Goal: Task Accomplishment & Management: Use online tool/utility

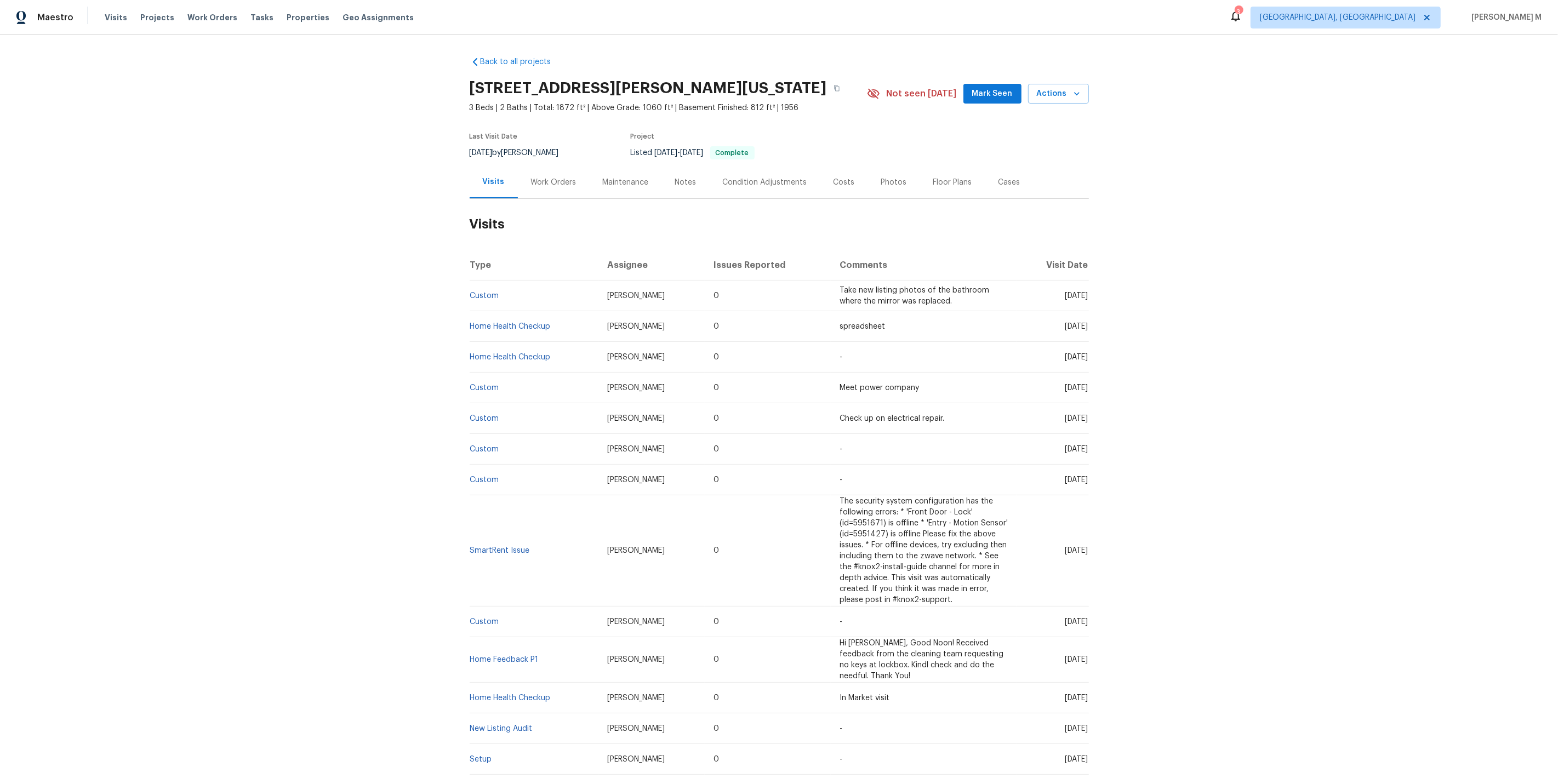
click at [518, 173] on div "Work Orders" at bounding box center [553, 182] width 72 height 32
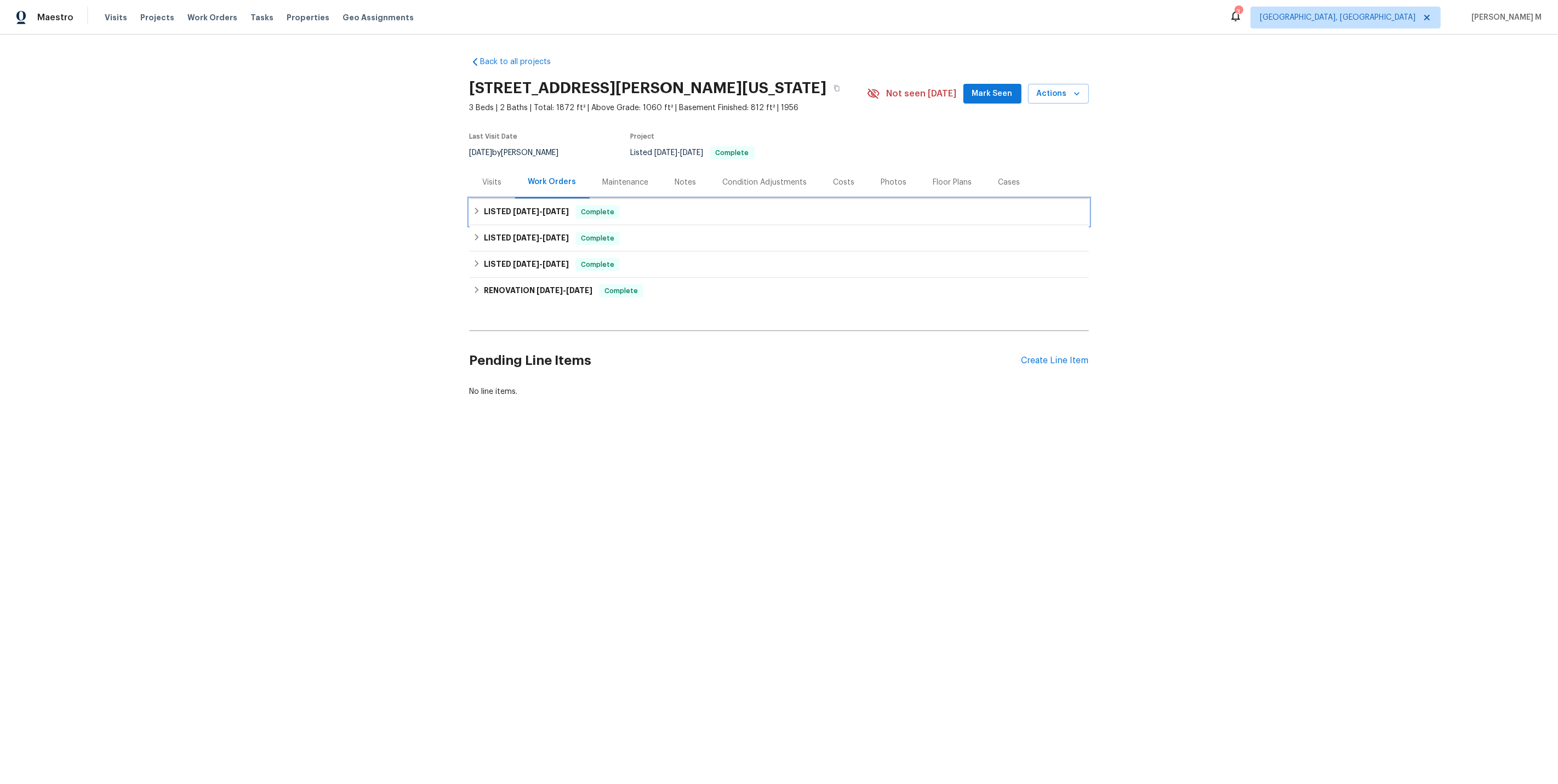
click at [548, 216] on div "LISTED [DATE] - [DATE] Complete" at bounding box center [780, 212] width 619 height 26
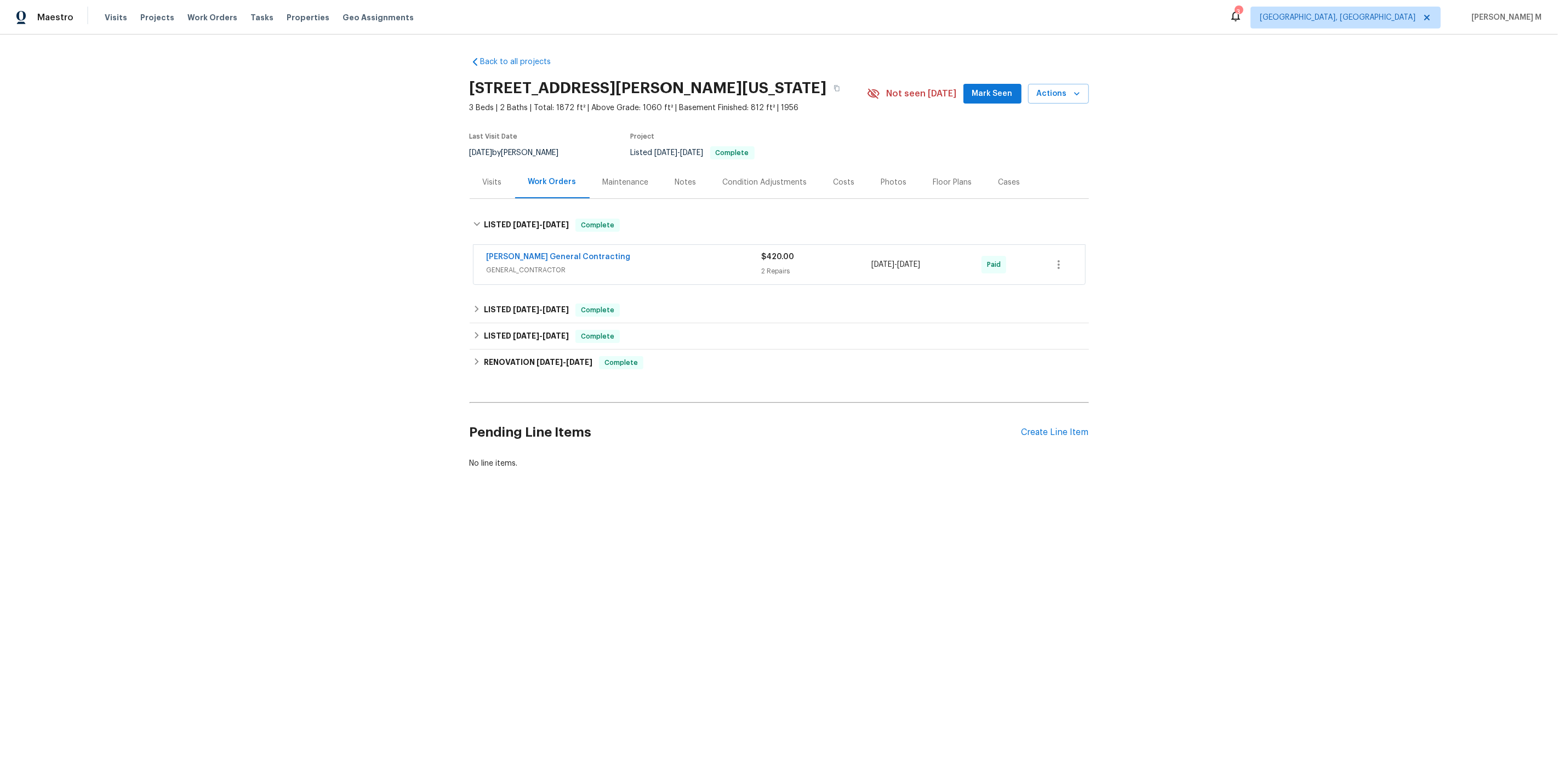
click at [524, 272] on div "[PERSON_NAME] General Contracting GENERAL_CONTRACTOR $420.00 2 Repairs [DATE] -…" at bounding box center [779, 264] width 611 height 39
click at [529, 268] on span "GENERAL_CONTRACTOR" at bounding box center [624, 270] width 275 height 11
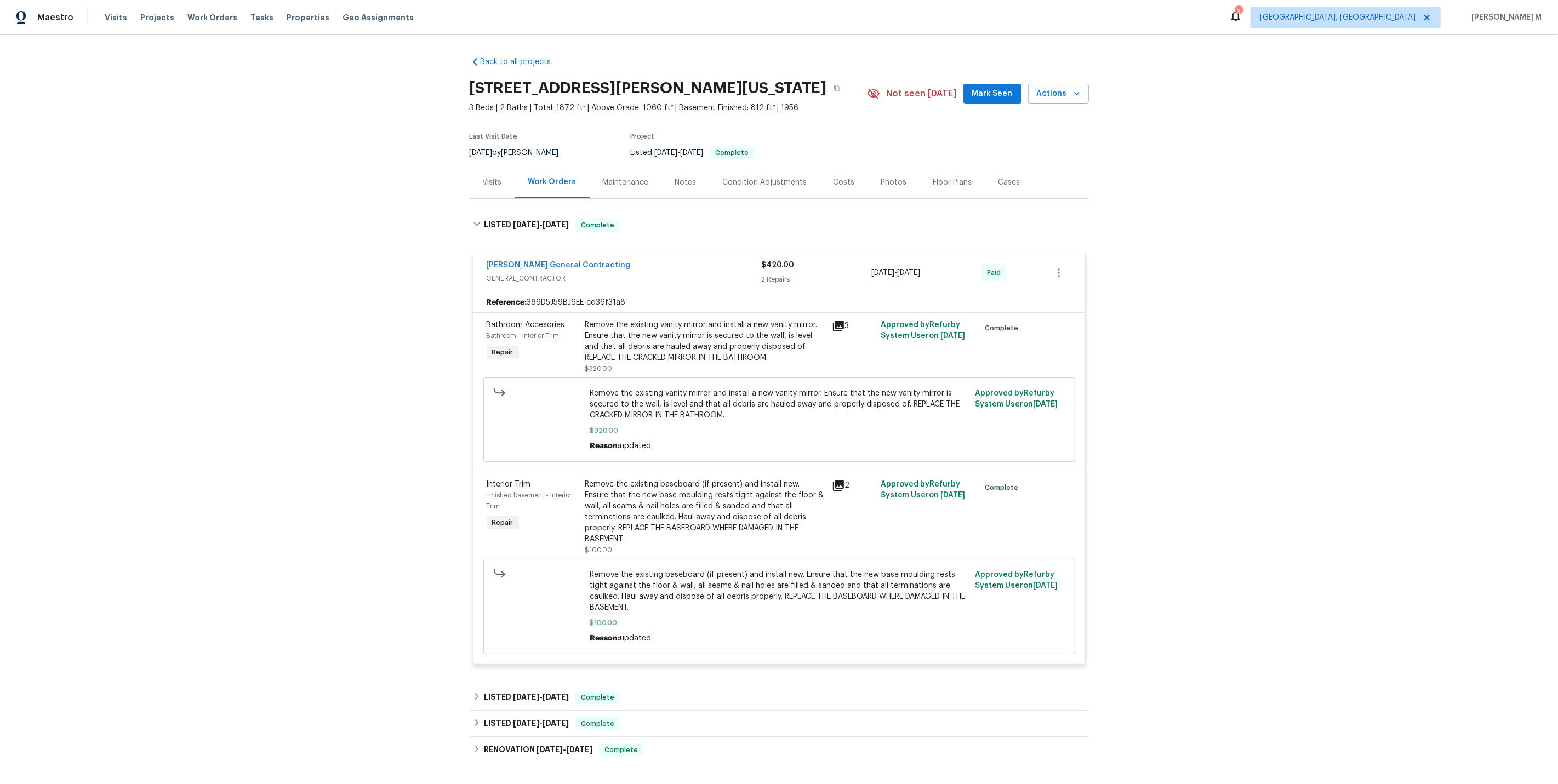
scroll to position [118, 0]
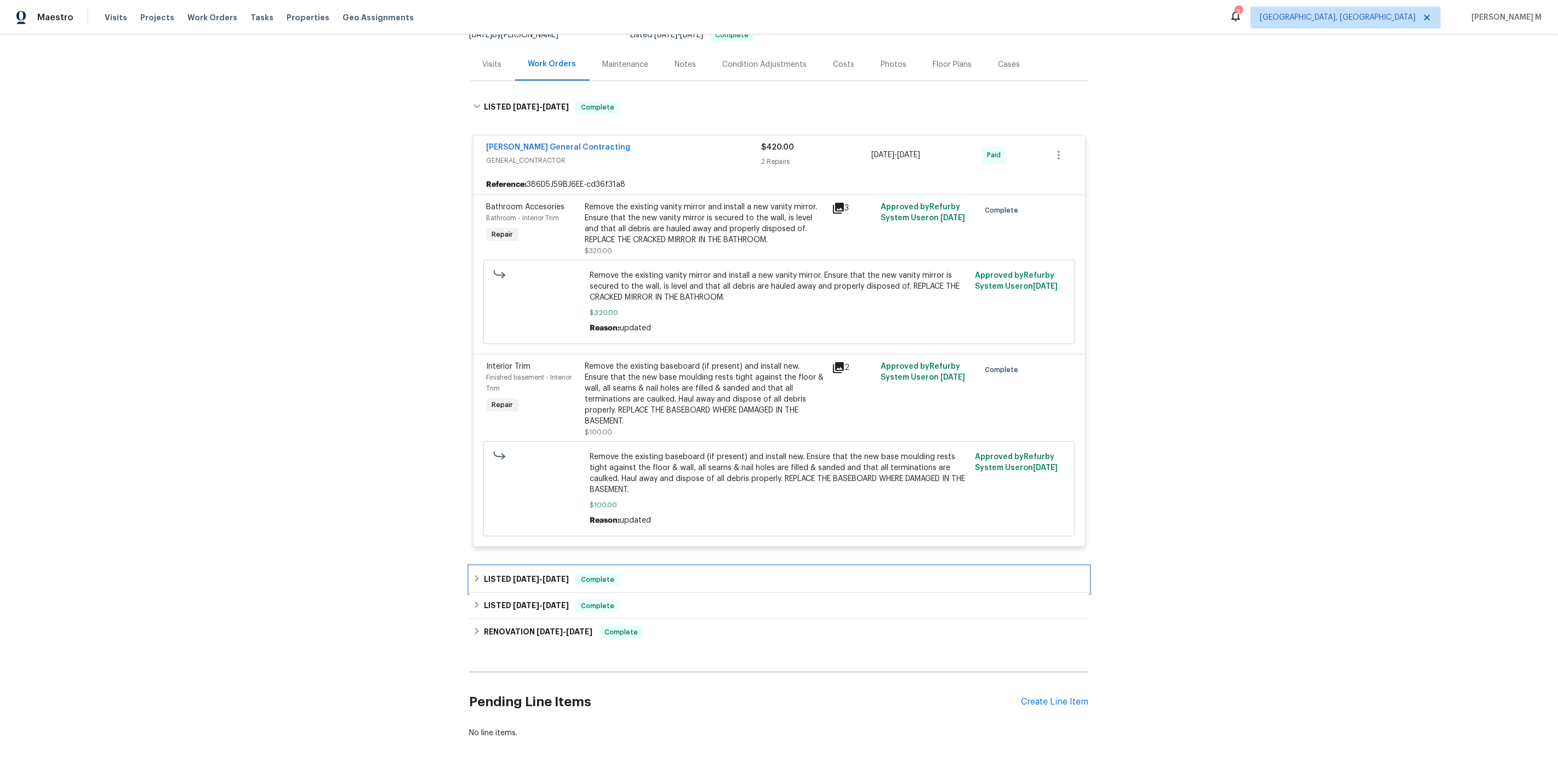
click at [529, 575] on span "7/15/25" at bounding box center [526, 578] width 26 height 8
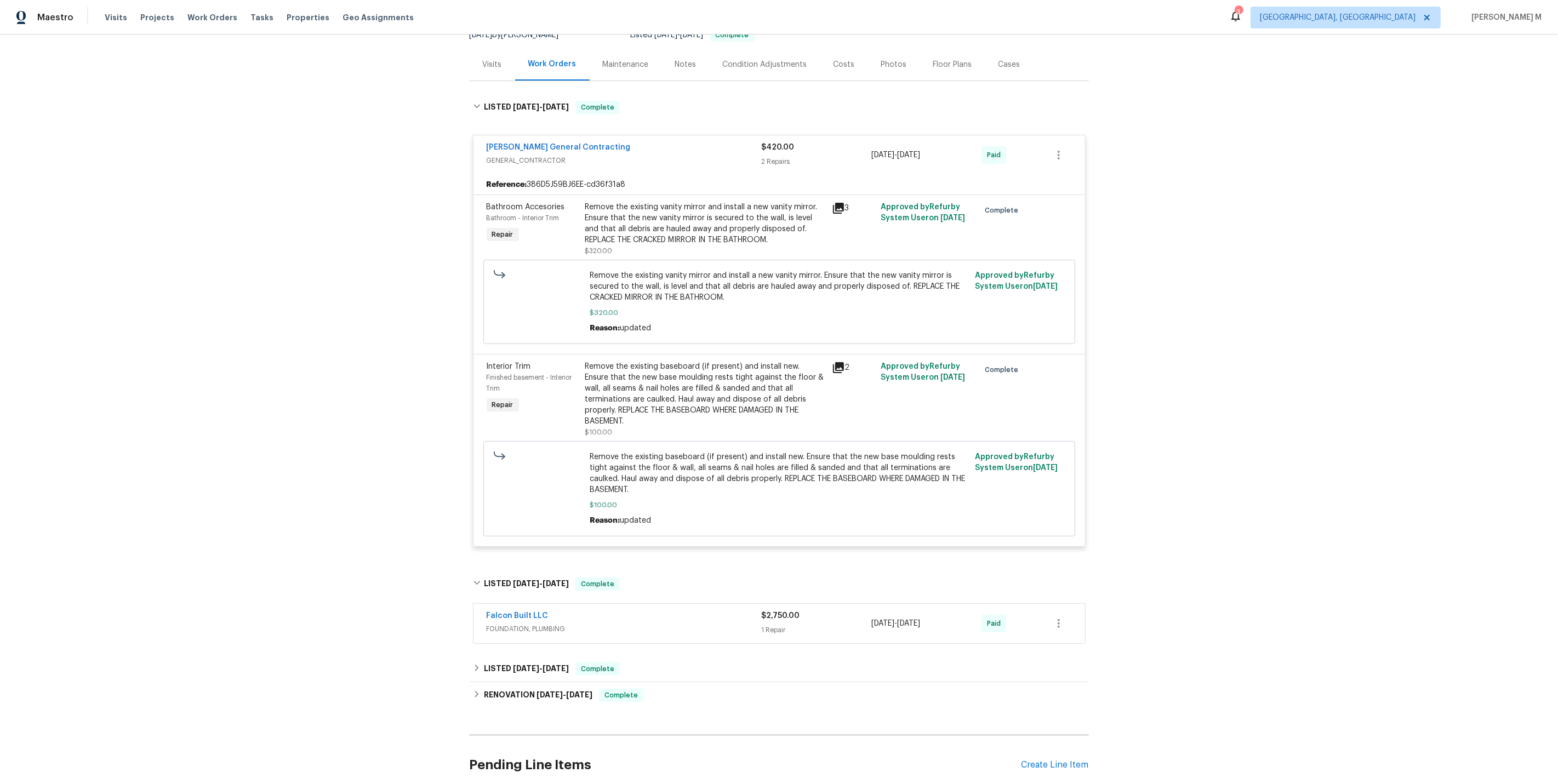
click at [513, 623] on span "FOUNDATION, PLUMBING" at bounding box center [624, 629] width 275 height 11
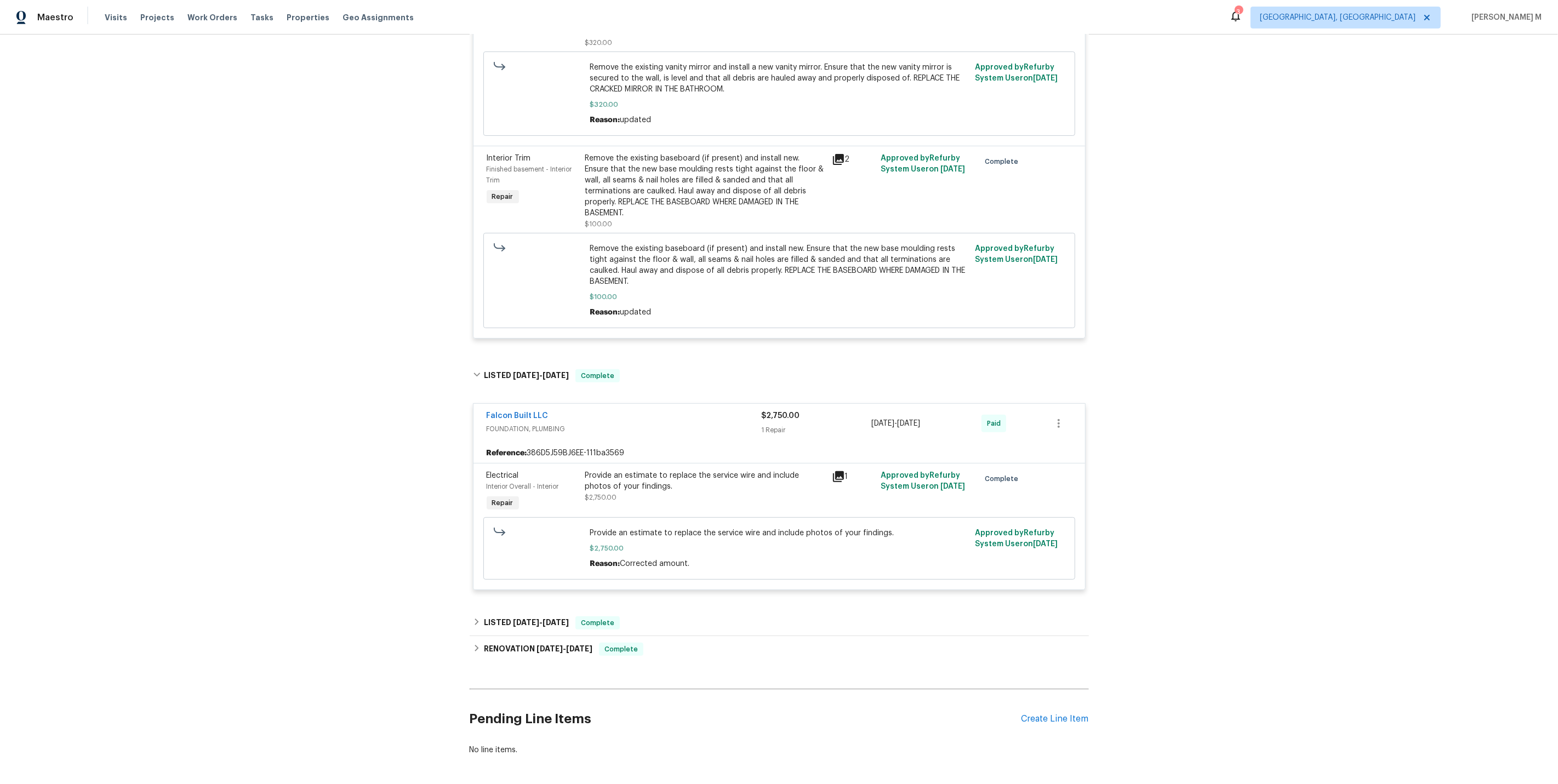
scroll to position [338, 0]
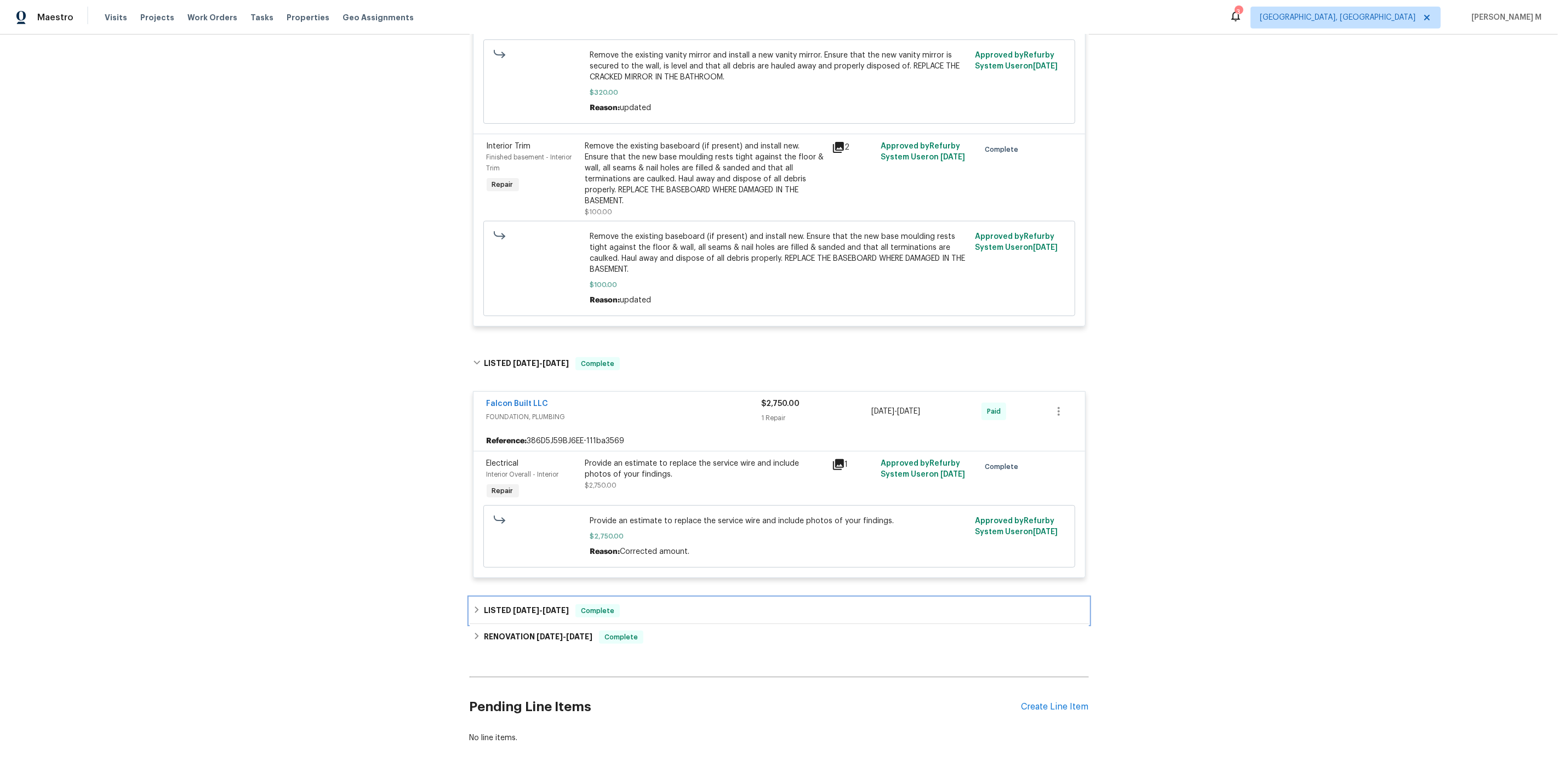
click at [513, 606] on span "6/5/25" at bounding box center [526, 610] width 26 height 8
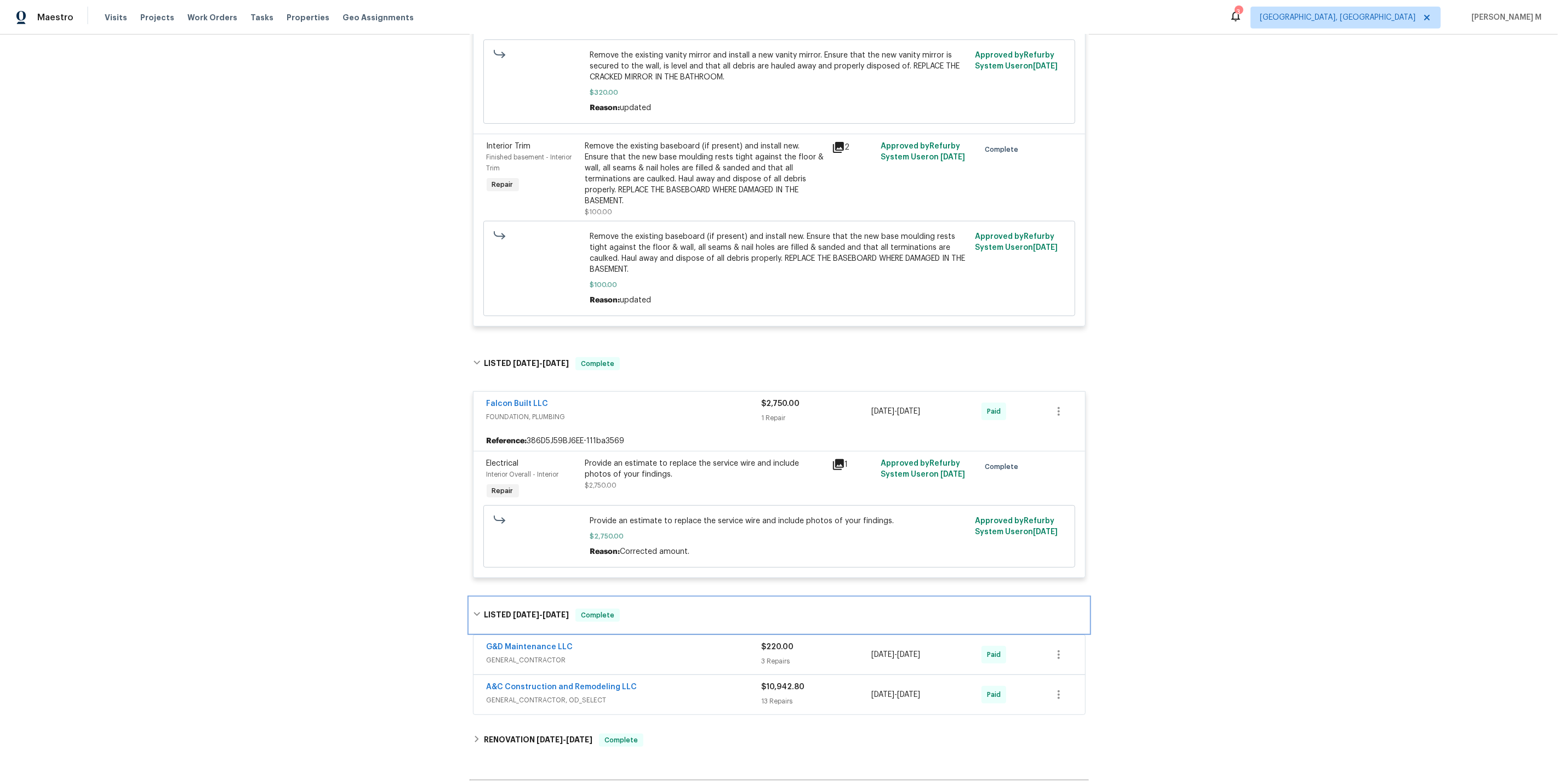
scroll to position [437, 0]
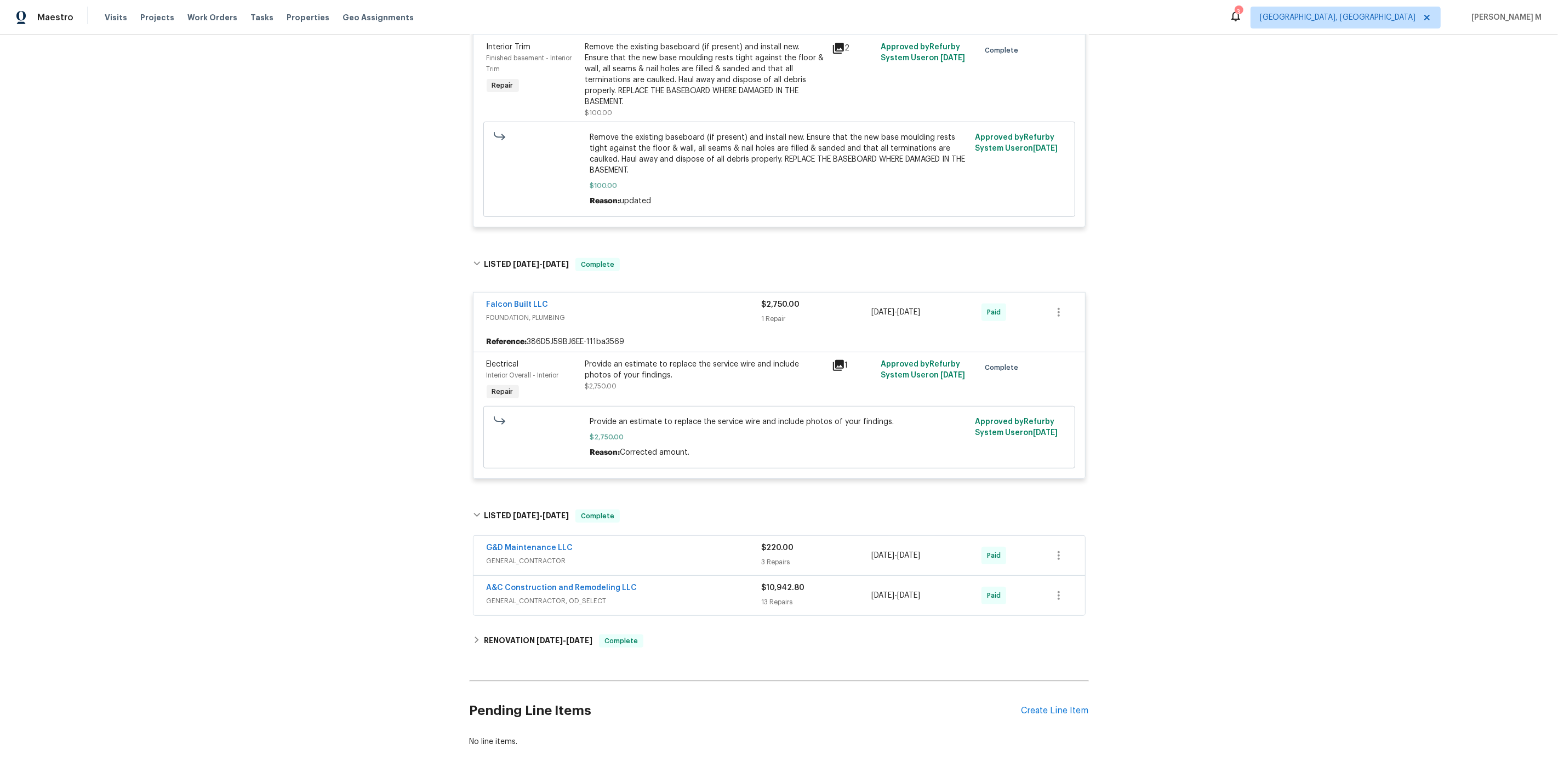
click at [529, 556] on span "GENERAL_CONTRACTOR" at bounding box center [624, 561] width 275 height 11
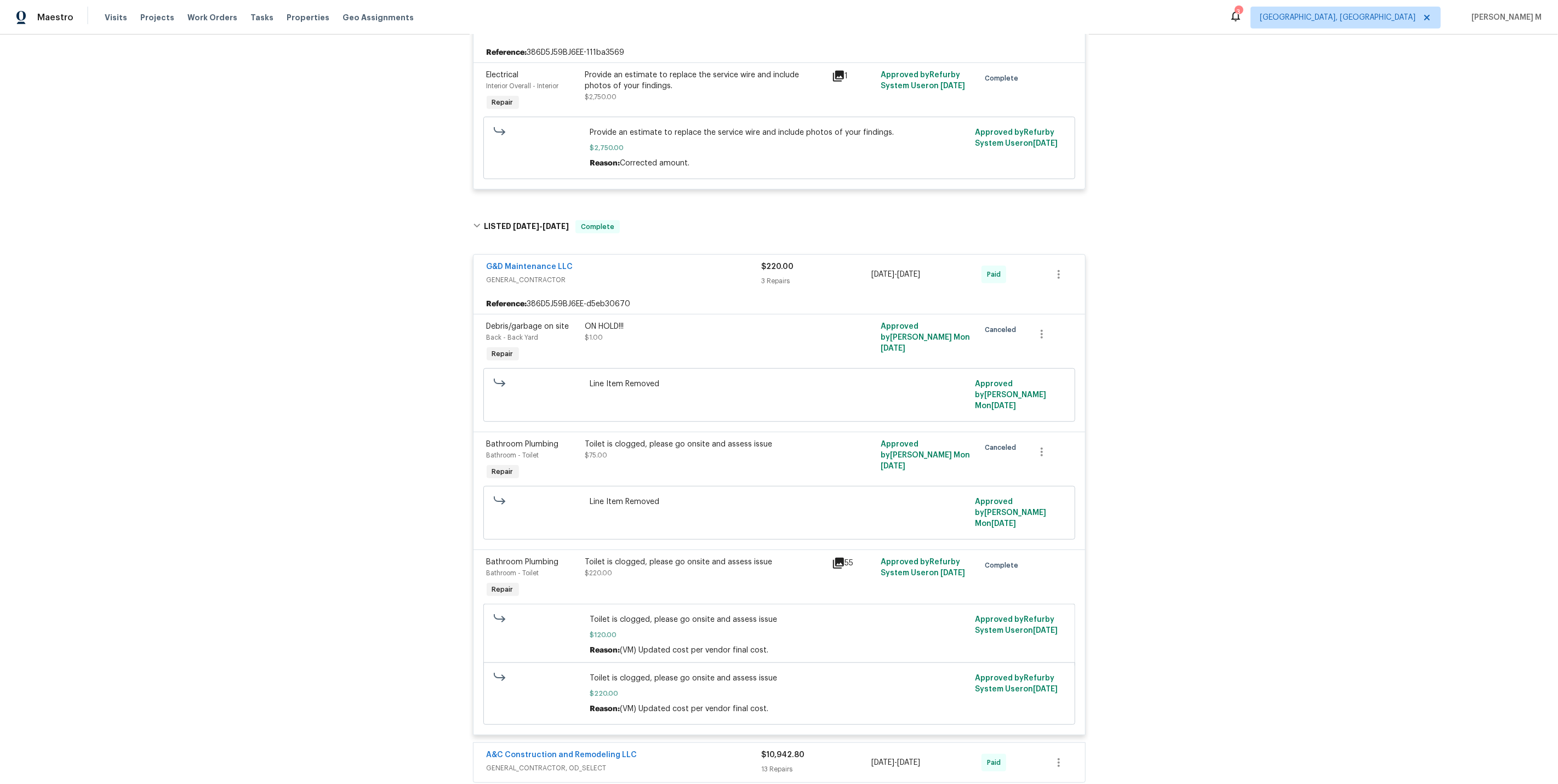
scroll to position [863, 0]
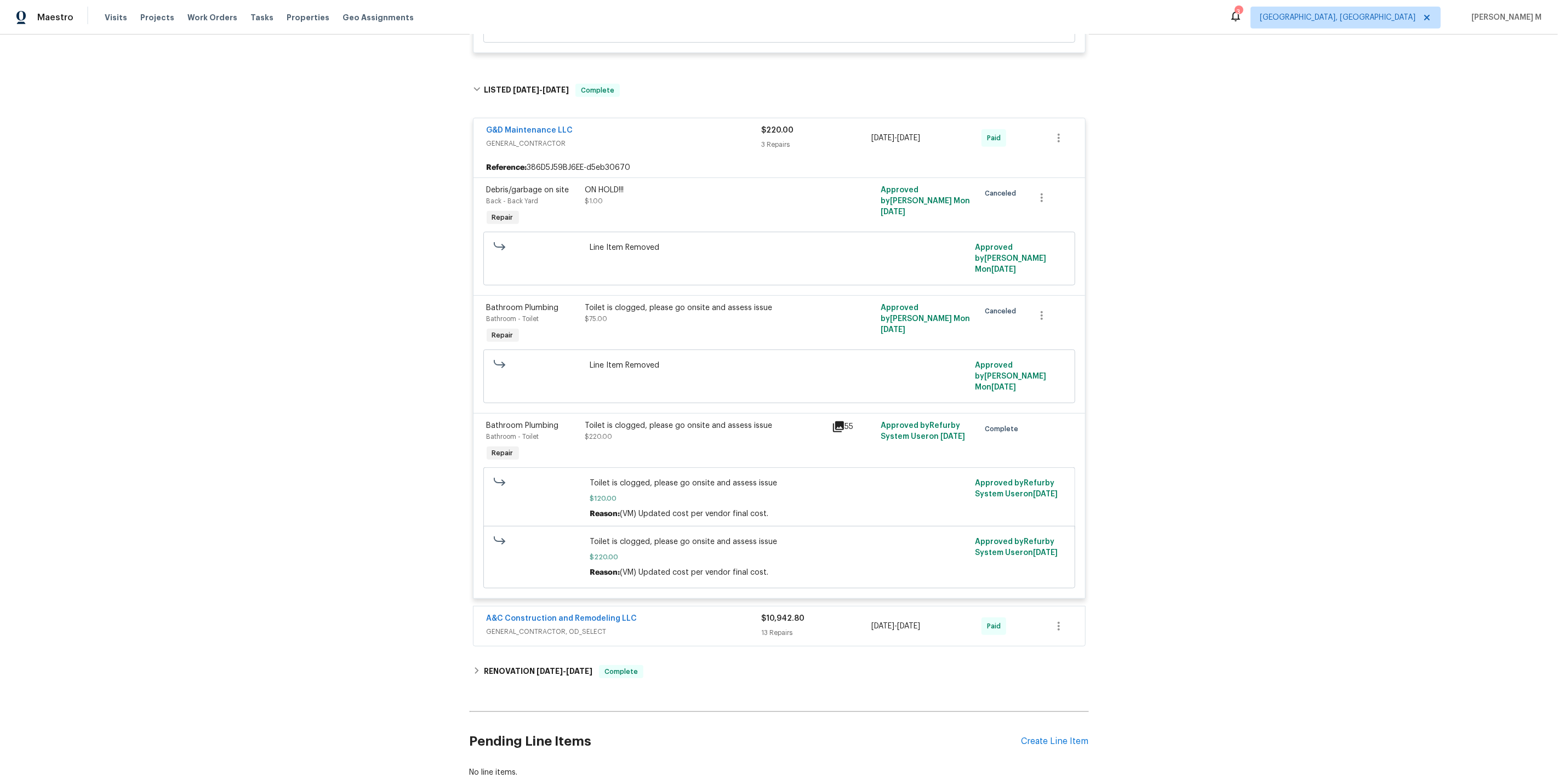
click at [547, 626] on span "GENERAL_CONTRACTOR, OD_SELECT" at bounding box center [624, 632] width 275 height 11
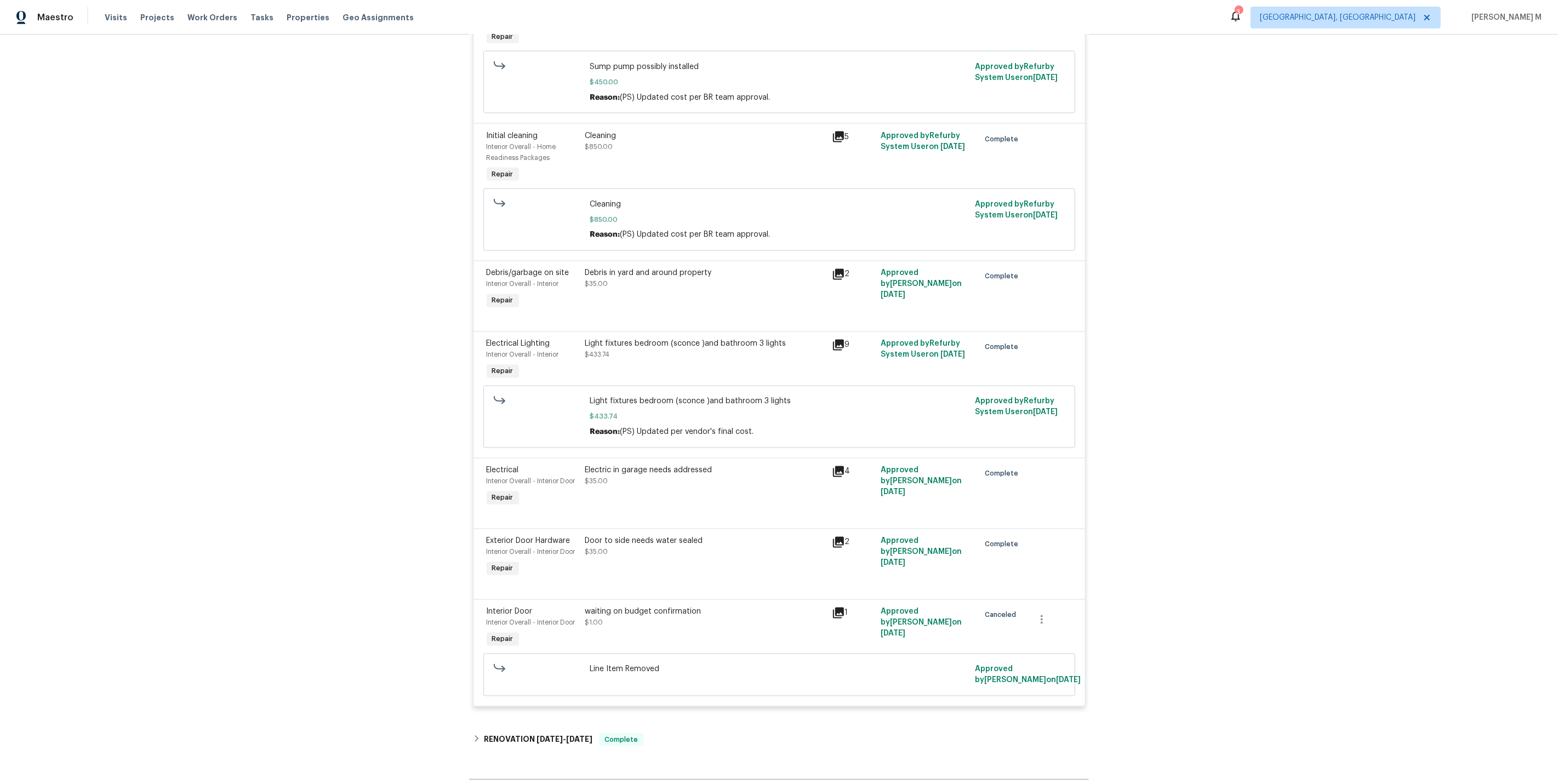
scroll to position [2174, 0]
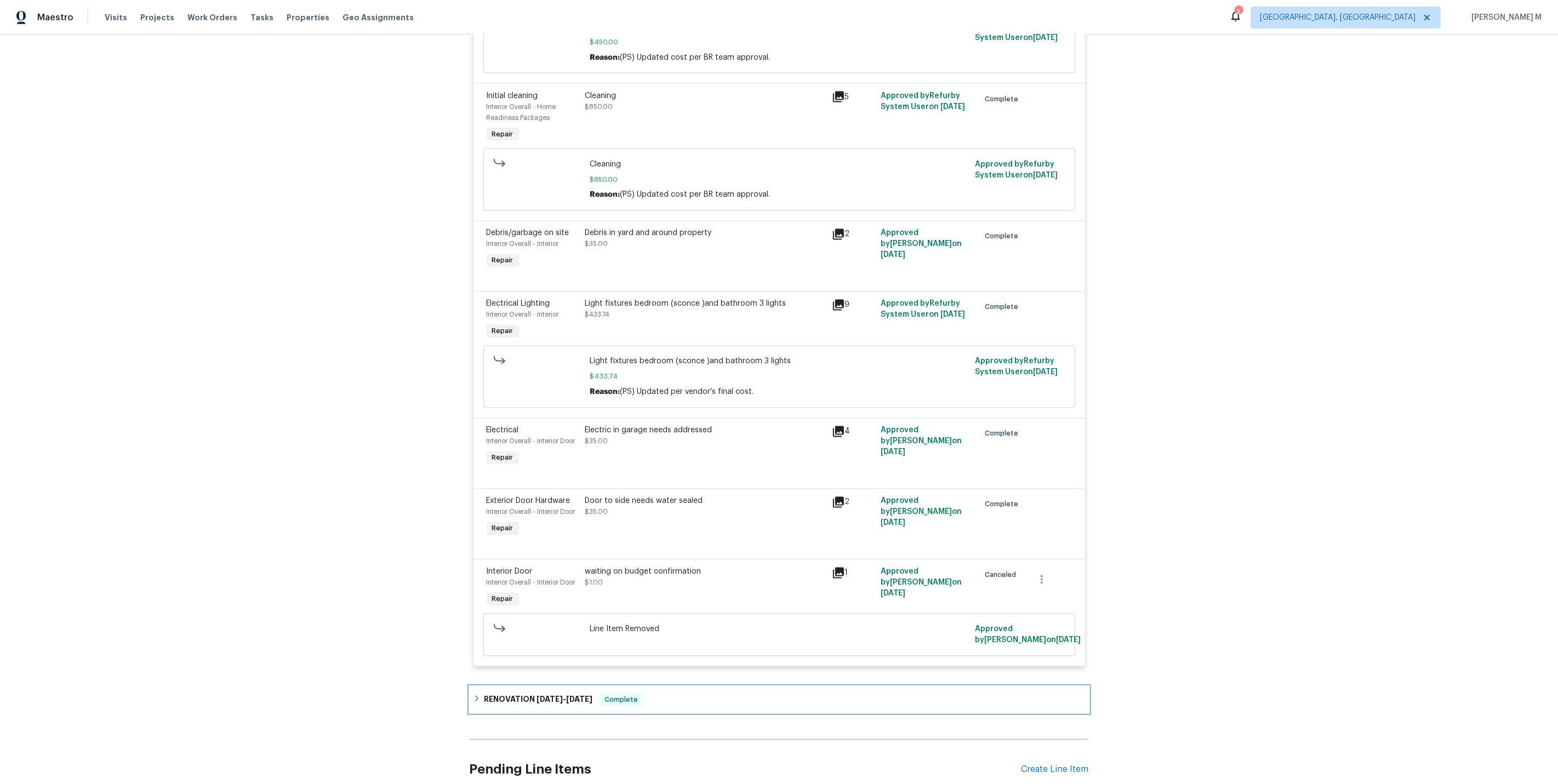
click at [529, 693] on h6 "RENOVATION 4/1/25 - 5/13/25" at bounding box center [538, 699] width 108 height 13
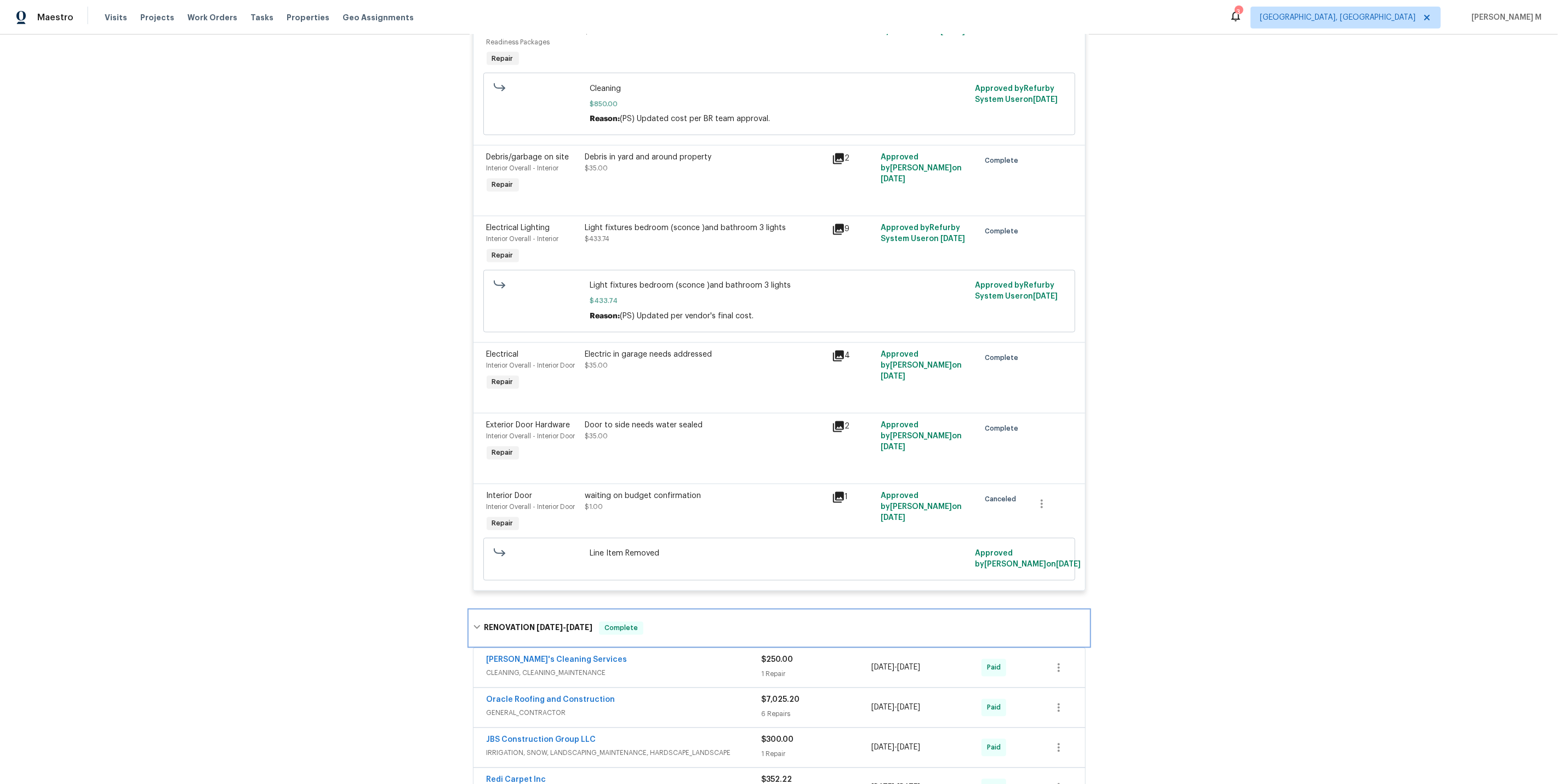
scroll to position [2342, 0]
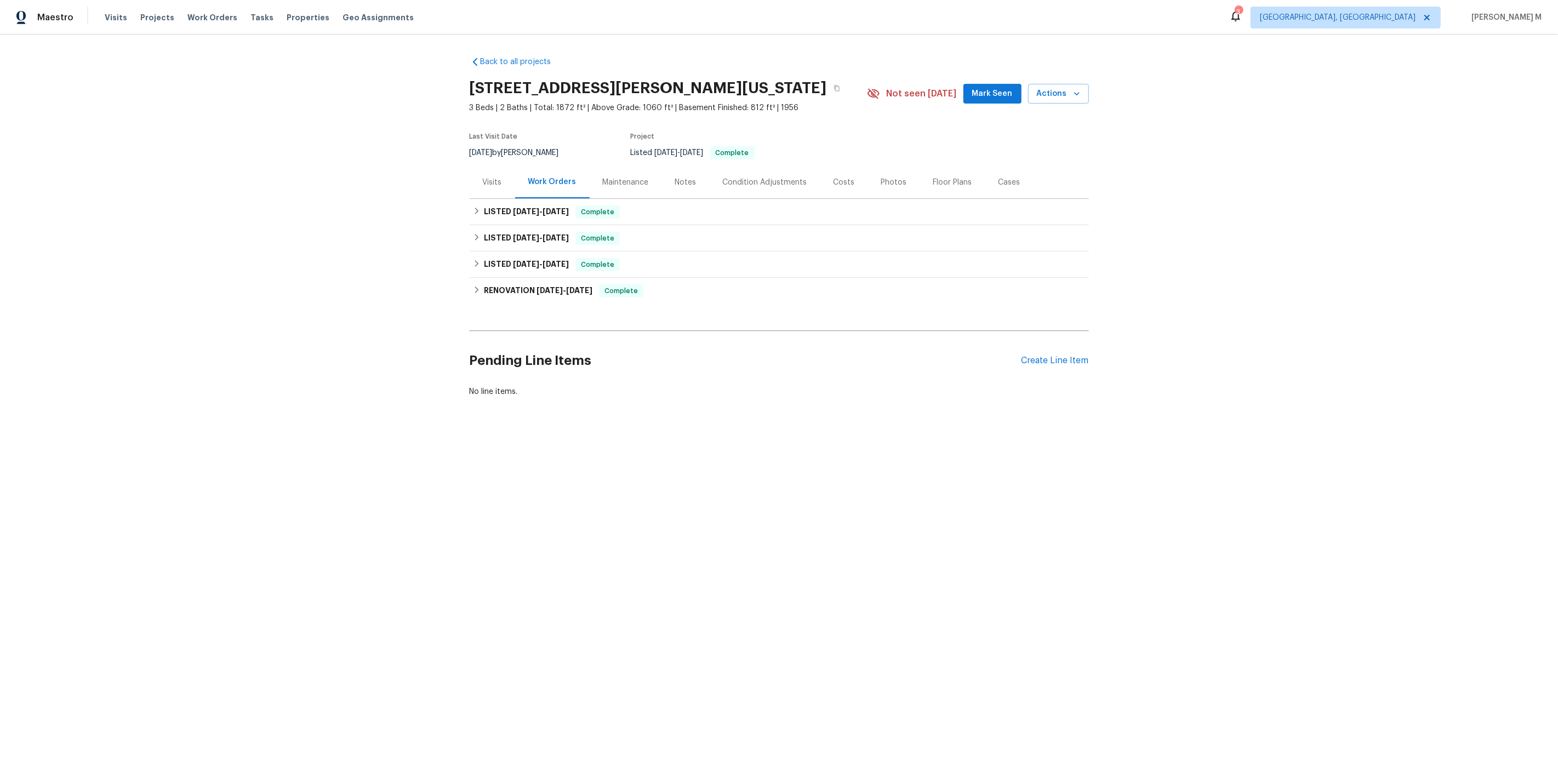
click at [608, 183] on div "Maintenance" at bounding box center [626, 182] width 73 height 32
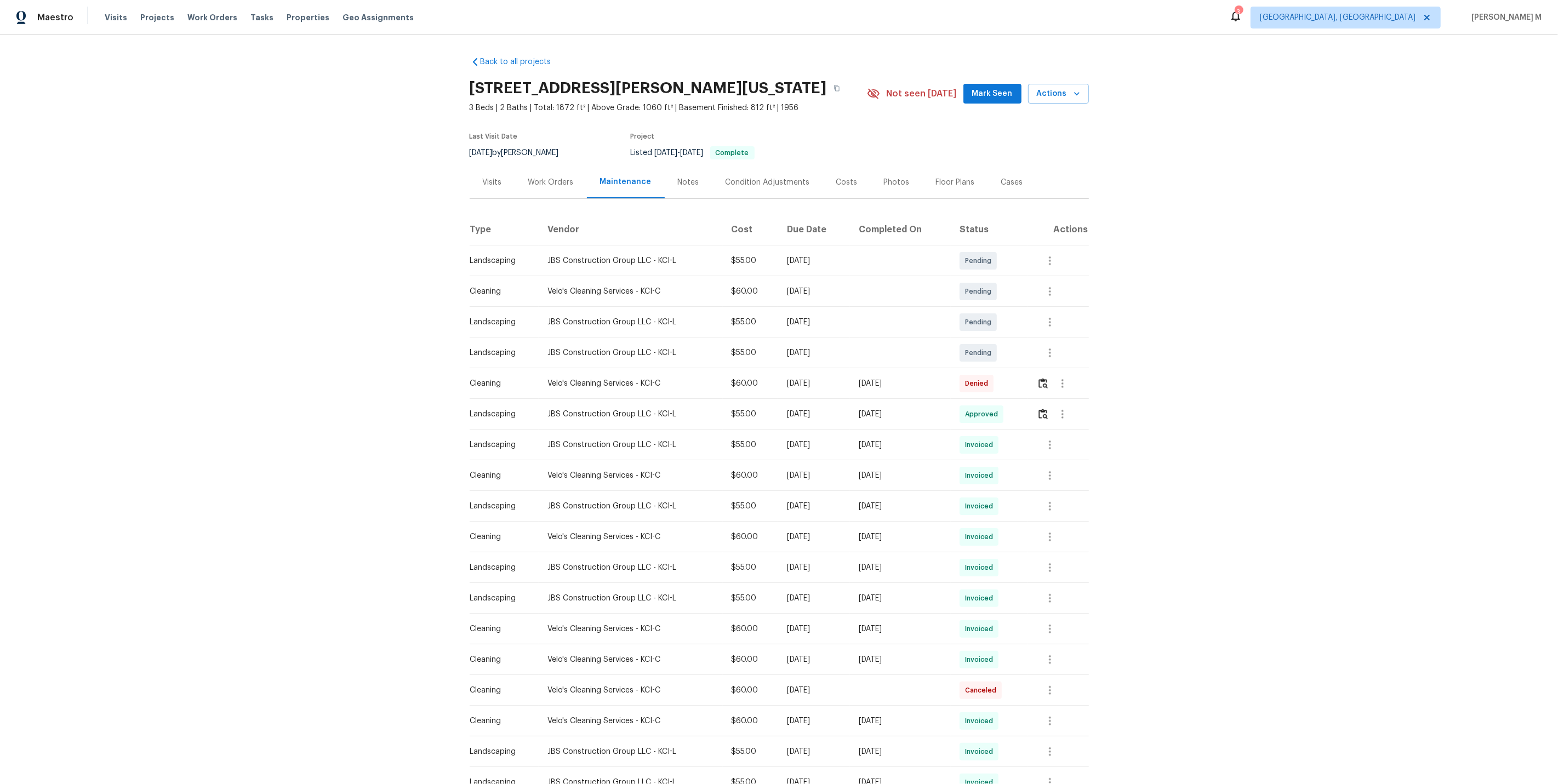
click at [489, 190] on div "Visits" at bounding box center [492, 182] width 45 height 32
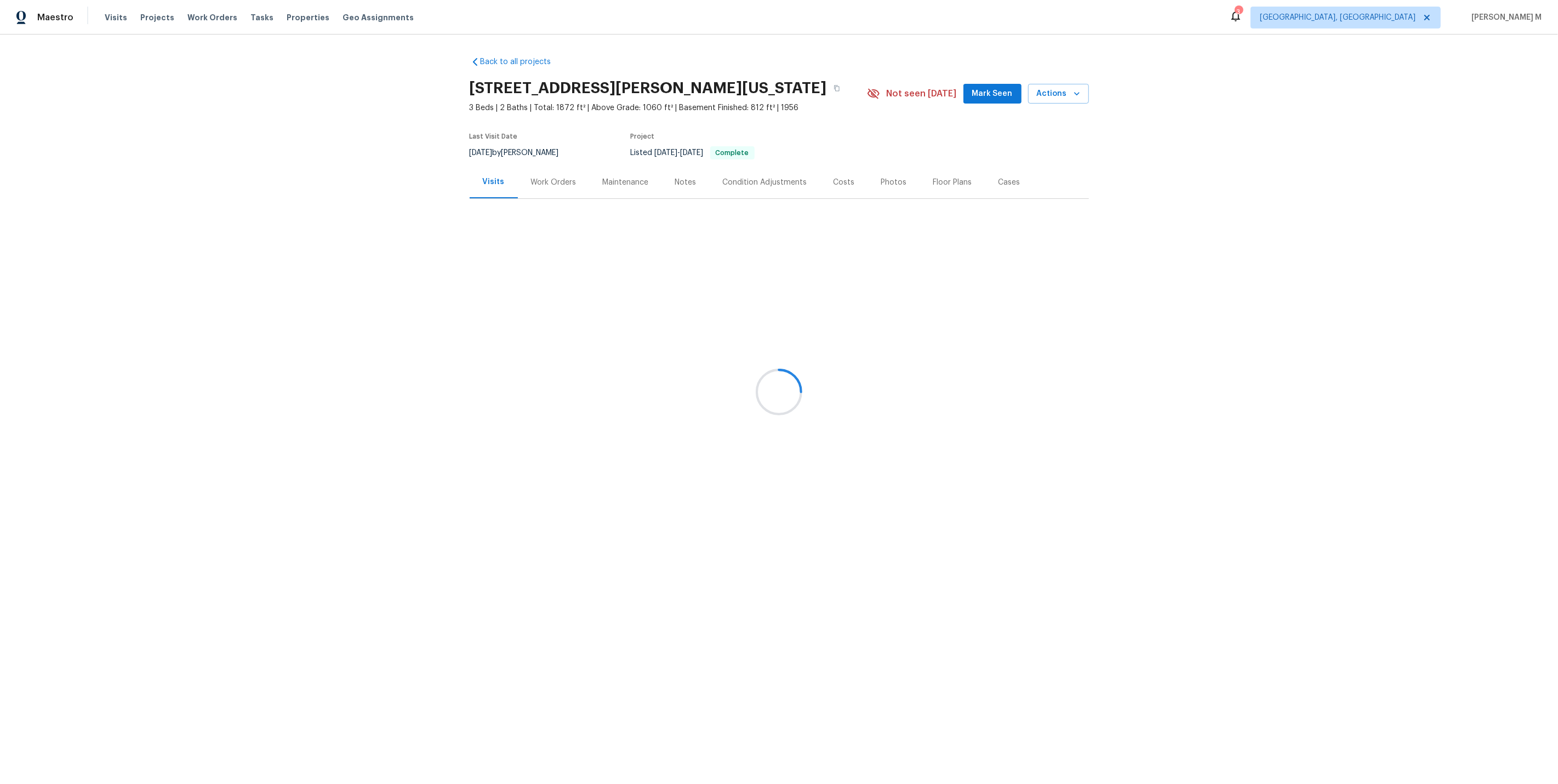
click at [550, 187] on div at bounding box center [779, 392] width 1558 height 784
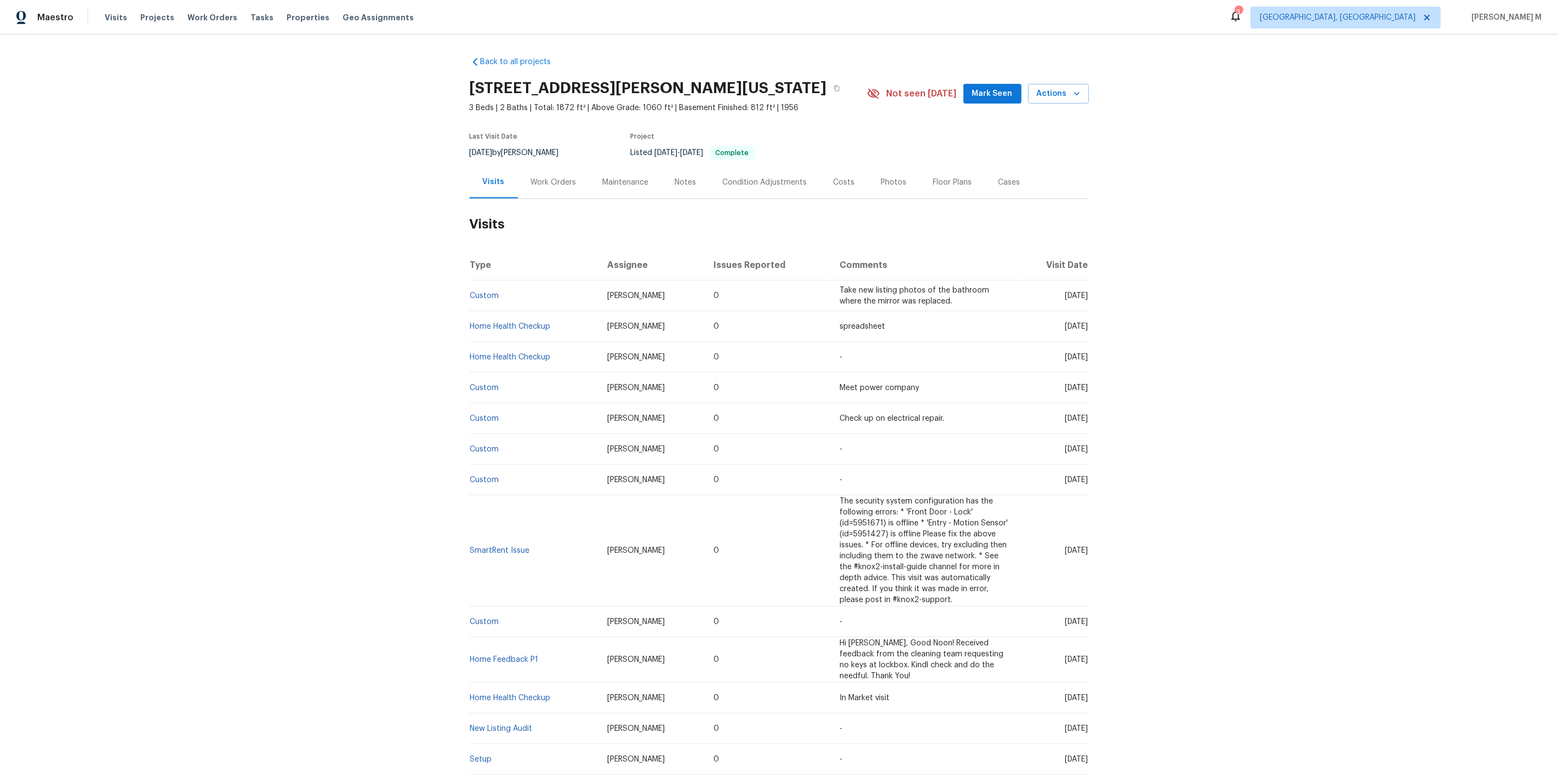
click at [550, 187] on div "Work Orders" at bounding box center [553, 182] width 72 height 32
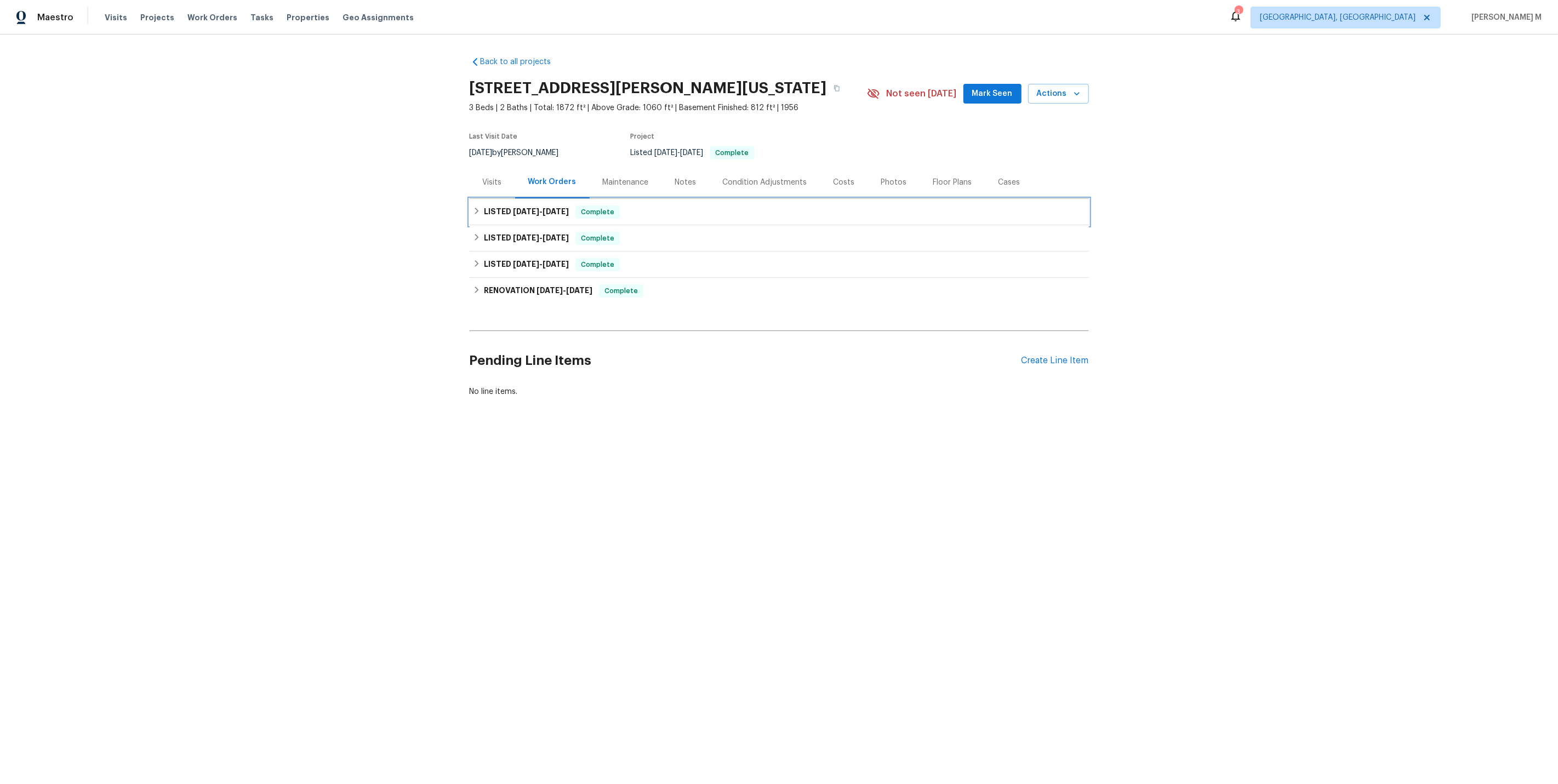
click at [543, 209] on span "[DATE]" at bounding box center [555, 211] width 26 height 8
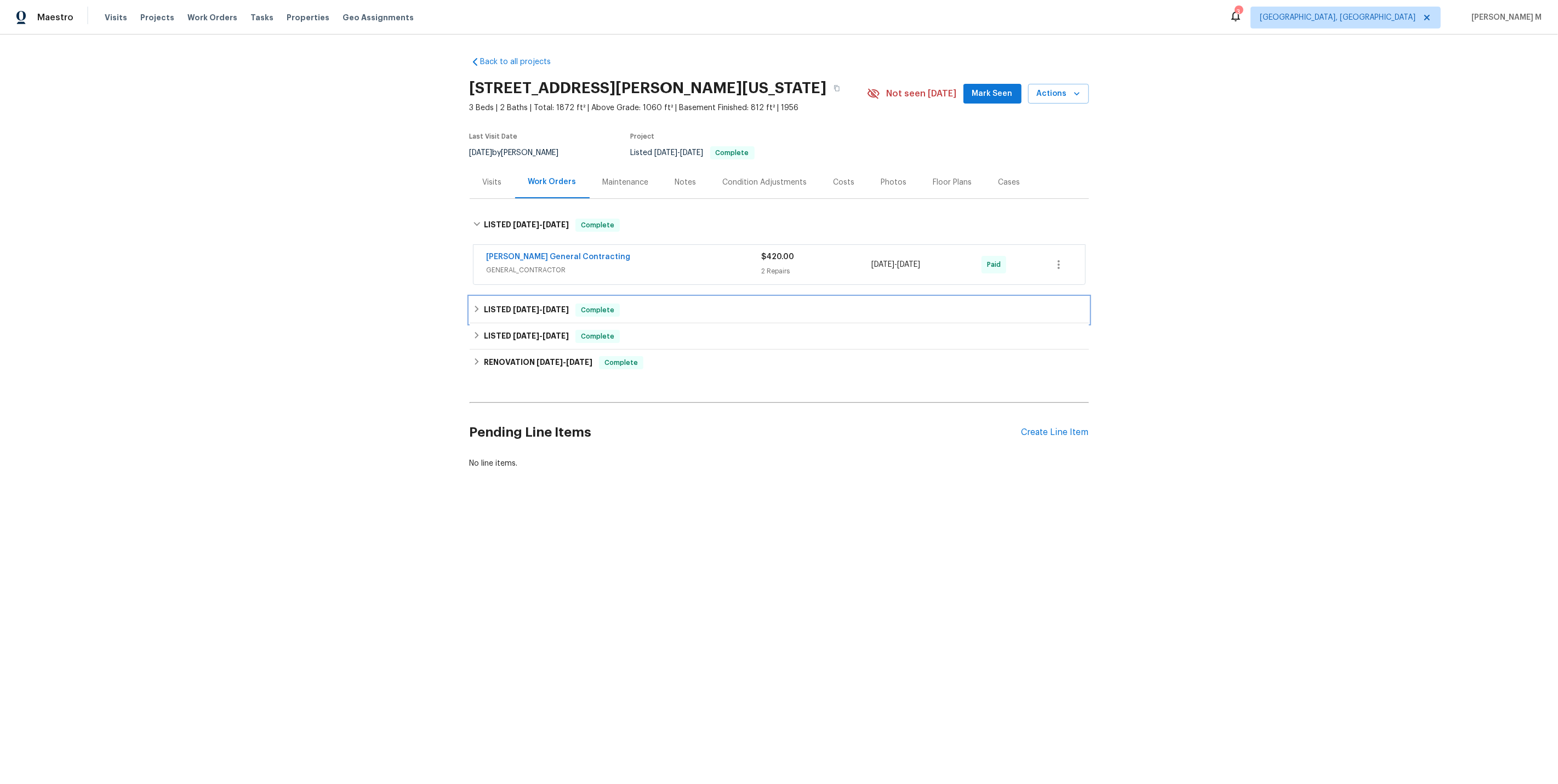
click at [513, 306] on span "[DATE]" at bounding box center [526, 309] width 26 height 8
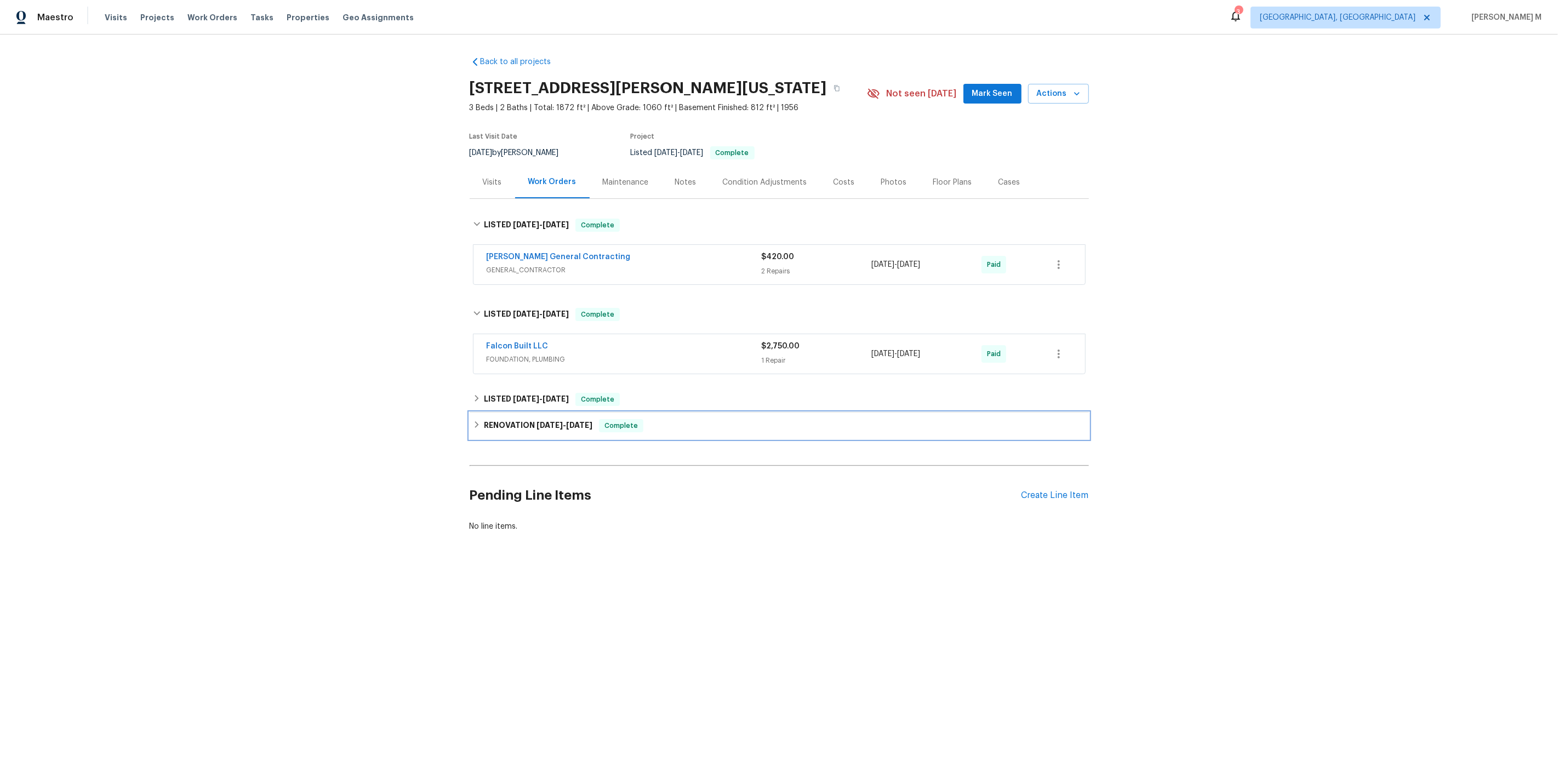
click at [524, 412] on div "RENOVATION [DATE] - [DATE] Complete" at bounding box center [780, 425] width 619 height 26
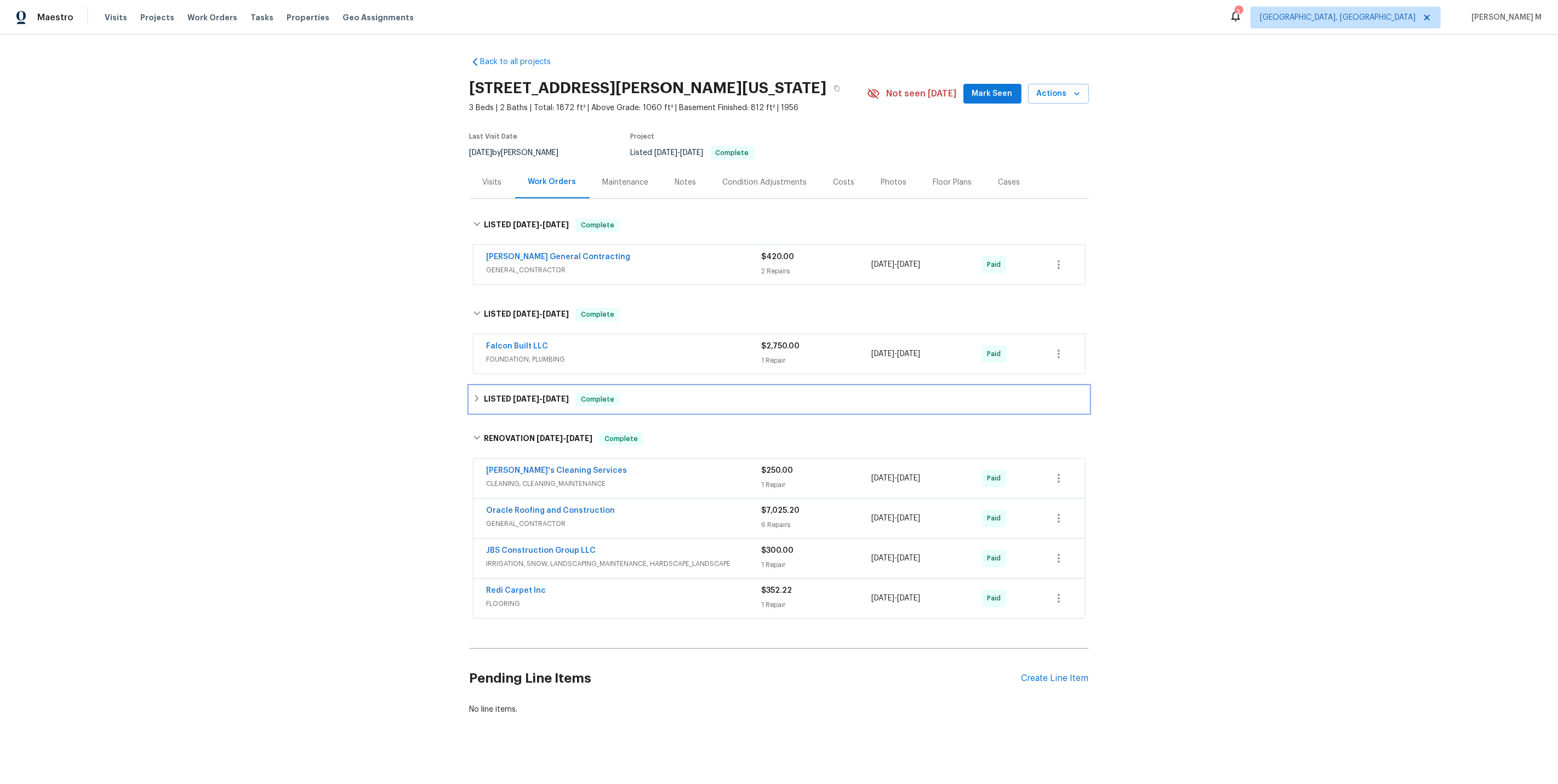
click at [533, 386] on div "LISTED [DATE] - [DATE] Complete" at bounding box center [780, 399] width 619 height 26
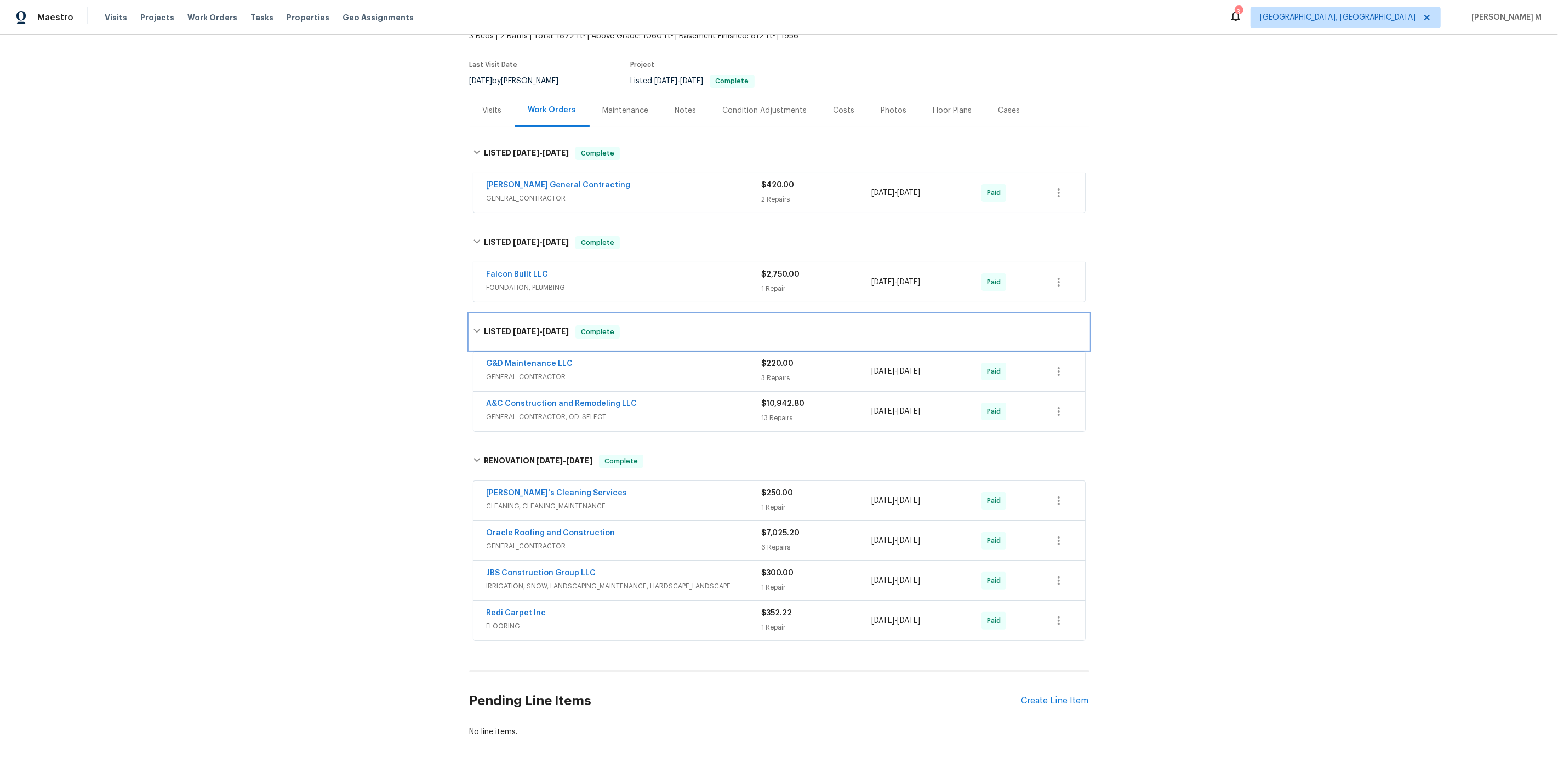
scroll to position [73, 0]
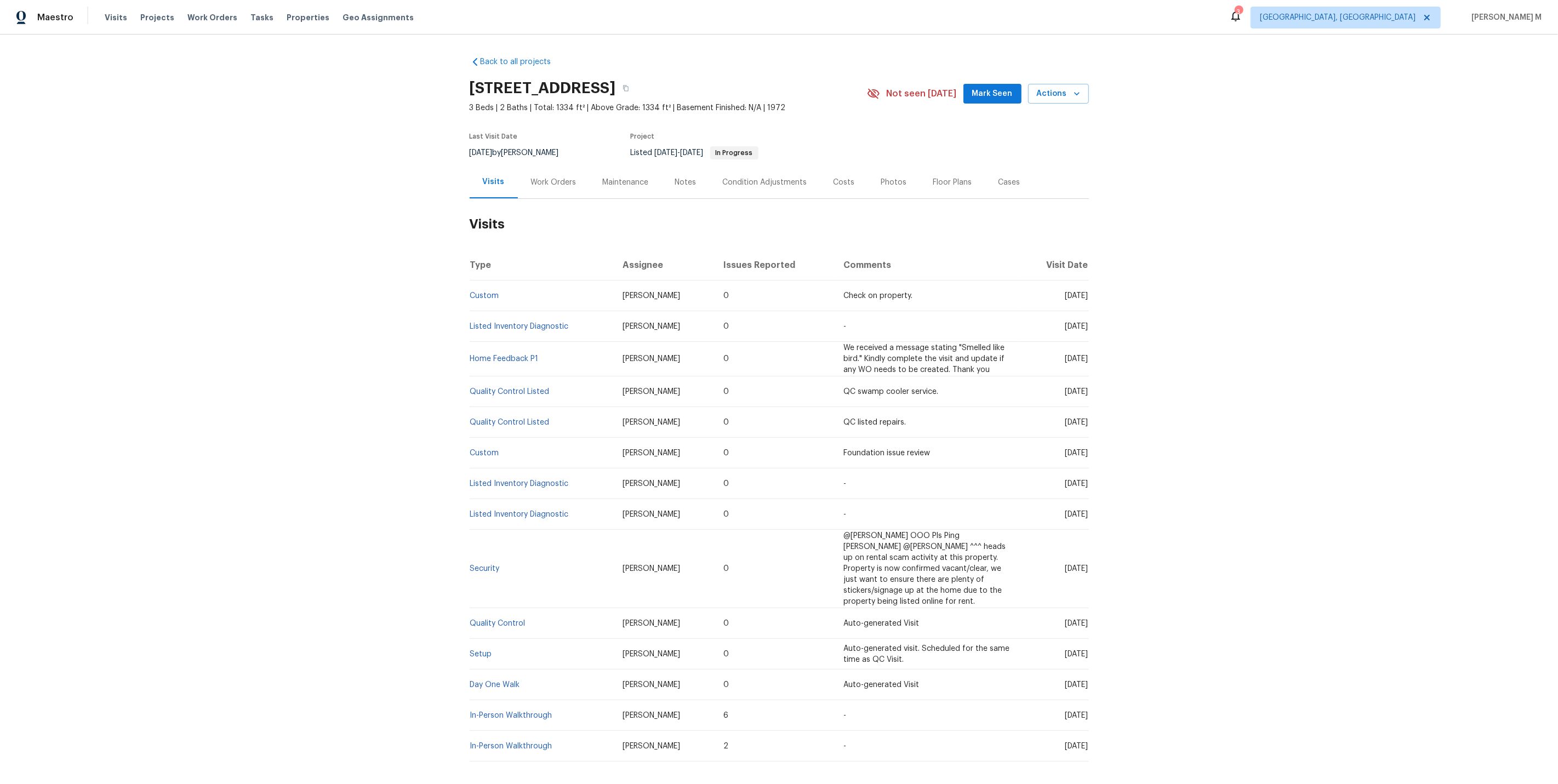
click at [536, 177] on div "Work Orders" at bounding box center [553, 183] width 45 height 11
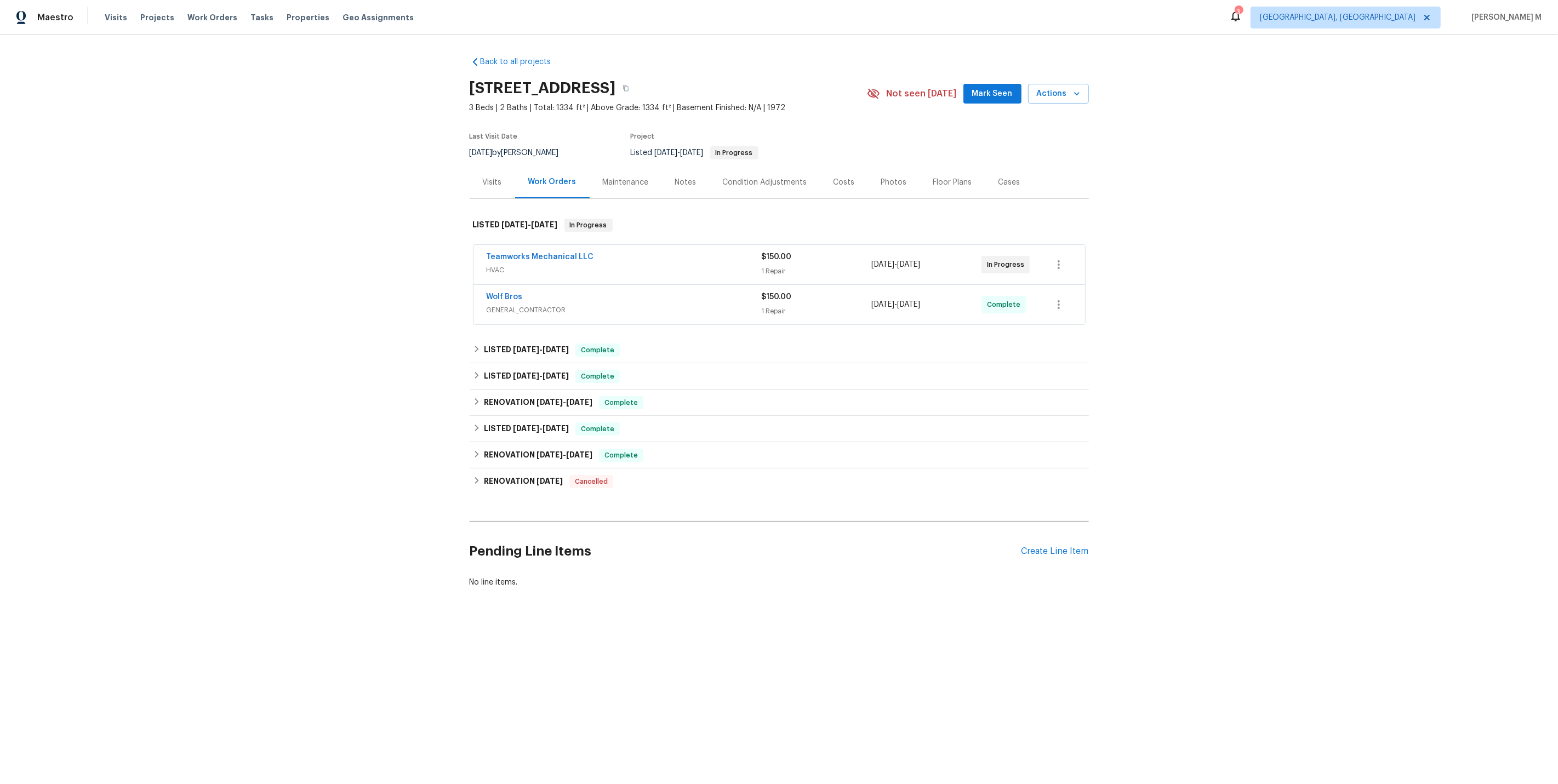
click at [513, 265] on span "HVAC" at bounding box center [624, 270] width 275 height 11
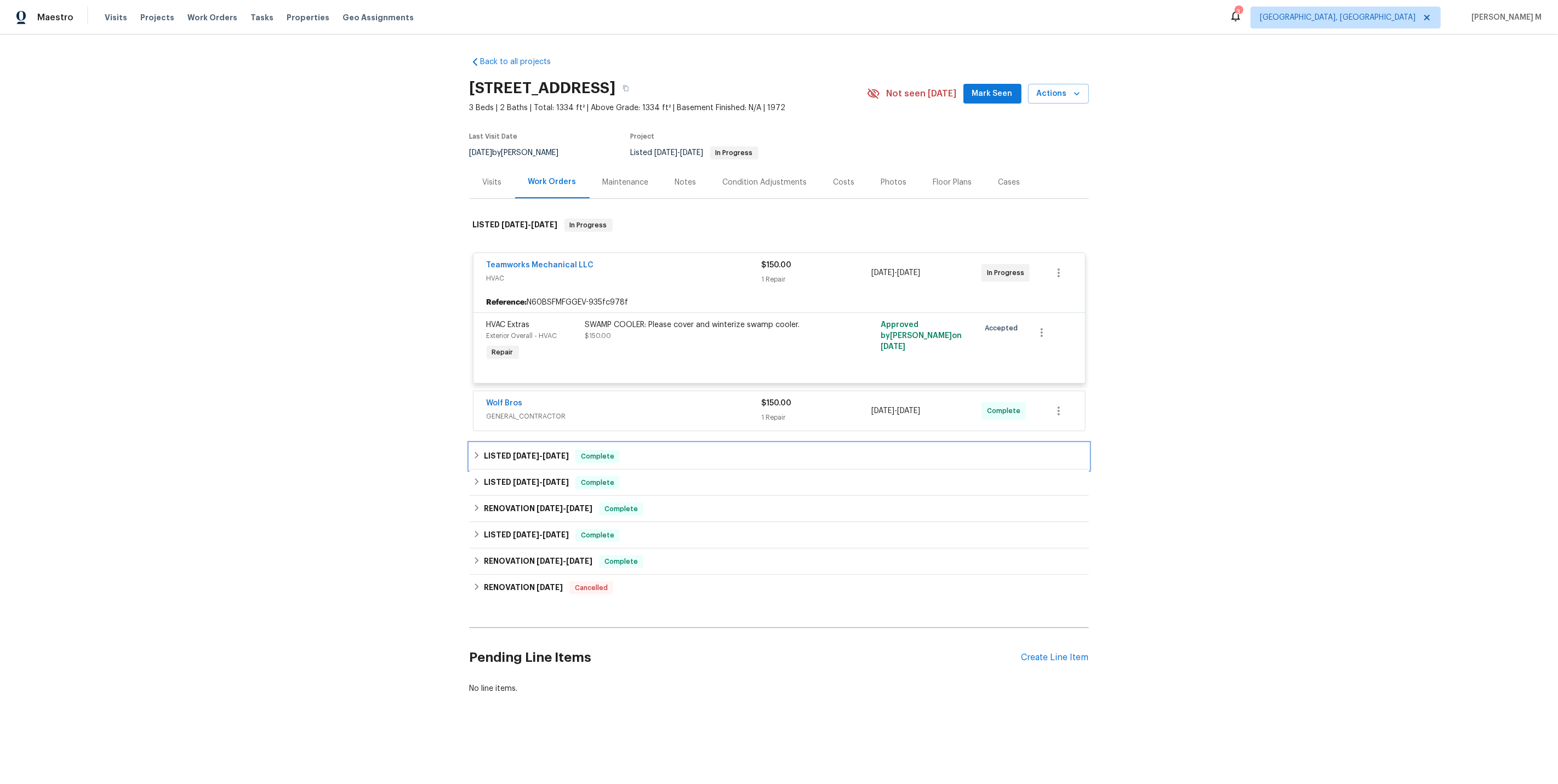
click at [520, 452] on span "7/29/25" at bounding box center [526, 456] width 26 height 8
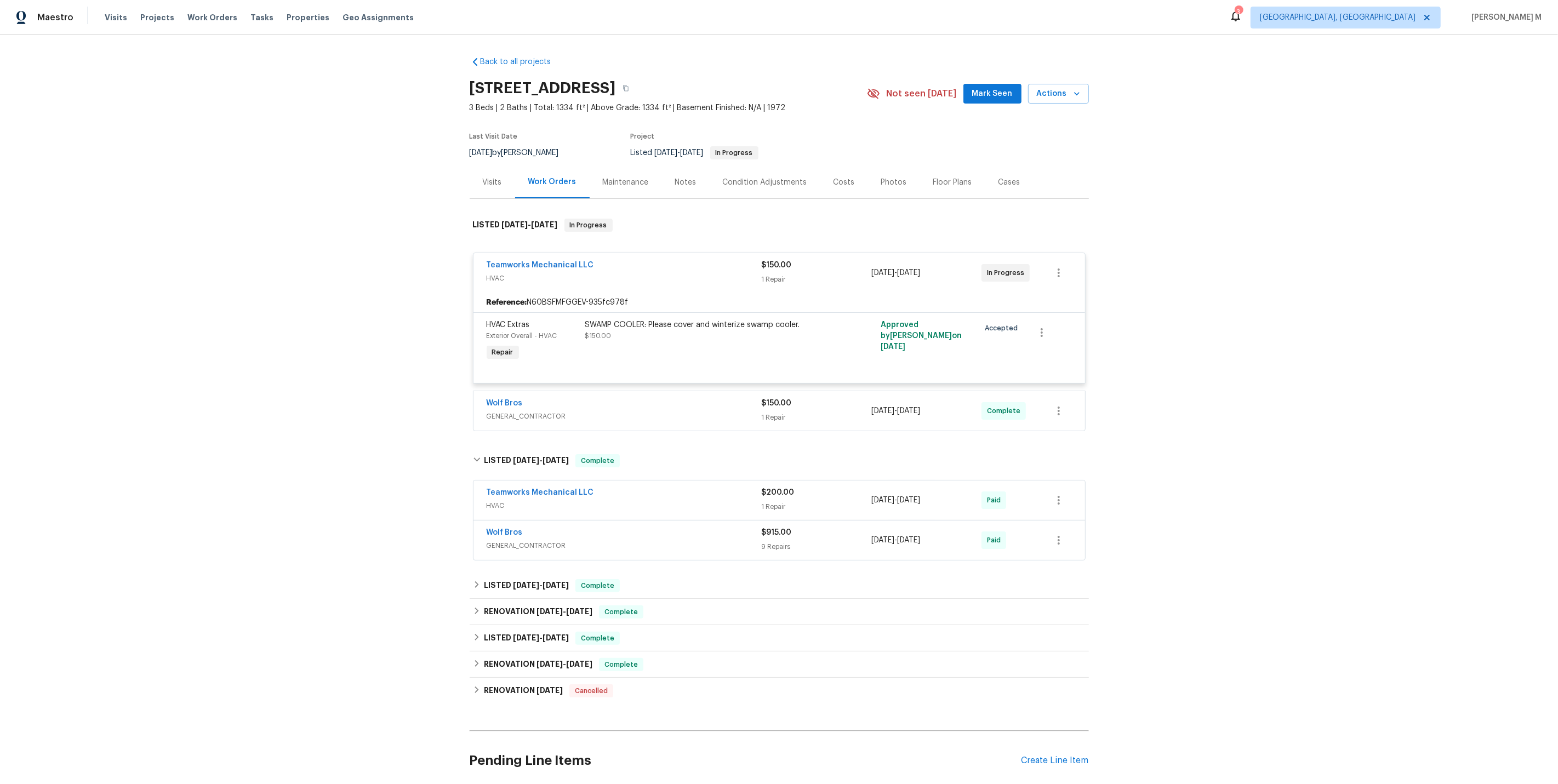
click at [500, 500] on span "HVAC" at bounding box center [624, 505] width 275 height 11
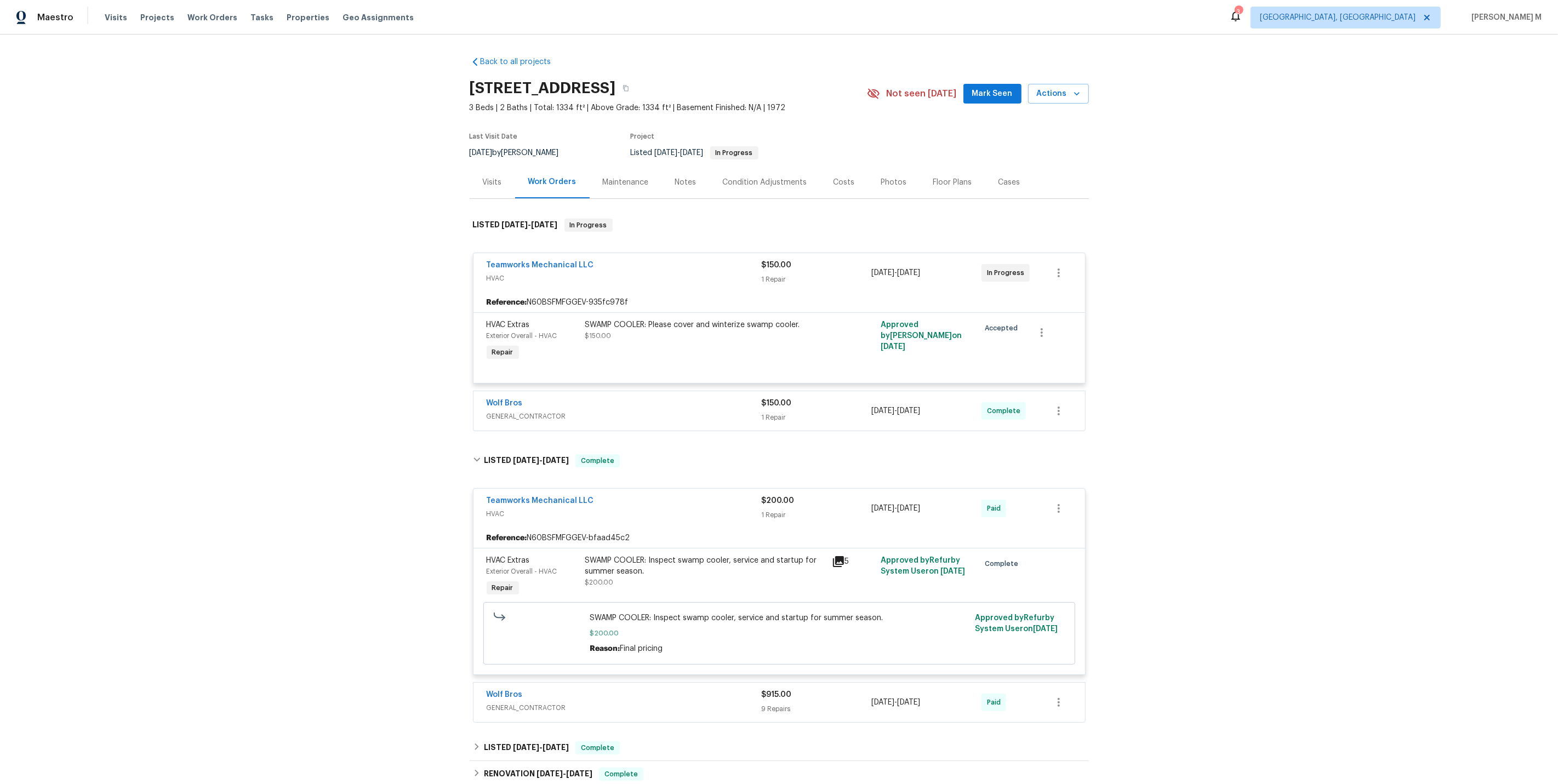
click at [503, 582] on span "Repair" at bounding box center [503, 588] width 30 height 11
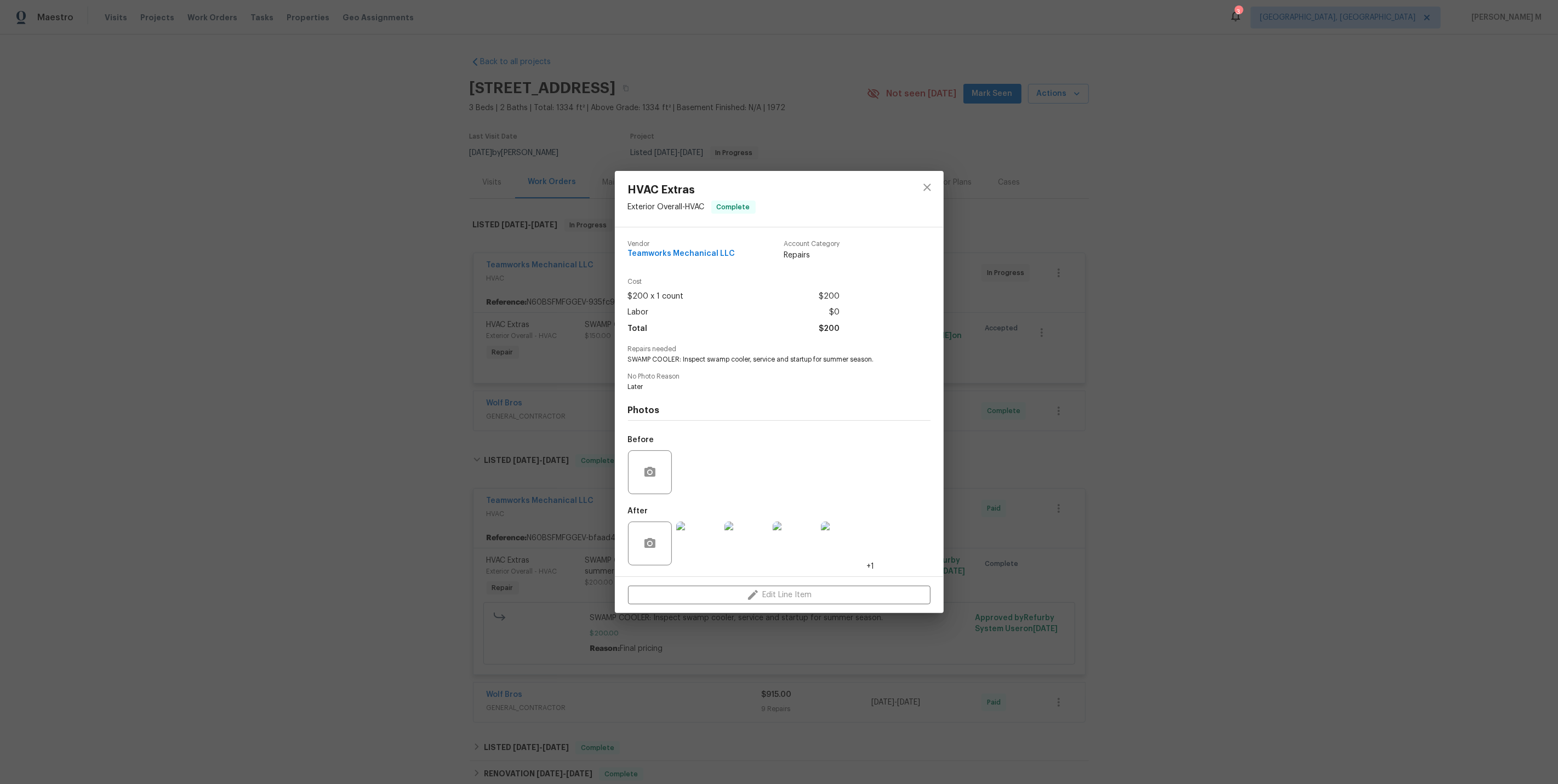
click at [508, 450] on div "HVAC Extras Exterior Overall - HVAC Complete Vendor Teamworks Mechanical LLC Ac…" at bounding box center [779, 392] width 1558 height 784
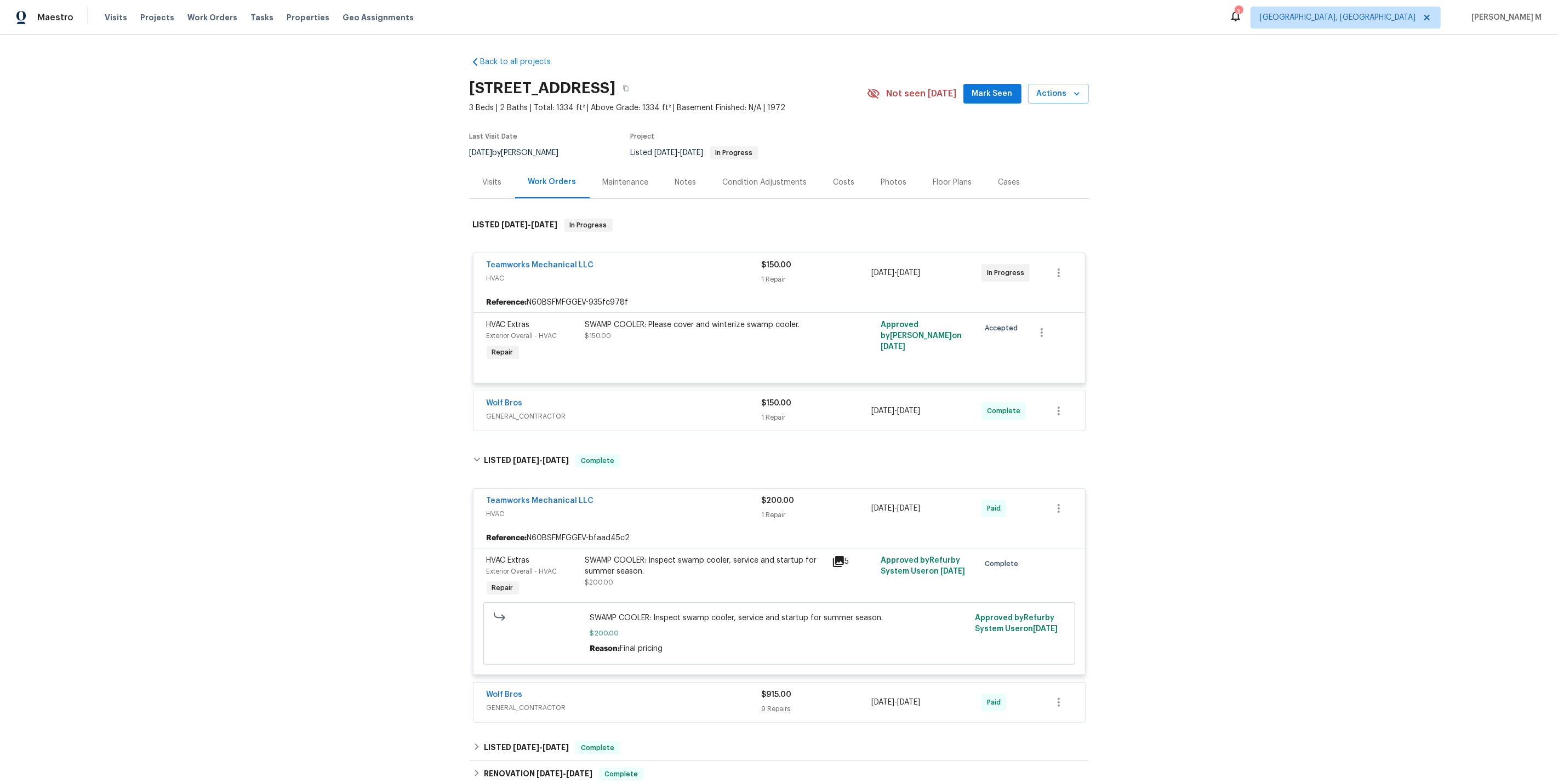
click at [506, 421] on div "Teamworks Mechanical LLC HVAC $150.00 1 Repair 9/29/2025 - 10/5/2025 In Progres…" at bounding box center [780, 338] width 619 height 192
click at [514, 411] on span "GENERAL_CONTRACTOR" at bounding box center [624, 416] width 275 height 11
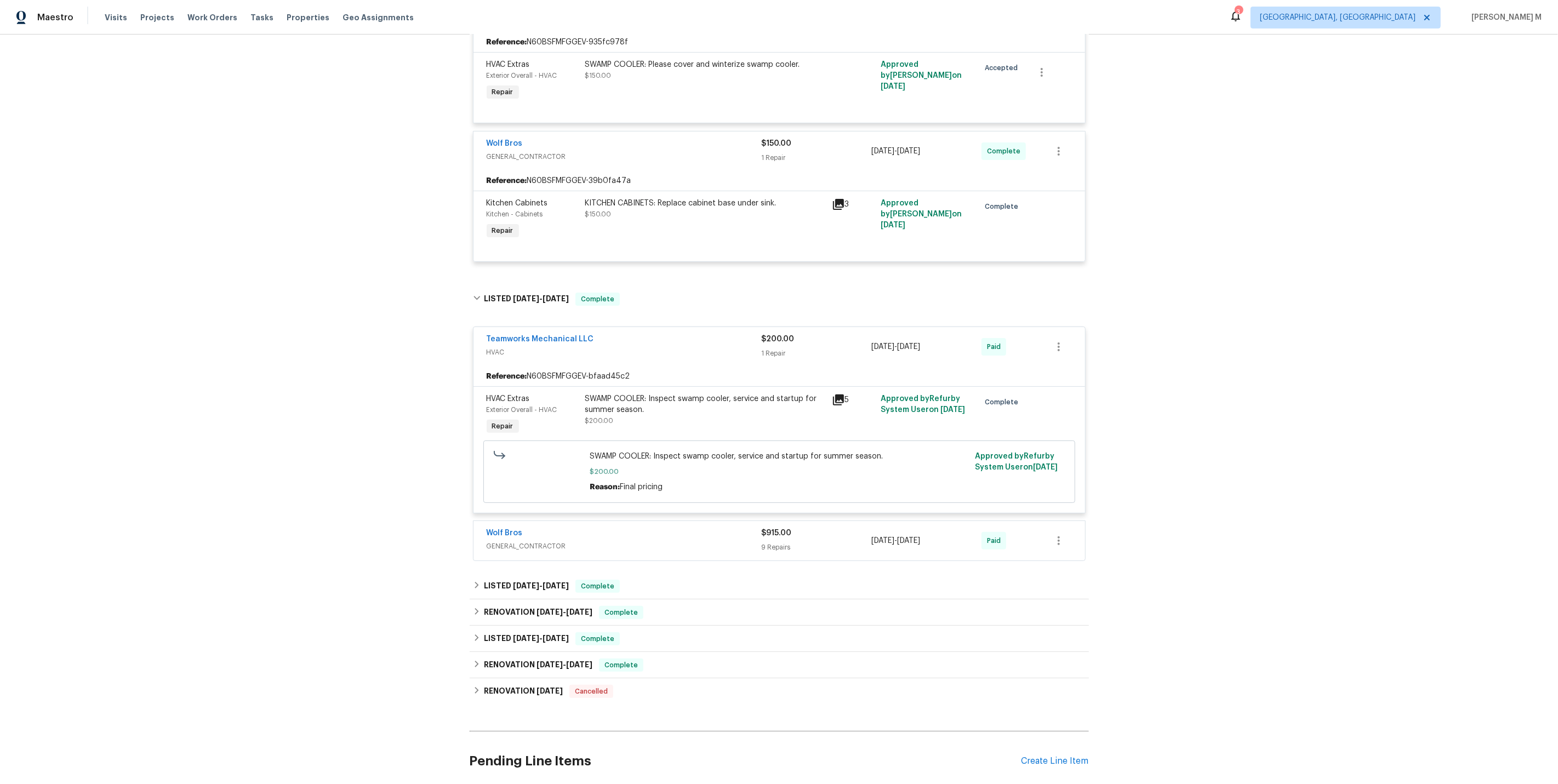
scroll to position [323, 0]
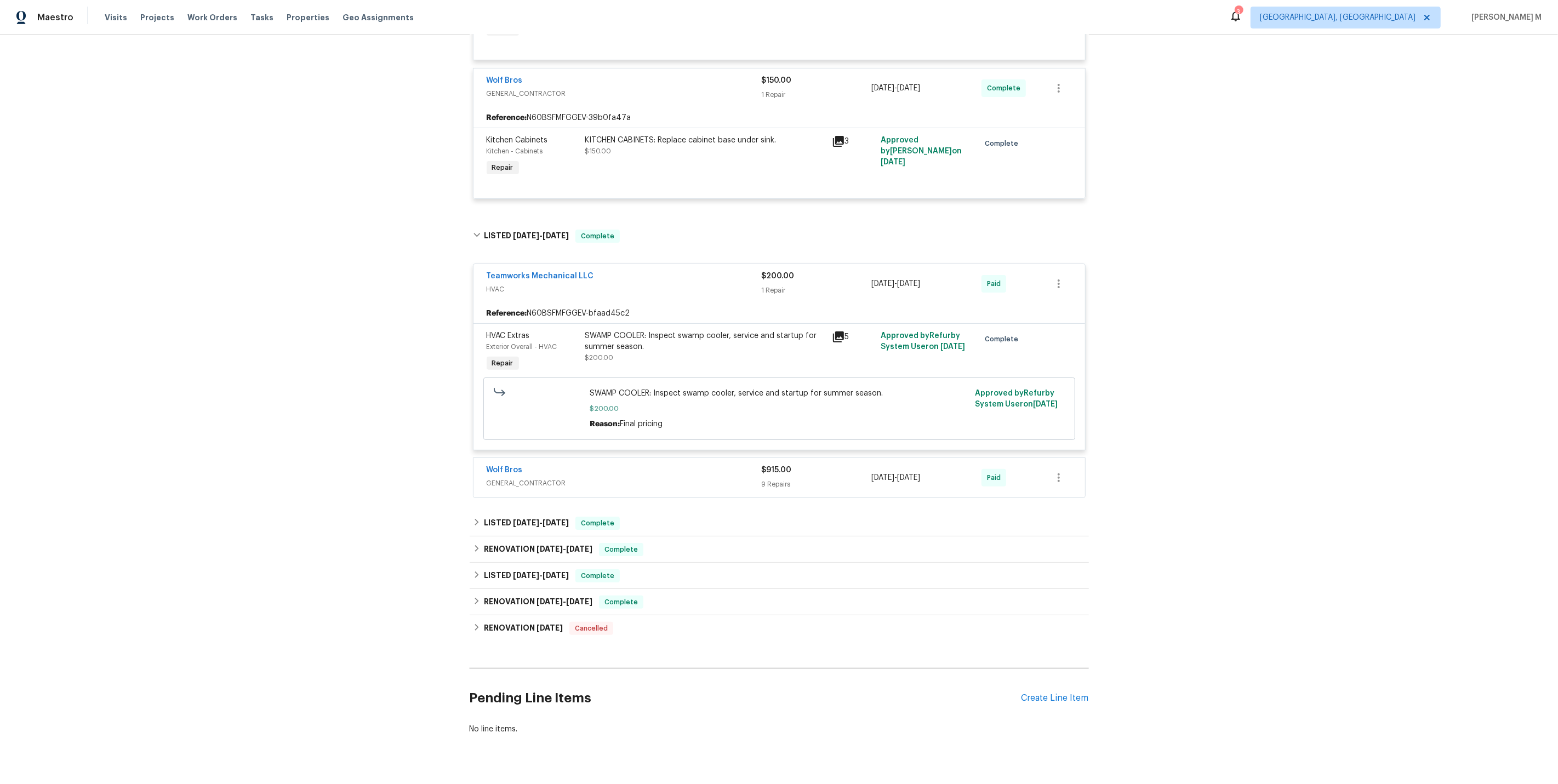
click at [515, 478] on span "GENERAL_CONTRACTOR" at bounding box center [624, 483] width 275 height 11
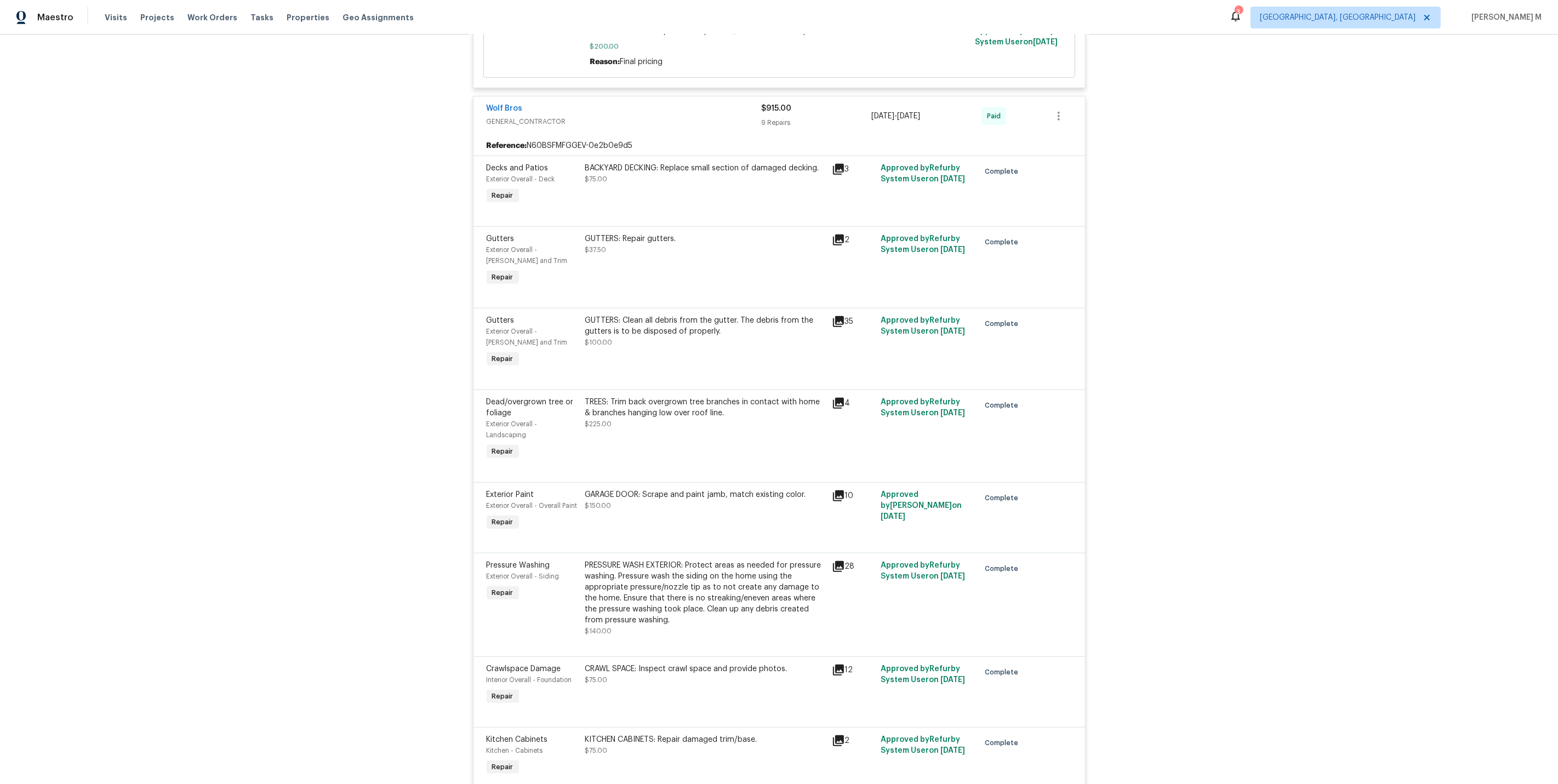
scroll to position [689, 0]
click at [706, 159] on div "BACKYARD DECKING: Replace small section of damaged decking. $75.00" at bounding box center [705, 170] width 240 height 22
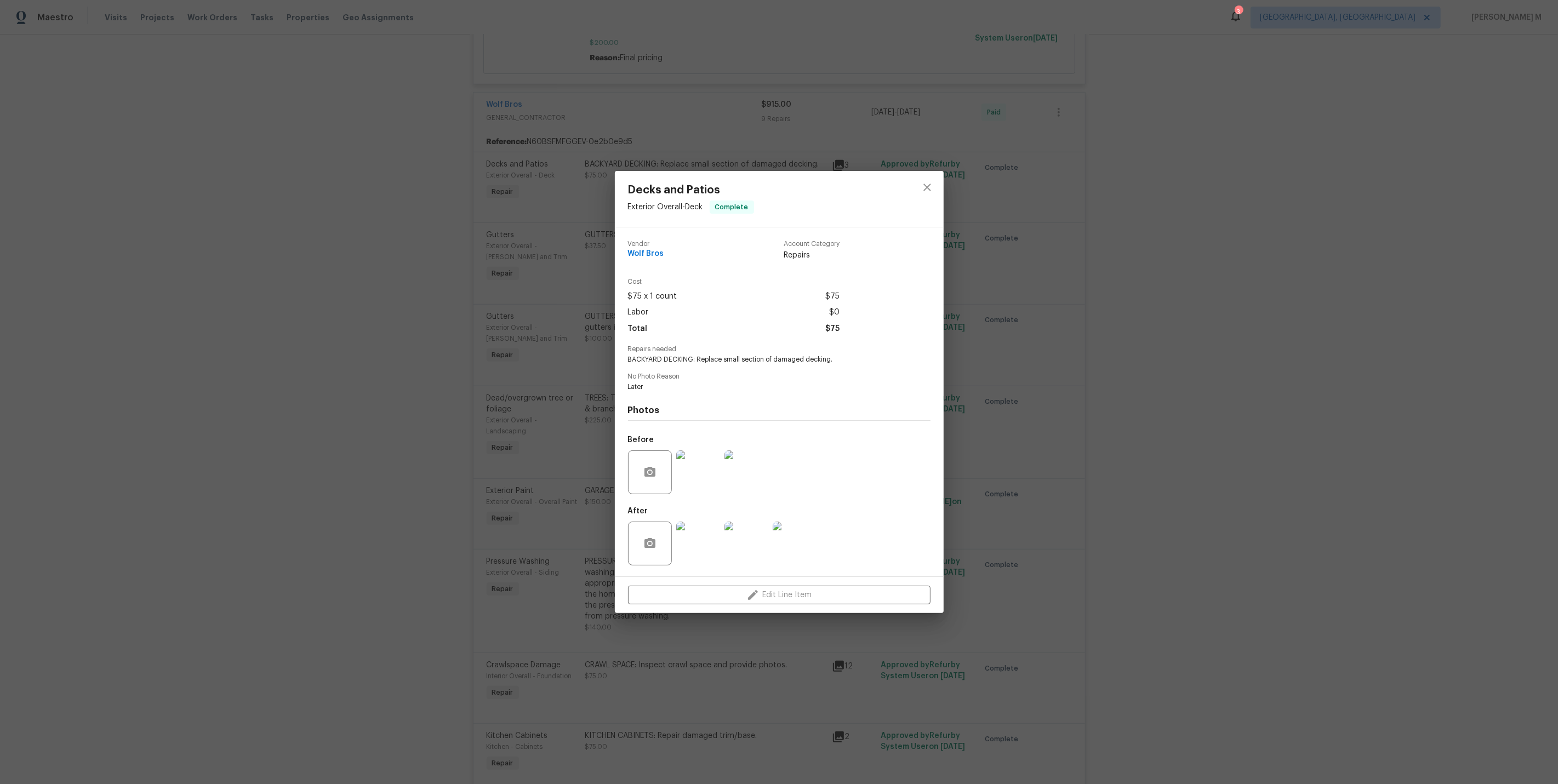
click at [698, 537] on img at bounding box center [698, 543] width 44 height 44
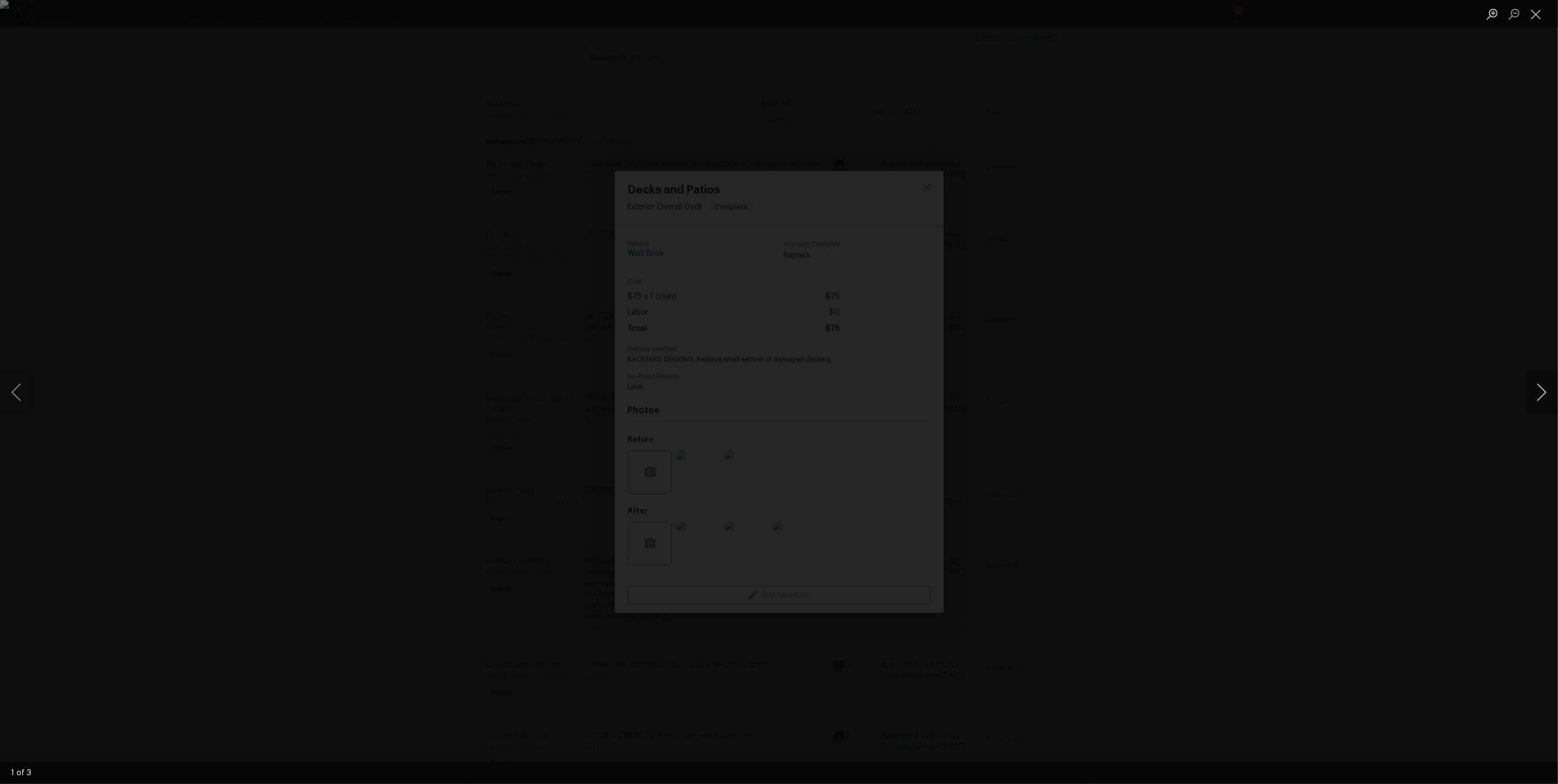
click at [1542, 394] on button "Next image" at bounding box center [1542, 392] width 33 height 44
click at [1424, 251] on div "Lightbox" at bounding box center [779, 392] width 1558 height 784
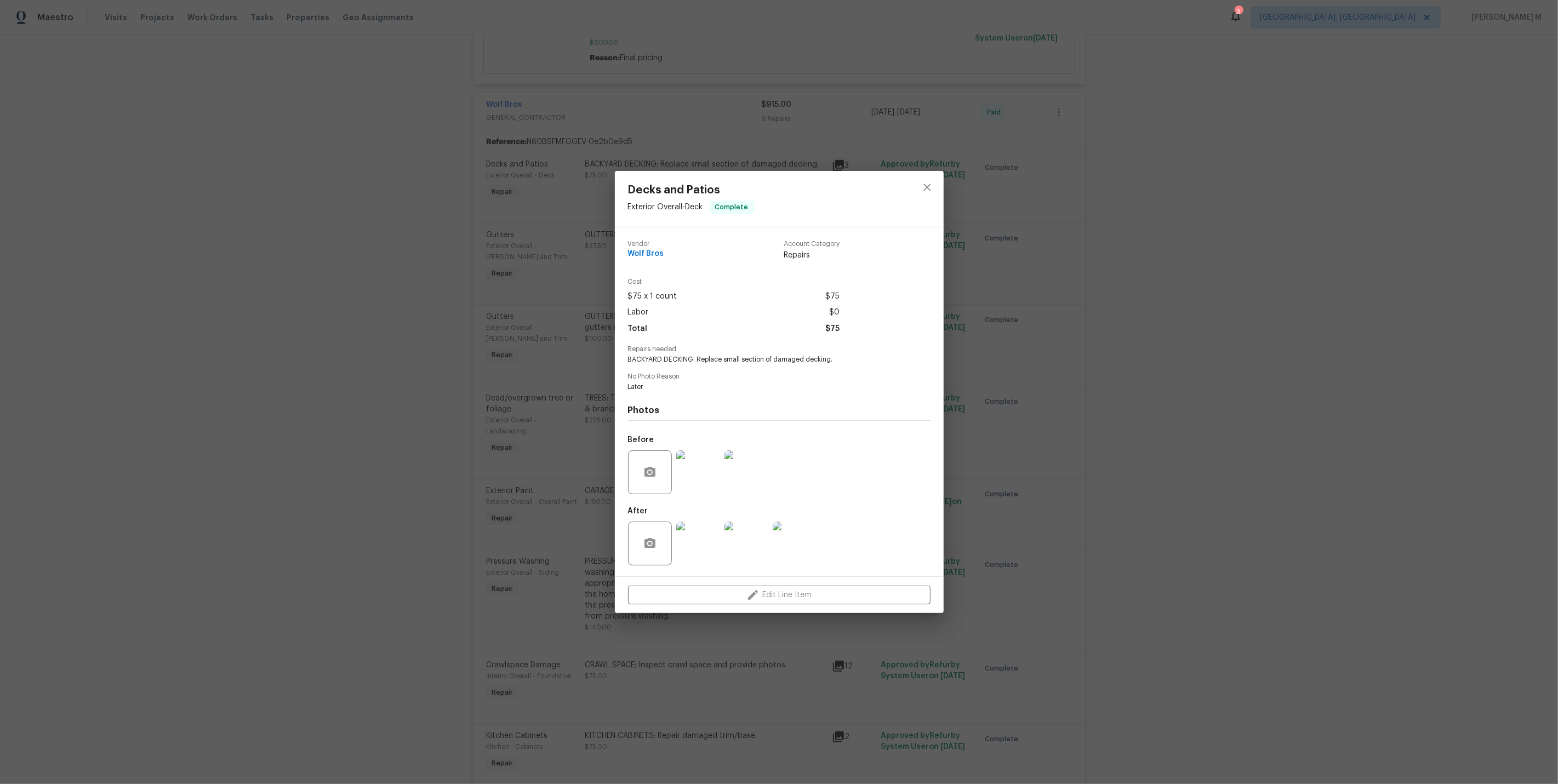
click at [1424, 251] on div "Decks and Patios Exterior Overall - Deck Complete Vendor Wolf Bros Account Cate…" at bounding box center [779, 392] width 1558 height 784
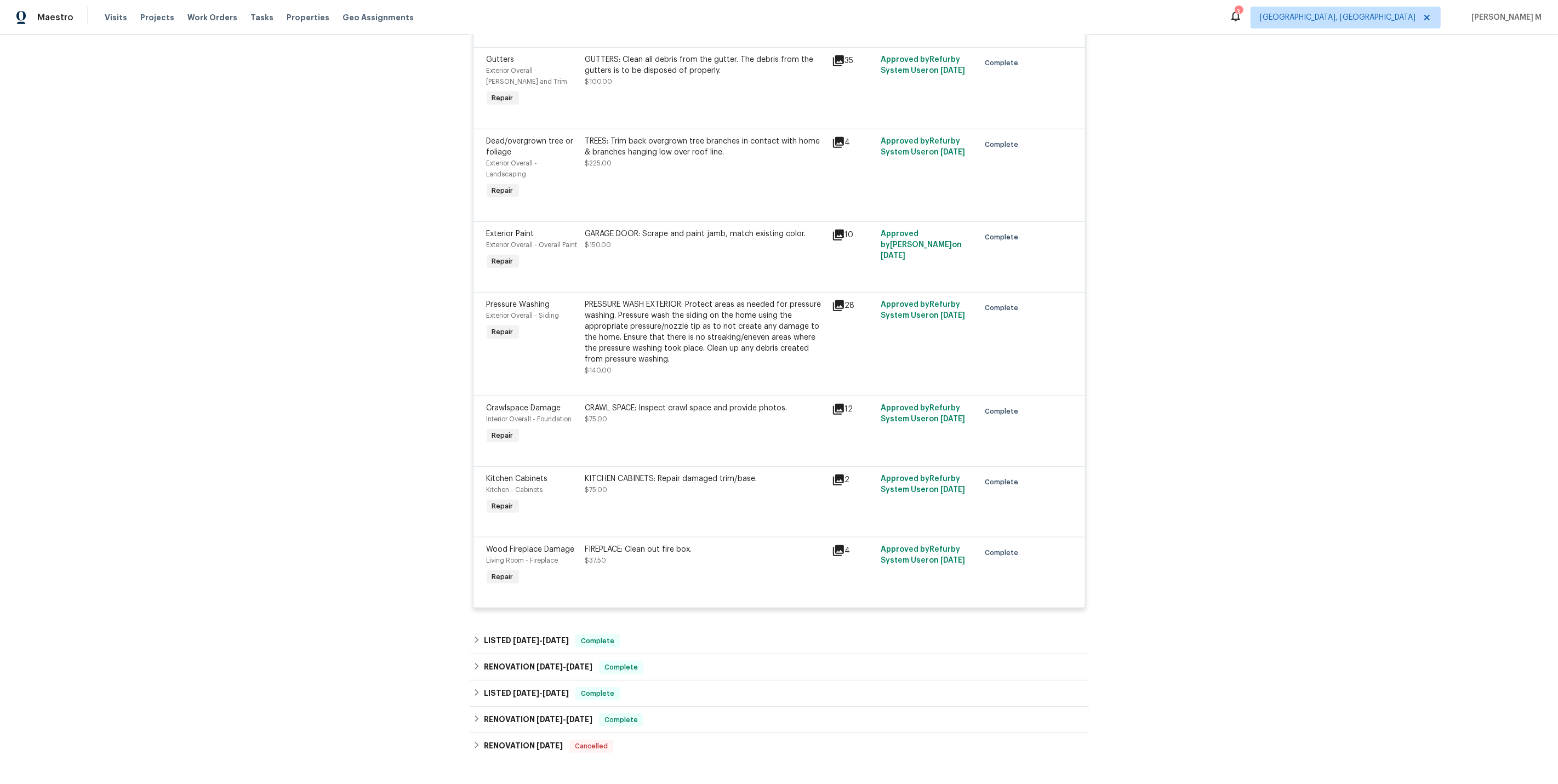
scroll to position [0, 0]
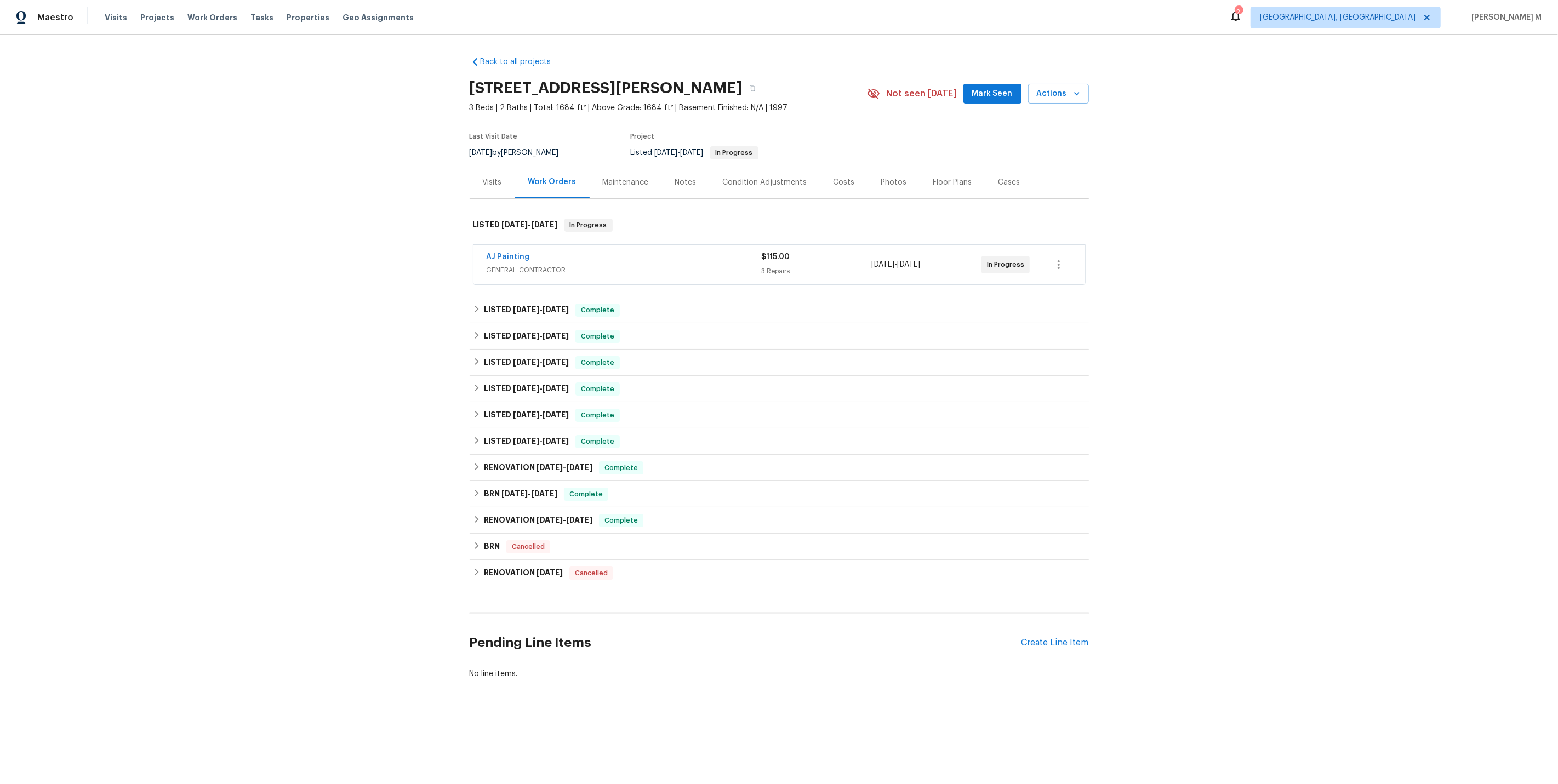
click at [610, 184] on div "Maintenance" at bounding box center [626, 182] width 73 height 32
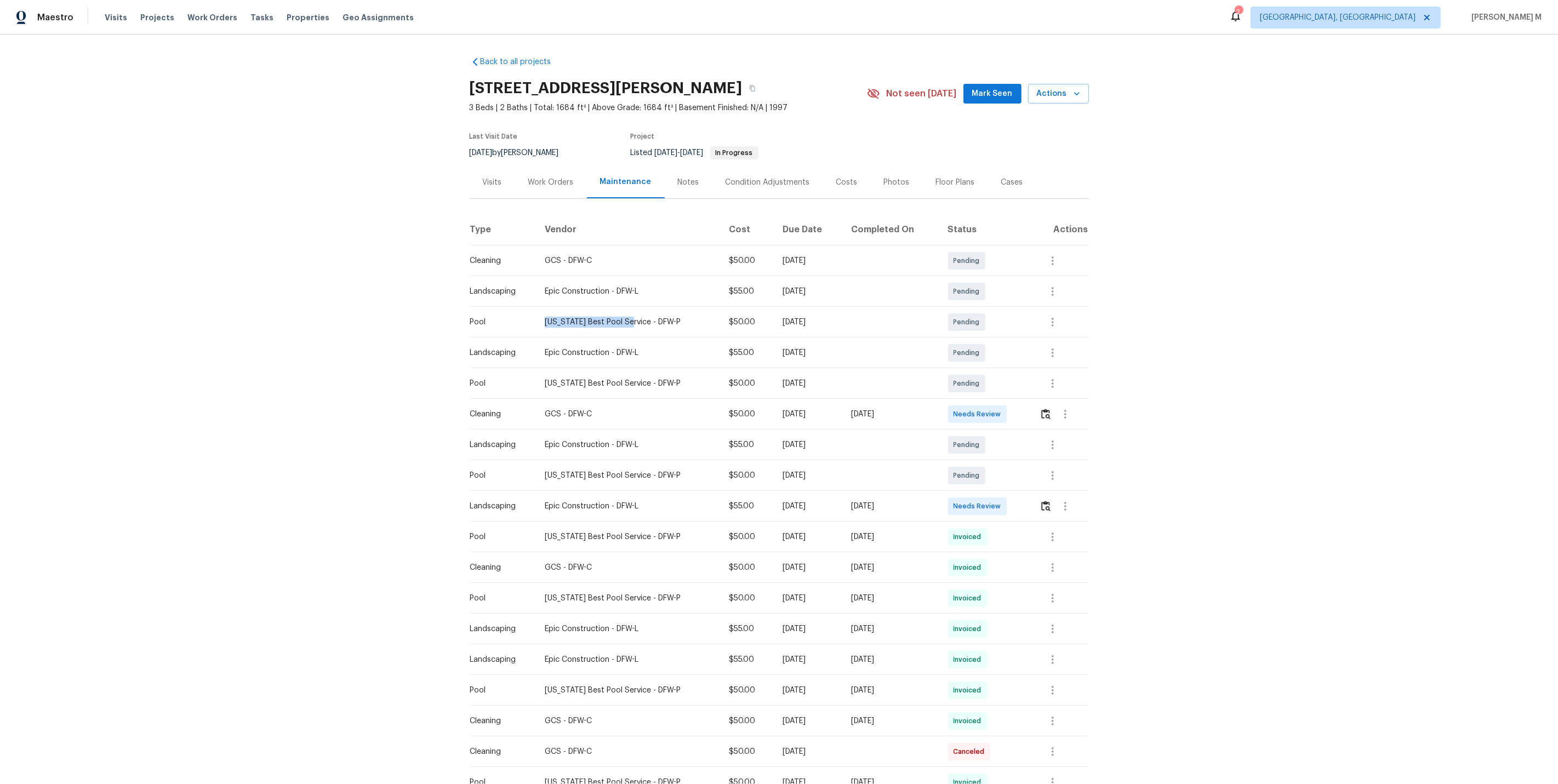
drag, startPoint x: 542, startPoint y: 318, endPoint x: 628, endPoint y: 318, distance: 86.0
click at [628, 318] on td "Texas Best Pool Service - DFW-P" at bounding box center [628, 322] width 184 height 31
copy div "Texas Best Pool Service"
click at [538, 169] on div "Work Orders" at bounding box center [551, 182] width 72 height 32
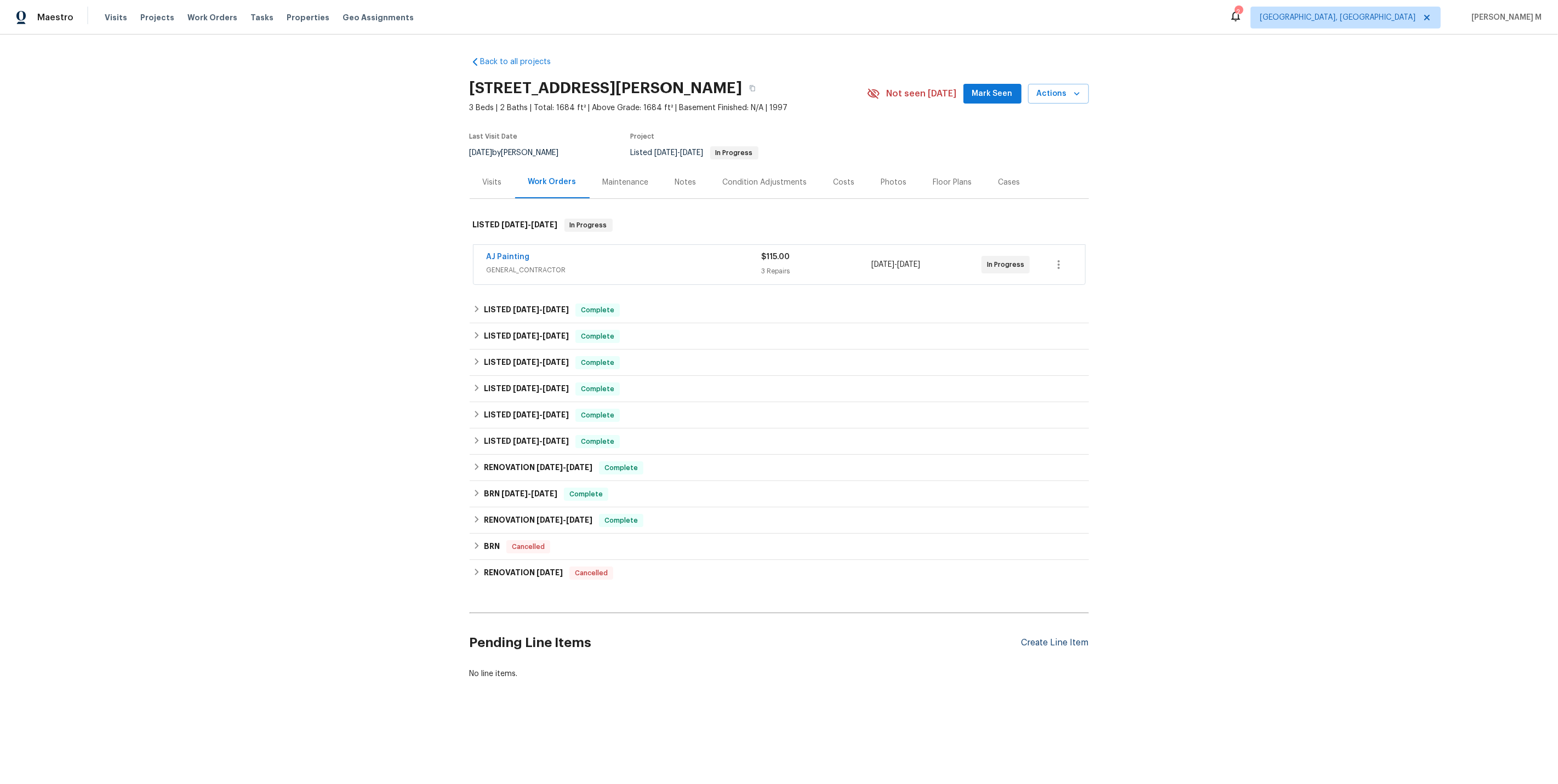
click at [1044, 638] on div "Create Line Item" at bounding box center [1055, 643] width 67 height 10
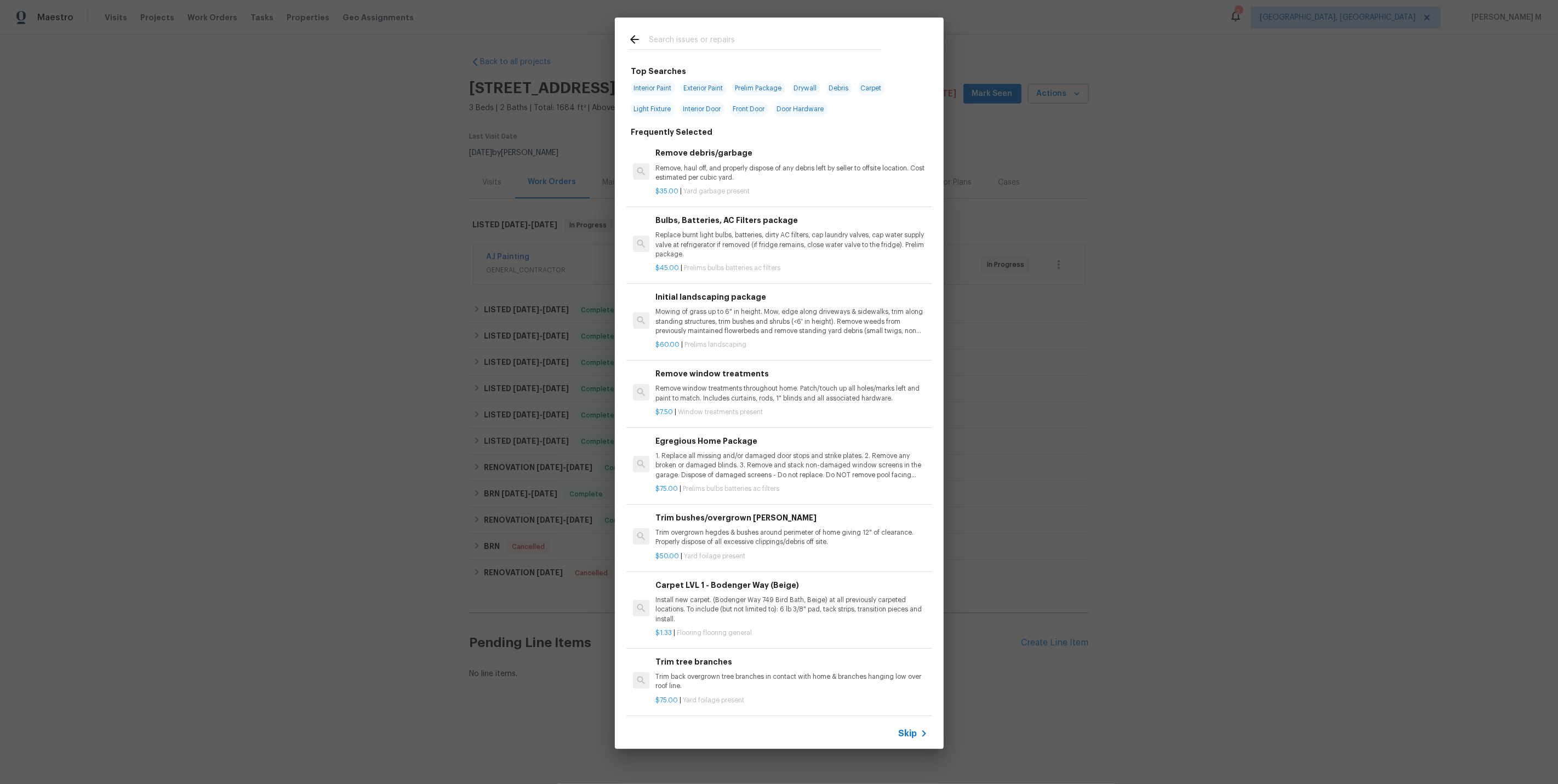
click at [917, 737] on span "Skip" at bounding box center [908, 733] width 19 height 11
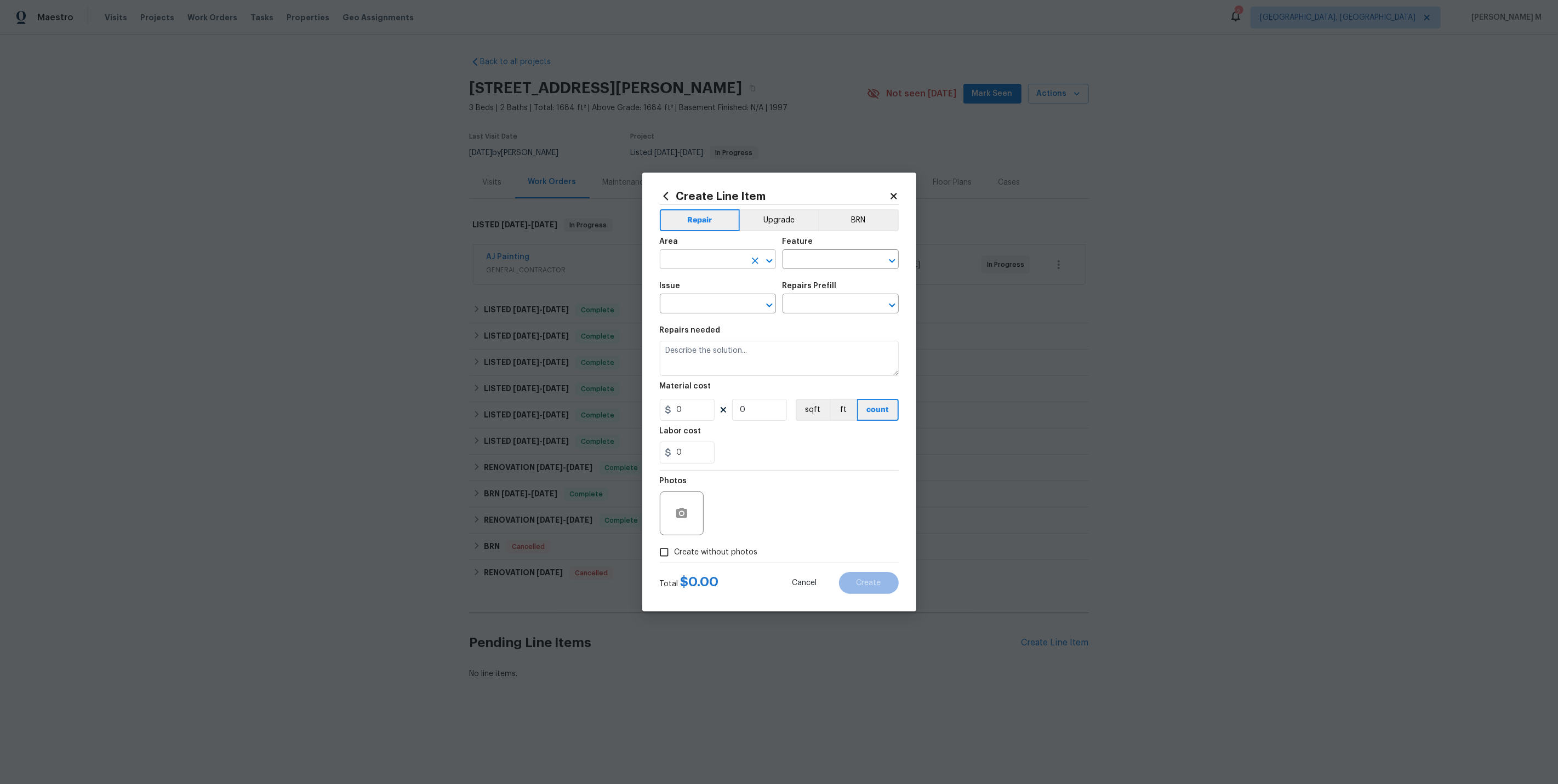
click at [705, 268] on input "text" at bounding box center [702, 261] width 85 height 17
click at [718, 293] on li "In-ground pool / Spa" at bounding box center [717, 290] width 117 height 18
type input "In-ground pool / Spa"
click at [812, 268] on input "text" at bounding box center [825, 261] width 85 height 17
click at [809, 318] on li "Pool" at bounding box center [841, 316] width 117 height 18
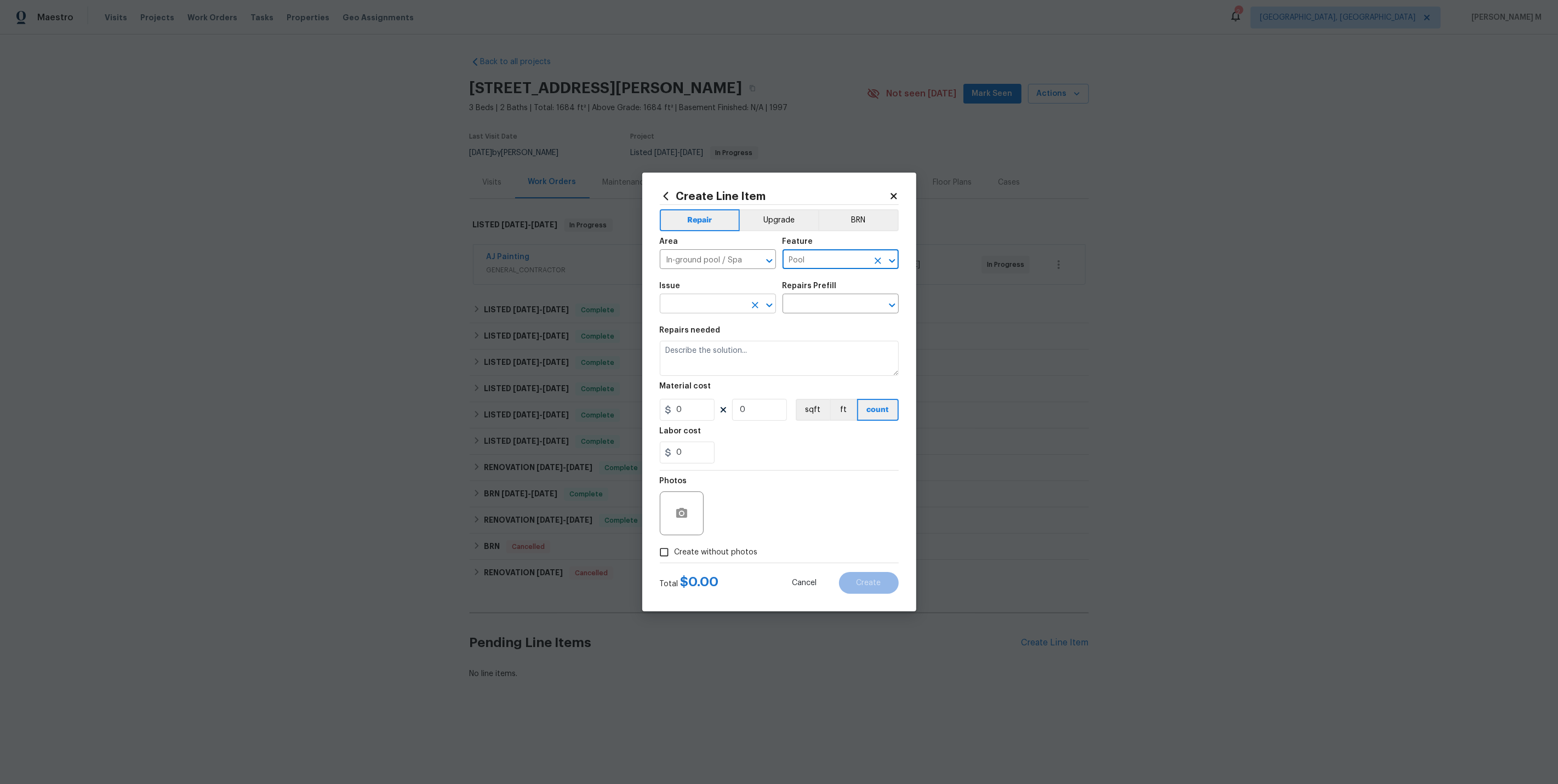
type input "Pool"
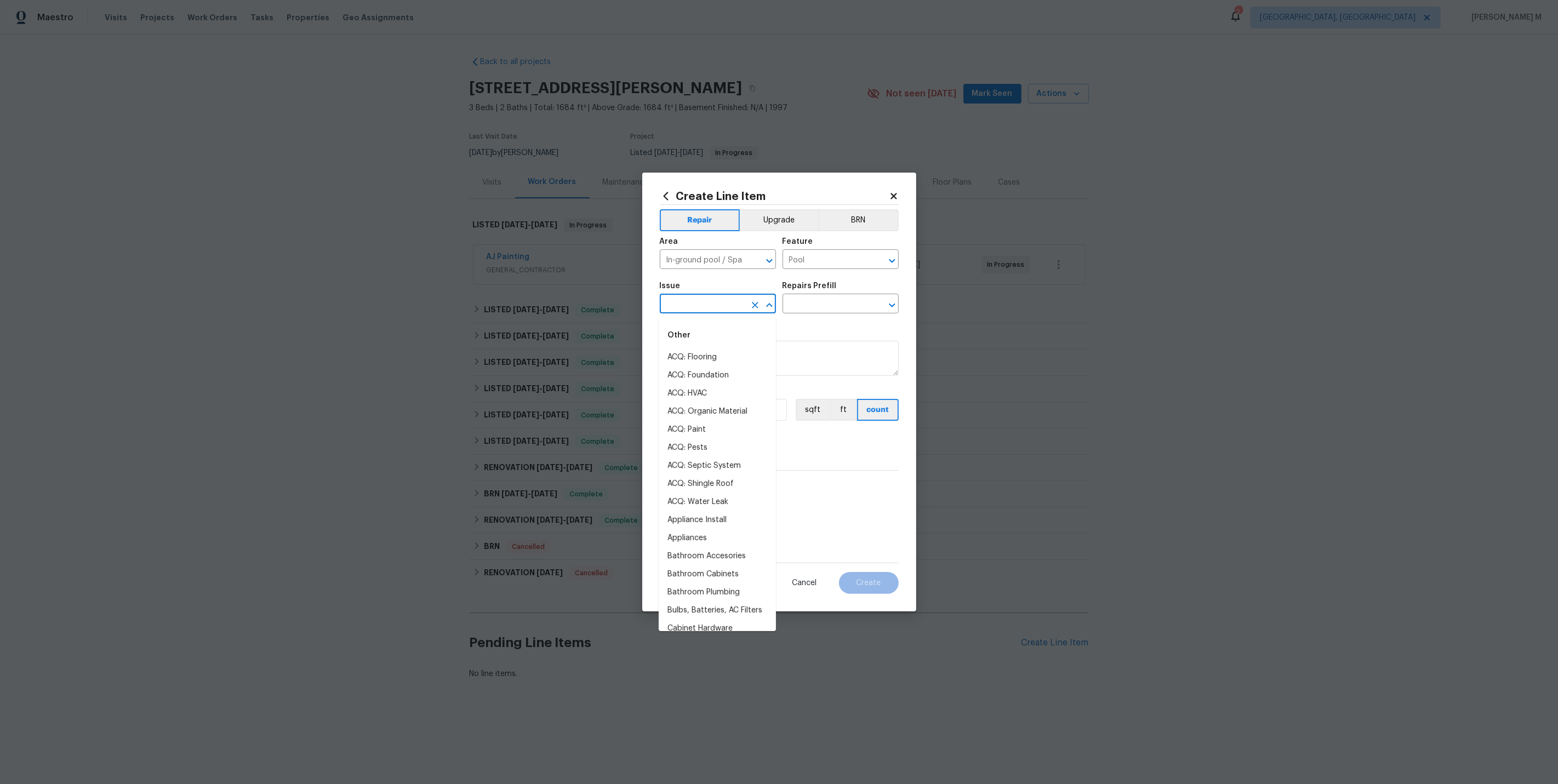
click at [699, 306] on input "text" at bounding box center [702, 305] width 85 height 17
click at [674, 358] on li "Pool" at bounding box center [717, 357] width 117 height 18
type input "Pool"
click at [789, 307] on input "text" at bounding box center [825, 305] width 85 height 17
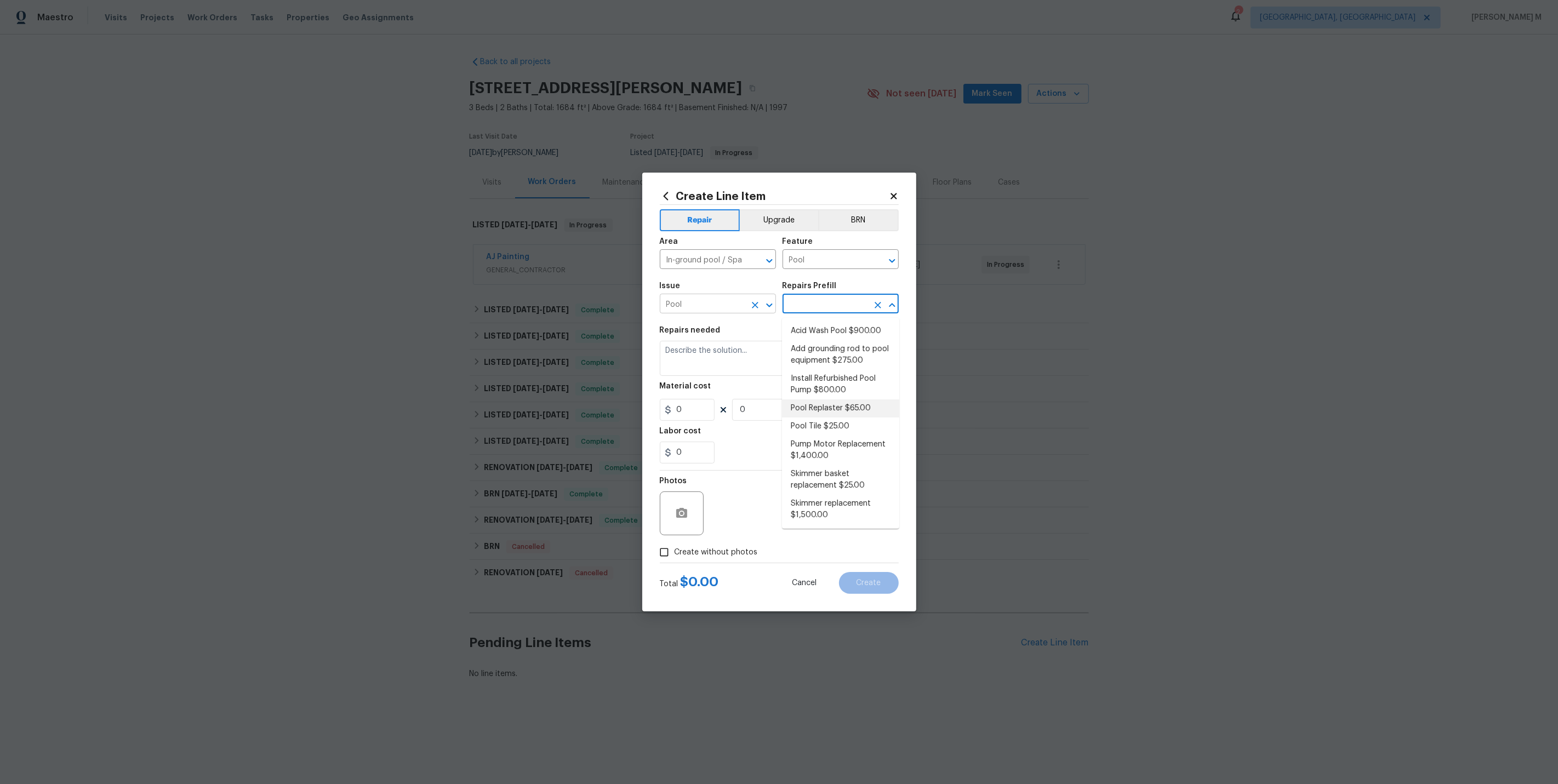
click at [734, 300] on input "Pool" at bounding box center [702, 305] width 85 height 17
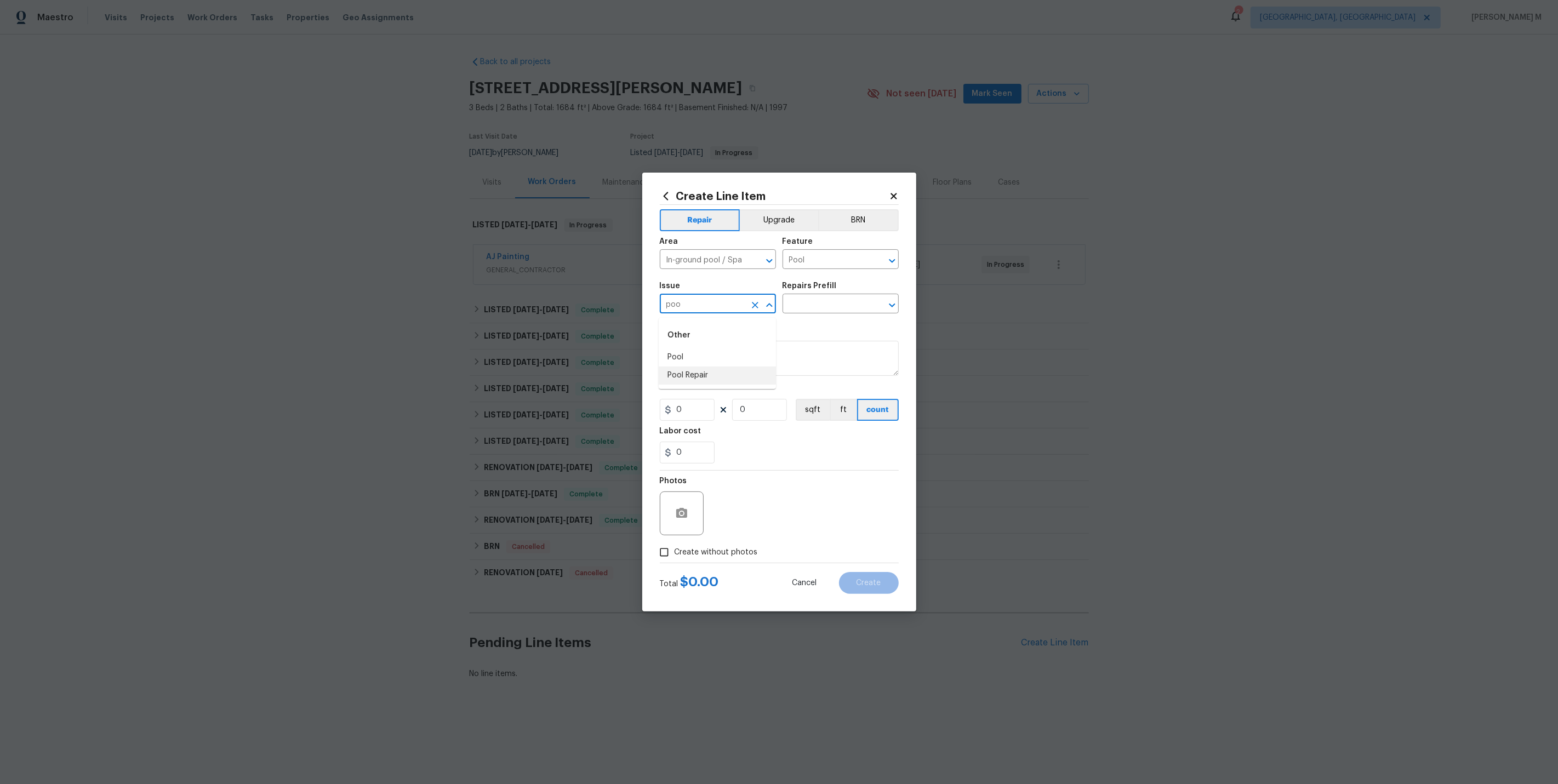
click at [728, 374] on li "Pool Repair" at bounding box center [717, 375] width 117 height 18
type input "Pool Repair"
click at [807, 317] on div "Issue Pool Repair ​ Repairs Prefill ​" at bounding box center [779, 297] width 239 height 44
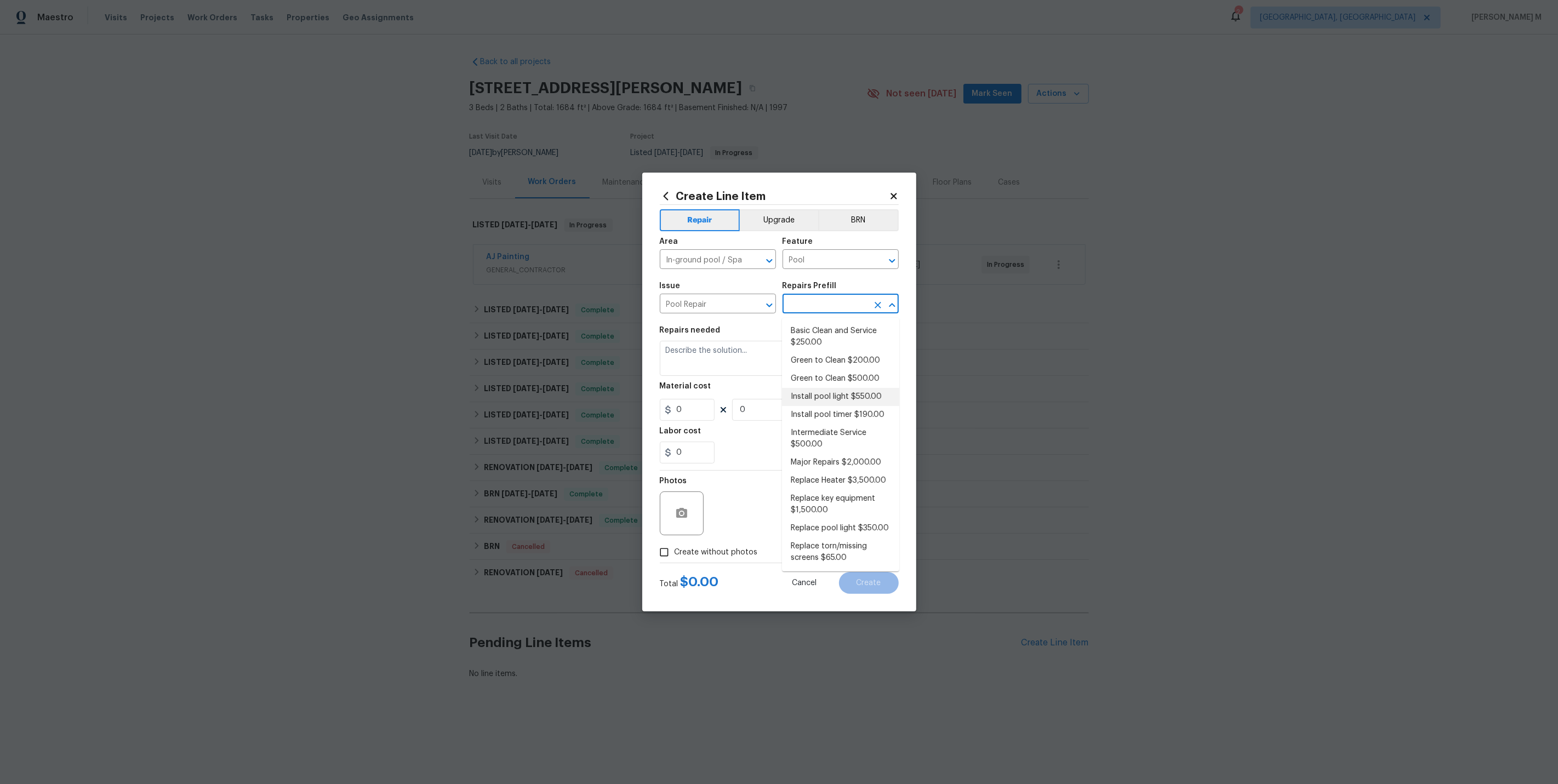
click at [807, 310] on input "text" at bounding box center [825, 305] width 85 height 17
click at [825, 453] on li "Major Repairs $2,000.00" at bounding box center [841, 462] width 117 height 18
type input "Major Repairs $2,000.00"
type textarea "large misc. repairs abandoned empty pool"
type input "2000"
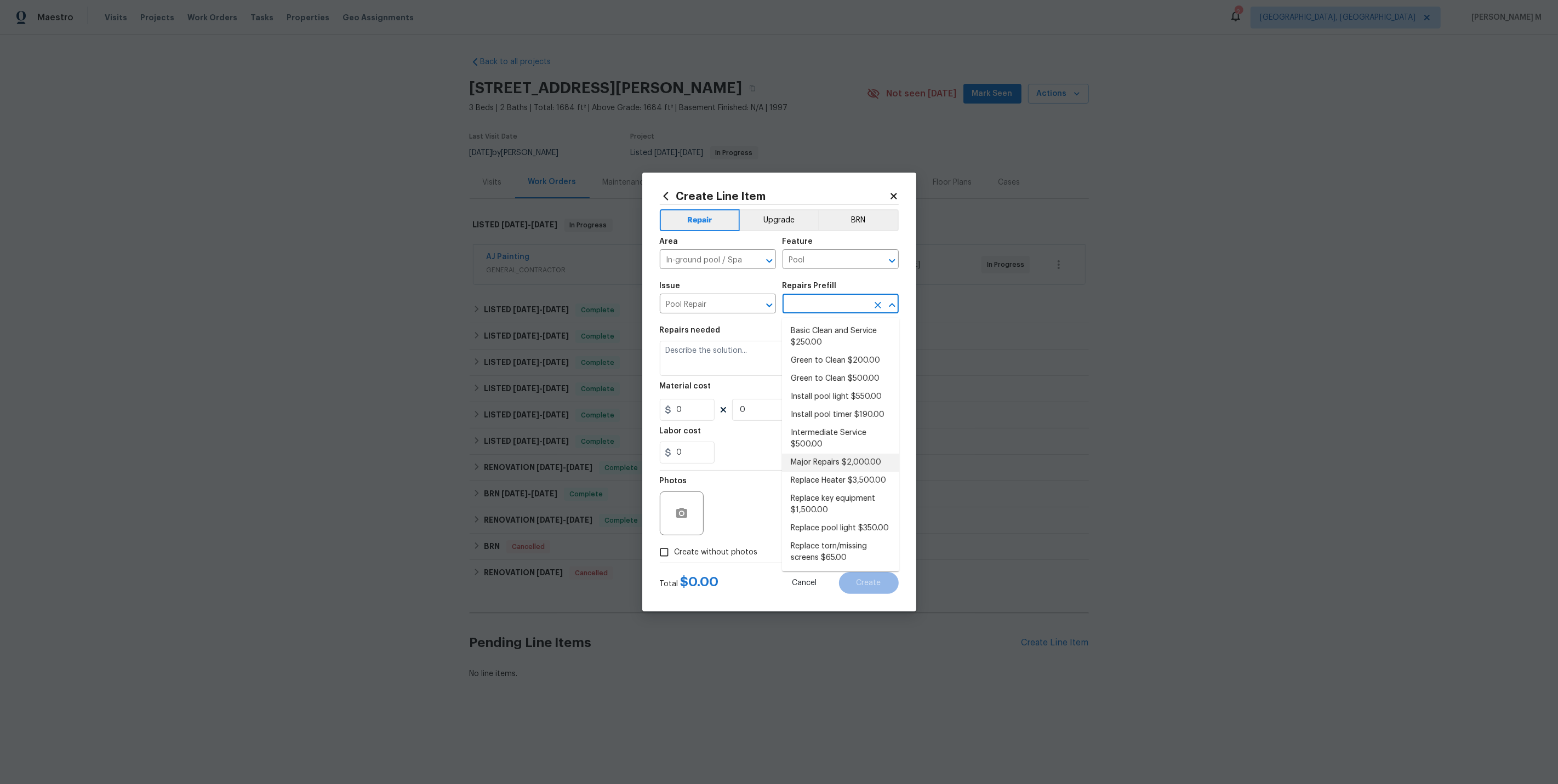
type input "1"
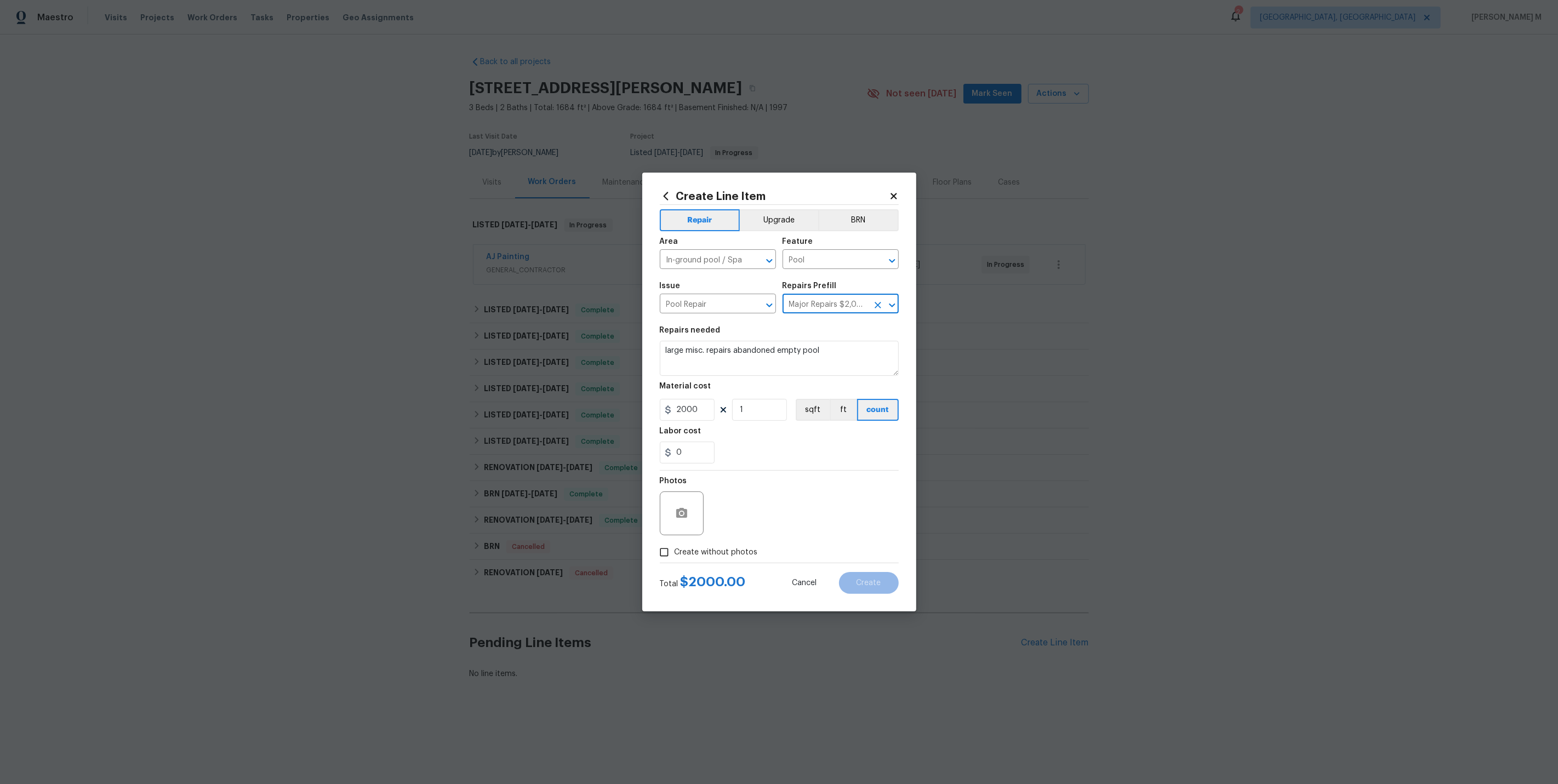
click at [879, 306] on icon "Clear" at bounding box center [878, 305] width 7 height 7
click at [841, 306] on input "text" at bounding box center [825, 305] width 85 height 17
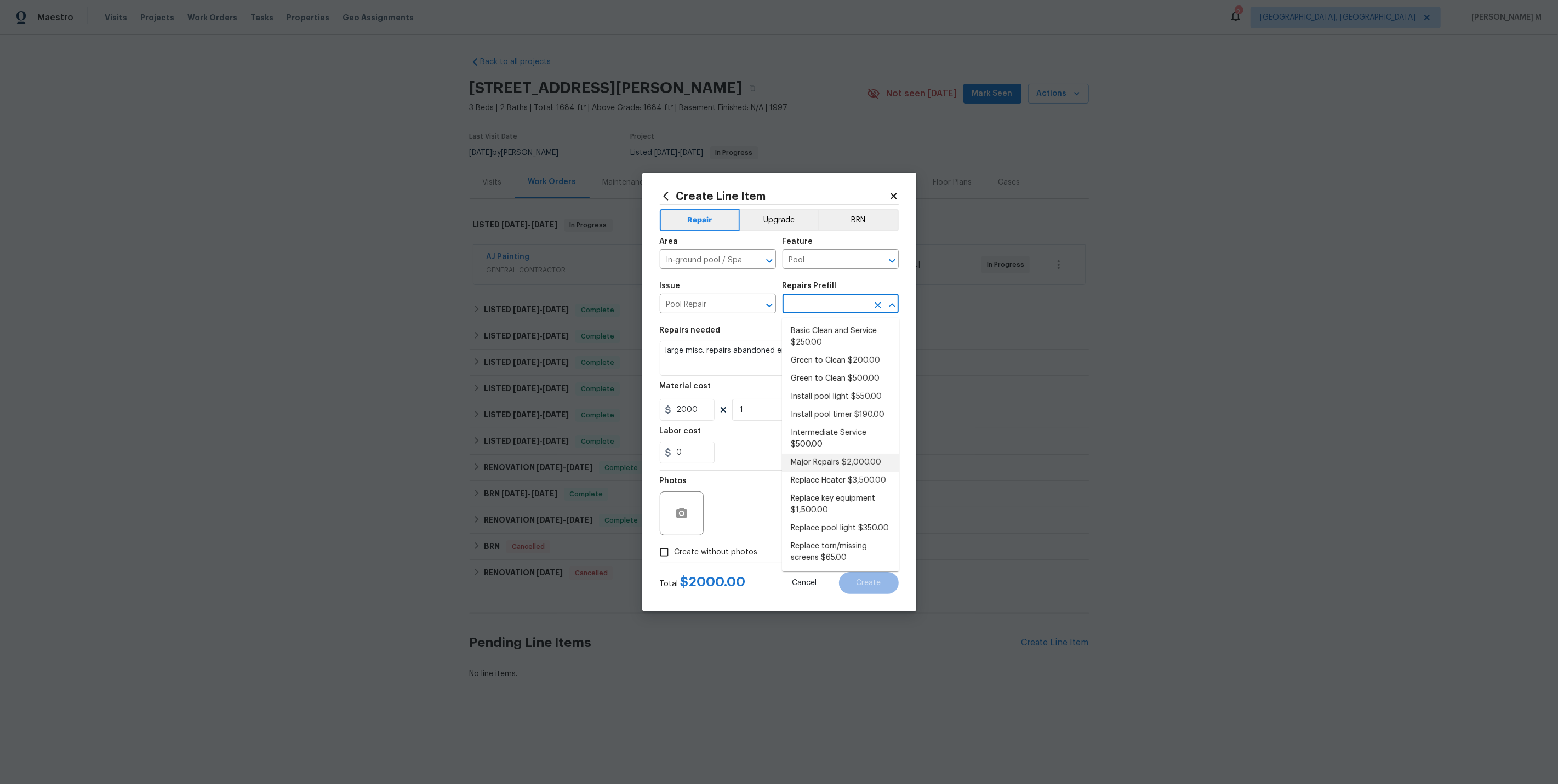
click at [816, 453] on li "Major Repairs $2,000.00" at bounding box center [841, 462] width 117 height 18
type input "Major Repairs $2,000.00"
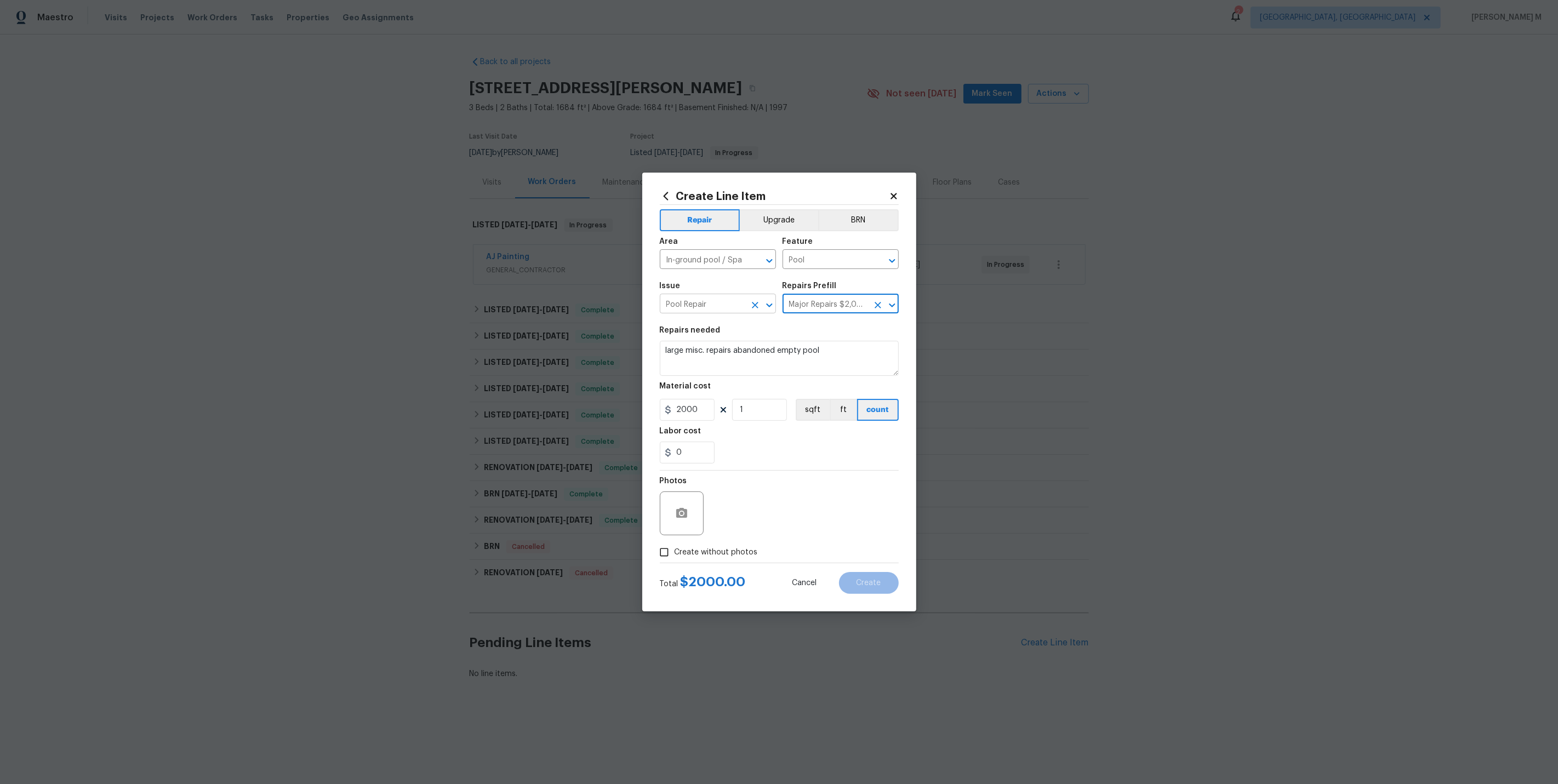
drag, startPoint x: 836, startPoint y: 306, endPoint x: 743, endPoint y: 305, distance: 93.0
click at [743, 306] on div "Issue Pool Repair ​ Repairs Prefill Major Repairs $2,000.00 ​" at bounding box center [779, 297] width 239 height 44
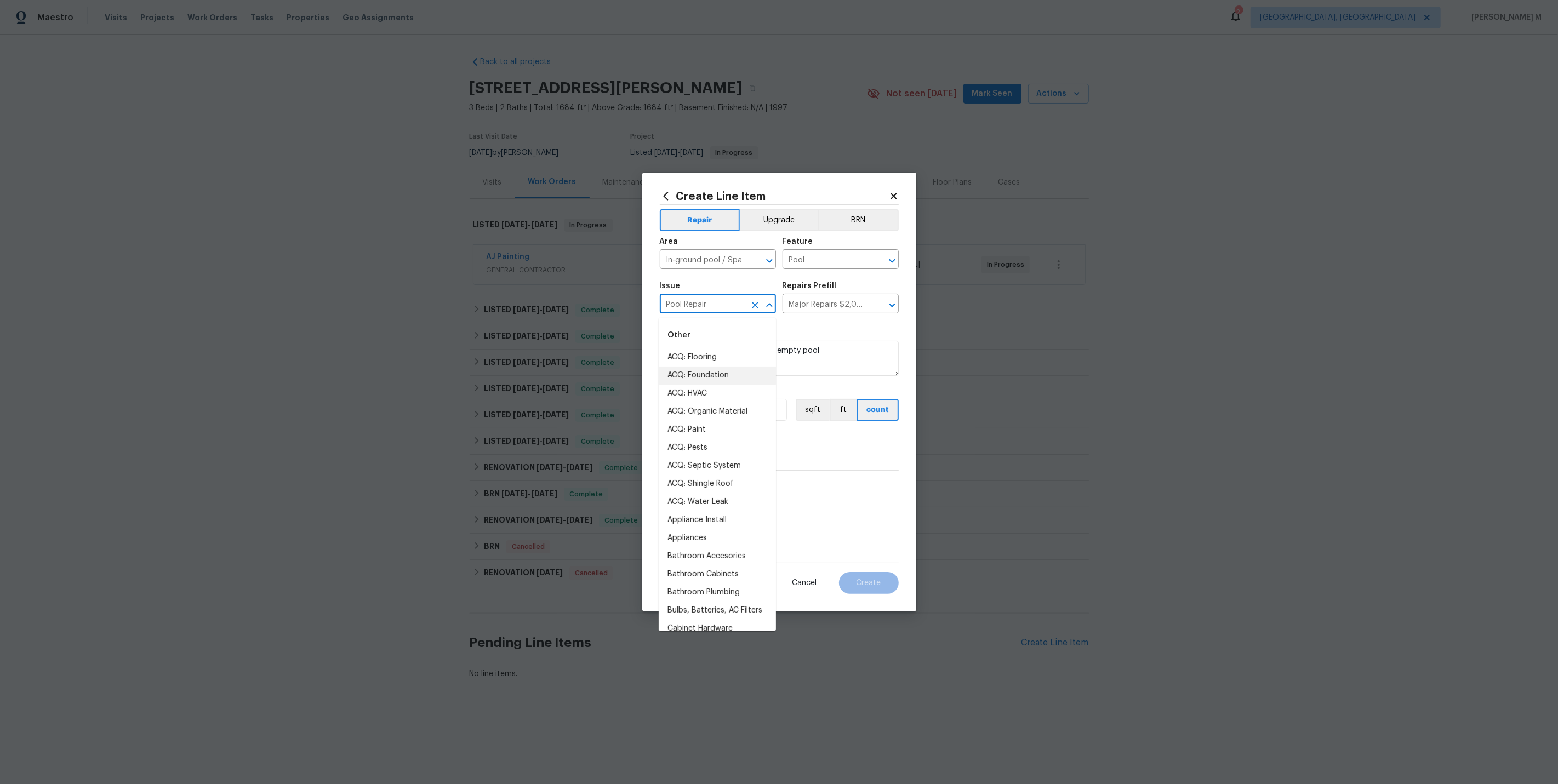
click at [706, 312] on input "Pool Repair" at bounding box center [702, 305] width 85 height 17
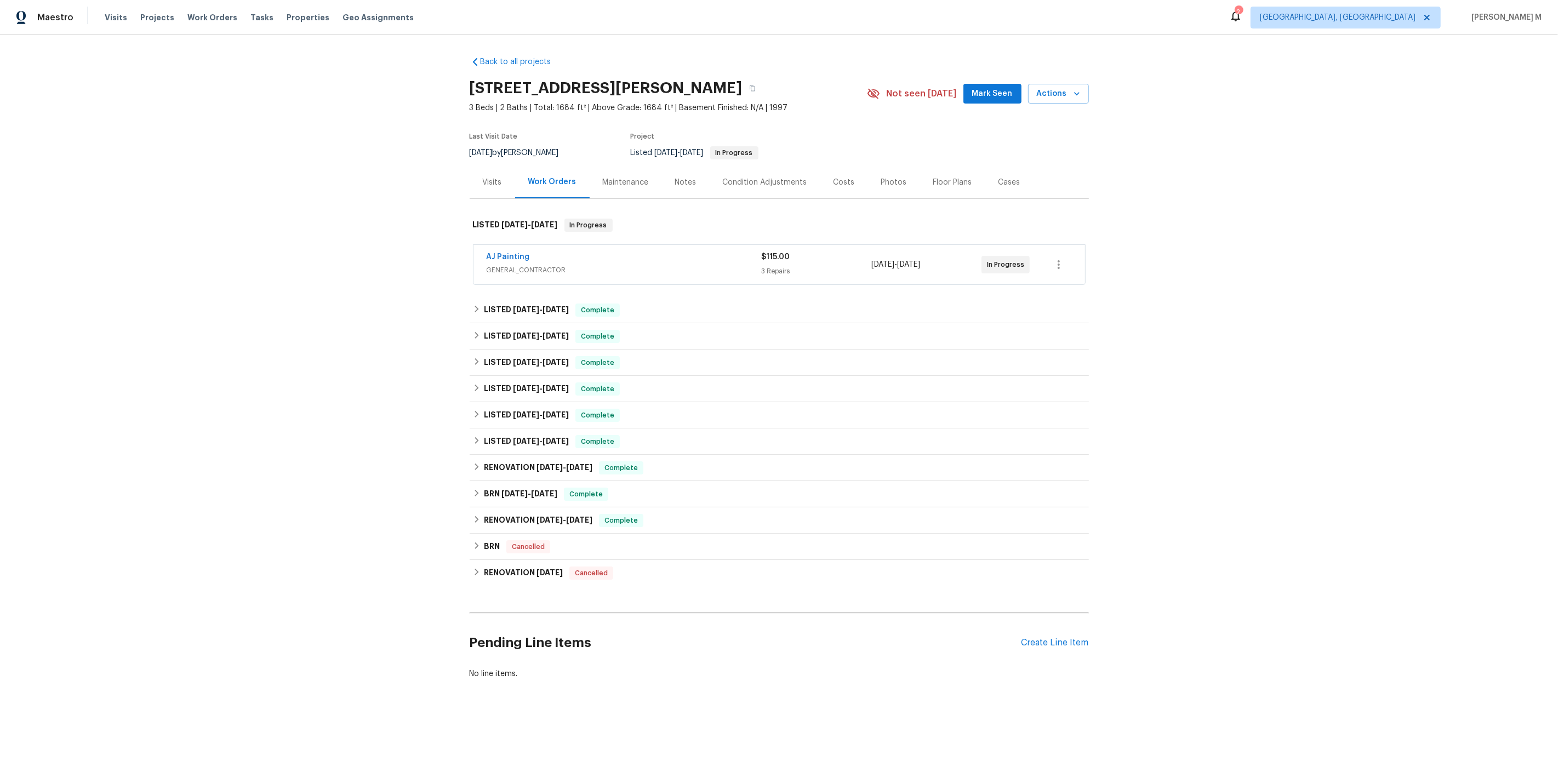
click at [605, 193] on div "Back to all projects 1829 Boyd Ct, Carrollton, TX 75010 3 Beds | 2 Baths | Tota…" at bounding box center [780, 368] width 619 height 640
click at [622, 184] on div "Maintenance" at bounding box center [626, 182] width 73 height 32
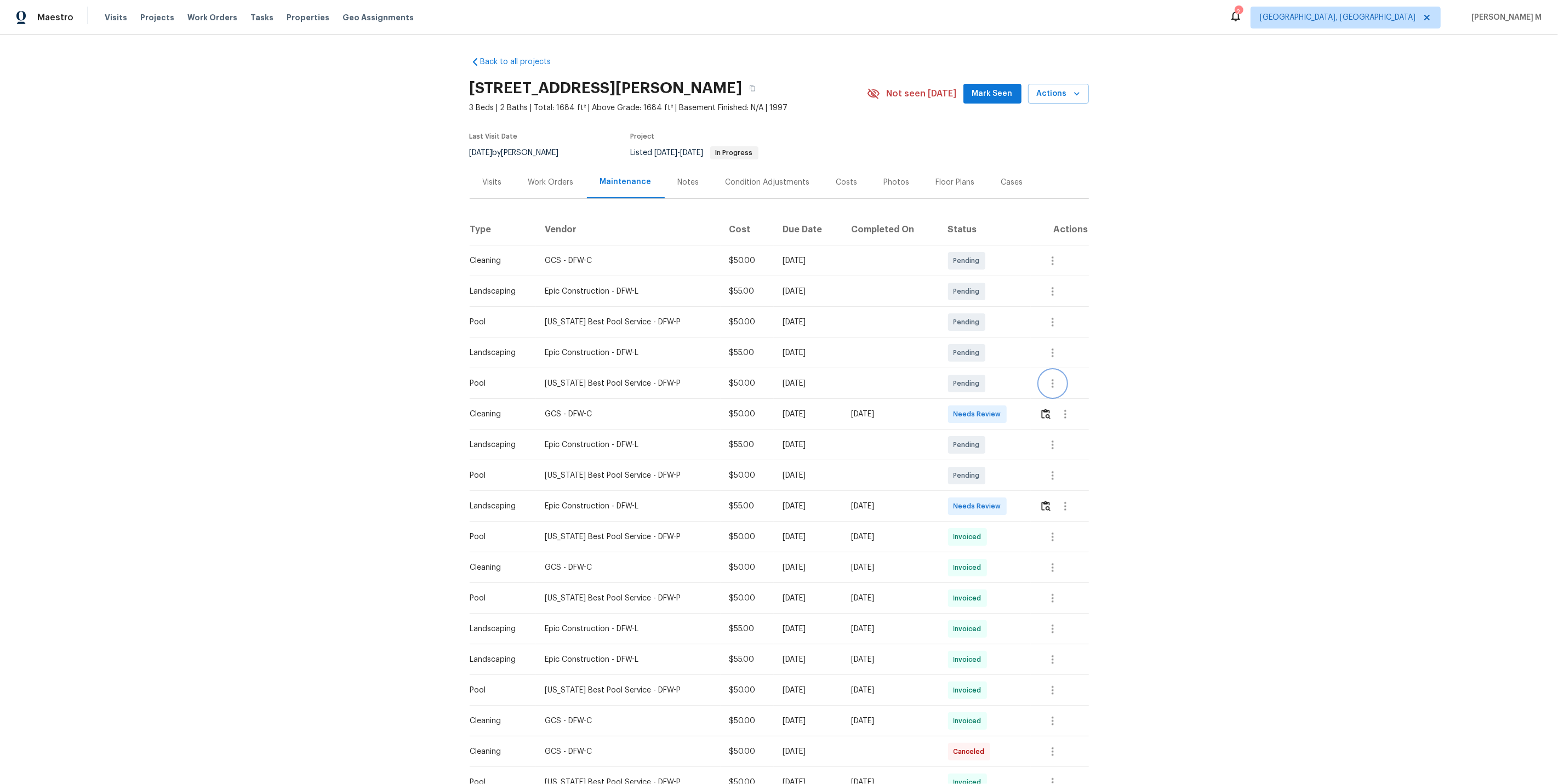
click at [1049, 378] on icon "button" at bounding box center [1053, 383] width 13 height 13
click at [1049, 378] on li "Message vendor" at bounding box center [1097, 378] width 114 height 18
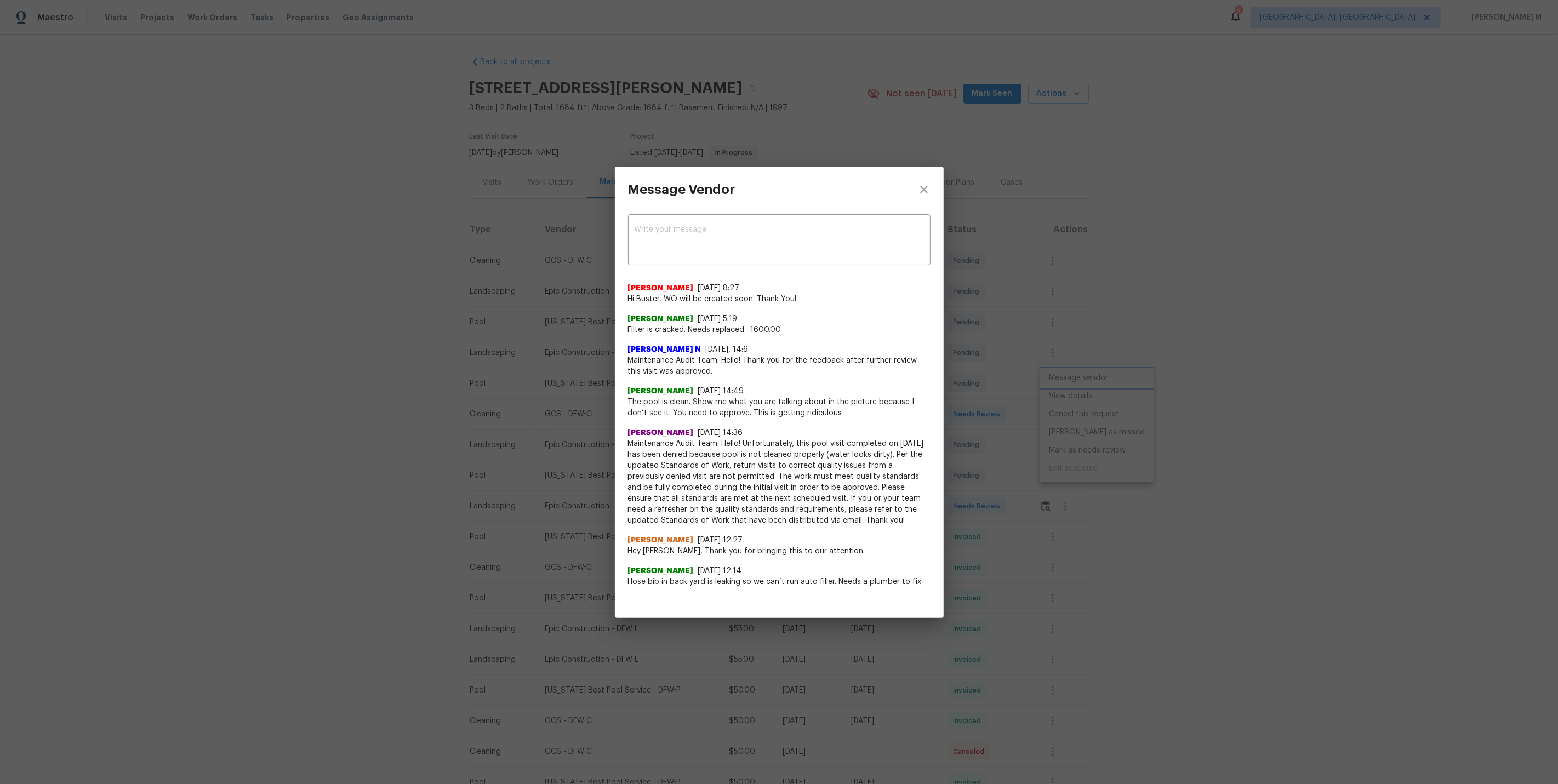
click at [1001, 301] on div "Message Vendor x ​ Savitha Ekambaram 10/14/25, 8:27 Hi Buster, WO will be creat…" at bounding box center [779, 392] width 1558 height 784
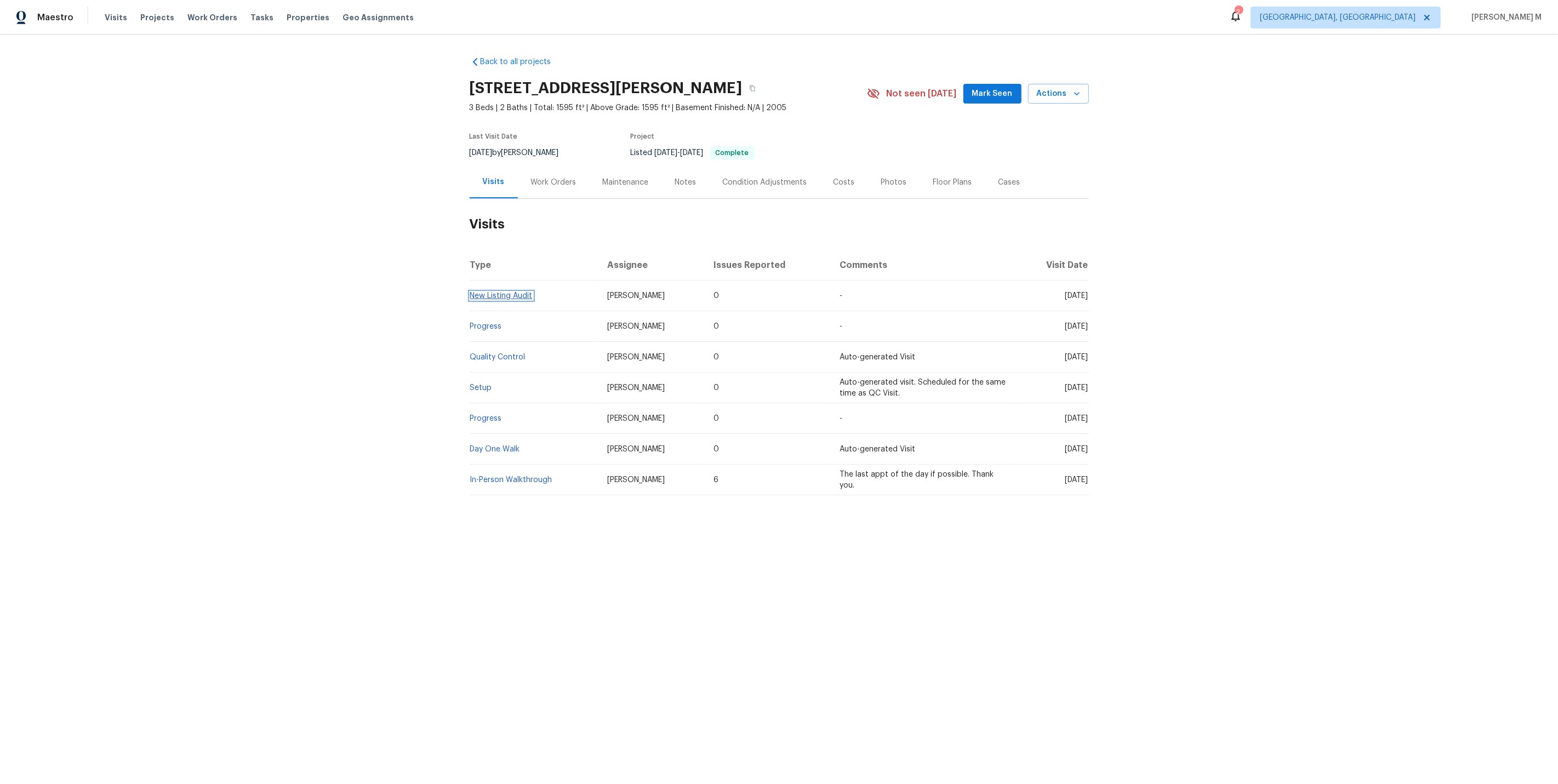
click at [500, 292] on link "New Listing Audit" at bounding box center [501, 296] width 62 height 8
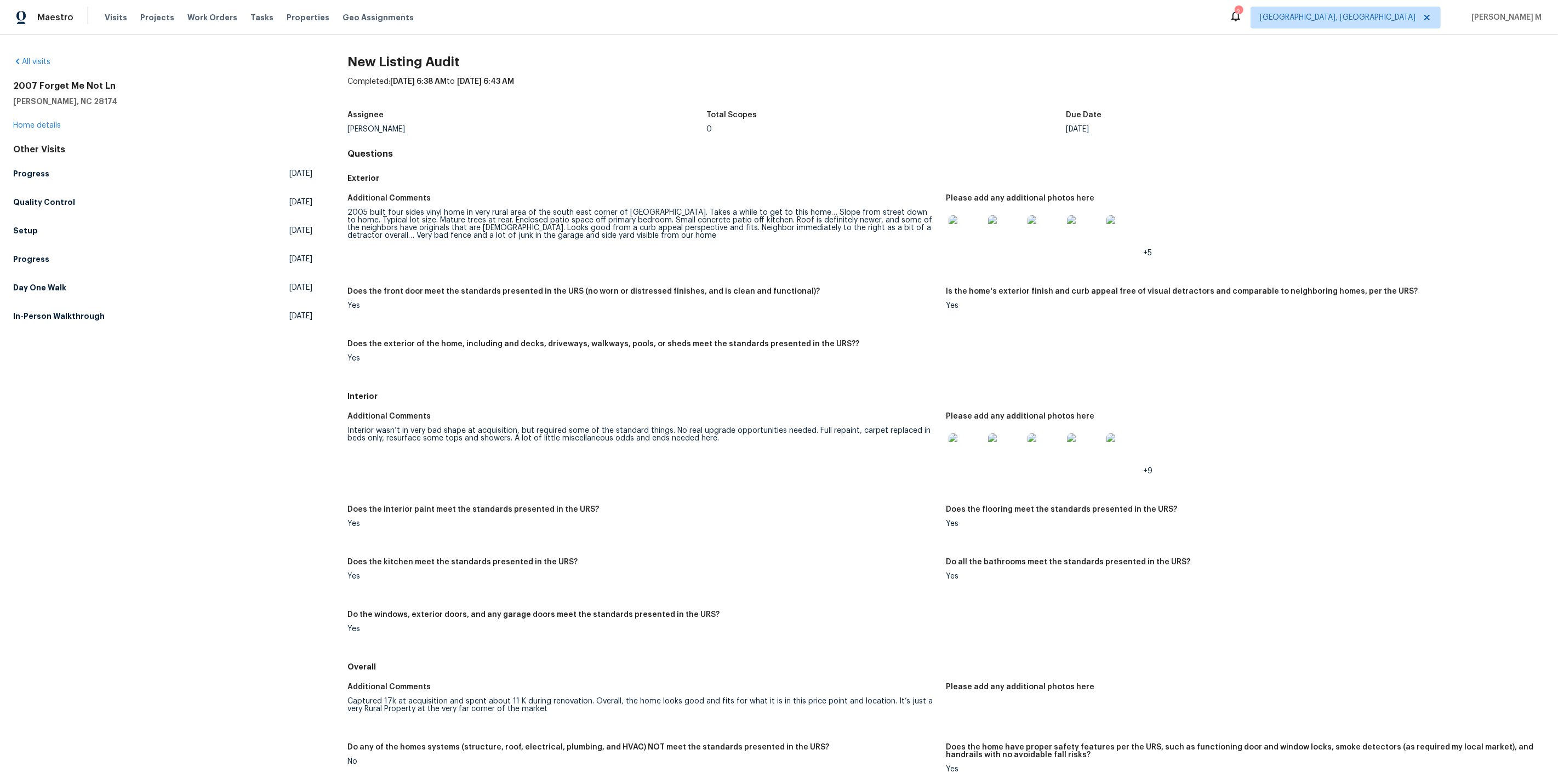
click at [971, 219] on img at bounding box center [966, 233] width 35 height 35
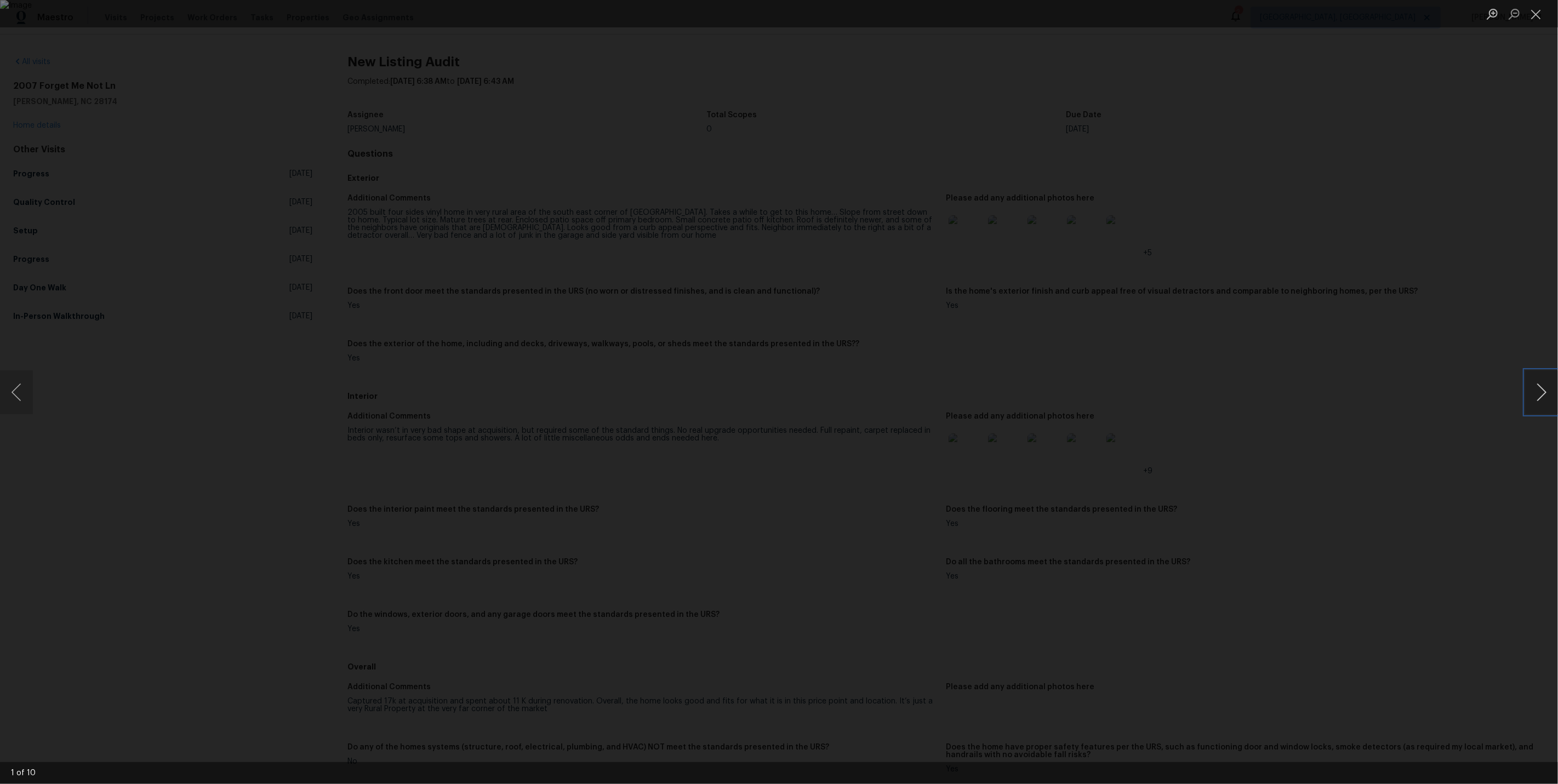
click at [1542, 397] on button "Next image" at bounding box center [1542, 392] width 33 height 44
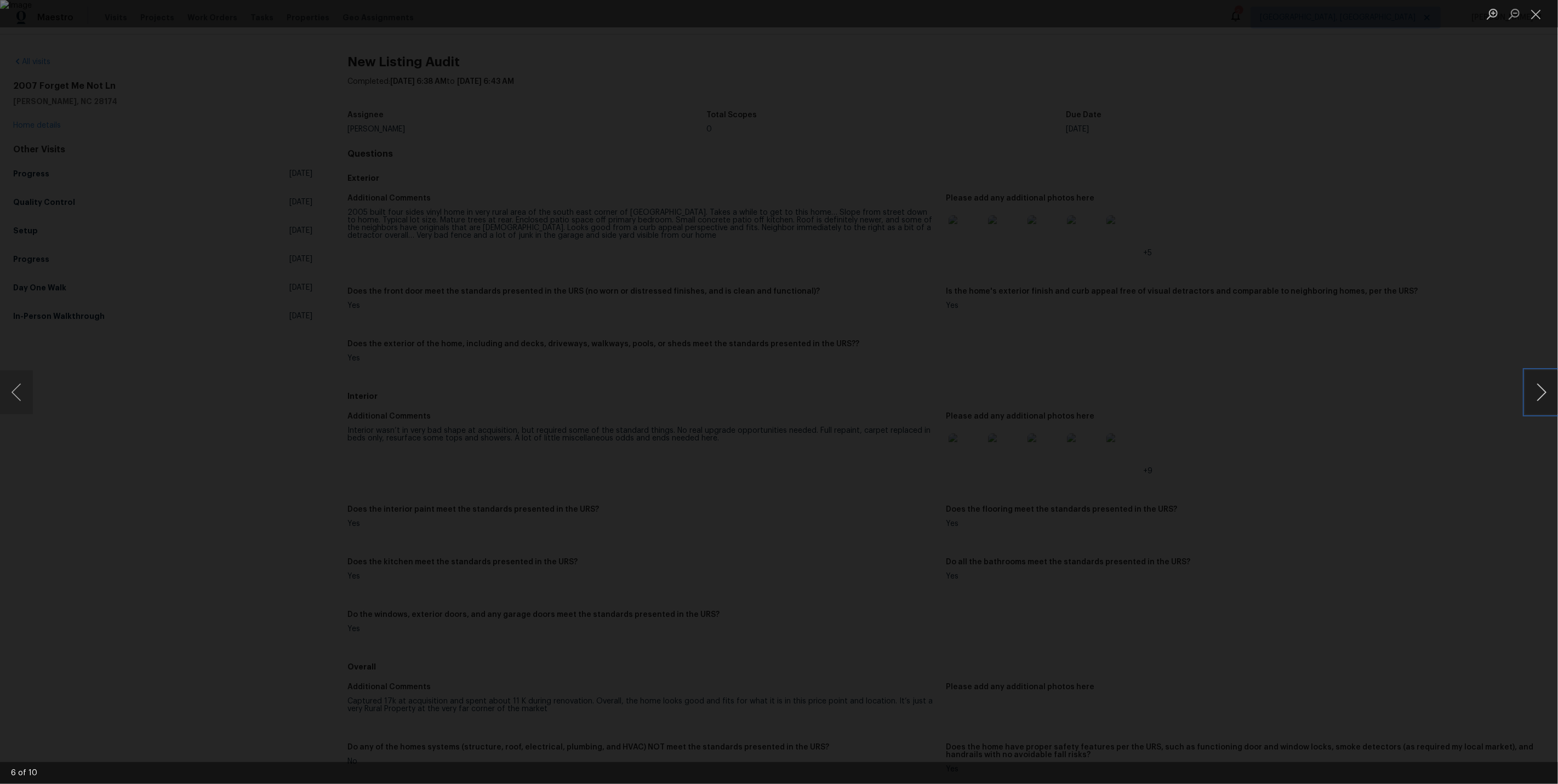
click at [1542, 397] on button "Next image" at bounding box center [1542, 392] width 33 height 44
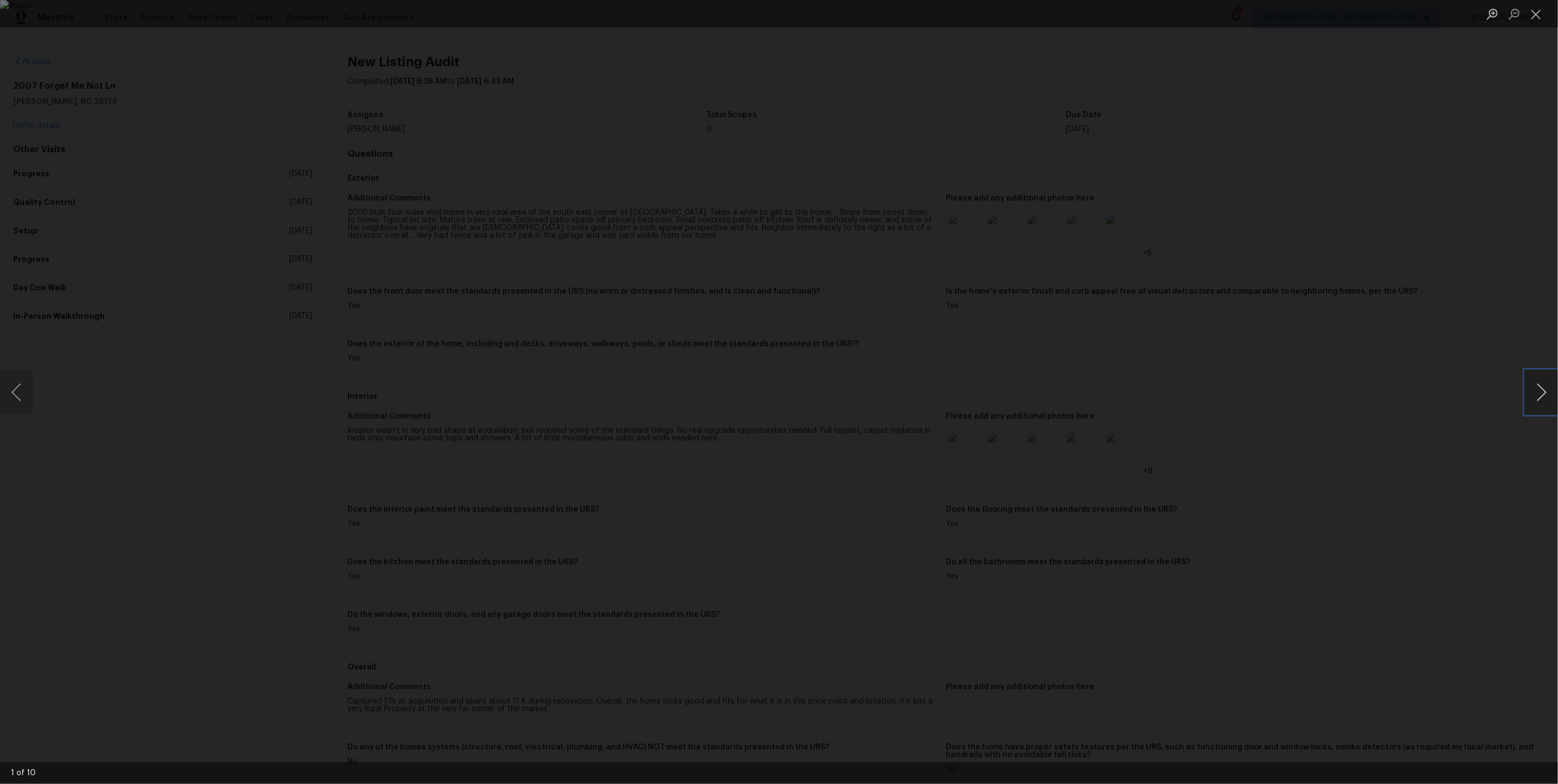
click at [1542, 397] on button "Next image" at bounding box center [1542, 392] width 33 height 44
click at [1466, 258] on div "Lightbox" at bounding box center [779, 392] width 1558 height 784
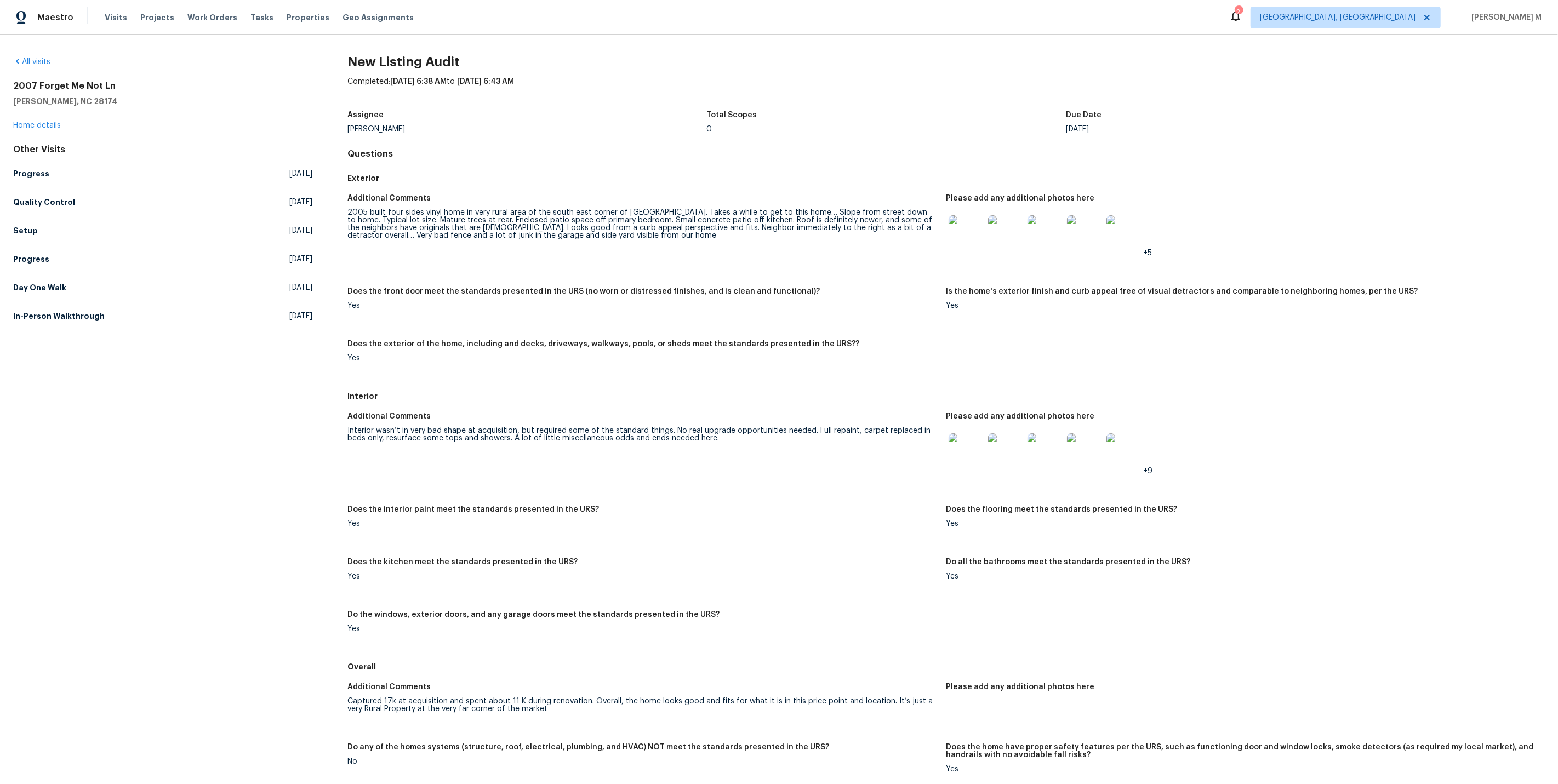
click at [1328, 160] on div "New Listing Audit Completed: 10/6/2025, 6:38 AM to 10/6/2025, 6:43 AM Assignee …" at bounding box center [946, 719] width 1198 height 1326
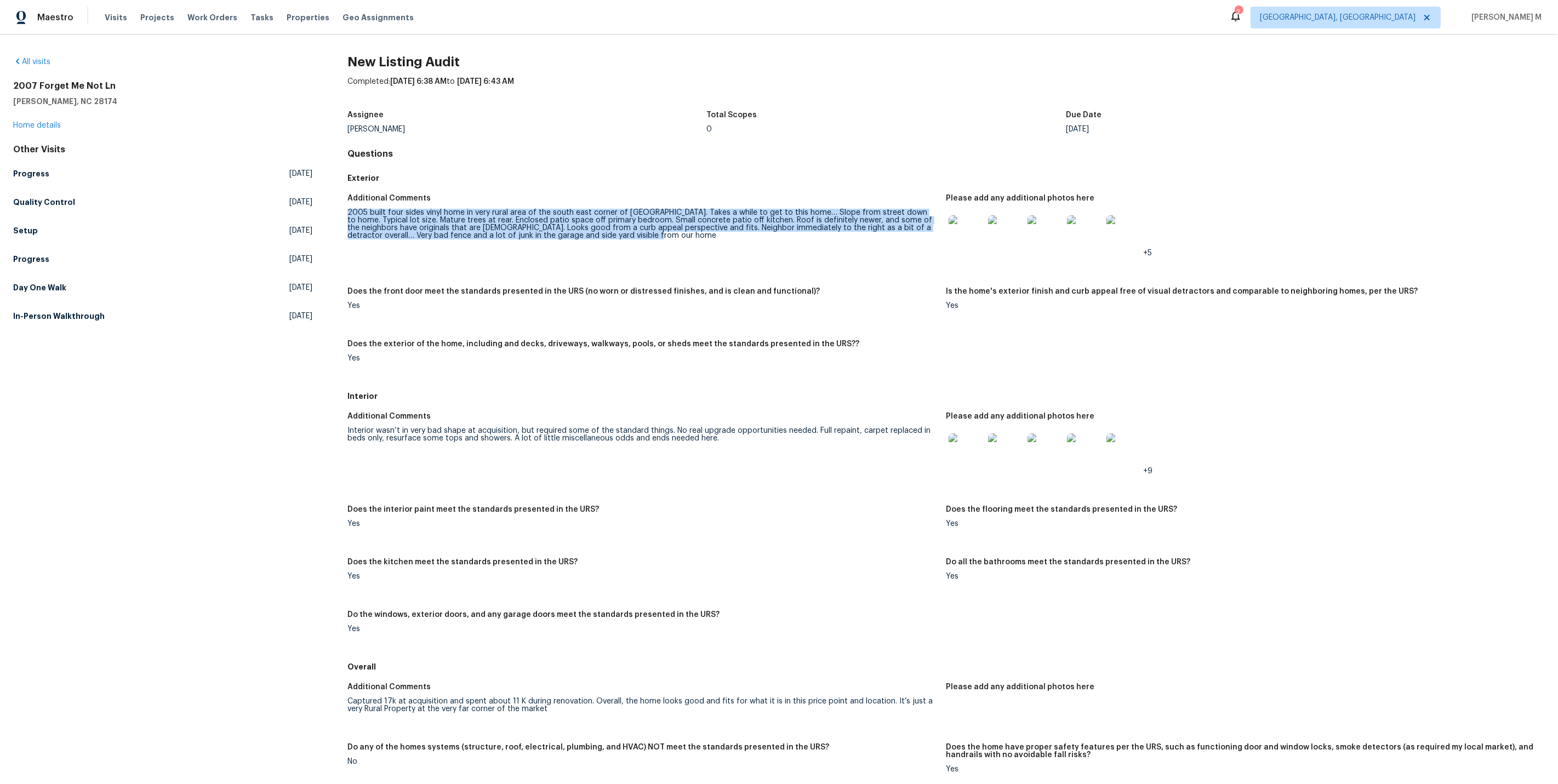
drag, startPoint x: 343, startPoint y: 207, endPoint x: 651, endPoint y: 231, distance: 308.9
click at [651, 231] on div "All visits 2007 Forget Me Not Ln Wingate, NC 28174 Home details Other Visits Pr…" at bounding box center [779, 719] width 1532 height 1326
click at [656, 221] on div "2005 built four sides vinyl home in very rural area of the south east corner of…" at bounding box center [642, 224] width 590 height 31
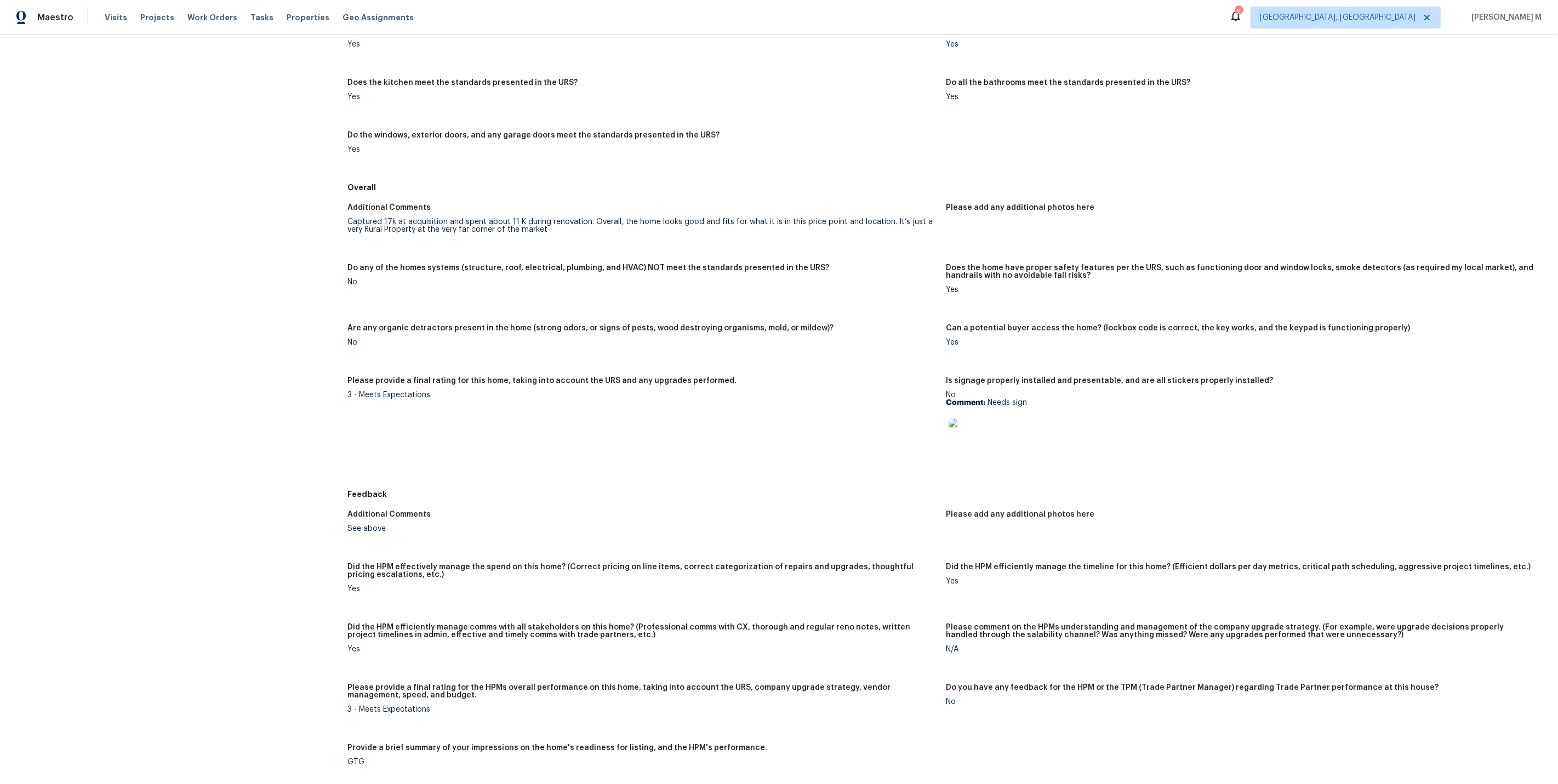
scroll to position [530, 0]
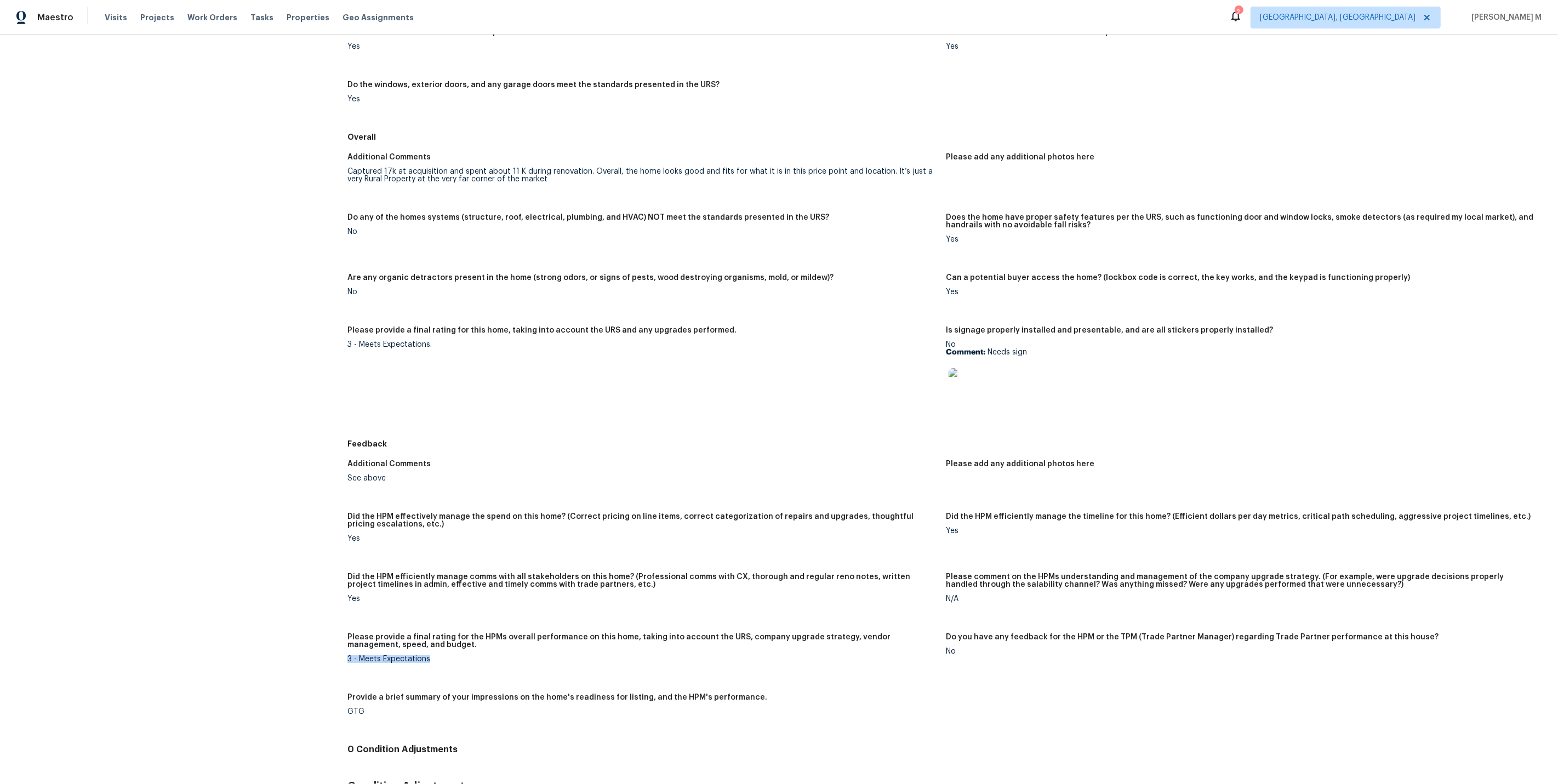
drag, startPoint x: 342, startPoint y: 598, endPoint x: 450, endPoint y: 597, distance: 108.0
click at [451, 597] on div "All visits 2007 Forget Me Not Ln Wingate, NC 28174 Home details Other Visits Pr…" at bounding box center [779, 189] width 1532 height 1326
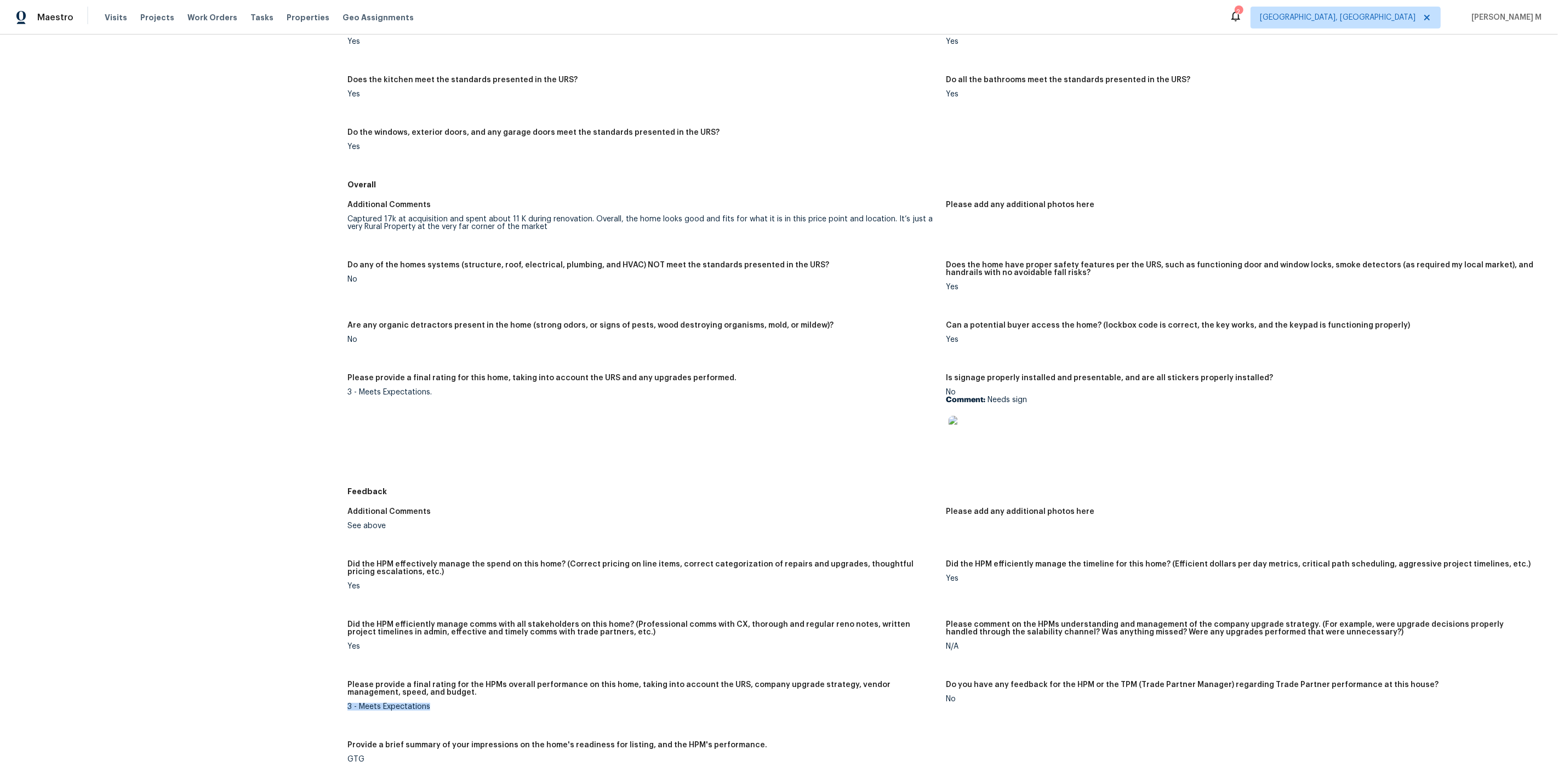
scroll to position [0, 0]
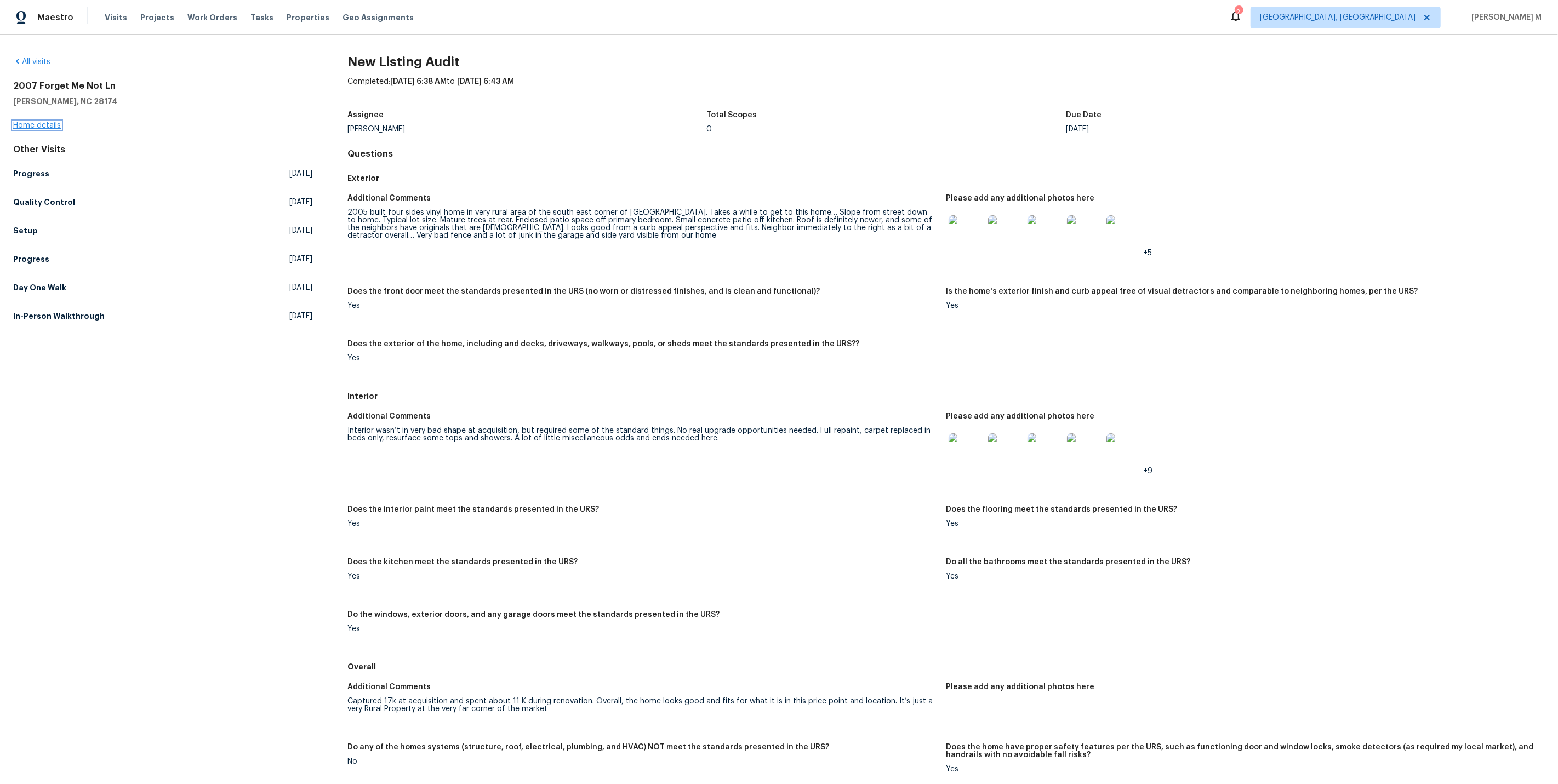
click at [42, 126] on link "Home details" at bounding box center [37, 125] width 48 height 8
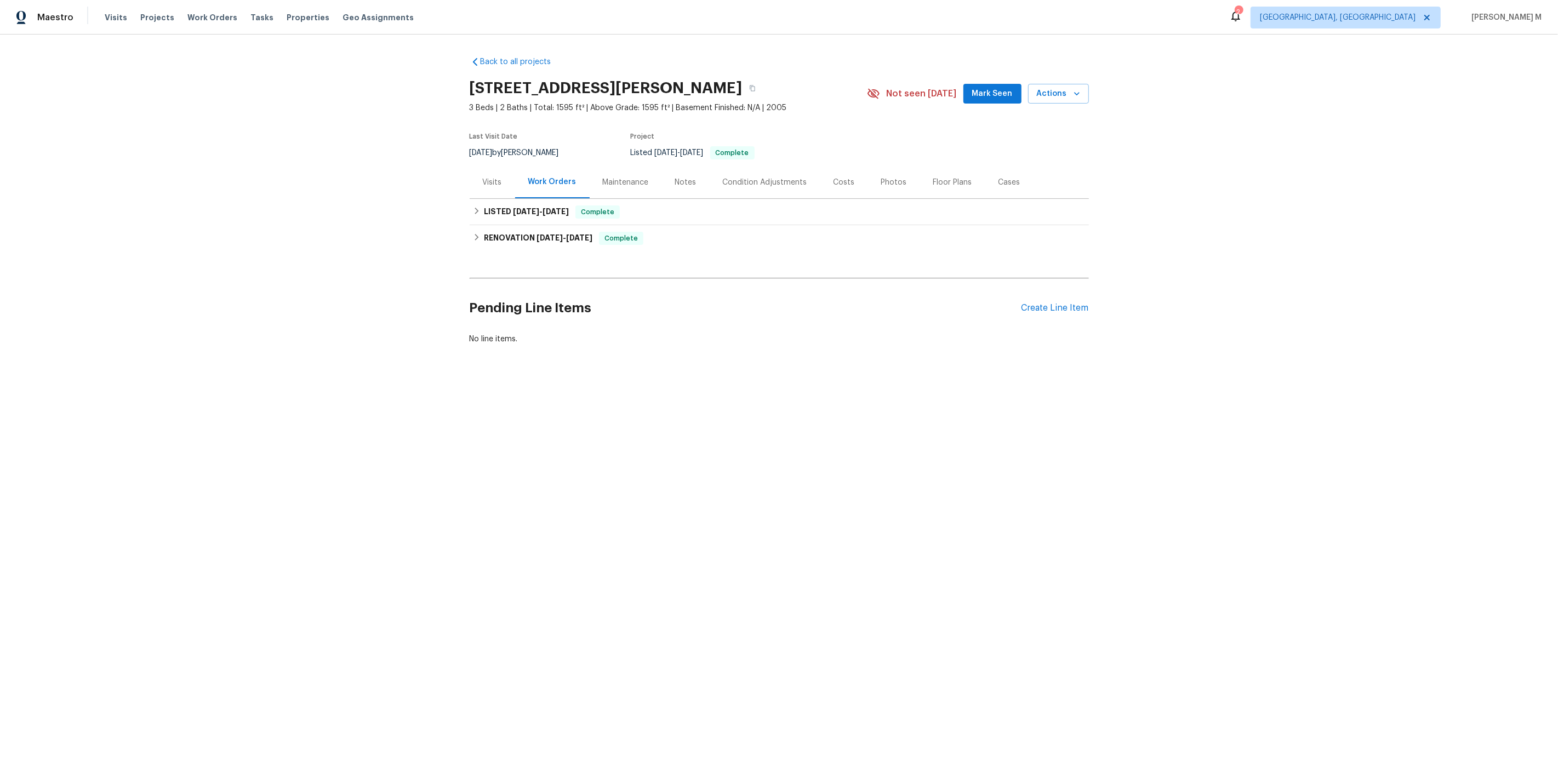
click at [500, 177] on div "Visits" at bounding box center [492, 183] width 19 height 11
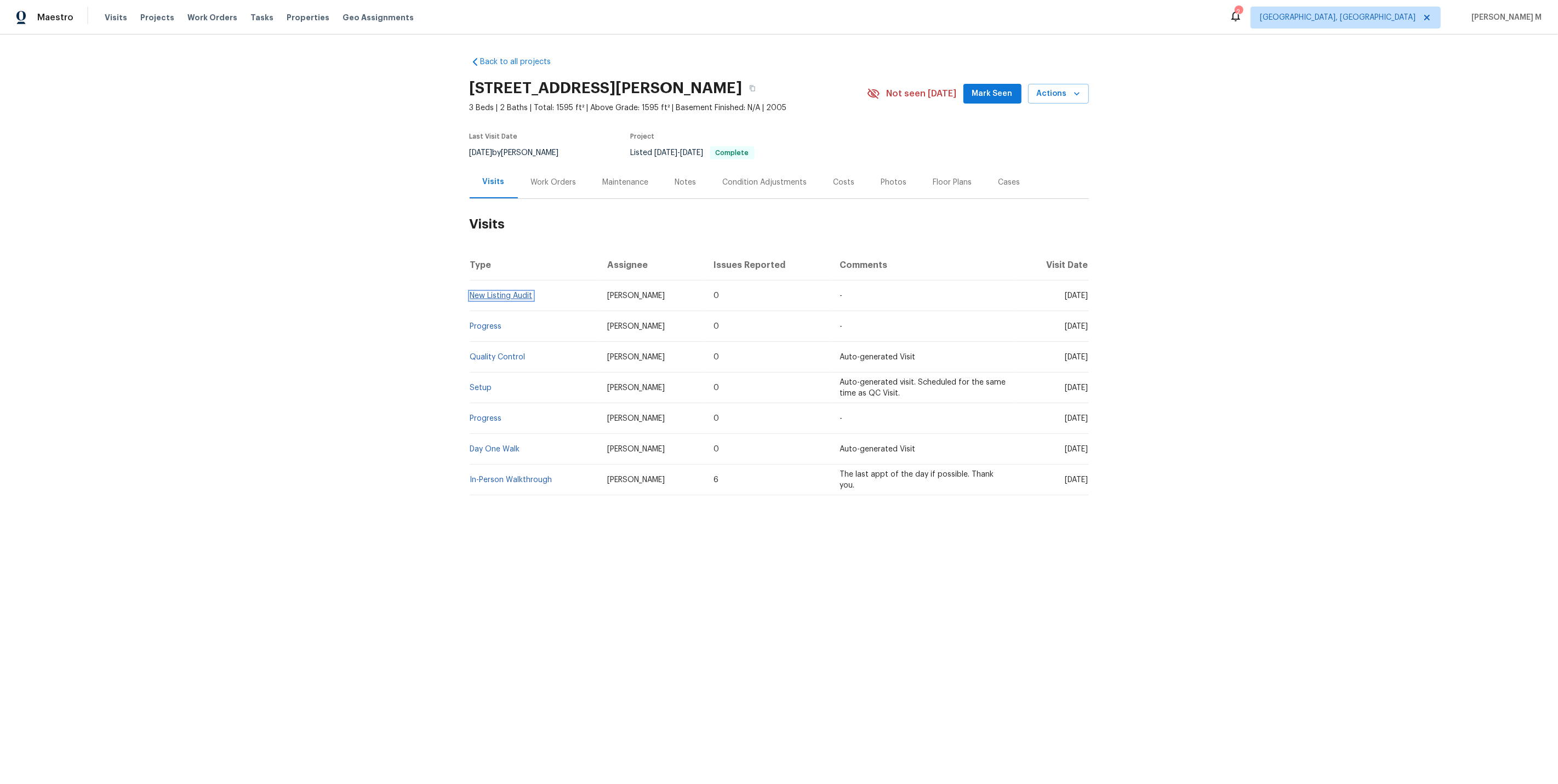
click at [507, 292] on link "New Listing Audit" at bounding box center [501, 296] width 62 height 8
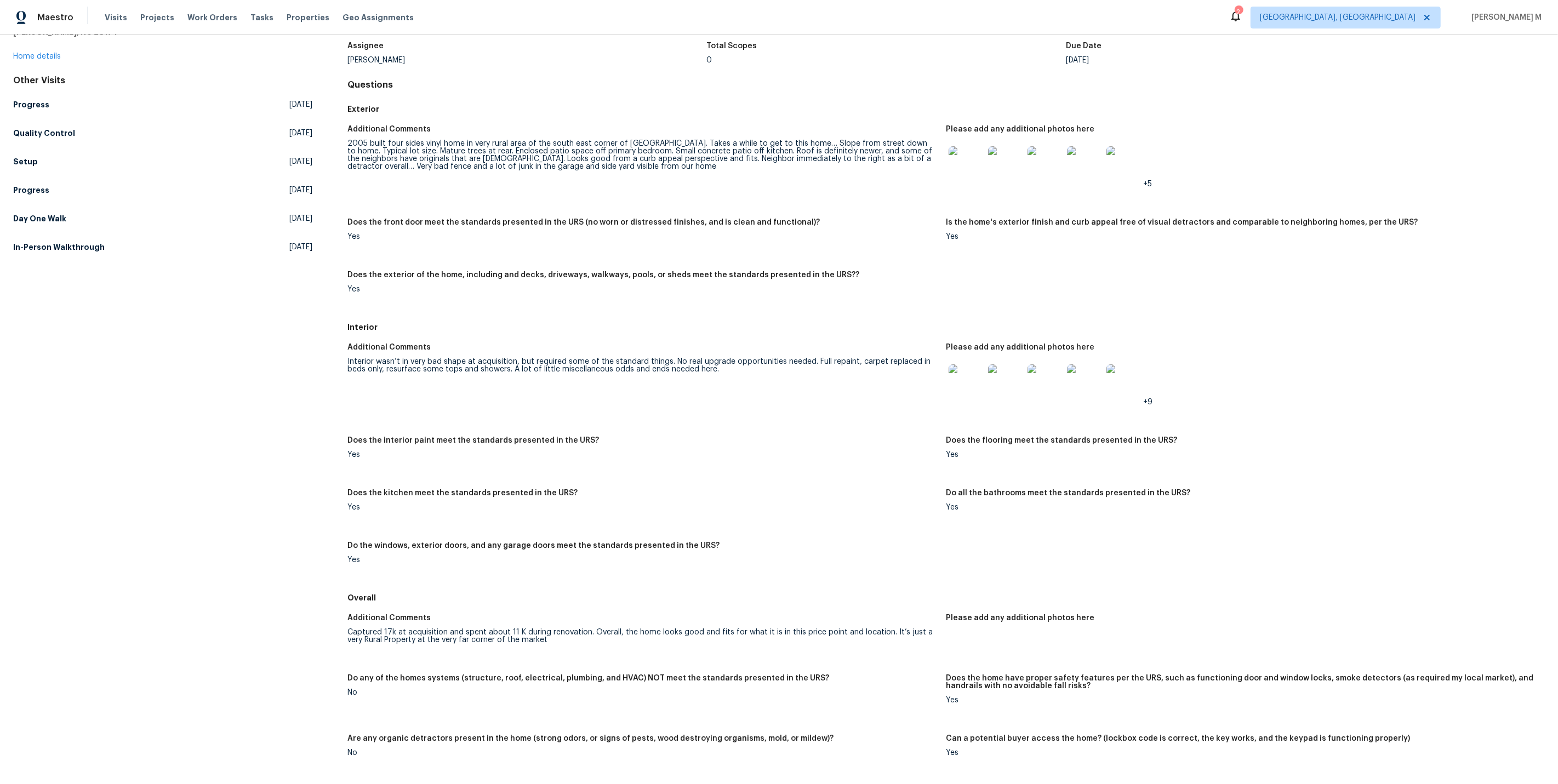
scroll to position [70, 0]
drag, startPoint x: 440, startPoint y: 154, endPoint x: 709, endPoint y: 173, distance: 269.7
click at [709, 173] on figure "Additional Comments 2005 built four sides vinyl home in very rural area of the …" at bounding box center [646, 165] width 598 height 80
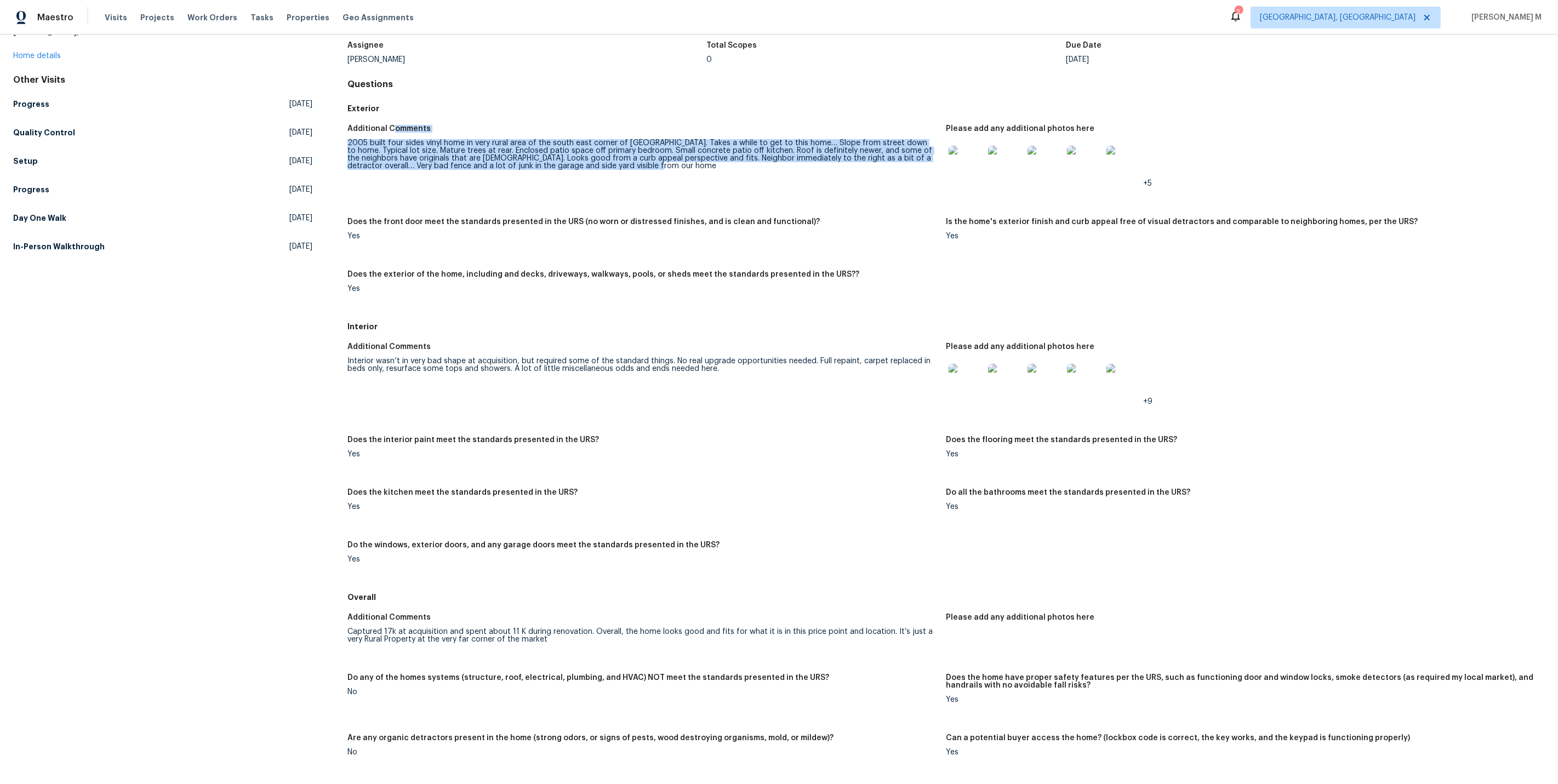
drag, startPoint x: 665, startPoint y: 171, endPoint x: 386, endPoint y: 123, distance: 283.1
click at [386, 125] on figure "Additional Comments 2005 built four sides vinyl home in very rural area of the …" at bounding box center [646, 165] width 598 height 80
click at [383, 172] on figure "Additional Comments 2005 built four sides vinyl home in very rural area of the …" at bounding box center [646, 165] width 598 height 80
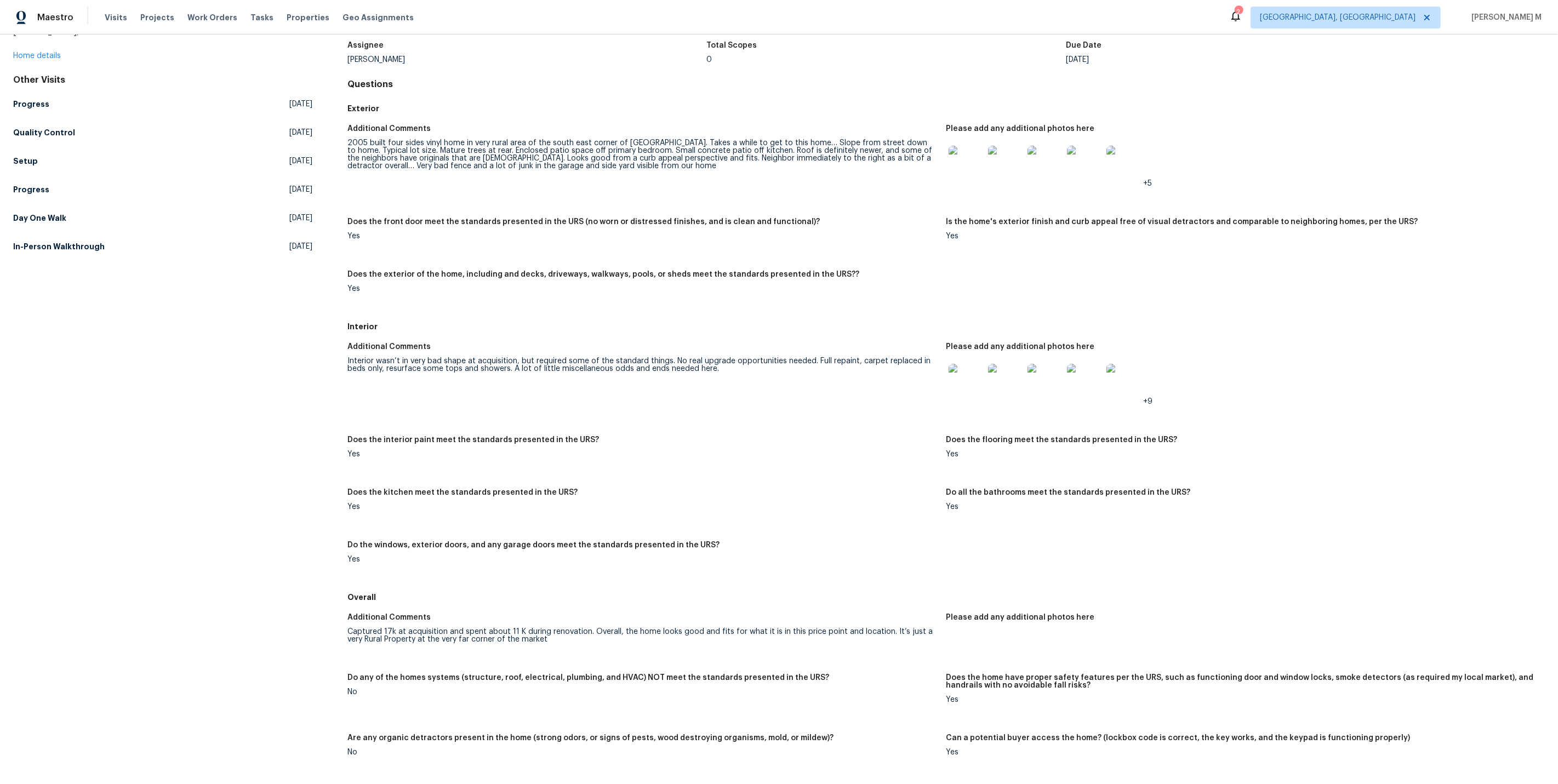
click at [1115, 157] on img at bounding box center [1124, 163] width 35 height 35
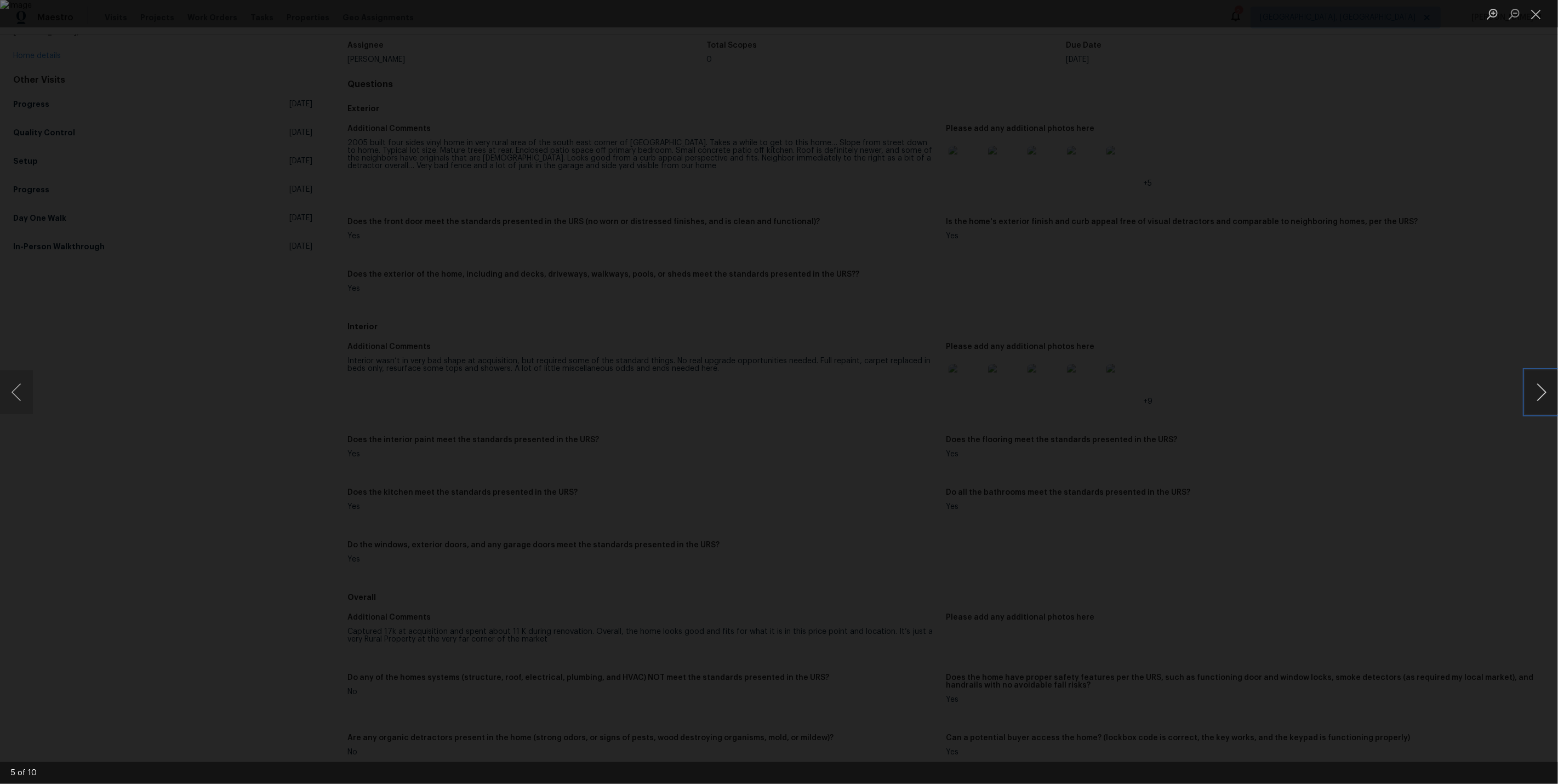
click at [1548, 394] on button "Next image" at bounding box center [1542, 392] width 33 height 44
click at [1475, 278] on div "Lightbox" at bounding box center [779, 392] width 1558 height 784
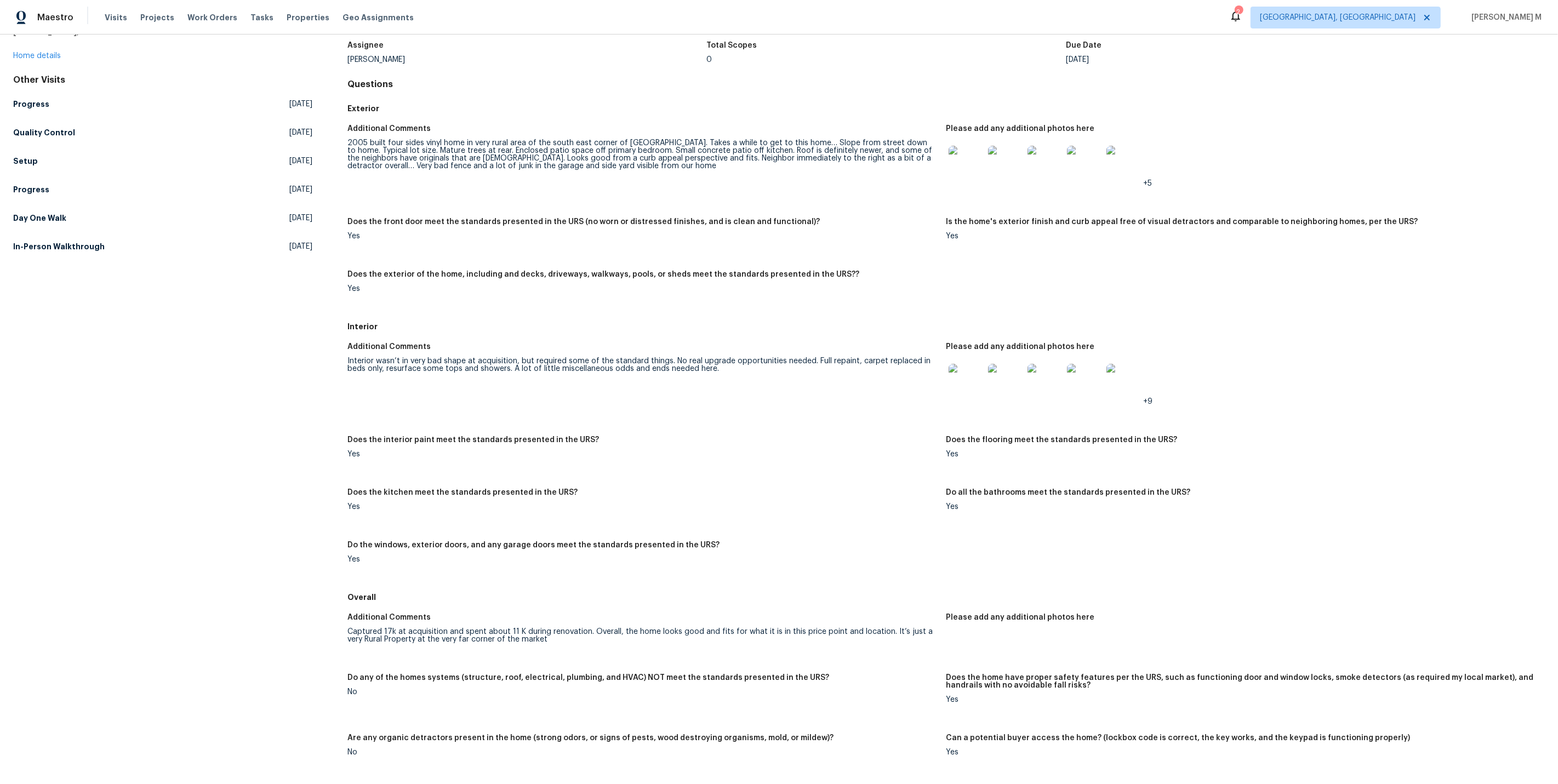
click at [969, 364] on img at bounding box center [966, 381] width 35 height 35
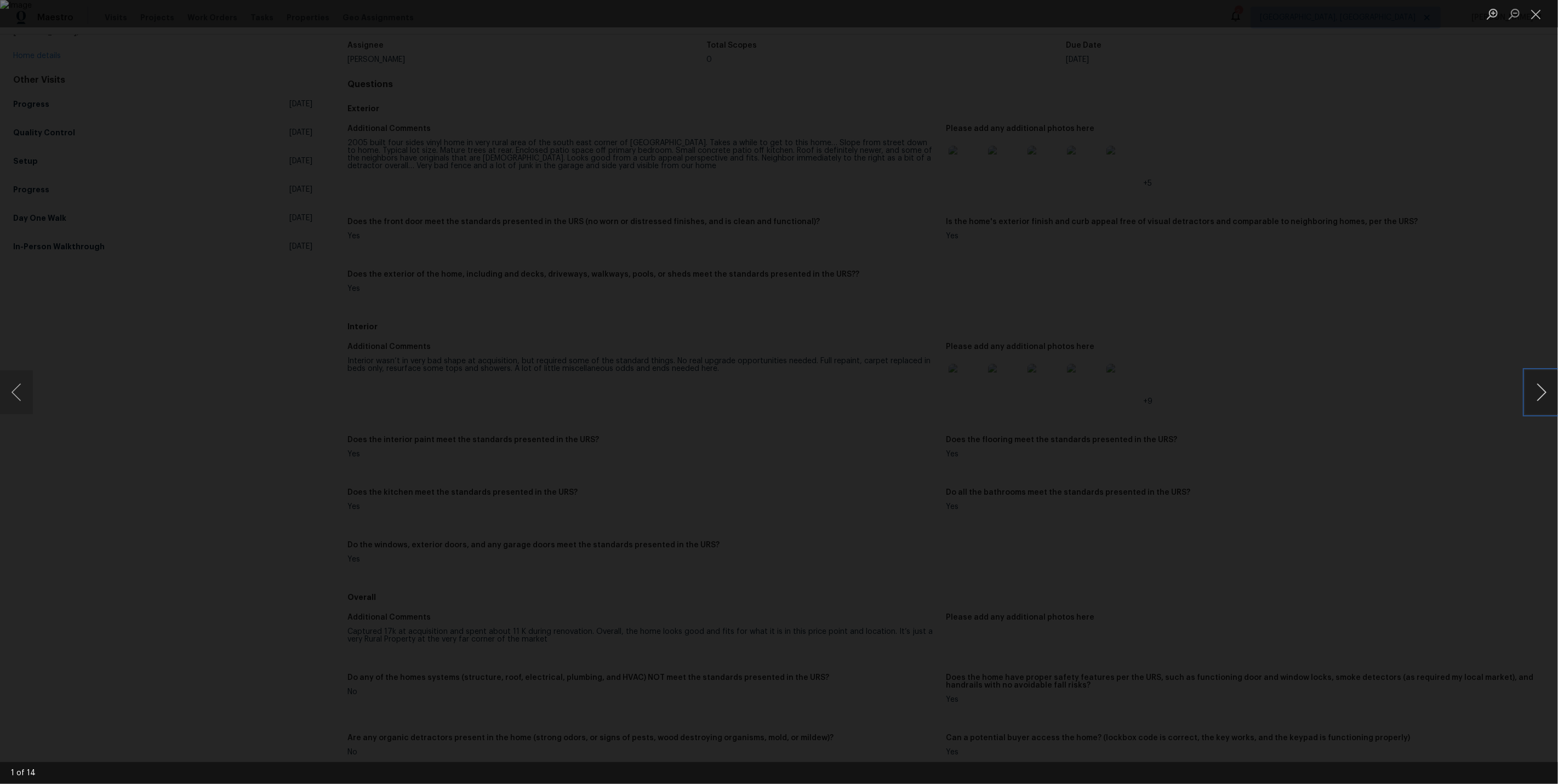
click at [1534, 391] on button "Next image" at bounding box center [1542, 392] width 33 height 44
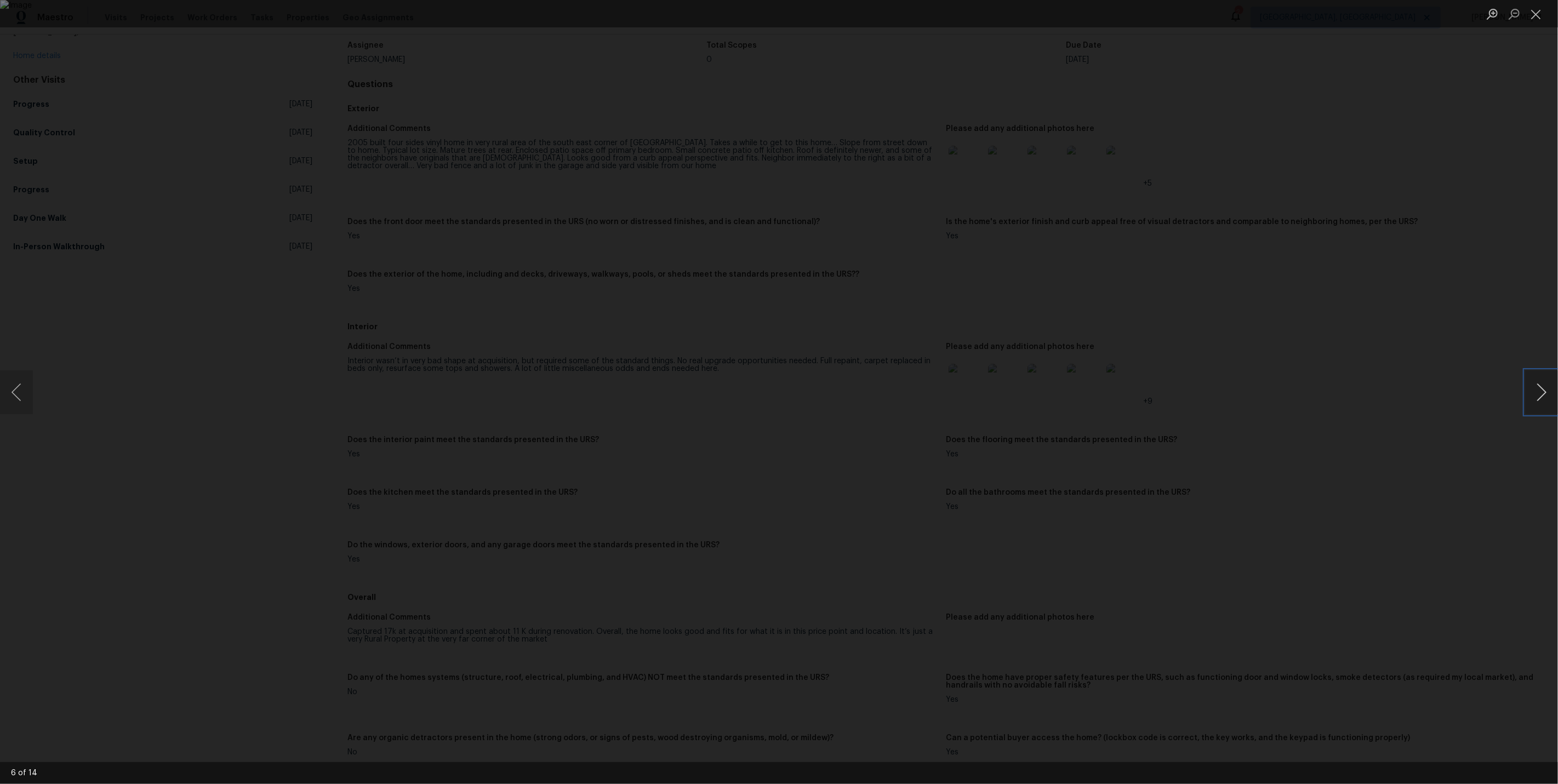
click at [1534, 391] on button "Next image" at bounding box center [1542, 392] width 33 height 44
click at [22, 379] on button "Previous image" at bounding box center [16, 392] width 33 height 44
click at [1224, 230] on div "Lightbox" at bounding box center [779, 392] width 1558 height 784
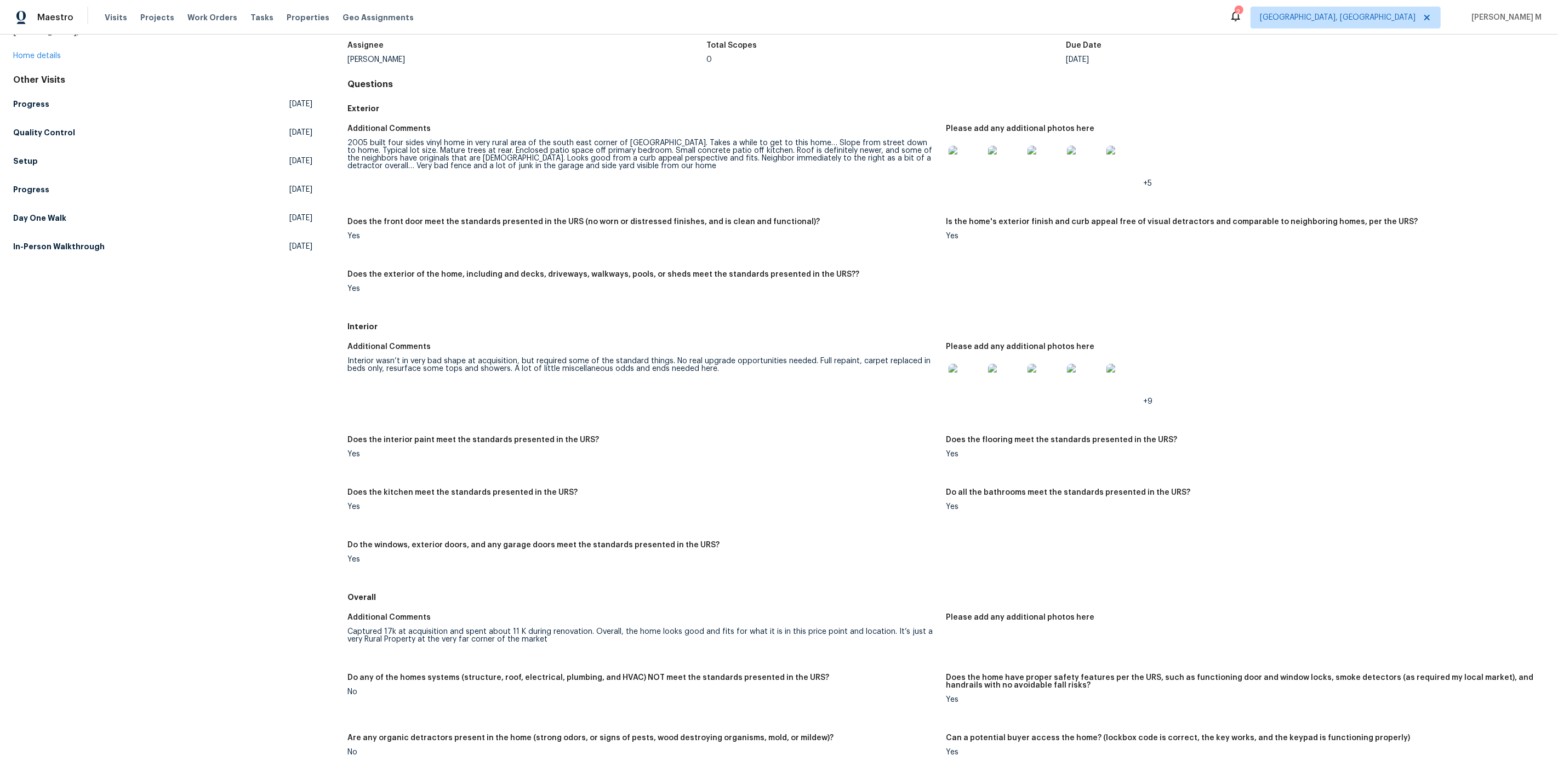
scroll to position [0, 0]
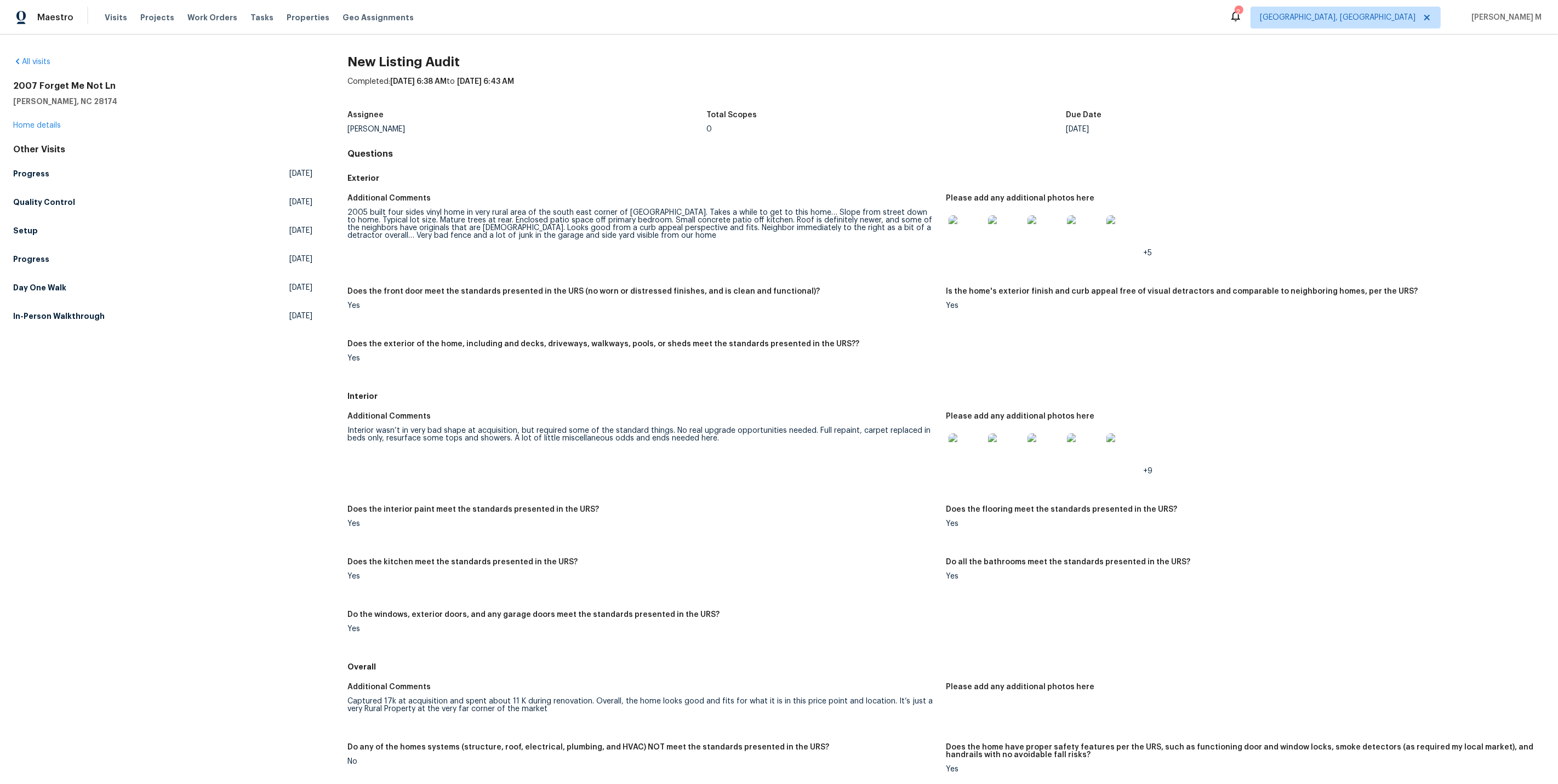
click at [1131, 434] on img at bounding box center [1124, 451] width 35 height 35
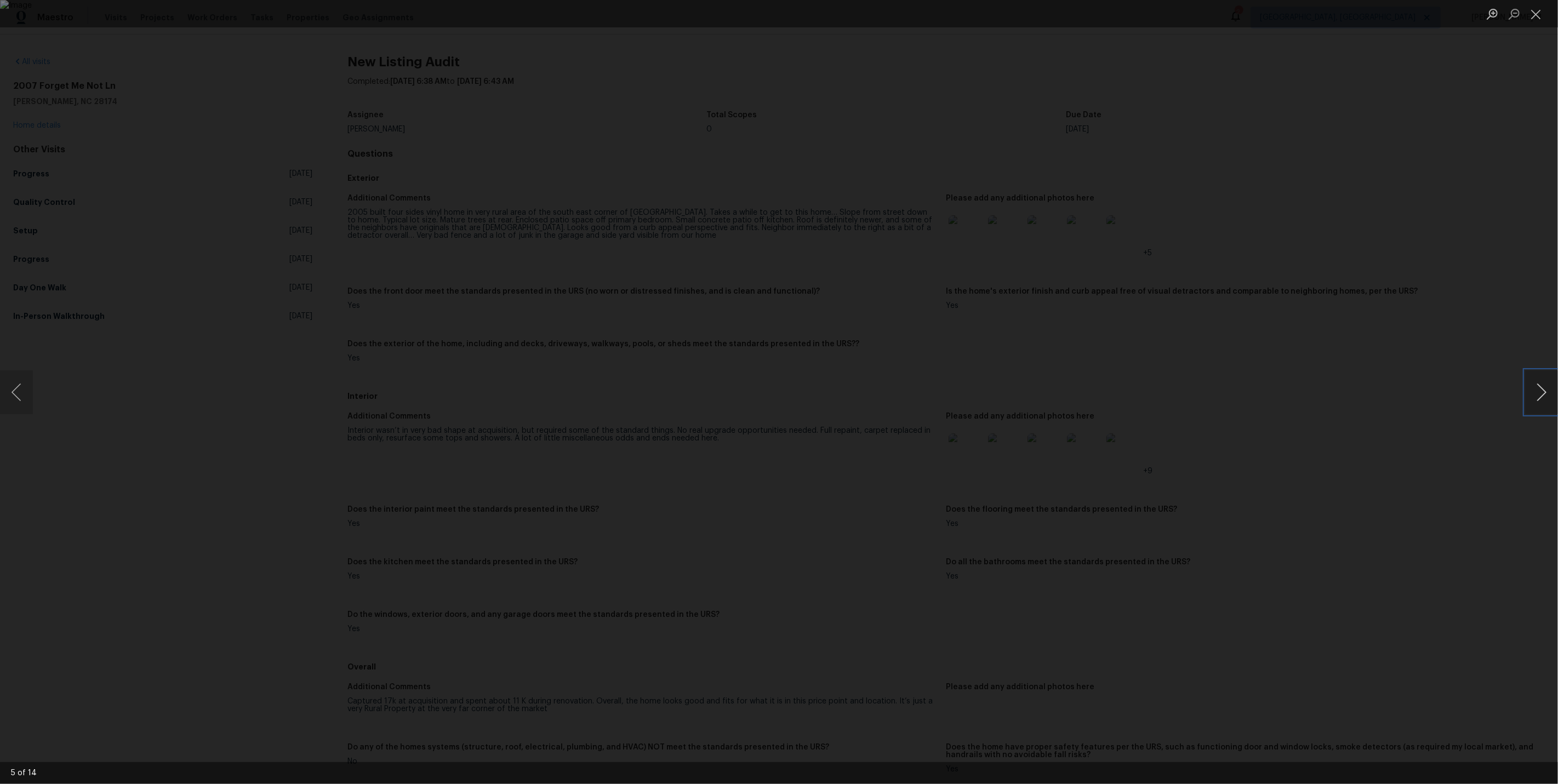
click at [1548, 395] on button "Next image" at bounding box center [1542, 392] width 33 height 44
click at [1545, 393] on button "Next image" at bounding box center [1542, 392] width 33 height 44
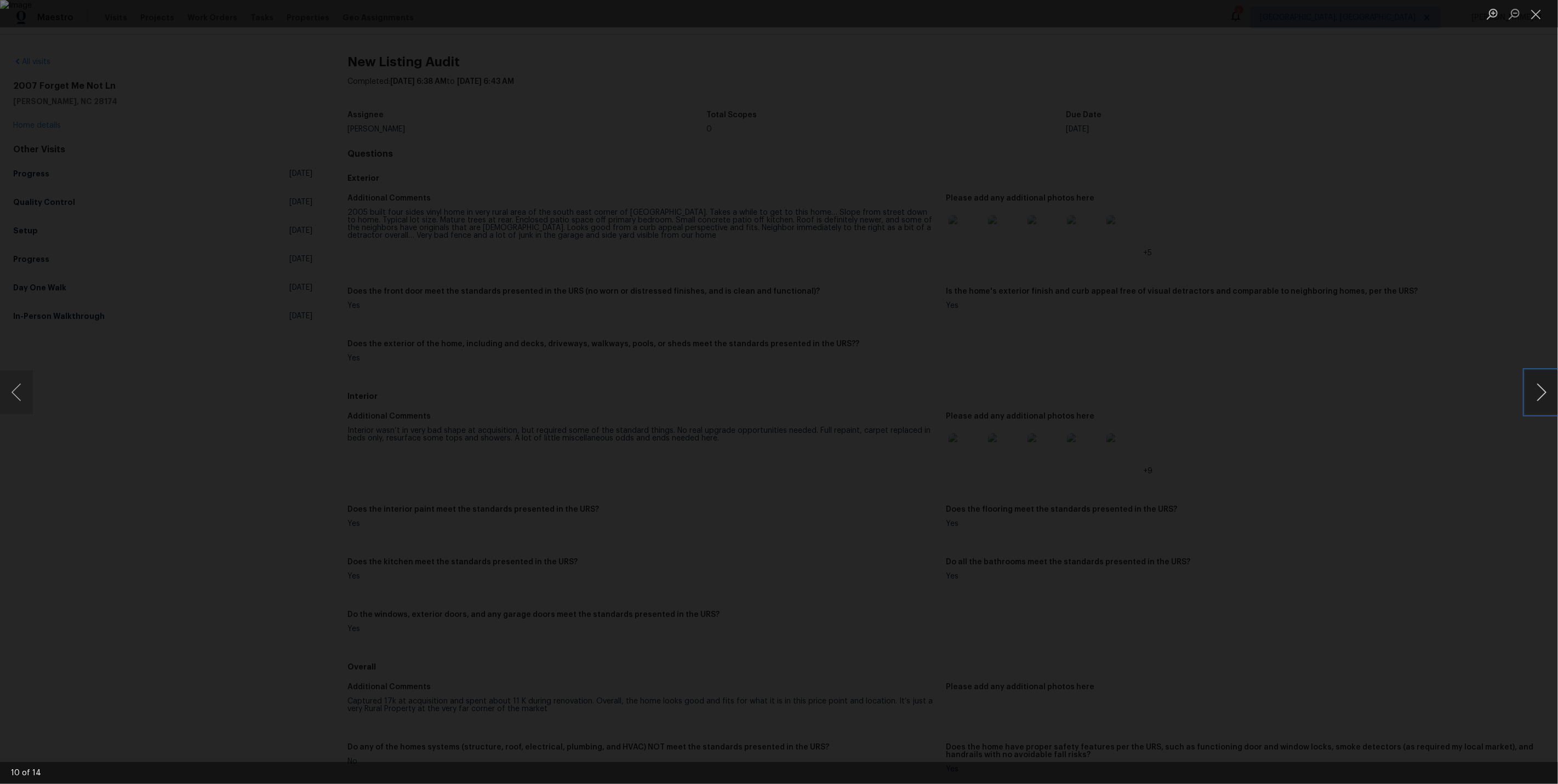
click at [1545, 393] on button "Next image" at bounding box center [1542, 392] width 33 height 44
click at [1450, 261] on div "Lightbox" at bounding box center [779, 392] width 1558 height 784
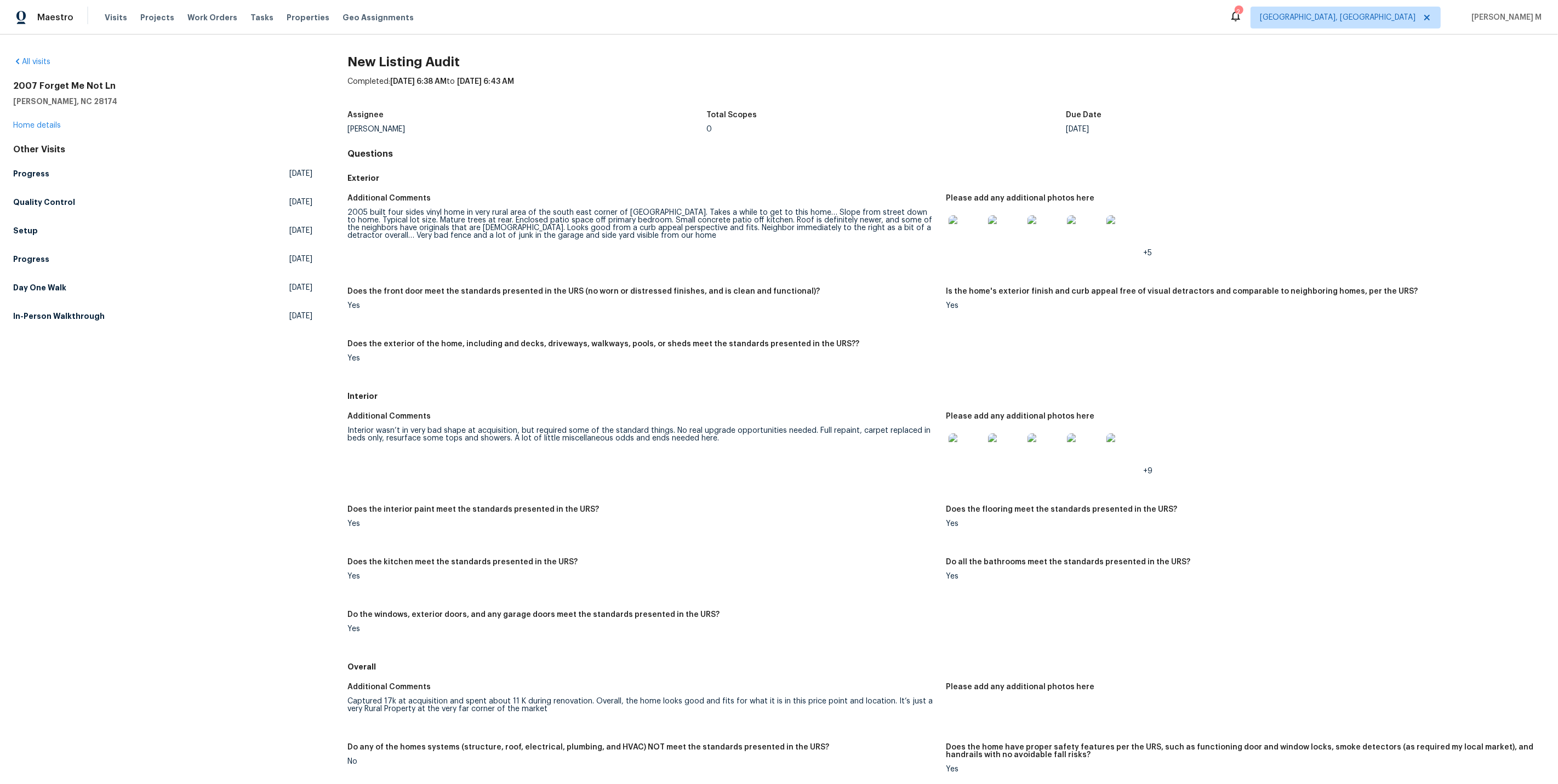
click at [936, 264] on figure "Additional Comments 2005 built four sides vinyl home in very rural area of the …" at bounding box center [646, 235] width 598 height 80
click at [42, 125] on link "Home details" at bounding box center [37, 125] width 48 height 8
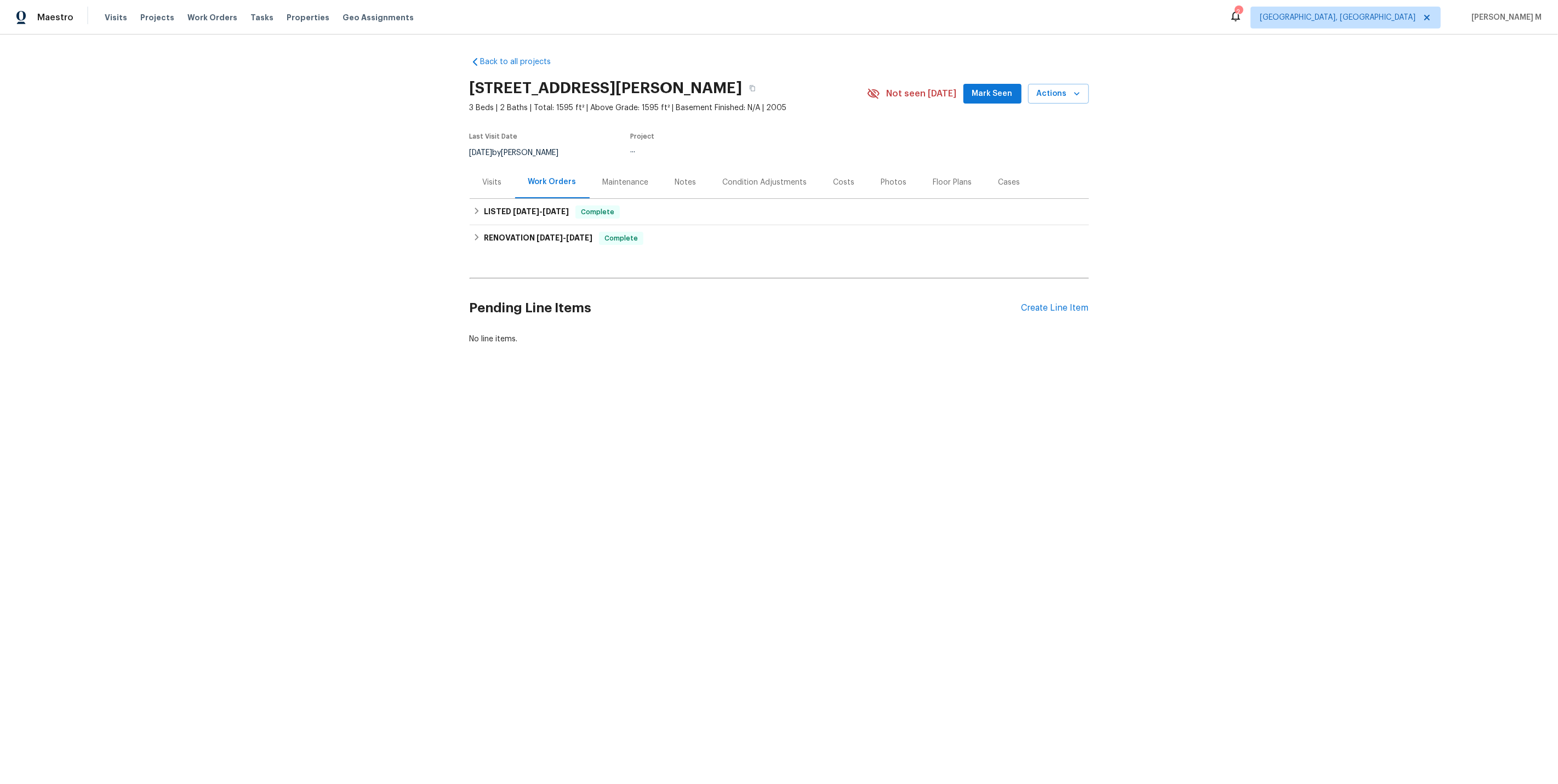
click at [616, 179] on div "Maintenance" at bounding box center [626, 183] width 46 height 11
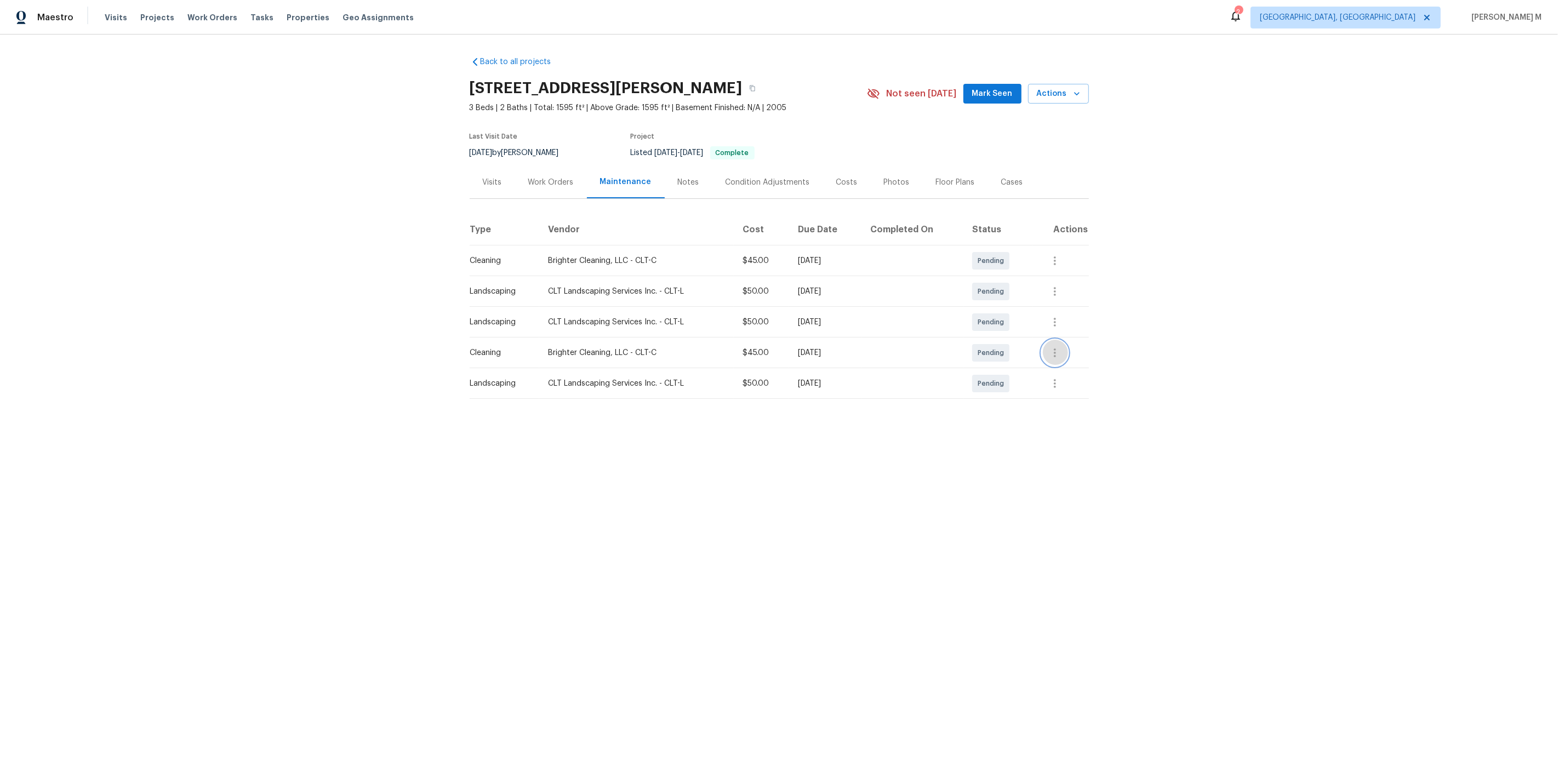
click at [1056, 346] on icon "button" at bounding box center [1055, 353] width 13 height 13
click at [1056, 343] on li "Message vendor" at bounding box center [1105, 348] width 114 height 18
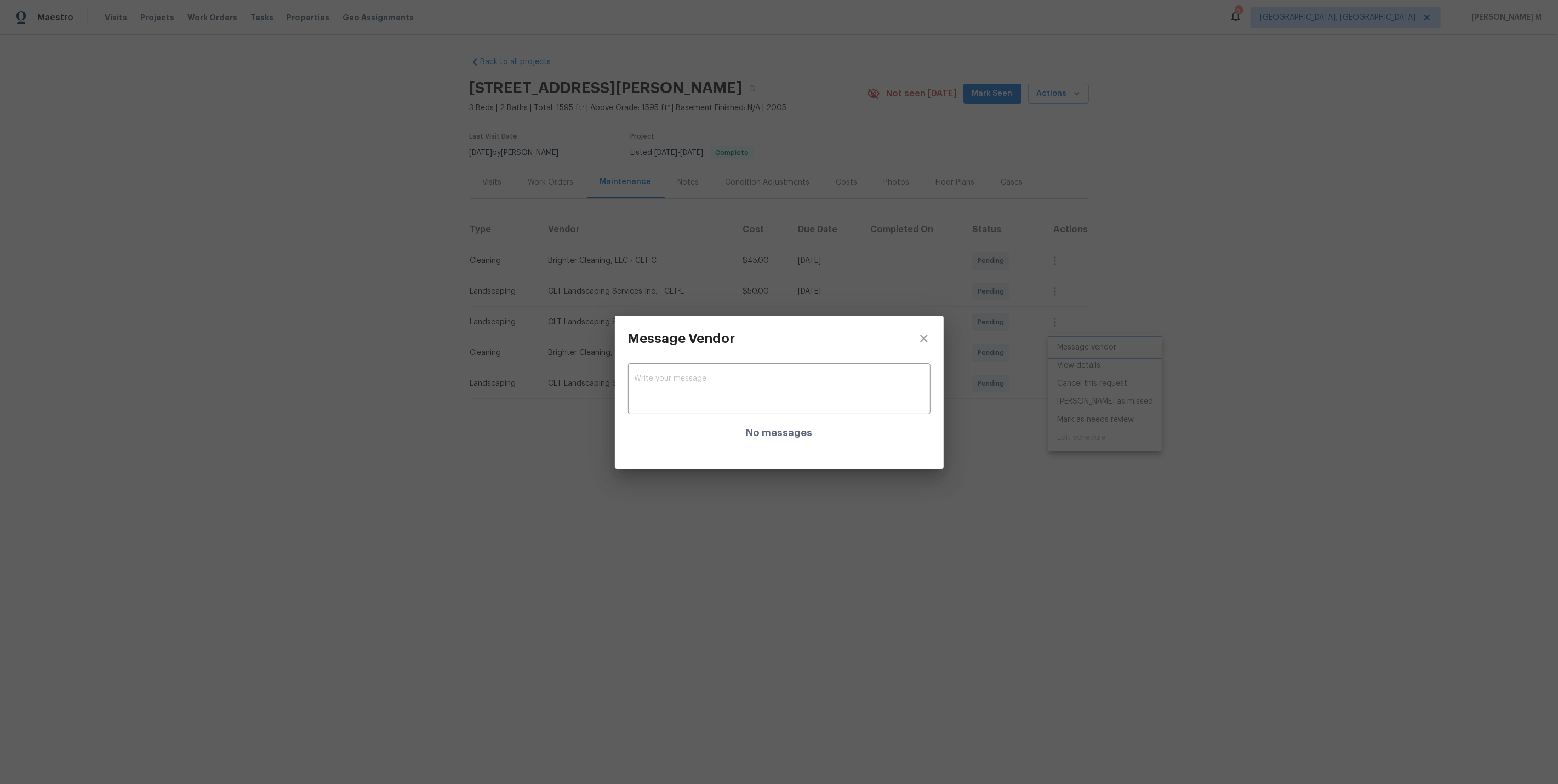
click at [1052, 343] on div "Message Vendor x ​ No messages" at bounding box center [779, 392] width 1558 height 784
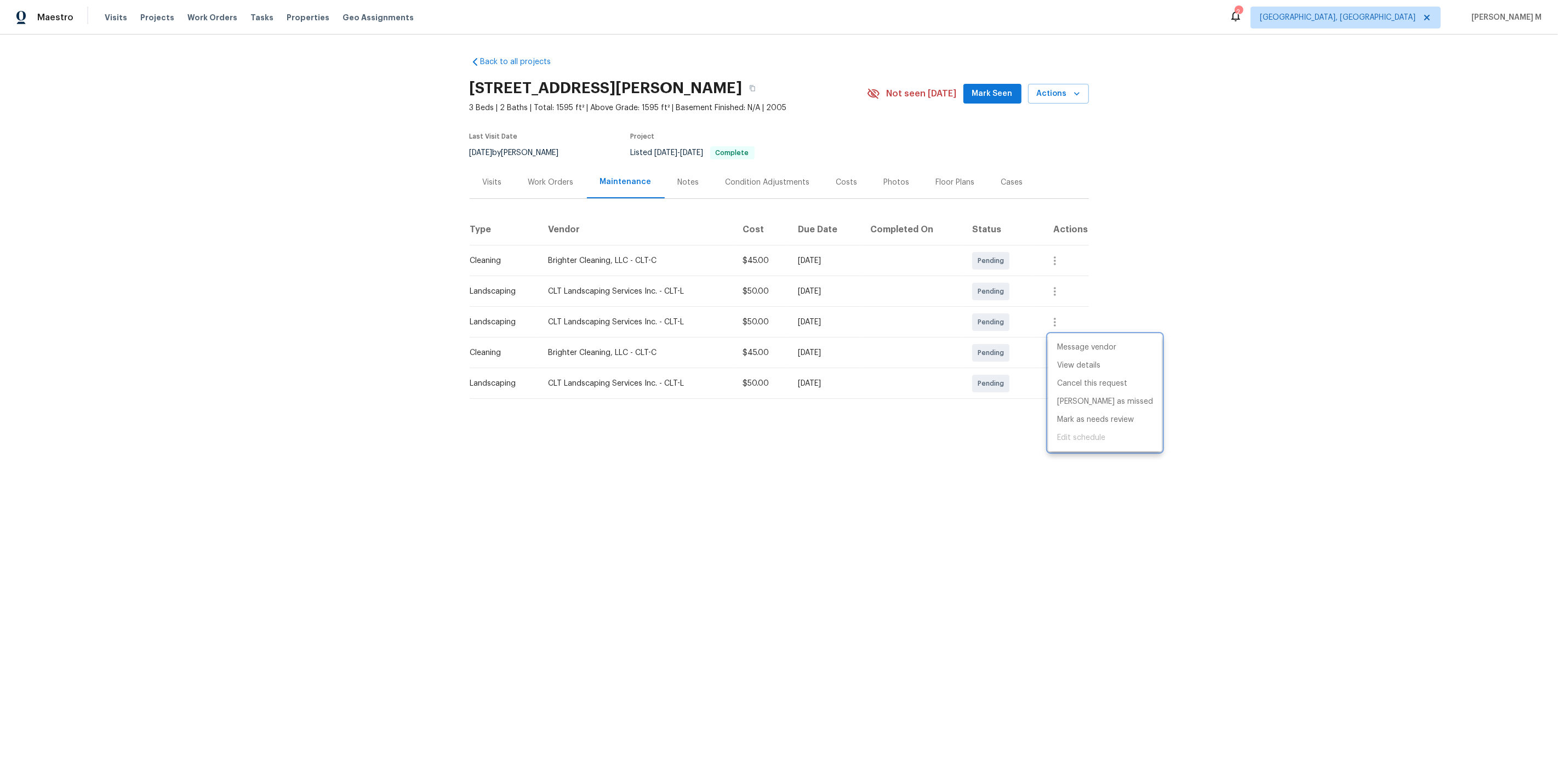
click at [577, 178] on div at bounding box center [779, 392] width 1558 height 784
click at [506, 186] on div "Visits" at bounding box center [492, 182] width 45 height 32
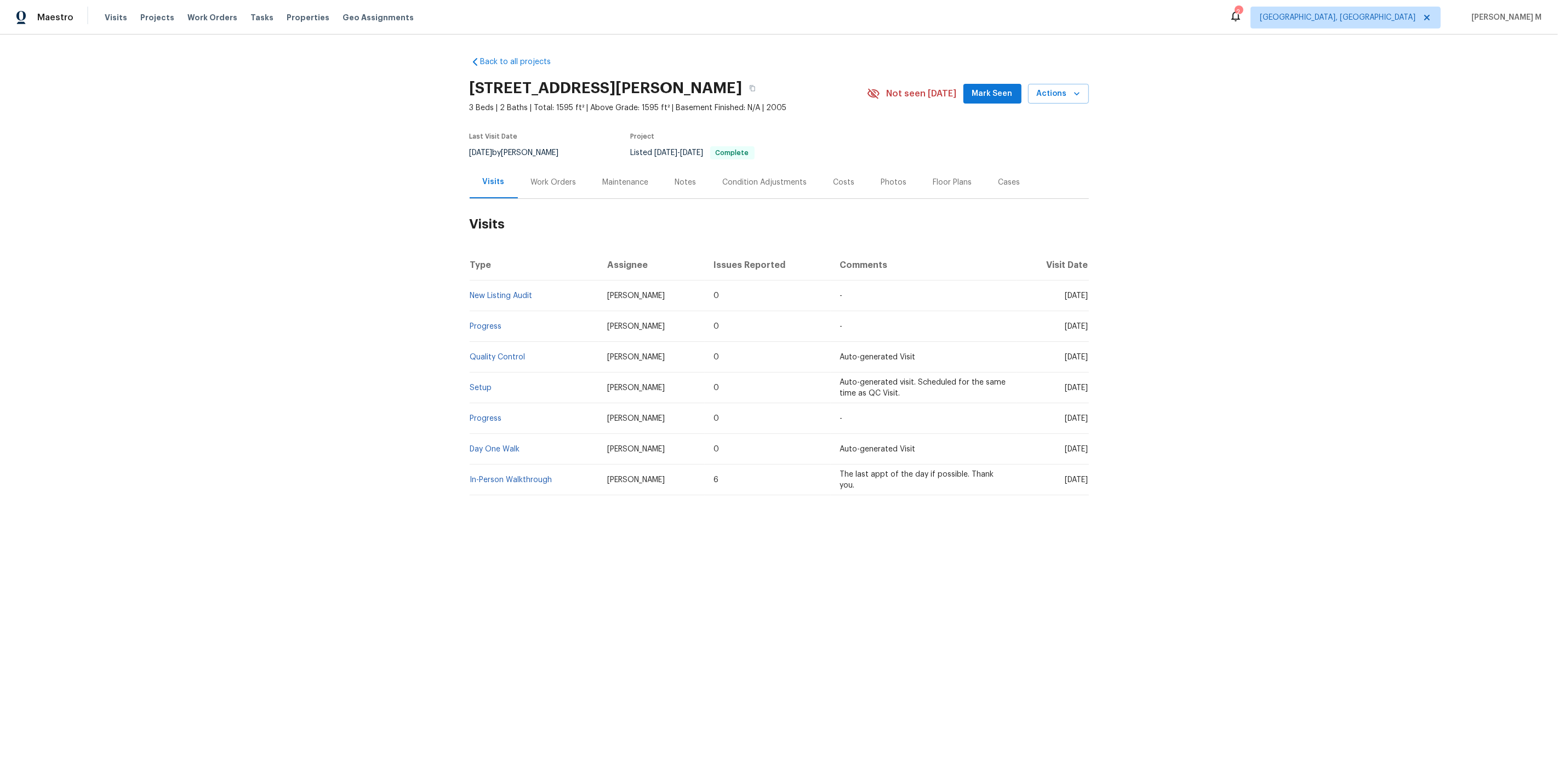
click at [556, 184] on div "Work Orders" at bounding box center [553, 182] width 72 height 32
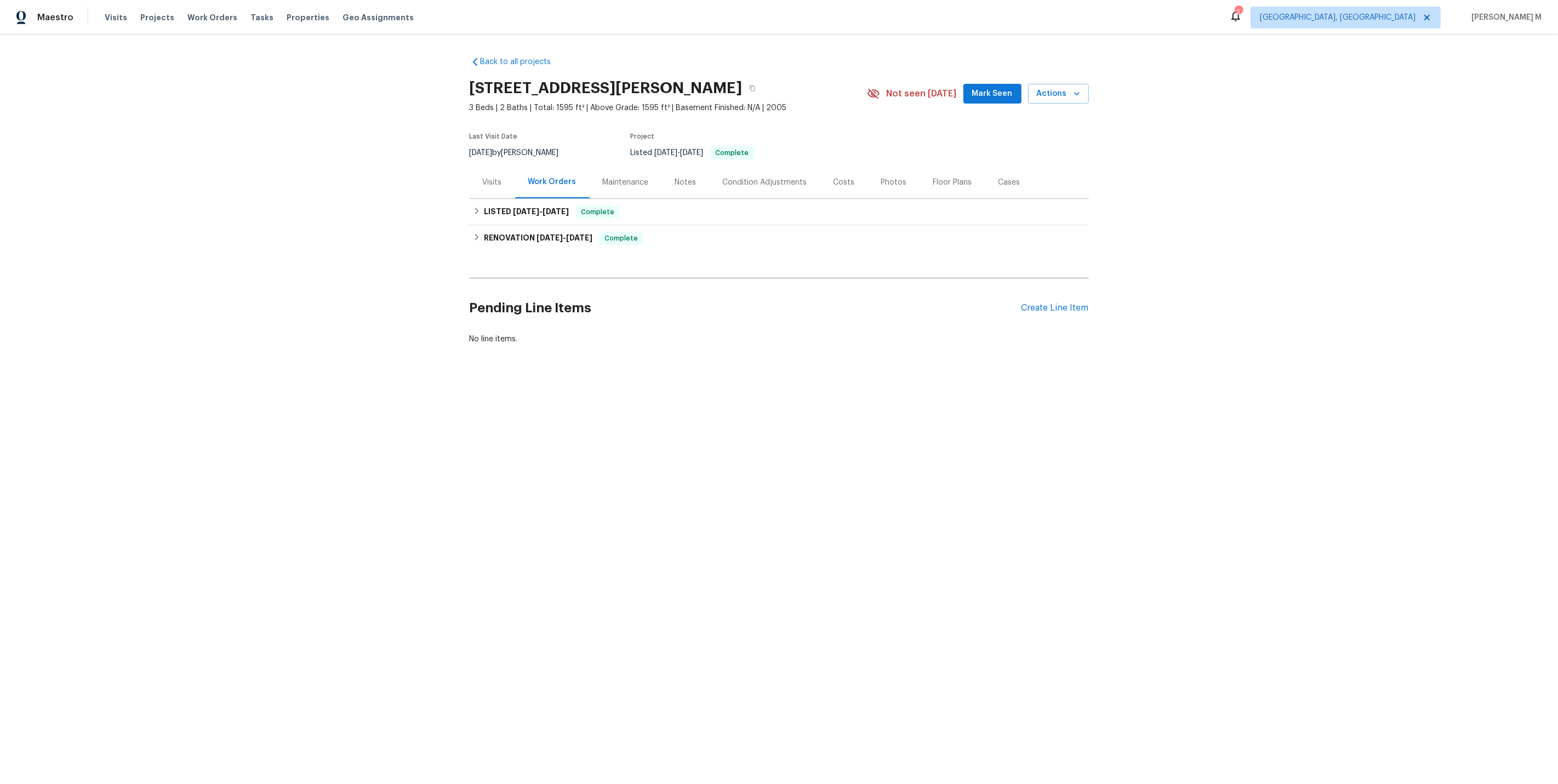
click at [603, 177] on div "Maintenance" at bounding box center [626, 183] width 46 height 11
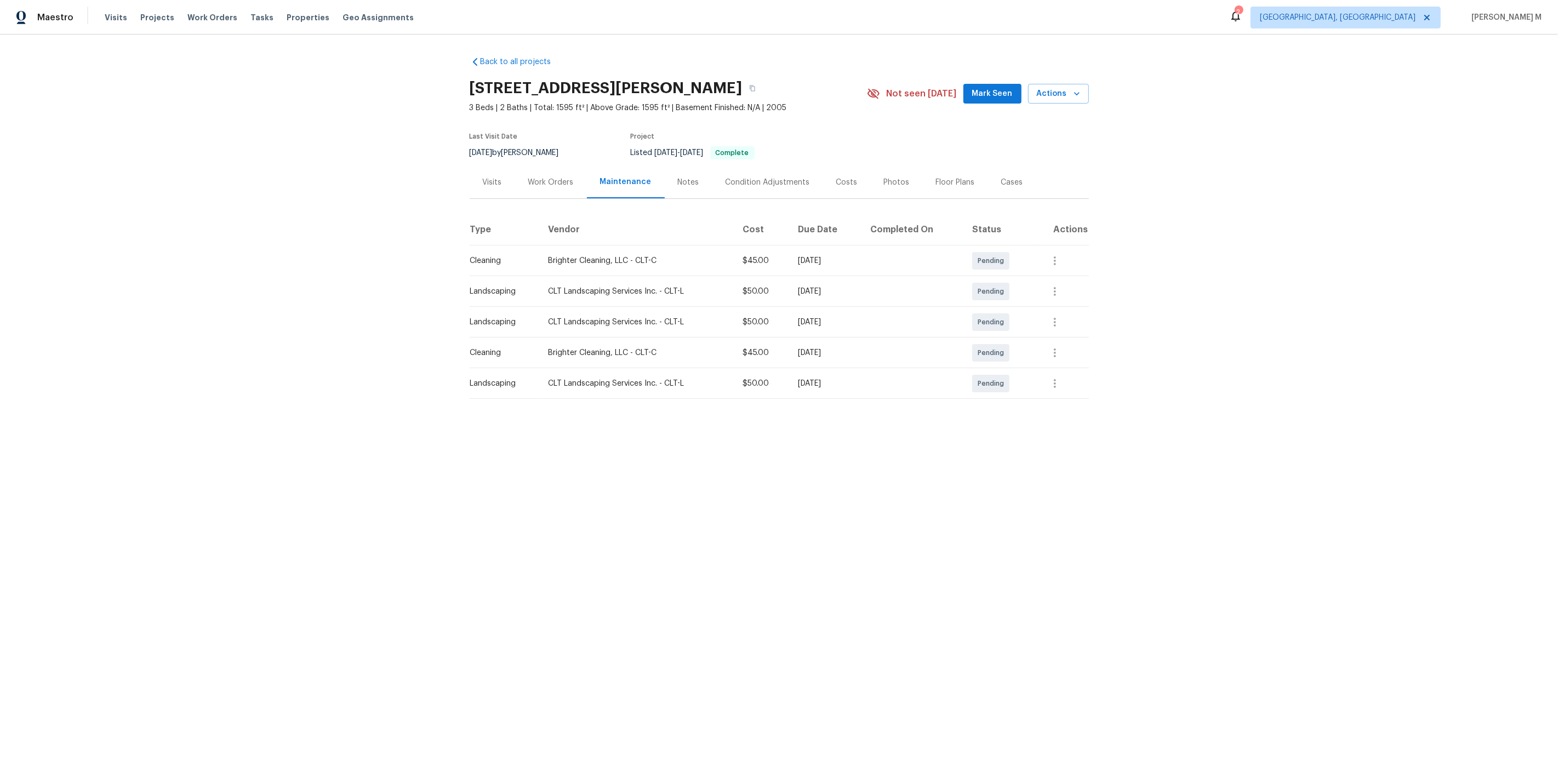
click at [495, 187] on div "Visits" at bounding box center [492, 182] width 45 height 32
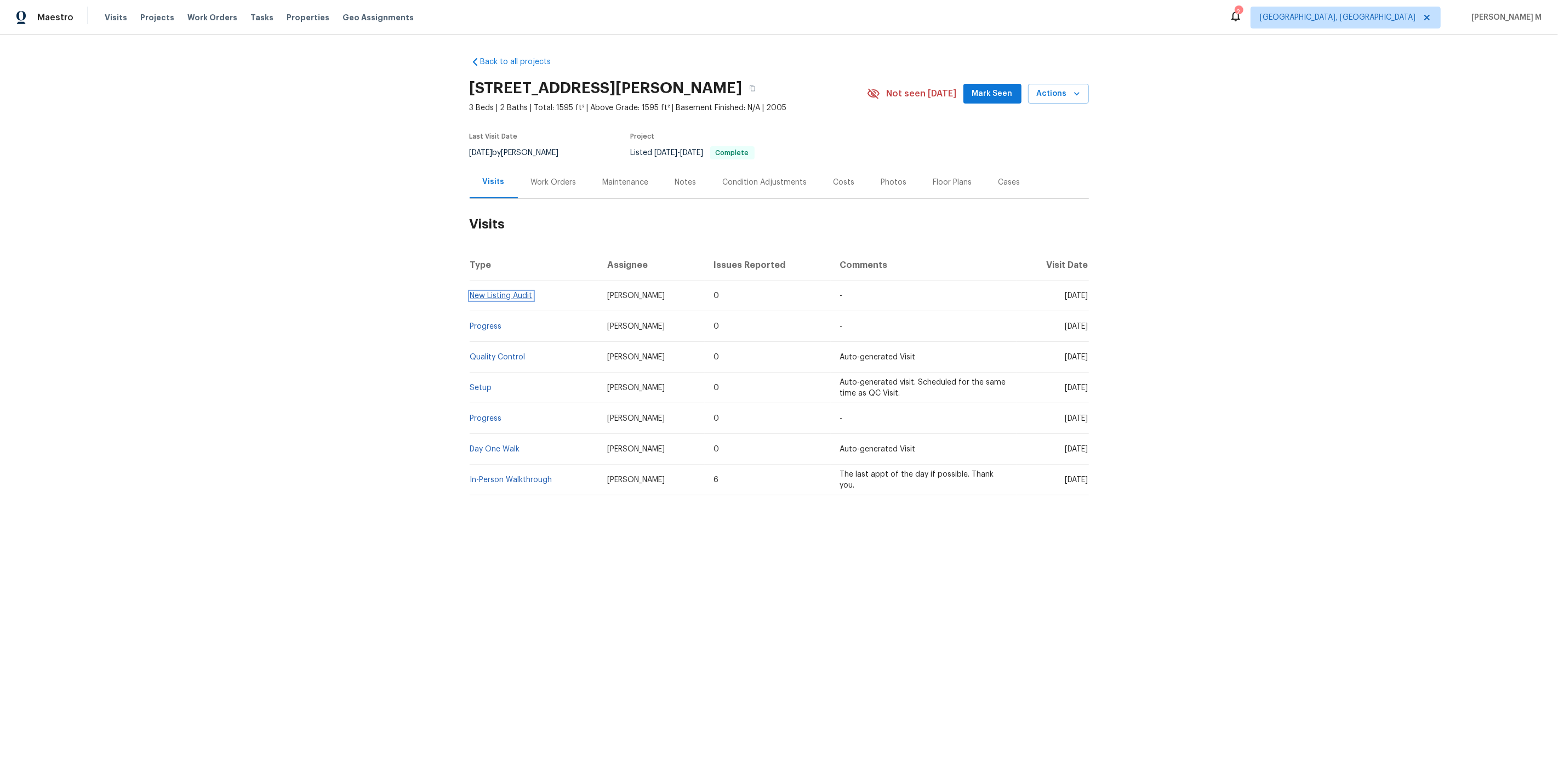
click at [517, 292] on link "New Listing Audit" at bounding box center [501, 296] width 62 height 8
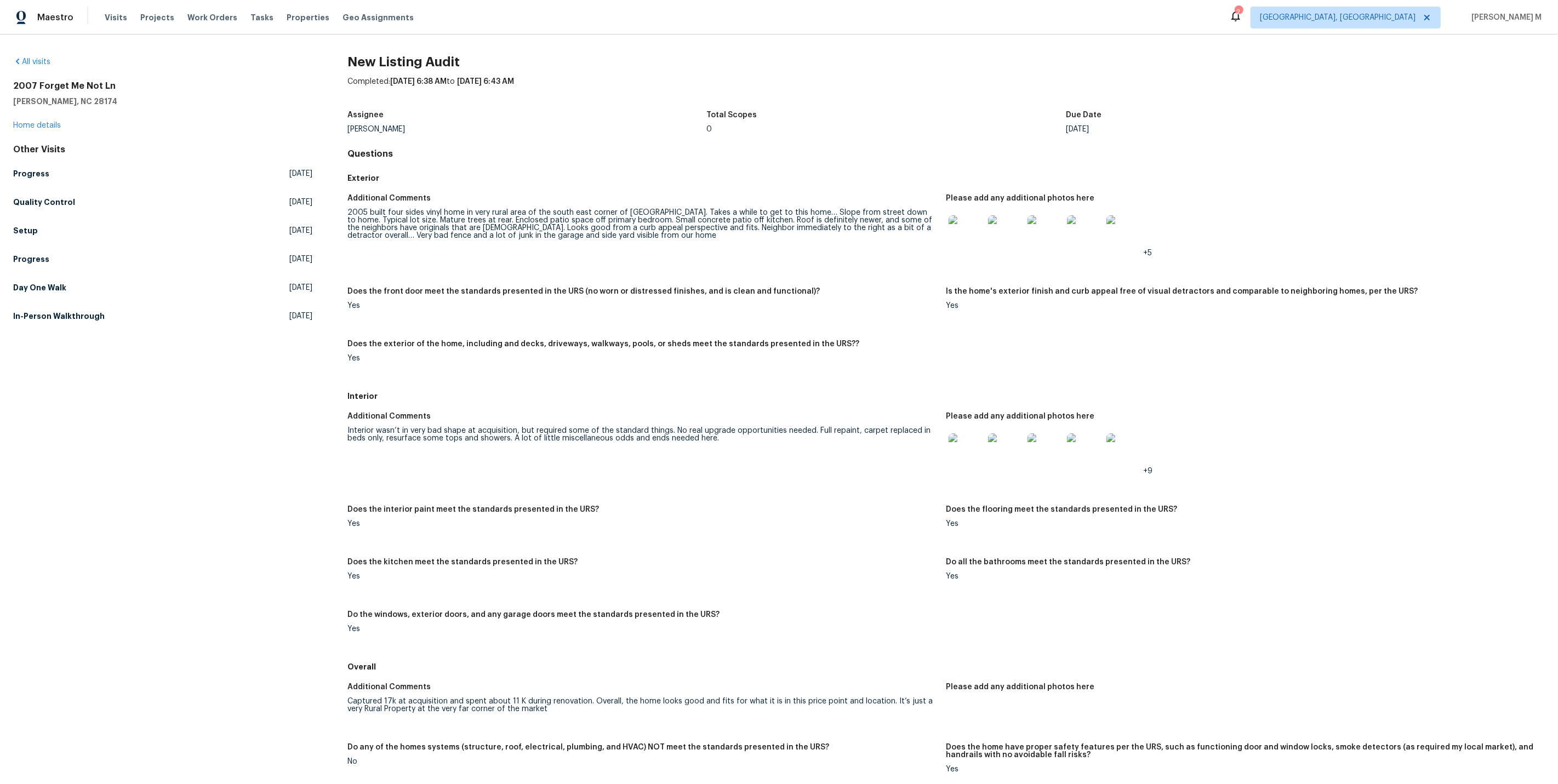
click at [1138, 433] on img at bounding box center [1124, 451] width 35 height 35
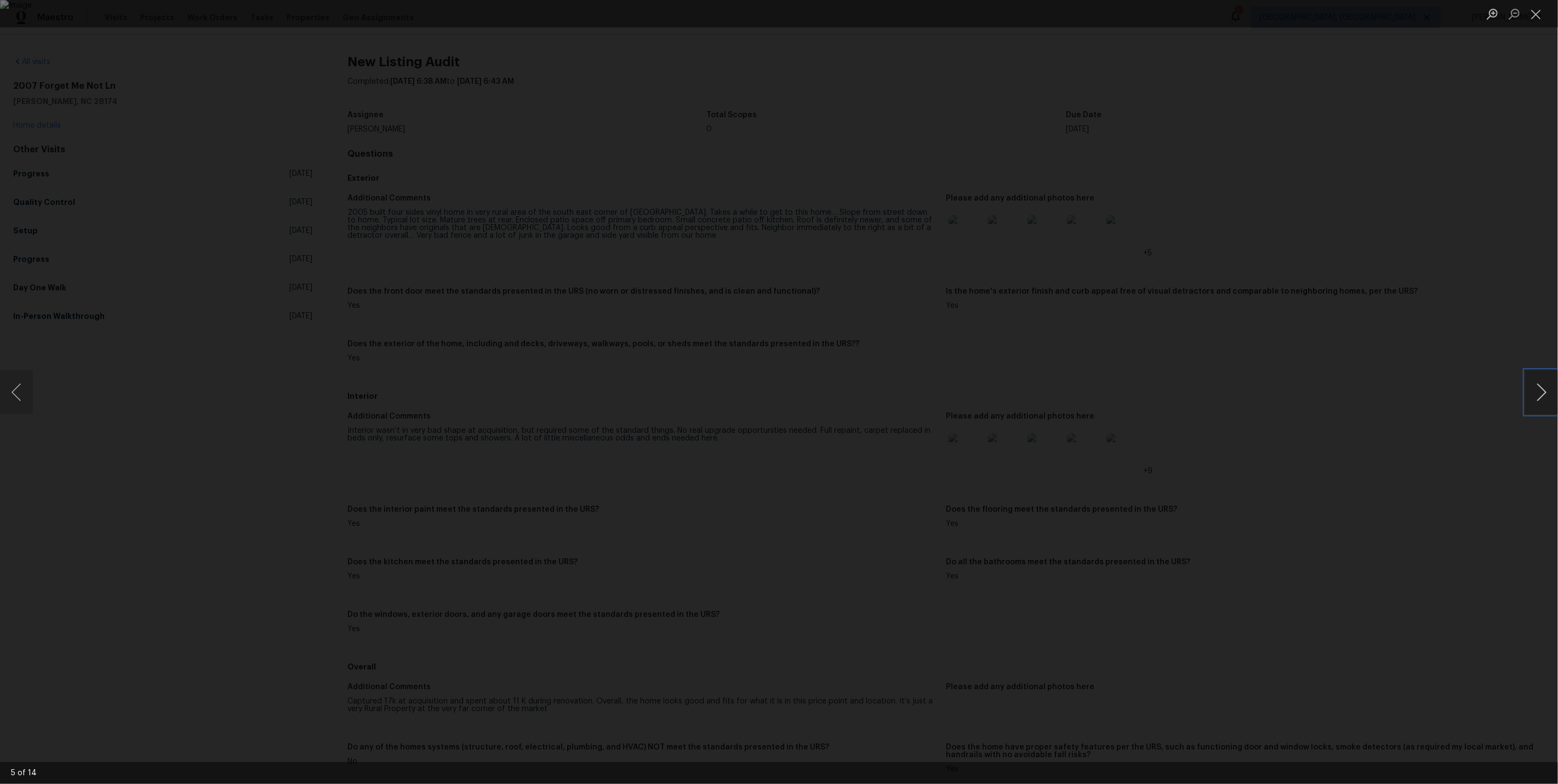
click at [1538, 390] on button "Next image" at bounding box center [1542, 392] width 33 height 44
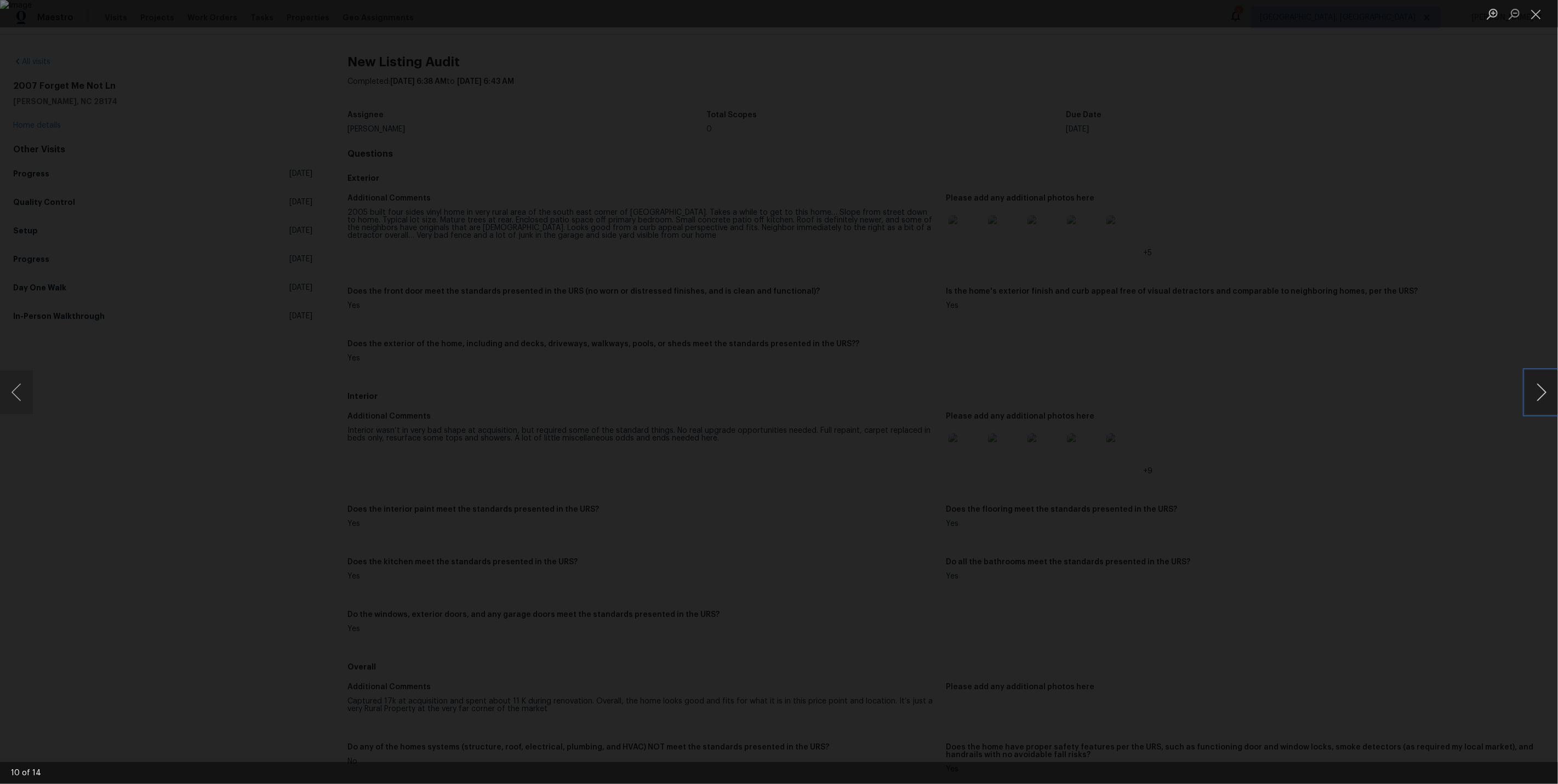
click at [1538, 390] on button "Next image" at bounding box center [1542, 392] width 33 height 44
click at [1539, 391] on button "Next image" at bounding box center [1542, 392] width 33 height 44
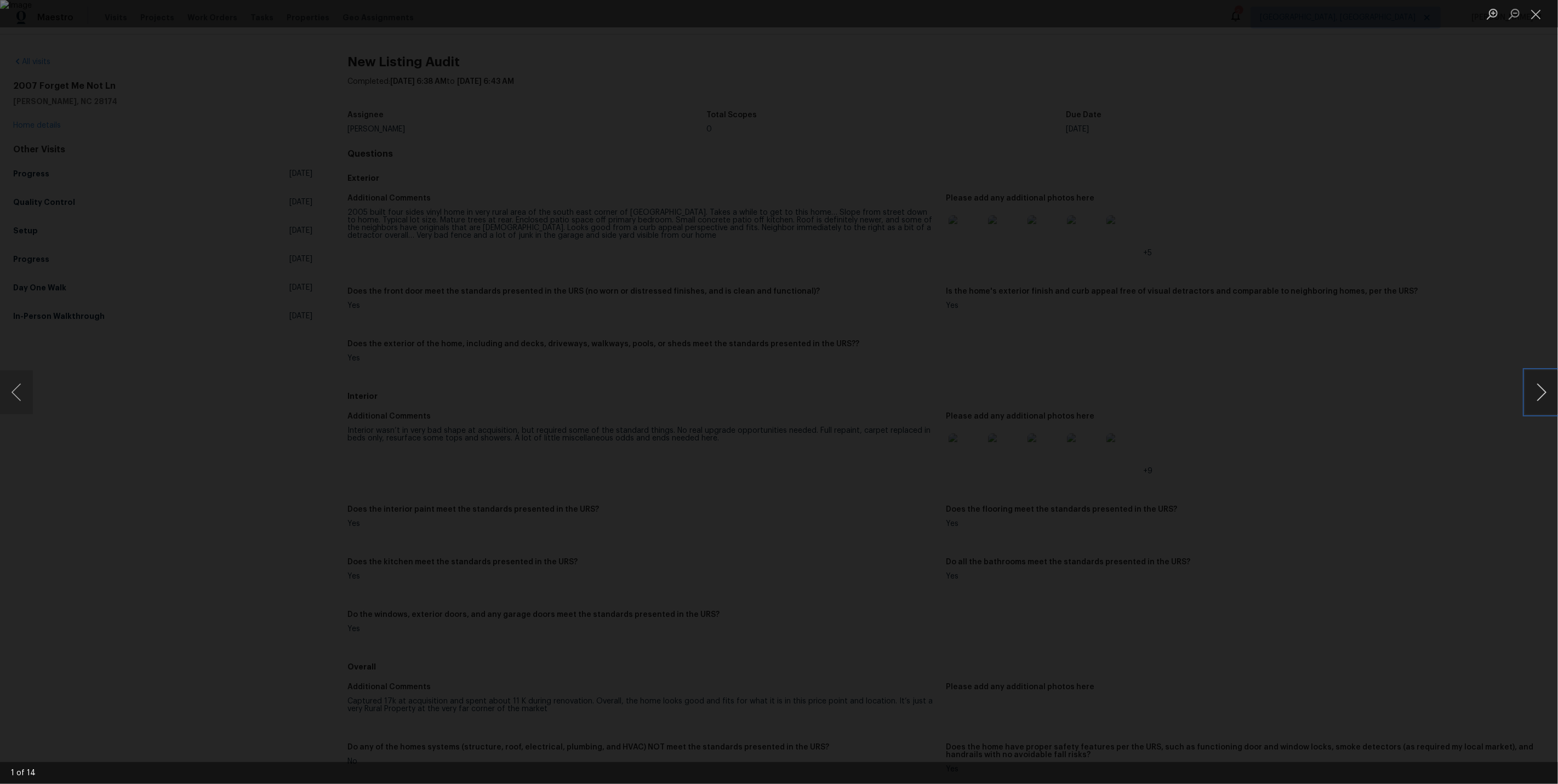
click at [1533, 382] on button "Next image" at bounding box center [1542, 392] width 33 height 44
click at [1409, 210] on div "Lightbox" at bounding box center [779, 392] width 1558 height 784
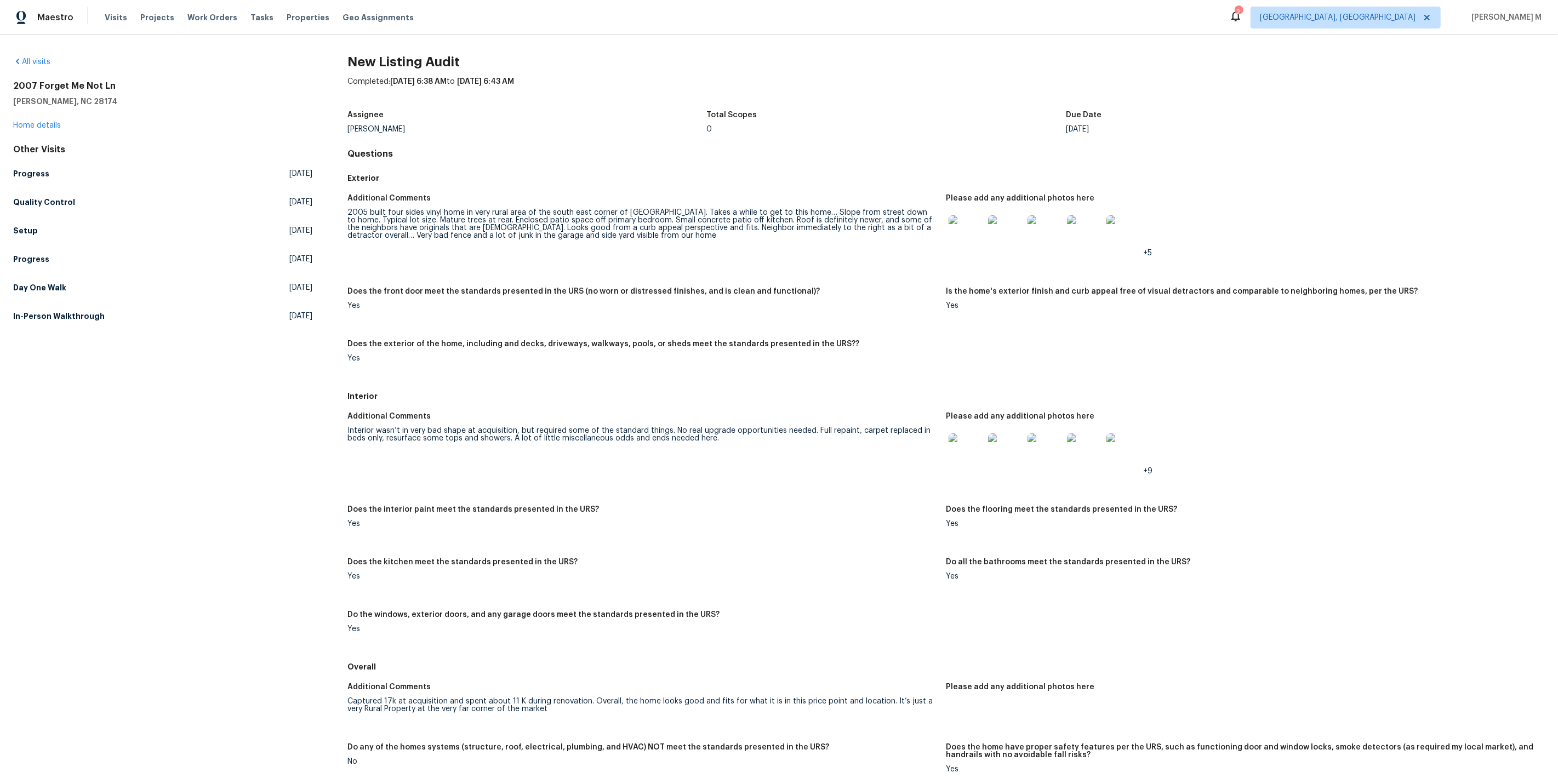
click at [970, 333] on div "Additional Comments 2005 built four sides vinyl home in very rural area of the …" at bounding box center [946, 287] width 1198 height 198
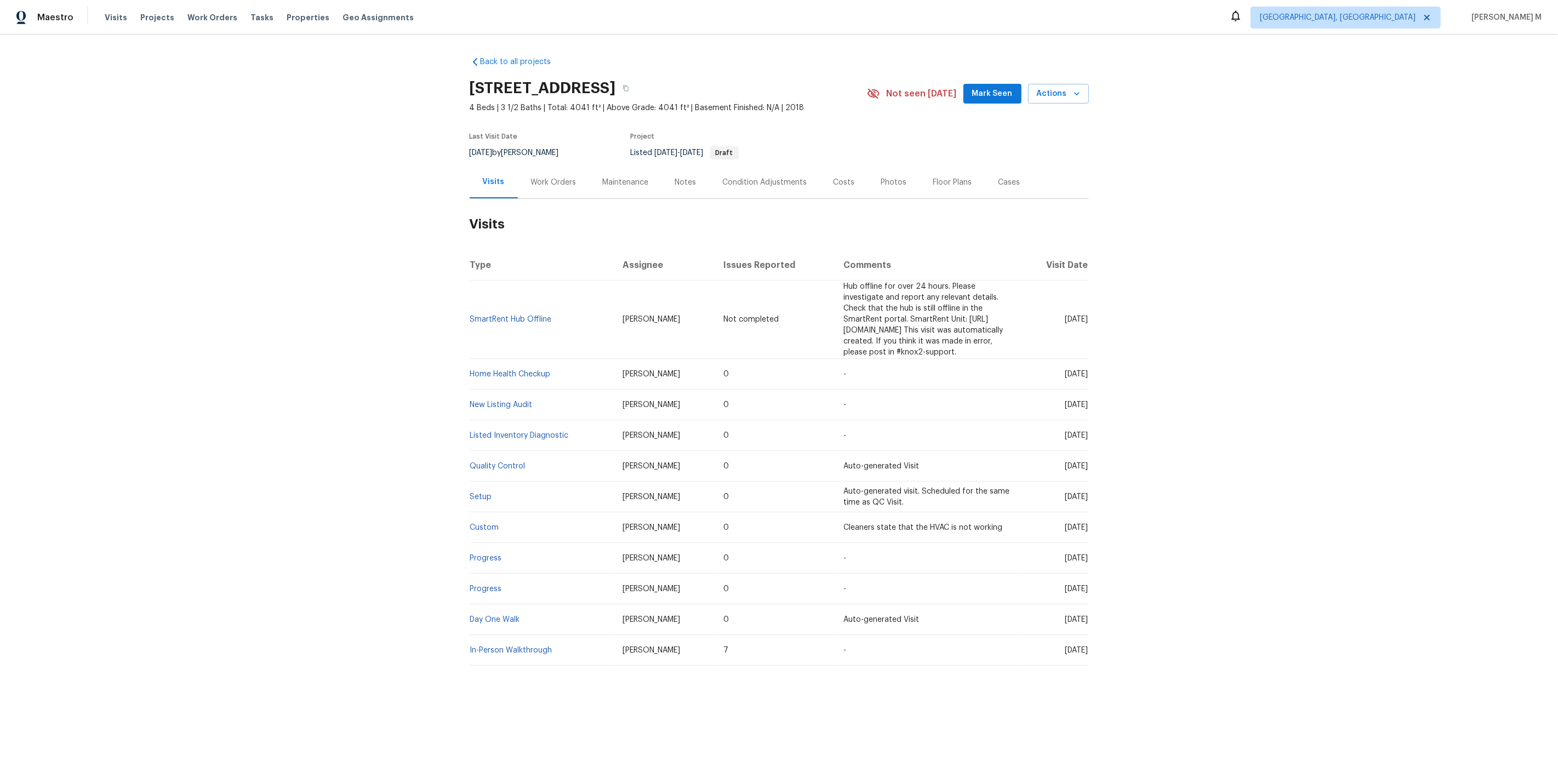
click at [546, 185] on div "Work Orders" at bounding box center [553, 182] width 72 height 32
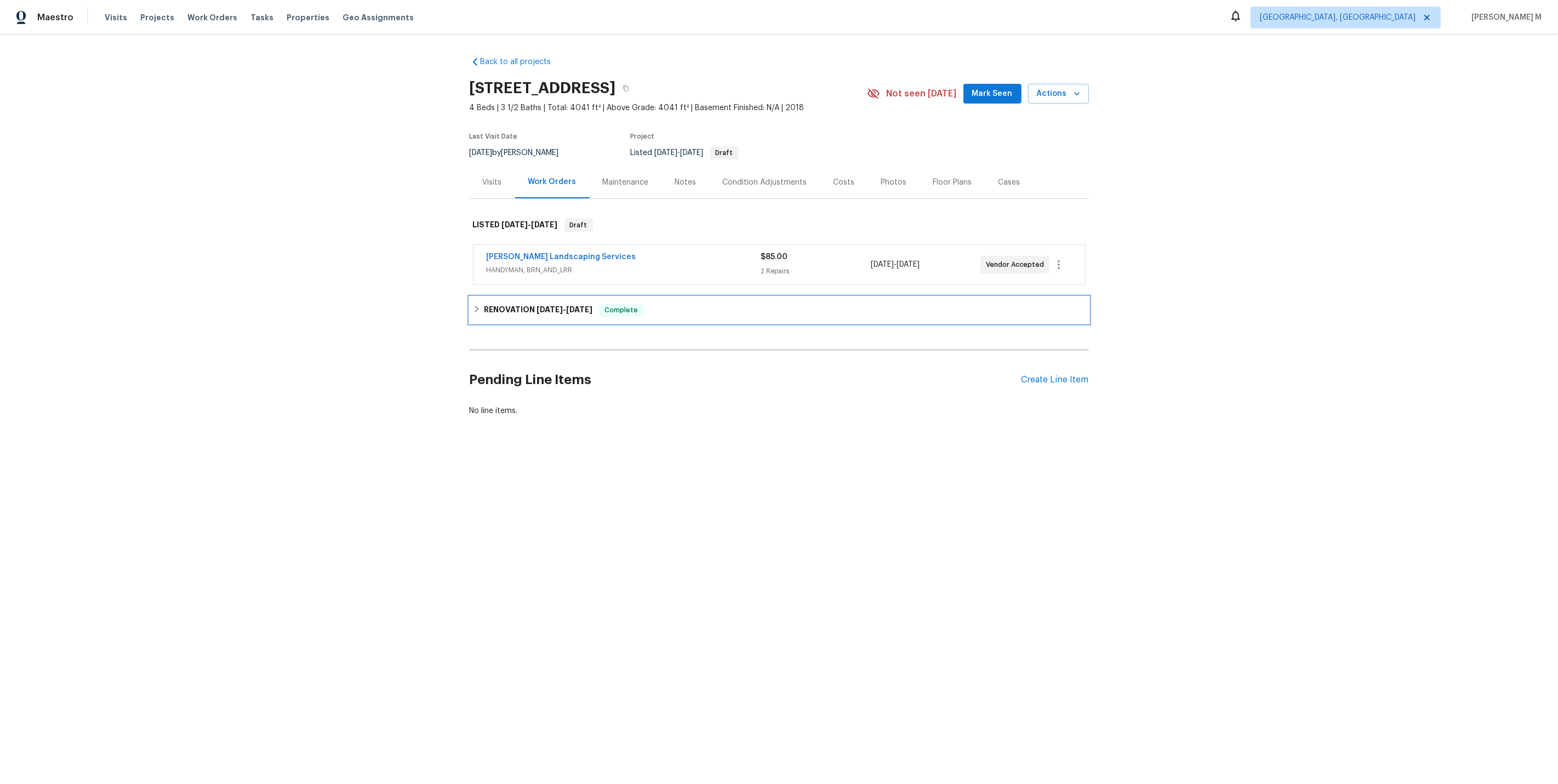
click at [503, 303] on h6 "RENOVATION [DATE] - [DATE]" at bounding box center [538, 310] width 108 height 13
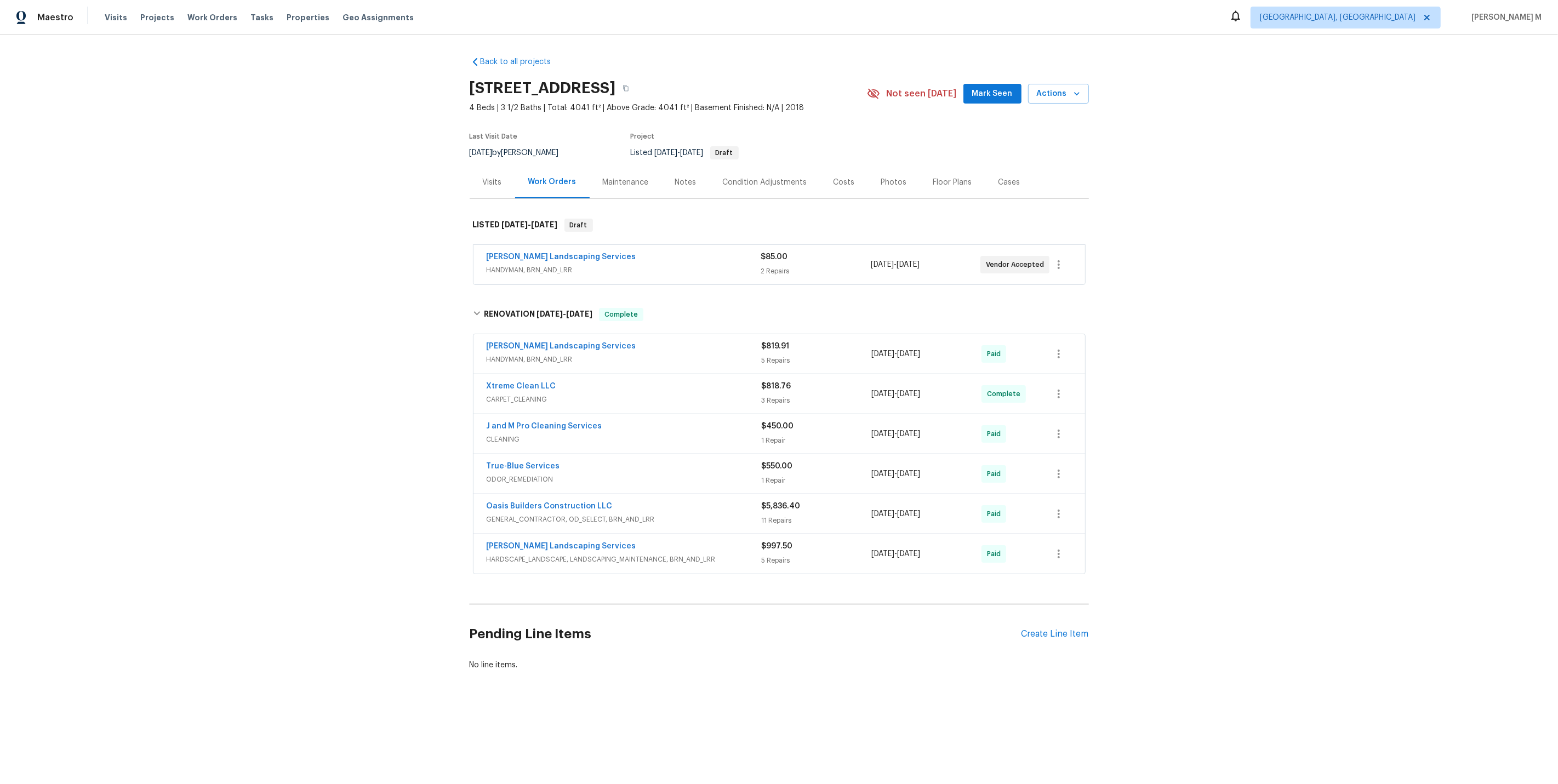
click at [607, 184] on div "Maintenance" at bounding box center [626, 182] width 73 height 32
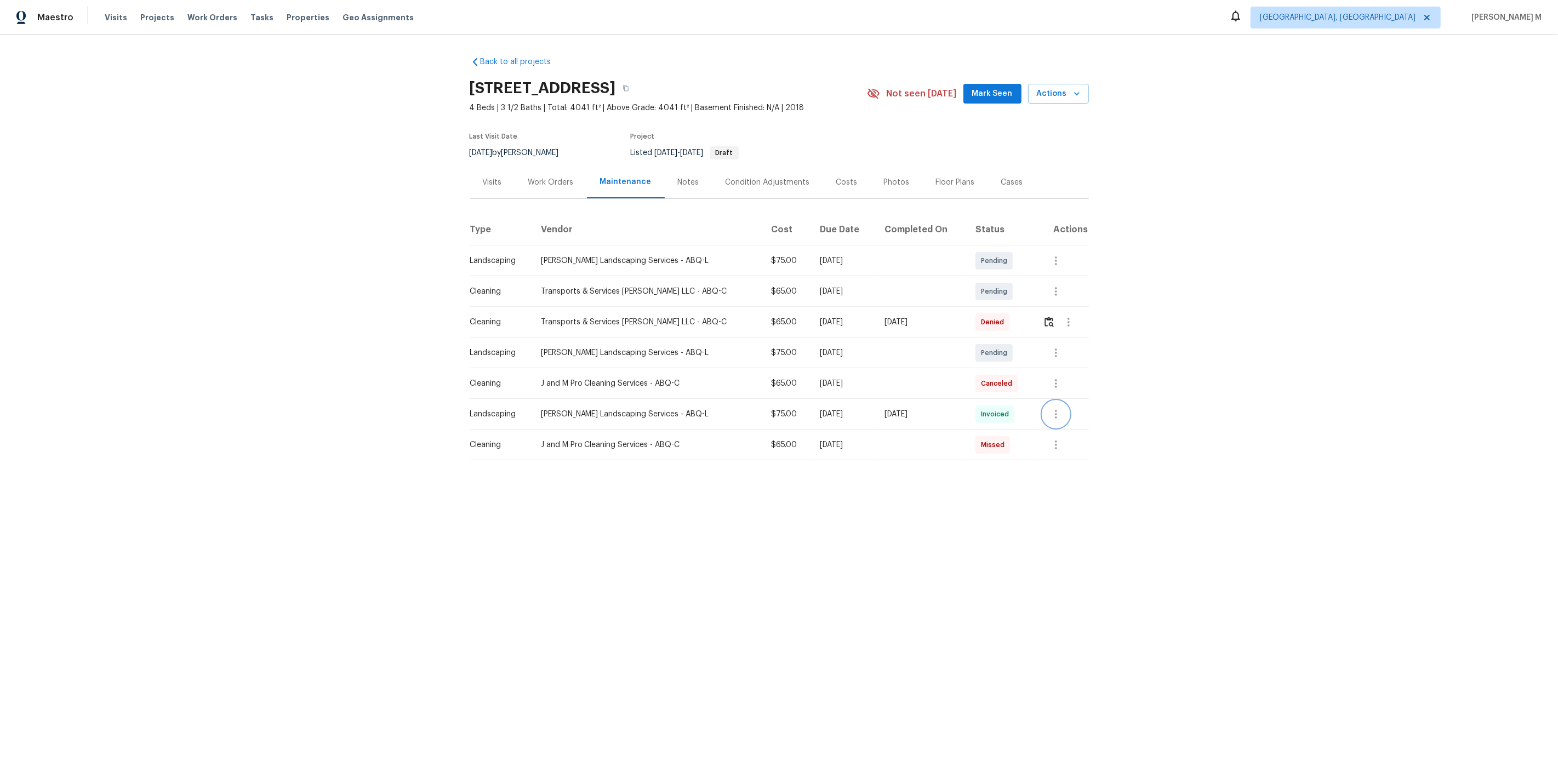
click at [1055, 410] on icon "button" at bounding box center [1056, 414] width 2 height 8
click at [1055, 409] on li "Message vendor" at bounding box center [1080, 409] width 77 height 18
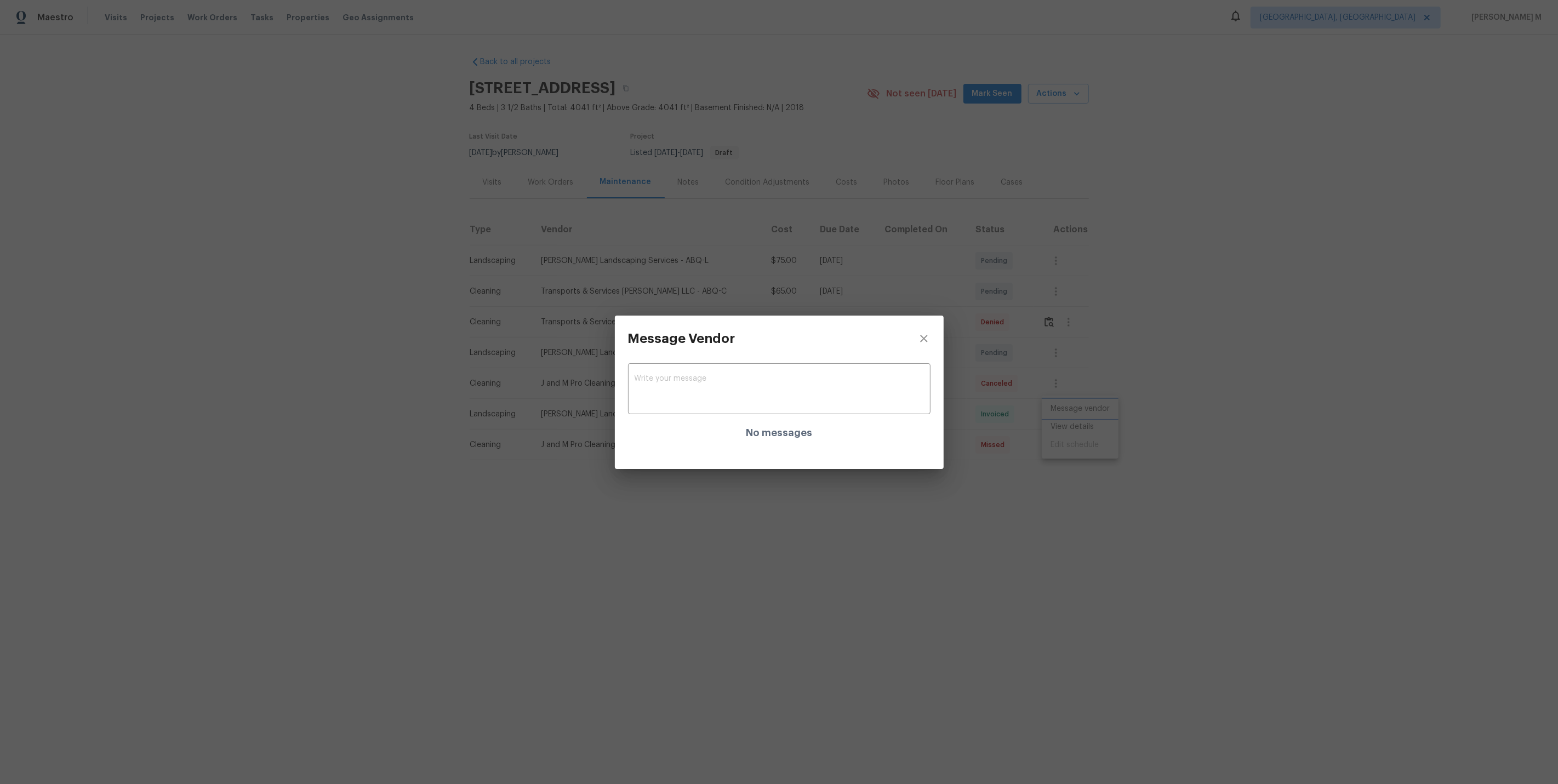
click at [1061, 426] on div "Message Vendor x ​ No messages" at bounding box center [779, 392] width 1558 height 784
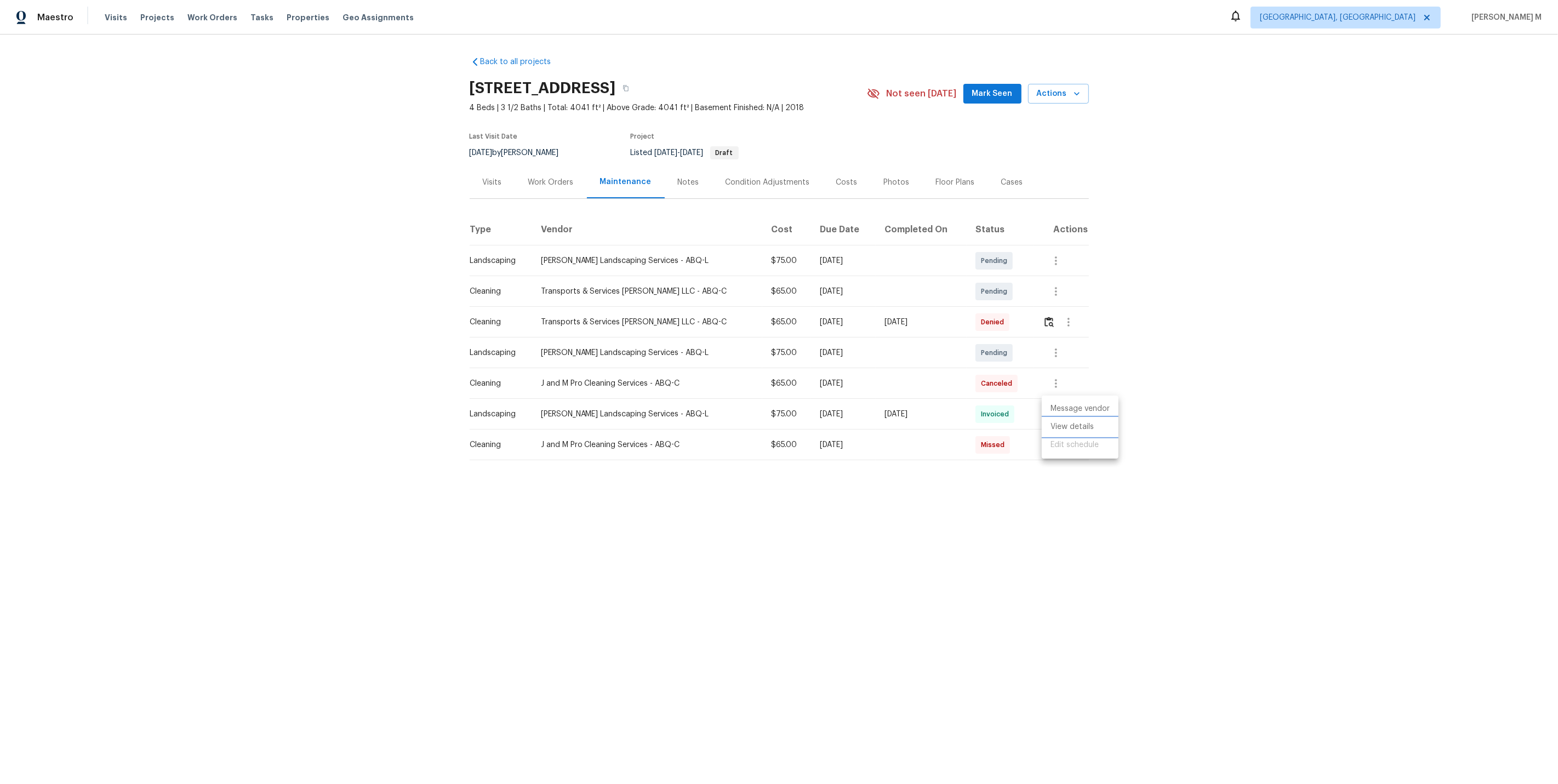
click at [1063, 426] on li "View details" at bounding box center [1080, 427] width 77 height 18
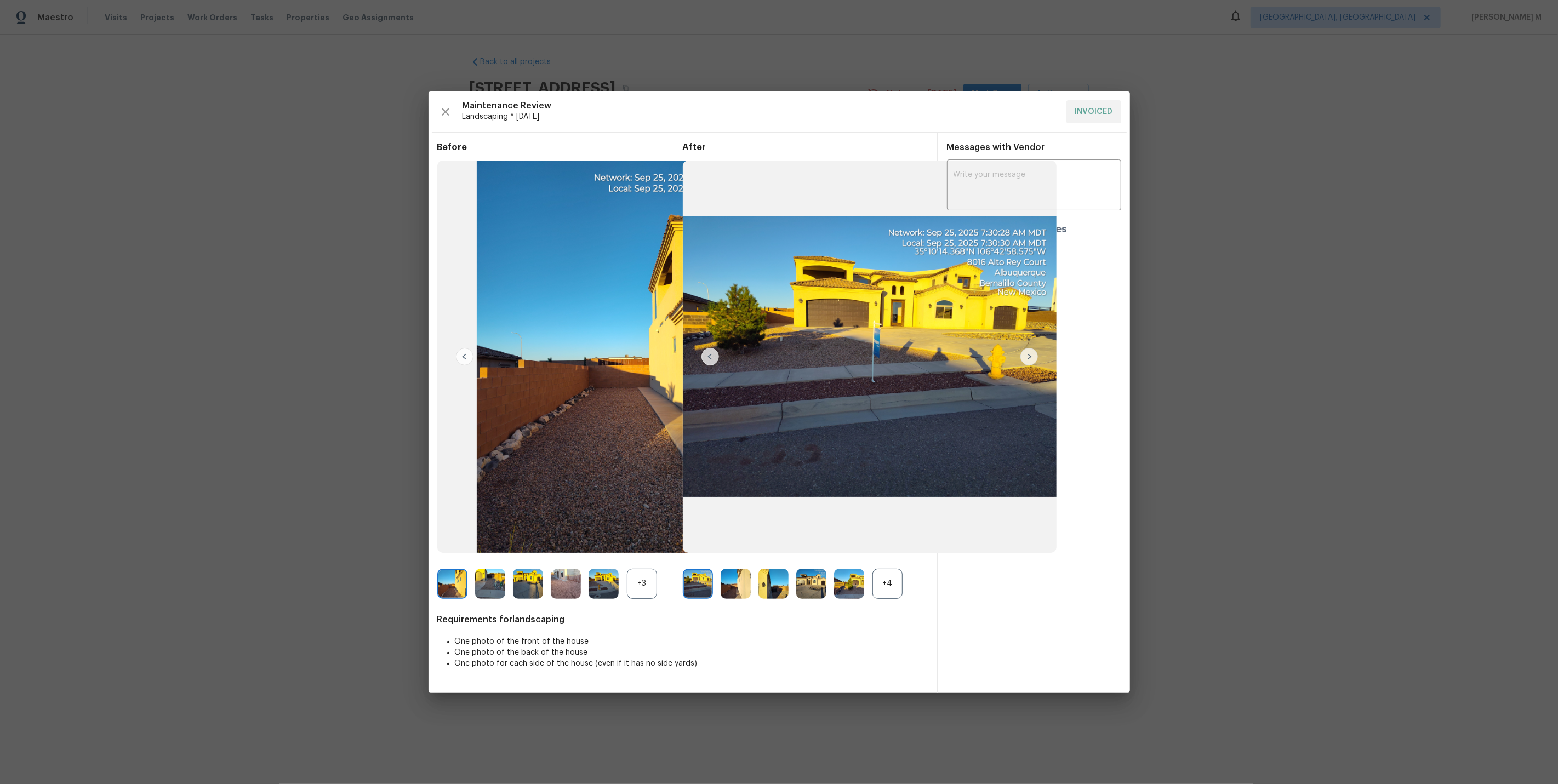
click at [878, 588] on div "+4" at bounding box center [887, 584] width 30 height 30
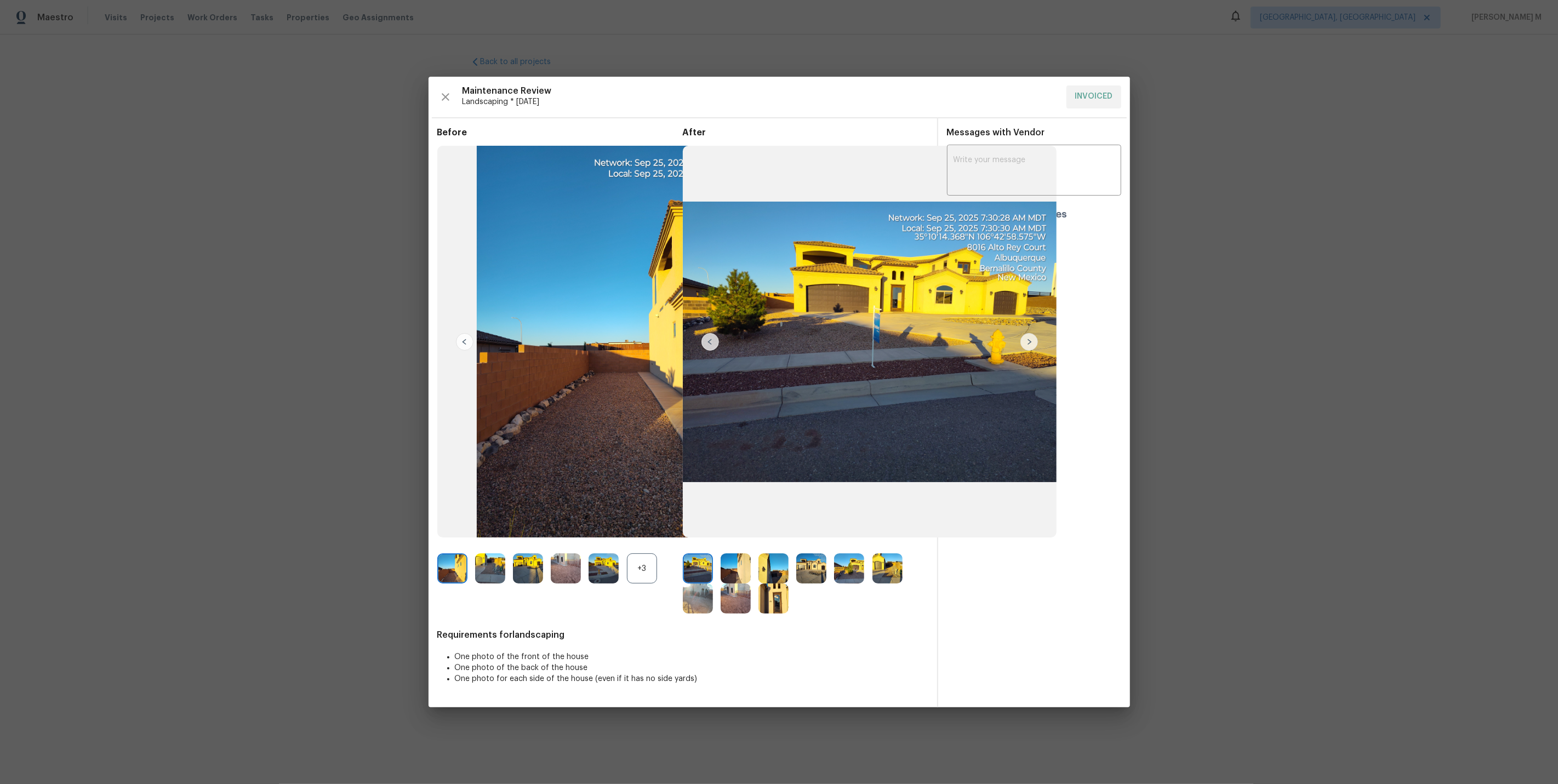
click at [804, 574] on img at bounding box center [812, 568] width 30 height 30
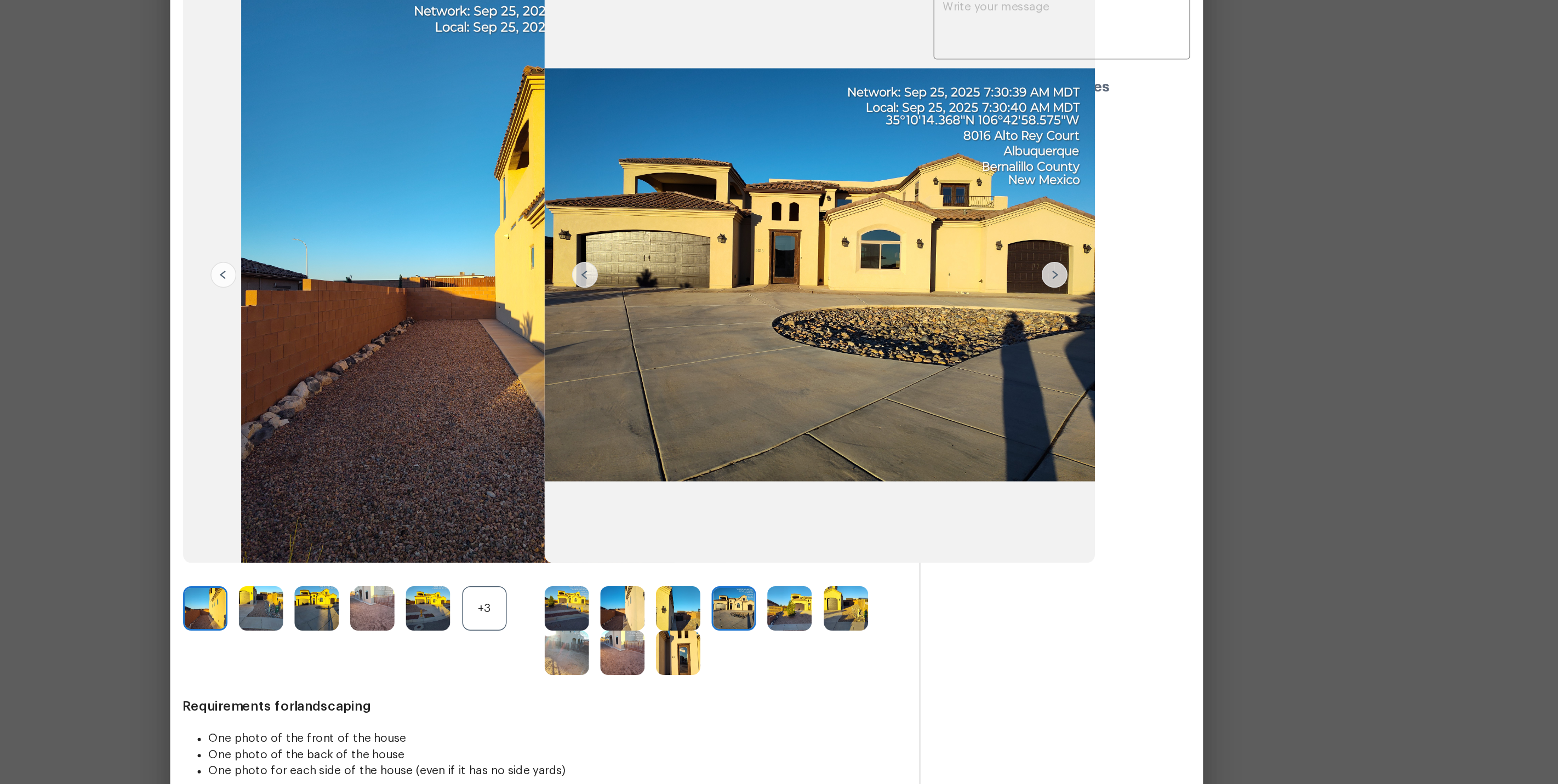
click at [848, 574] on img at bounding box center [849, 568] width 30 height 30
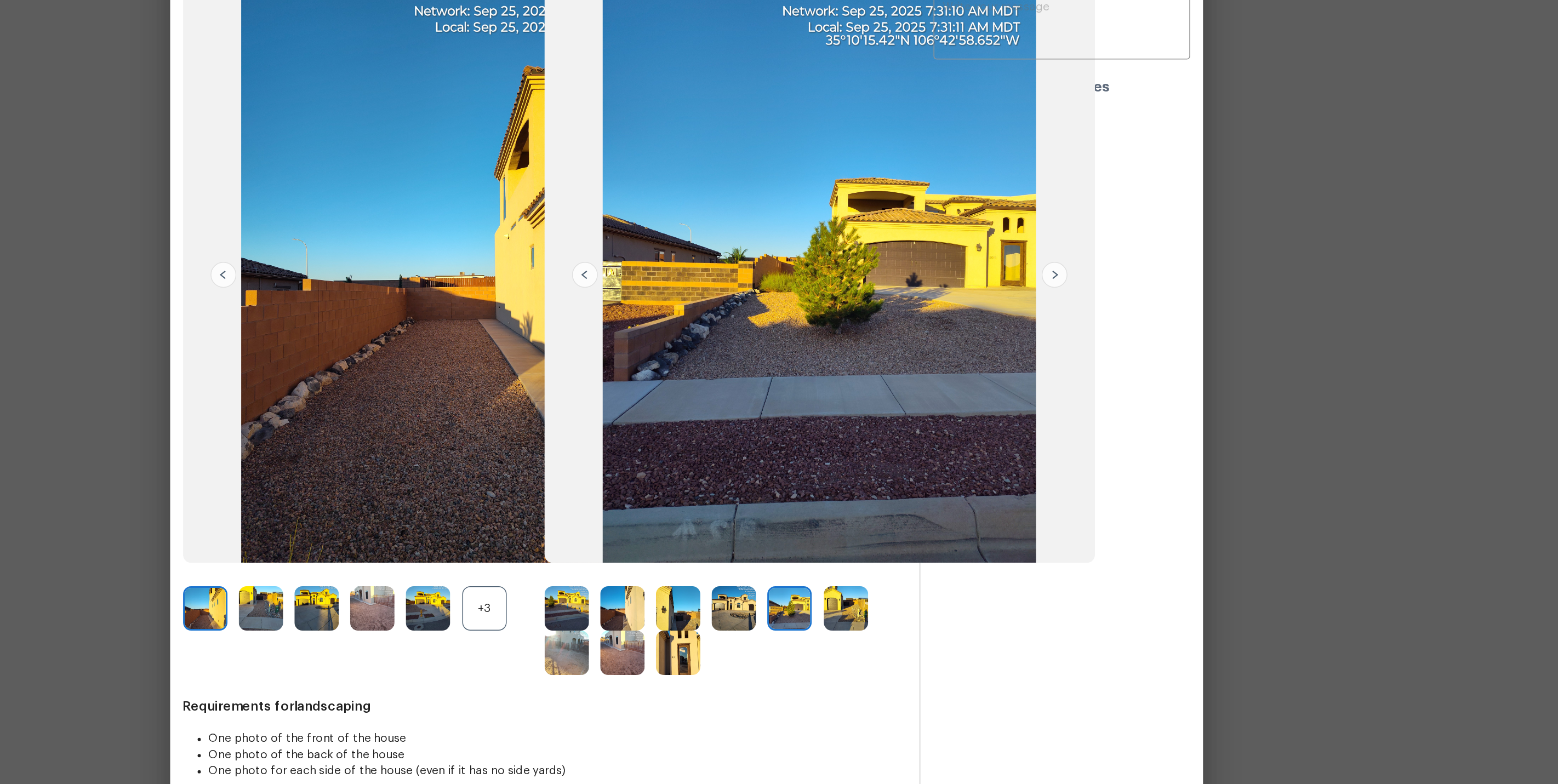
click at [888, 575] on img at bounding box center [887, 568] width 30 height 30
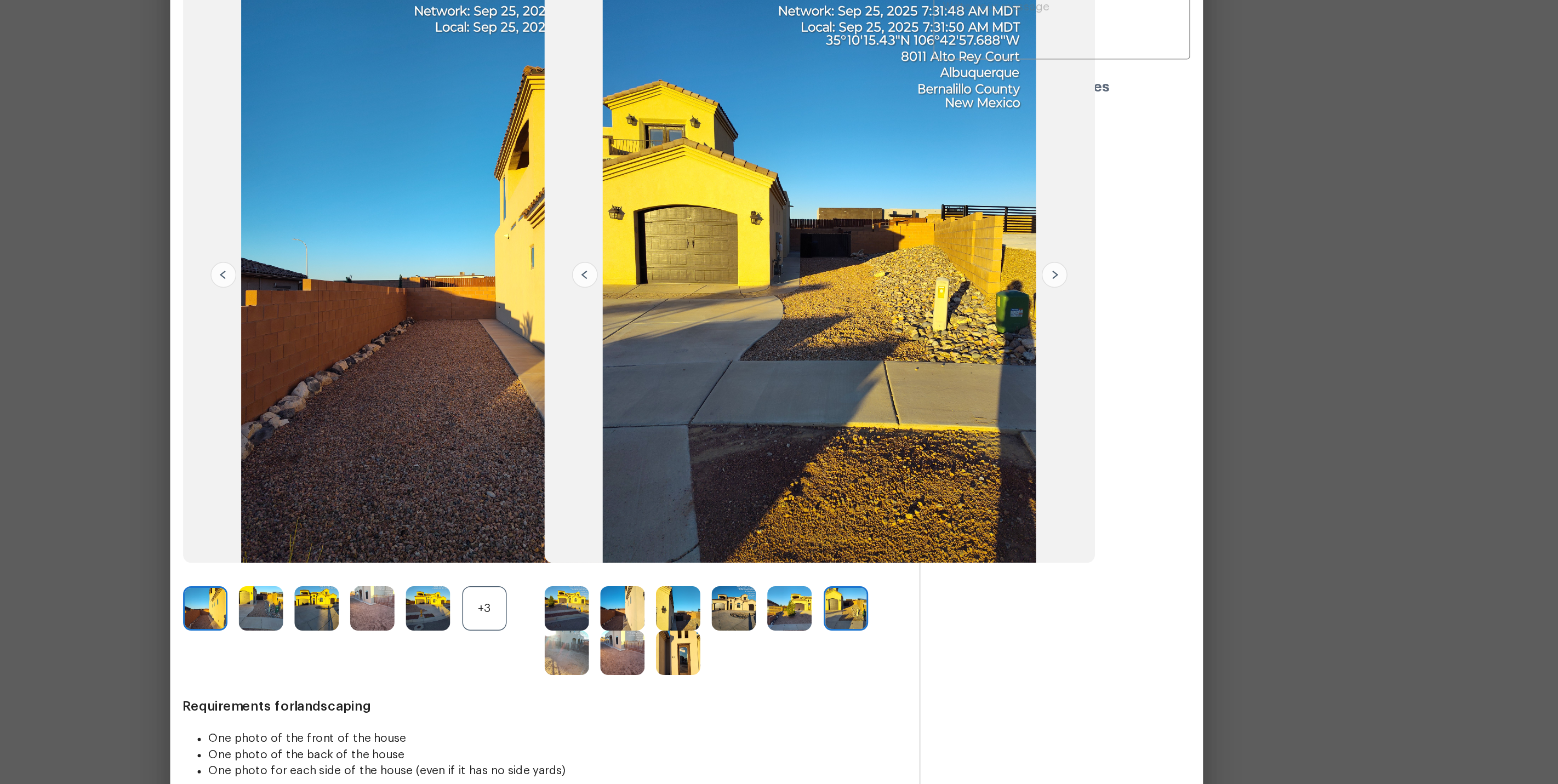
click at [705, 601] on img at bounding box center [698, 598] width 30 height 30
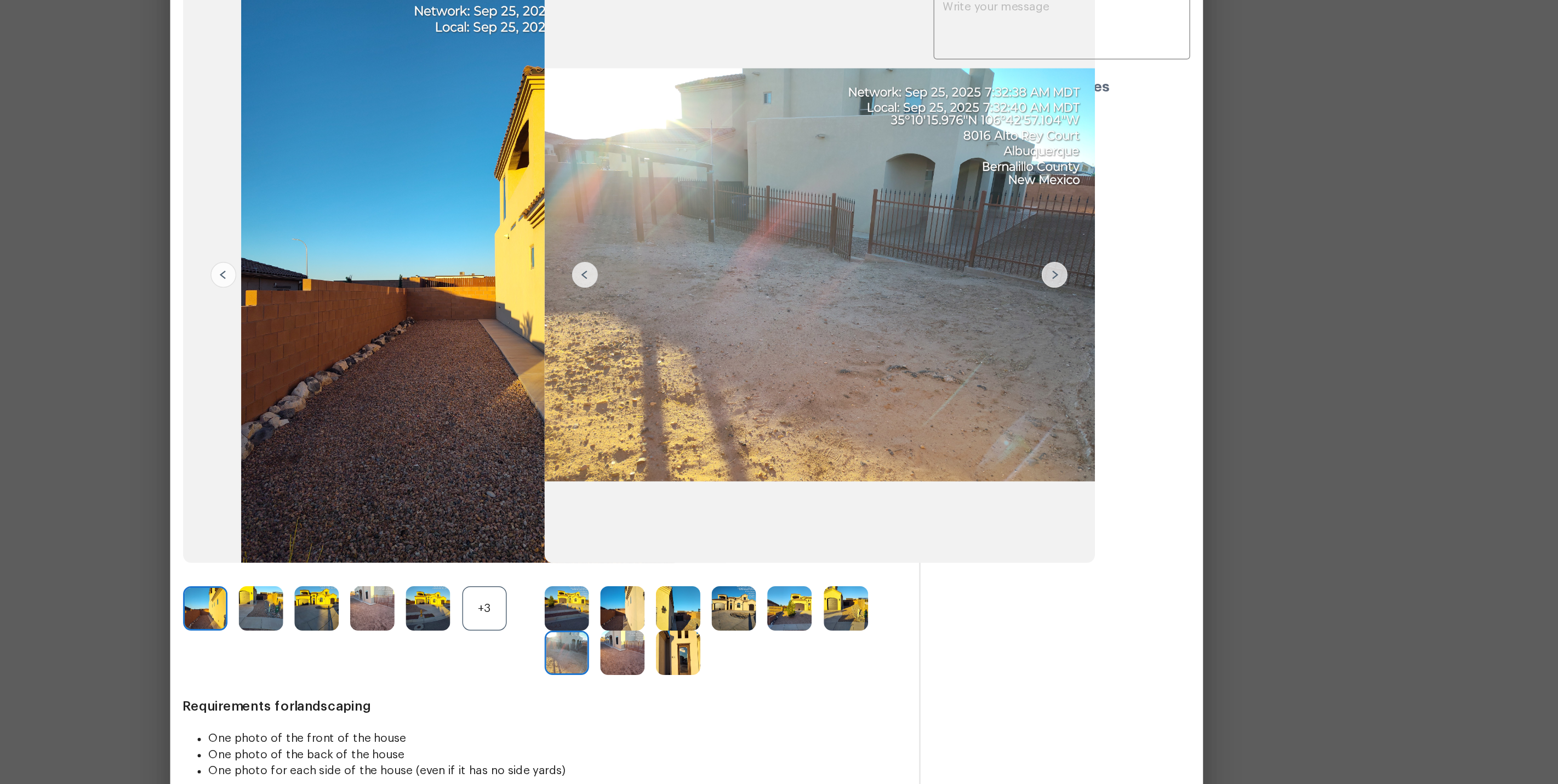
click at [594, 562] on img at bounding box center [604, 568] width 30 height 30
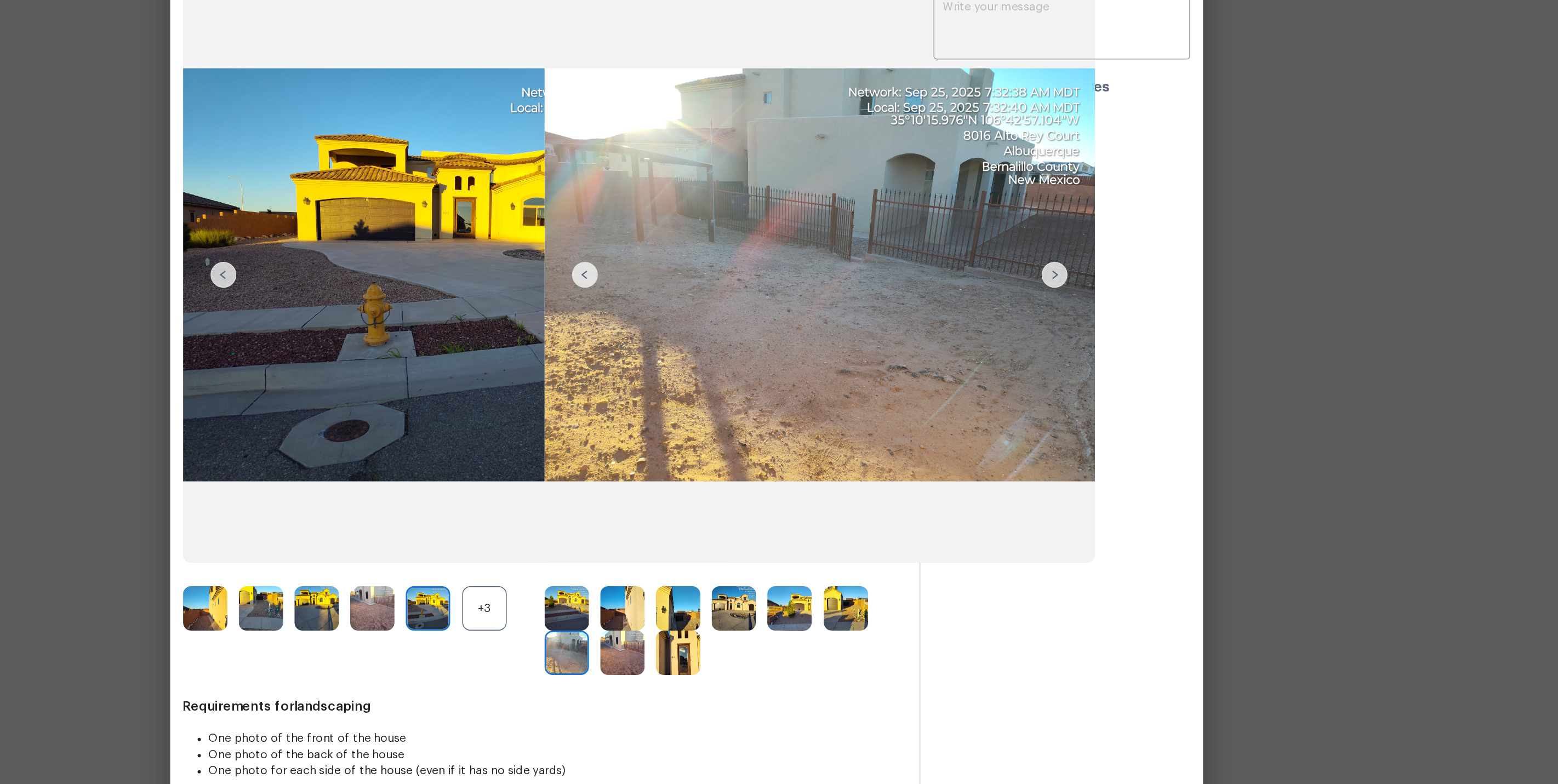
click at [518, 568] on img at bounding box center [528, 568] width 30 height 30
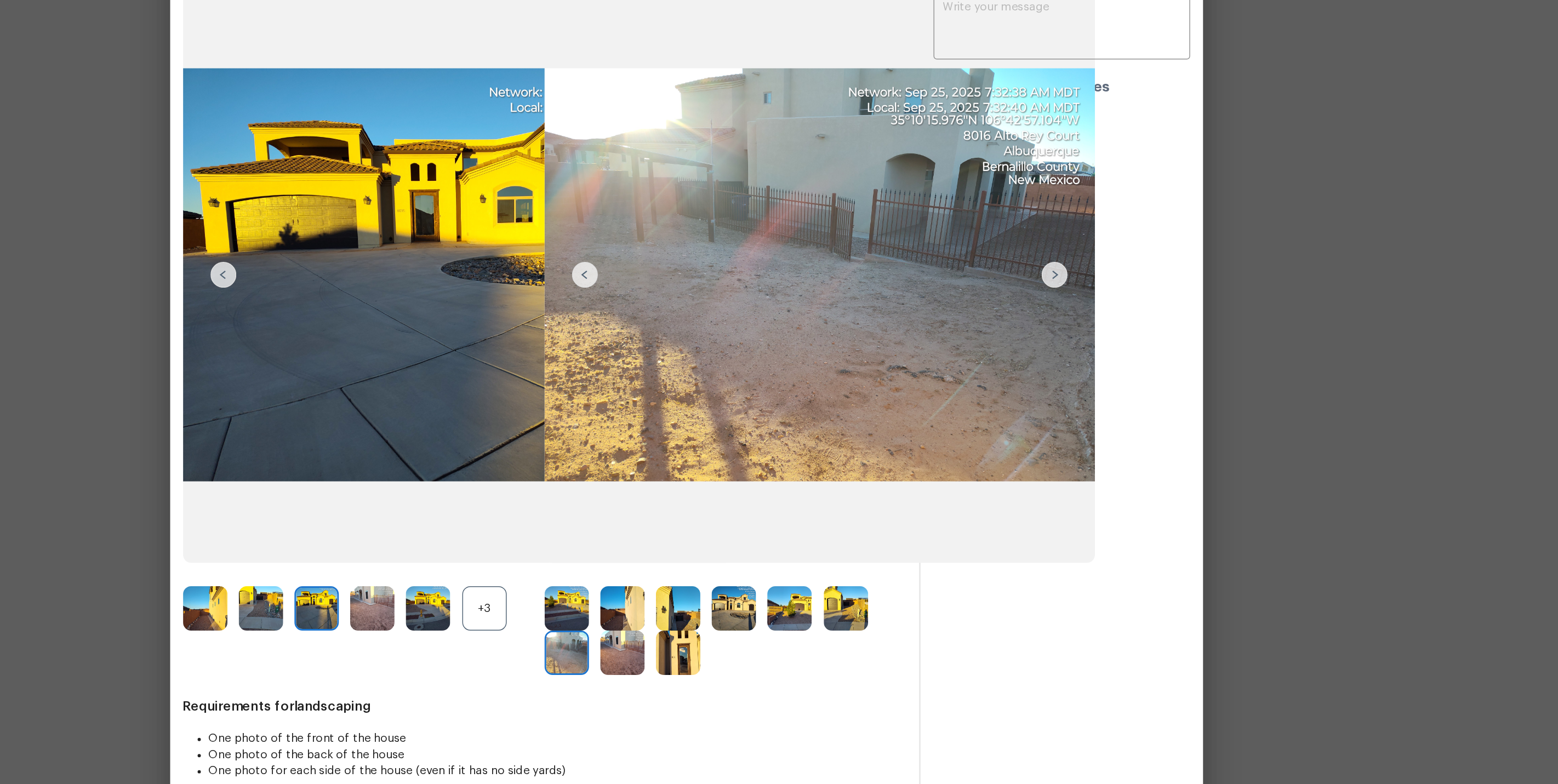
click at [799, 566] on img at bounding box center [812, 568] width 30 height 30
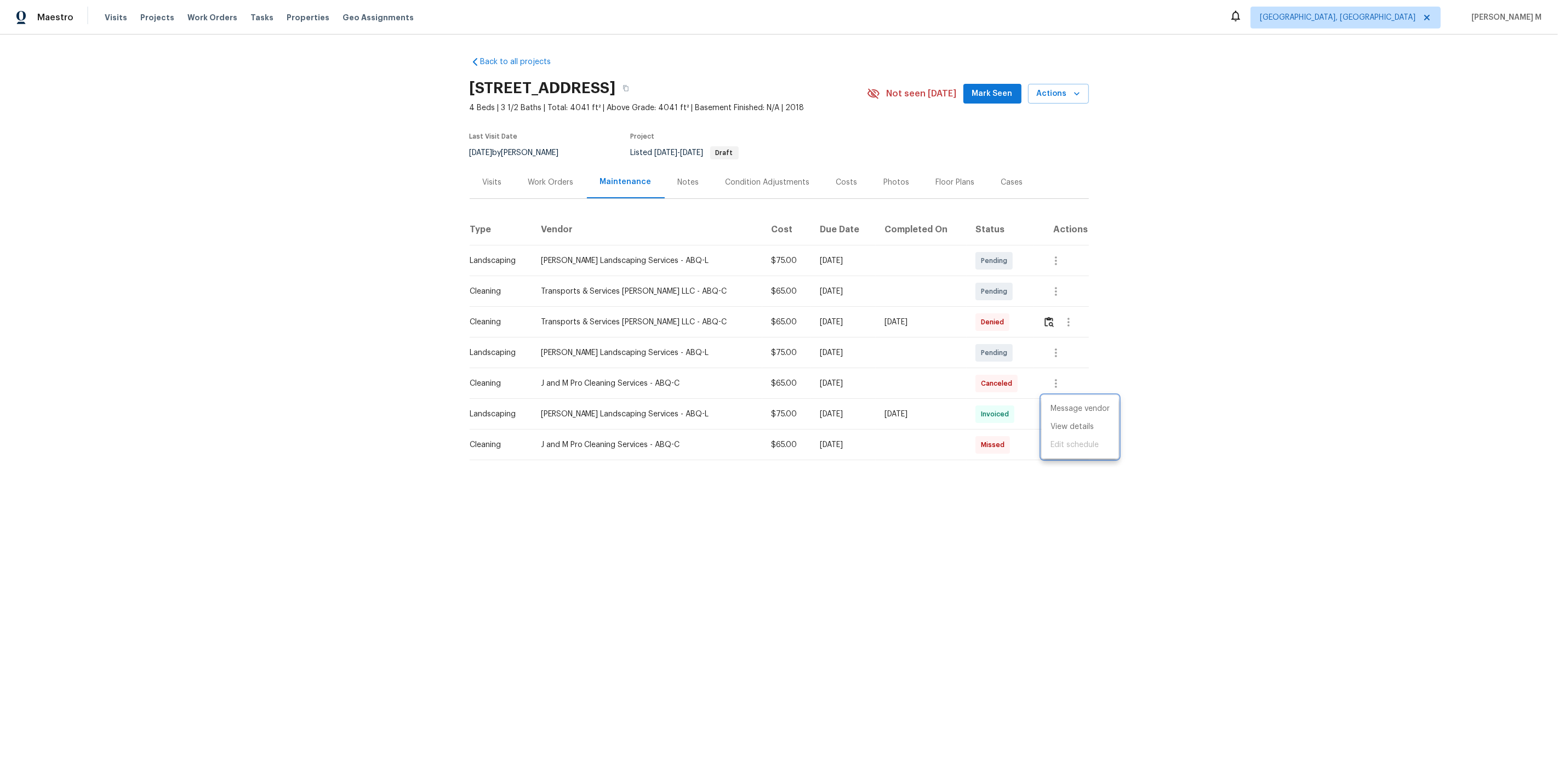
click at [949, 436] on div at bounding box center [779, 392] width 1558 height 784
click at [1054, 346] on icon "button" at bounding box center [1056, 353] width 13 height 13
click at [1054, 342] on li "Message vendor" at bounding box center [1098, 348] width 114 height 18
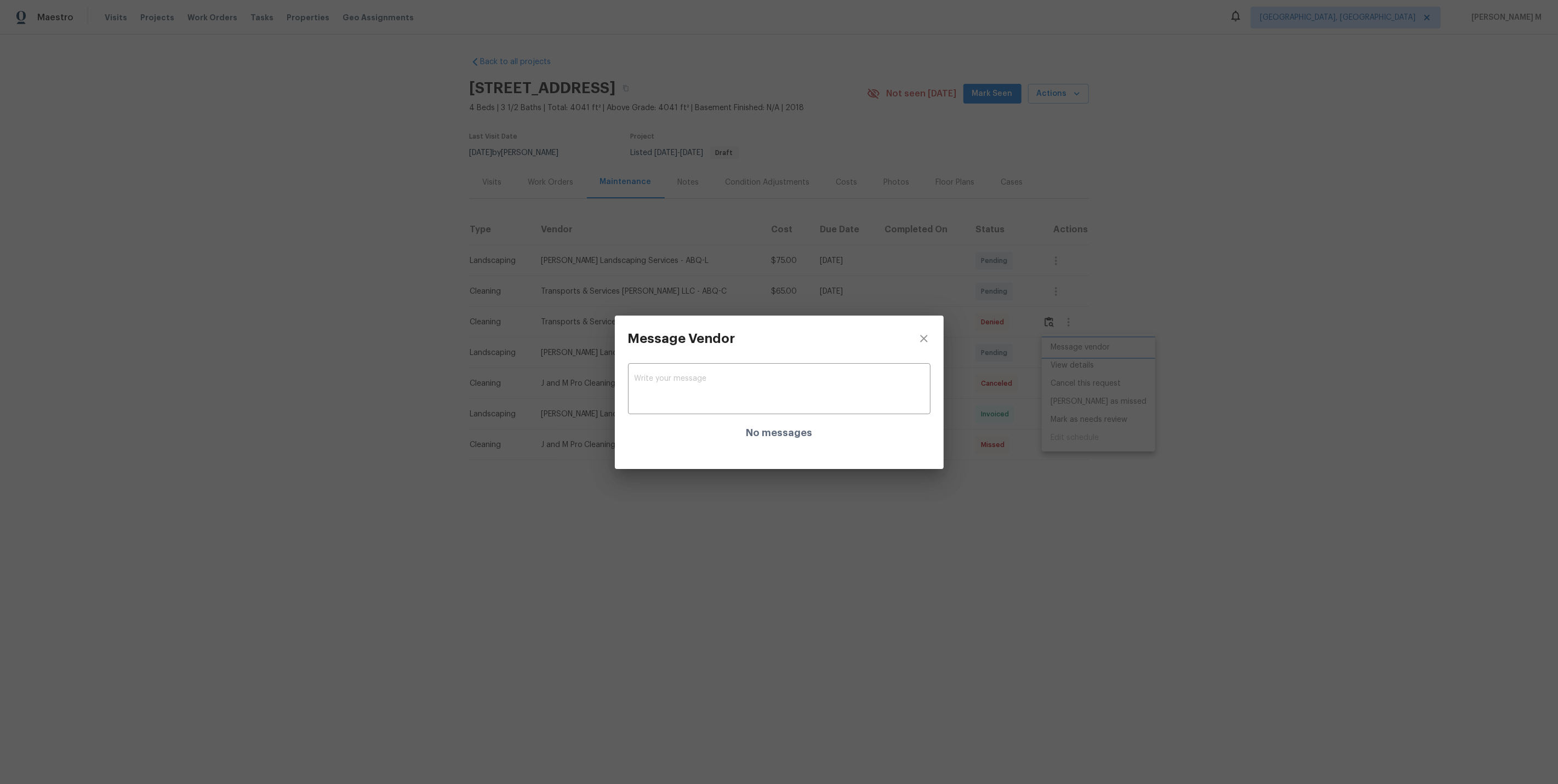
click at [1056, 358] on div "Message Vendor x ​ No messages" at bounding box center [779, 392] width 1558 height 784
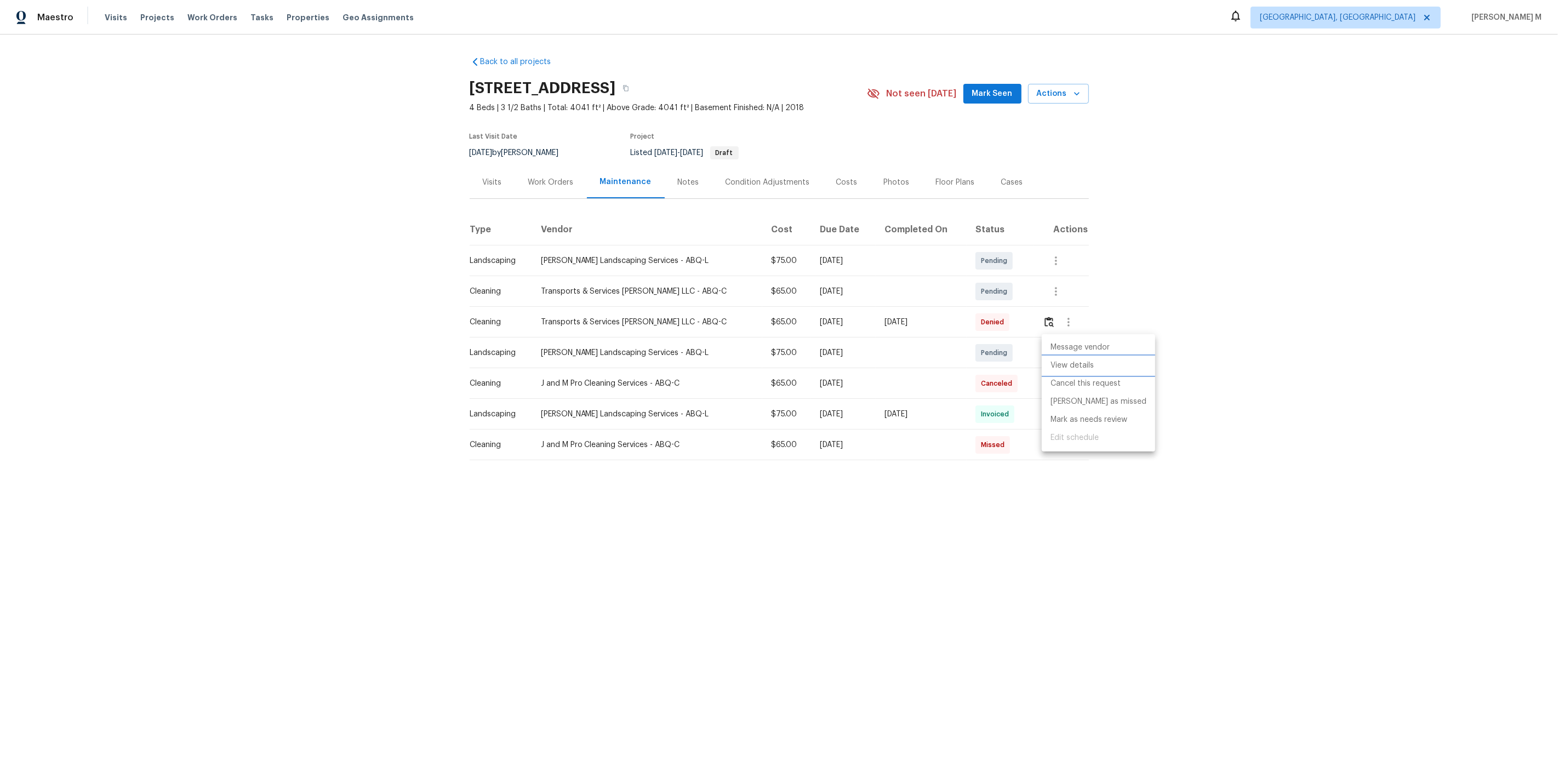
click at [1058, 359] on li "View details" at bounding box center [1098, 366] width 114 height 18
click at [1022, 337] on div at bounding box center [779, 392] width 1558 height 784
click at [1053, 441] on icon "button" at bounding box center [1056, 445] width 13 height 13
click at [1053, 441] on li "Message vendor" at bounding box center [1080, 439] width 77 height 18
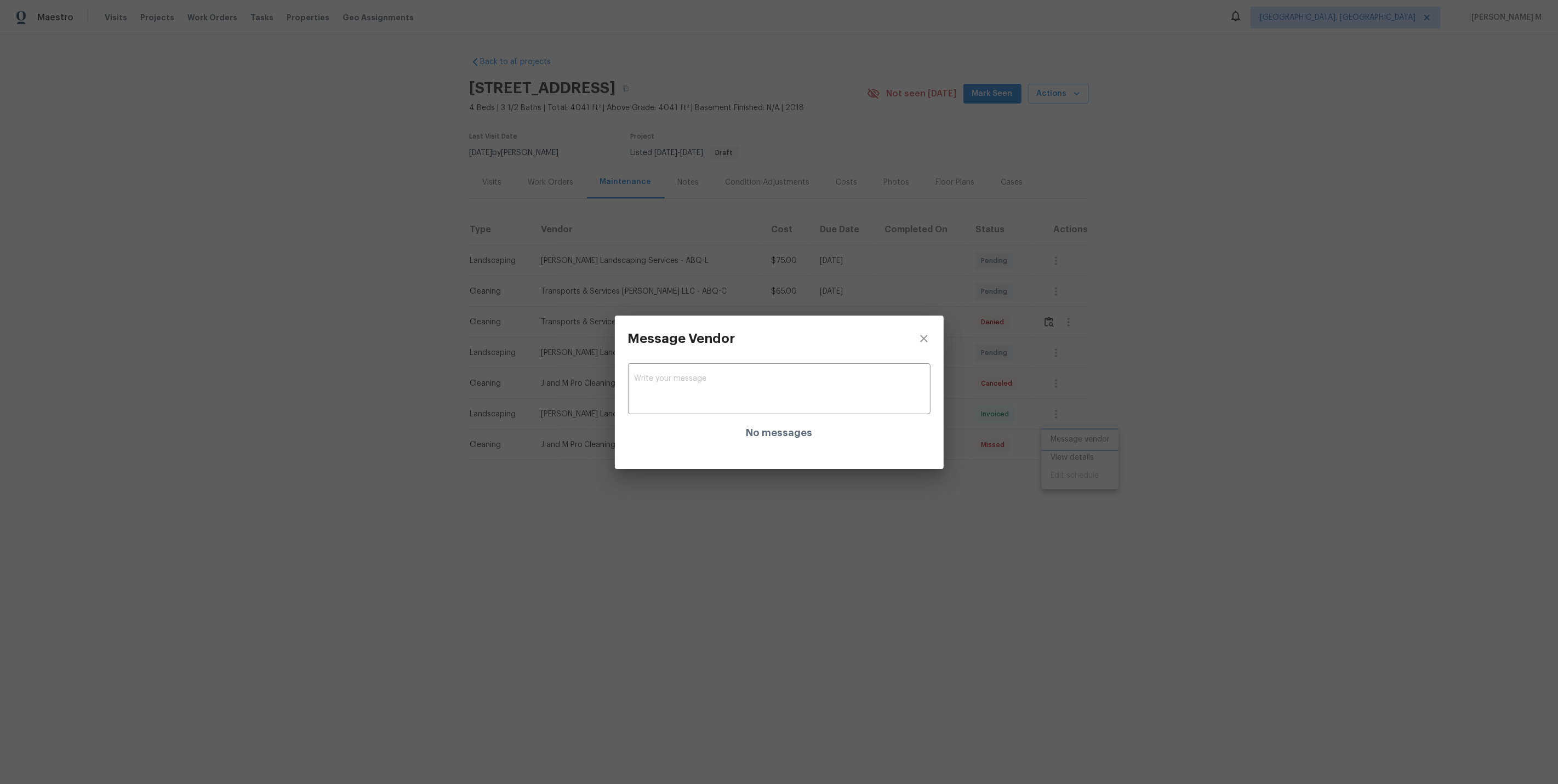
click at [1081, 425] on div "Message Vendor x ​ No messages" at bounding box center [779, 392] width 1558 height 784
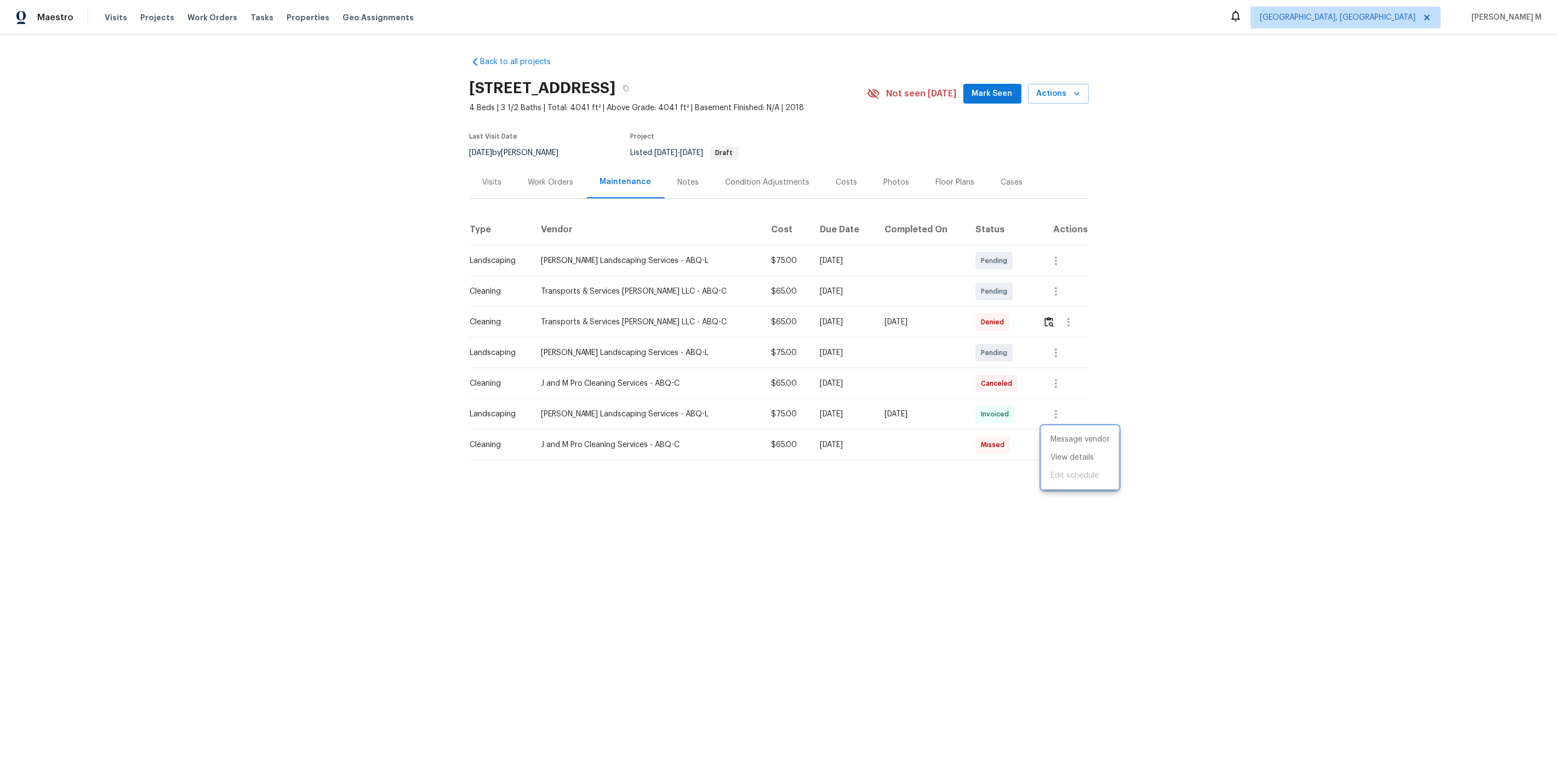
click at [1043, 374] on div at bounding box center [779, 392] width 1558 height 784
click at [1050, 377] on icon "button" at bounding box center [1056, 383] width 13 height 13
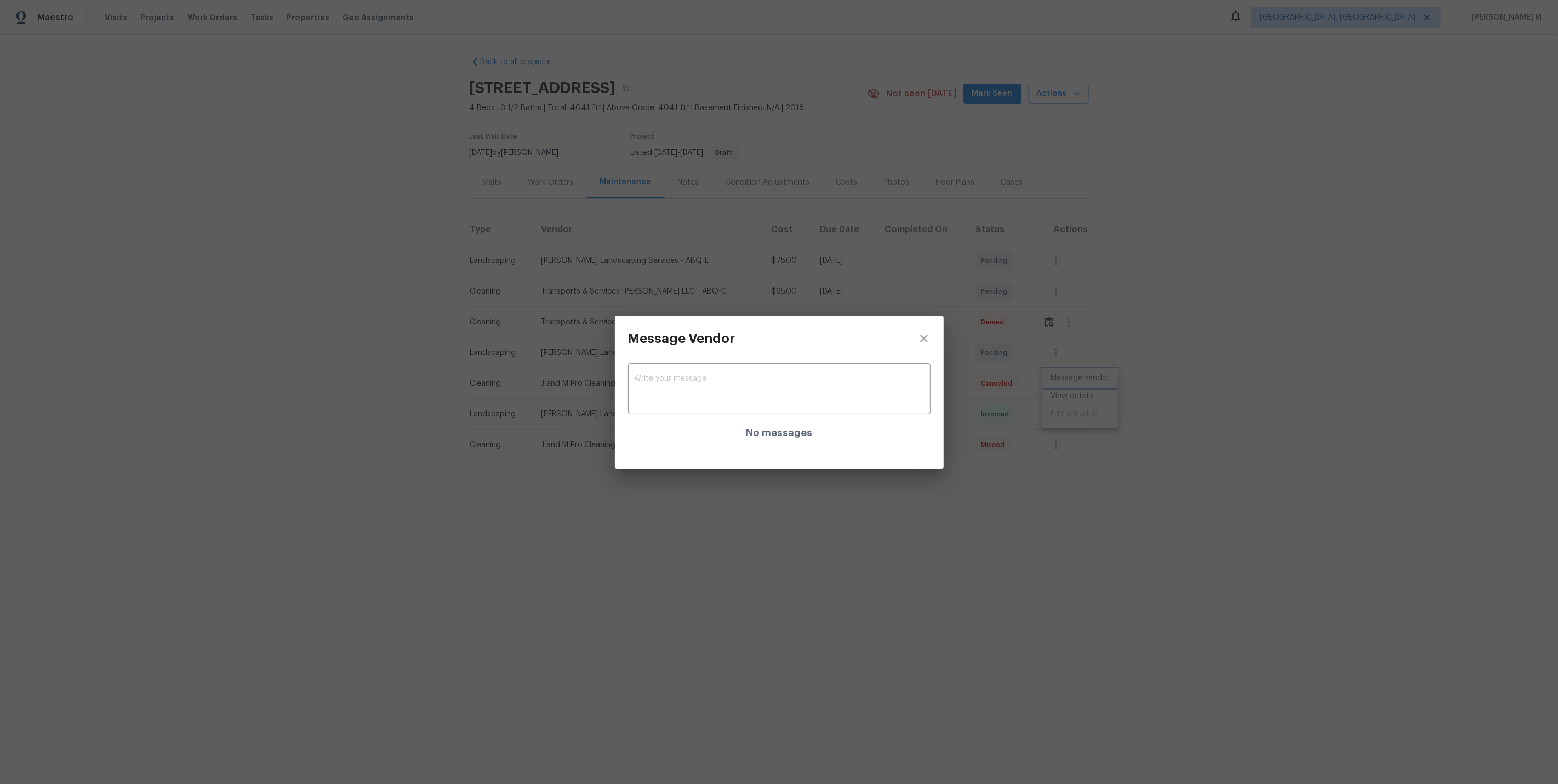
click at [1107, 367] on div "Message Vendor x ​ No messages" at bounding box center [779, 392] width 1558 height 784
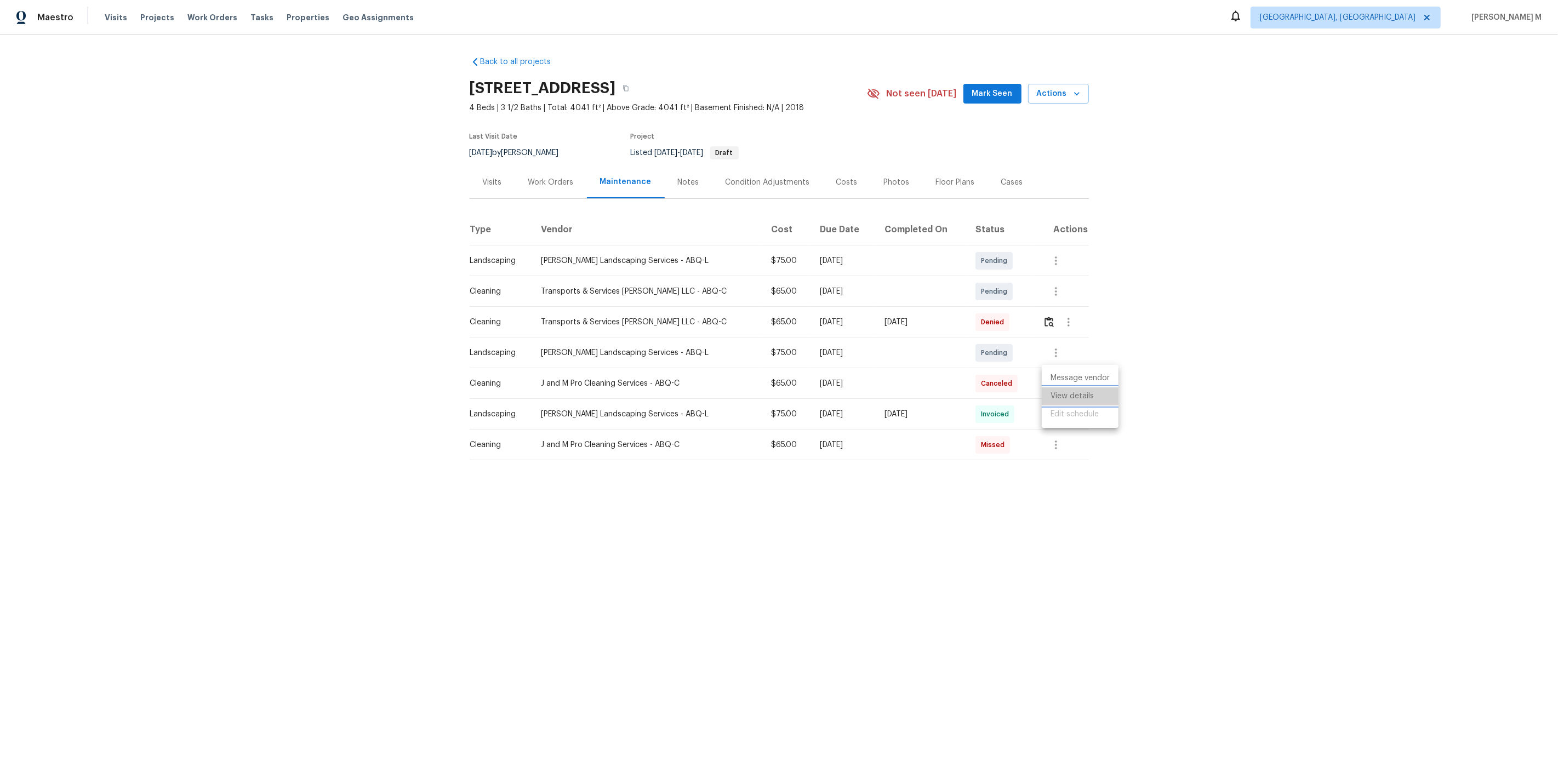
click at [1090, 394] on li "View details" at bounding box center [1080, 397] width 77 height 18
click at [947, 390] on div at bounding box center [779, 392] width 1558 height 784
click at [1058, 351] on icon "button" at bounding box center [1056, 353] width 13 height 13
click at [1058, 351] on li "Message vendor" at bounding box center [1098, 348] width 114 height 18
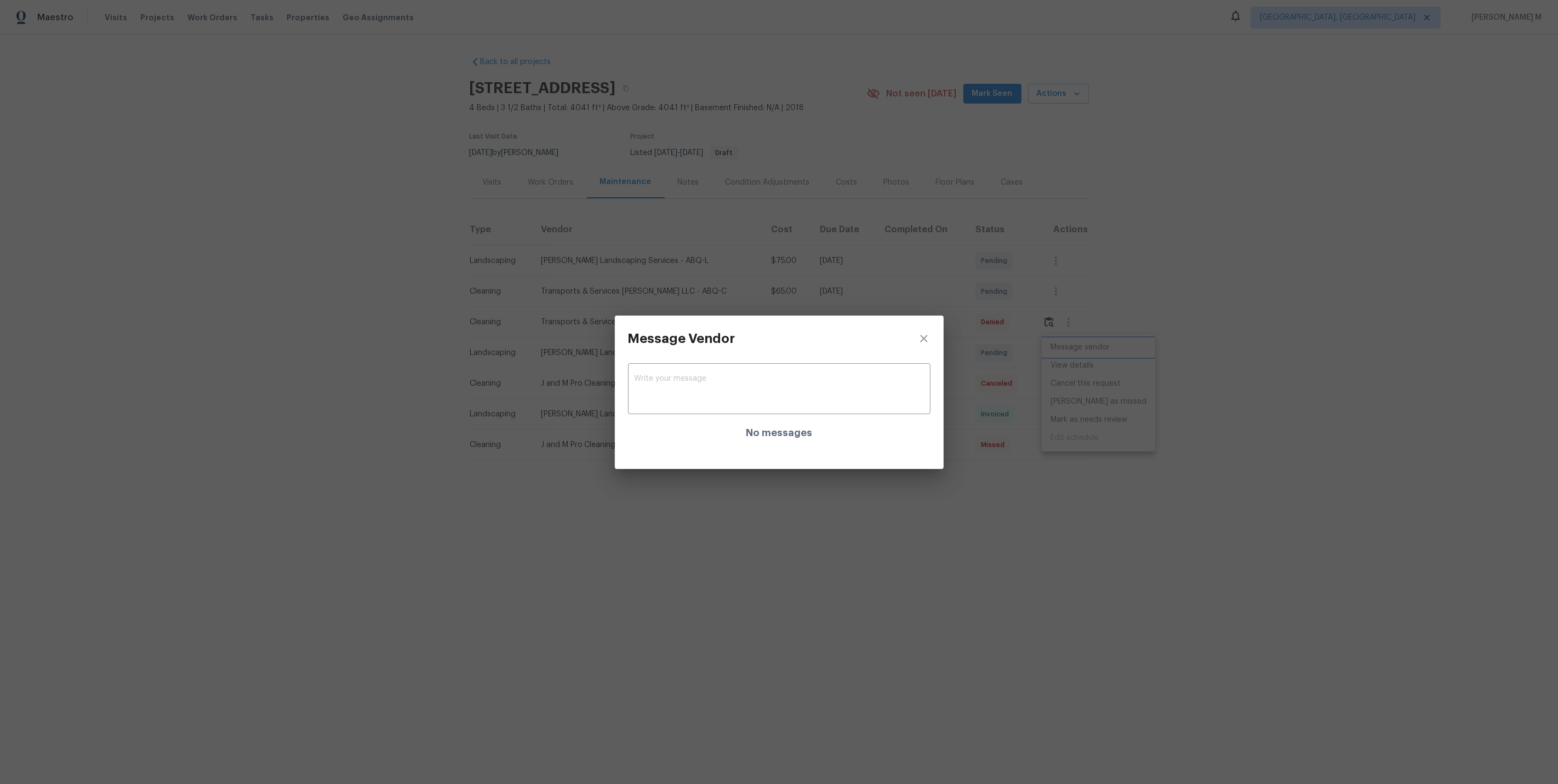
click at [1028, 360] on div "Message Vendor x ​ No messages" at bounding box center [779, 392] width 1558 height 784
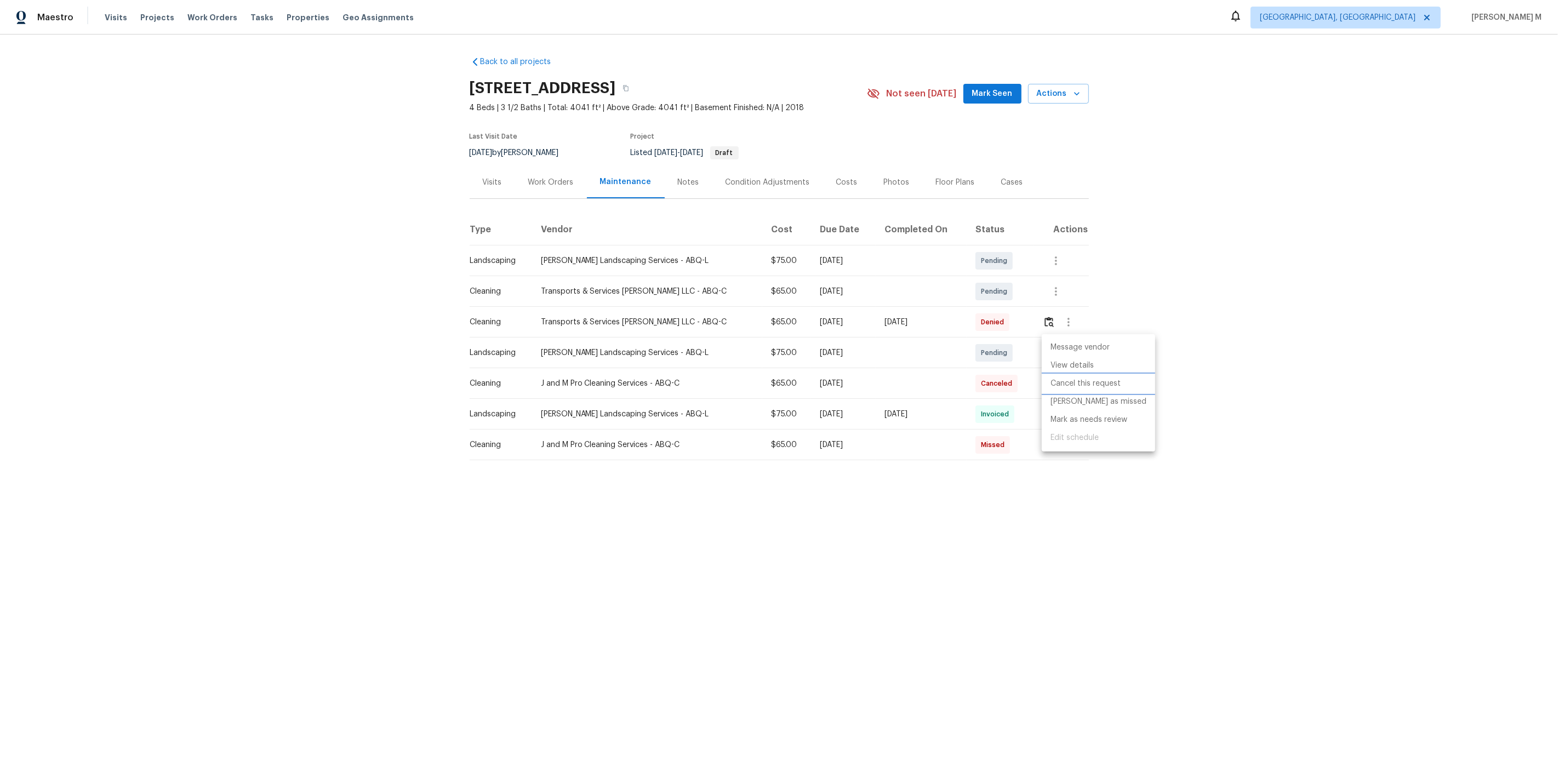
click at [1061, 375] on li "Cancel this request" at bounding box center [1098, 384] width 114 height 18
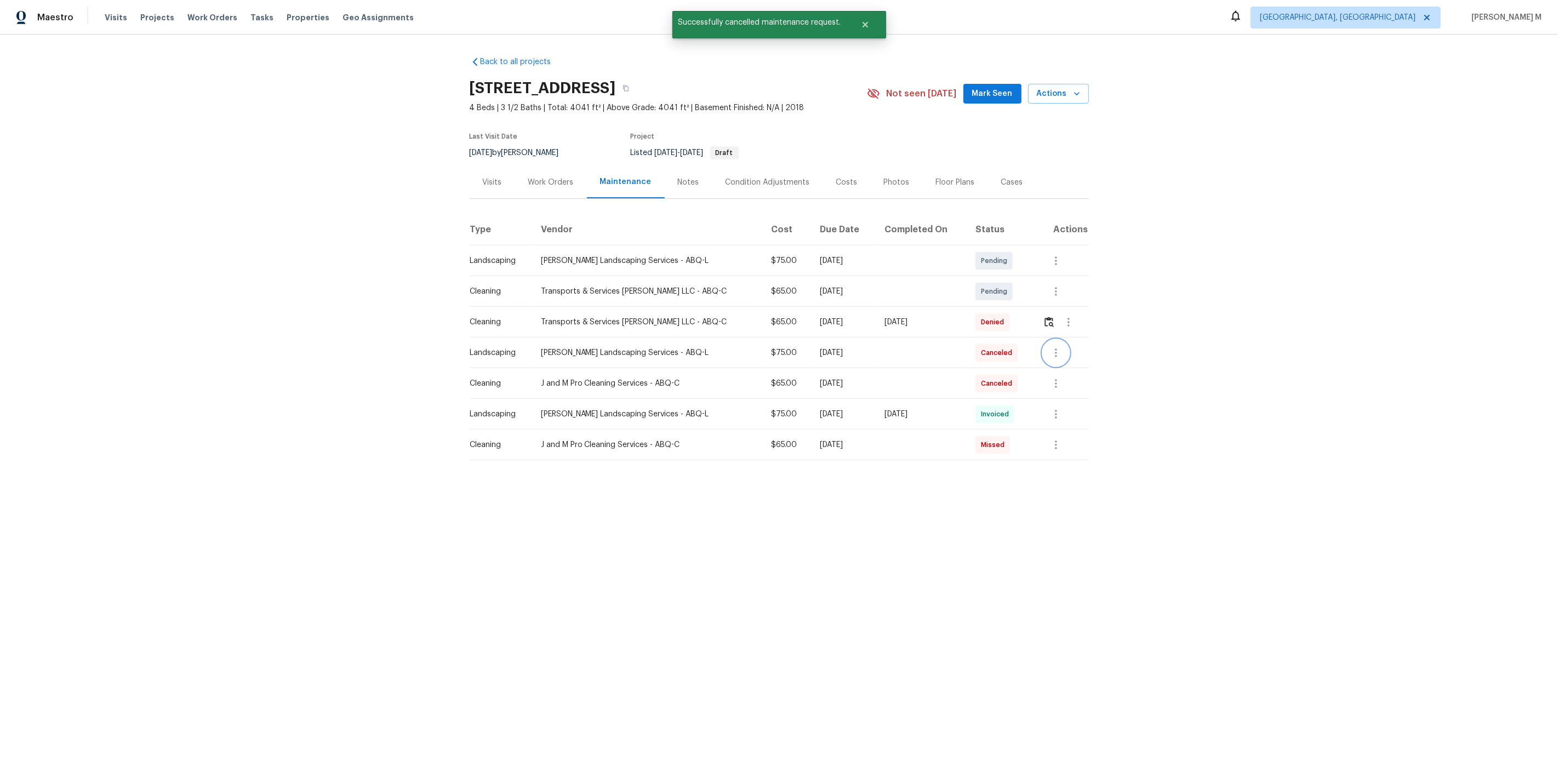
click at [1057, 352] on icon "button" at bounding box center [1056, 353] width 13 height 13
click at [1061, 367] on li "View details" at bounding box center [1080, 366] width 77 height 18
click at [919, 371] on div at bounding box center [779, 392] width 1558 height 784
click at [1083, 371] on div at bounding box center [1065, 383] width 45 height 26
click at [1054, 401] on button "button" at bounding box center [1055, 413] width 26 height 26
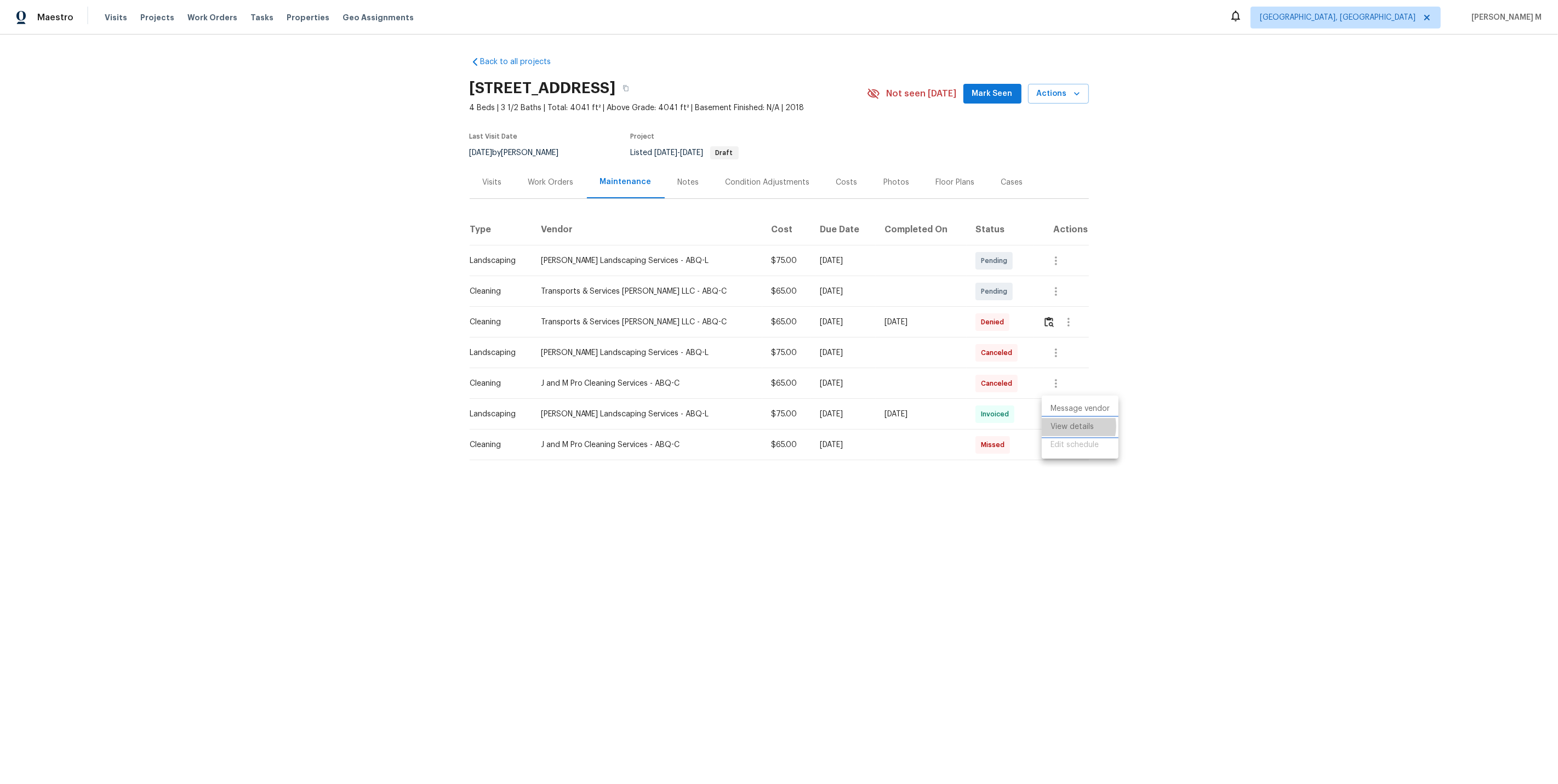
click at [1068, 426] on li "View details" at bounding box center [1080, 427] width 77 height 18
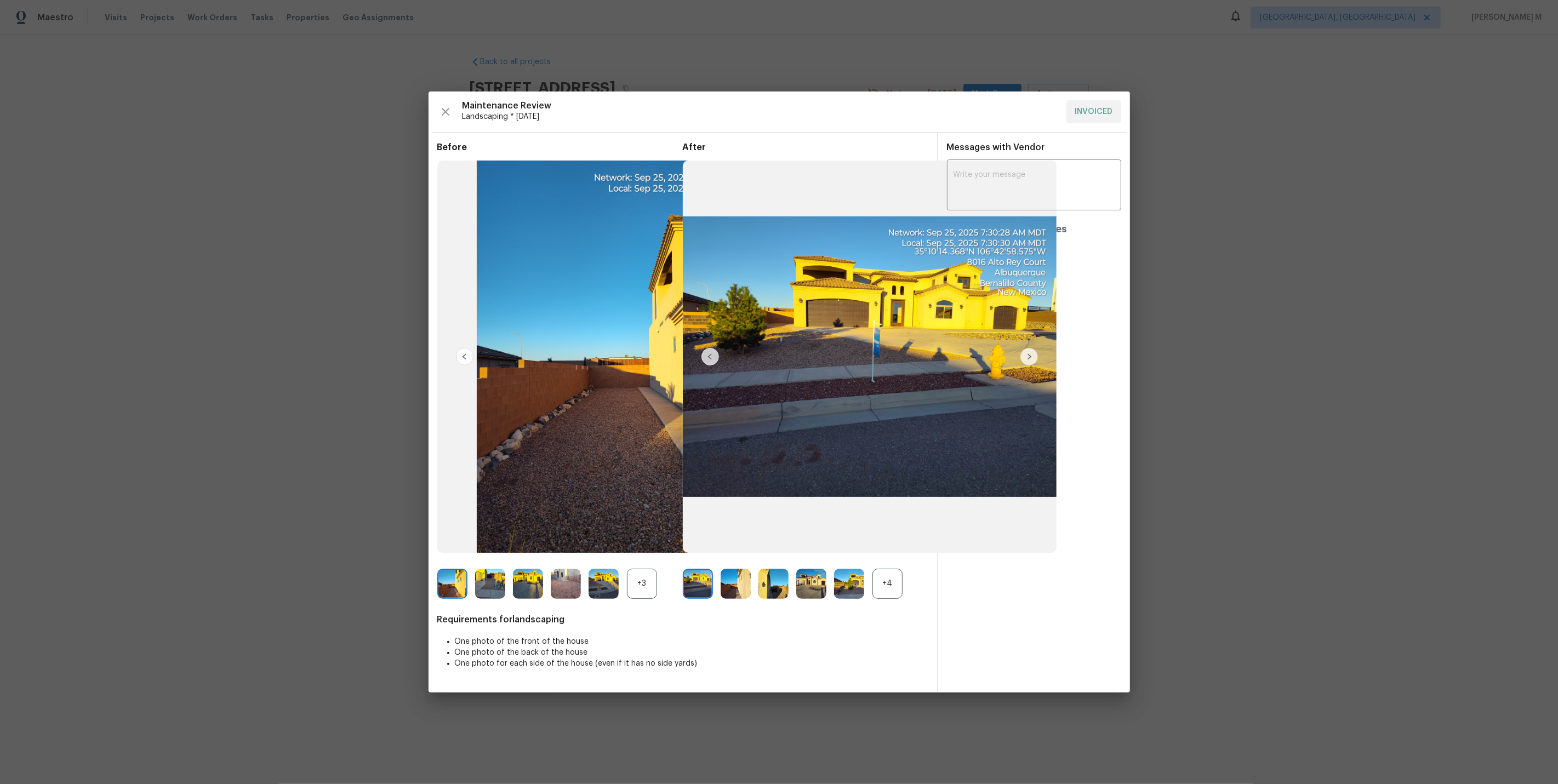
click at [886, 589] on div "+4" at bounding box center [887, 584] width 30 height 30
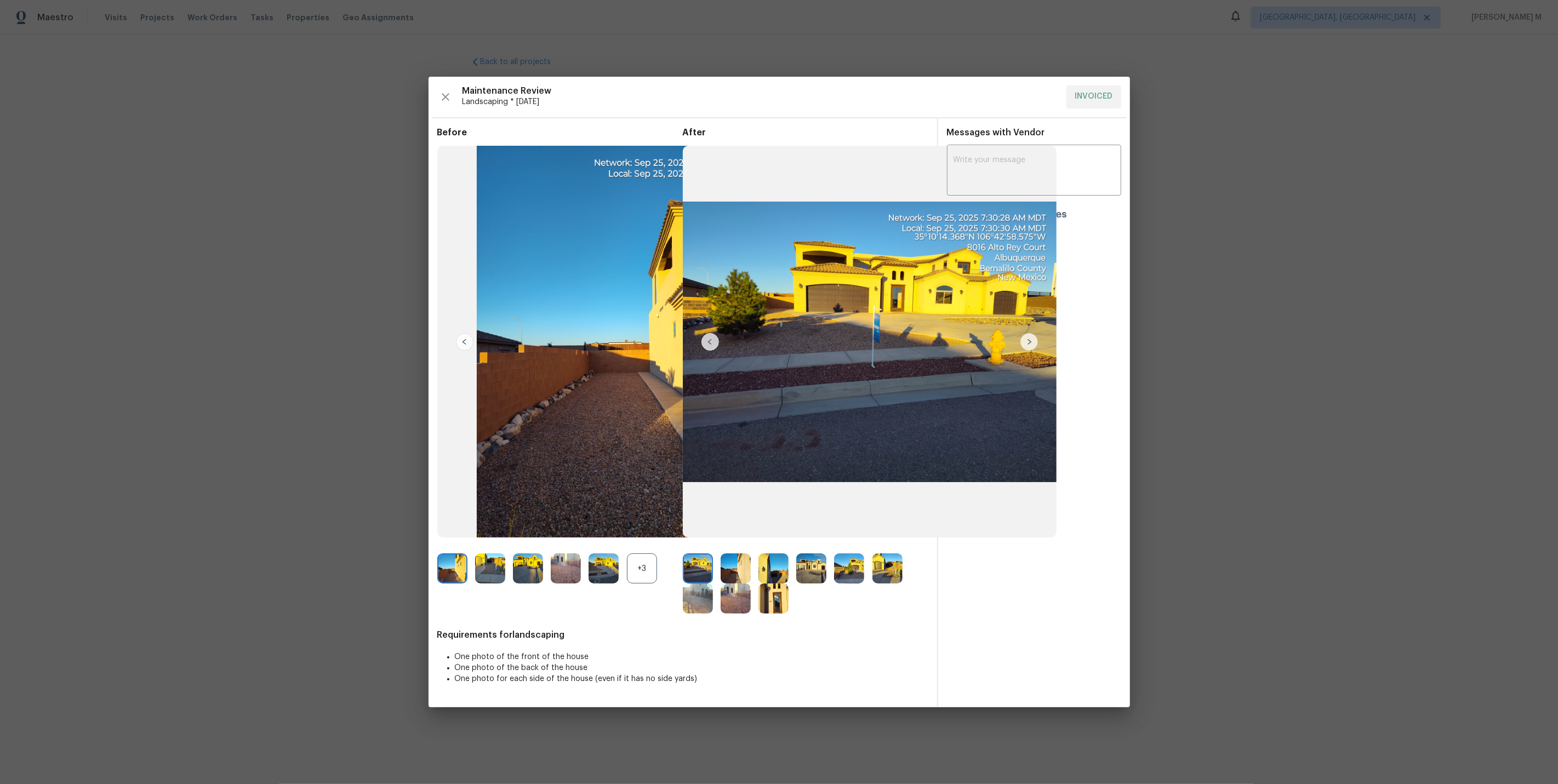
click at [890, 572] on img at bounding box center [887, 568] width 30 height 30
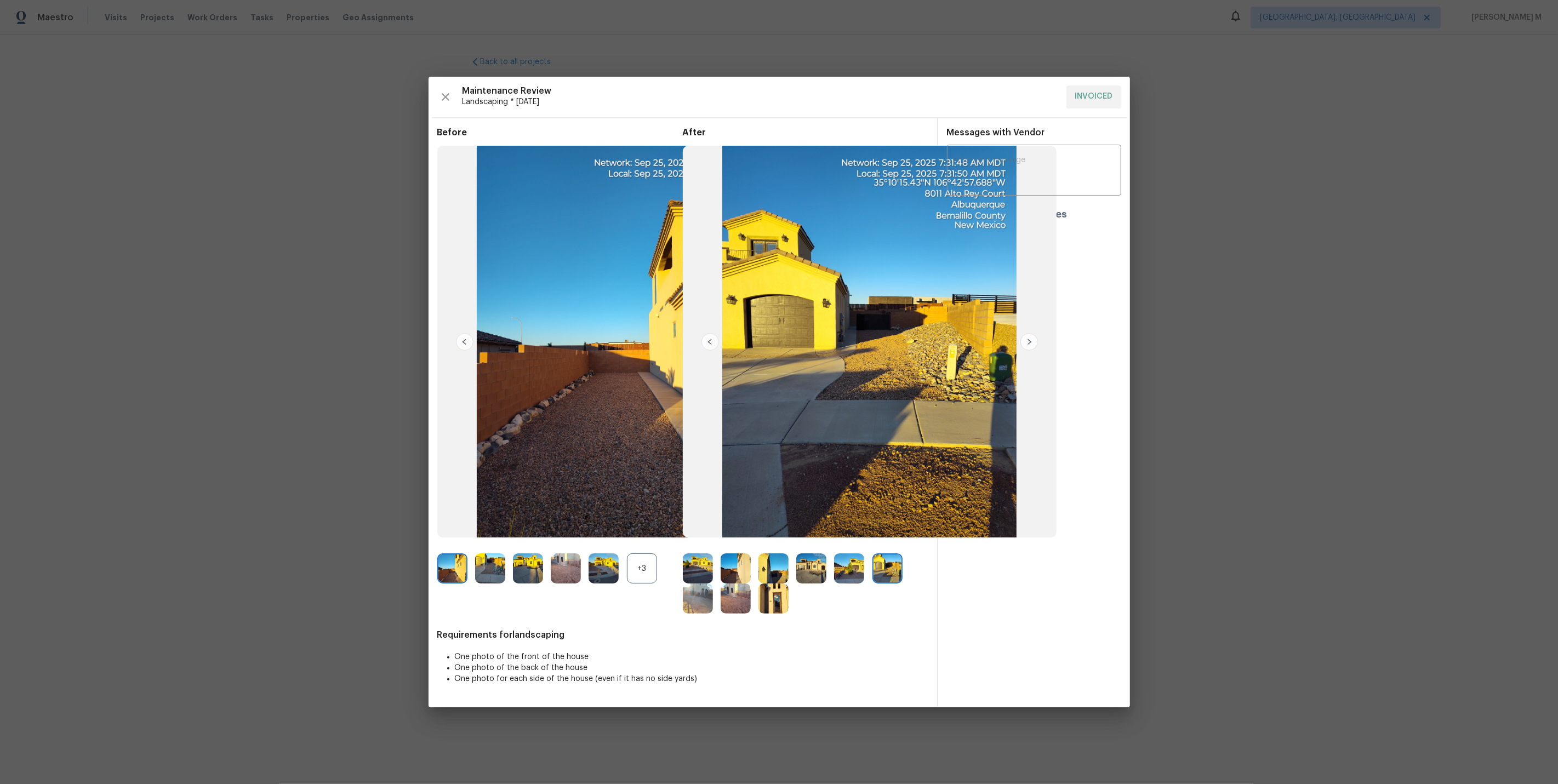
click at [864, 572] on div at bounding box center [853, 568] width 38 height 30
click at [855, 574] on img at bounding box center [849, 568] width 30 height 30
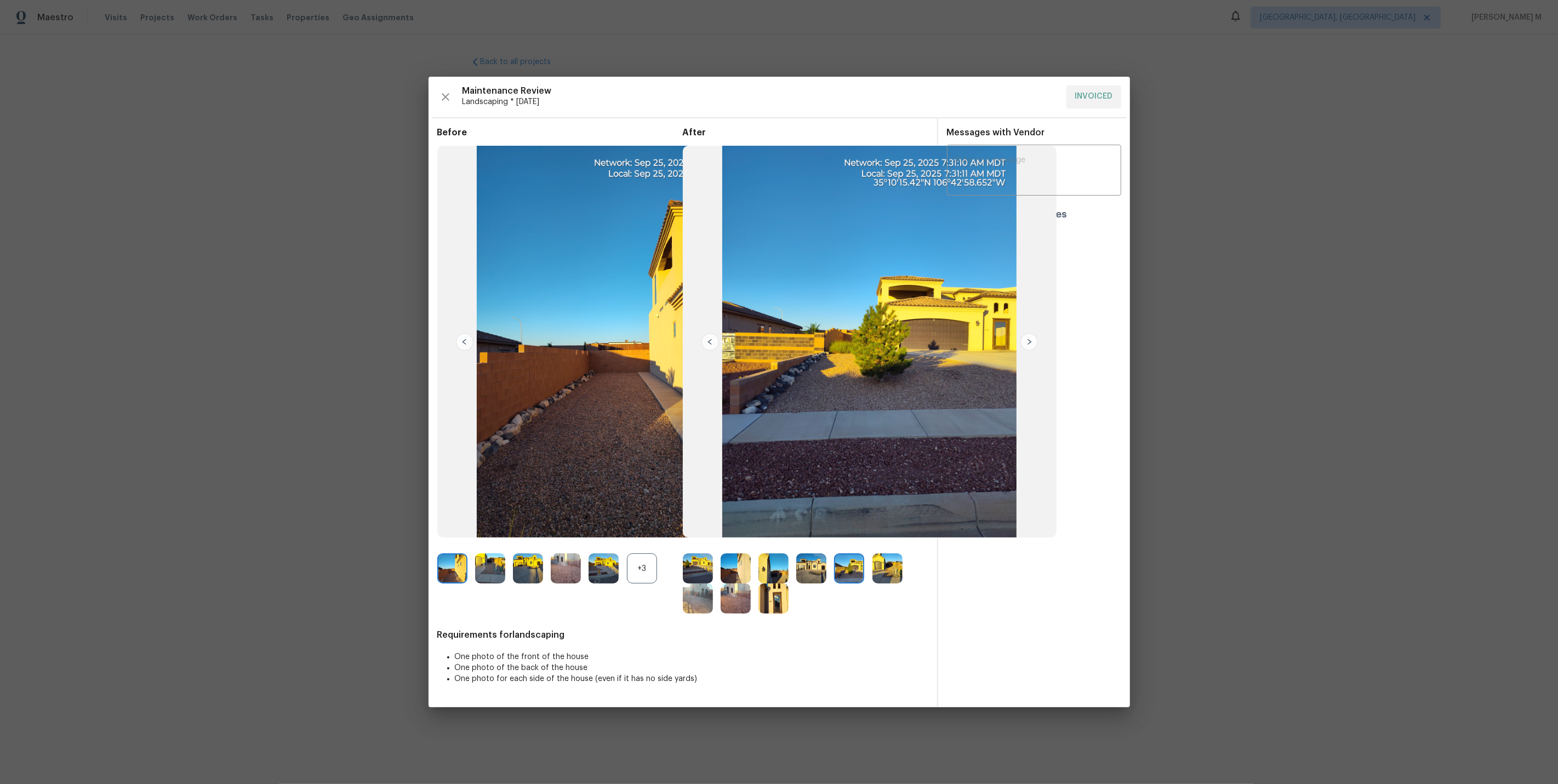
click at [813, 571] on img at bounding box center [812, 568] width 30 height 30
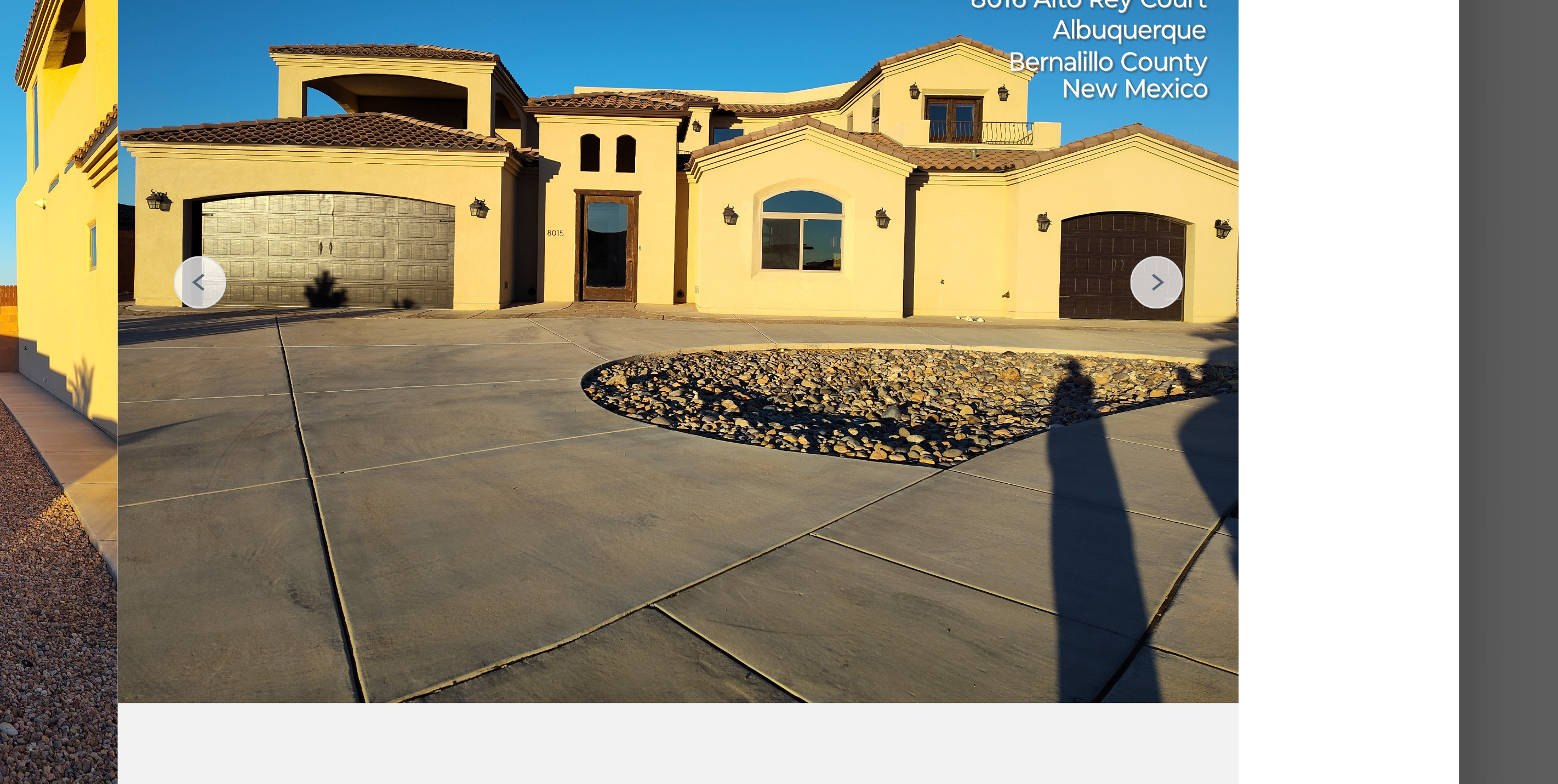
drag, startPoint x: 962, startPoint y: 347, endPoint x: 883, endPoint y: 332, distance: 80.4
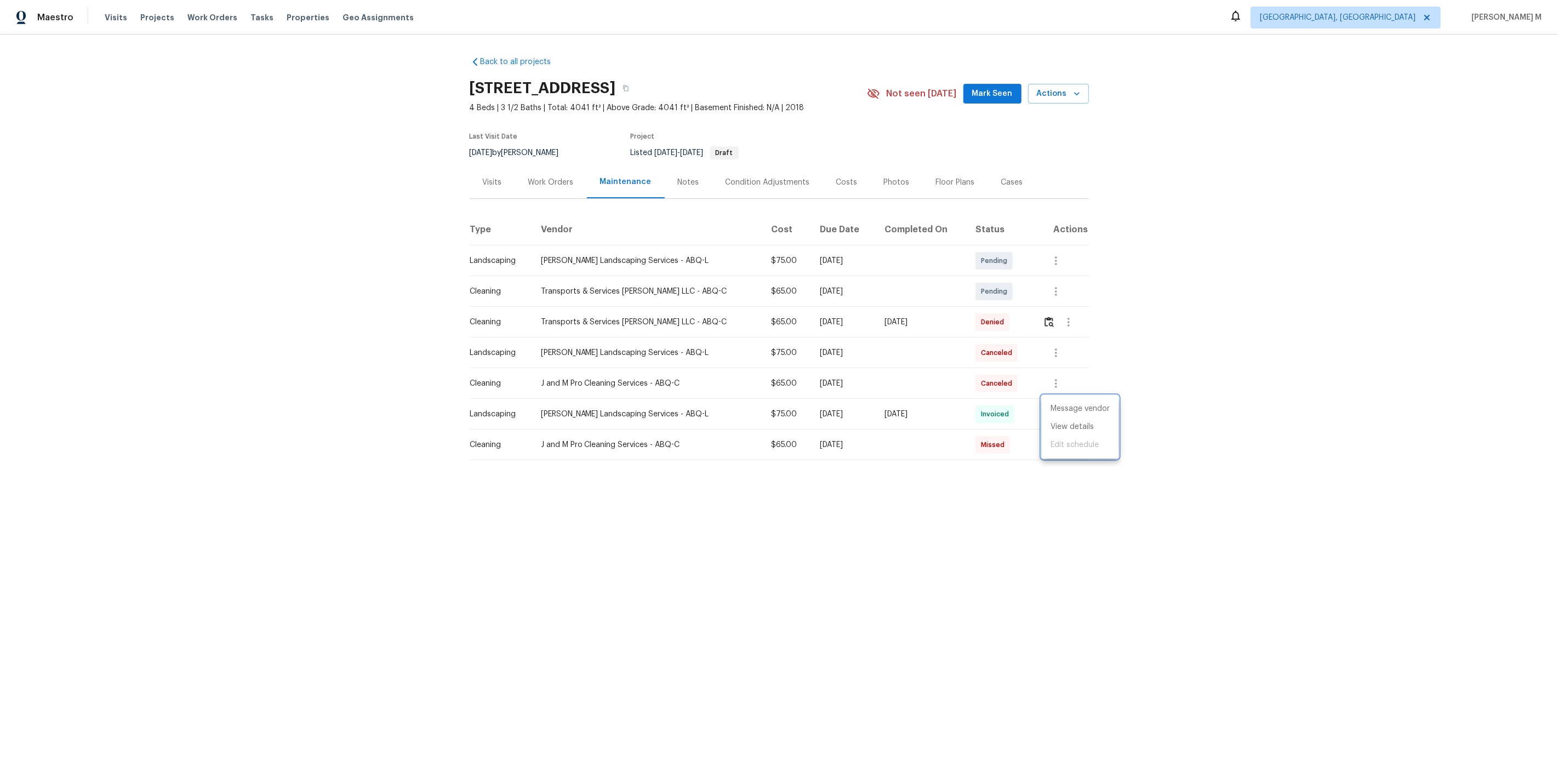
click at [524, 199] on div at bounding box center [779, 392] width 1558 height 784
click at [555, 166] on div "Work Orders" at bounding box center [551, 182] width 72 height 32
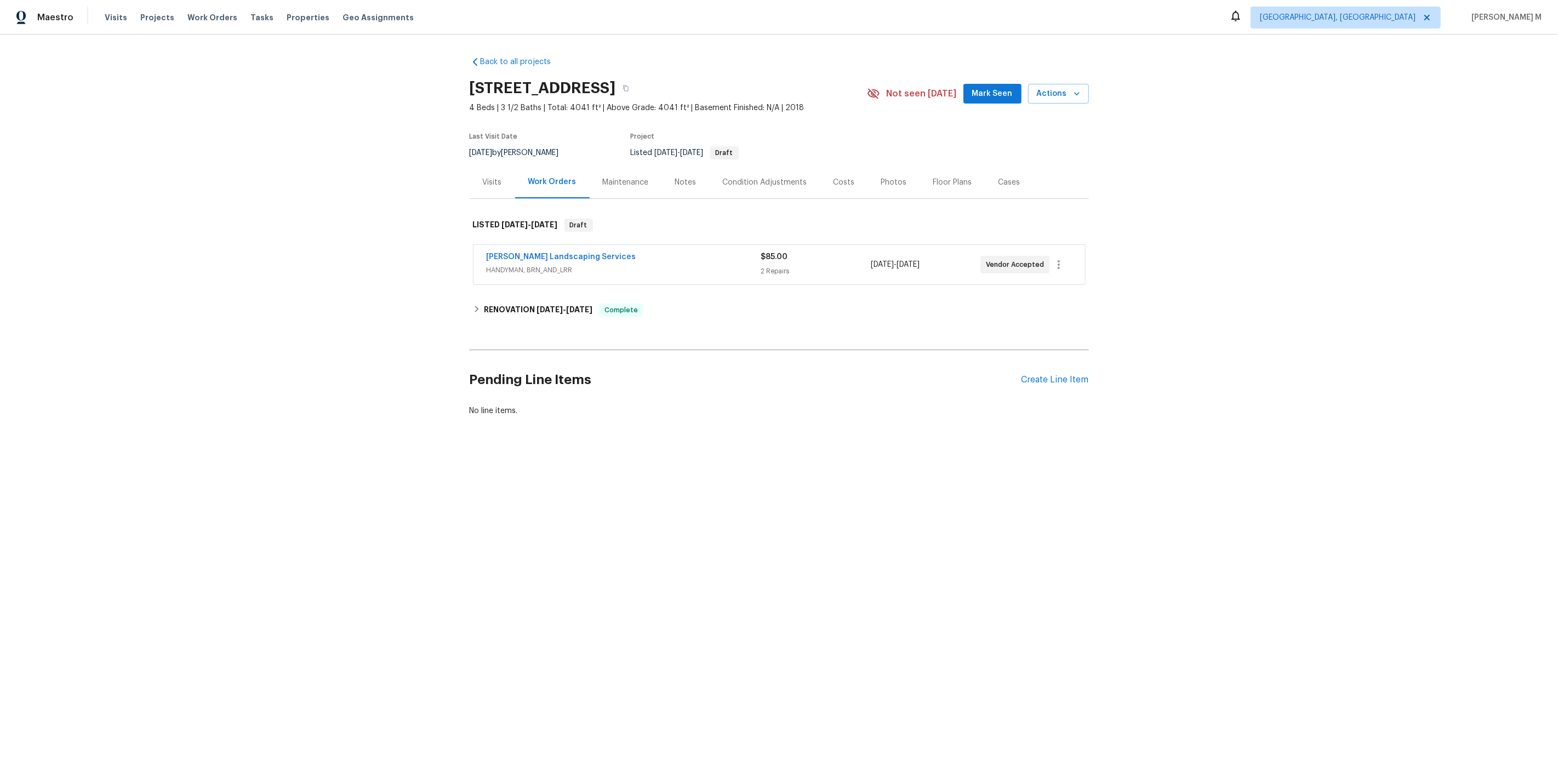
click at [529, 265] on span "HANDYMAN, BRN_AND_LRR" at bounding box center [624, 270] width 275 height 11
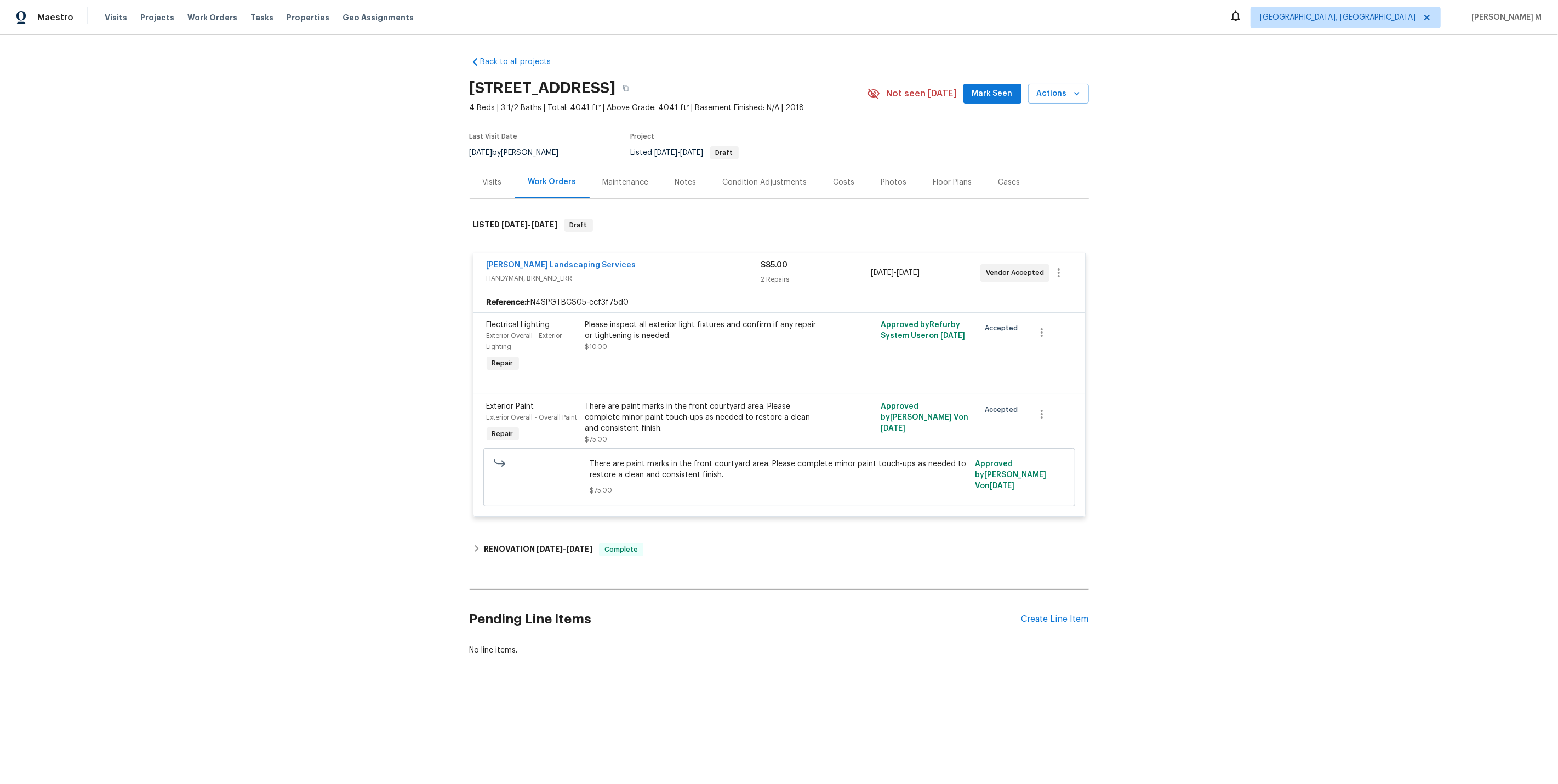
click at [327, 308] on div "Back to all projects 8015 Alto Rey Ct NW, Albuquerque, NM 87120 4 Beds | 3 1/2 …" at bounding box center [779, 382] width 1558 height 696
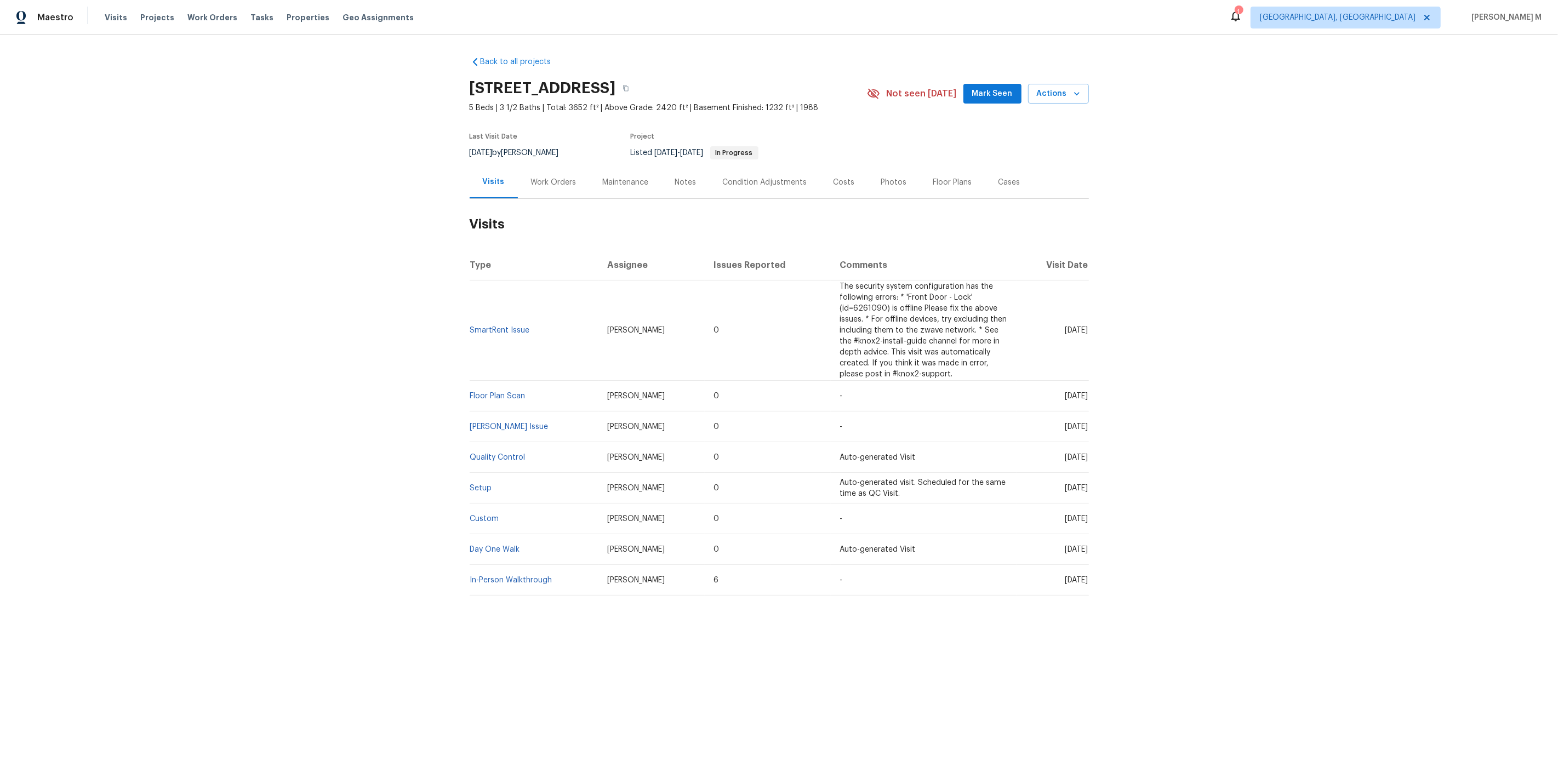
click at [528, 189] on div "Work Orders" at bounding box center [553, 182] width 72 height 32
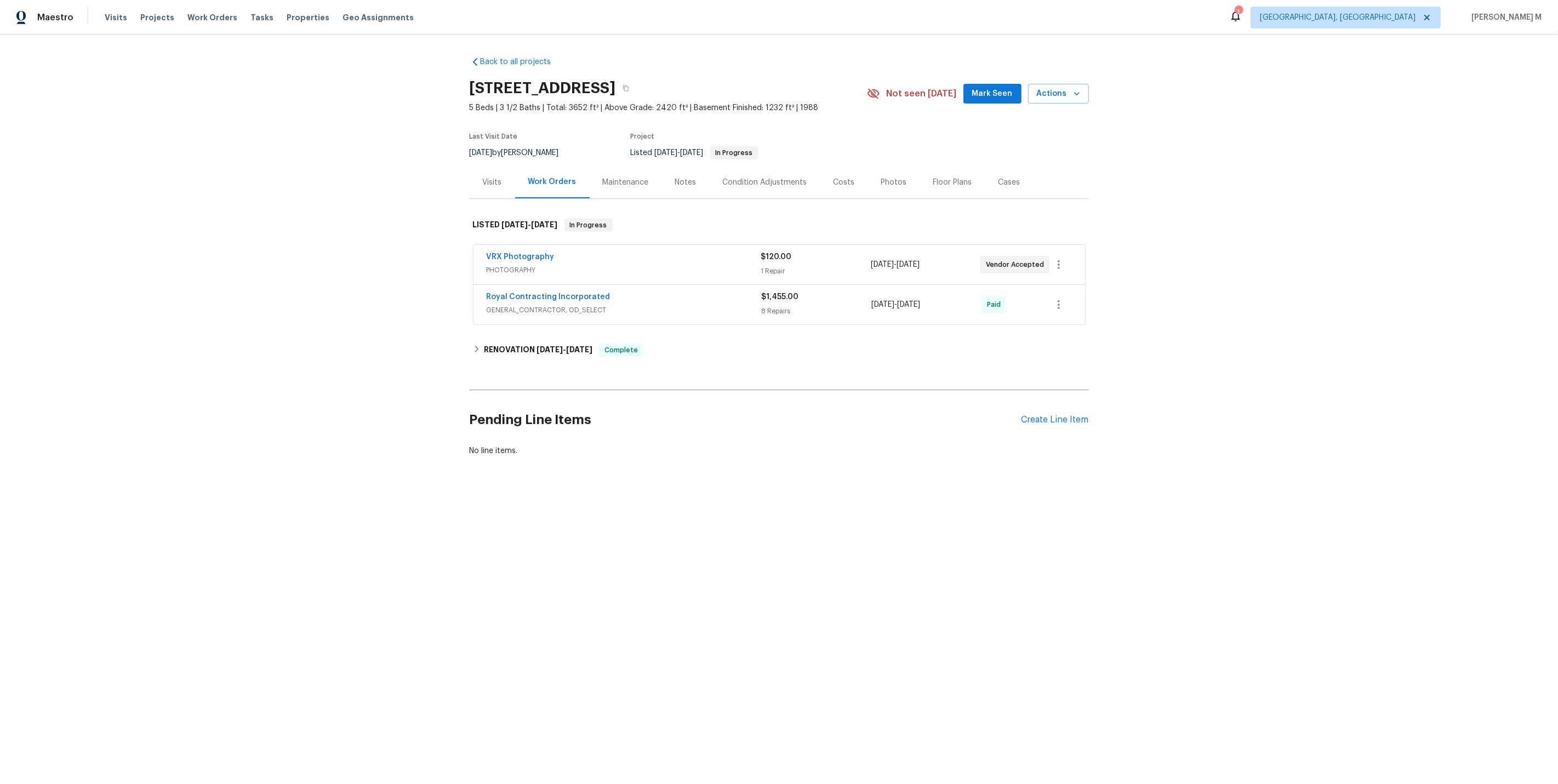
click at [505, 305] on span "GENERAL_CONTRACTOR, OD_SELECT" at bounding box center [624, 310] width 275 height 11
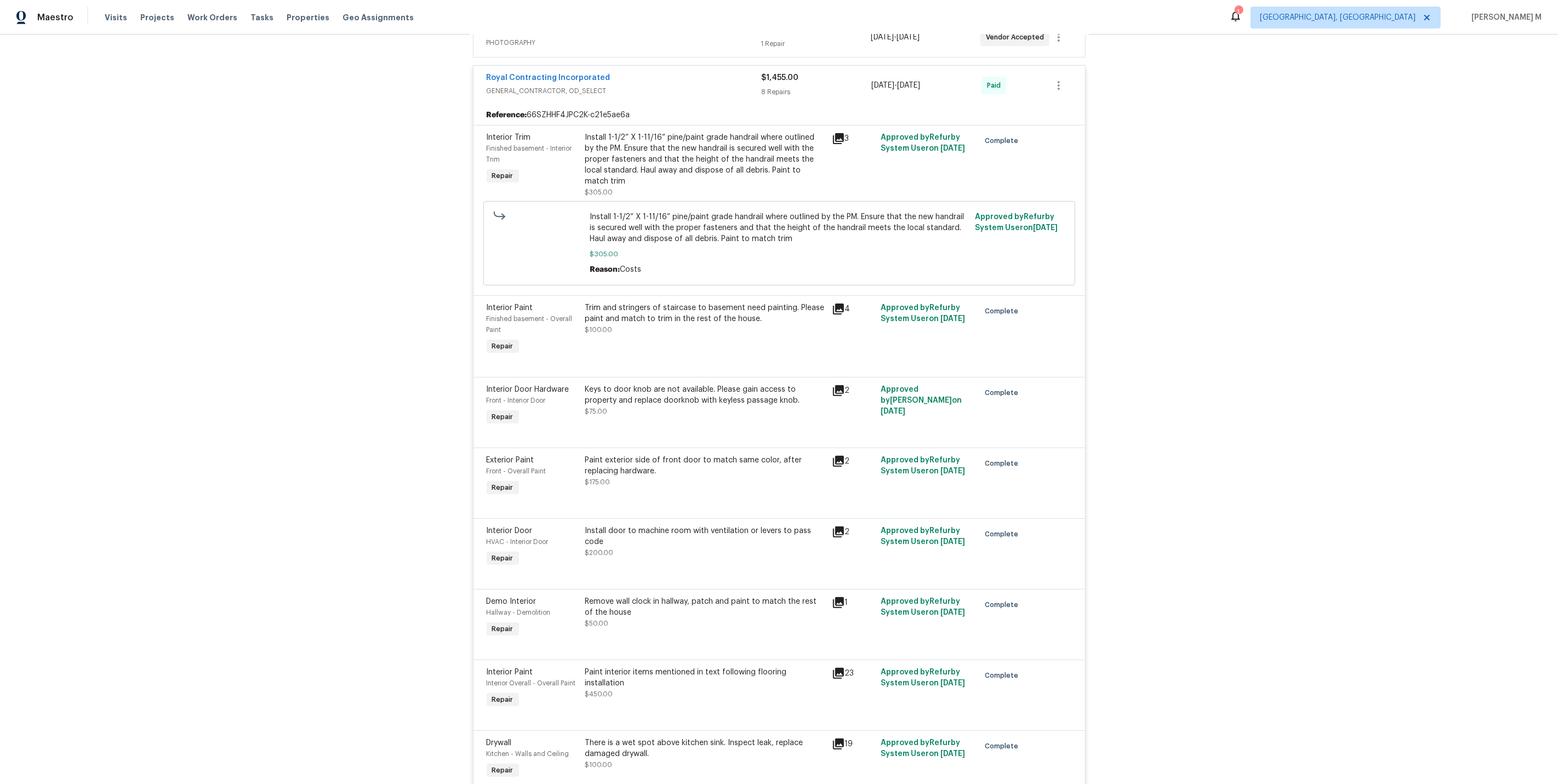
scroll to position [420, 0]
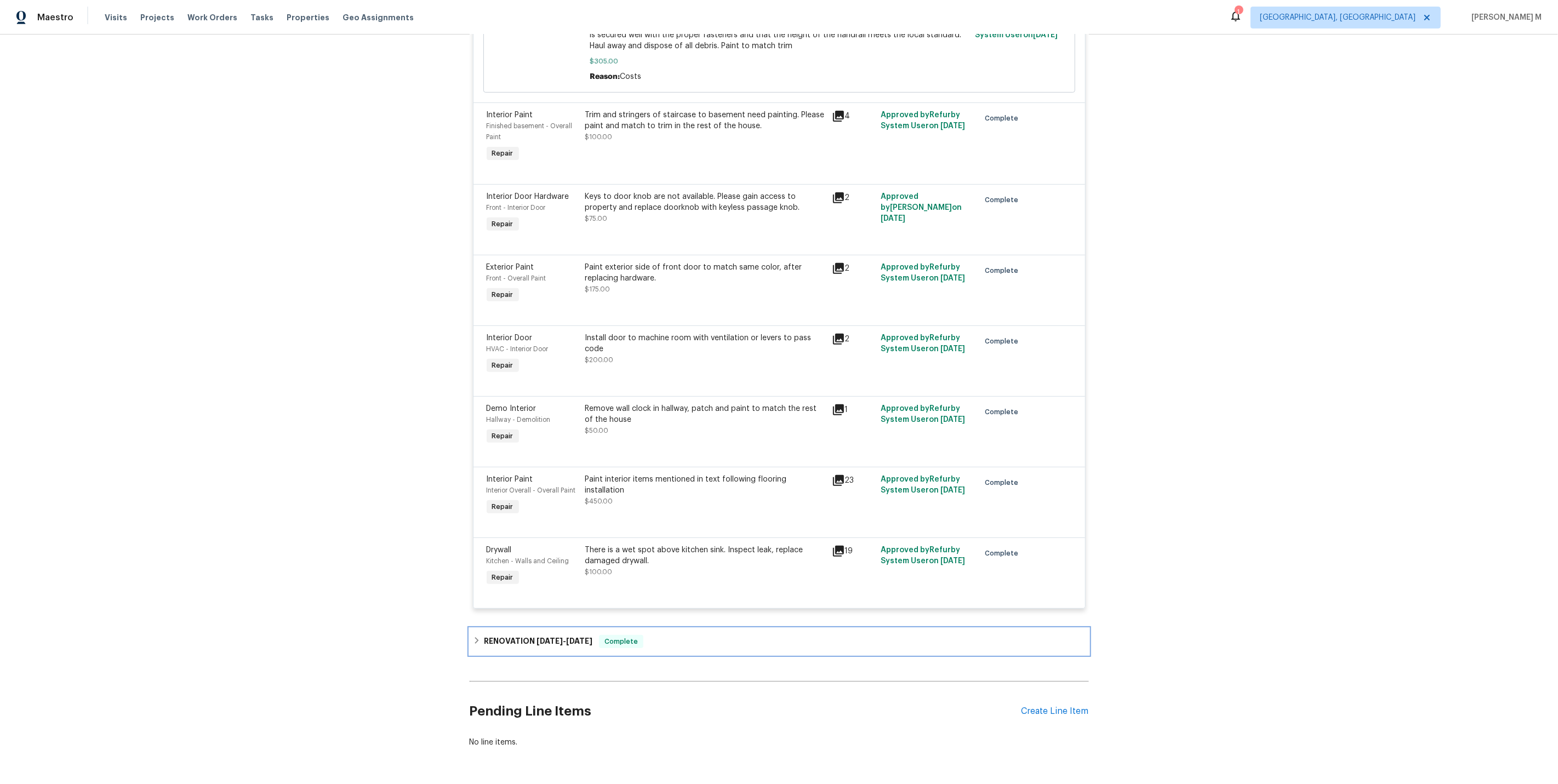
click at [547, 628] on div "RENOVATION 6/10/25 - 8/20/25 Complete" at bounding box center [780, 641] width 619 height 26
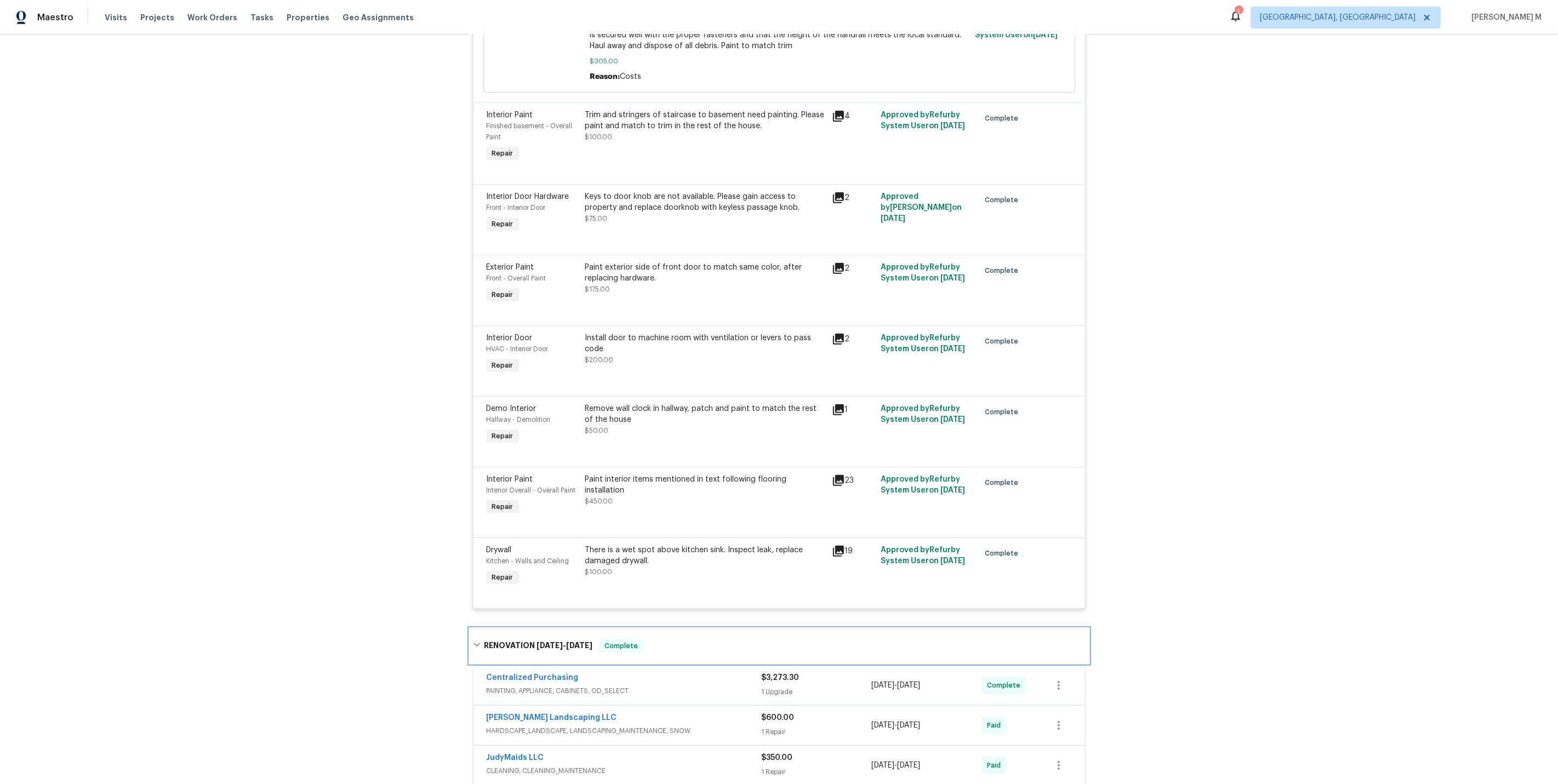
scroll to position [703, 0]
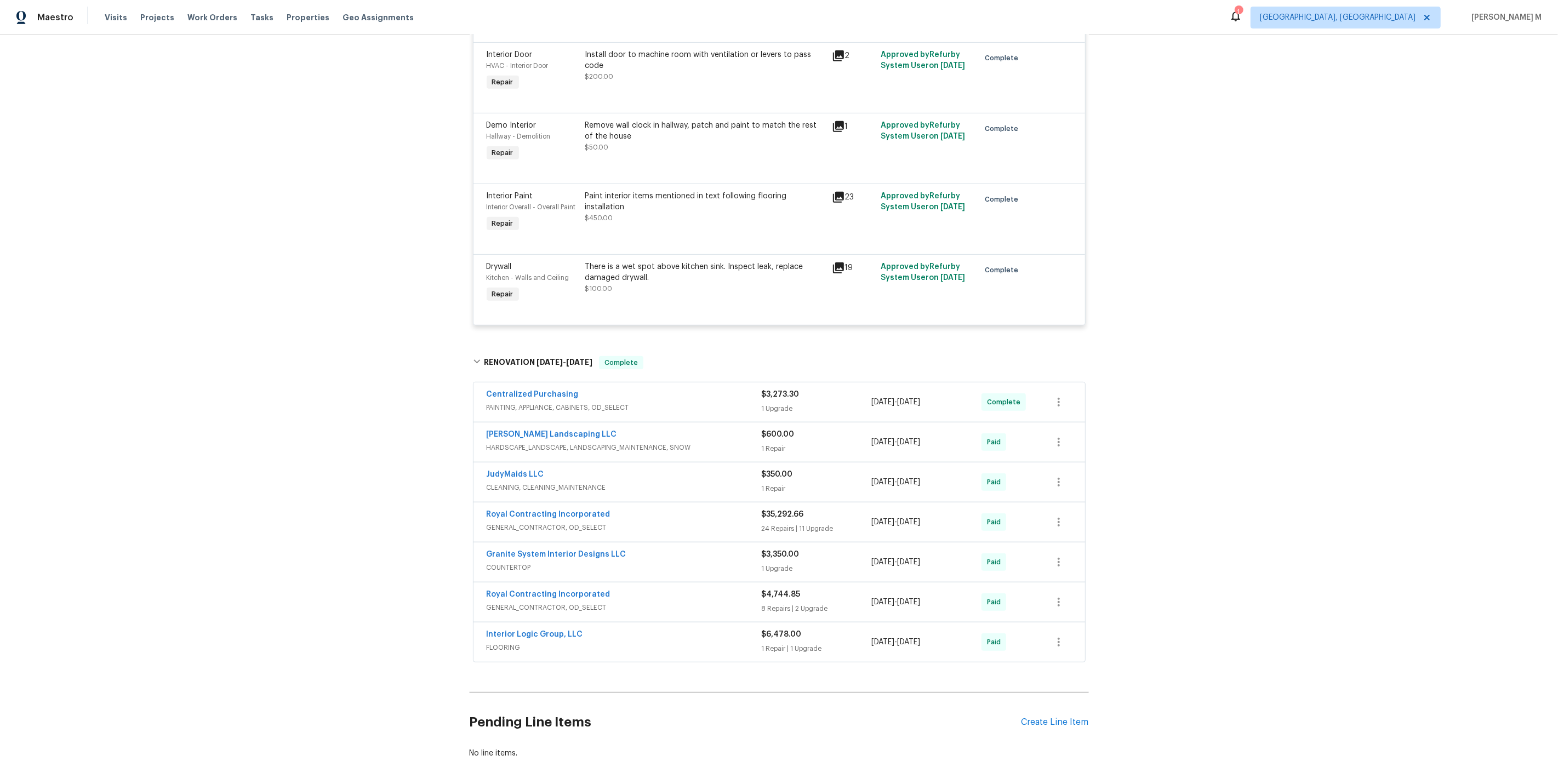
click at [534, 402] on span "PAINTING, APPLIANCE, CABINETS, OD_SELECT" at bounding box center [624, 407] width 275 height 11
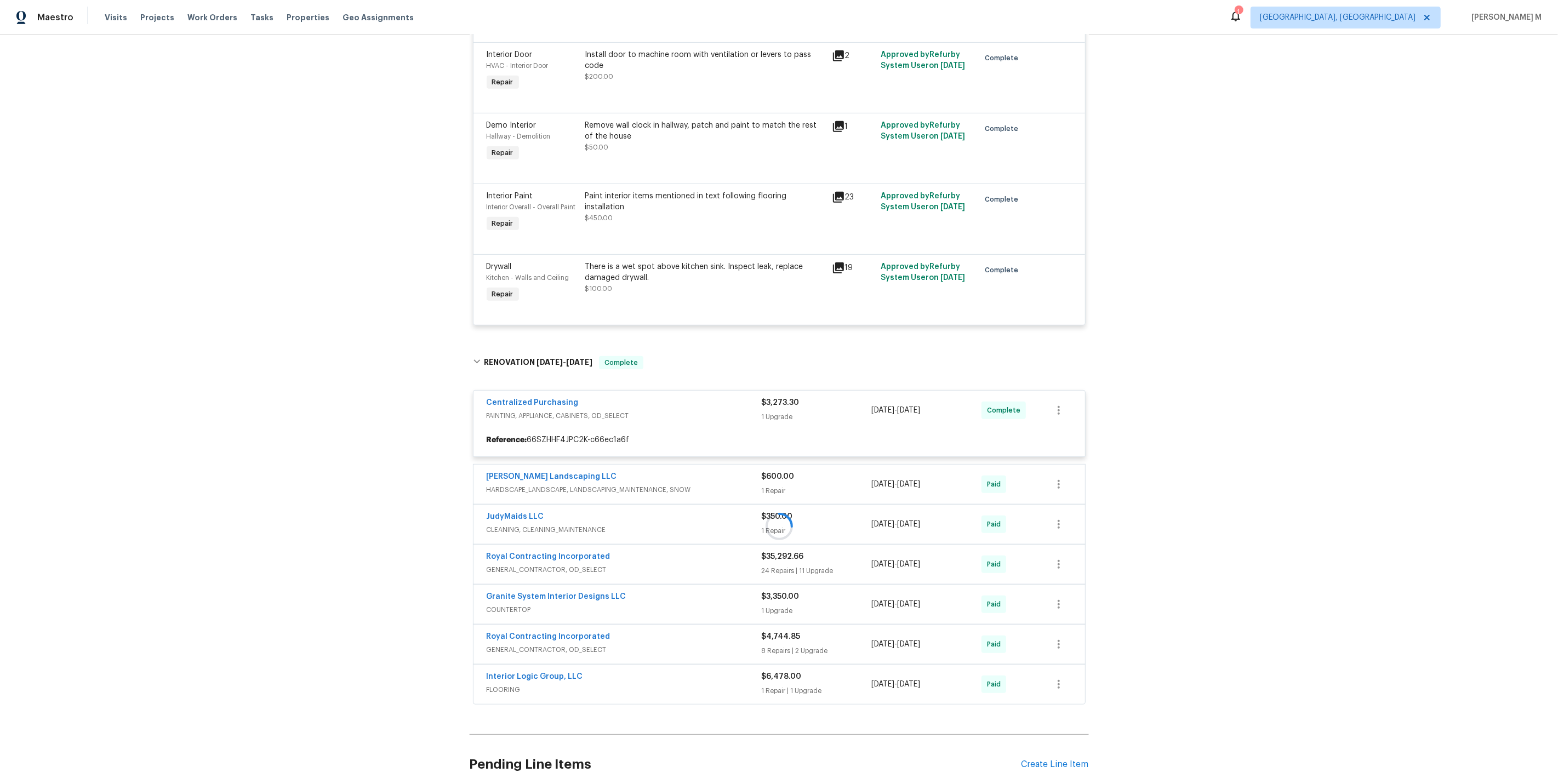
click at [529, 452] on div at bounding box center [780, 526] width 619 height 363
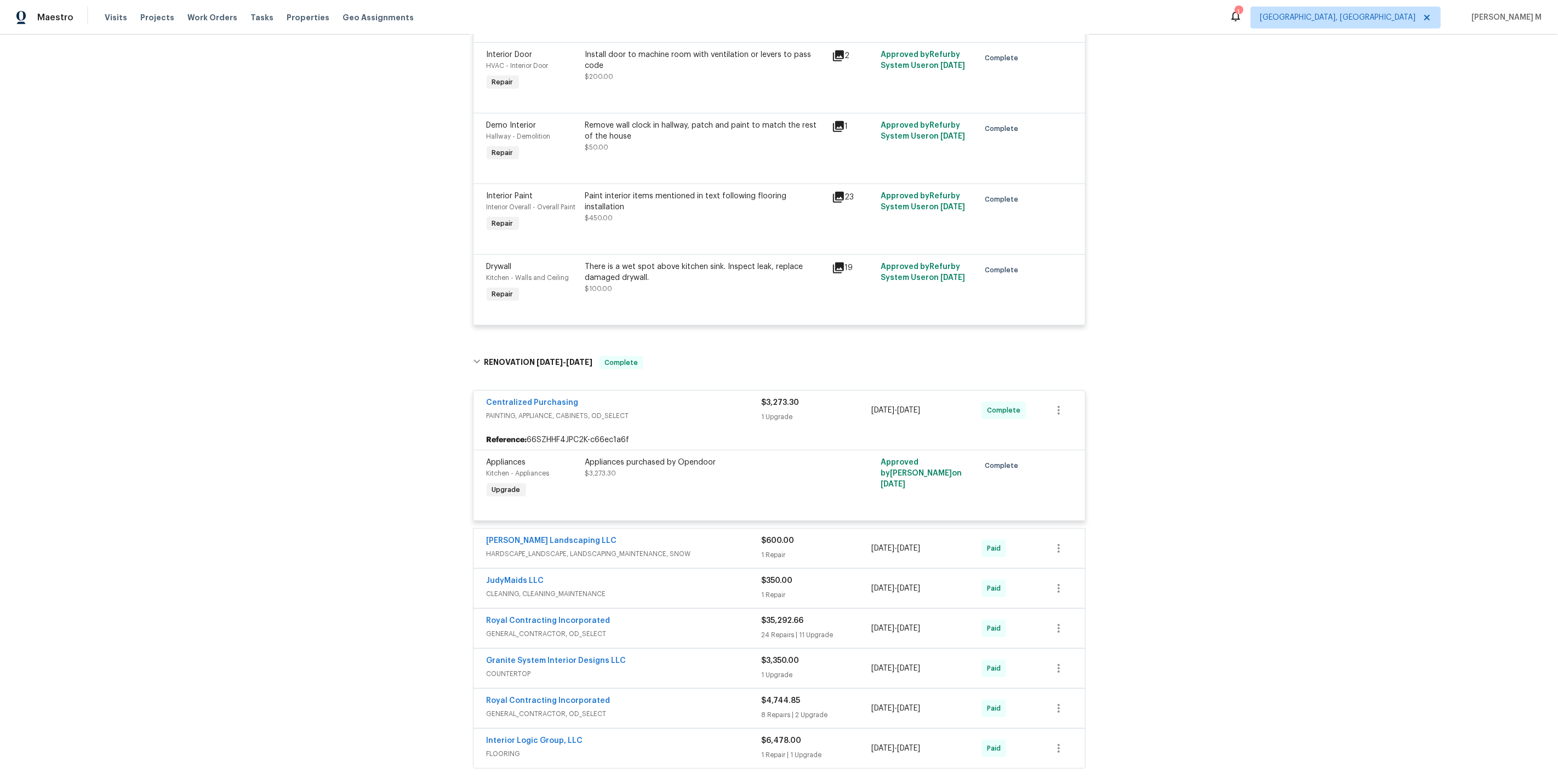
click at [534, 548] on span "HARDSCAPE_LANDSCAPE, LANDSCAPING_MAINTENANCE, SNOW" at bounding box center [624, 554] width 275 height 11
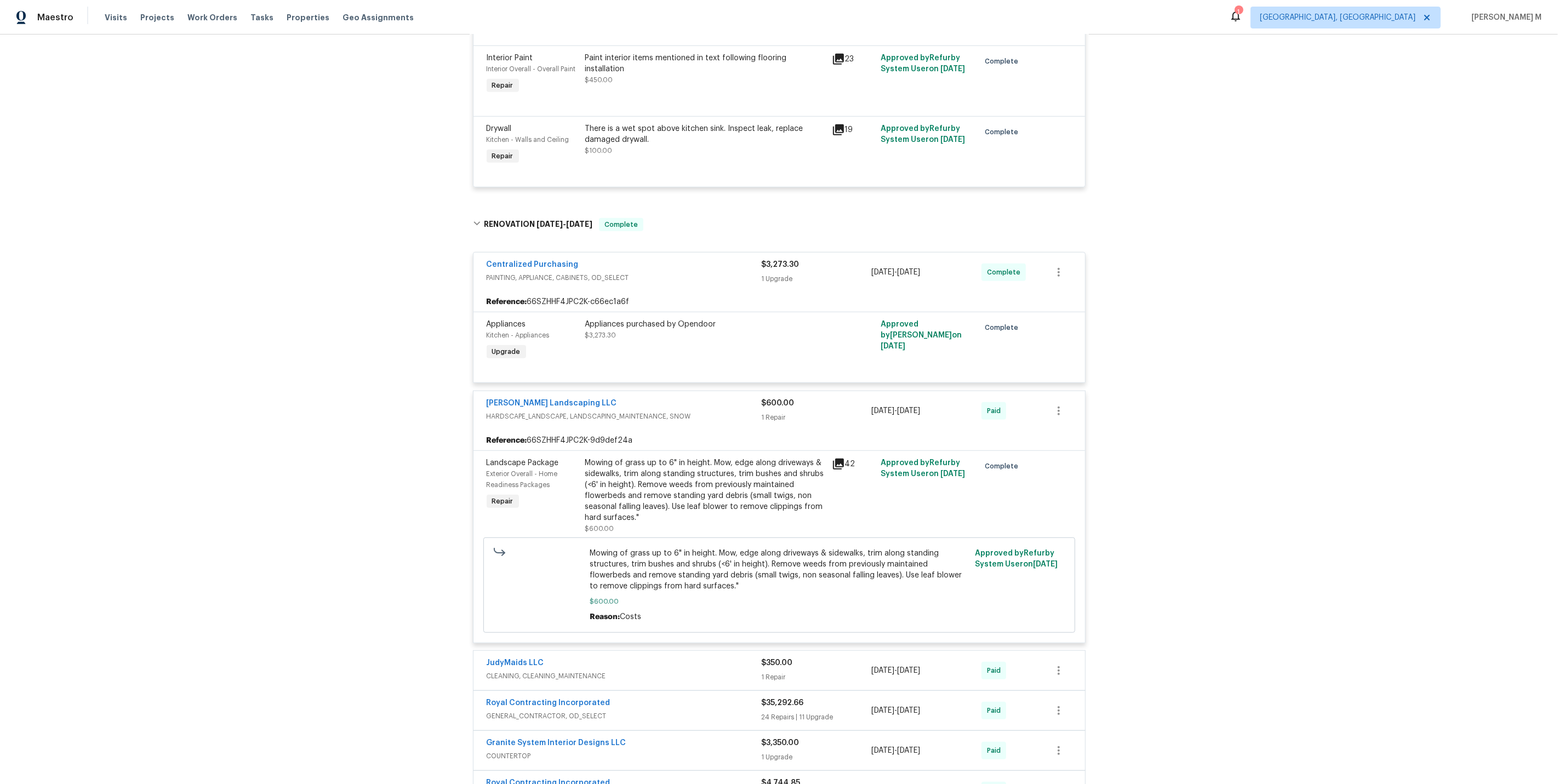
scroll to position [1025, 0]
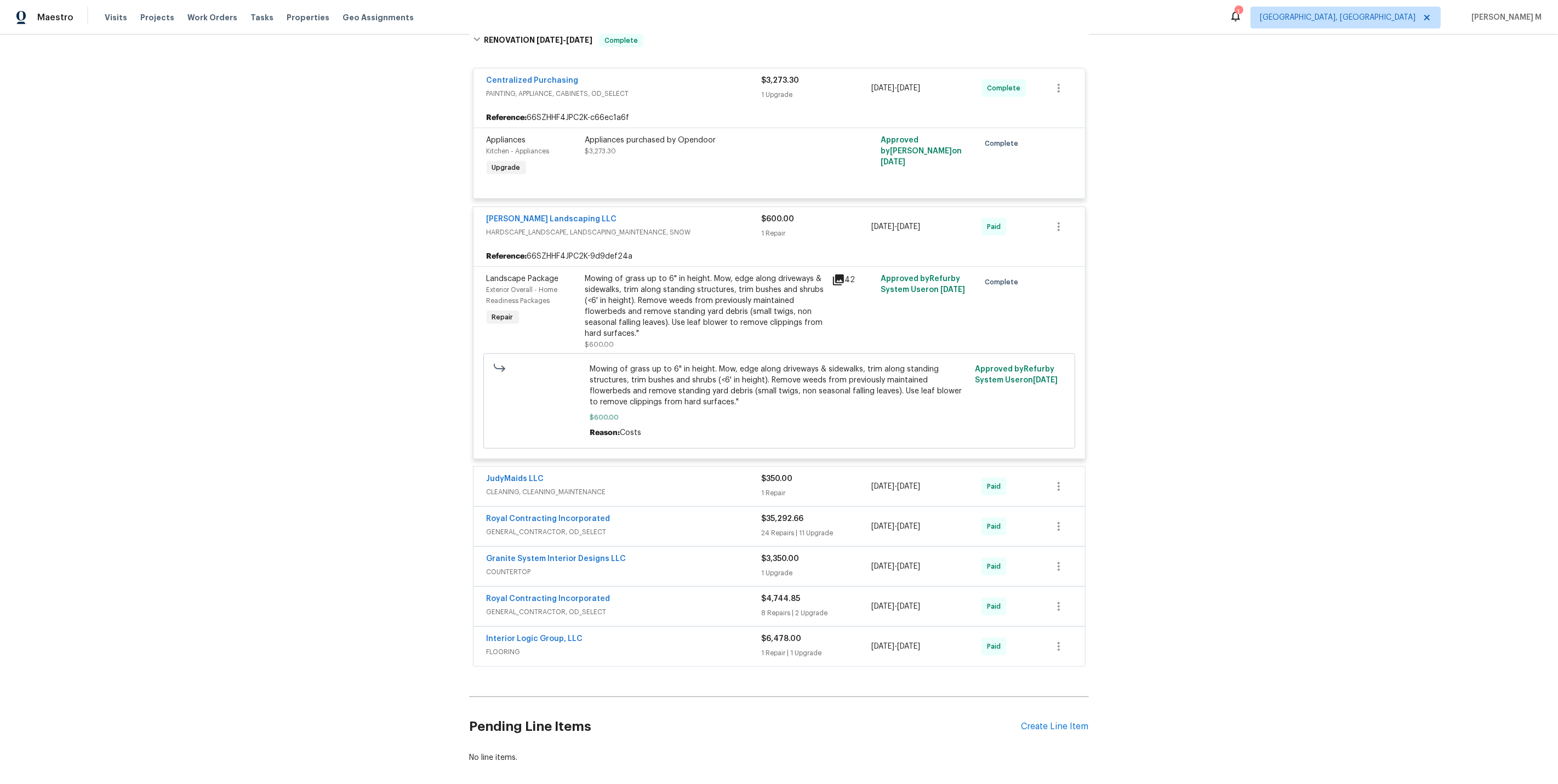
click at [531, 487] on span "CLEANING, CLEANING_MAINTENANCE" at bounding box center [624, 492] width 275 height 11
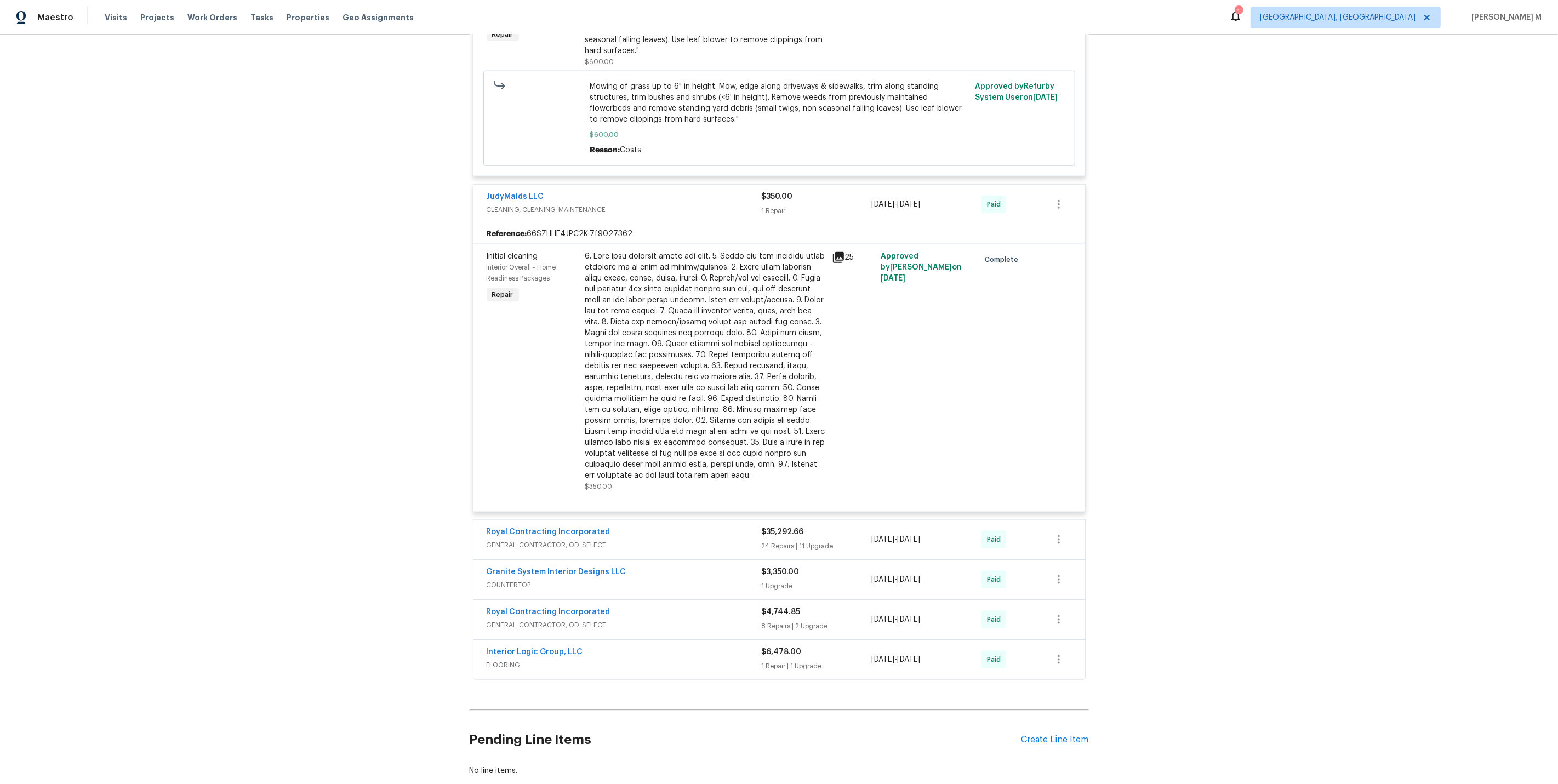
click at [578, 539] on span "GENERAL_CONTRACTOR, OD_SELECT" at bounding box center [624, 545] width 275 height 11
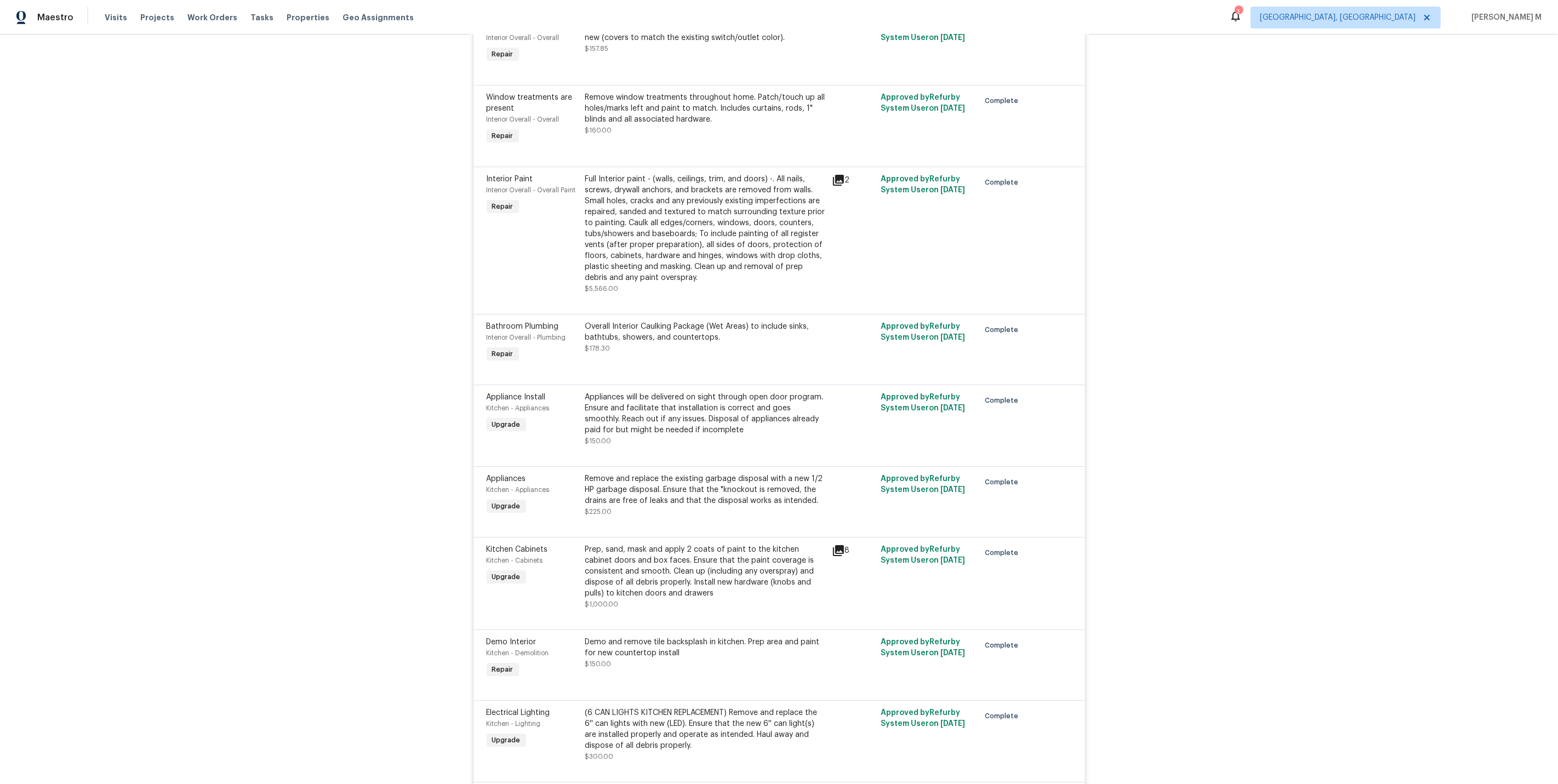
scroll to position [4428, 0]
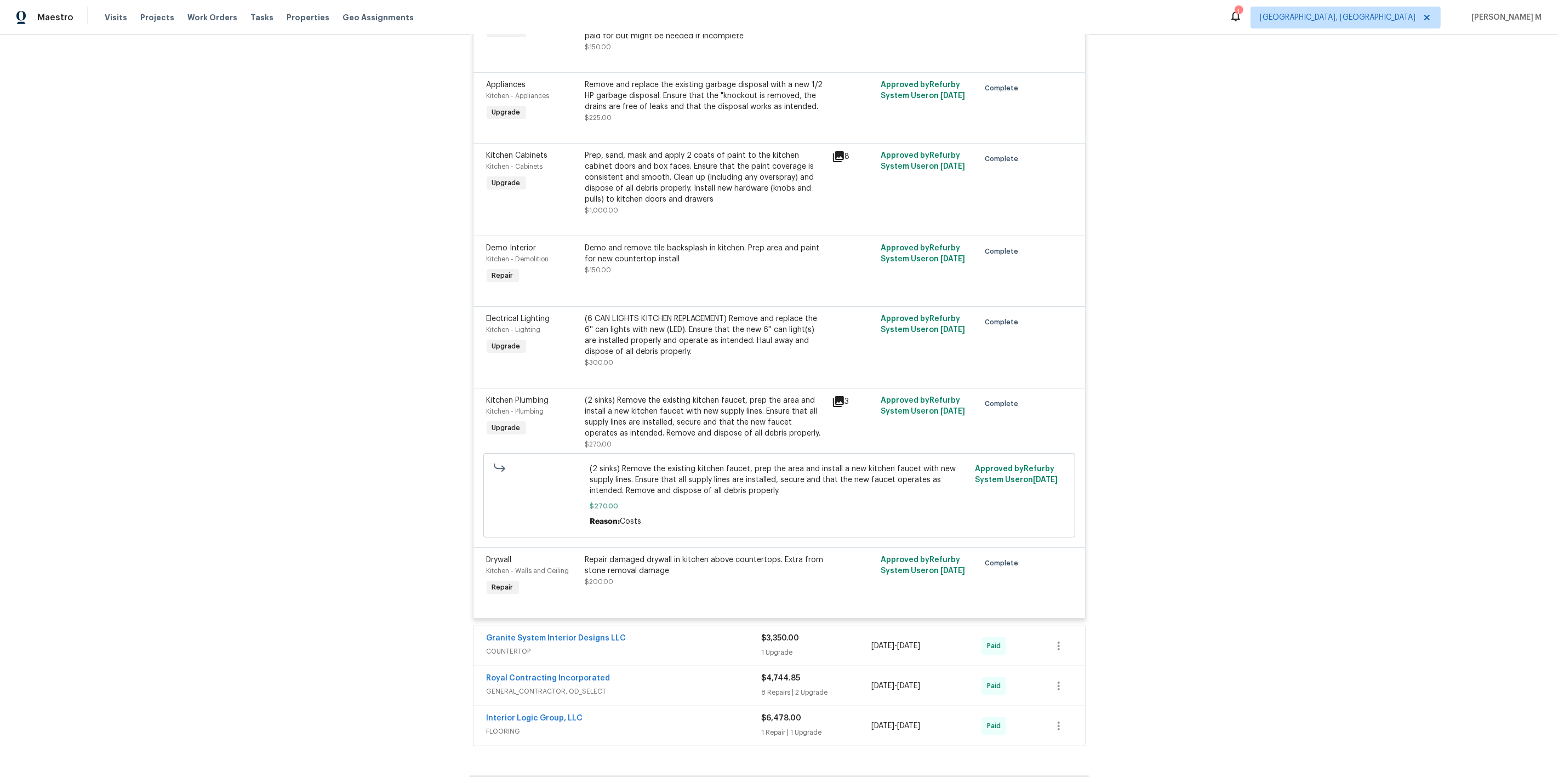
click at [520, 685] on span "GENERAL_CONTRACTOR, OD_SELECT" at bounding box center [624, 691] width 275 height 11
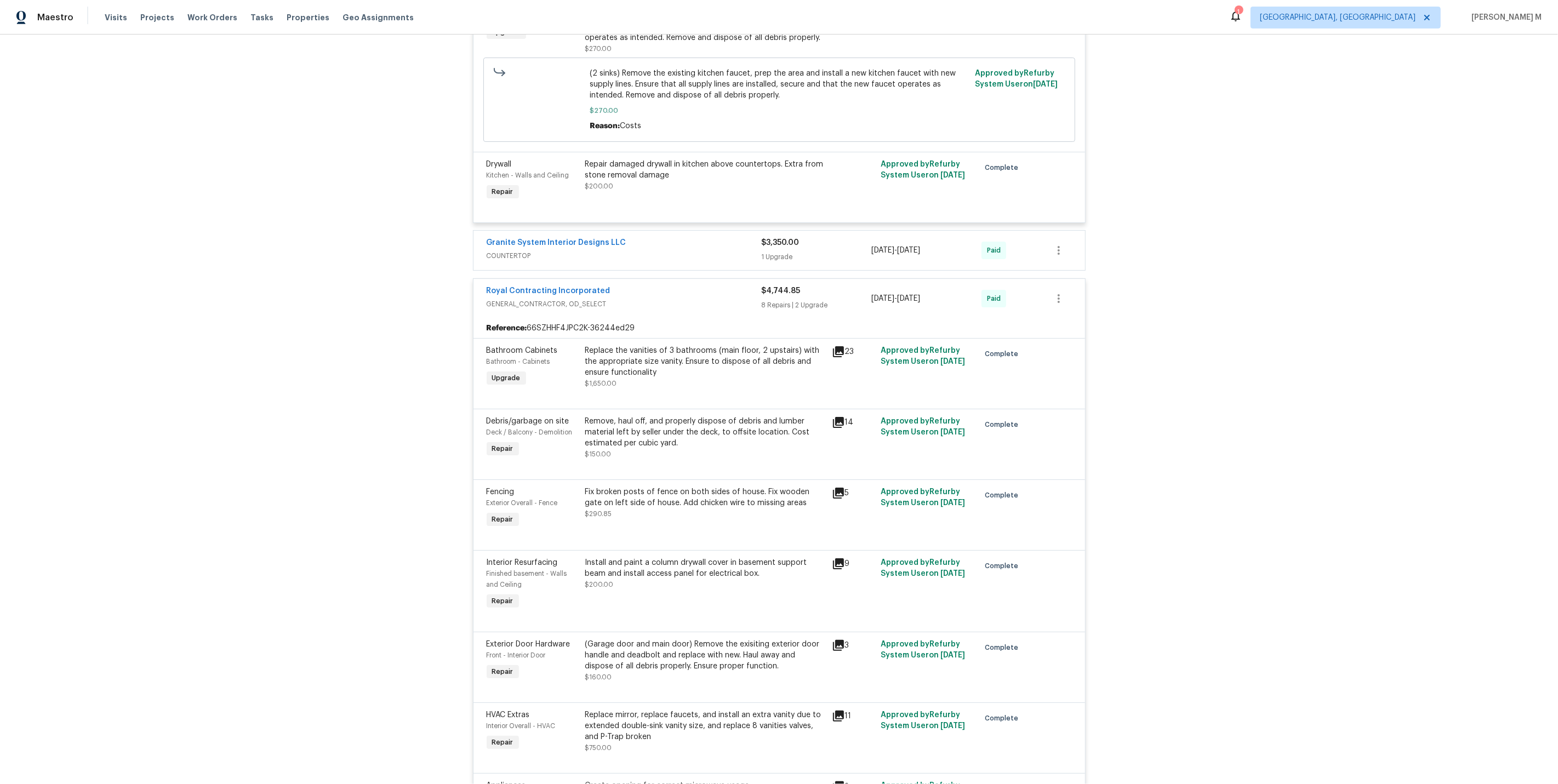
scroll to position [5169, 0]
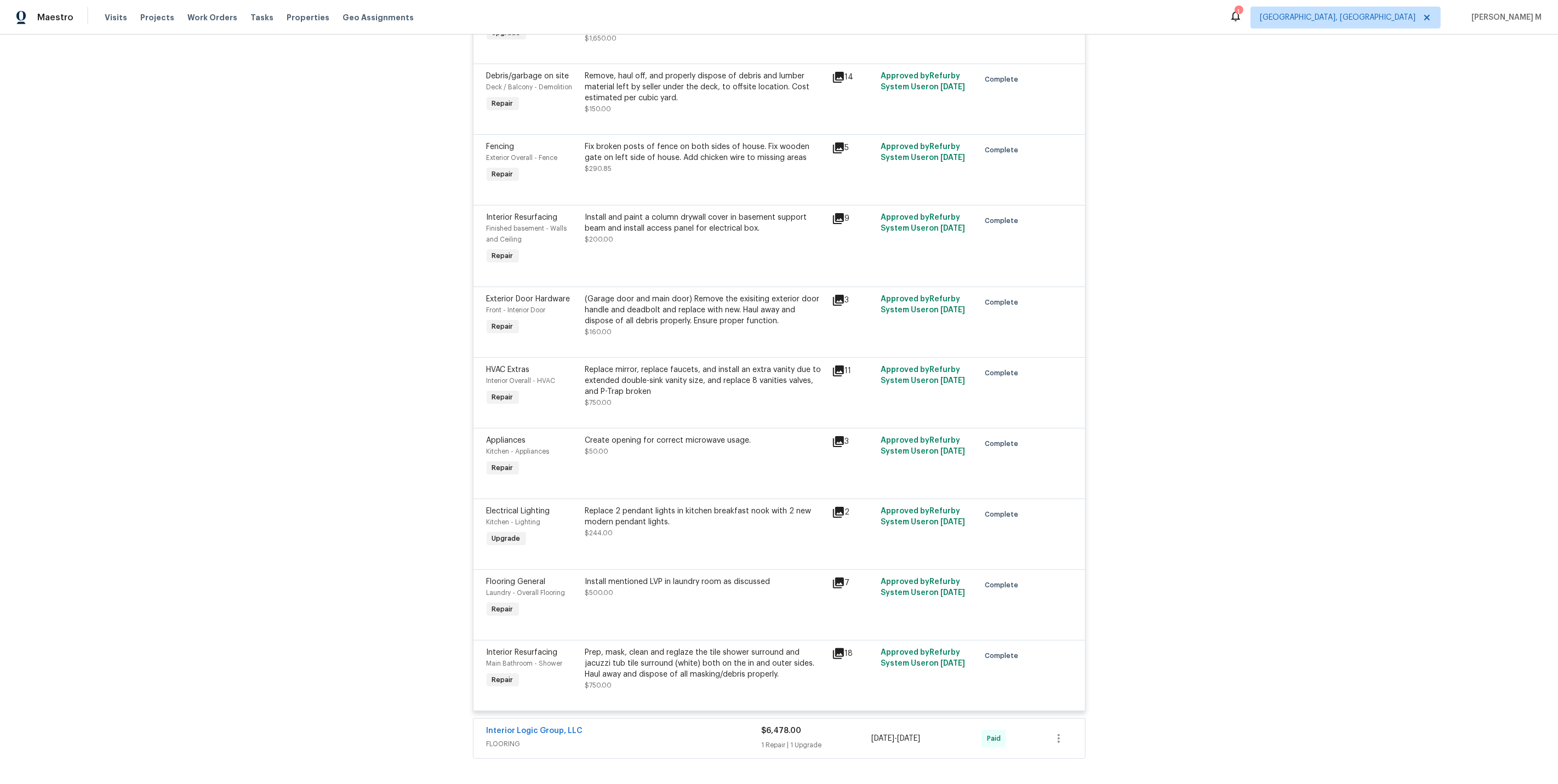
click at [496, 725] on div "Interior Logic Group, LLC FLOORING" at bounding box center [624, 738] width 275 height 26
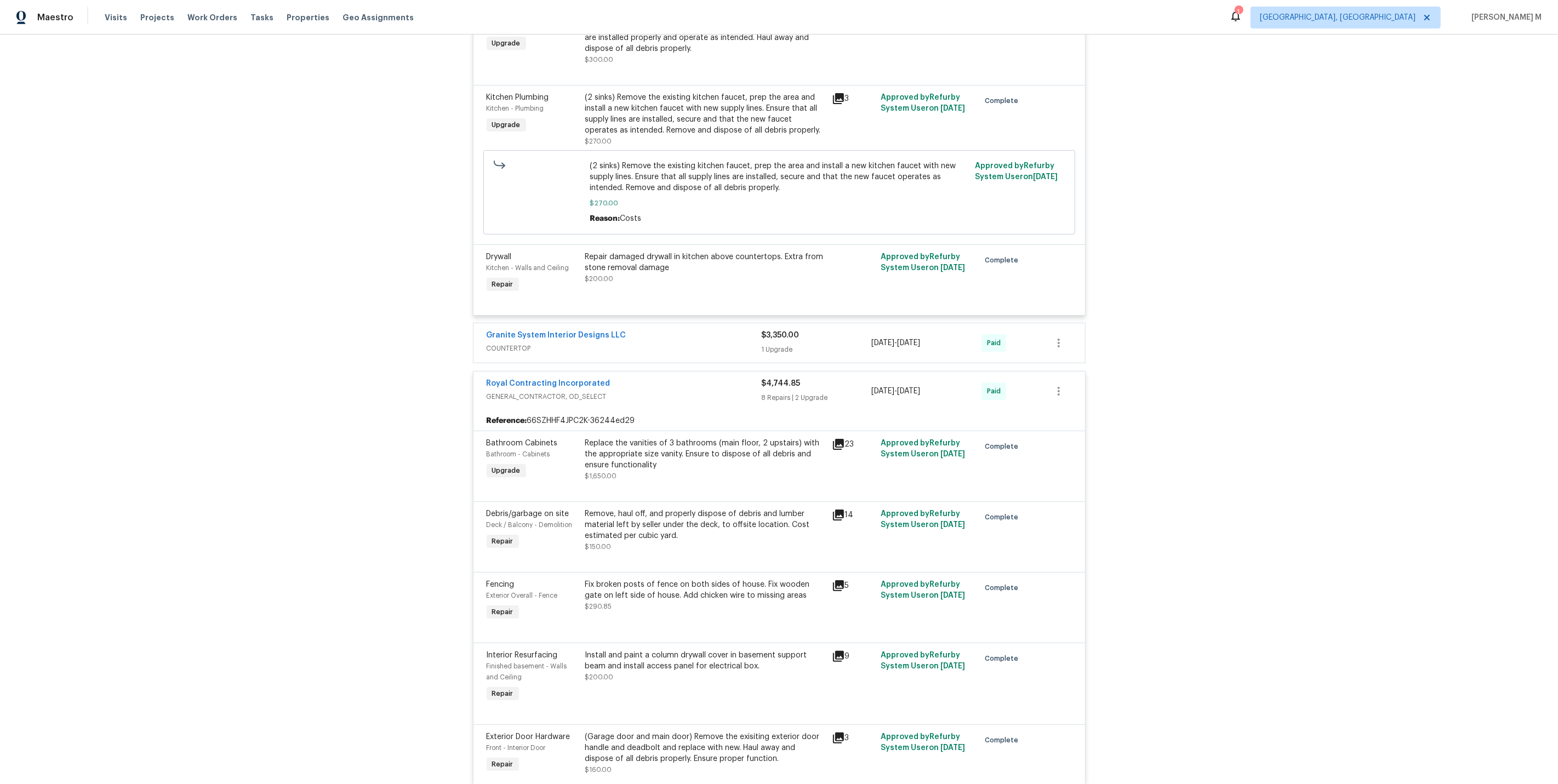
scroll to position [4568, 0]
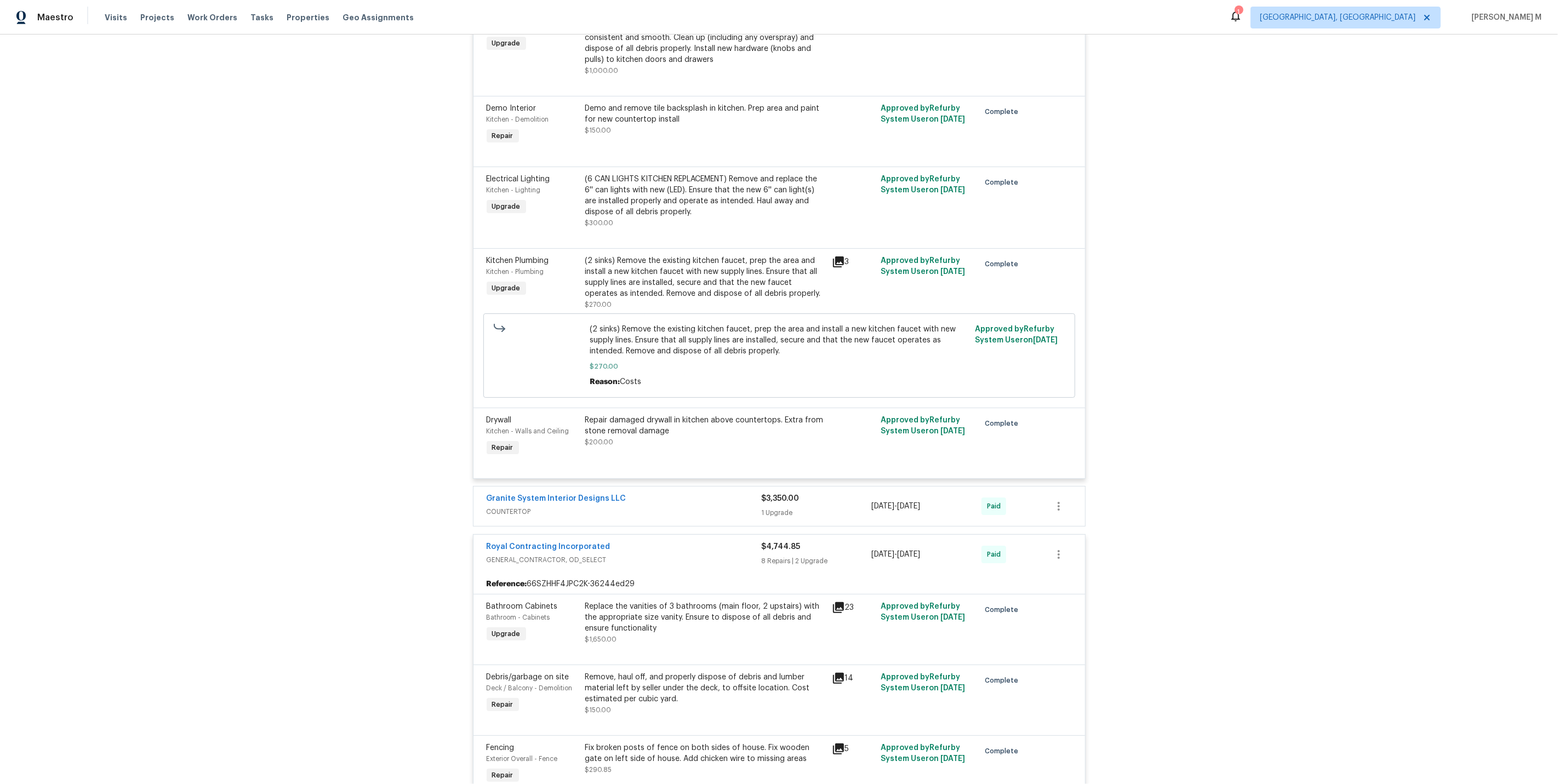
click at [509, 506] on span "COUNTERTOP" at bounding box center [624, 511] width 275 height 11
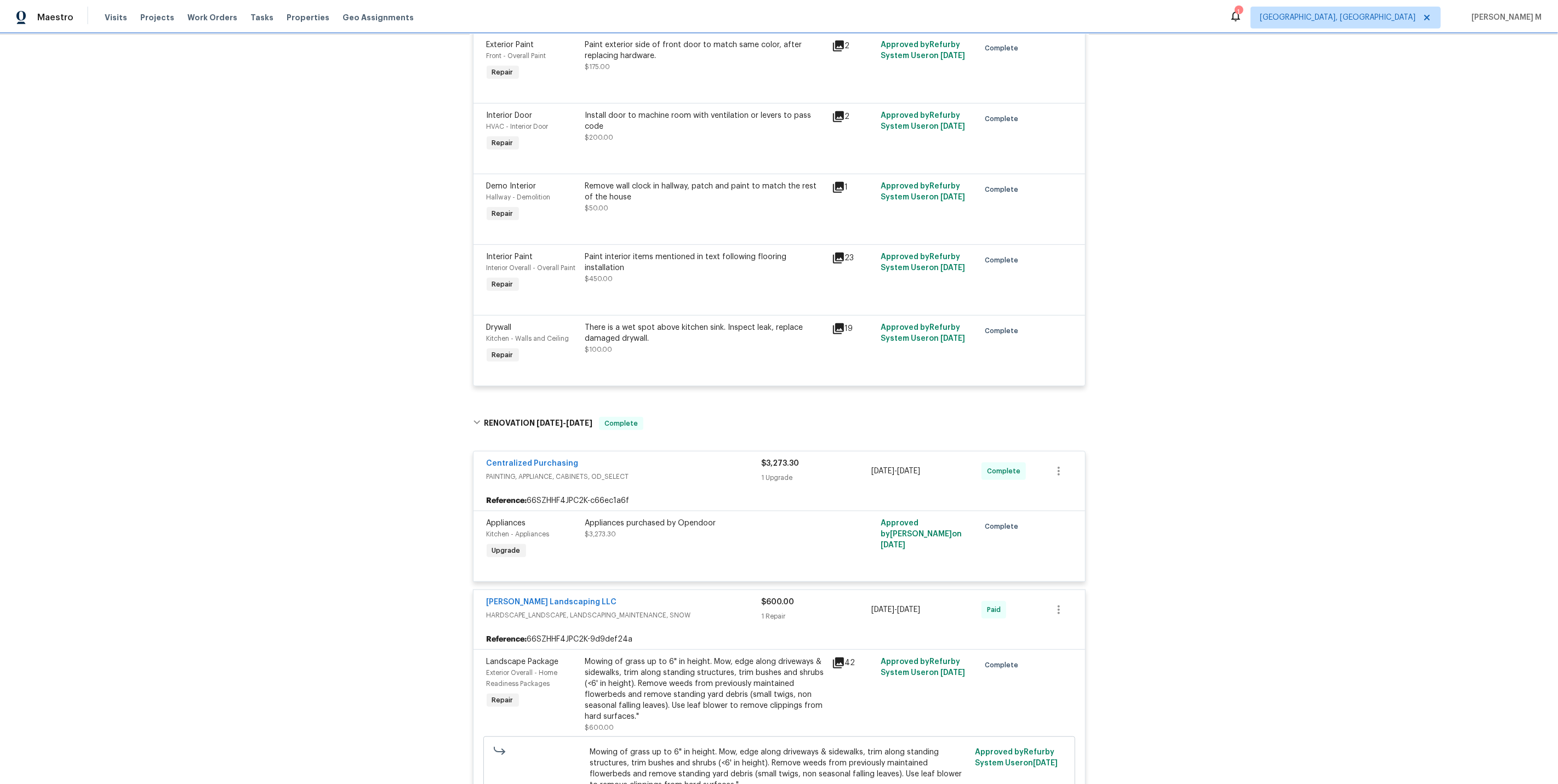
scroll to position [0, 0]
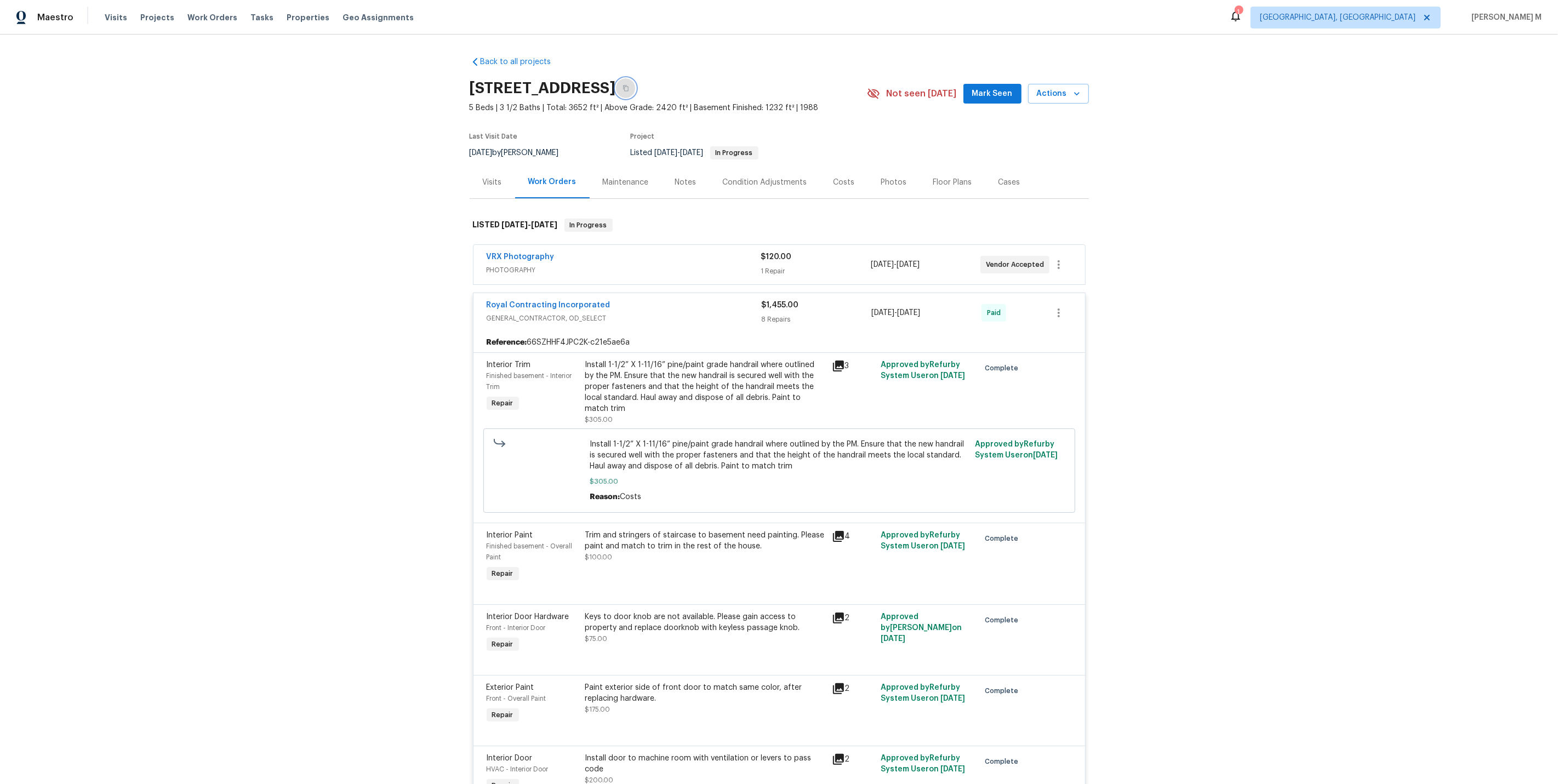
click at [629, 86] on icon "button" at bounding box center [625, 88] width 7 height 7
click at [541, 265] on span "PHOTOGRAPHY" at bounding box center [624, 270] width 275 height 11
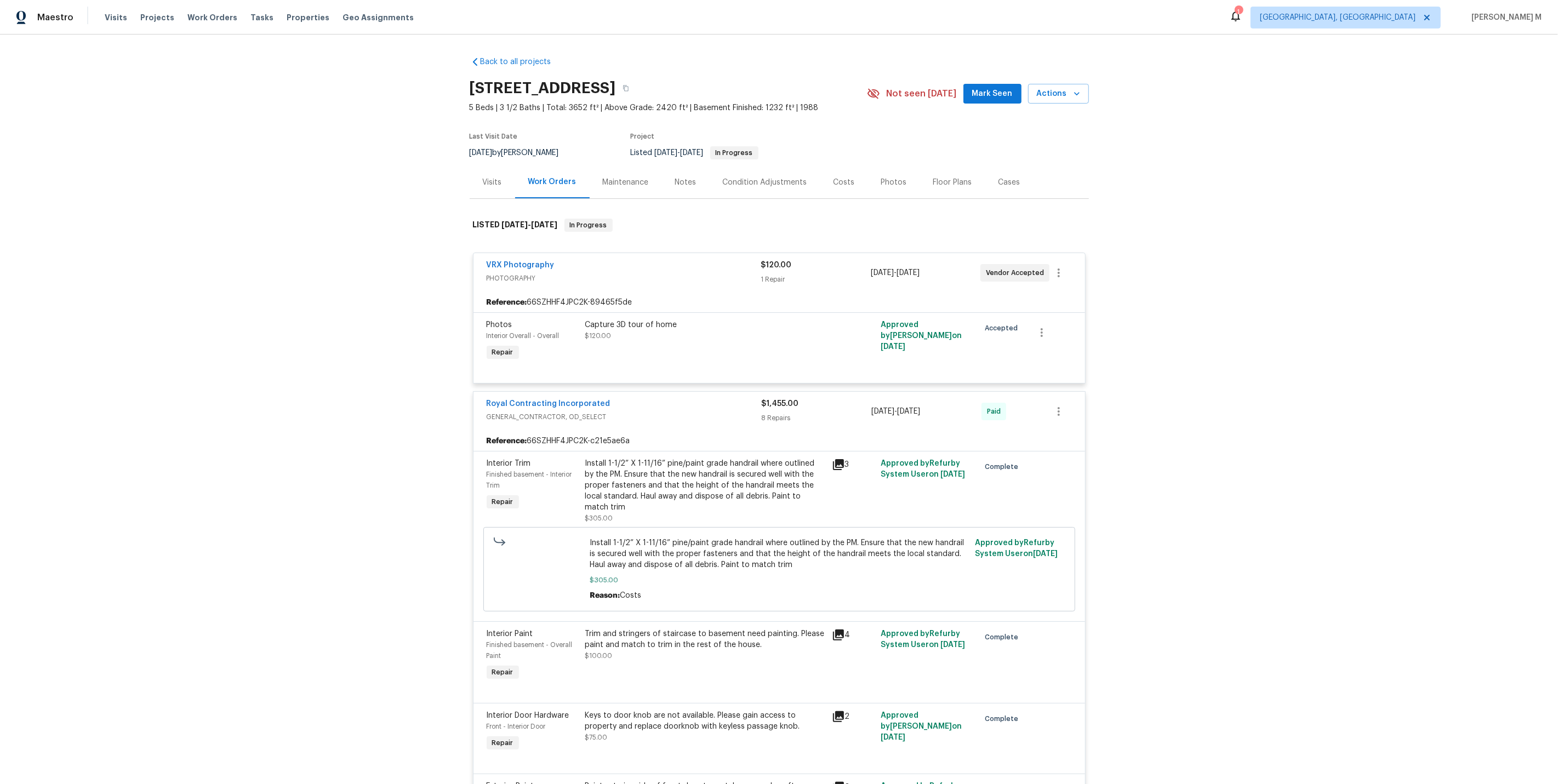
click at [625, 179] on div "Maintenance" at bounding box center [626, 183] width 46 height 11
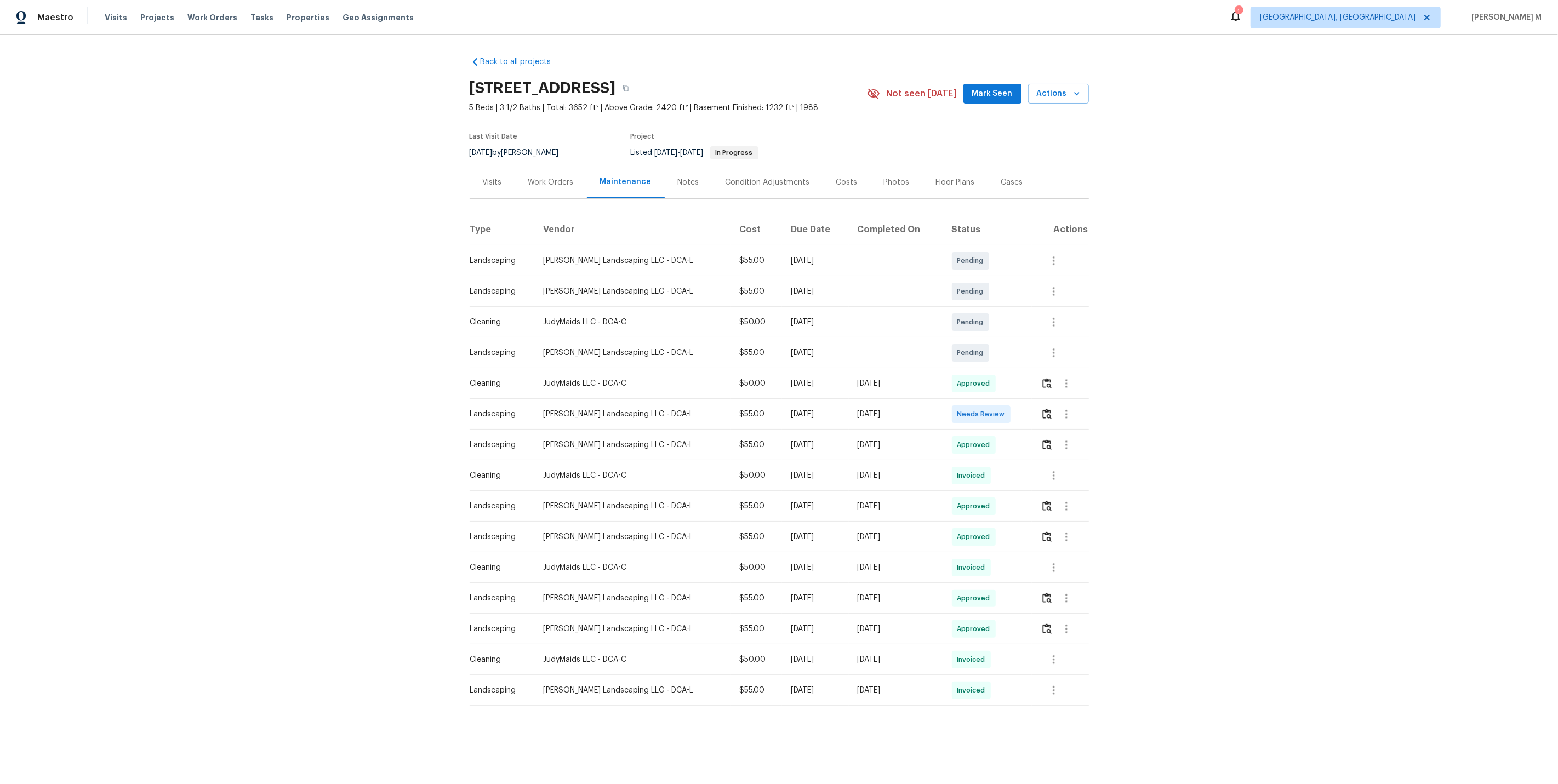
click at [560, 177] on div "Work Orders" at bounding box center [550, 183] width 45 height 11
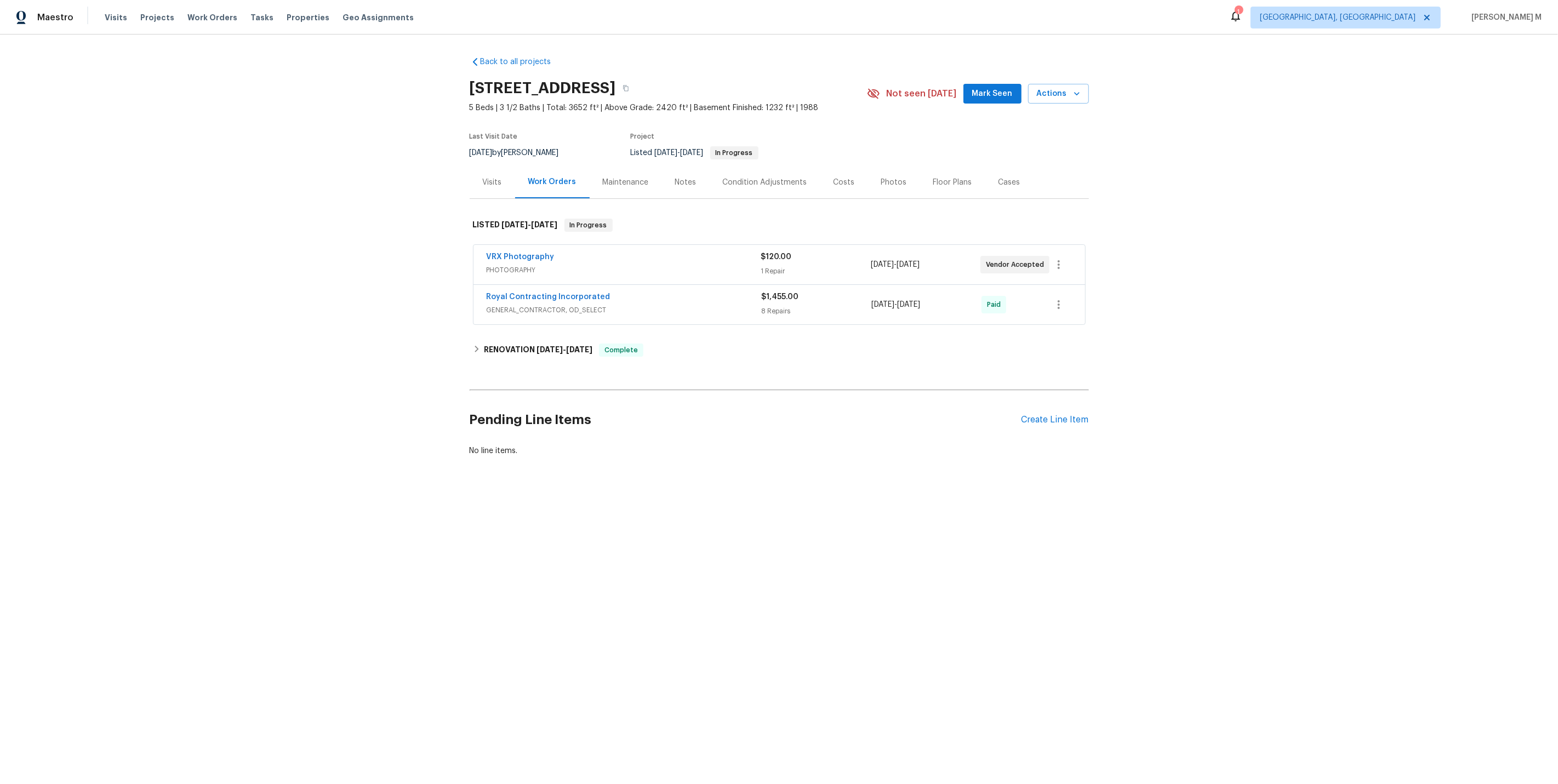
click at [513, 294] on span "Royal Contracting Incorporated" at bounding box center [549, 297] width 124 height 11
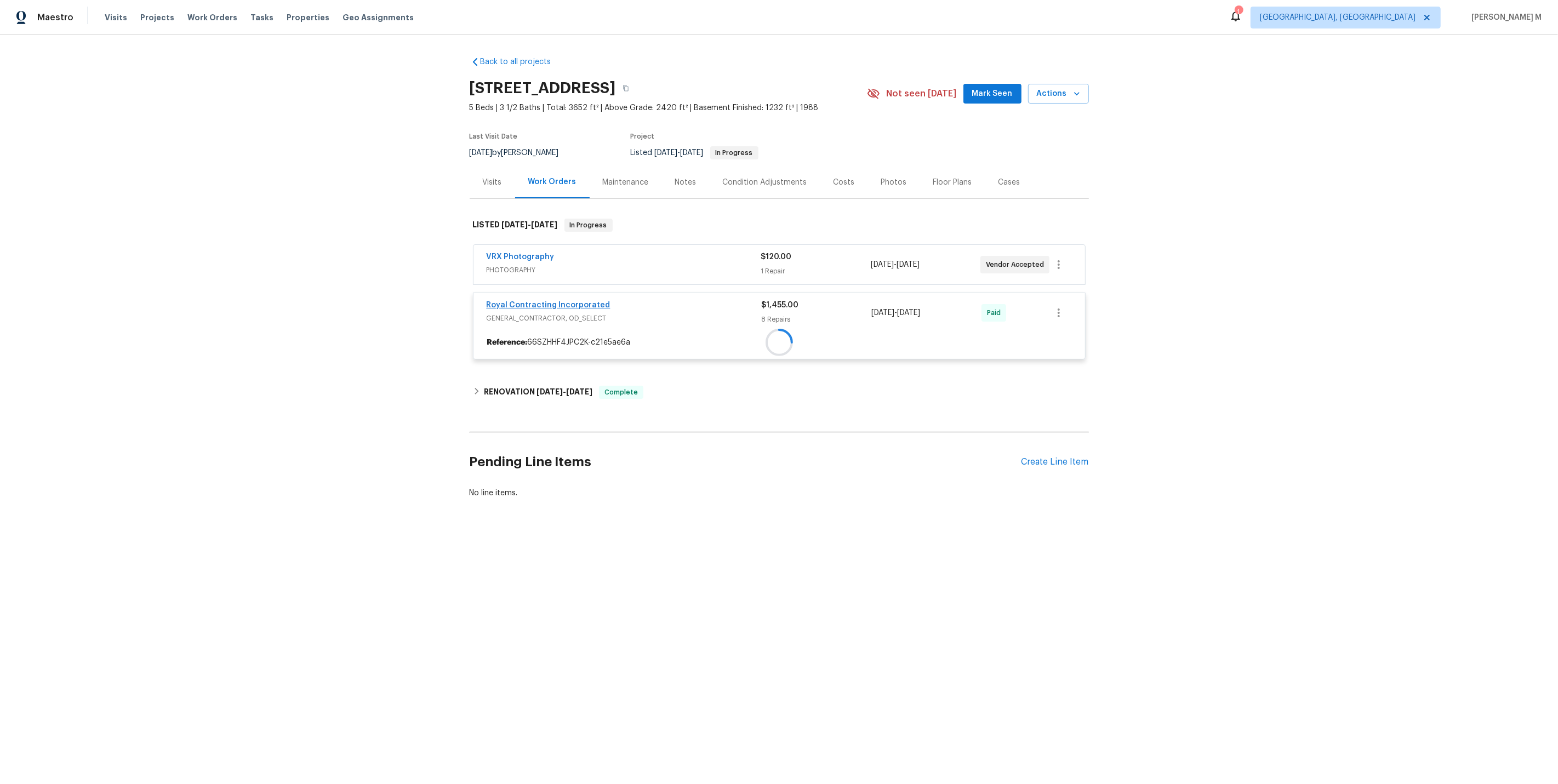
click at [515, 332] on div at bounding box center [779, 342] width 611 height 20
click at [515, 297] on div at bounding box center [780, 288] width 619 height 163
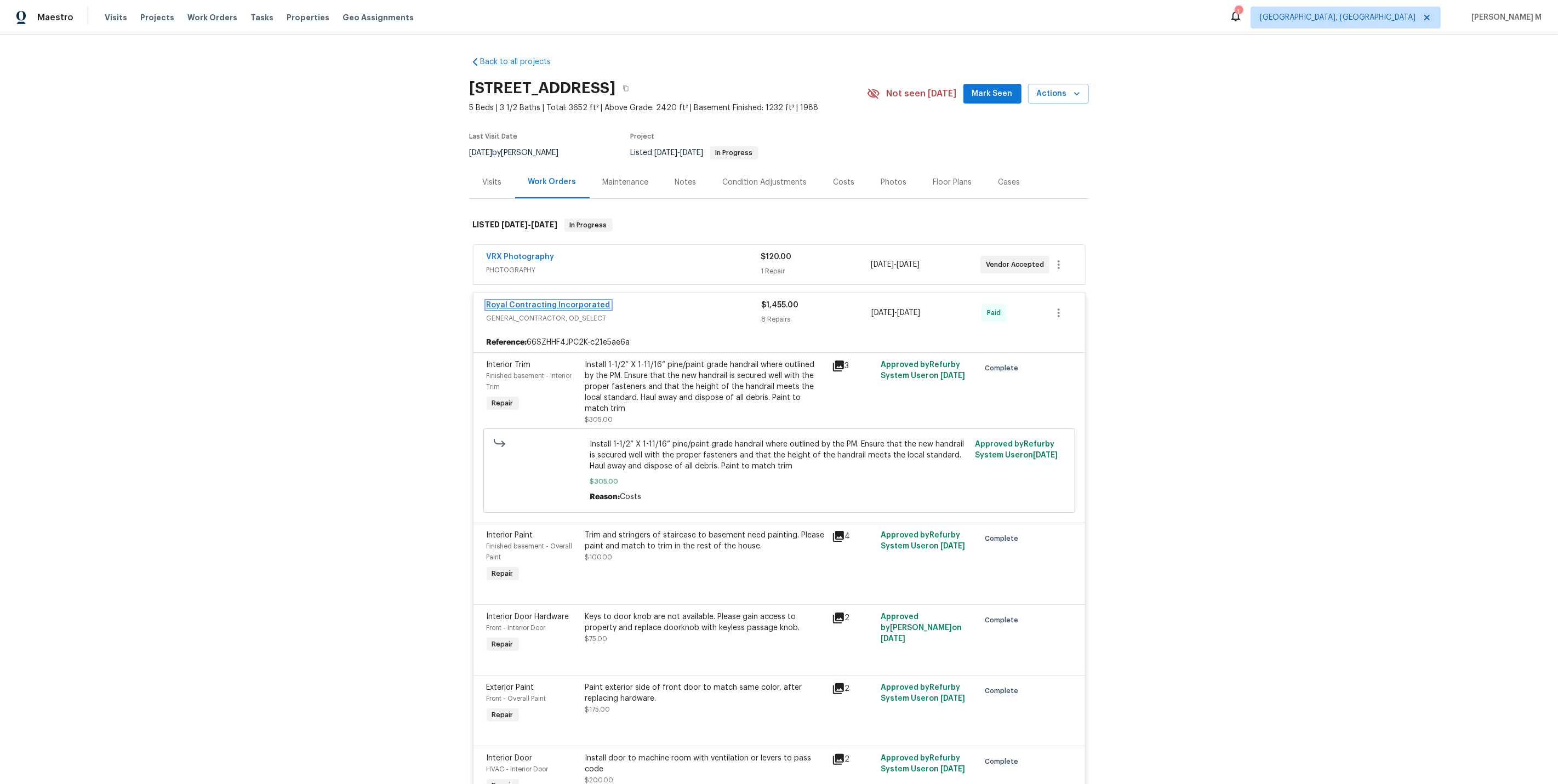
click at [516, 301] on link "Royal Contracting Incorporated" at bounding box center [549, 305] width 124 height 8
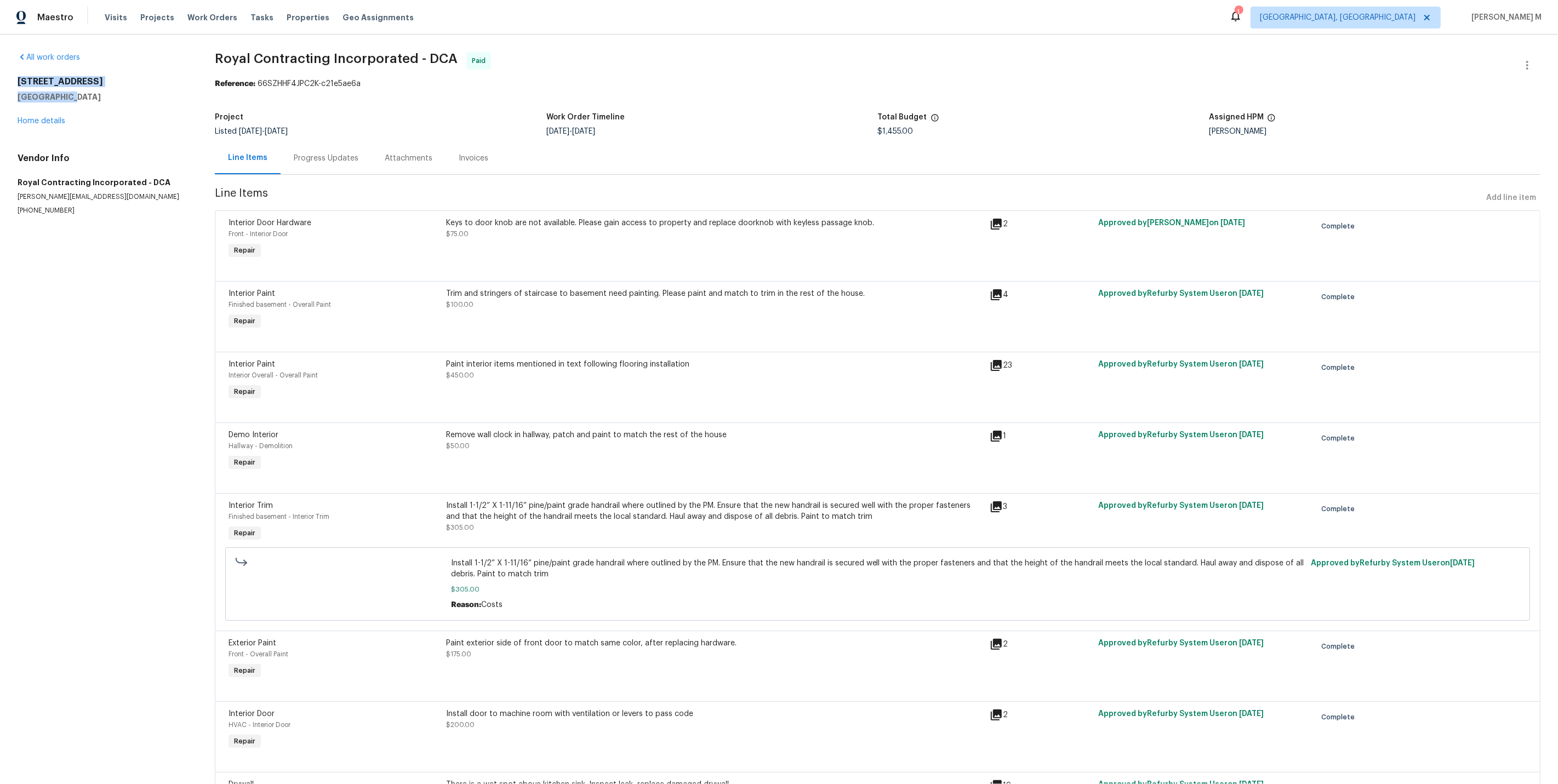
drag, startPoint x: 13, startPoint y: 77, endPoint x: 60, endPoint y: 99, distance: 51.9
click at [60, 99] on div "All work orders 1 Pembrooke View Ct Gaithersburg, MD 20877 Home details Vendor …" at bounding box center [779, 454] width 1558 height 839
copy div "1 Pembrooke View Ct Gaithersburg"
click at [393, 142] on div "Attachments" at bounding box center [408, 158] width 74 height 32
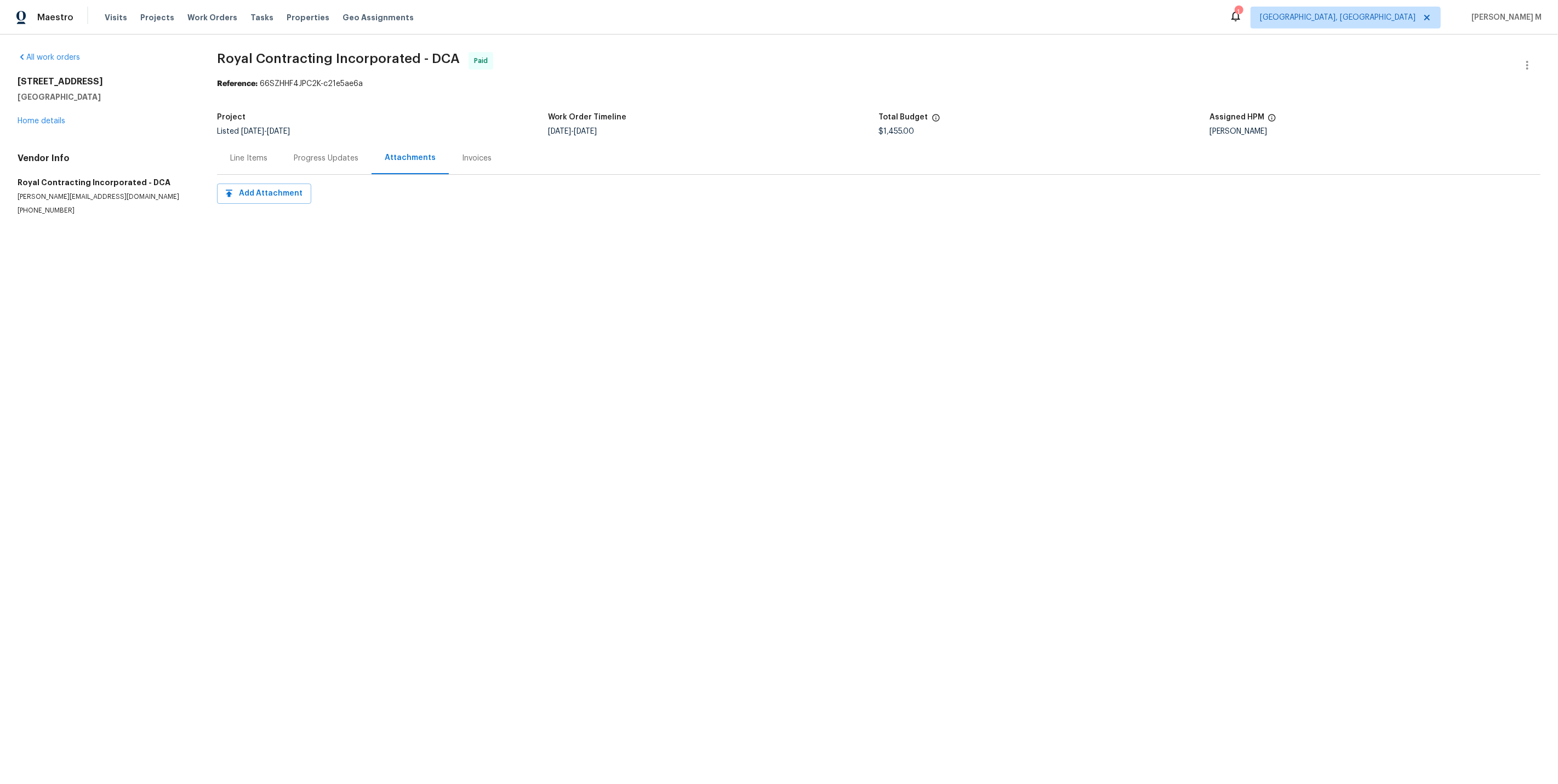
click at [898, 154] on div "Line Items Progress Updates Attachments Invoices" at bounding box center [879, 158] width 1323 height 33
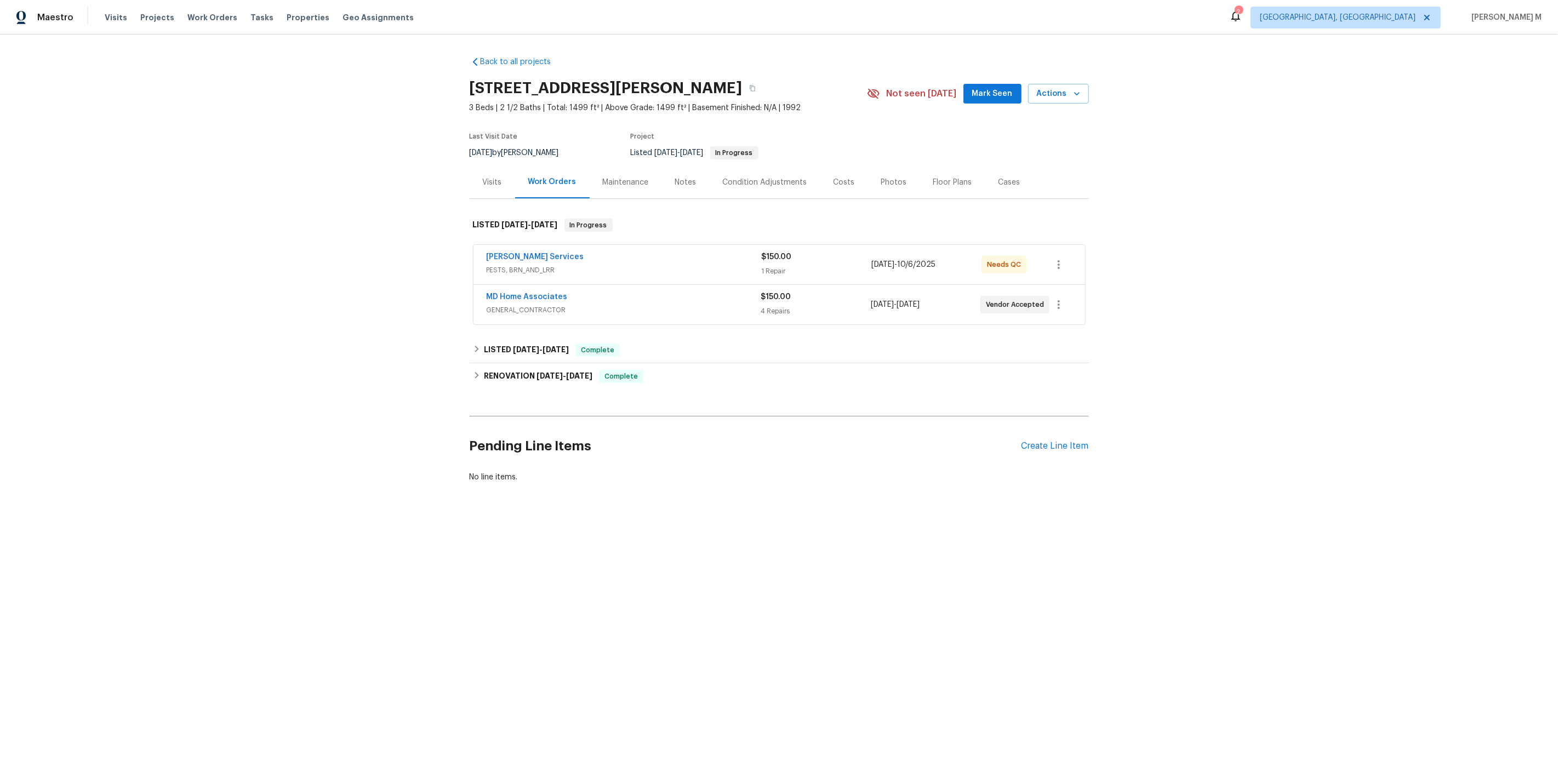
click at [522, 265] on span "PESTS, BRN_AND_LRR" at bounding box center [624, 270] width 275 height 11
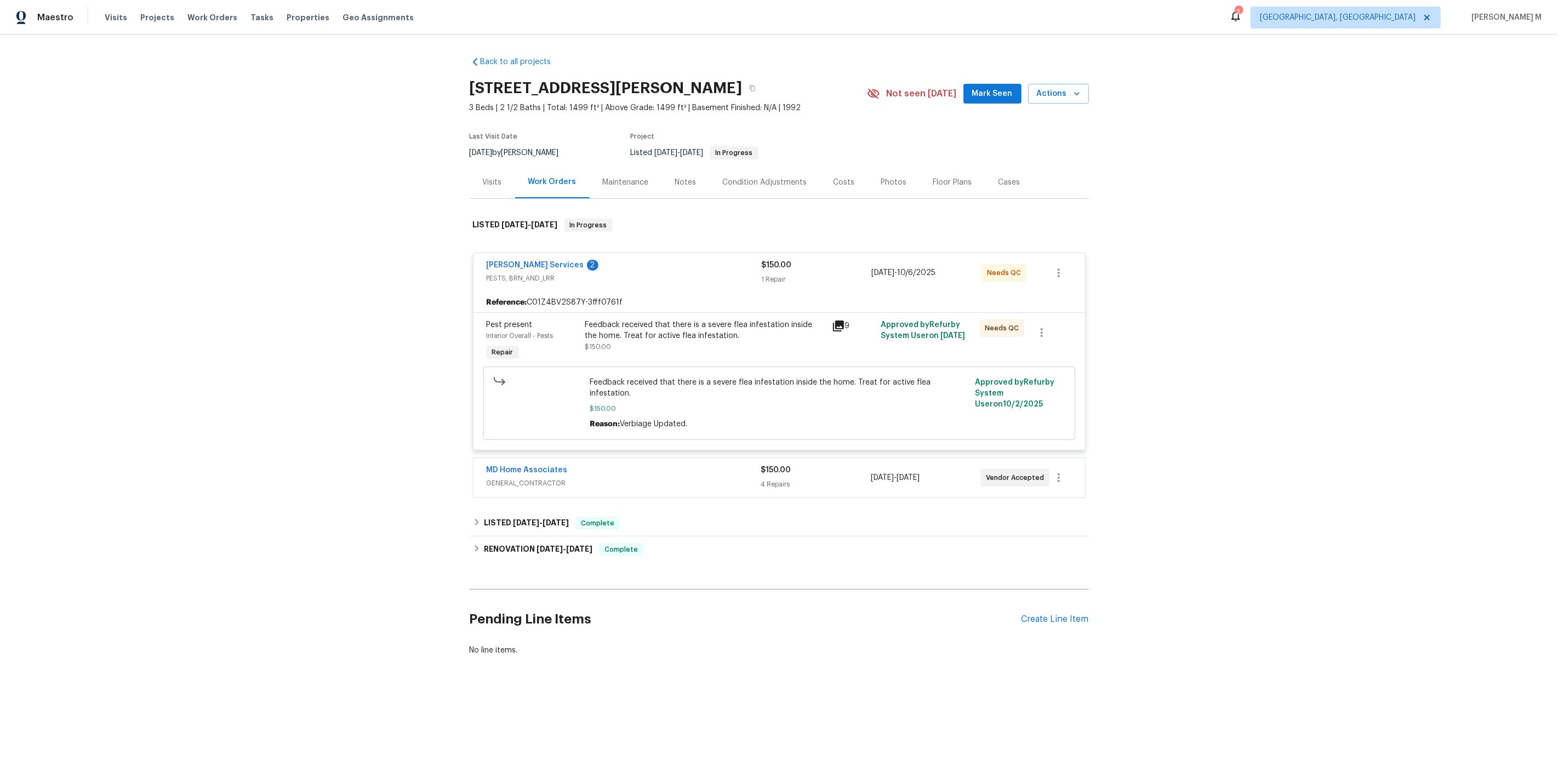
click at [533, 264] on span "[PERSON_NAME] Services" at bounding box center [535, 265] width 97 height 11
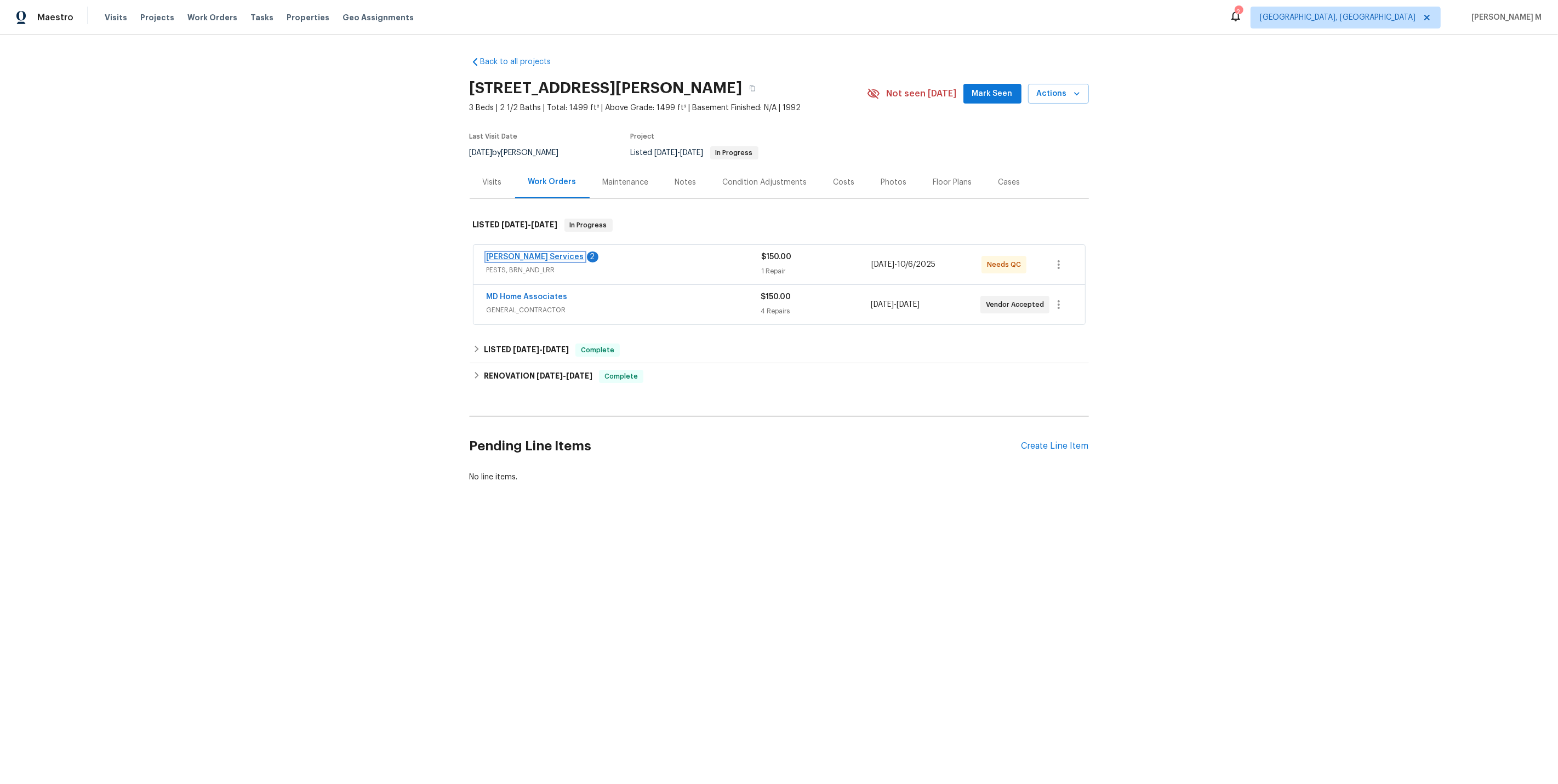
click at [523, 253] on link "[PERSON_NAME] Services" at bounding box center [535, 257] width 97 height 8
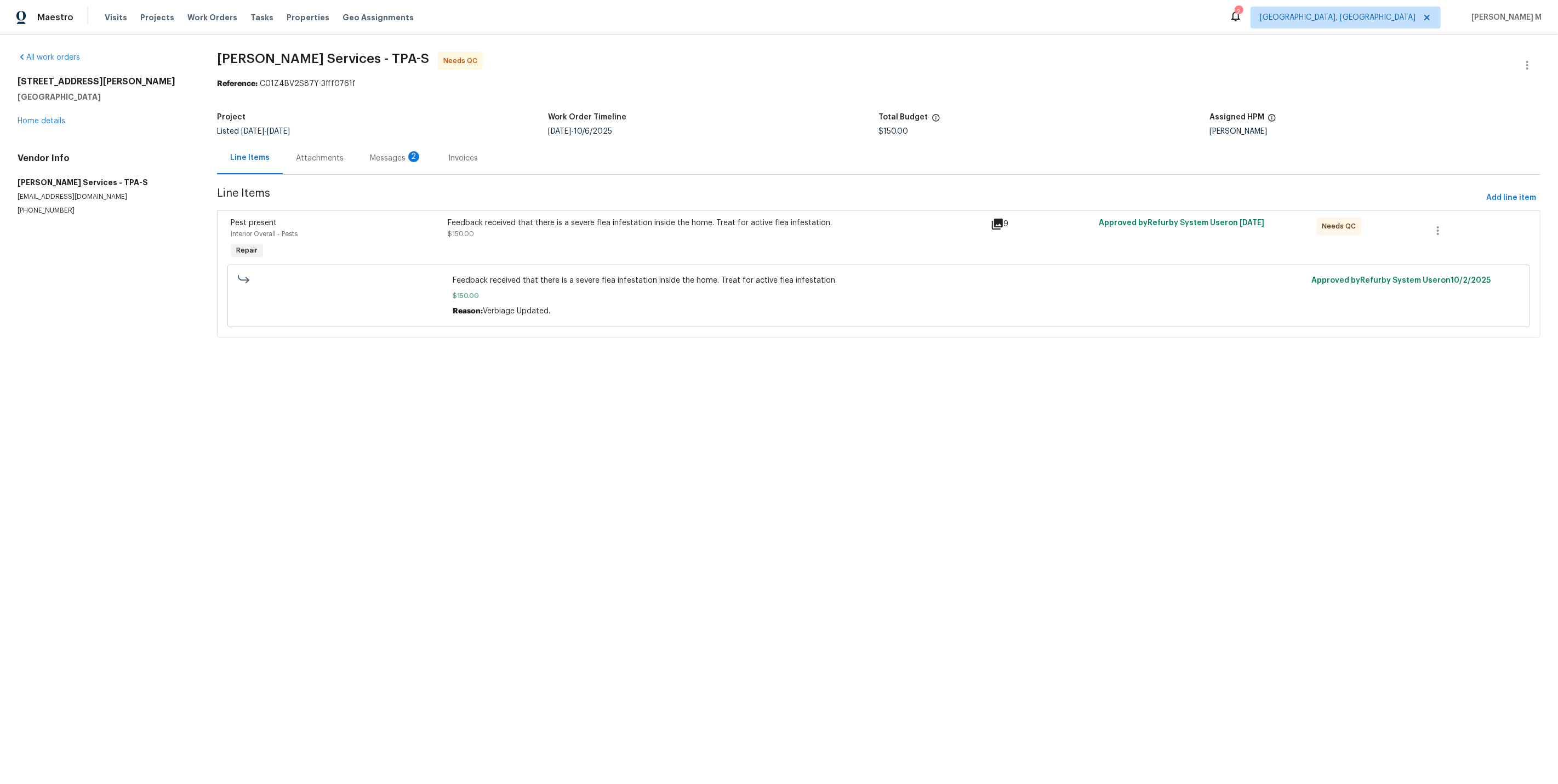
click at [308, 153] on div "Attachments" at bounding box center [319, 158] width 48 height 11
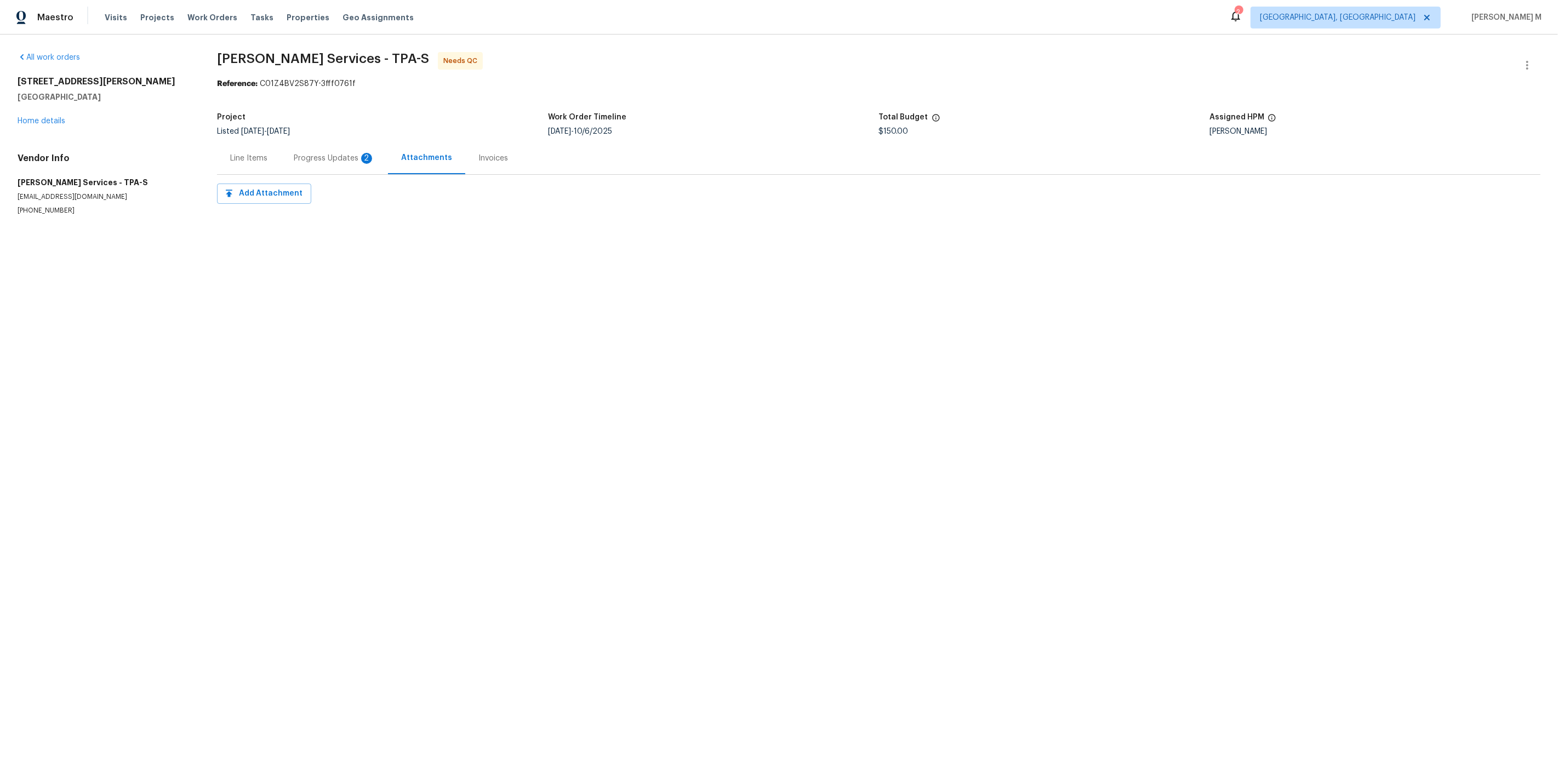
click at [308, 153] on div "Progress Updates 2" at bounding box center [334, 158] width 81 height 11
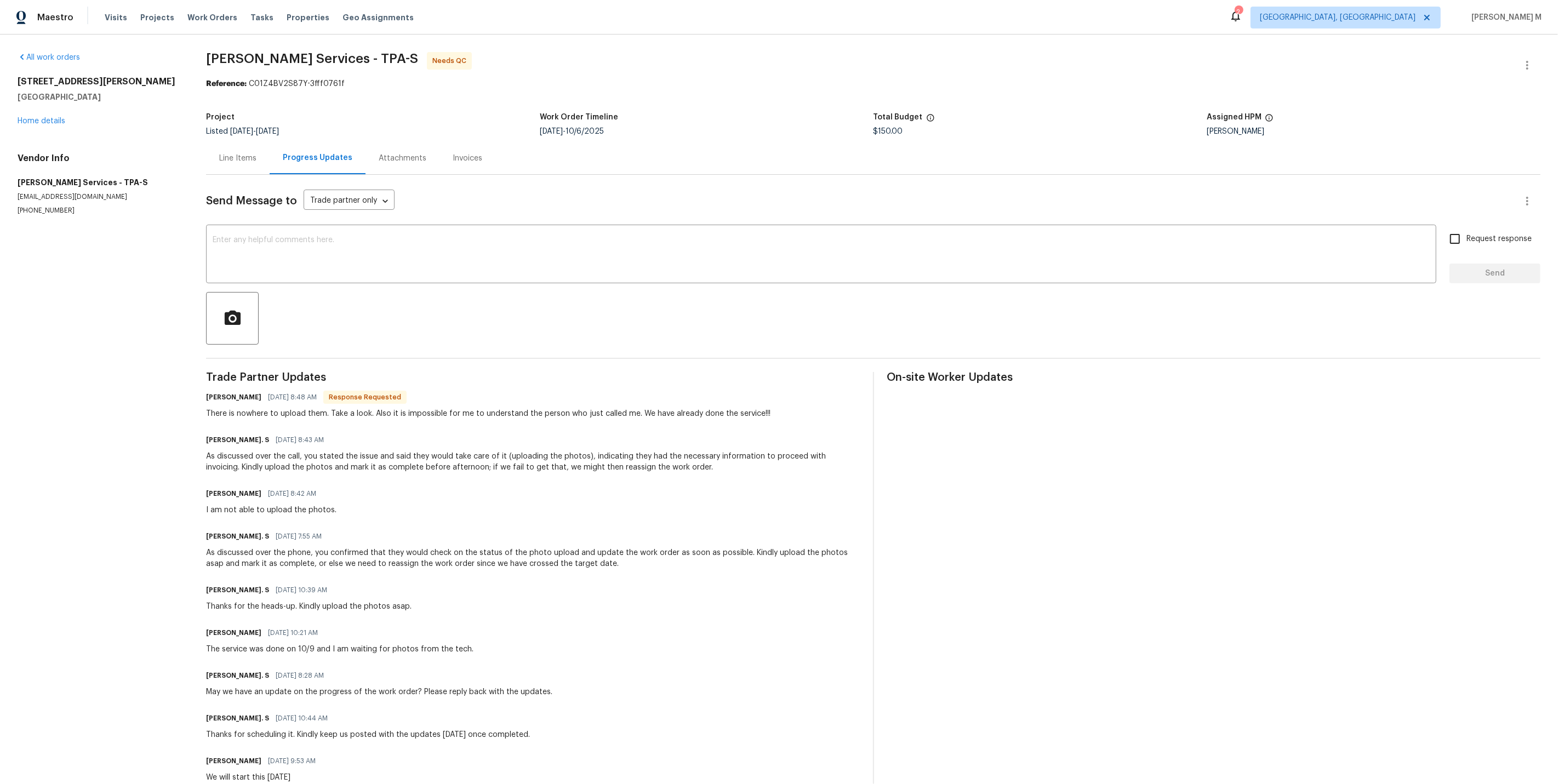
click at [235, 143] on div "Line Items" at bounding box center [238, 158] width 64 height 32
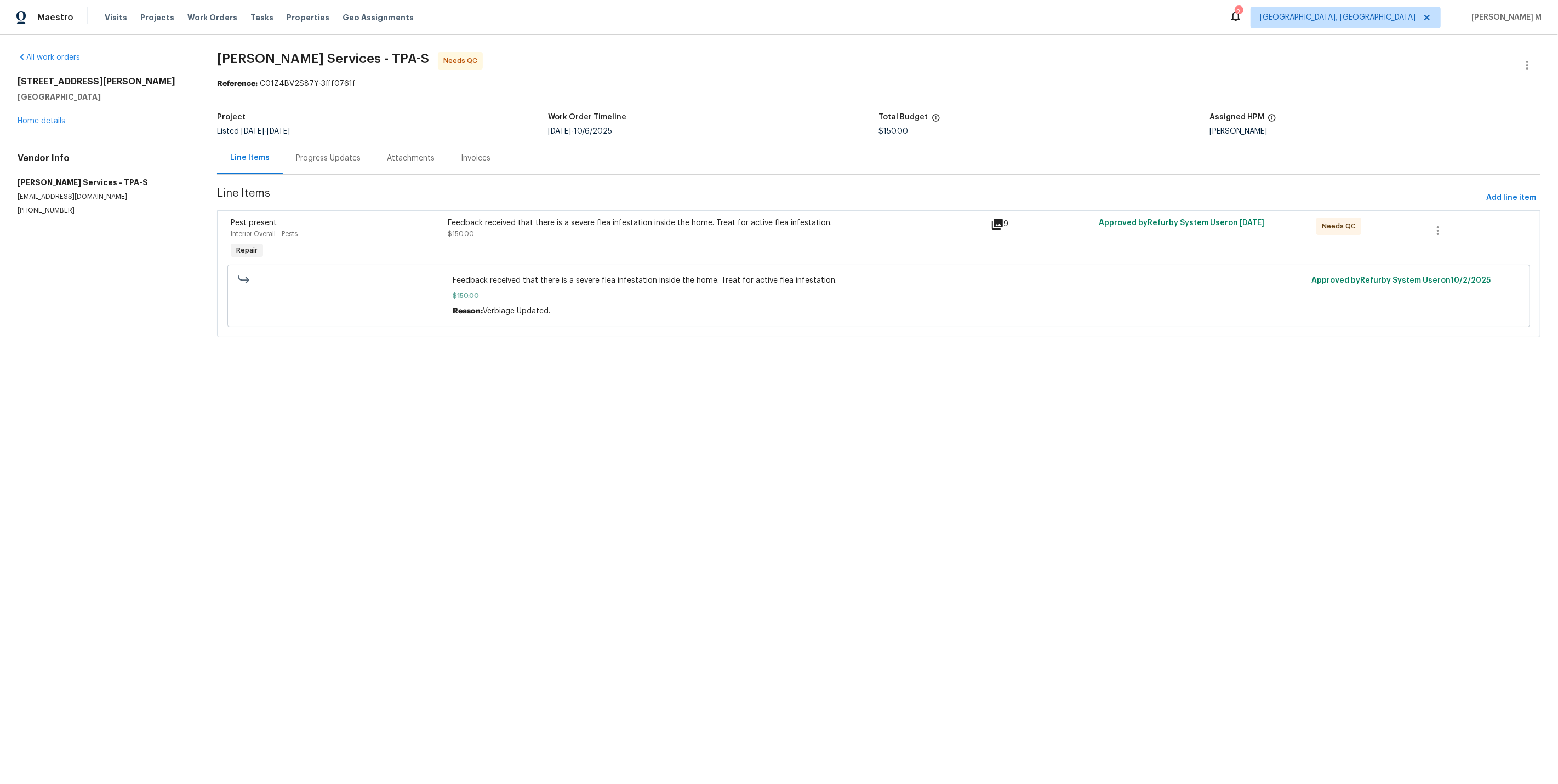
click at [337, 153] on div "Progress Updates" at bounding box center [328, 158] width 65 height 11
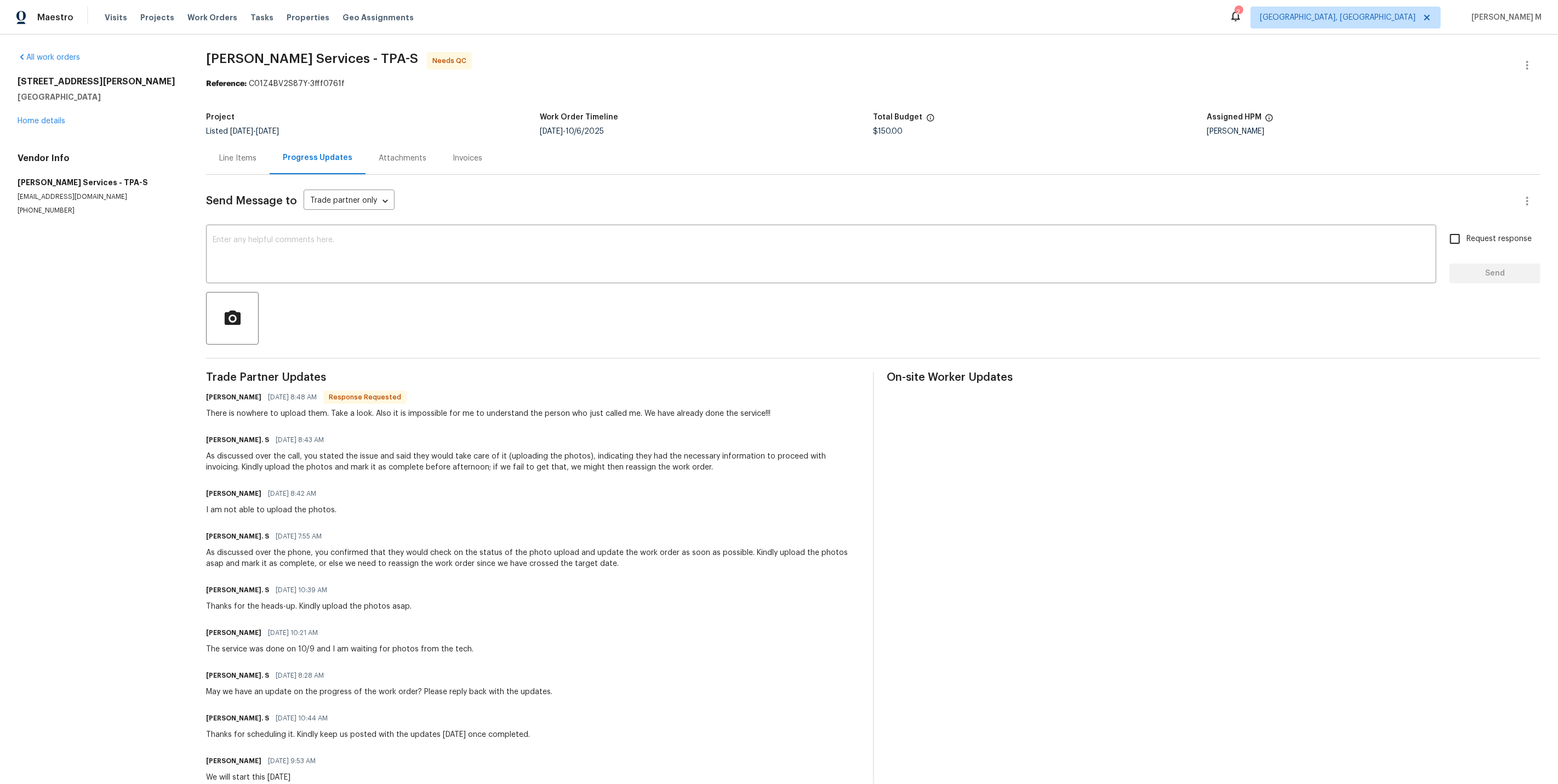
click at [516, 128] on div "Listed [DATE] - [DATE]" at bounding box center [373, 131] width 334 height 8
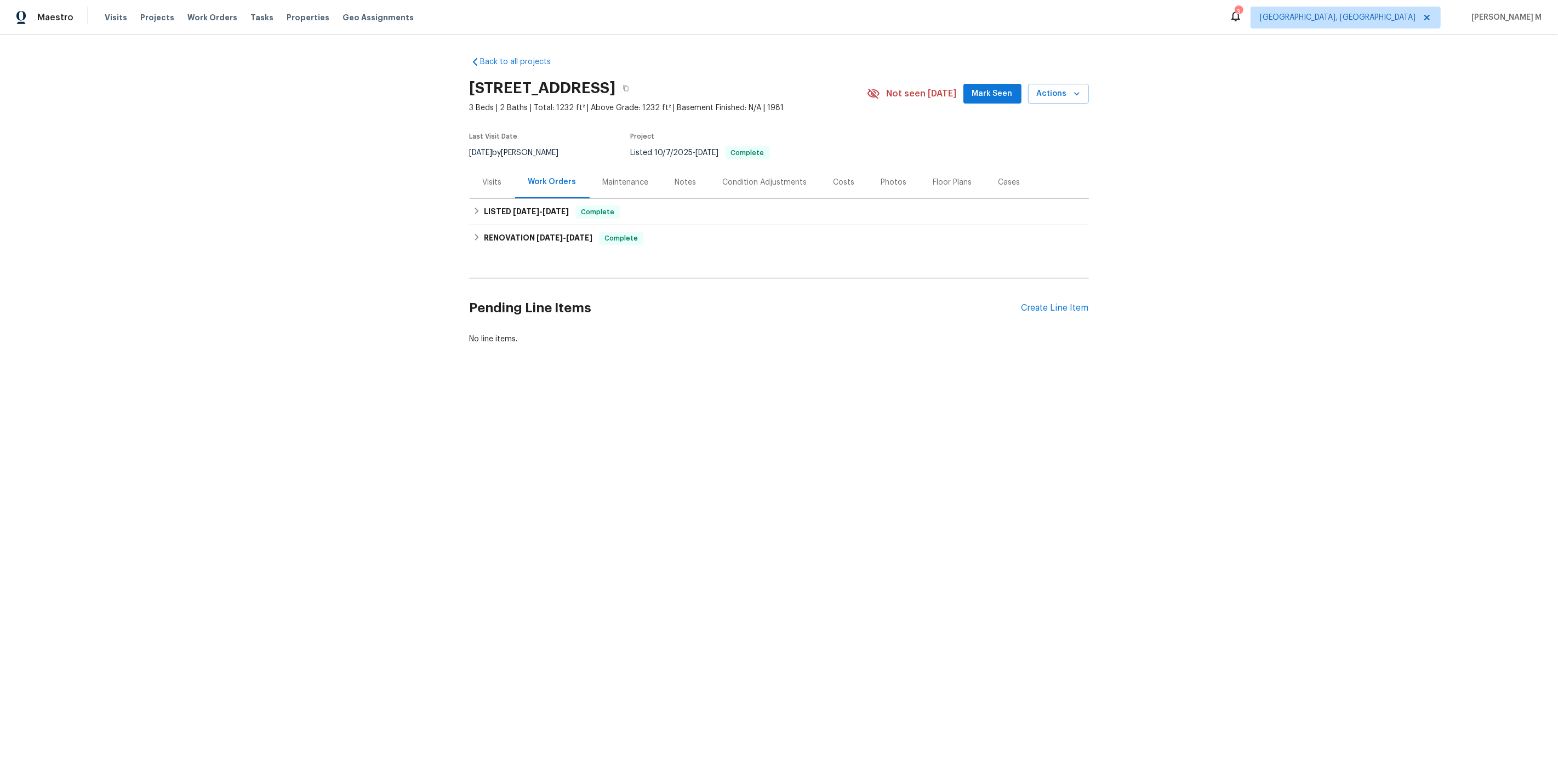
click at [875, 419] on html "Maestro Visits Projects Work Orders Tasks Properties Geo Assignments 3 [GEOGRAP…" at bounding box center [779, 209] width 1558 height 419
click at [621, 199] on div "LISTED [DATE] - [DATE] Complete" at bounding box center [780, 212] width 619 height 26
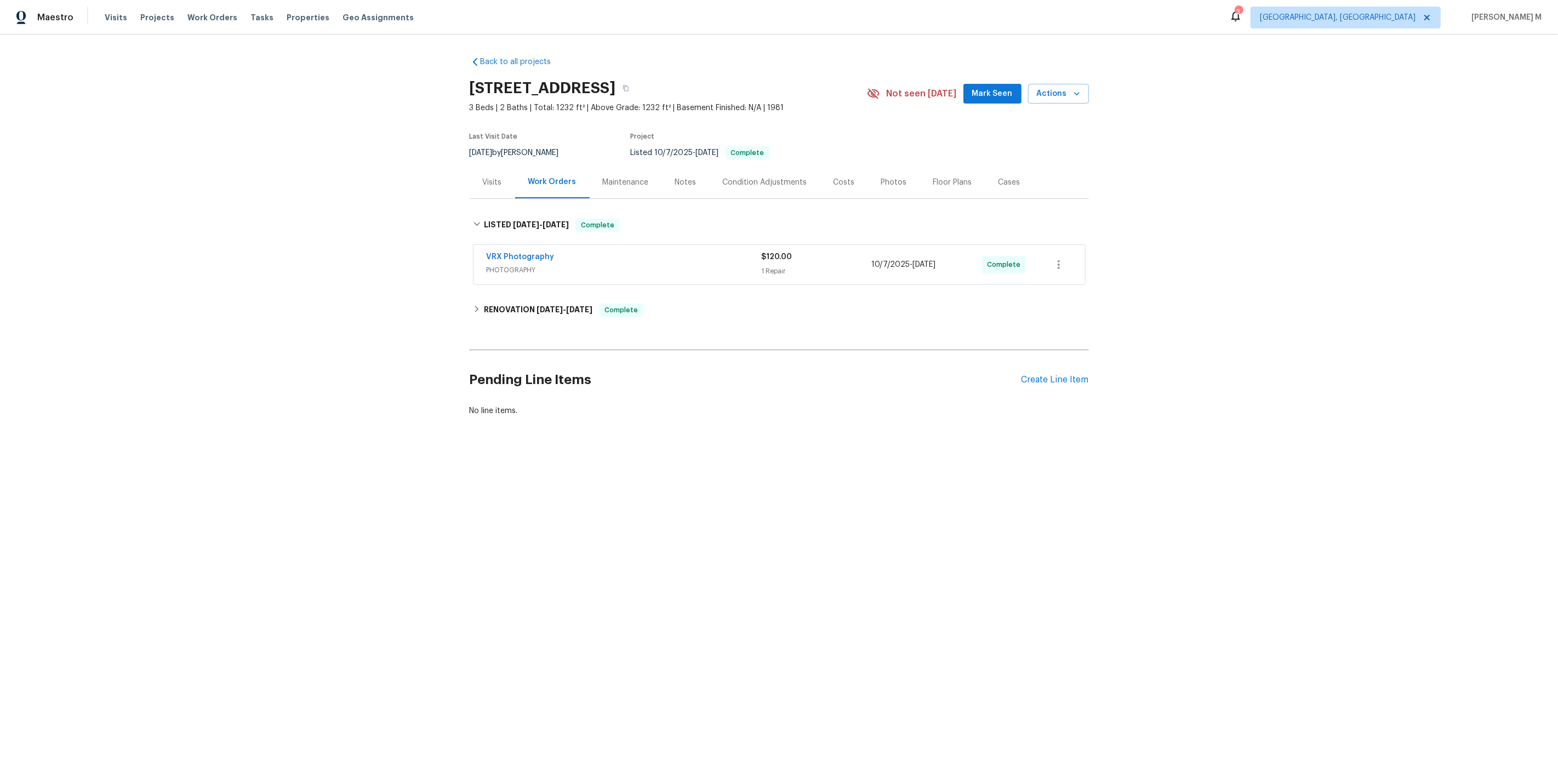
click at [625, 187] on div "Maintenance" at bounding box center [626, 182] width 73 height 32
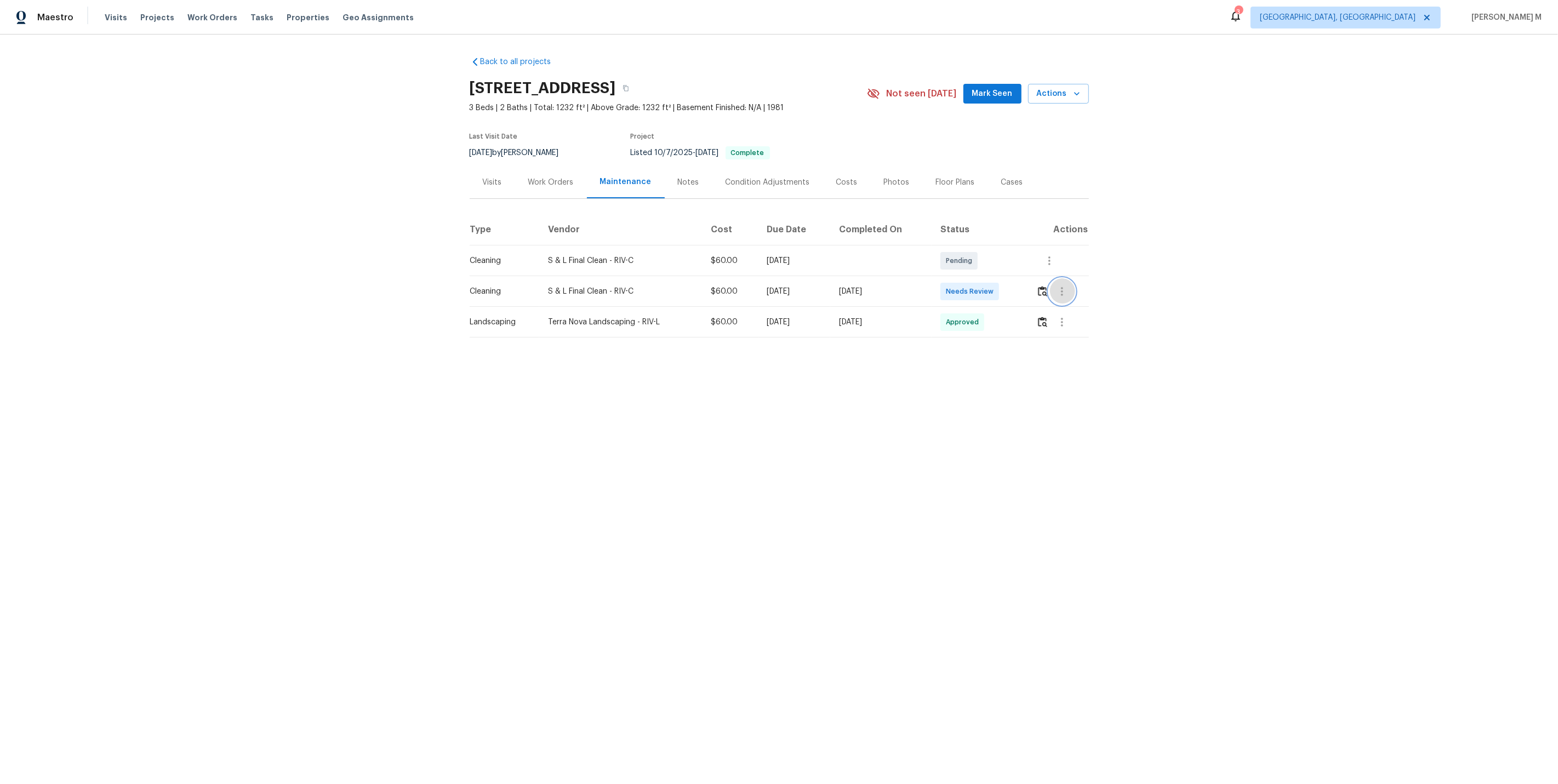
click at [1060, 288] on icon "button" at bounding box center [1062, 291] width 13 height 13
click at [1068, 307] on li "View details" at bounding box center [1090, 304] width 77 height 18
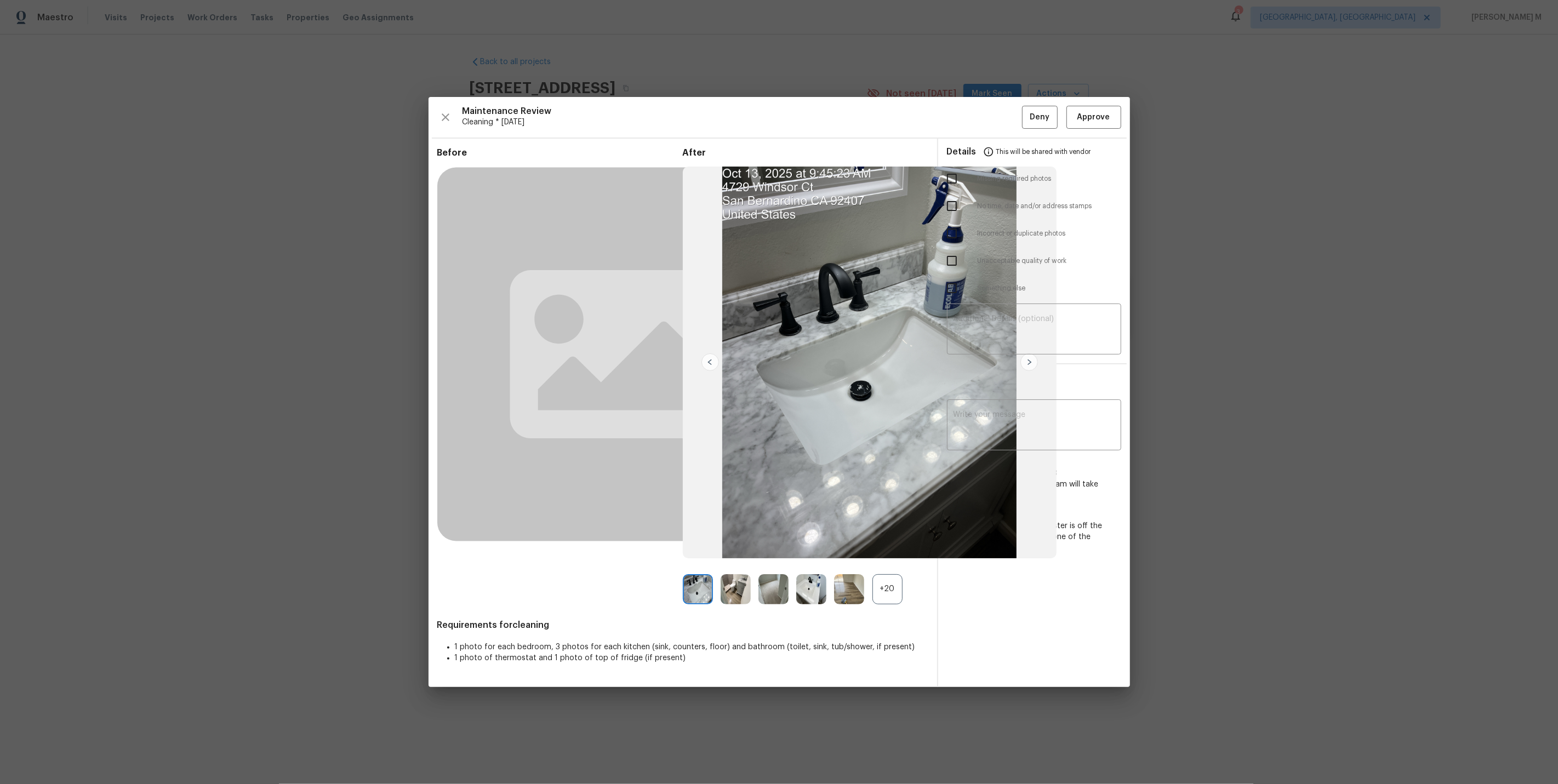
click at [896, 592] on div "+20" at bounding box center [887, 589] width 30 height 30
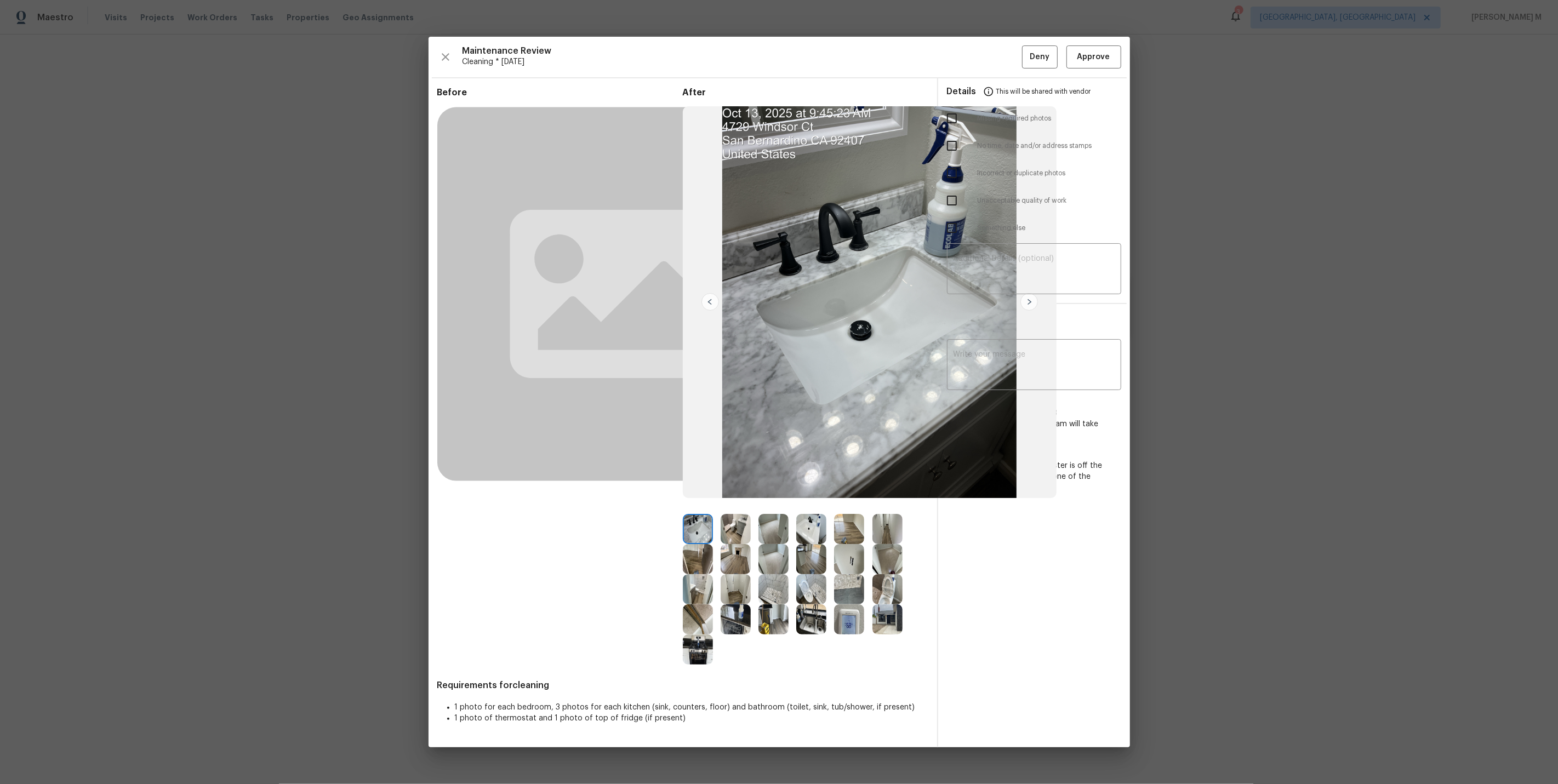
click at [852, 559] on img at bounding box center [849, 559] width 30 height 30
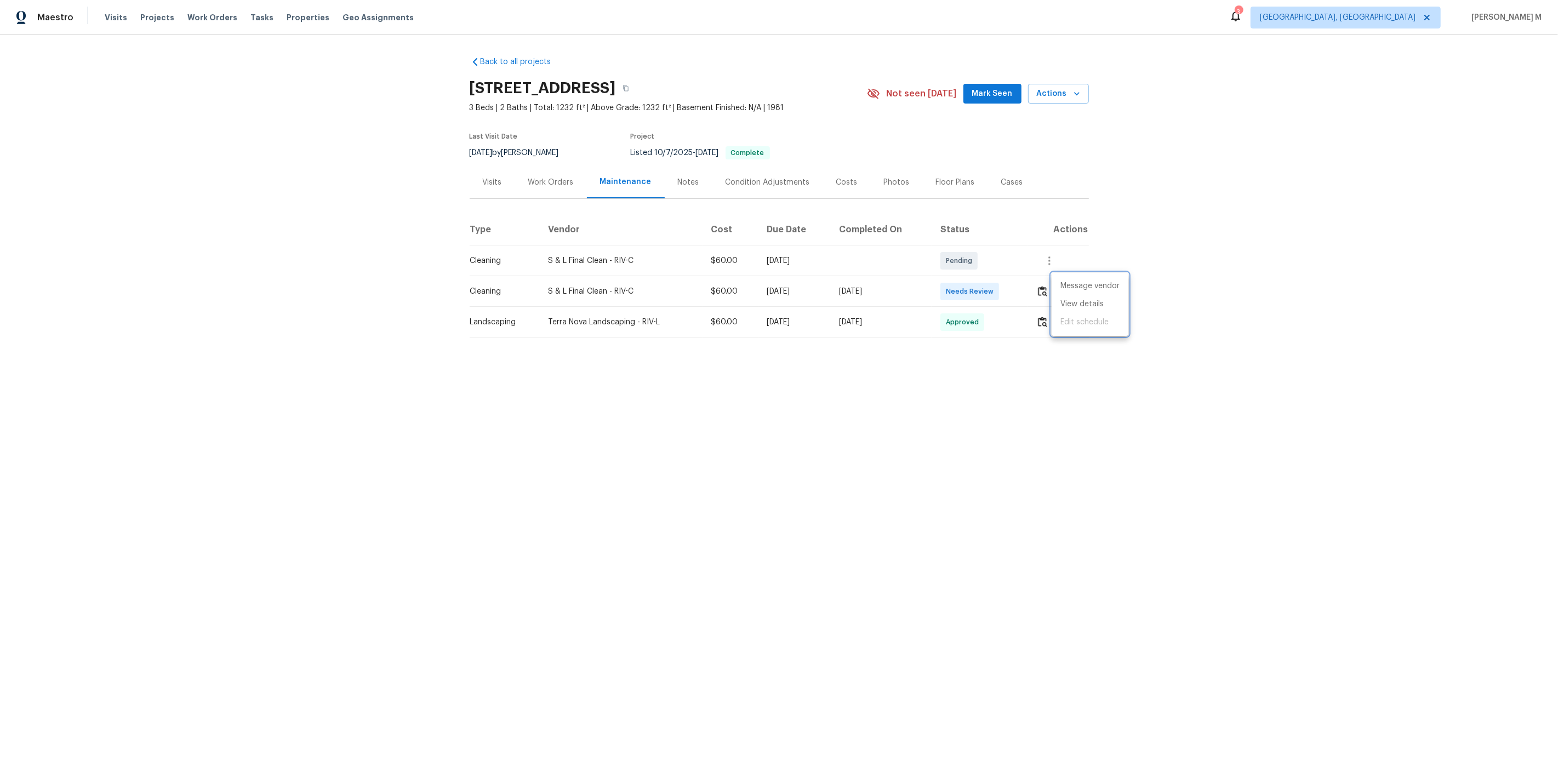
click at [539, 180] on div at bounding box center [779, 392] width 1558 height 784
click at [552, 194] on div "Back to all projects 4729 Windsor Ct, San Bernardino, CA 92407 3 Beds | 2 Baths…" at bounding box center [780, 192] width 619 height 290
click at [552, 186] on div "Work Orders" at bounding box center [551, 182] width 72 height 32
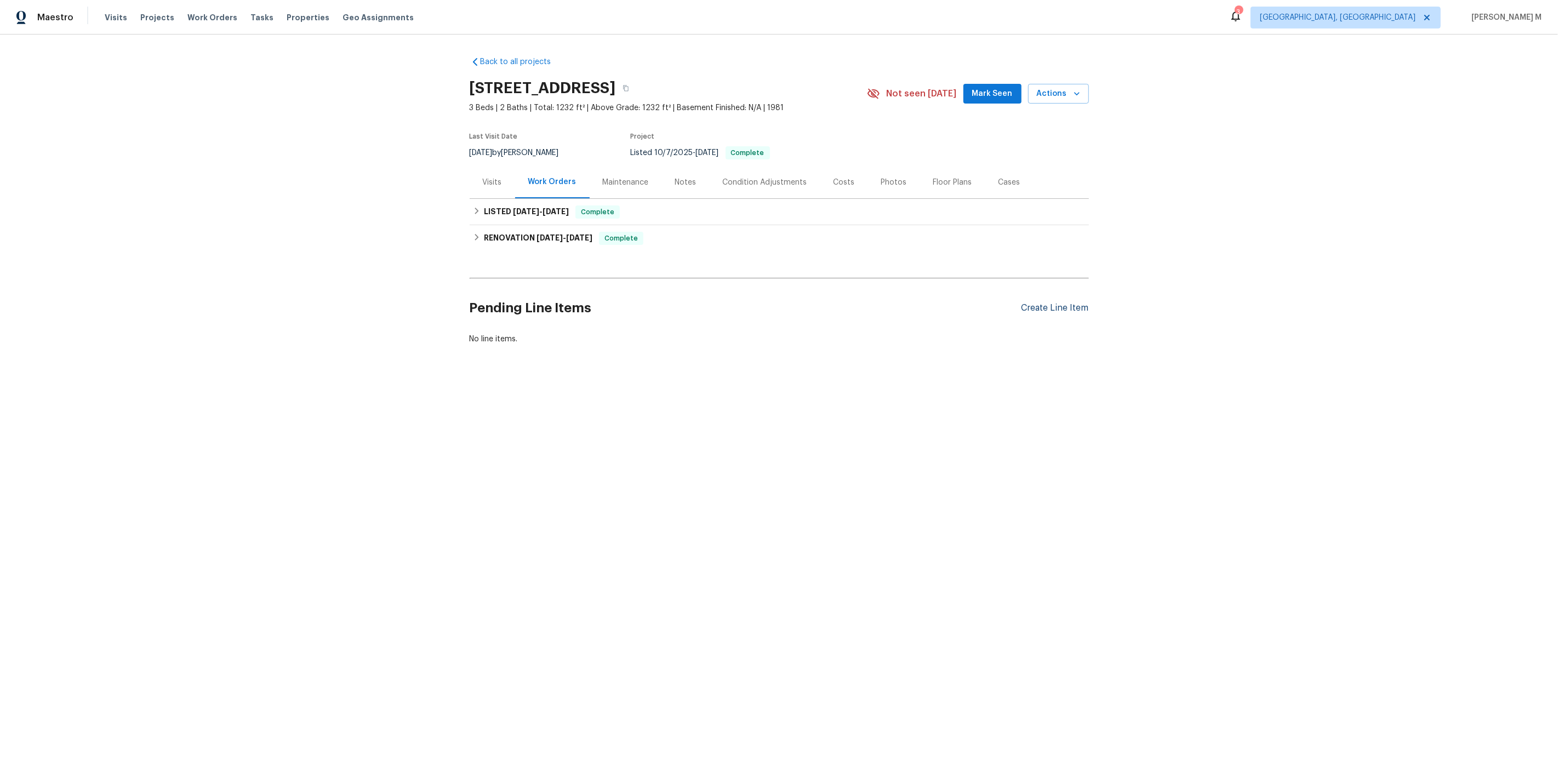
click at [1040, 303] on div "Create Line Item" at bounding box center [1055, 308] width 67 height 10
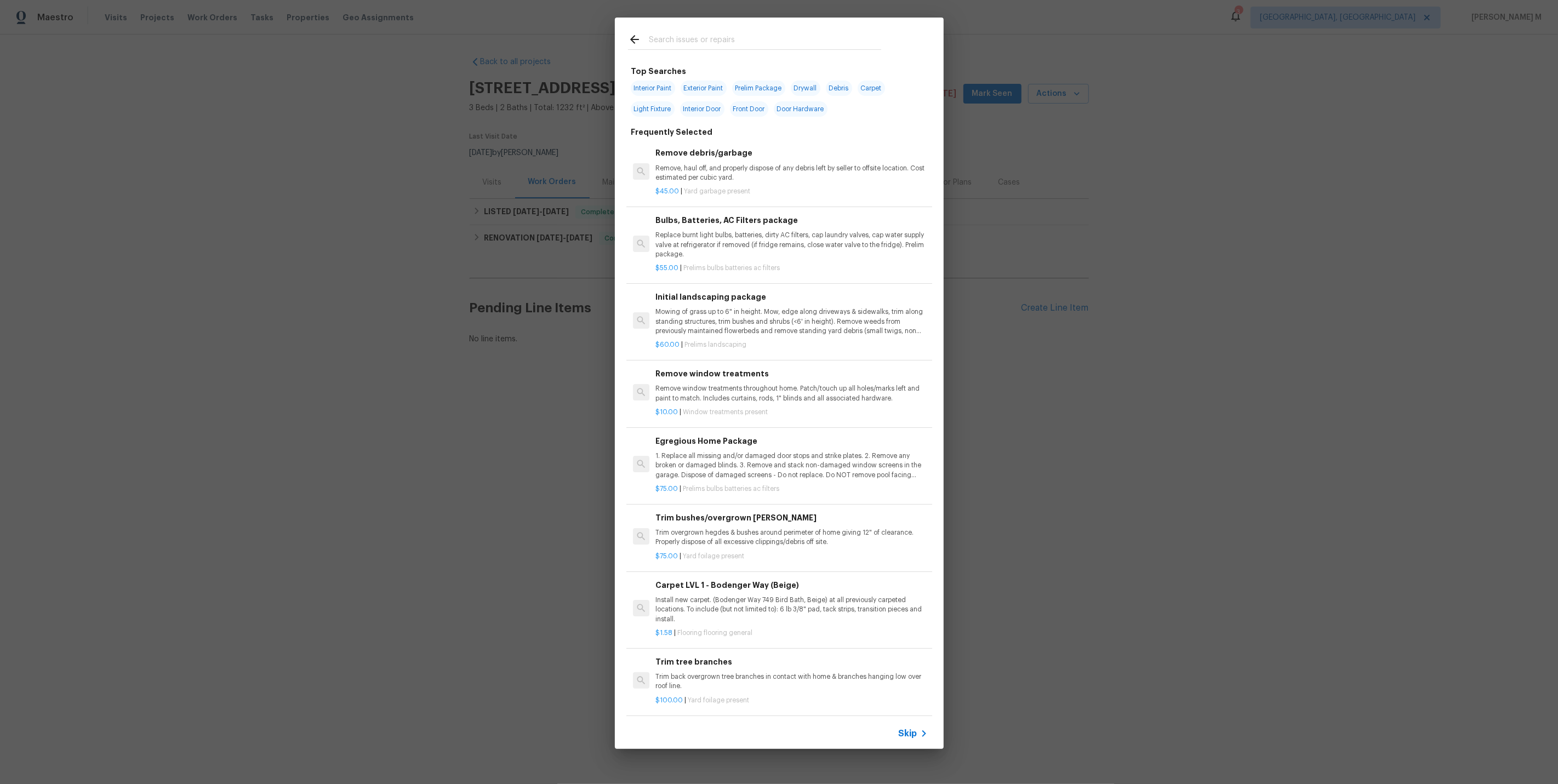
click at [911, 733] on span "Skip" at bounding box center [908, 733] width 19 height 11
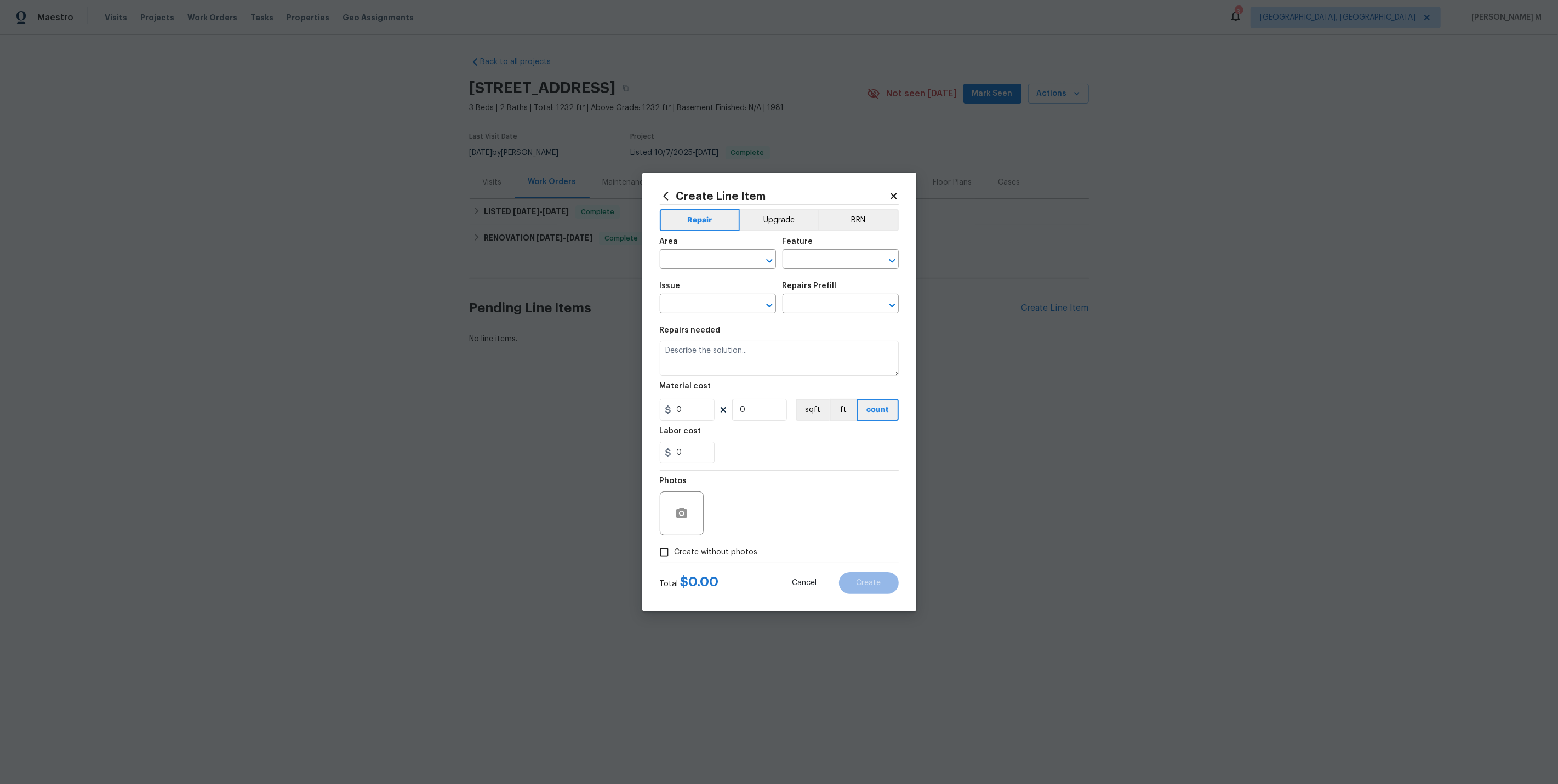
click at [711, 276] on span "Area ​" at bounding box center [718, 253] width 116 height 44
click at [706, 266] on input "text" at bounding box center [702, 261] width 85 height 17
click at [703, 289] on li "Bedroom" at bounding box center [717, 290] width 117 height 18
type input "Bedroom"
click at [818, 264] on input "text" at bounding box center [825, 261] width 85 height 17
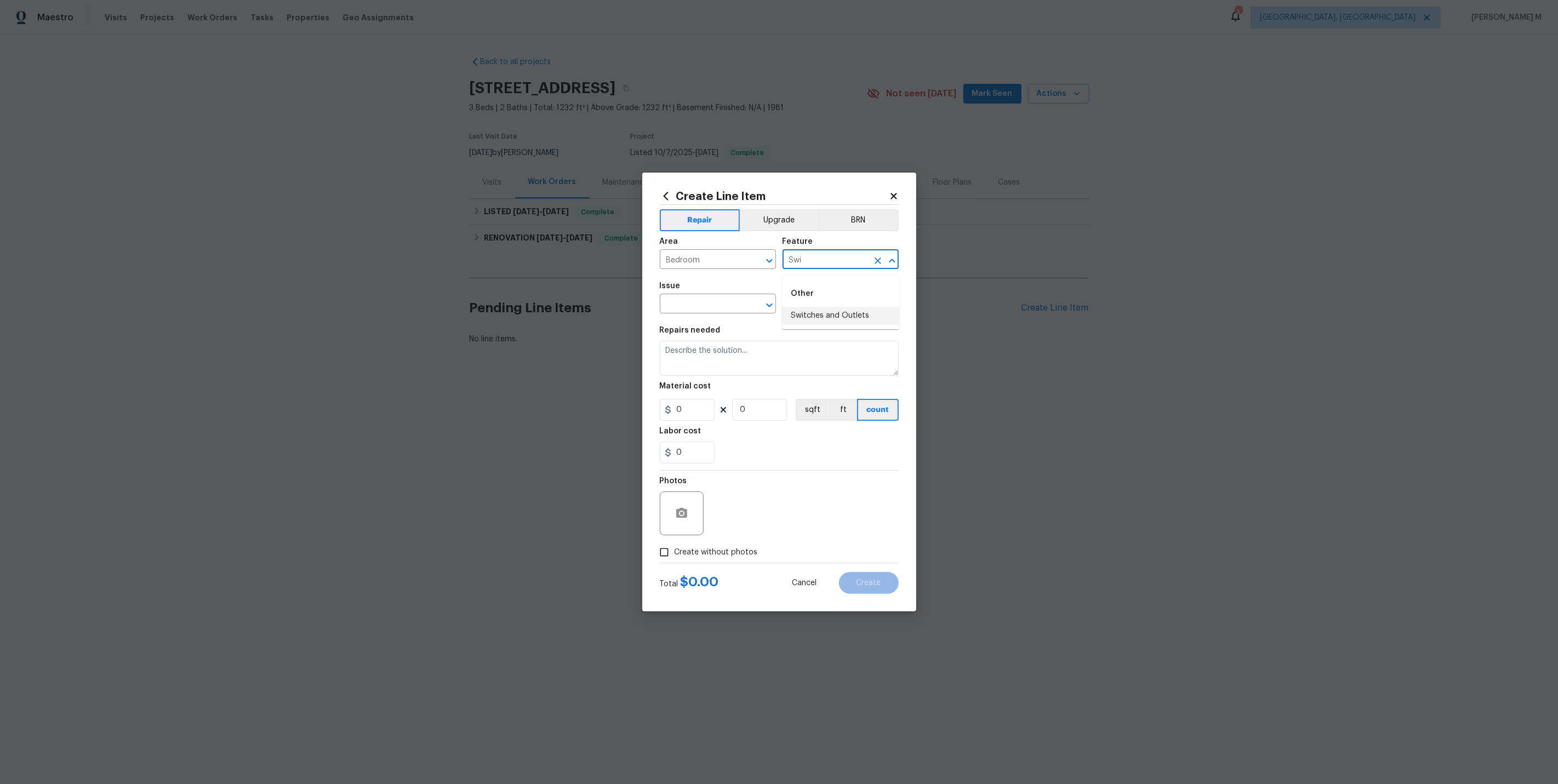
click at [831, 320] on li "Switches and Outlets" at bounding box center [841, 316] width 117 height 18
type input "Switches and Outlets"
click at [679, 312] on input "text" at bounding box center [702, 305] width 85 height 17
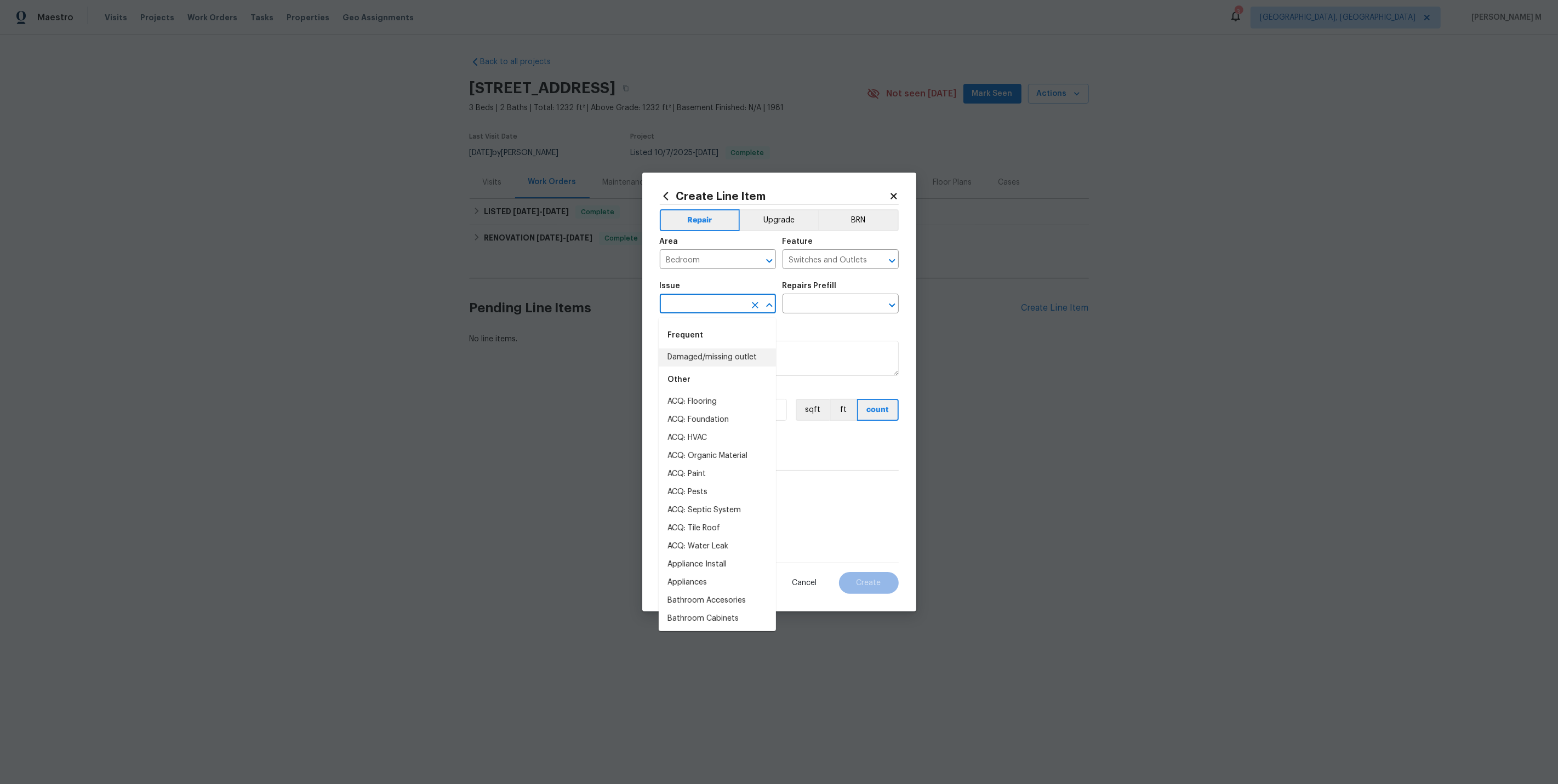
click at [715, 361] on li "Damaged/missing outlet" at bounding box center [717, 357] width 117 height 18
type input "Damaged/missing outlet"
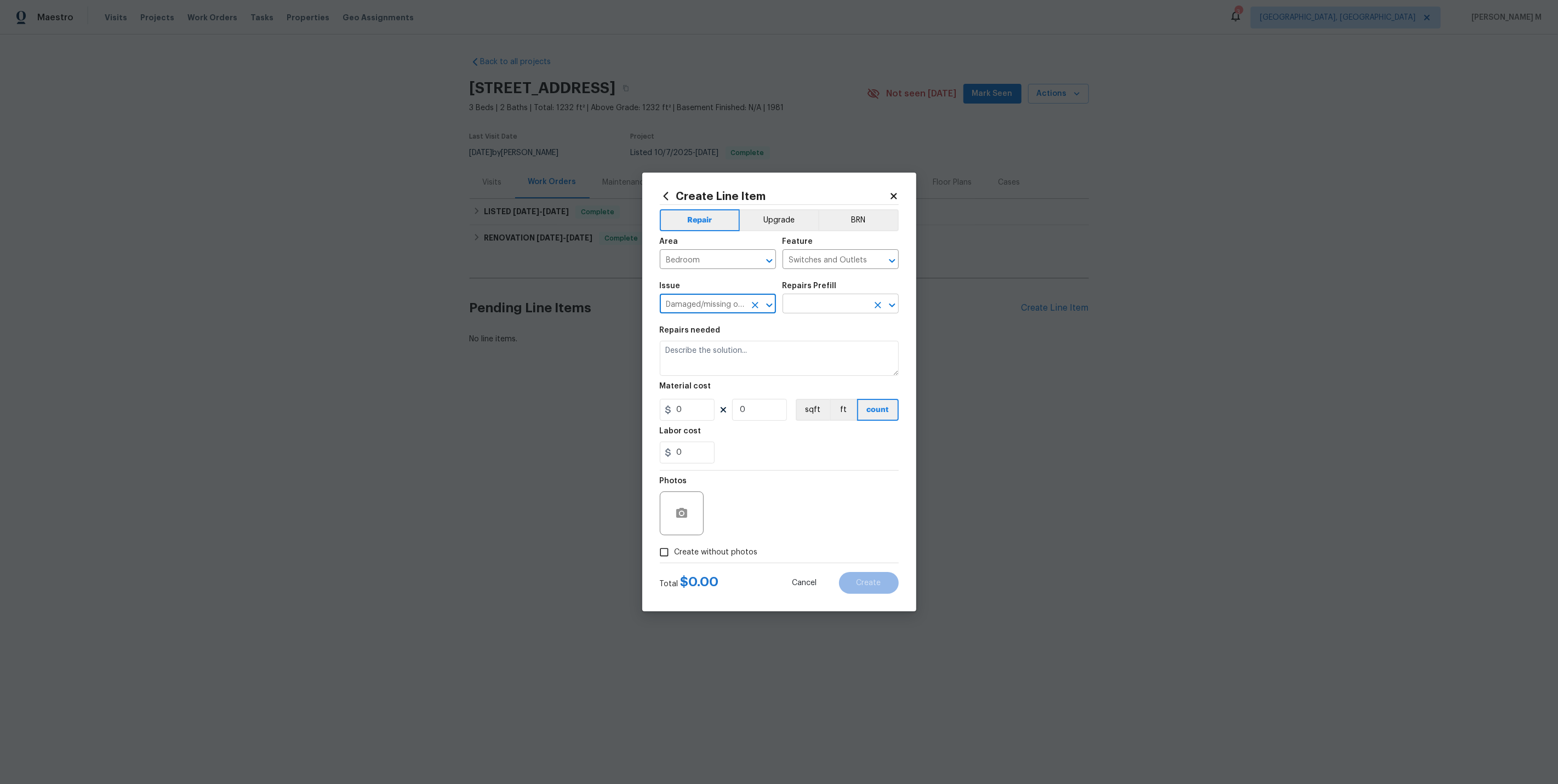
click at [815, 309] on input "text" at bounding box center [825, 305] width 85 height 17
click at [808, 341] on li "Add new electrical outlet and junction box. $125.00" at bounding box center [841, 337] width 117 height 30
type input "Add new electrical outlet and junction box. $125.00"
type textarea "Install new outlet by tying into existing circuit and installing new junction b…"
type input "125"
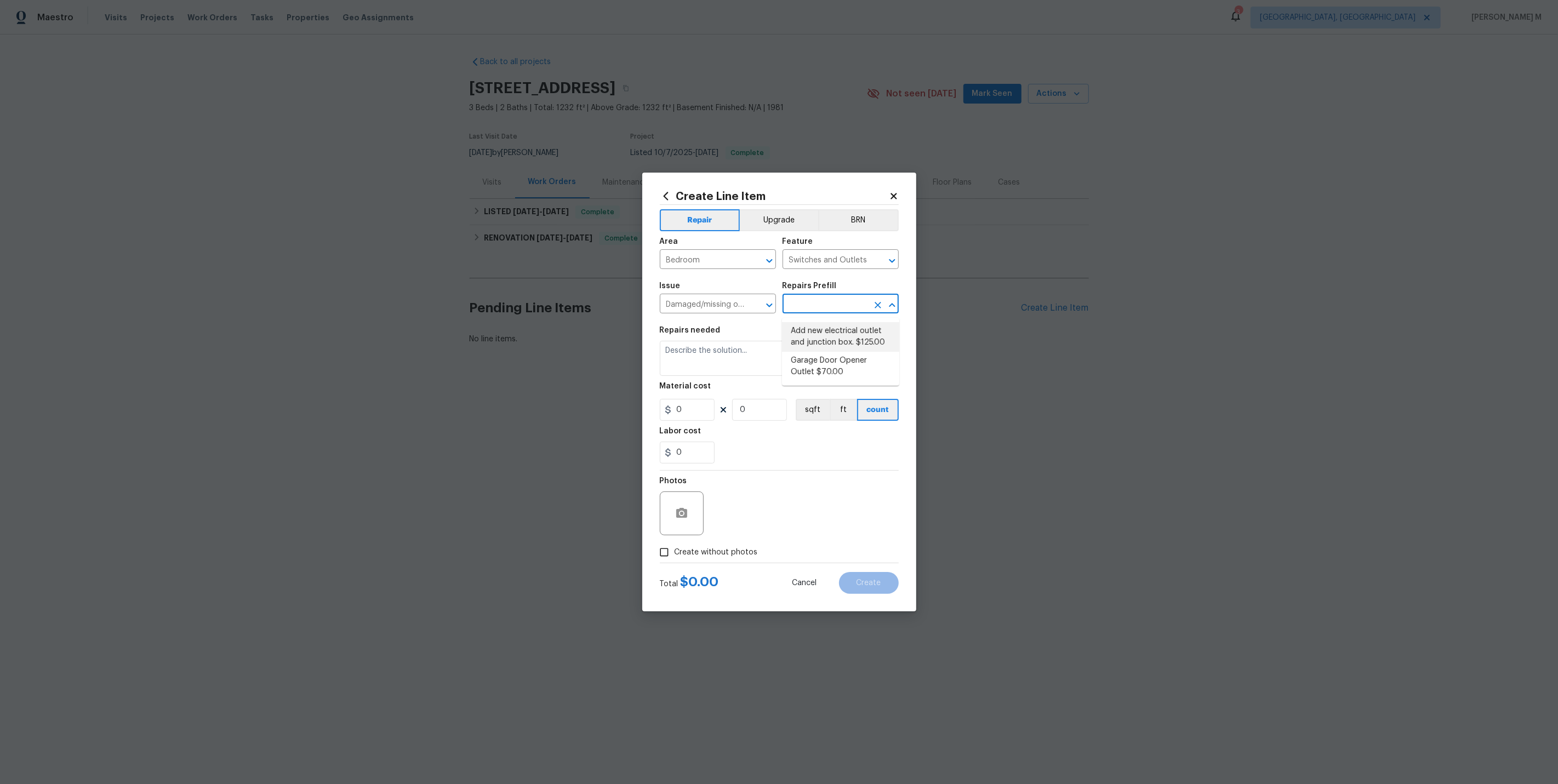
type input "1"
drag, startPoint x: 789, startPoint y: 306, endPoint x: 836, endPoint y: 309, distance: 47.1
click at [836, 309] on input "Add new electrical outlet and junction box. $125.00" at bounding box center [825, 305] width 85 height 17
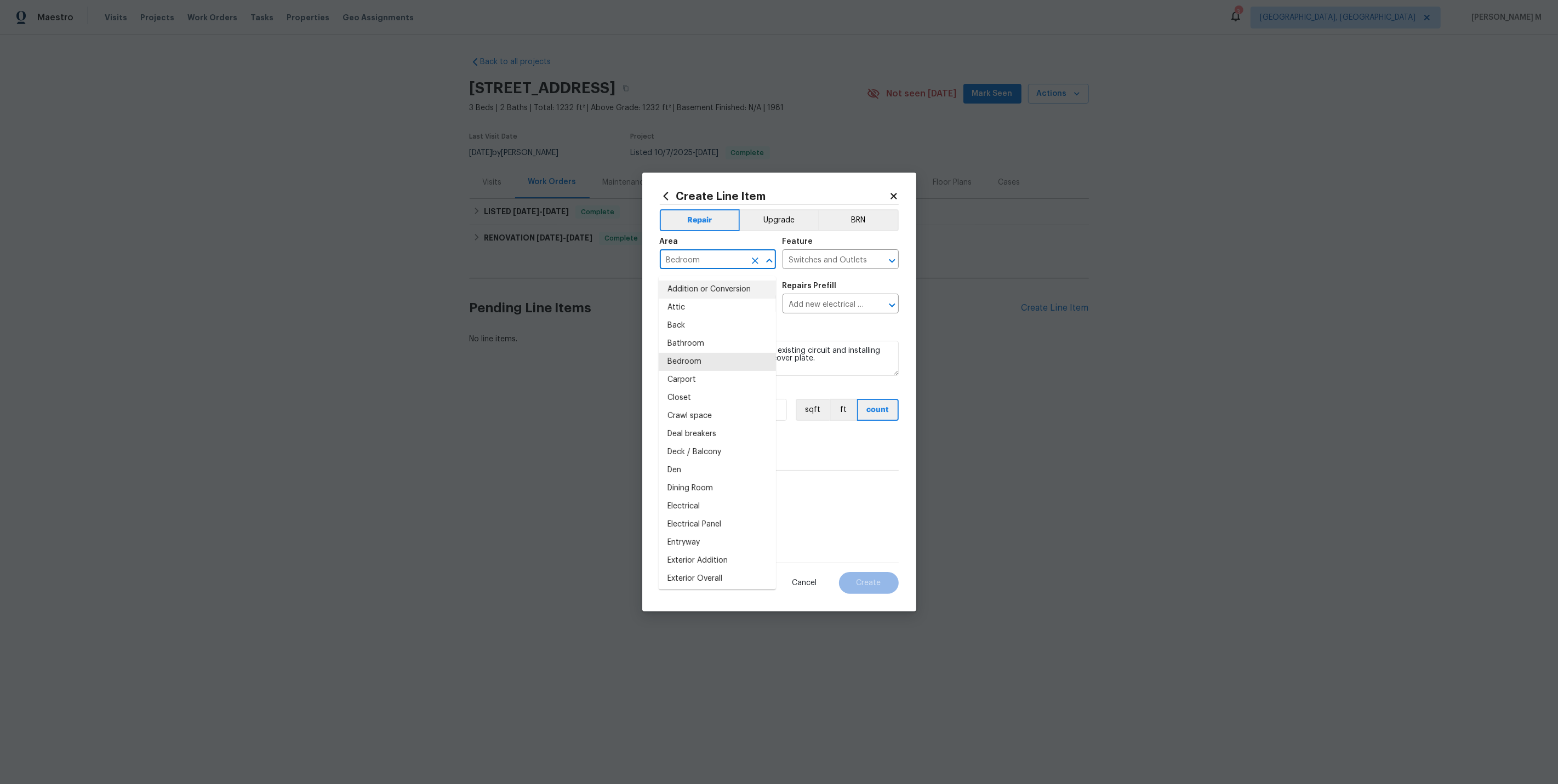
click at [711, 268] on input "Bedroom" at bounding box center [702, 261] width 85 height 17
click at [719, 308] on li "Main Bedroom" at bounding box center [717, 308] width 117 height 18
type input "Main Bedroom"
click at [833, 269] on input "Switches and Outlets" at bounding box center [825, 261] width 85 height 17
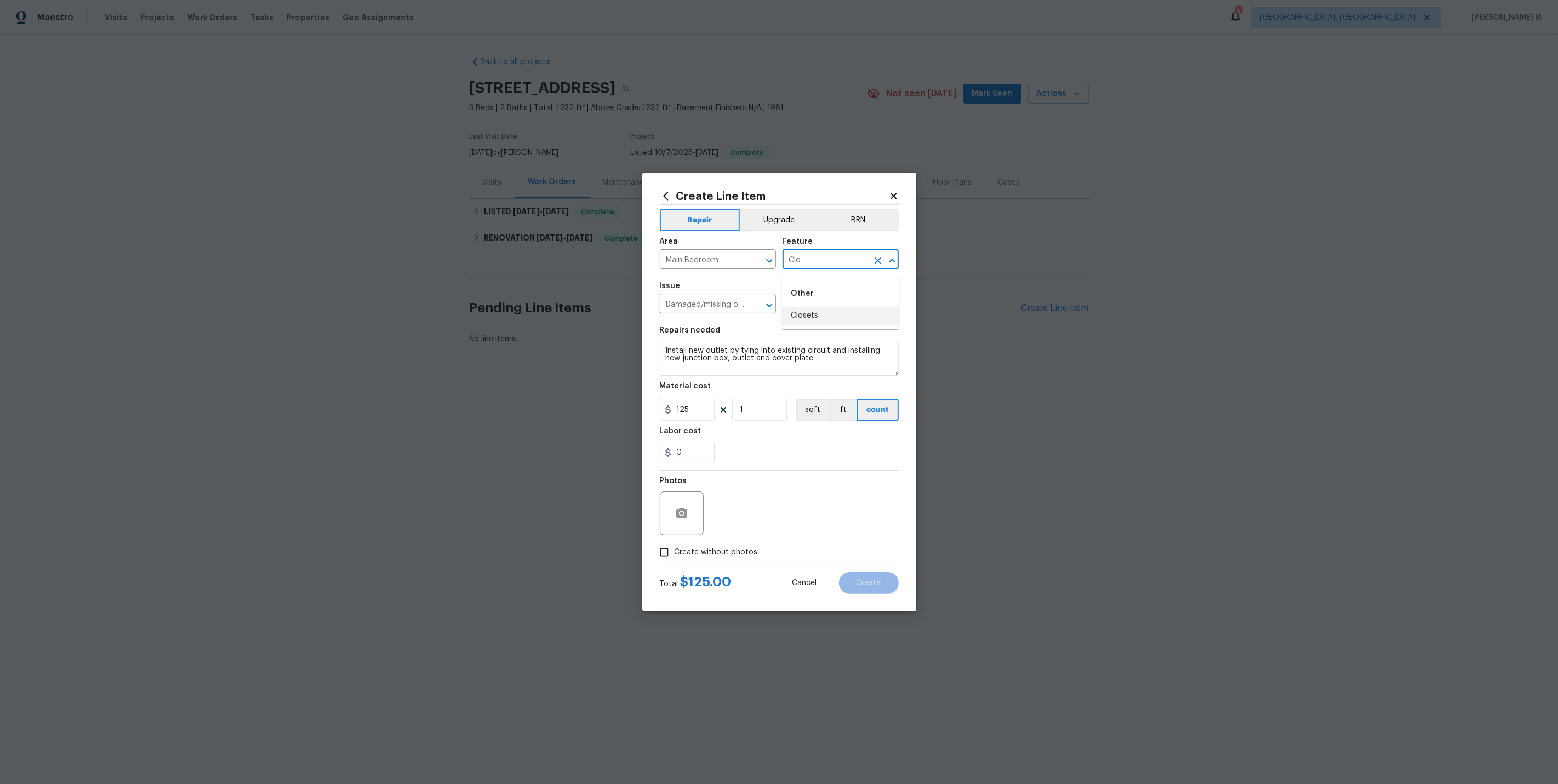
click at [824, 315] on li "Closets" at bounding box center [841, 316] width 117 height 18
type input "Closets"
click at [723, 311] on input "Damaged/missing outlet" at bounding box center [702, 305] width 85 height 17
click at [721, 358] on li "Interior Closet Door" at bounding box center [717, 357] width 117 height 18
click at [704, 313] on input "Interior Closet Door" at bounding box center [702, 305] width 85 height 17
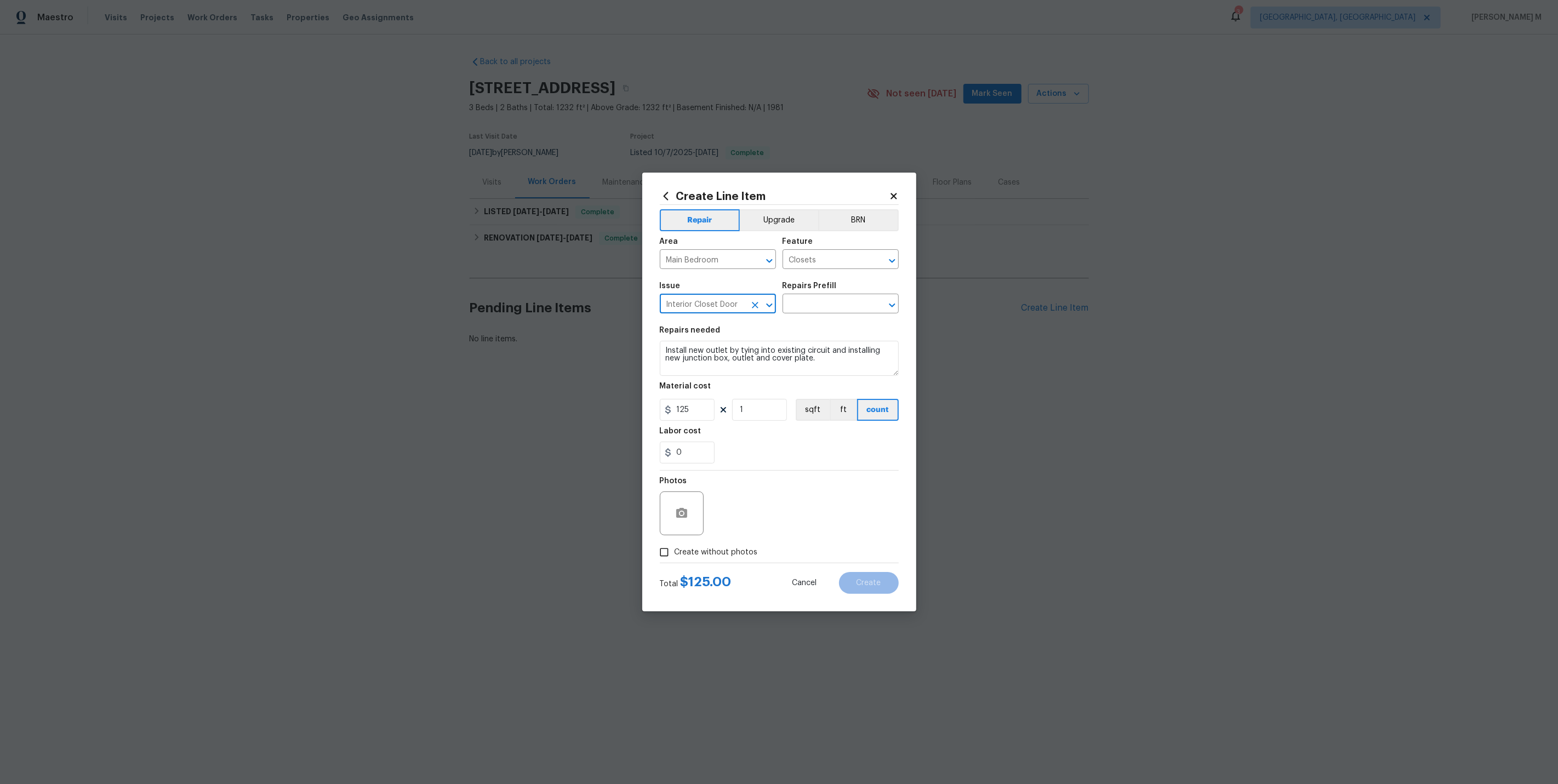
click at [704, 313] on input "Interior Closet Door" at bounding box center [702, 305] width 85 height 17
type input "Interior Closet Door"
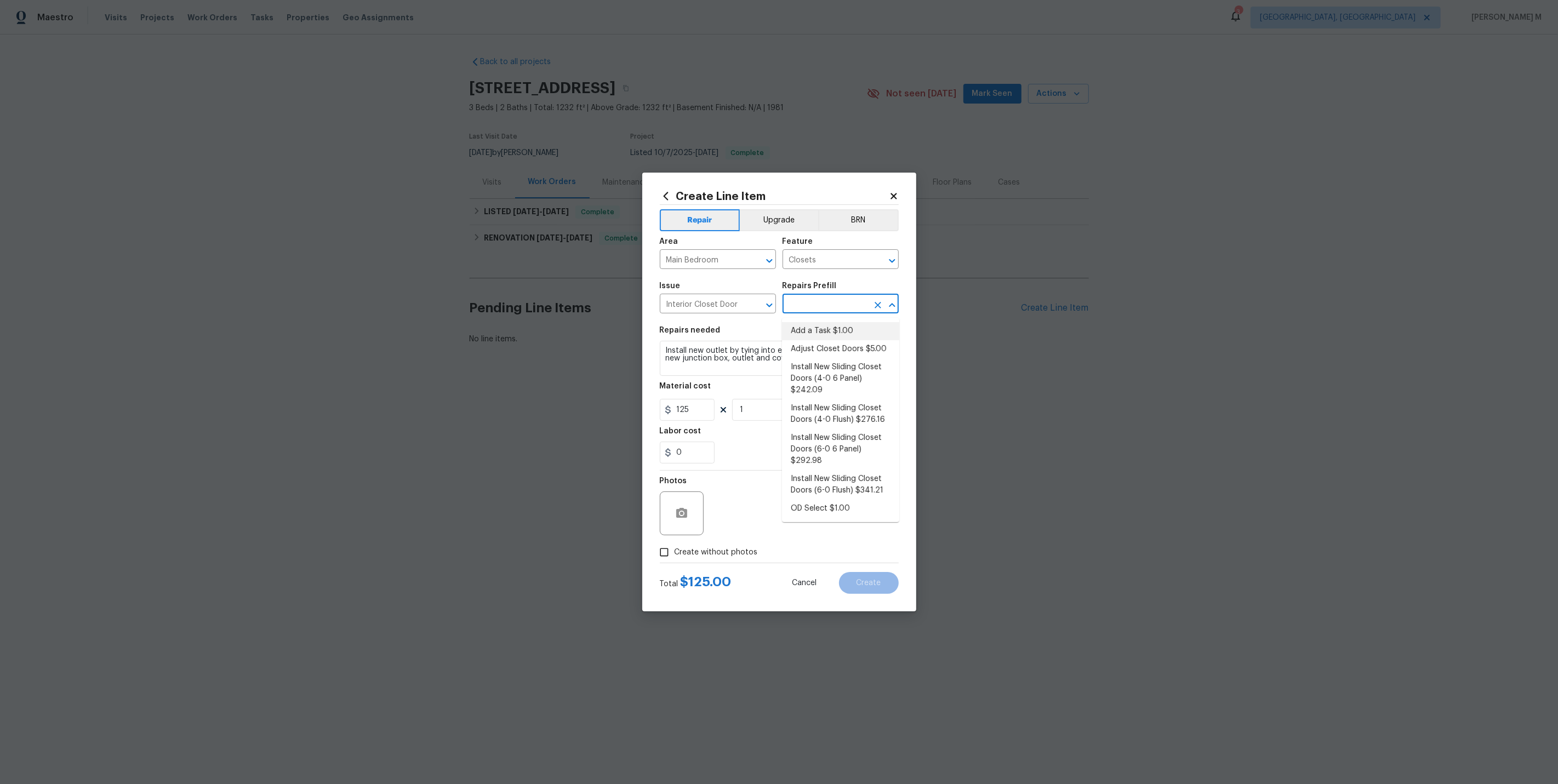
click at [847, 310] on input "text" at bounding box center [825, 305] width 85 height 17
click at [820, 329] on li "Add a Task $1.00" at bounding box center [841, 331] width 117 height 18
type input "Interior Door"
type input "Add a Task $1.00"
type textarea "HPM to detail"
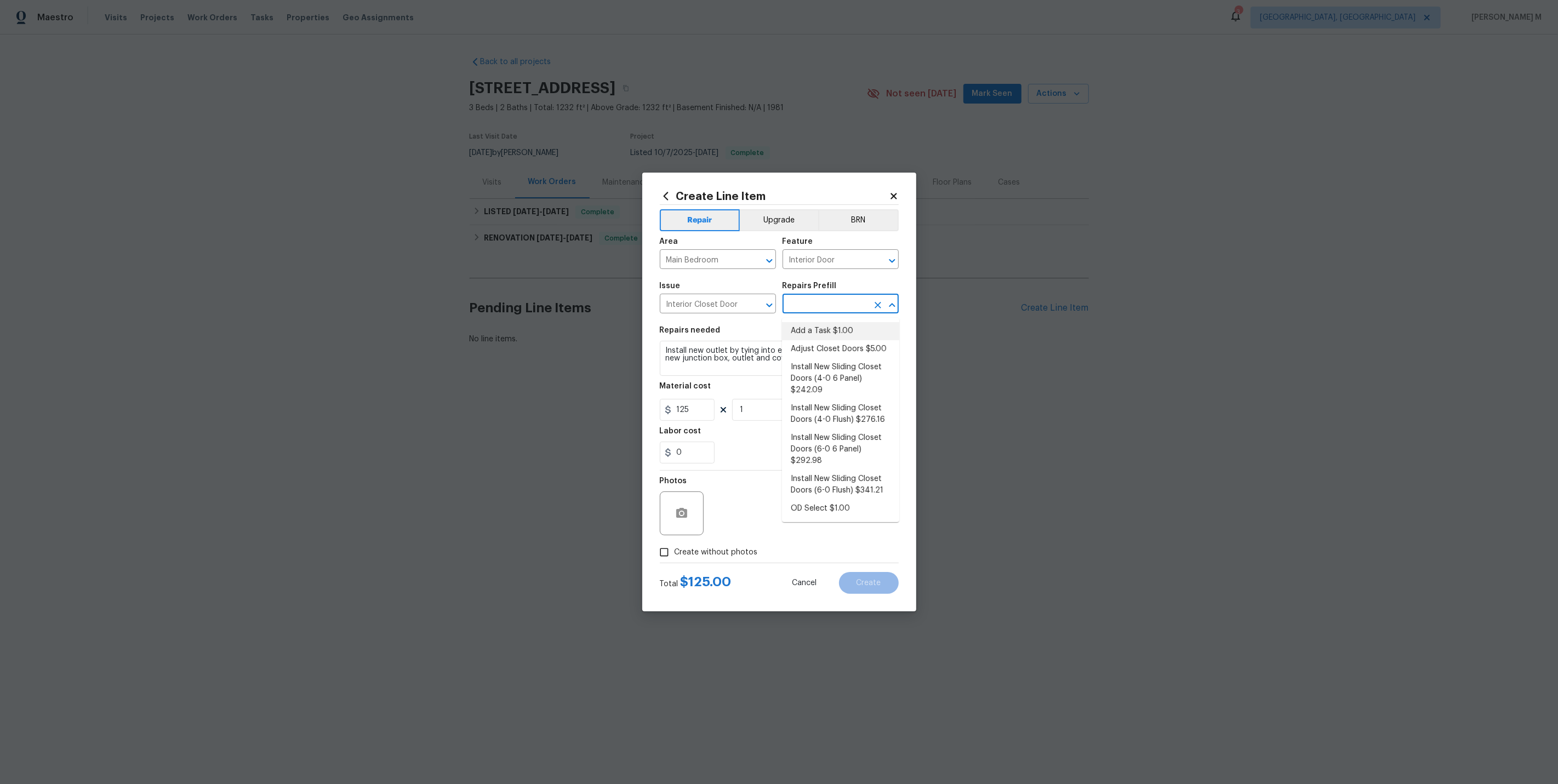
type input "1"
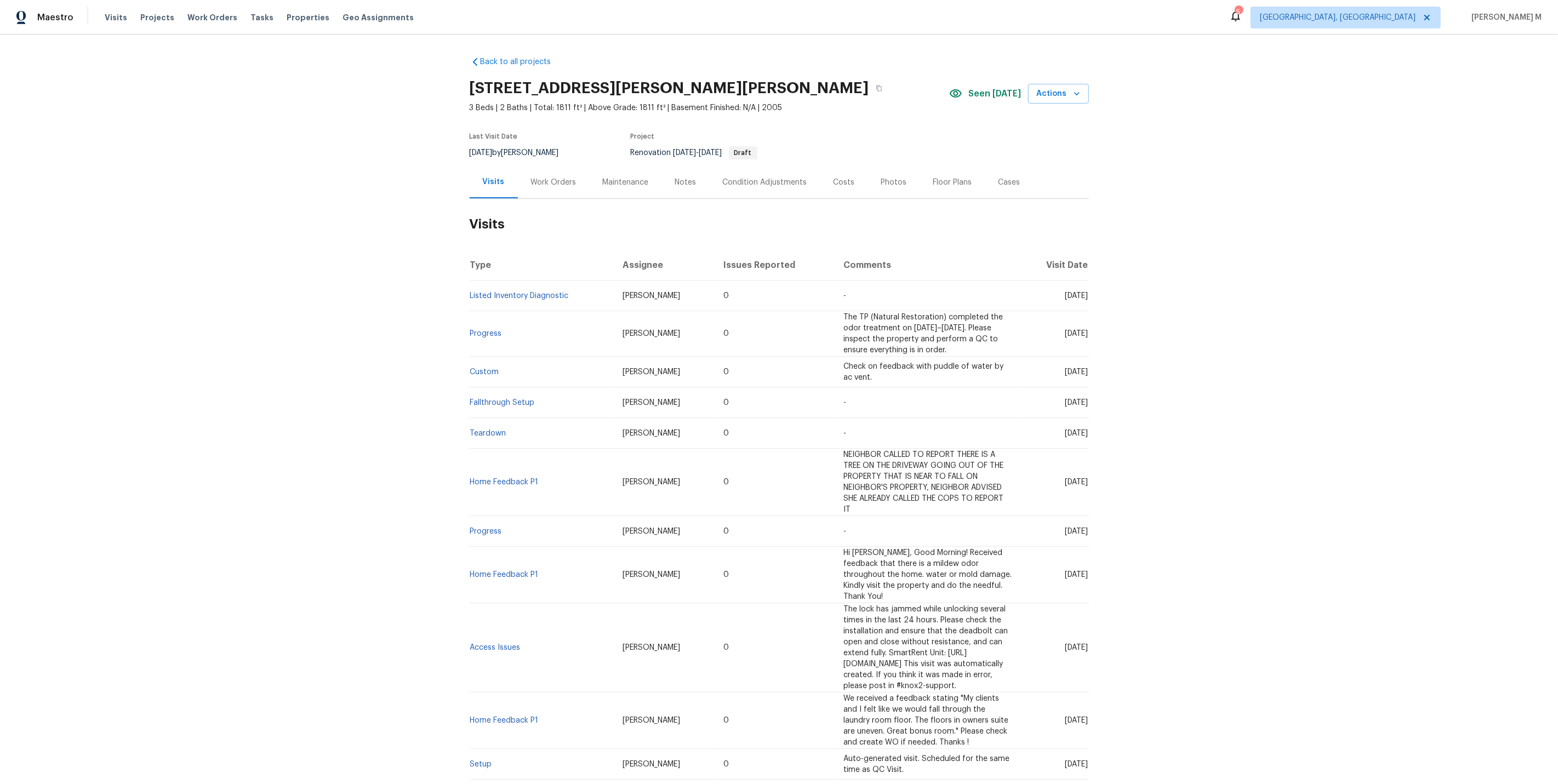
click at [557, 187] on div "Work Orders" at bounding box center [553, 182] width 72 height 32
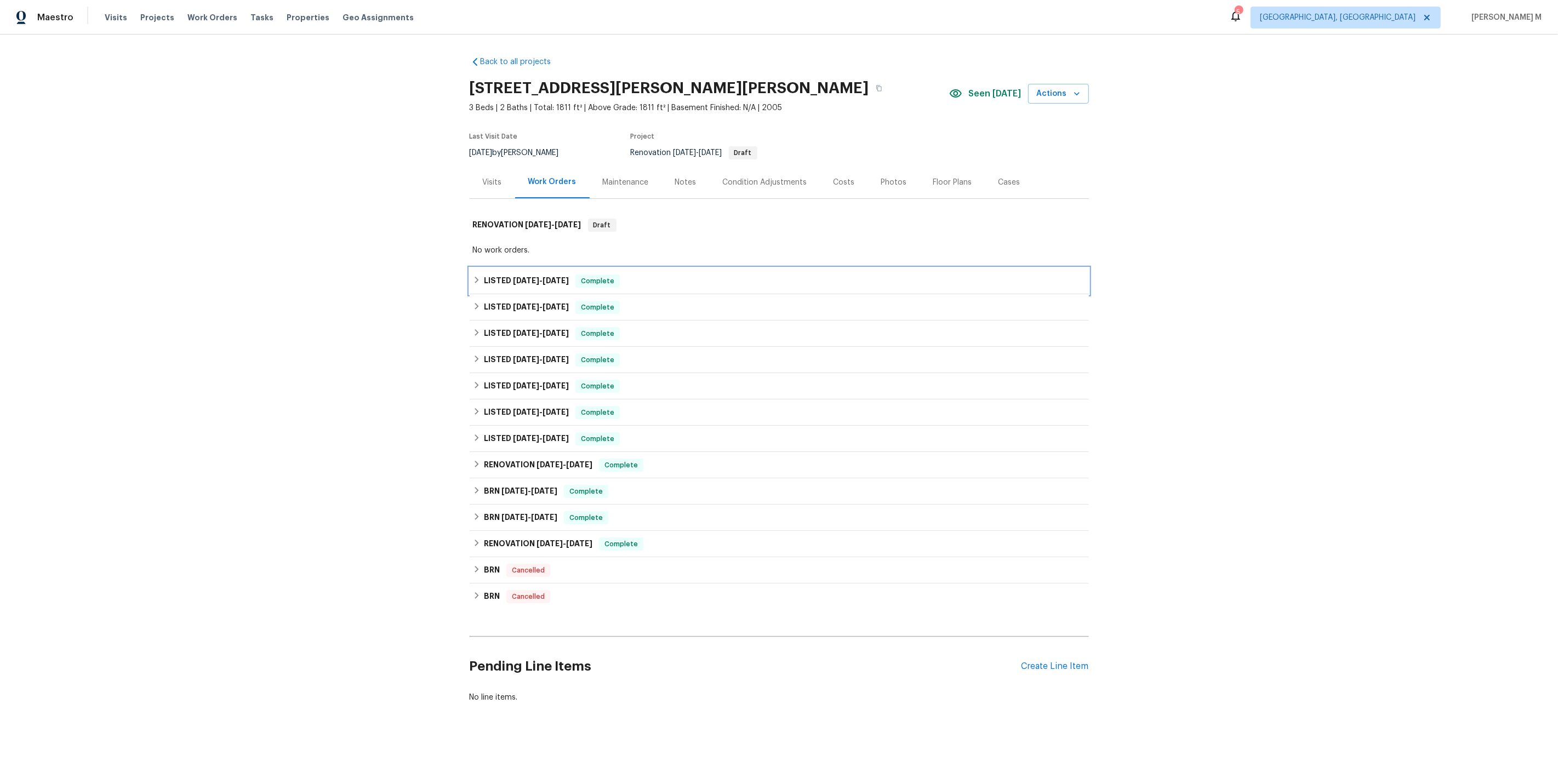
click at [546, 268] on div "LISTED [DATE] - [DATE] Complete" at bounding box center [780, 280] width 619 height 26
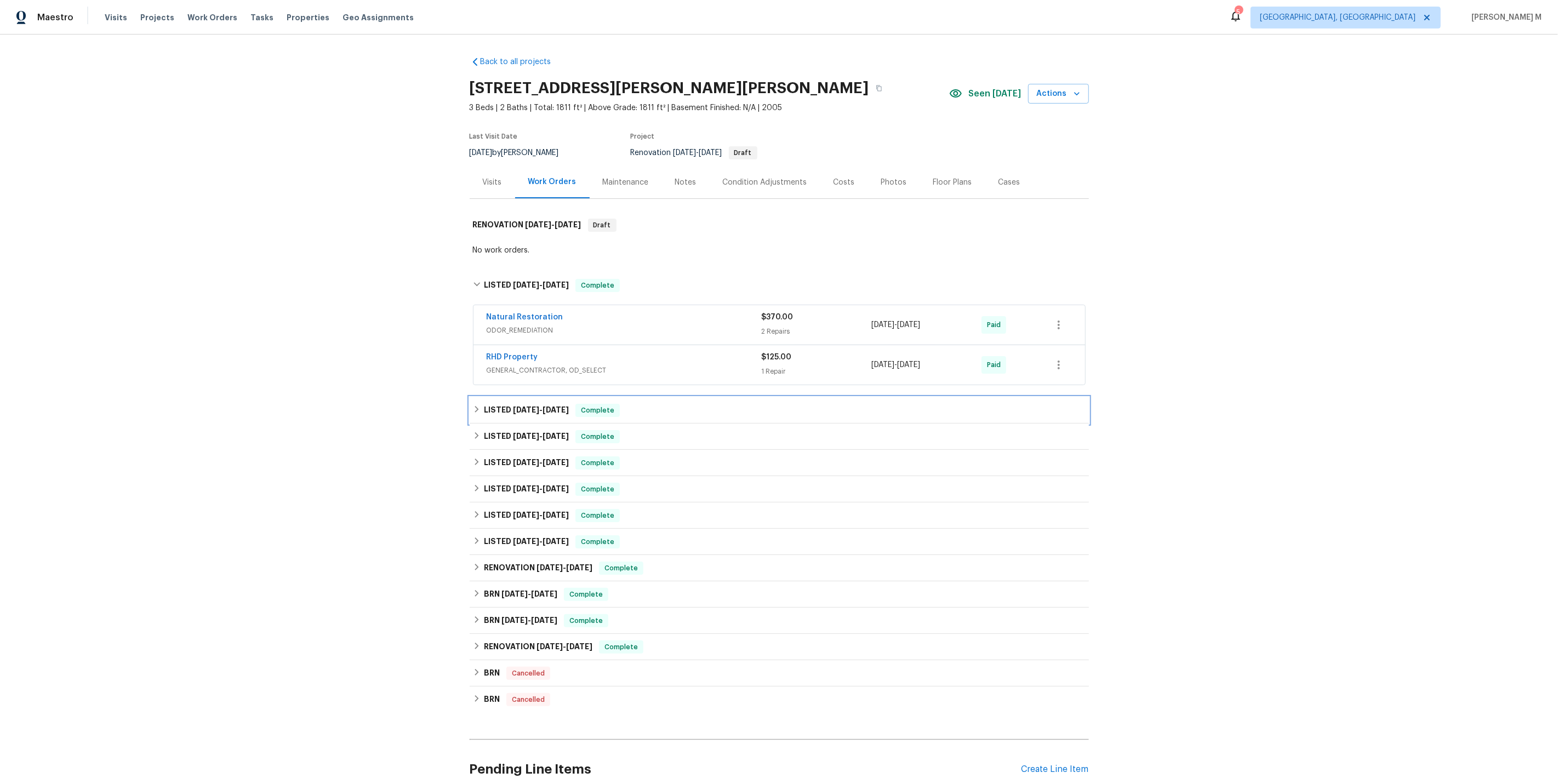
click at [528, 406] on h6 "LISTED [DATE] - [DATE]" at bounding box center [526, 410] width 85 height 13
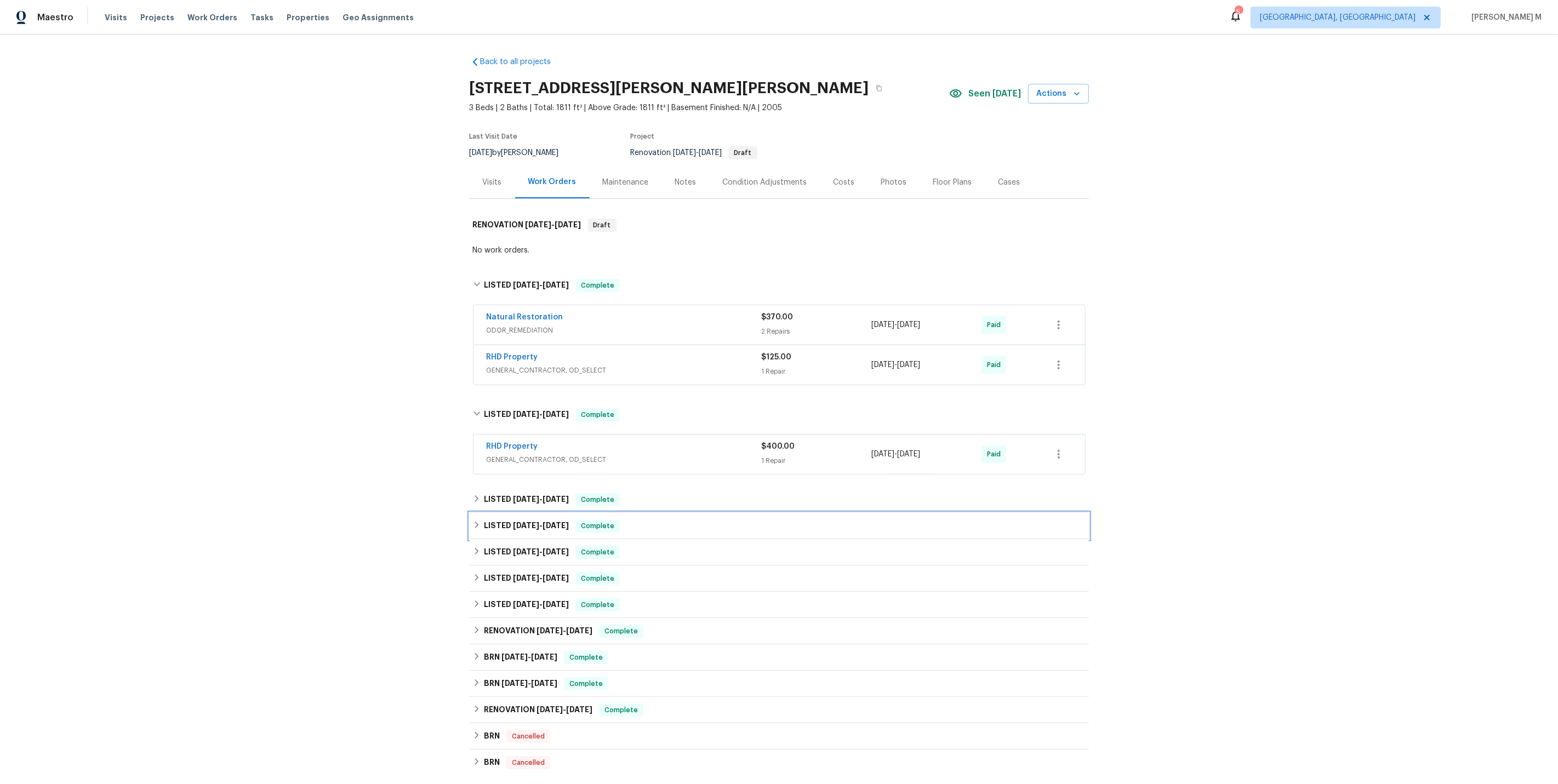
click at [510, 519] on h6 "LISTED 6/12/25 - 6/17/25" at bounding box center [526, 526] width 85 height 13
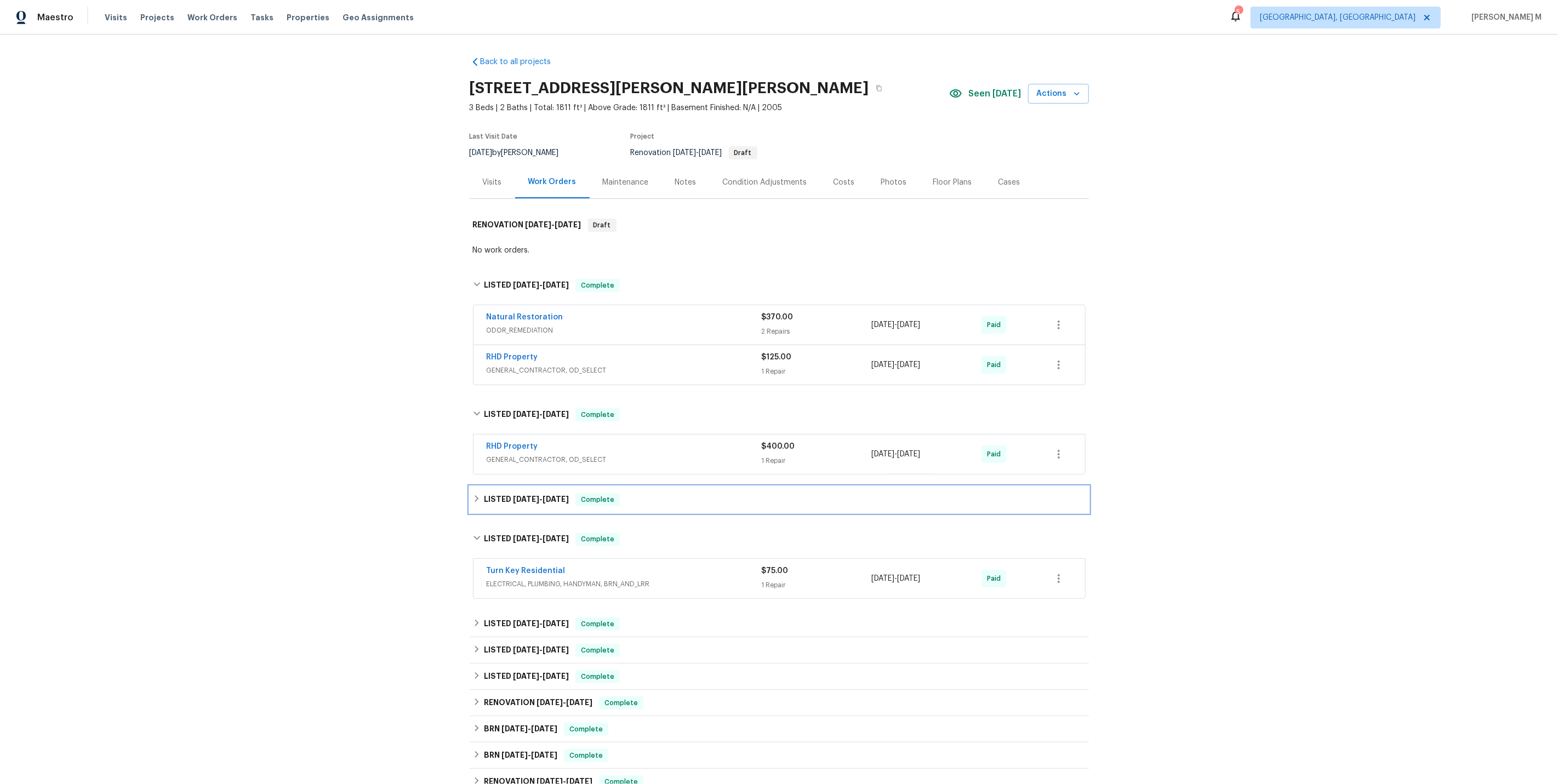
click at [513, 496] on div "LISTED 8/1/25 - 8/7/25 Complete" at bounding box center [780, 499] width 619 height 26
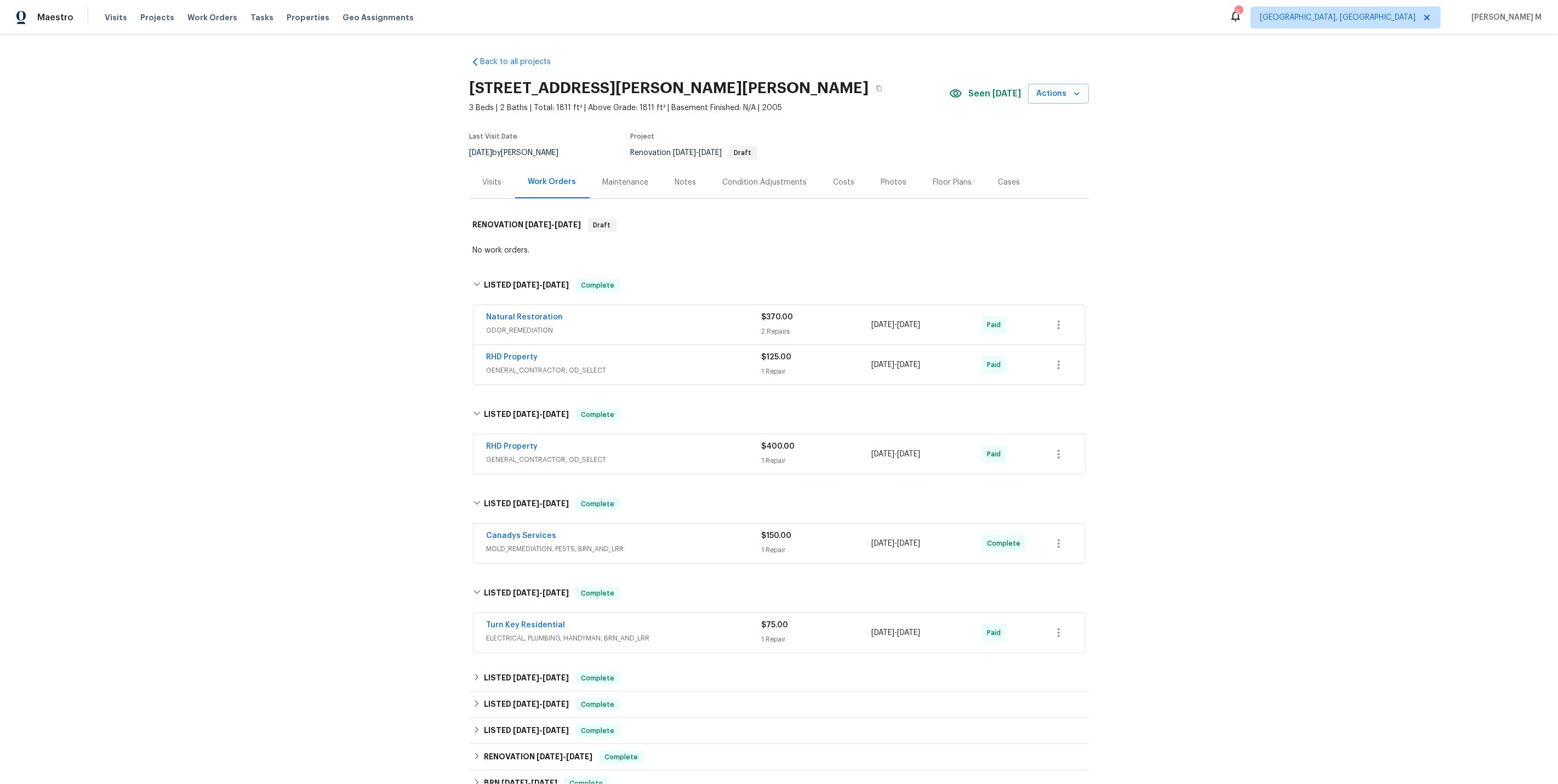
click at [511, 364] on span "GENERAL_CONTRACTOR, OD_SELECT" at bounding box center [624, 370] width 275 height 11
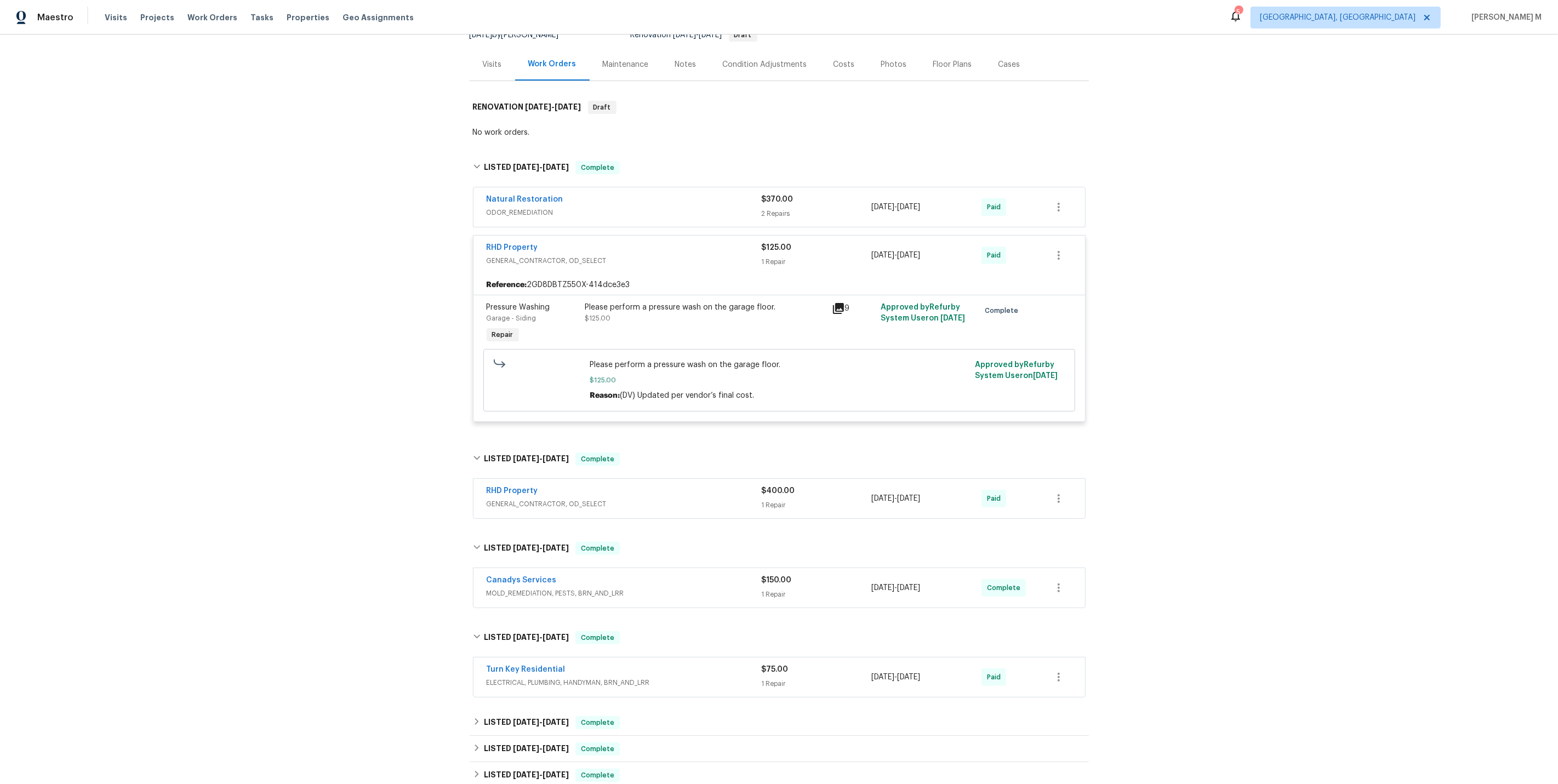
scroll to position [118, 0]
click at [624, 306] on div "Please perform a pressure wash on the garage floor. $125.00" at bounding box center [705, 312] width 240 height 22
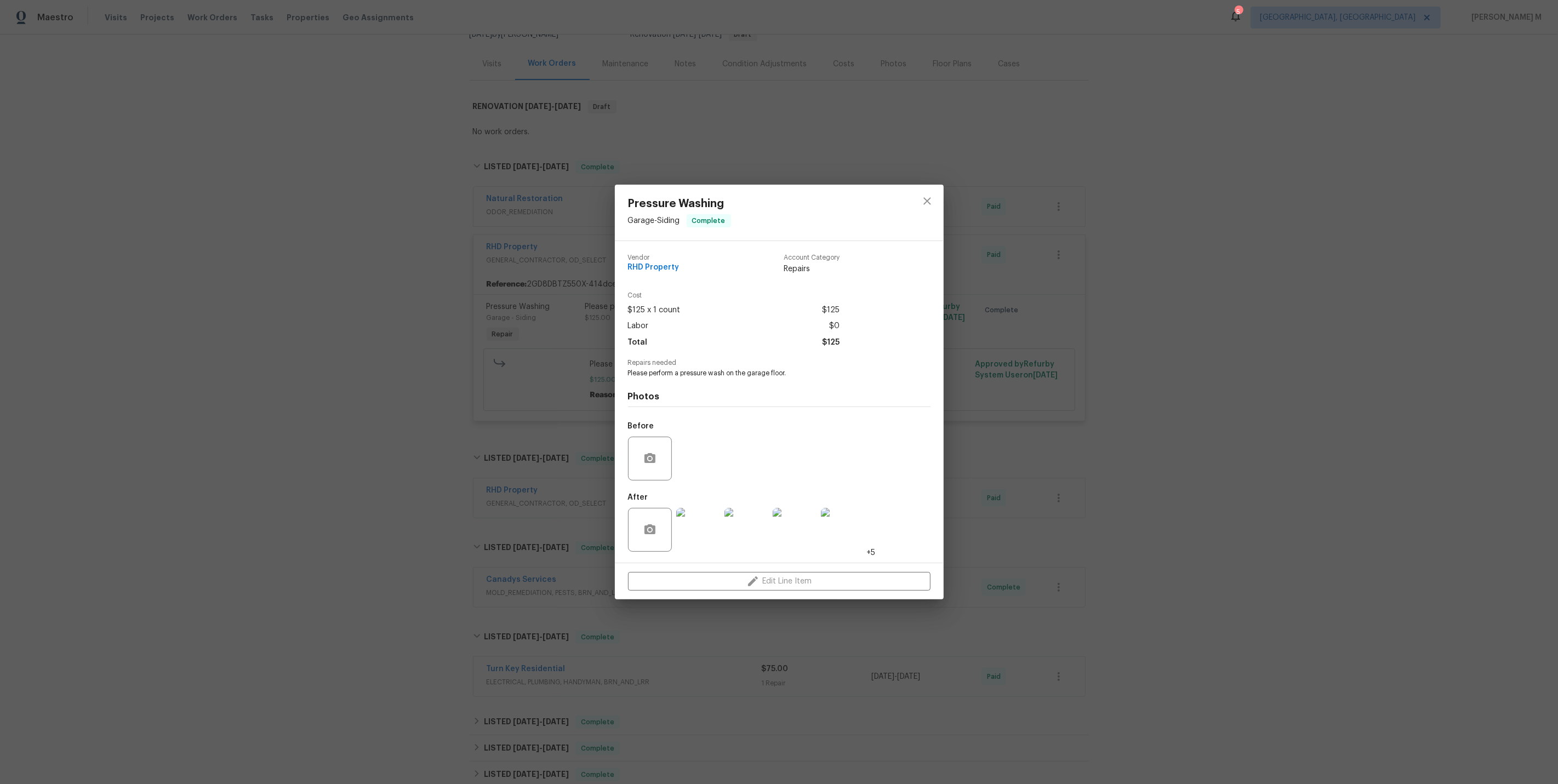
click at [699, 526] on img at bounding box center [698, 530] width 44 height 44
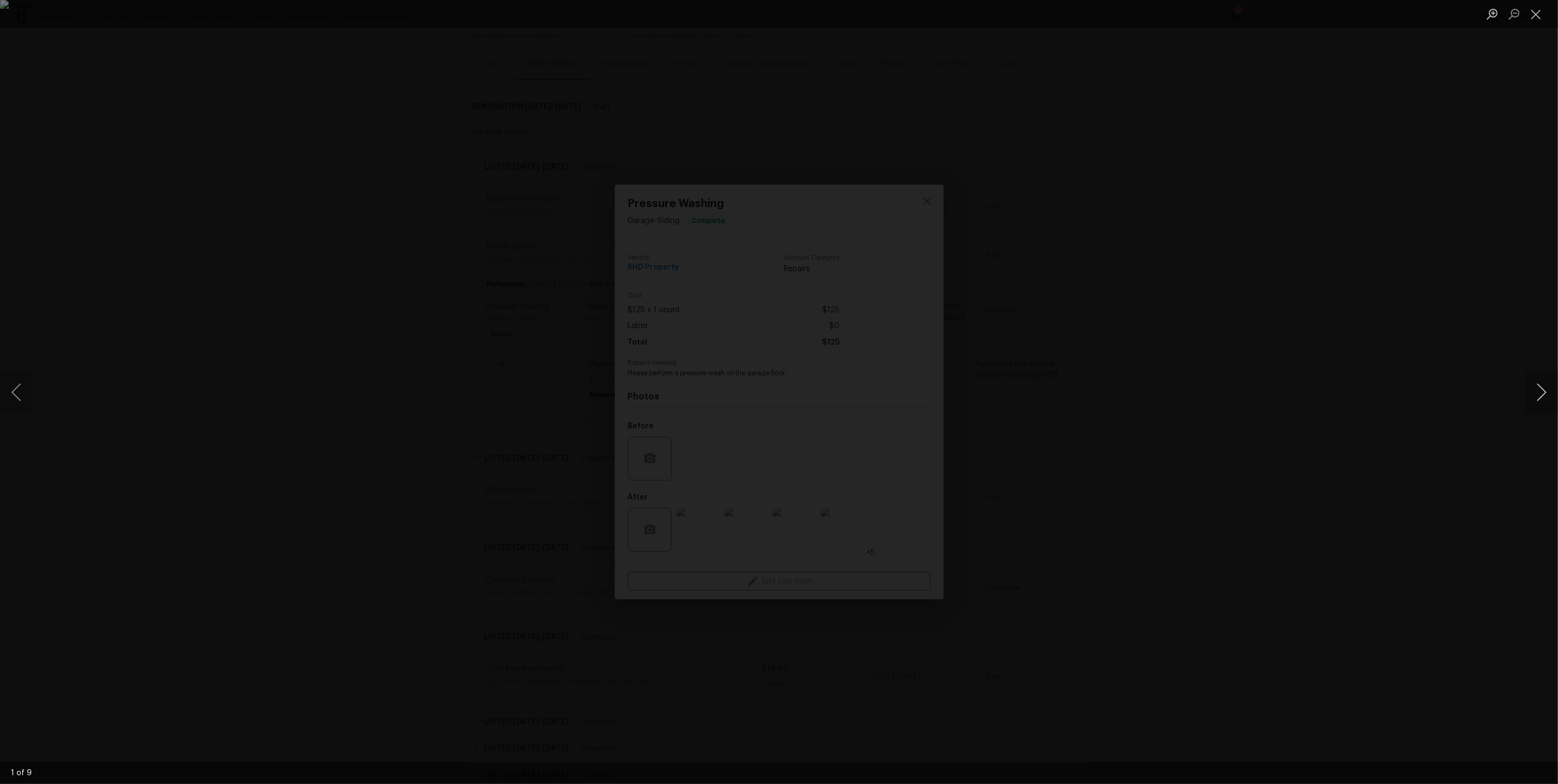
click at [1547, 393] on button "Next image" at bounding box center [1542, 392] width 33 height 44
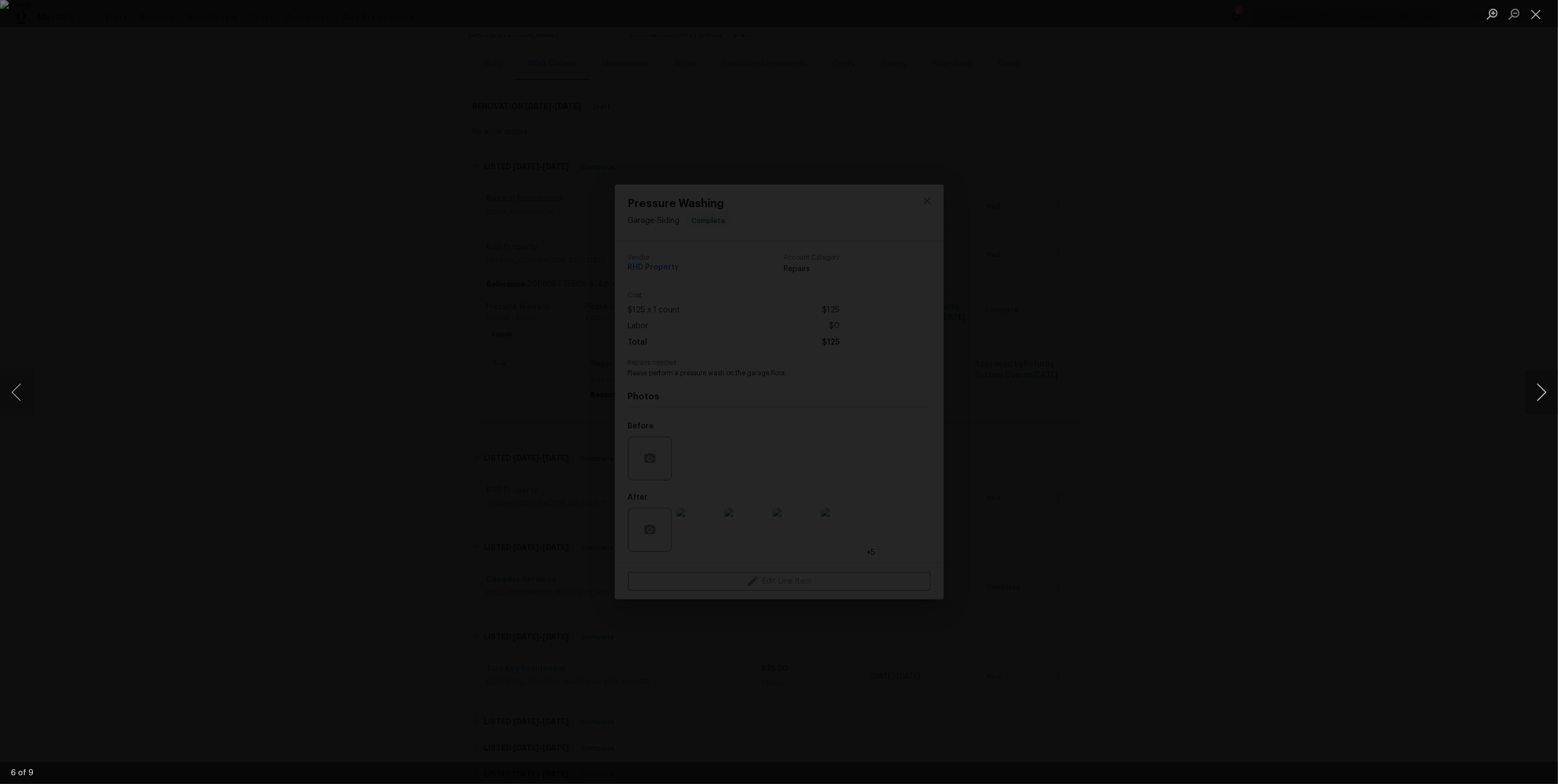
click at [1547, 393] on button "Next image" at bounding box center [1542, 392] width 33 height 44
click at [1357, 182] on div "Lightbox" at bounding box center [779, 392] width 1558 height 784
click at [1153, 368] on div "Lightbox" at bounding box center [779, 392] width 1558 height 784
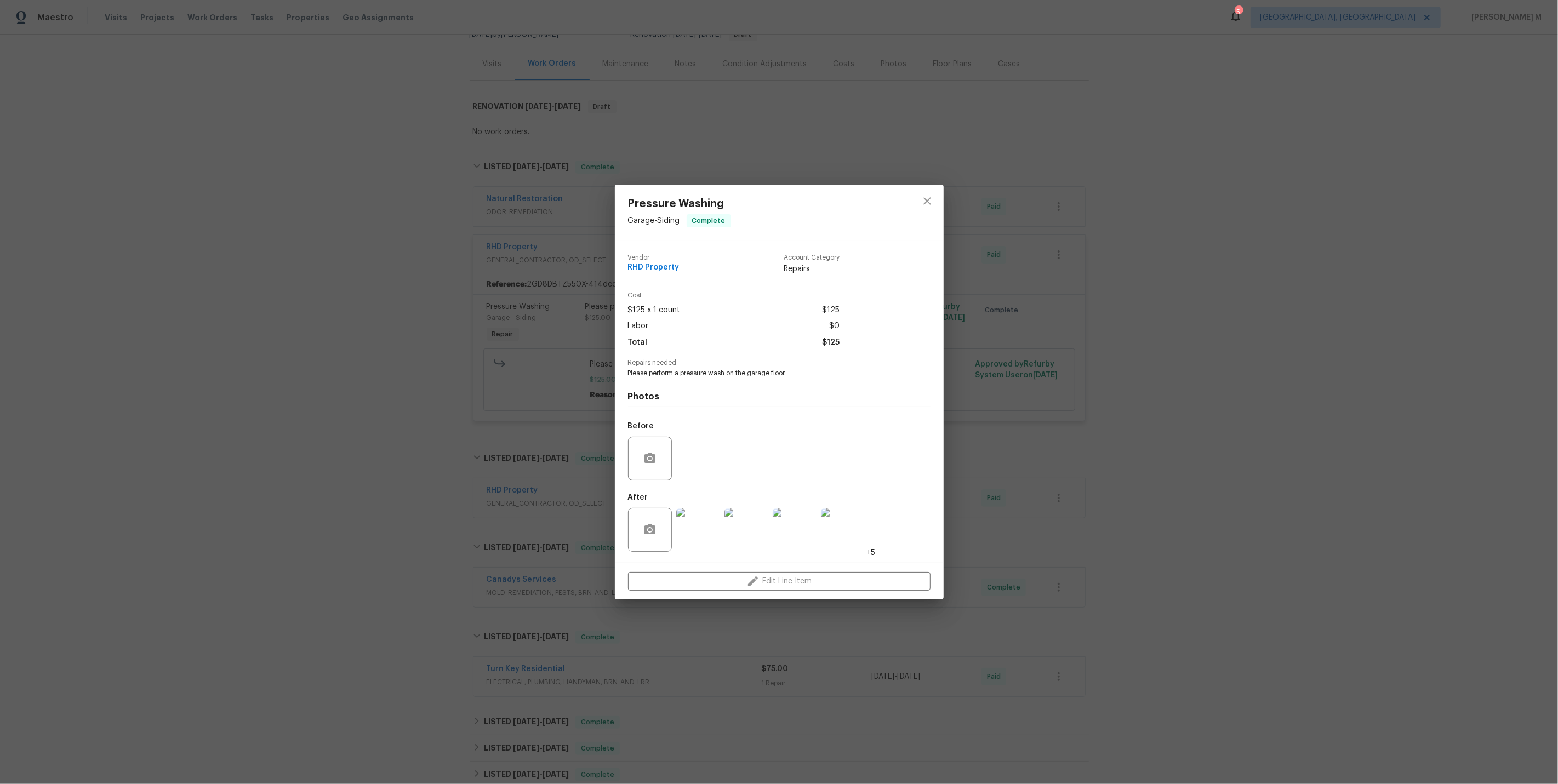
click at [830, 528] on img at bounding box center [843, 530] width 44 height 44
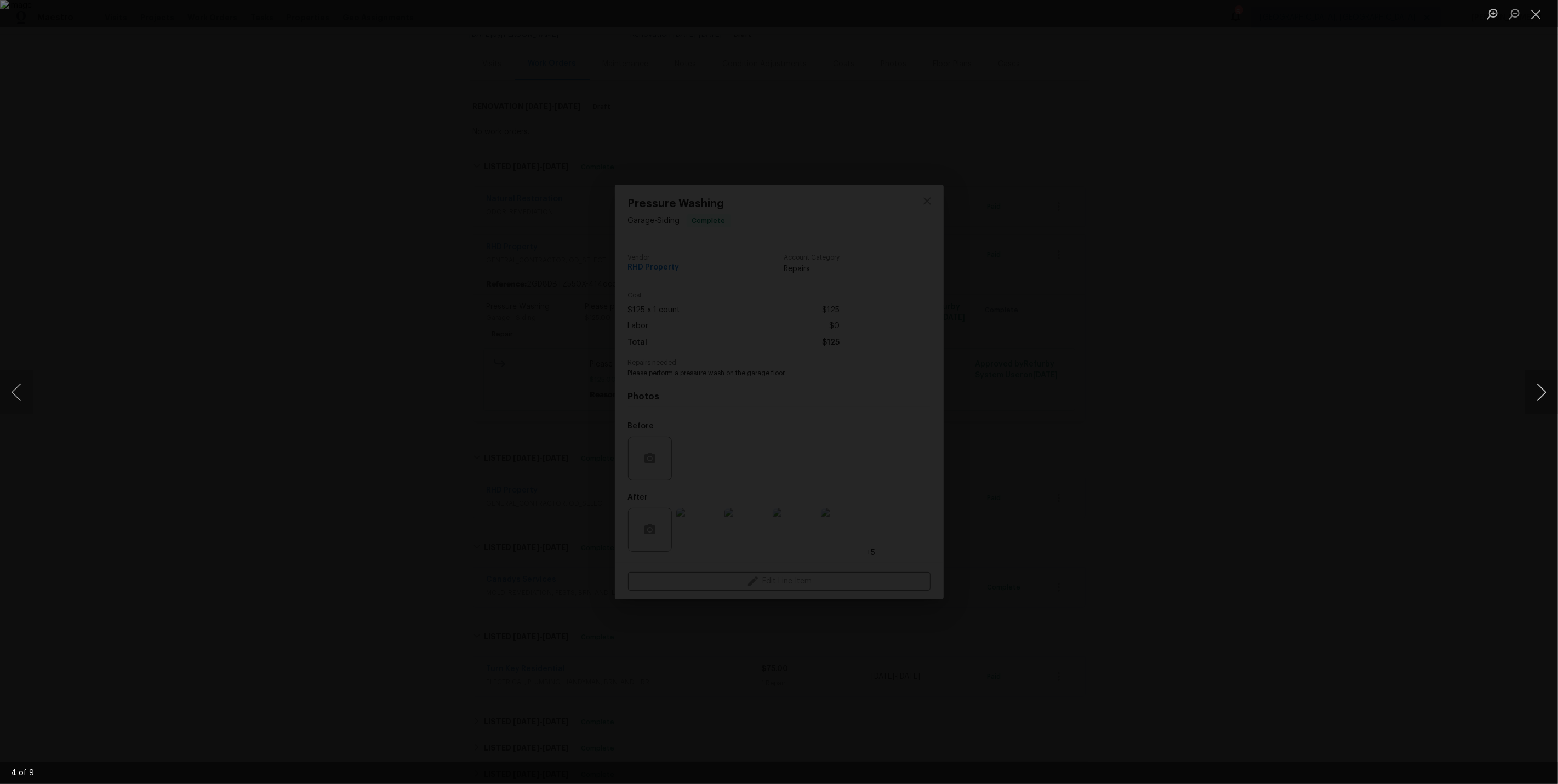
click at [1529, 396] on button "Next image" at bounding box center [1542, 392] width 33 height 44
click at [1529, 397] on button "Next image" at bounding box center [1542, 392] width 33 height 44
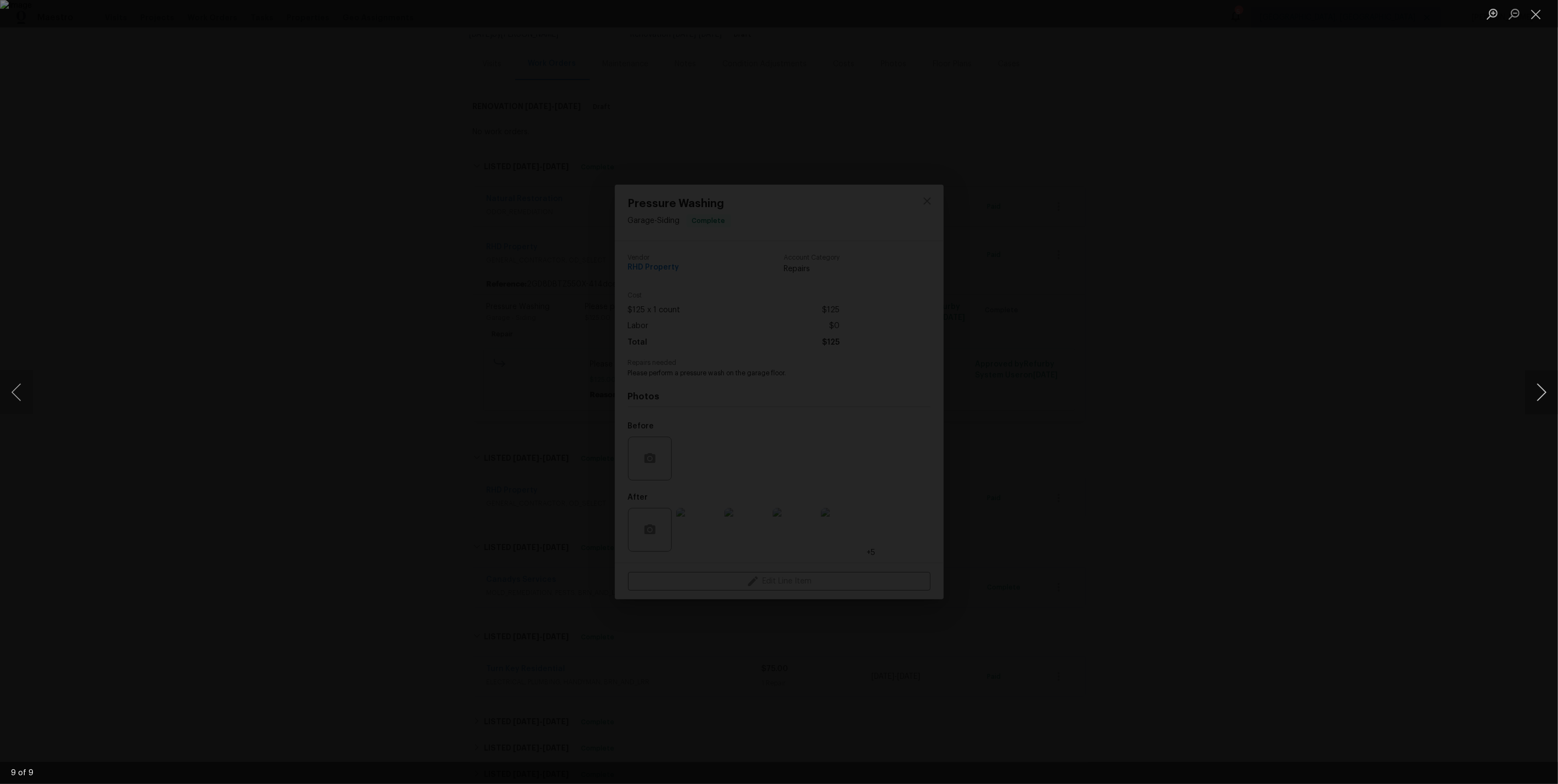
click at [1529, 397] on button "Next image" at bounding box center [1542, 392] width 33 height 44
click at [1429, 261] on div "Lightbox" at bounding box center [779, 392] width 1558 height 784
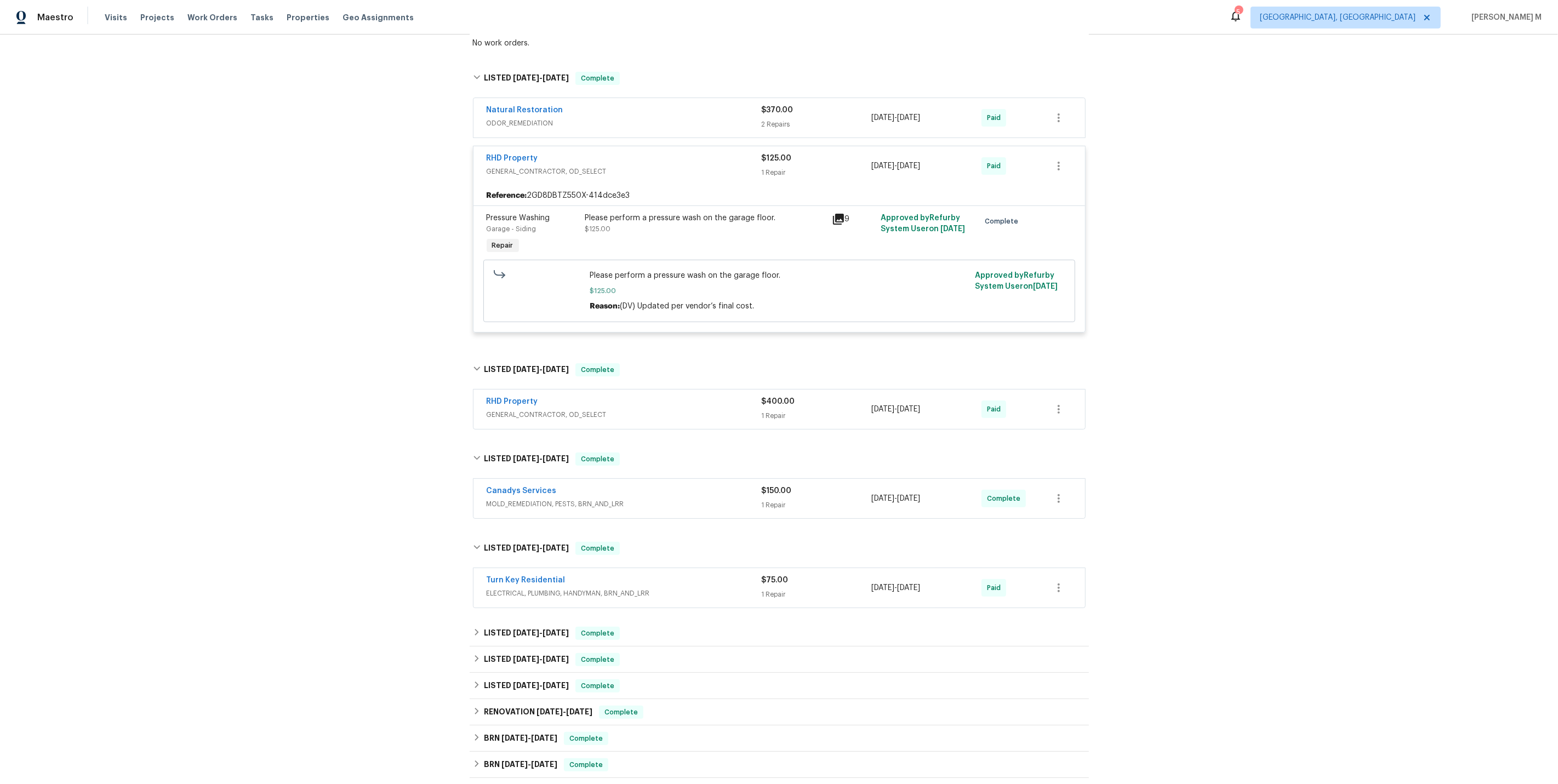
scroll to position [207, 0]
click at [524, 410] on span "GENERAL_CONTRACTOR, OD_SELECT" at bounding box center [624, 415] width 275 height 11
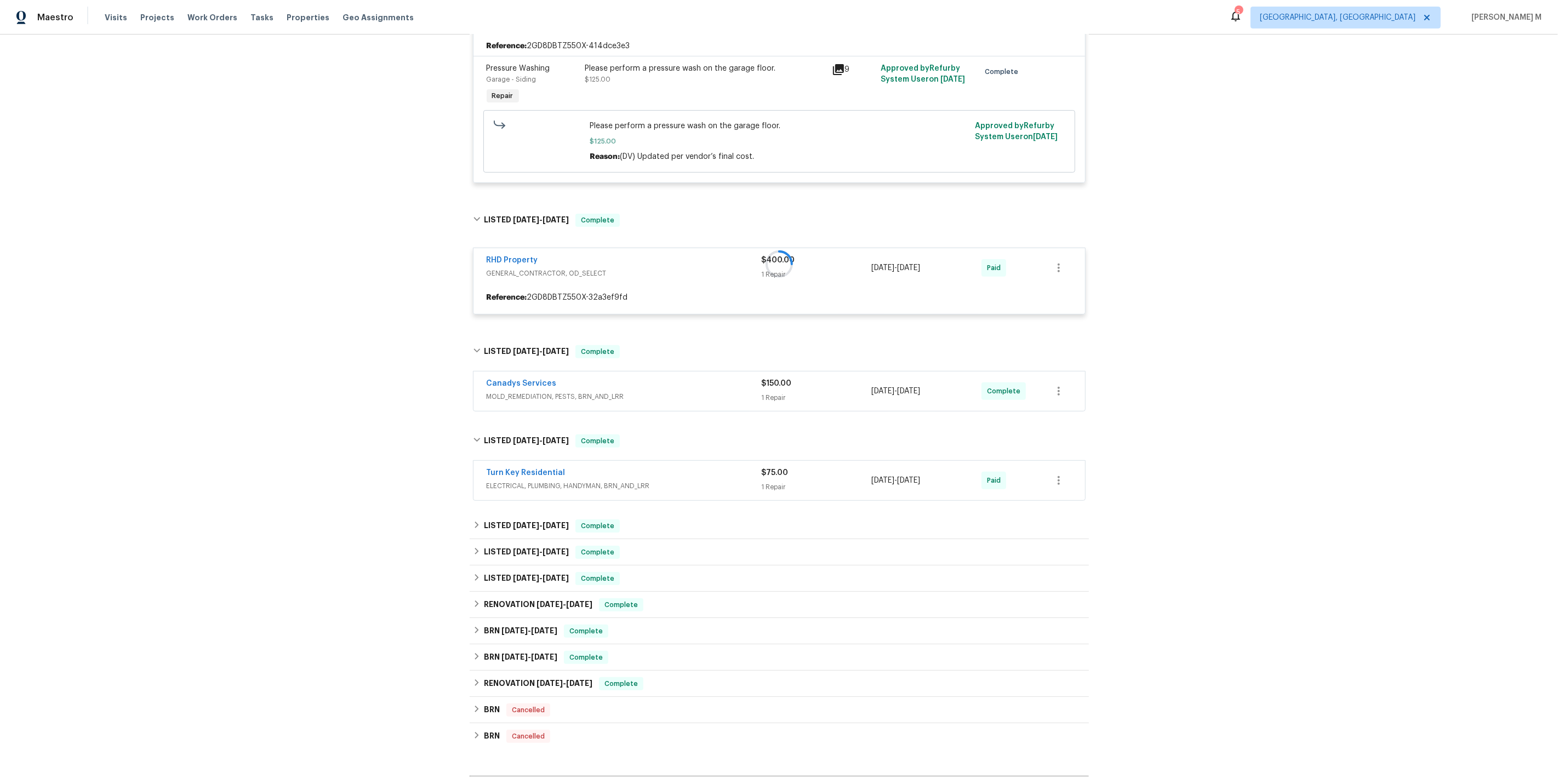
scroll to position [359, 0]
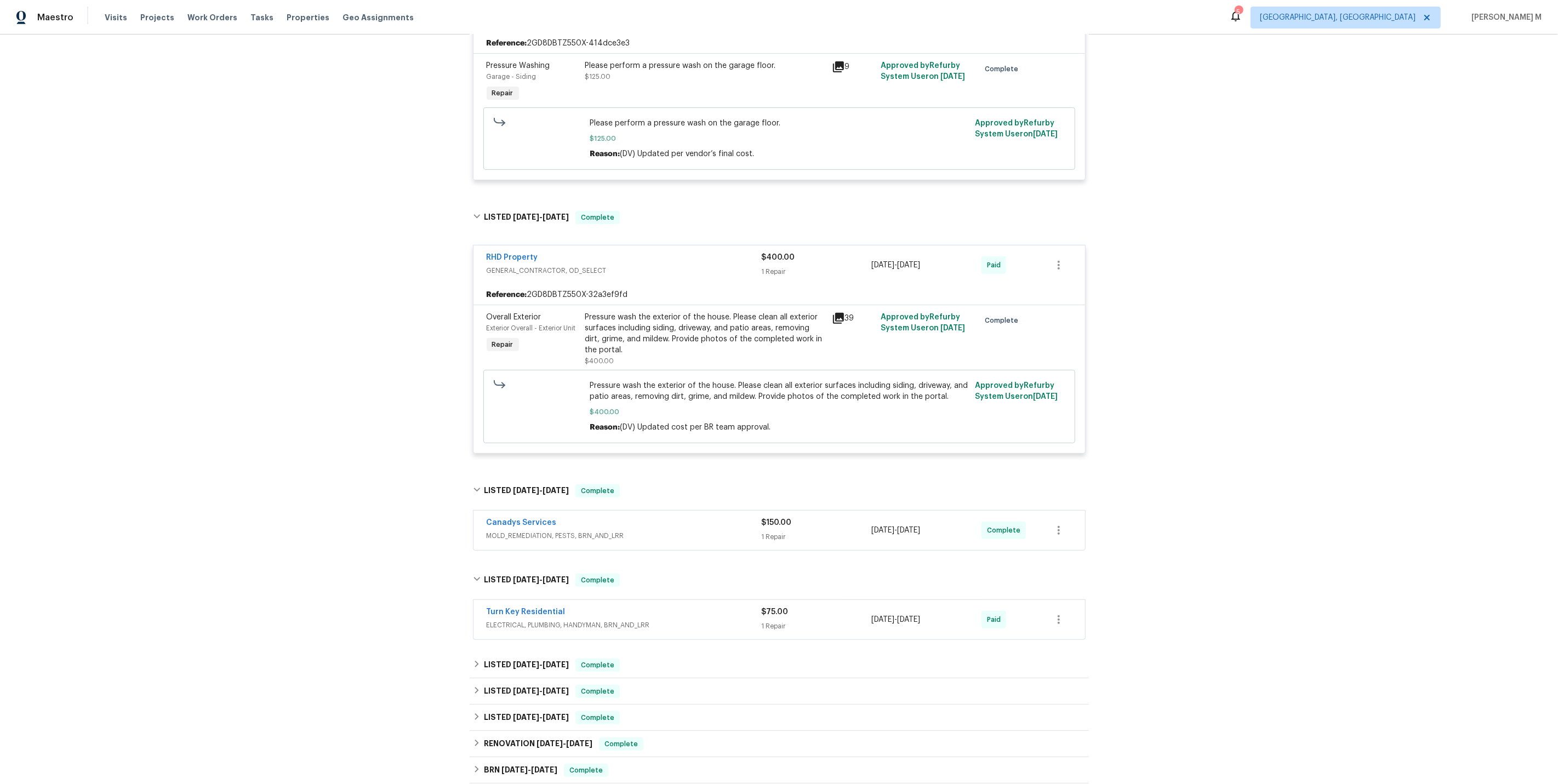
click at [710, 316] on div "Pressure wash the exterior of the house. Please clean all exterior surfaces inc…" at bounding box center [705, 334] width 240 height 44
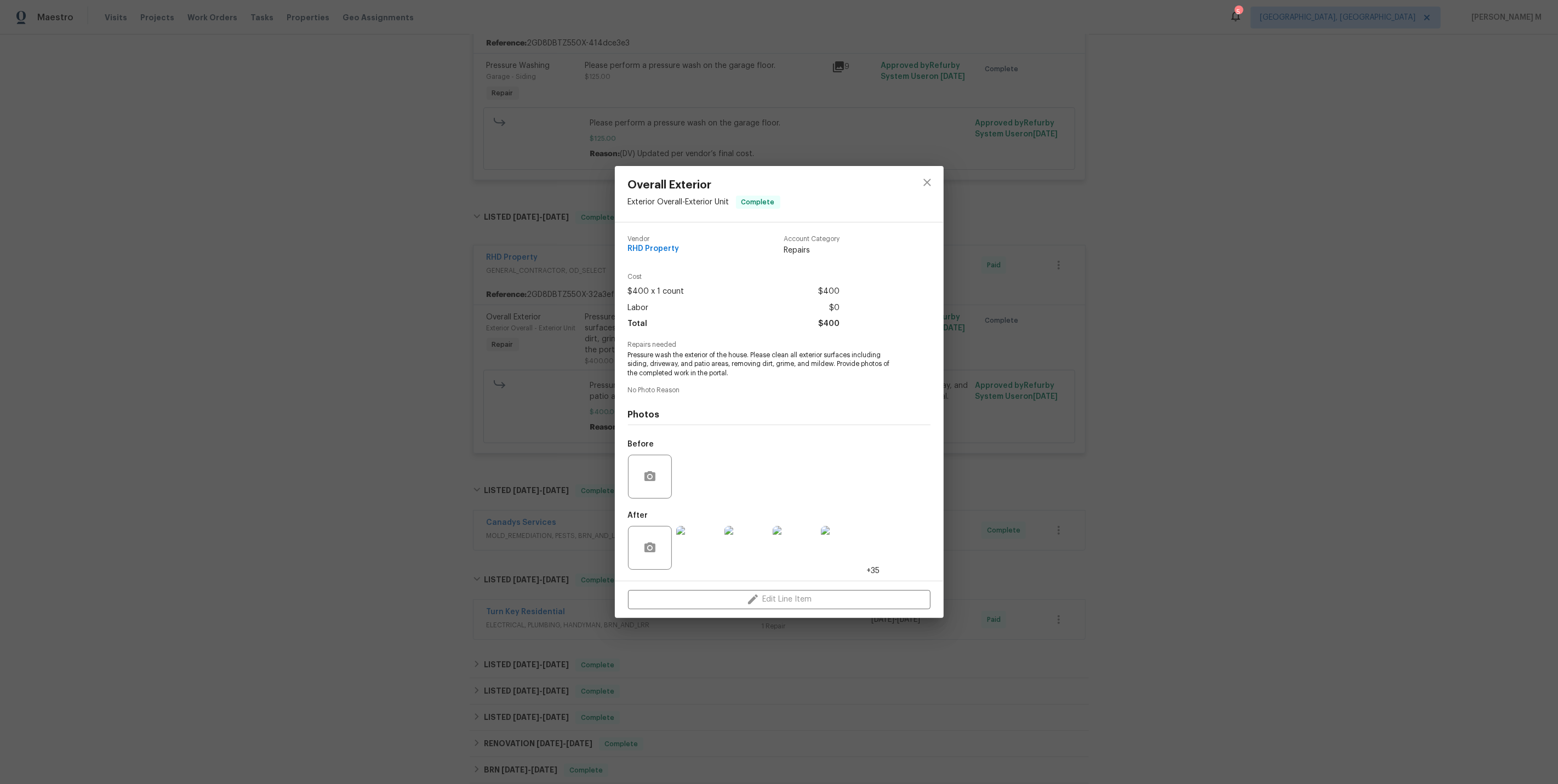
click at [689, 539] on img at bounding box center [698, 548] width 44 height 44
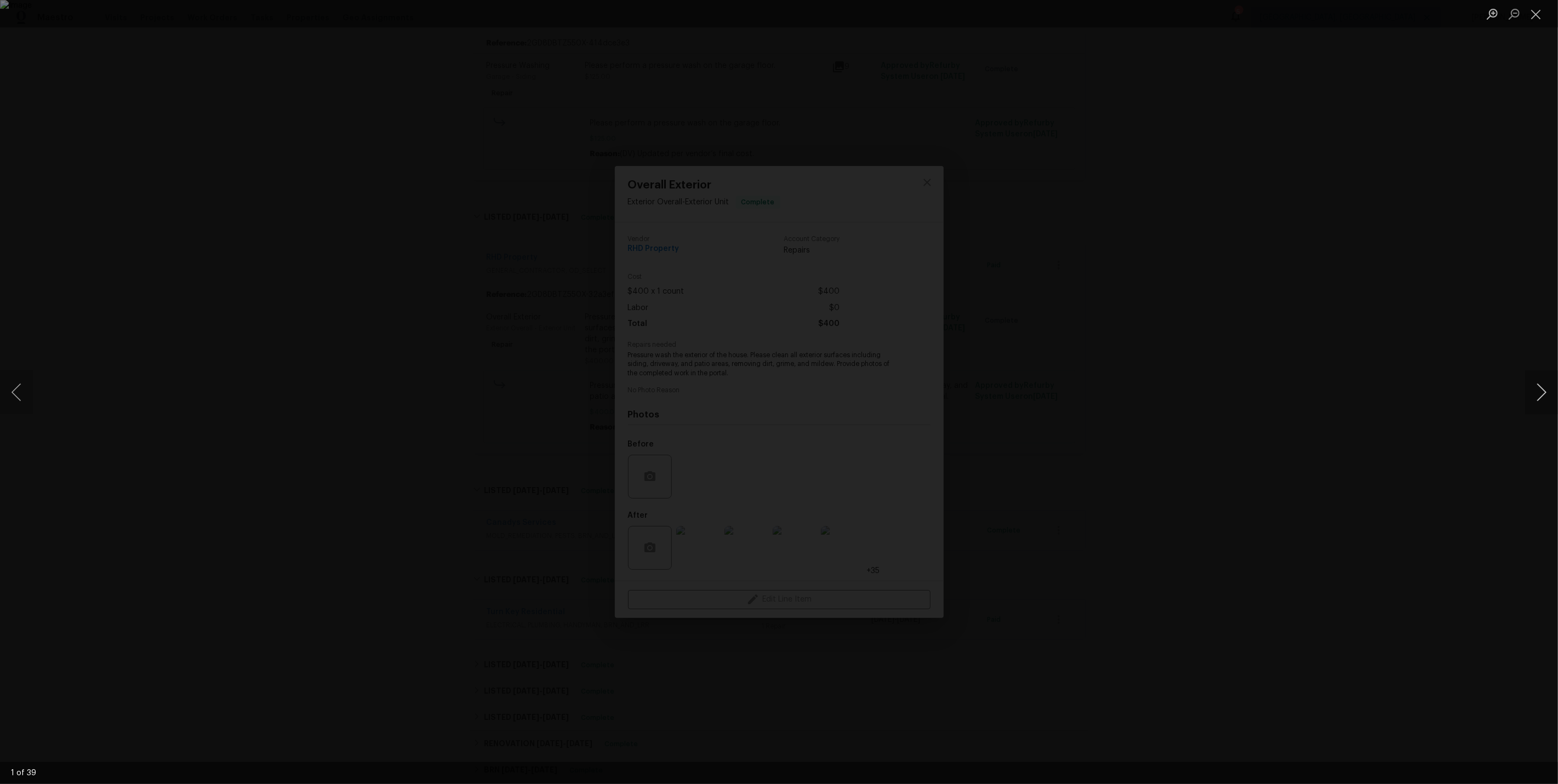
click at [1547, 397] on button "Next image" at bounding box center [1542, 392] width 33 height 44
click at [1545, 395] on button "Next image" at bounding box center [1542, 392] width 33 height 44
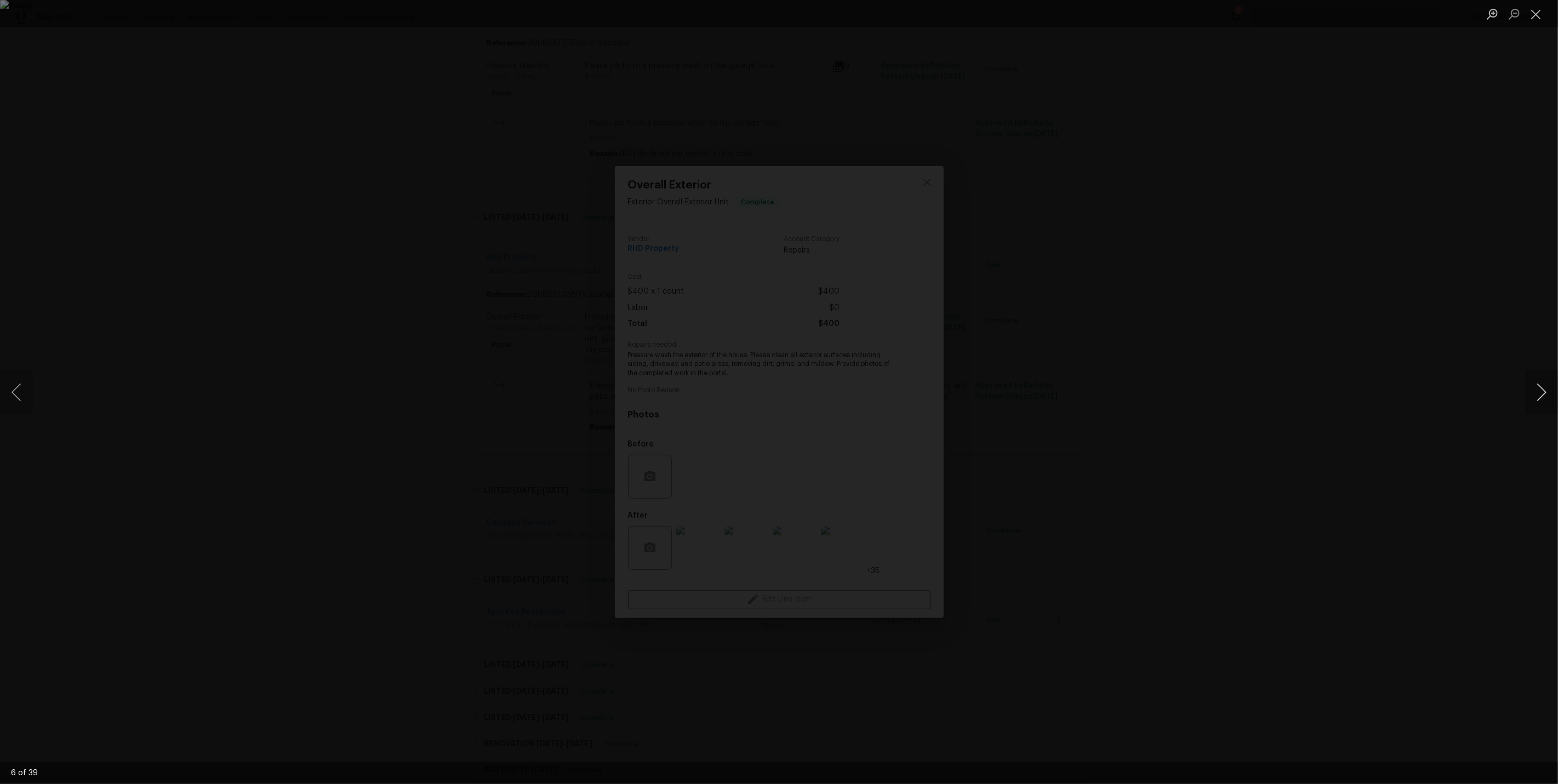
click at [1545, 395] on button "Next image" at bounding box center [1542, 392] width 33 height 44
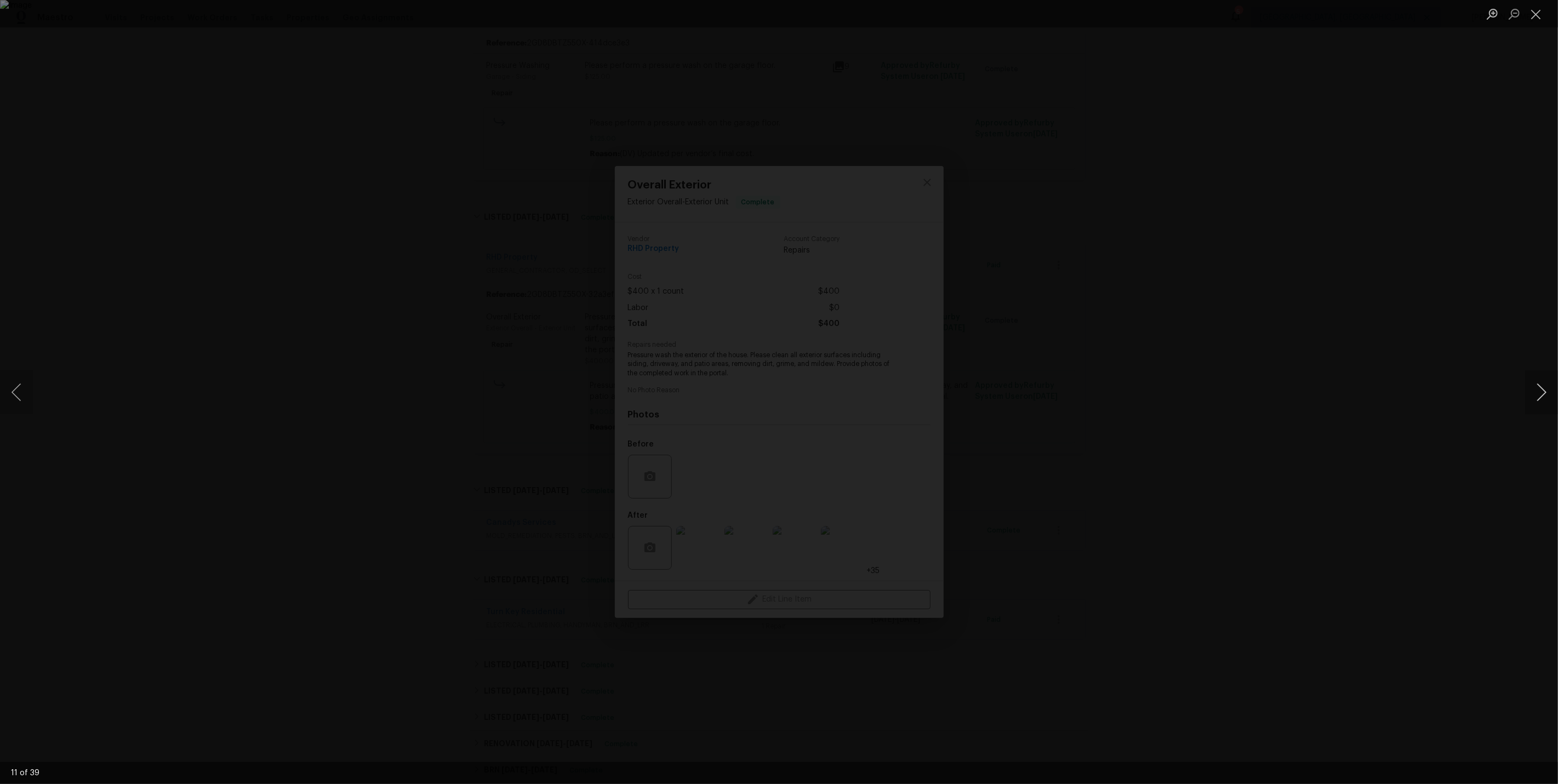
click at [1545, 395] on button "Next image" at bounding box center [1542, 392] width 33 height 44
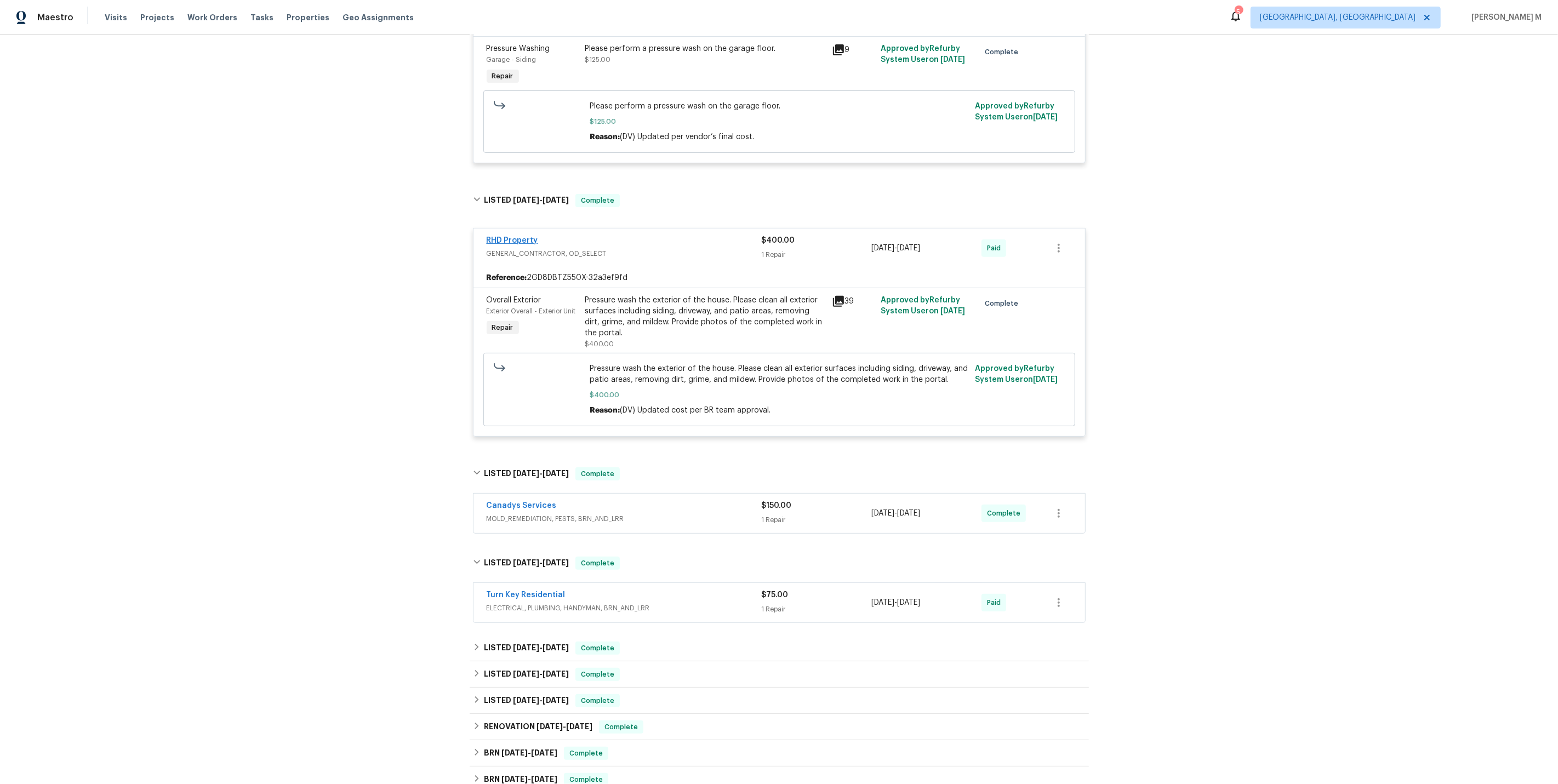
scroll to position [605, 0]
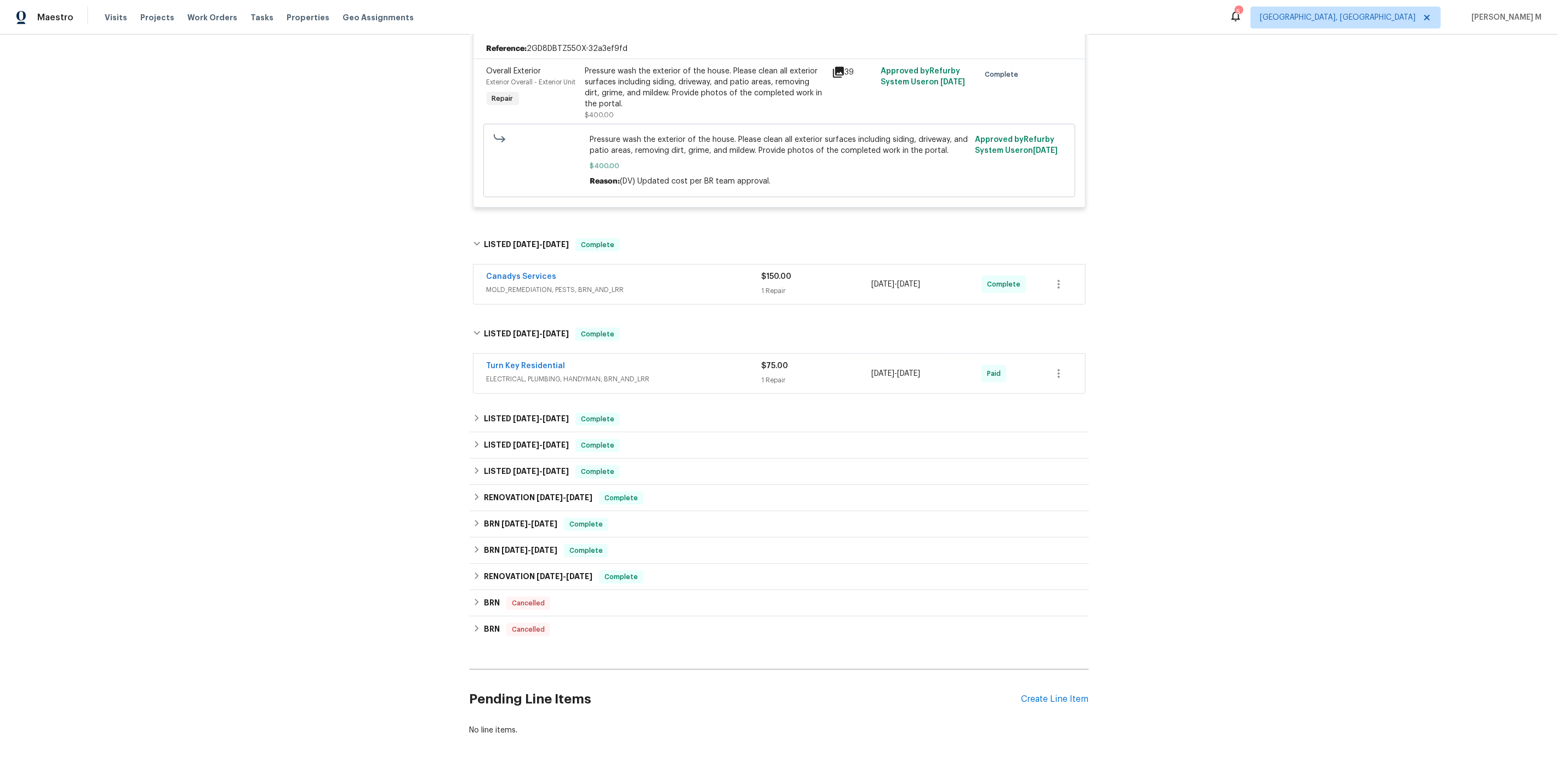
click at [1058, 673] on div "Pending Line Items Create Line Item" at bounding box center [780, 699] width 619 height 51
click at [1054, 673] on div "Pending Line Items Create Line Item" at bounding box center [780, 699] width 619 height 51
click at [1046, 673] on div "Pending Line Items Create Line Item" at bounding box center [780, 699] width 619 height 51
click at [1041, 694] on div "Create Line Item" at bounding box center [1055, 699] width 67 height 10
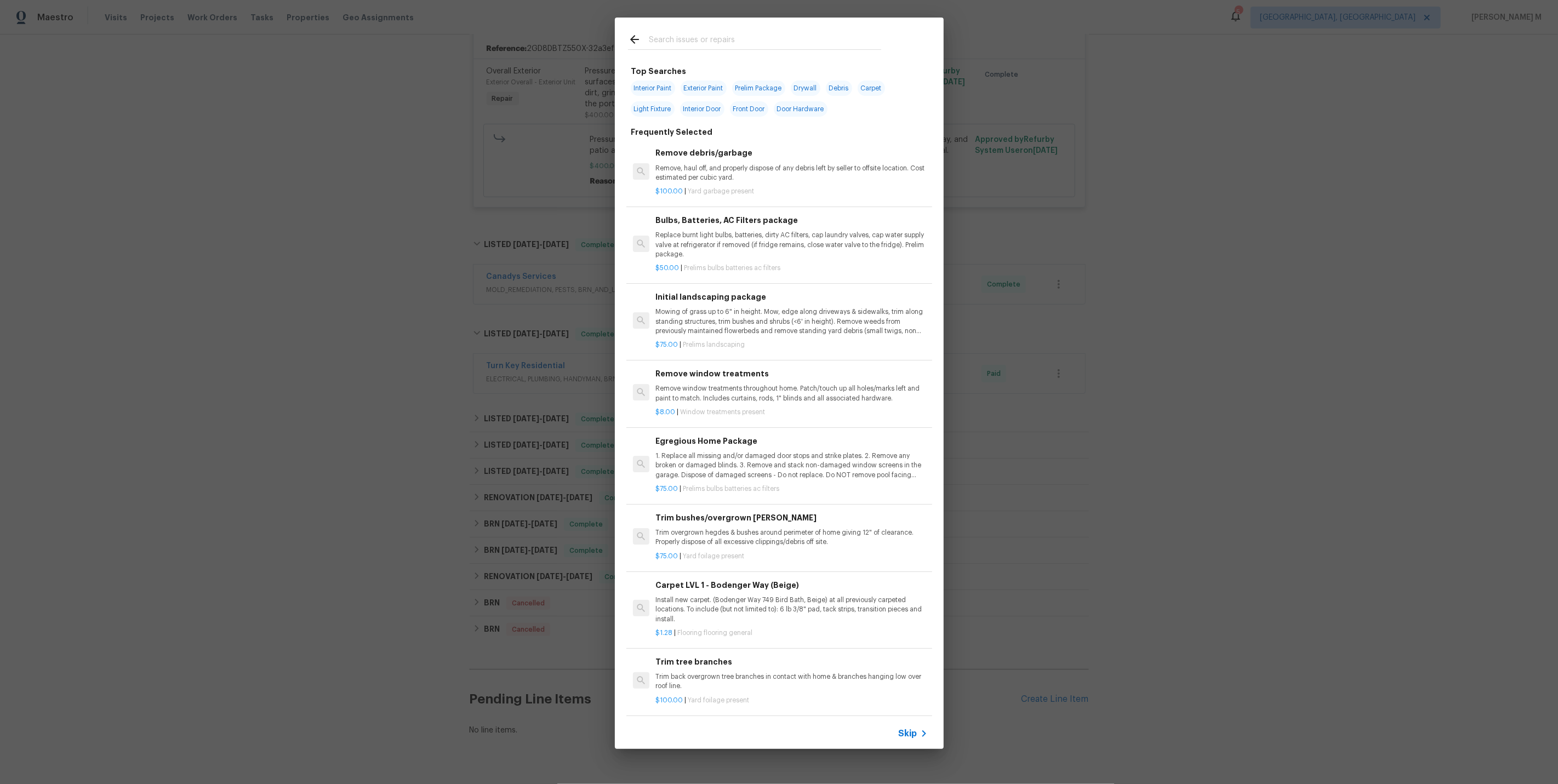
click at [907, 737] on span "Skip" at bounding box center [908, 733] width 19 height 11
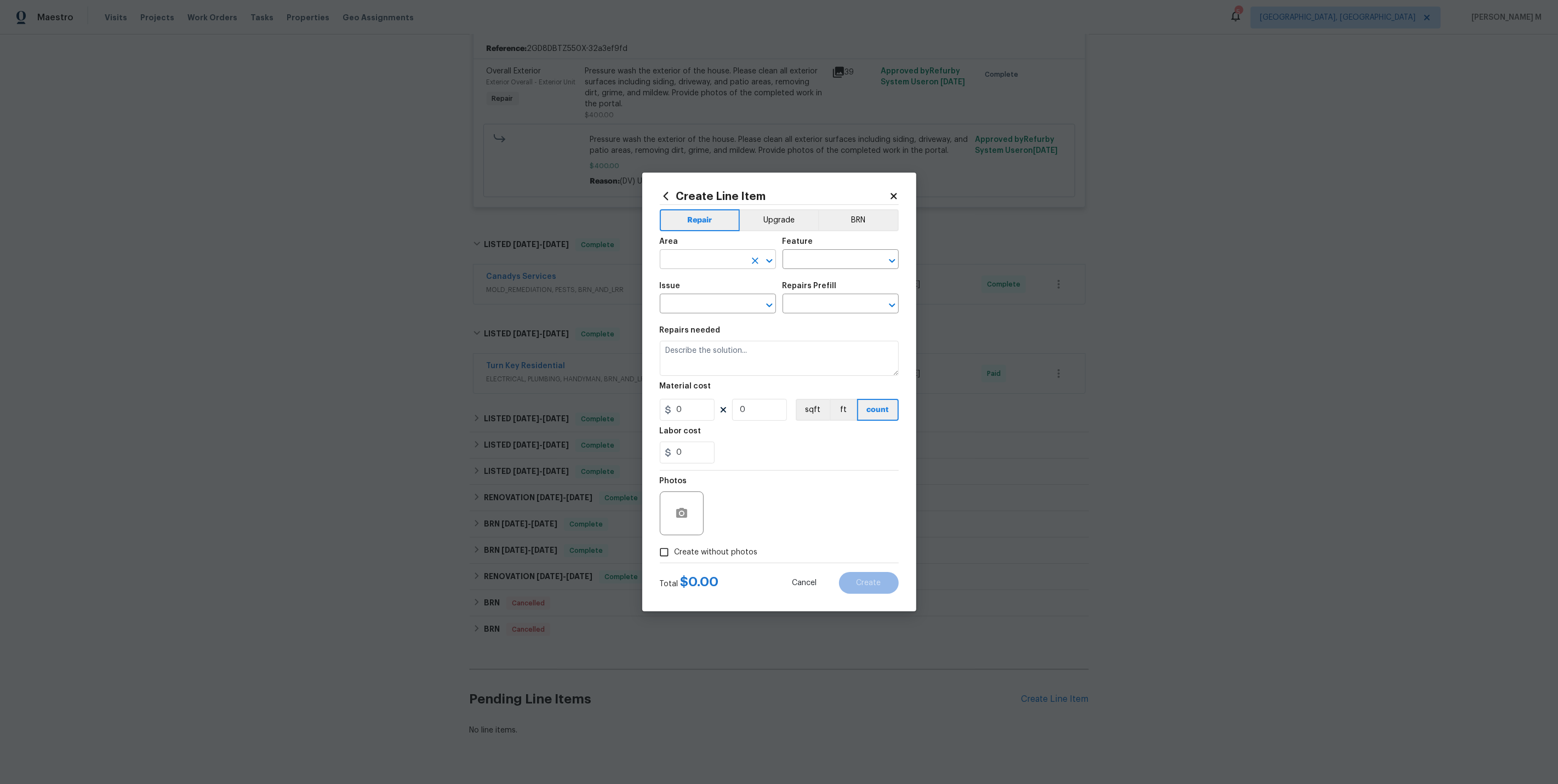
click at [691, 260] on input "text" at bounding box center [702, 261] width 85 height 17
click at [703, 277] on ul "Garage" at bounding box center [717, 290] width 117 height 27
click at [703, 287] on li "Garage" at bounding box center [717, 290] width 117 height 18
type input "Garage"
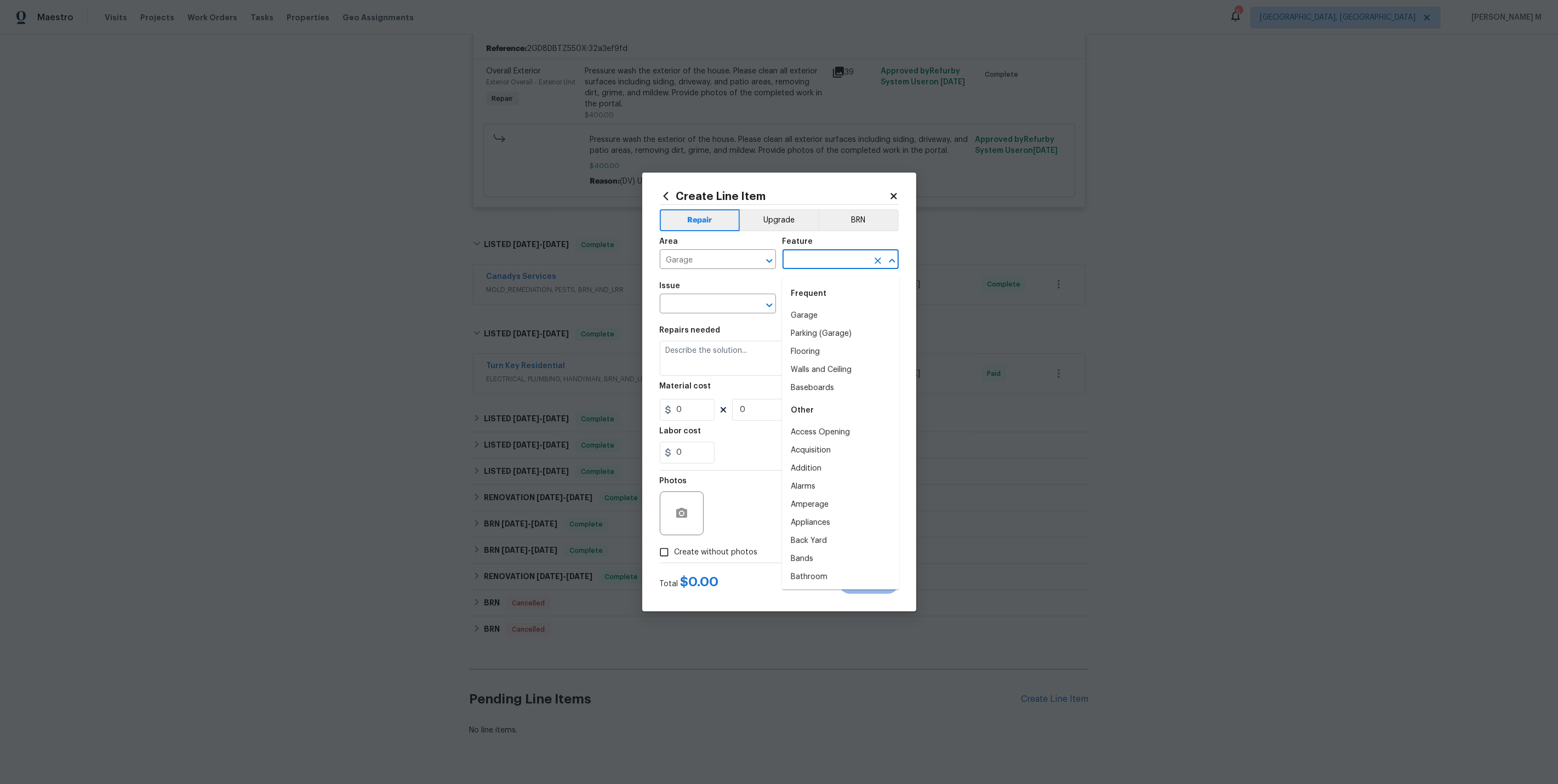
click at [803, 264] on input "text" at bounding box center [825, 261] width 85 height 17
type input "E"
click at [815, 316] on li "Eaves and Trim" at bounding box center [841, 316] width 117 height 18
type input "Eaves and Trim"
click at [694, 313] on input "text" at bounding box center [702, 305] width 85 height 17
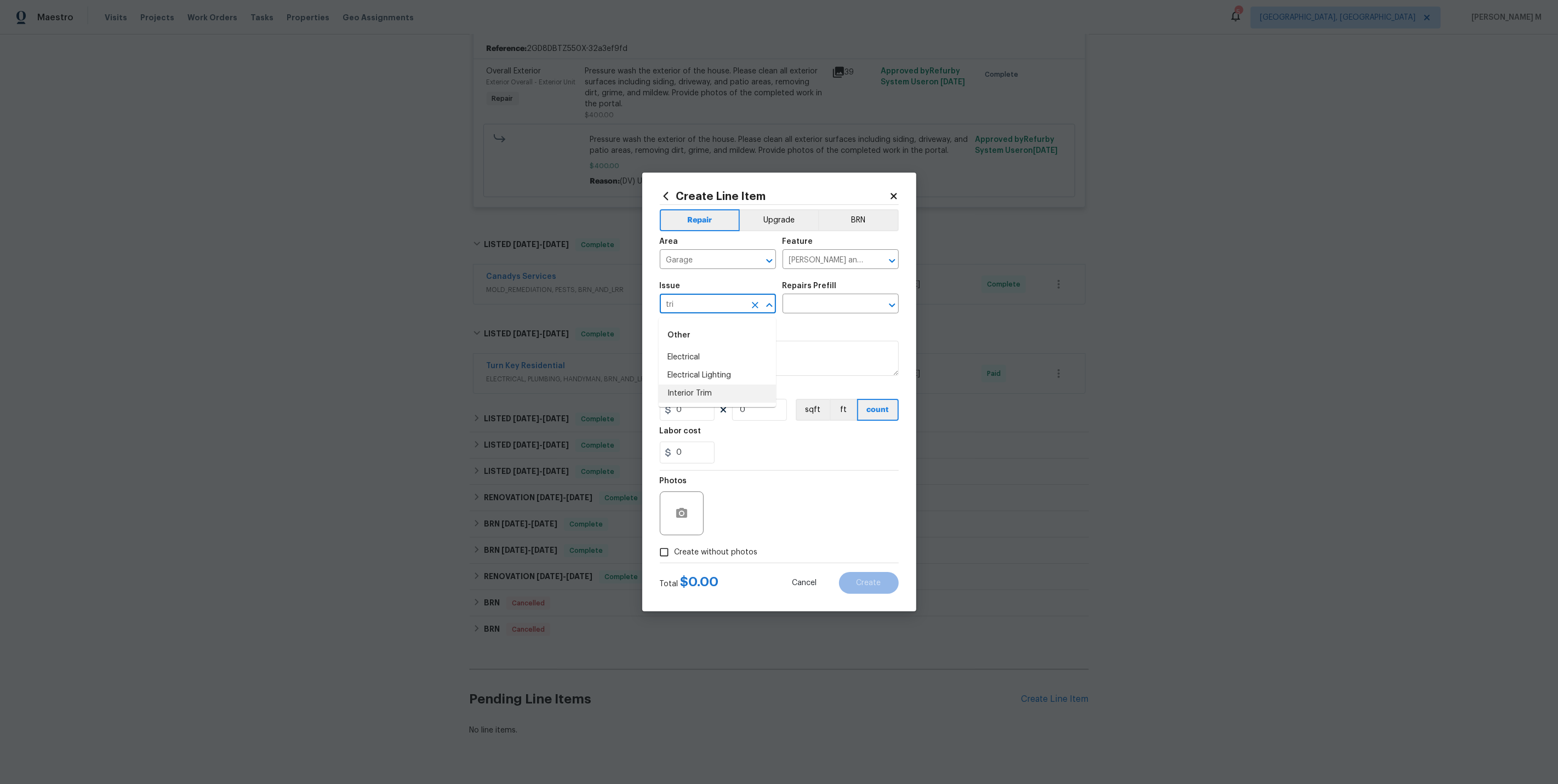
click at [683, 390] on li "Interior Trim" at bounding box center [717, 394] width 117 height 18
type input "Interior Trim"
click at [813, 311] on input "text" at bounding box center [825, 305] width 85 height 17
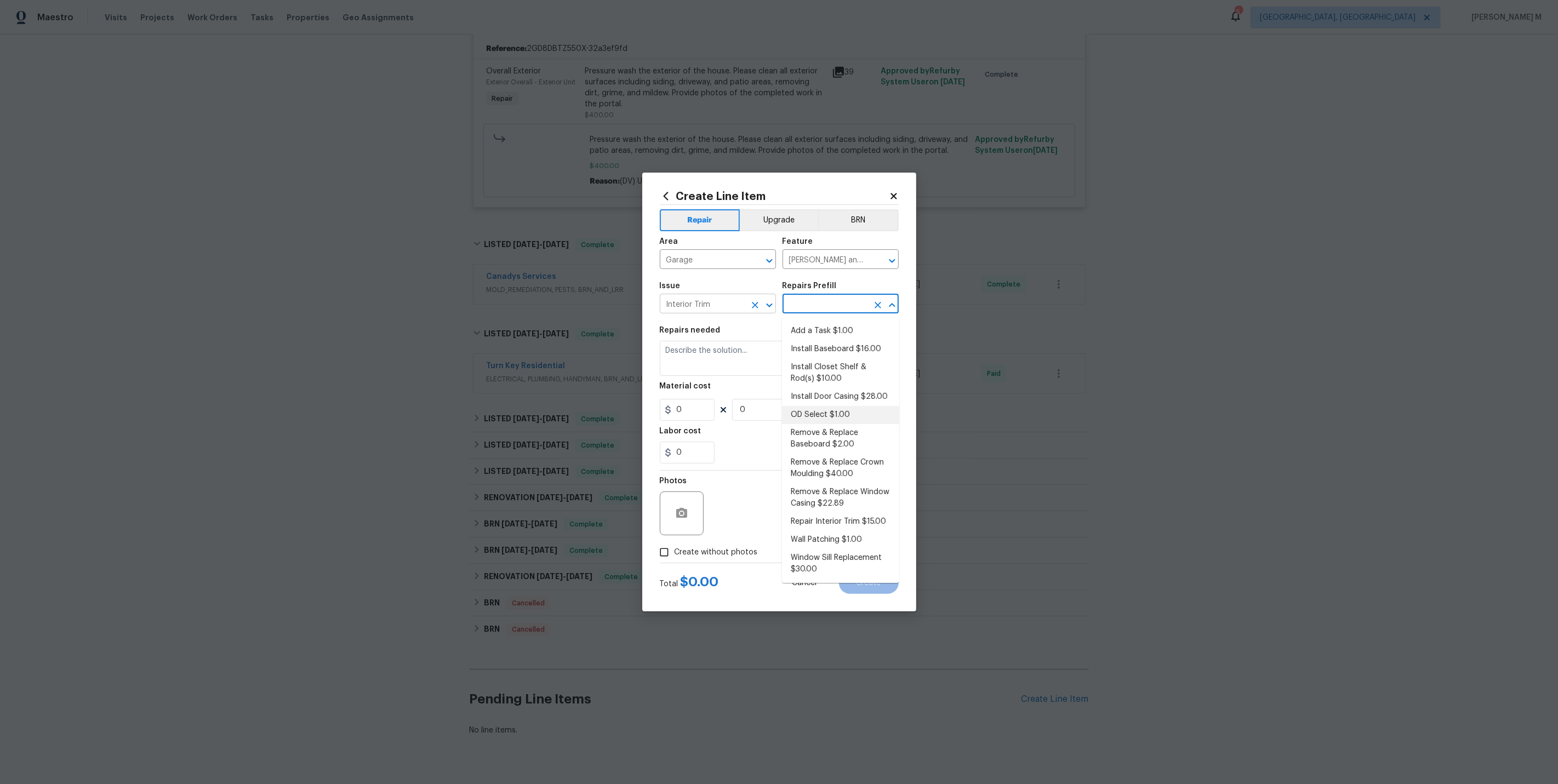
click at [696, 313] on input "Interior Trim" at bounding box center [702, 305] width 85 height 17
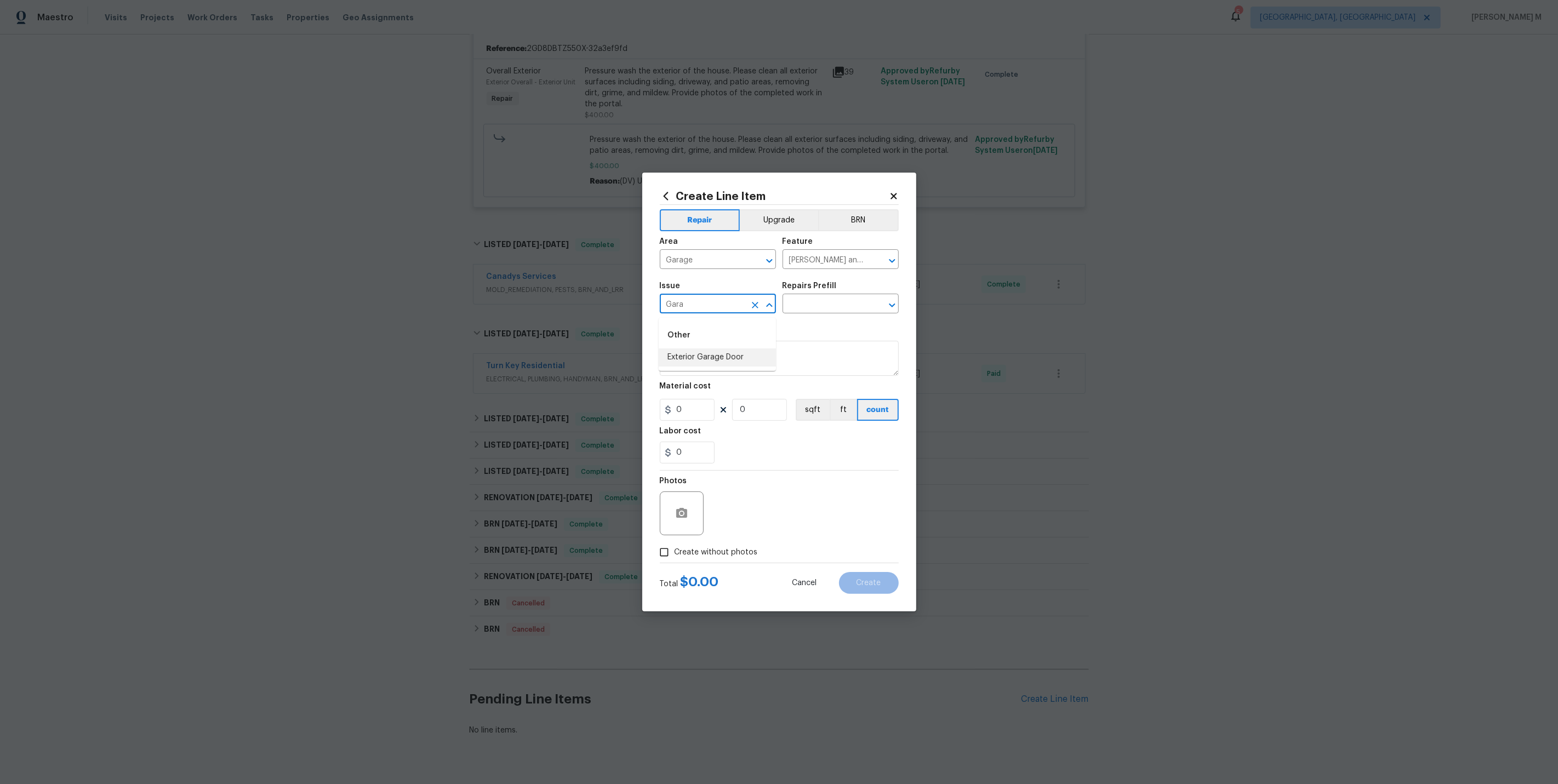
click at [709, 351] on li "Exterior Garage Door" at bounding box center [717, 357] width 117 height 18
type input "Exterior Garage Door"
click at [823, 302] on input "text" at bounding box center [825, 305] width 85 height 17
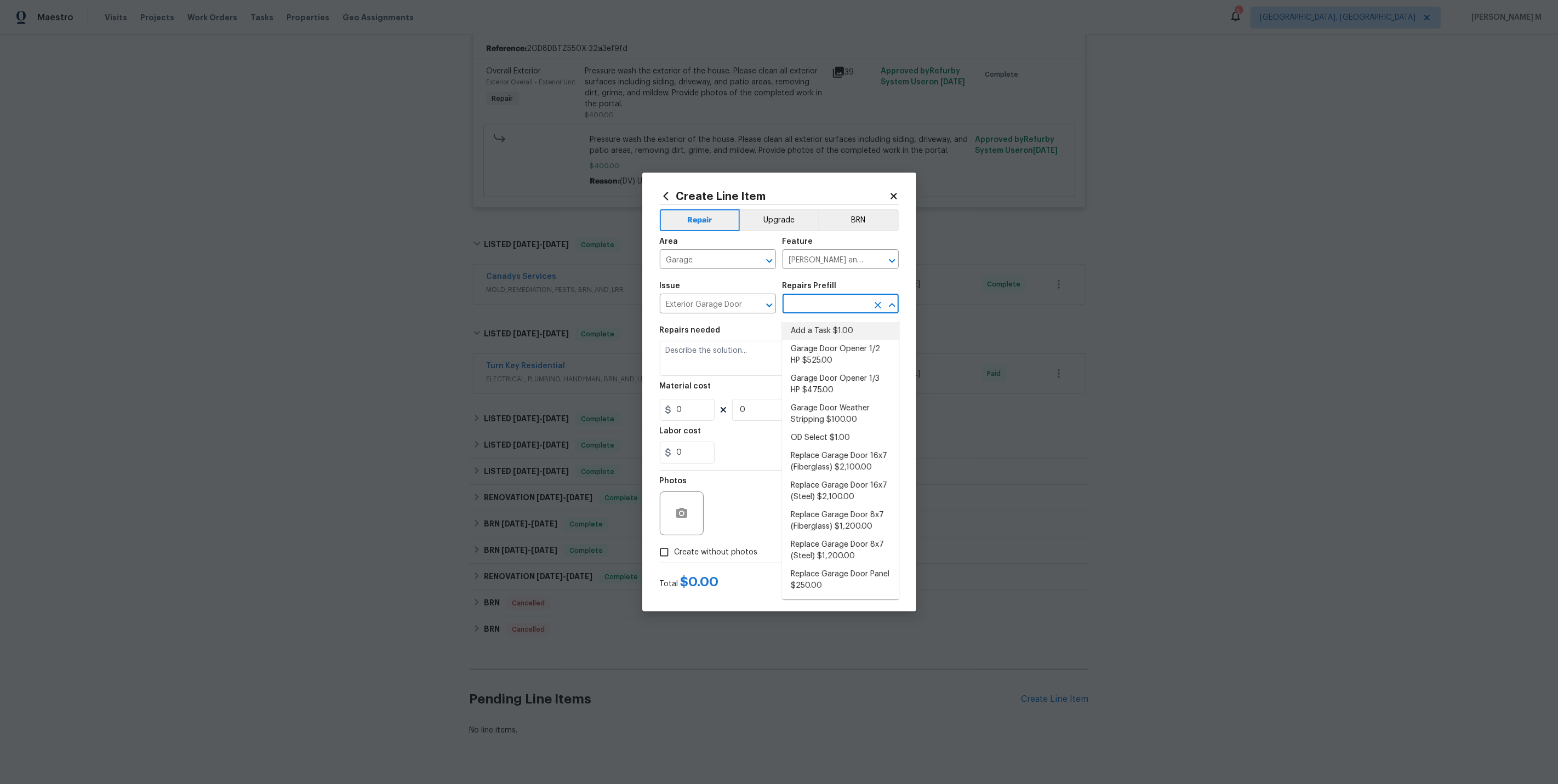
click at [814, 325] on li "Add a Task $1.00" at bounding box center [841, 331] width 117 height 18
type input "Interior Door"
type input "Add a Task $1.00"
type textarea "HPM to detail"
type input "1"
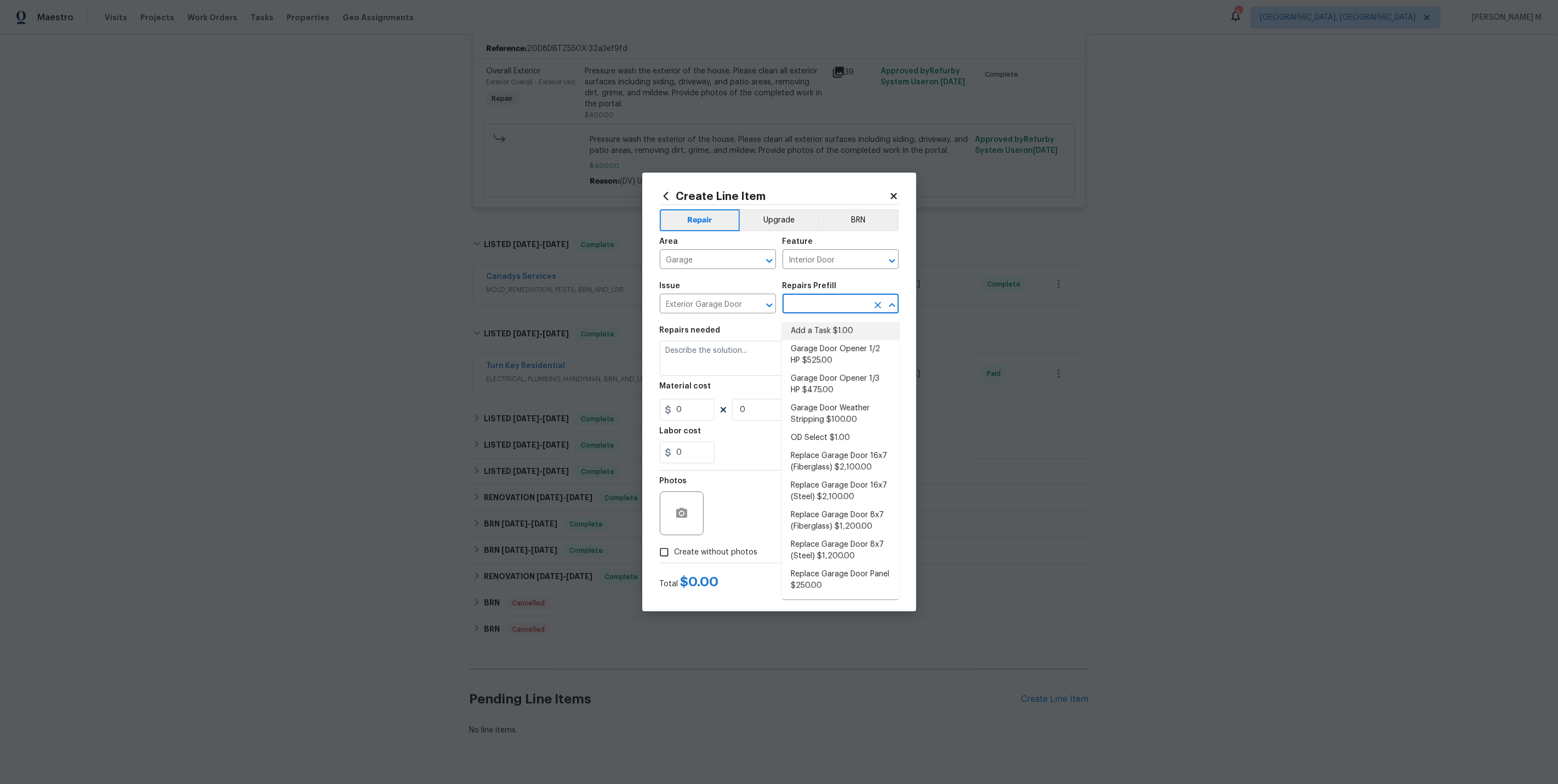
type input "1"
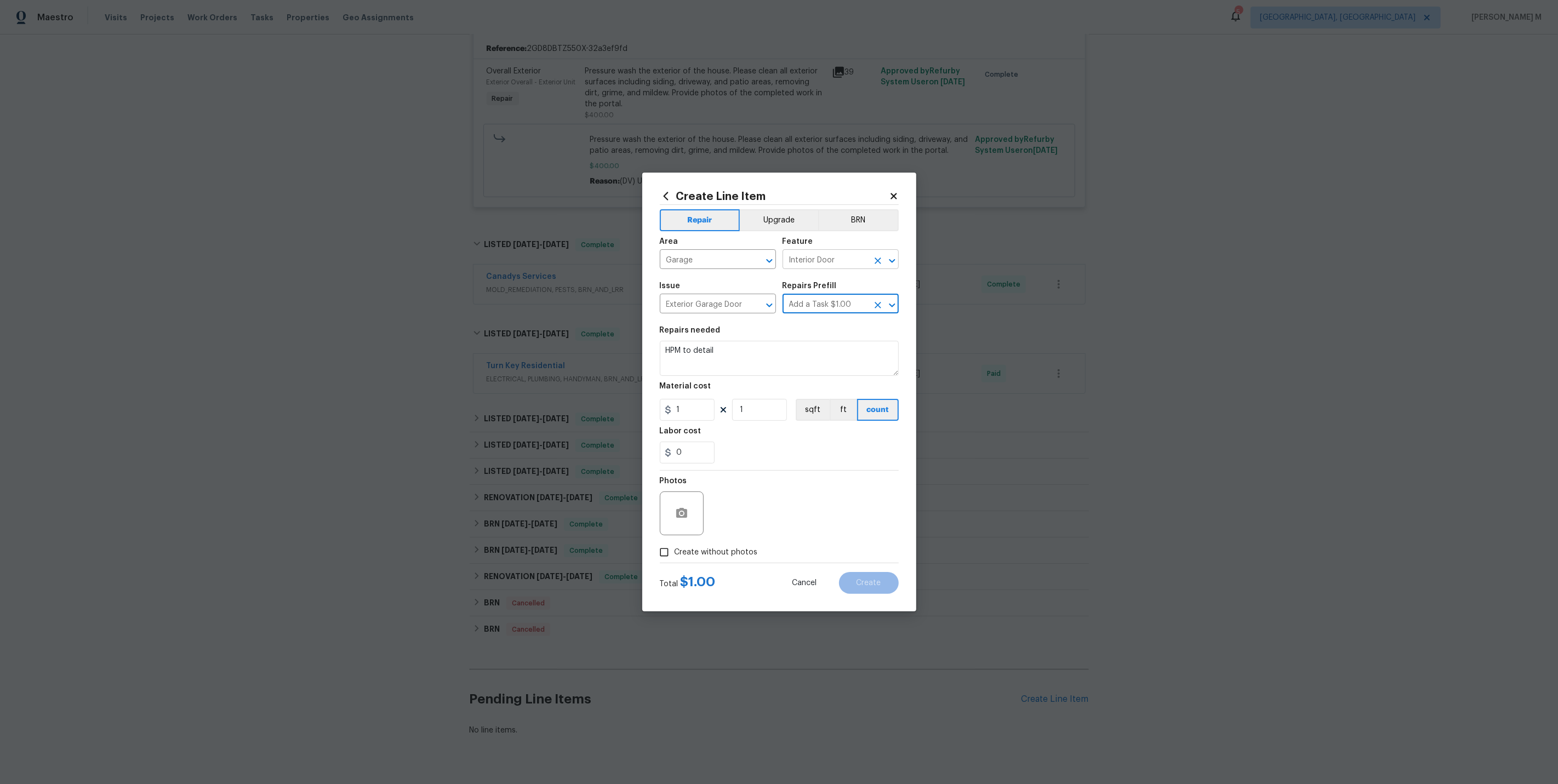
click at [823, 266] on input "Interior Door" at bounding box center [825, 261] width 85 height 17
click at [836, 313] on li "Eaves and Trim" at bounding box center [841, 316] width 117 height 18
type input "Eaves and Trim"
click at [689, 307] on input "Exterior Garage Door" at bounding box center [702, 305] width 85 height 17
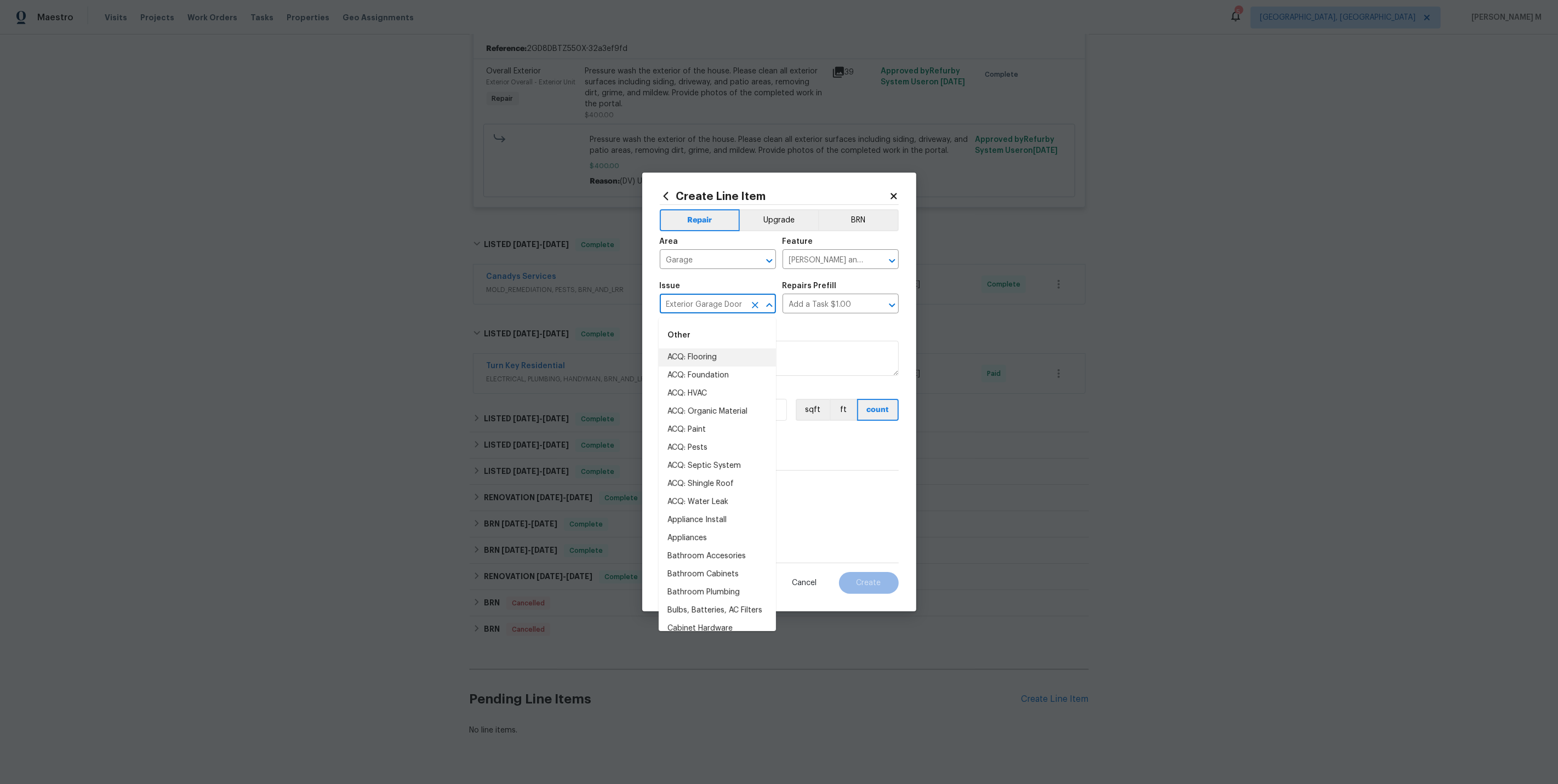
click at [689, 307] on input "Exterior Garage Door" at bounding box center [702, 305] width 85 height 17
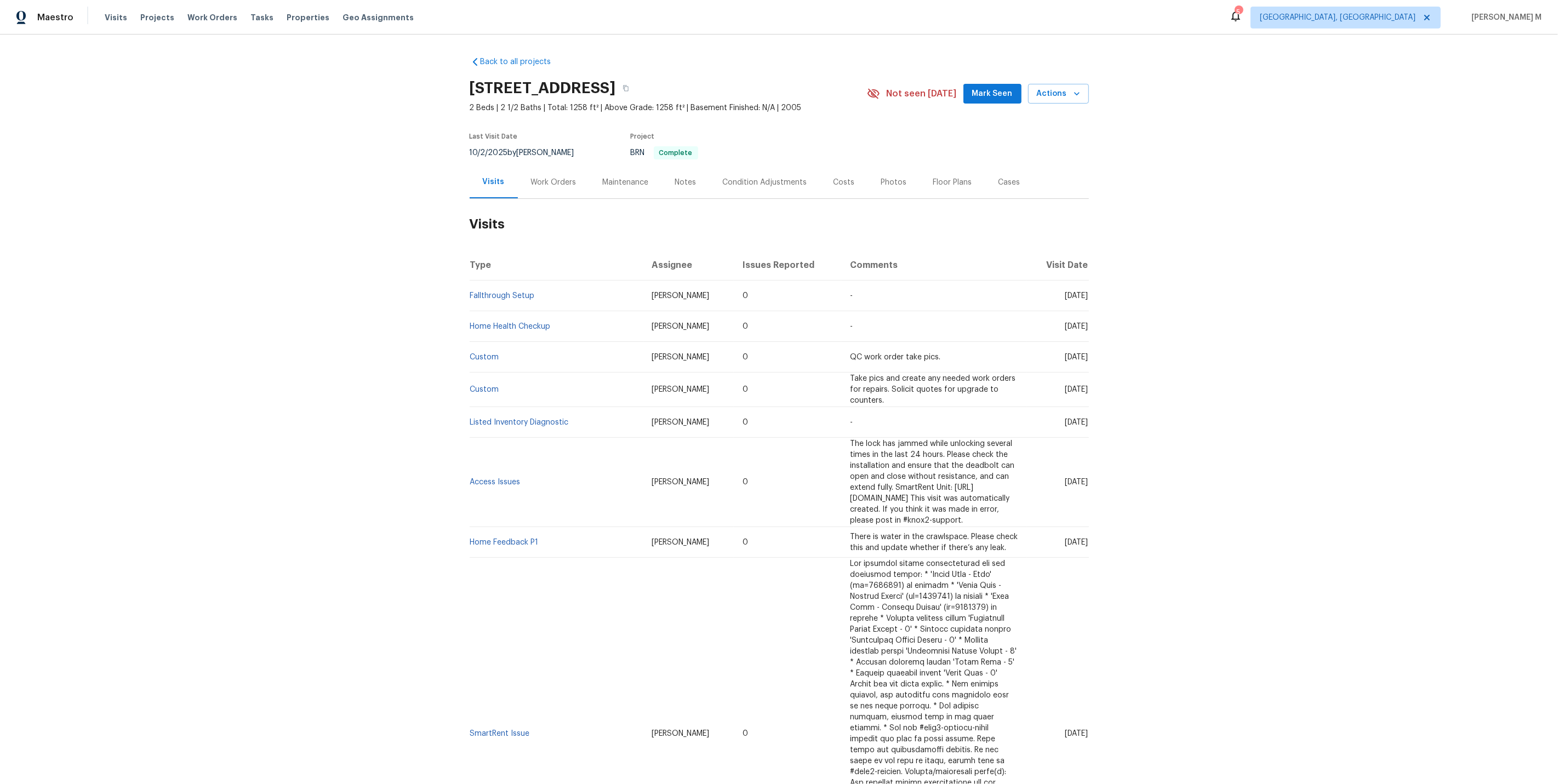
click at [549, 178] on div "Work Orders" at bounding box center [553, 183] width 45 height 11
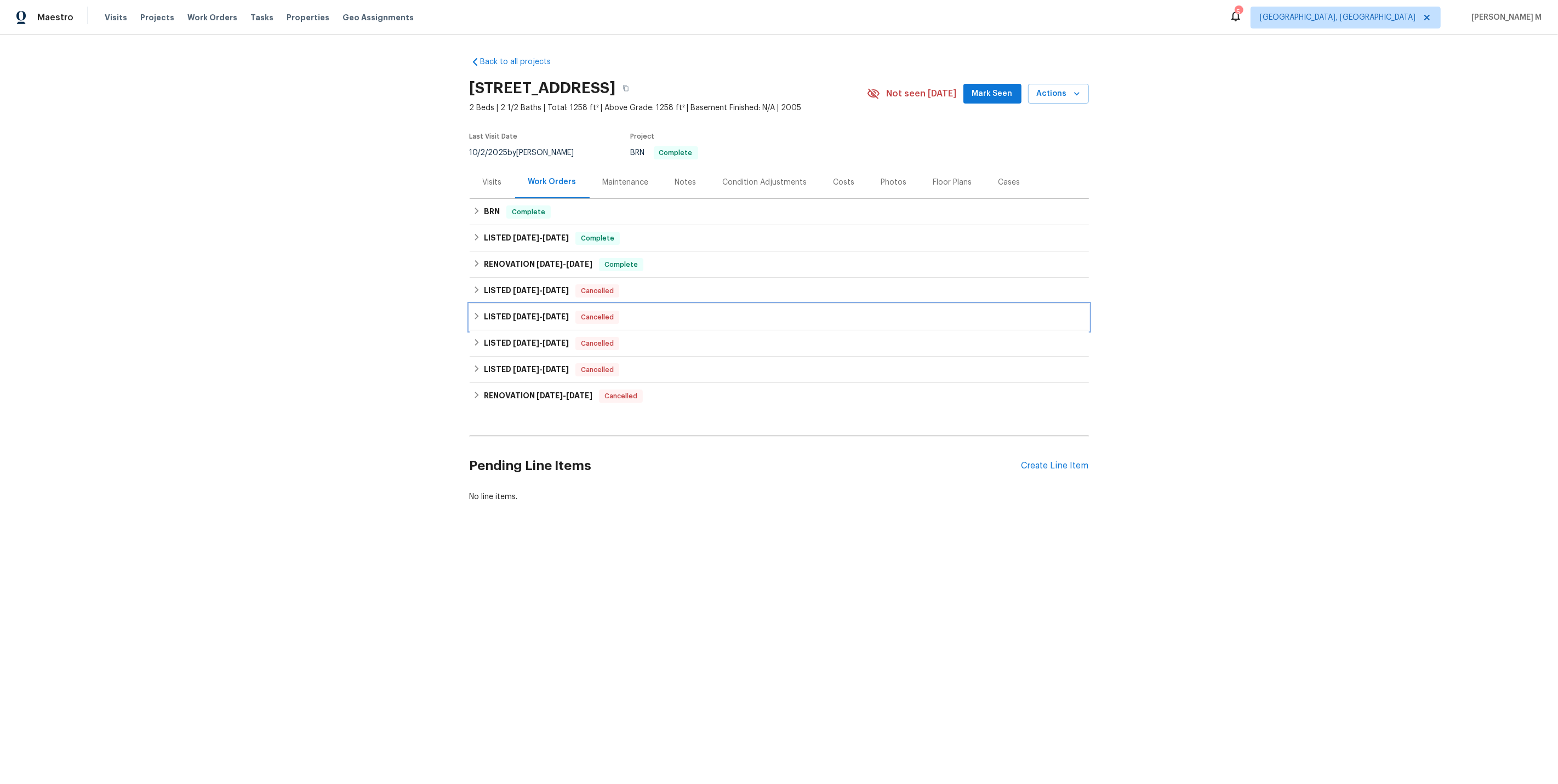
click at [723, 304] on div "LISTED [DATE] - [DATE] Cancelled" at bounding box center [780, 317] width 619 height 26
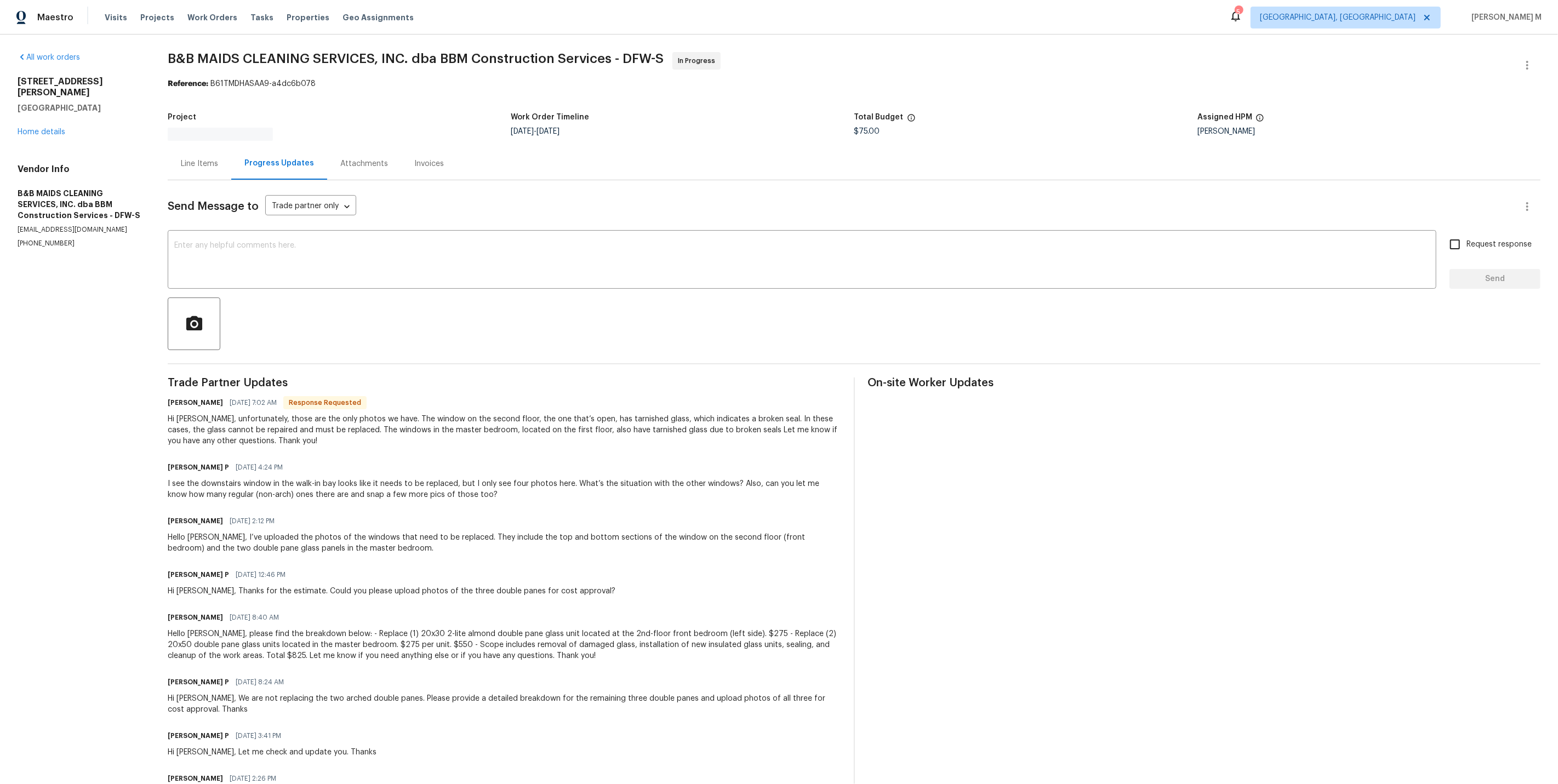
click at [348, 377] on div "Trade Partner Updates [PERSON_NAME] [DEMOGRAPHIC_DATA] 7:02 AM Response Request…" at bounding box center [504, 734] width 673 height 714
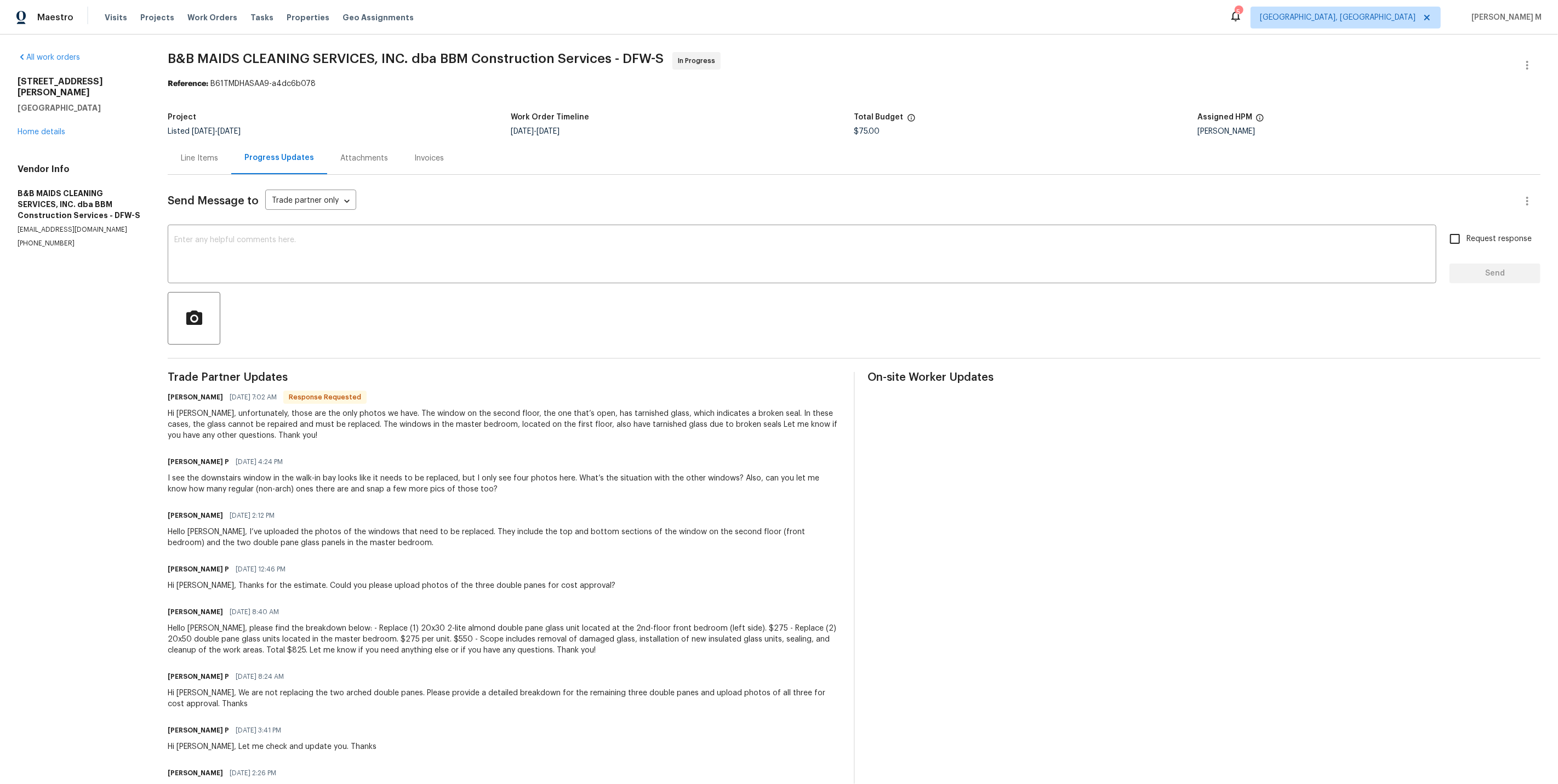
click at [414, 408] on div "Hi [PERSON_NAME], unfortunately, those are the only photos we have. The window …" at bounding box center [504, 424] width 673 height 33
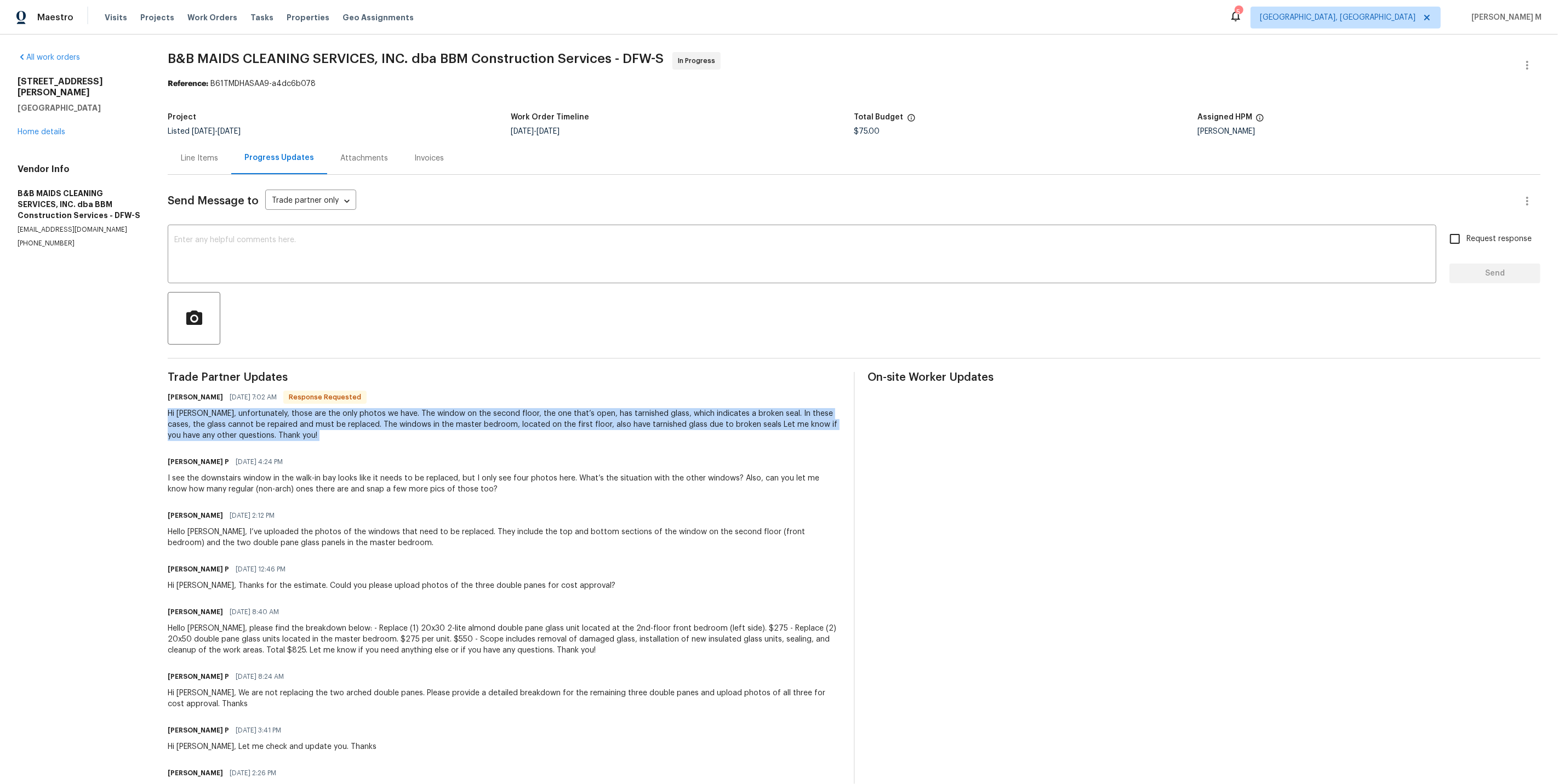
click at [414, 408] on div "Hi [PERSON_NAME], unfortunately, those are the only photos we have. The window …" at bounding box center [504, 424] width 673 height 33
copy div "Hi [PERSON_NAME], unfortunately, those are the only photos we have. The window …"
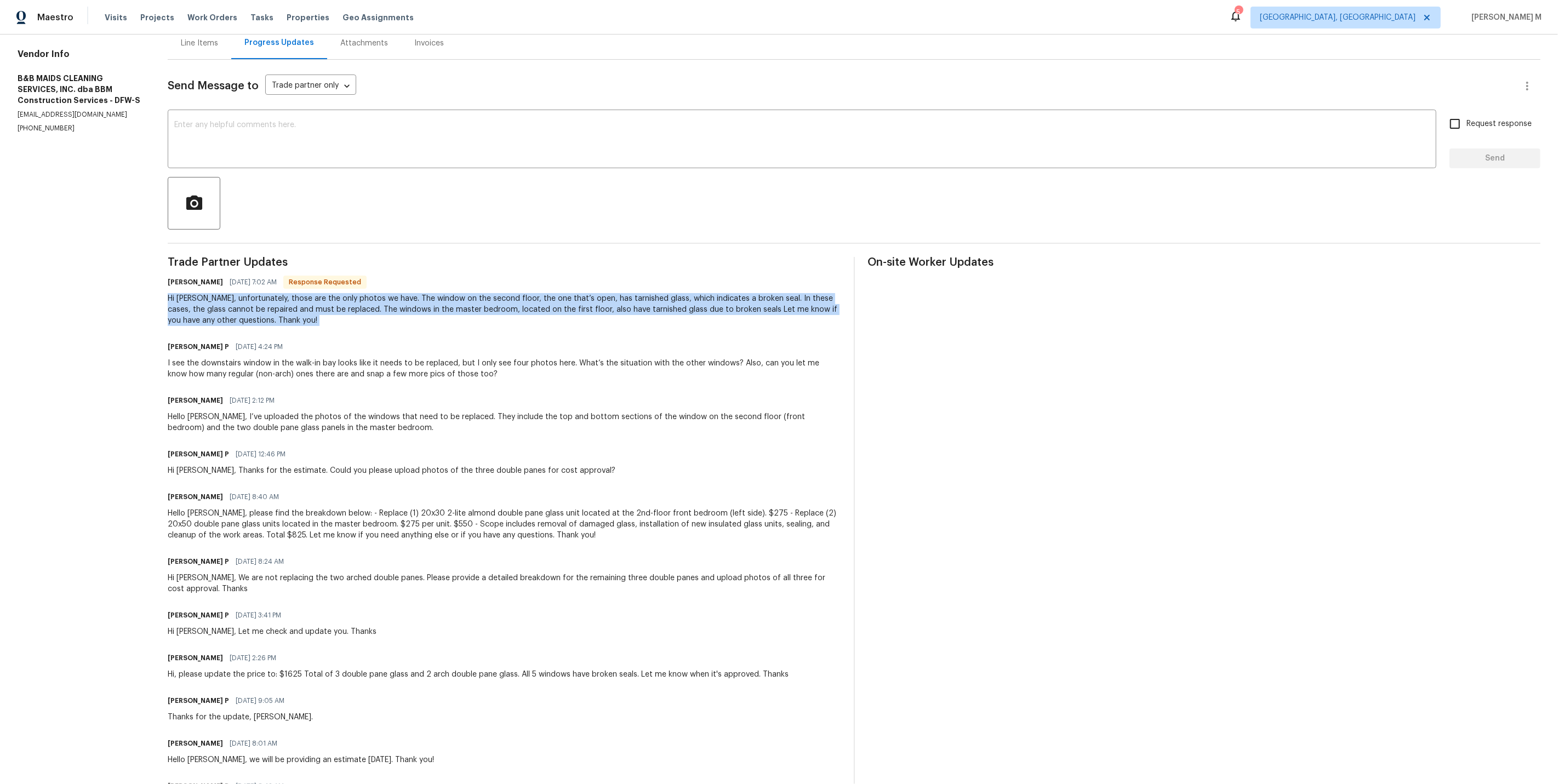
scroll to position [134, 0]
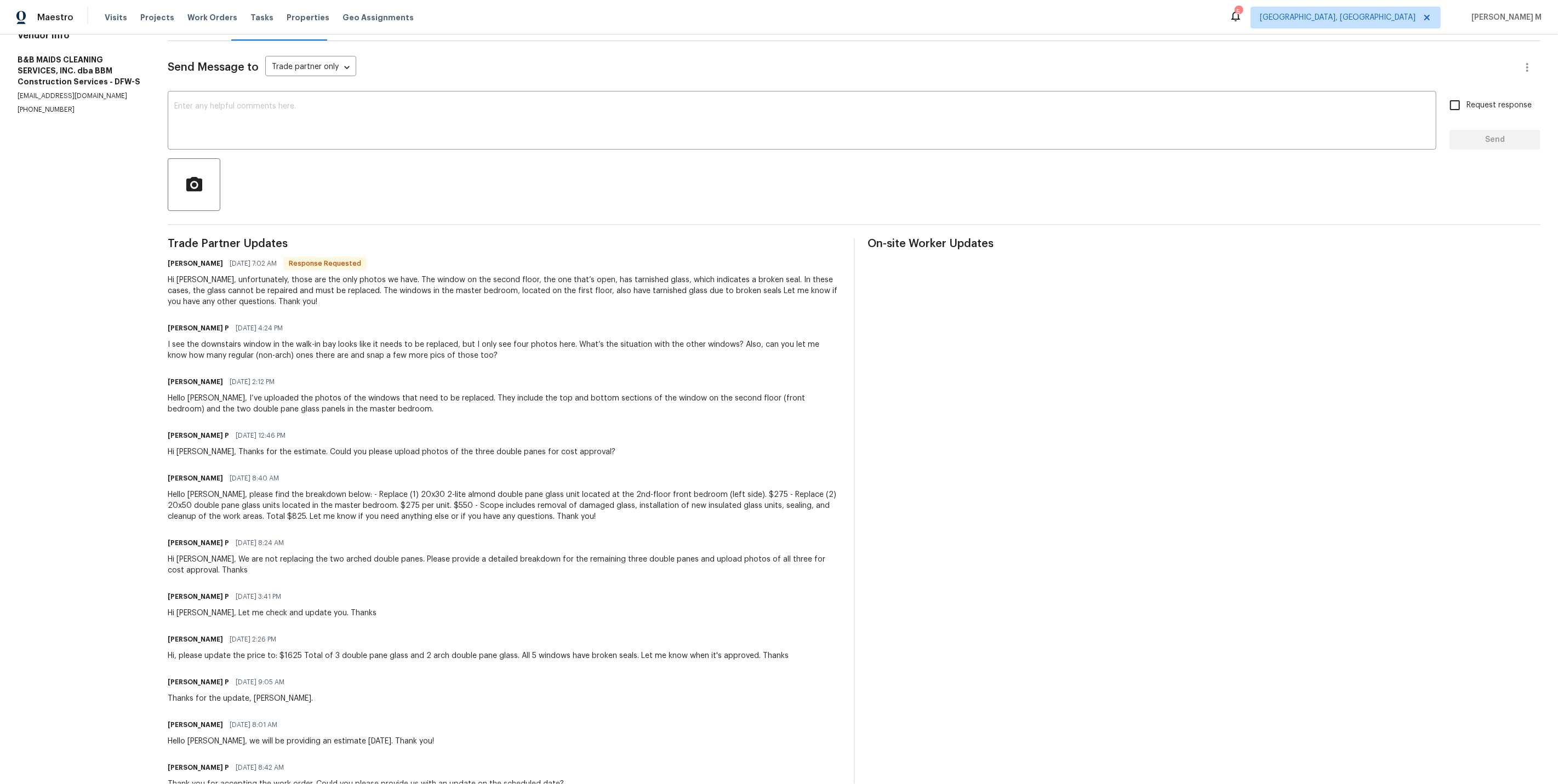
click at [470, 496] on div "Hello [PERSON_NAME], please find the breakdown below: - Replace (1) 20x30 2-lit…" at bounding box center [504, 505] width 673 height 33
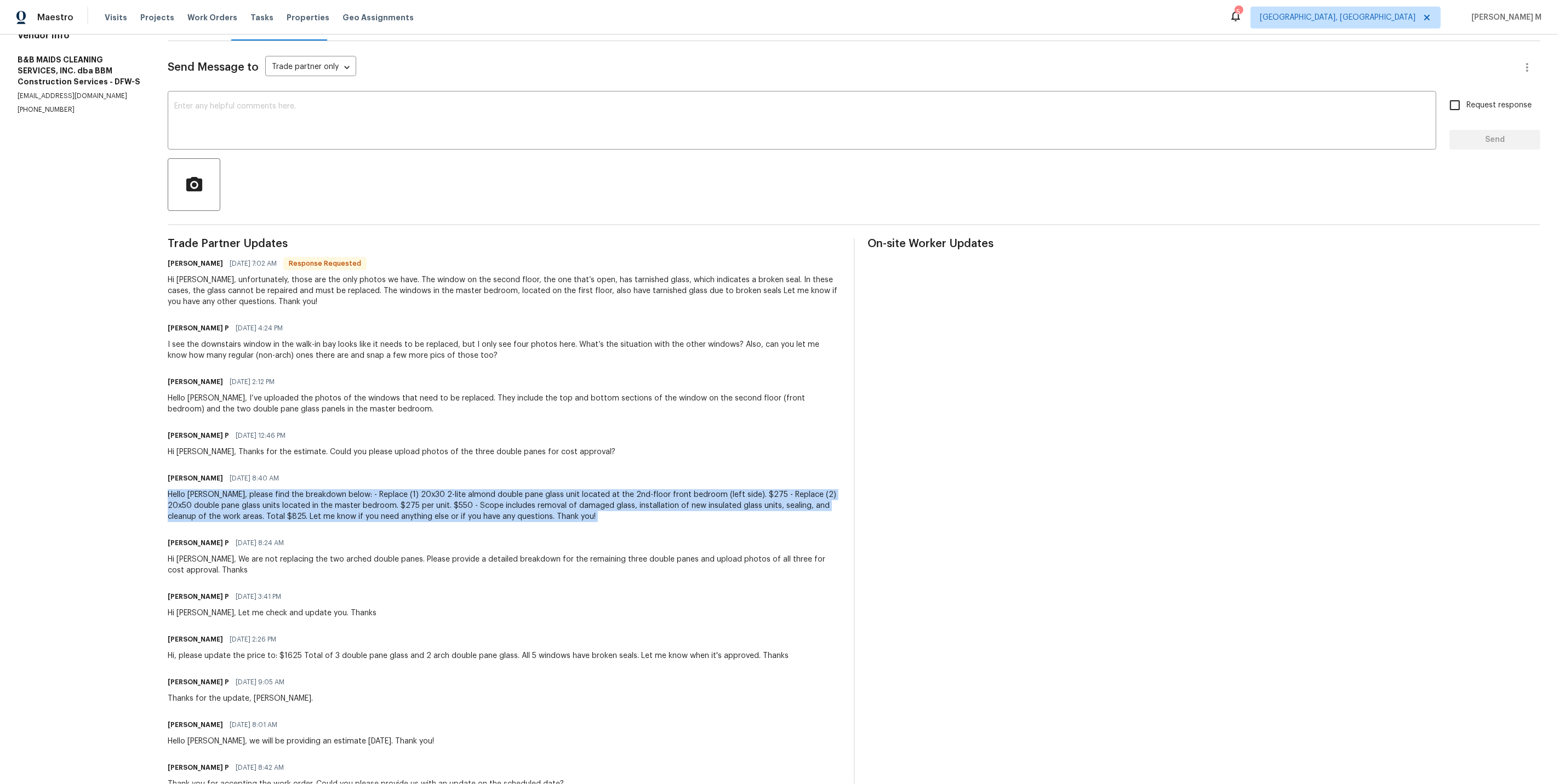
click at [470, 496] on div "Hello [PERSON_NAME], please find the breakdown below: - Replace (1) 20x30 2-lit…" at bounding box center [504, 505] width 673 height 33
copy div "Hello [PERSON_NAME], please find the breakdown below: - Replace (1) 20x30 2-lit…"
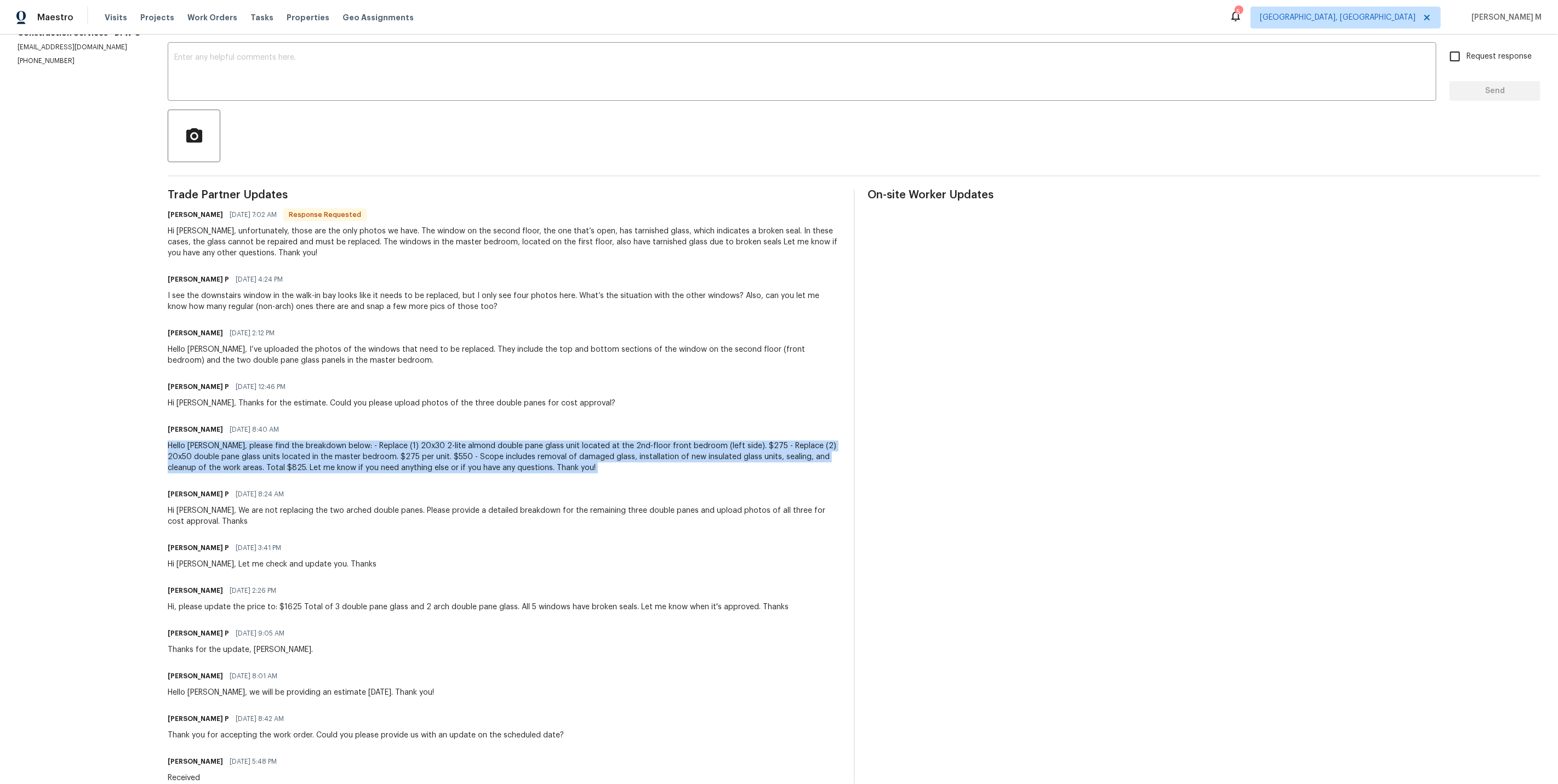
scroll to position [160, 0]
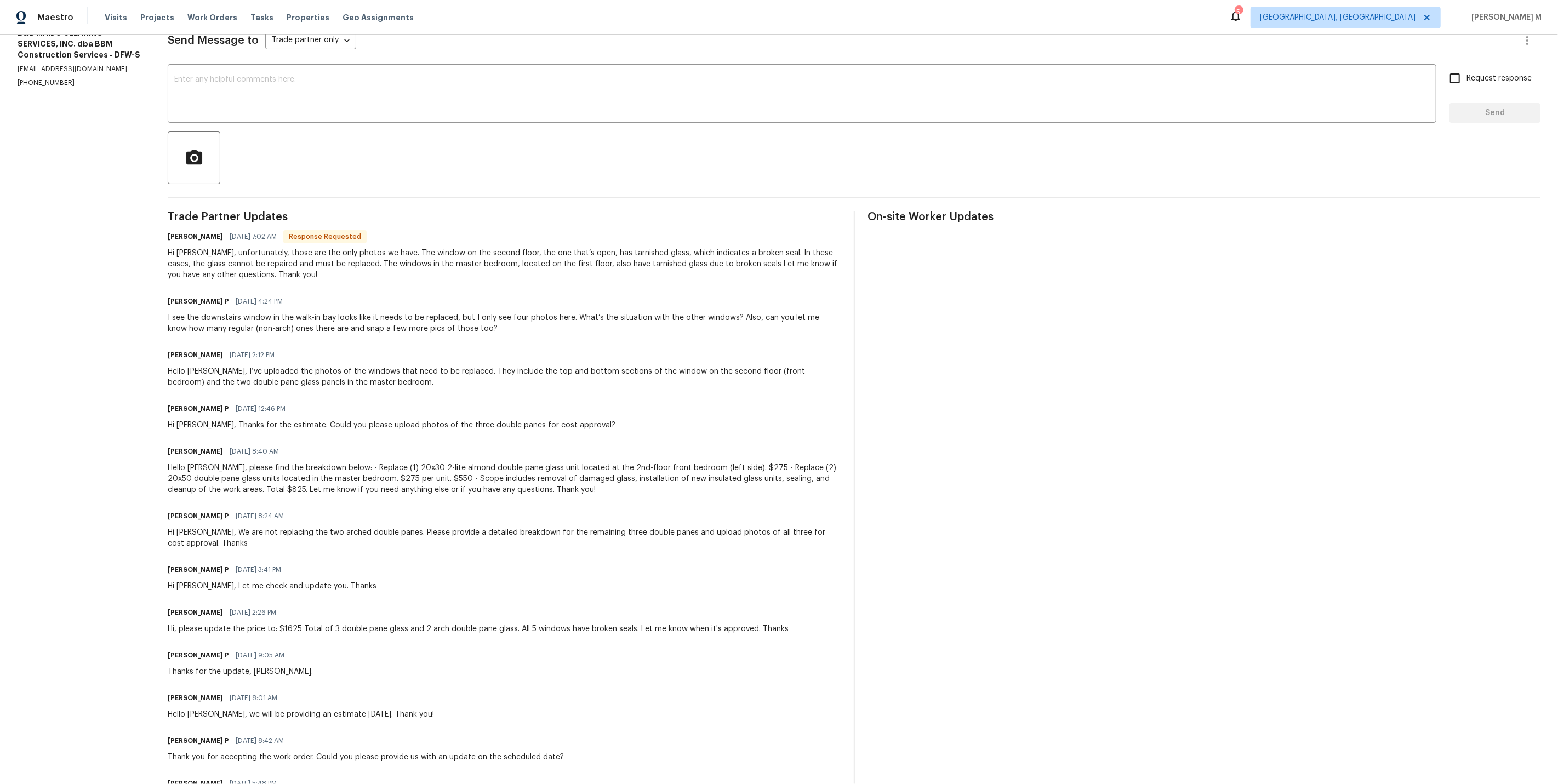
click at [609, 248] on div "Hi [PERSON_NAME], unfortunately, those are the only photos we have. The window …" at bounding box center [504, 264] width 673 height 33
copy div "tarnished"
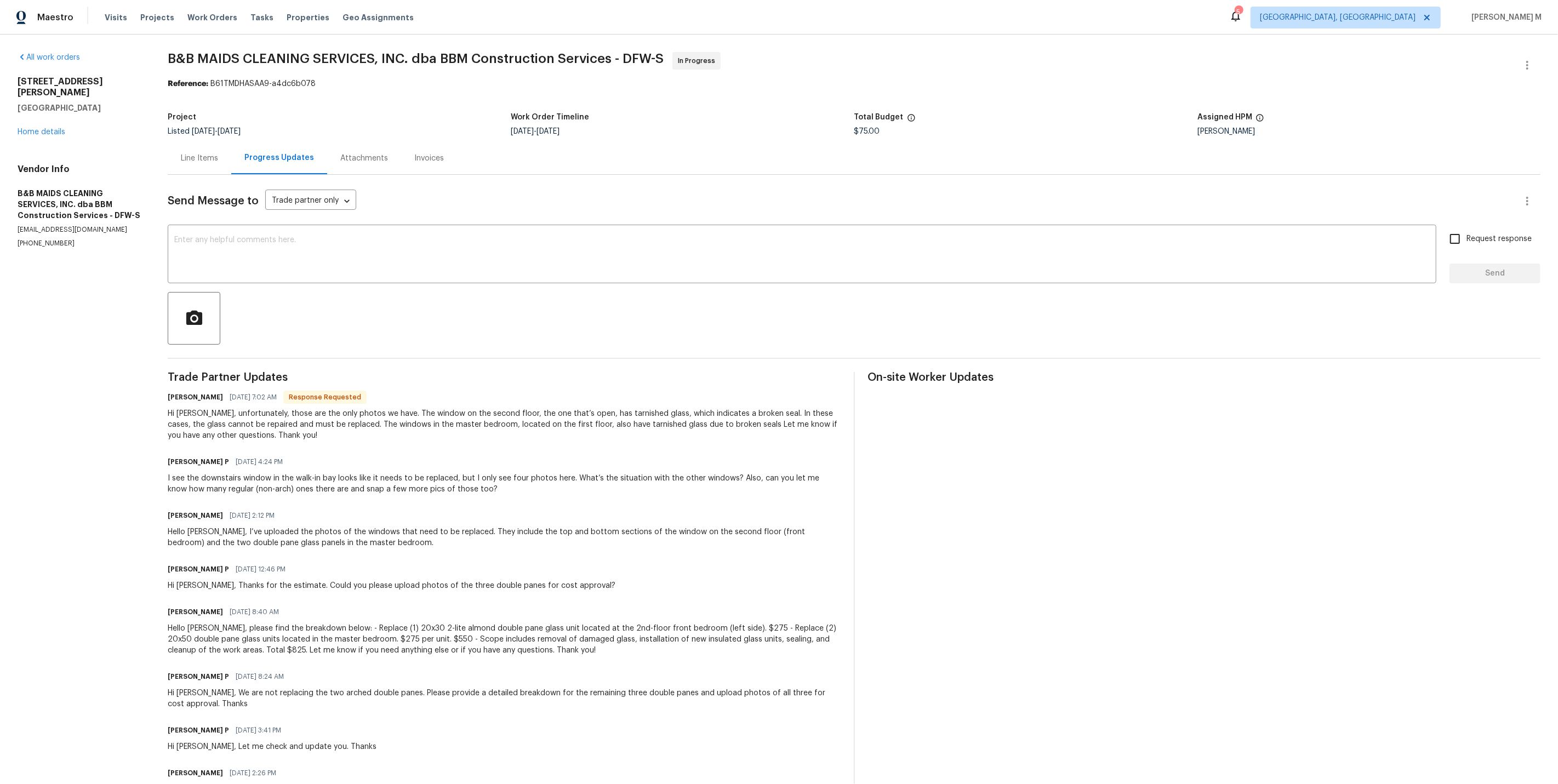
click at [425, 389] on div "[PERSON_NAME] [DEMOGRAPHIC_DATA] 7:02 AM Response Requested" at bounding box center [504, 397] width 673 height 15
click at [54, 128] on link "Home details" at bounding box center [41, 132] width 48 height 8
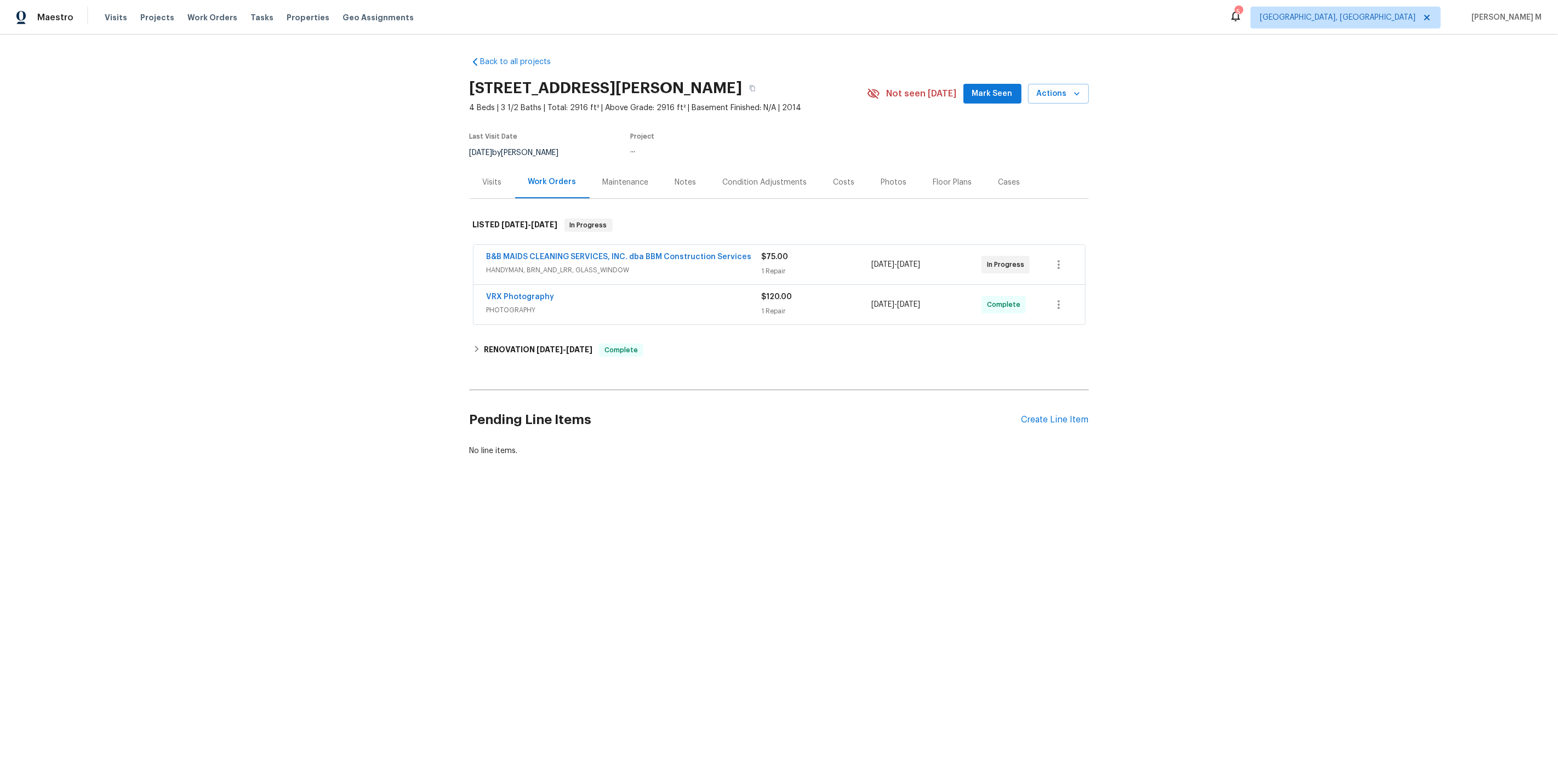
click at [918, 357] on div "Back to all projects [STREET_ADDRESS][PERSON_NAME] 4 Beds | 3 1/2 Baths | Total…" at bounding box center [780, 256] width 619 height 417
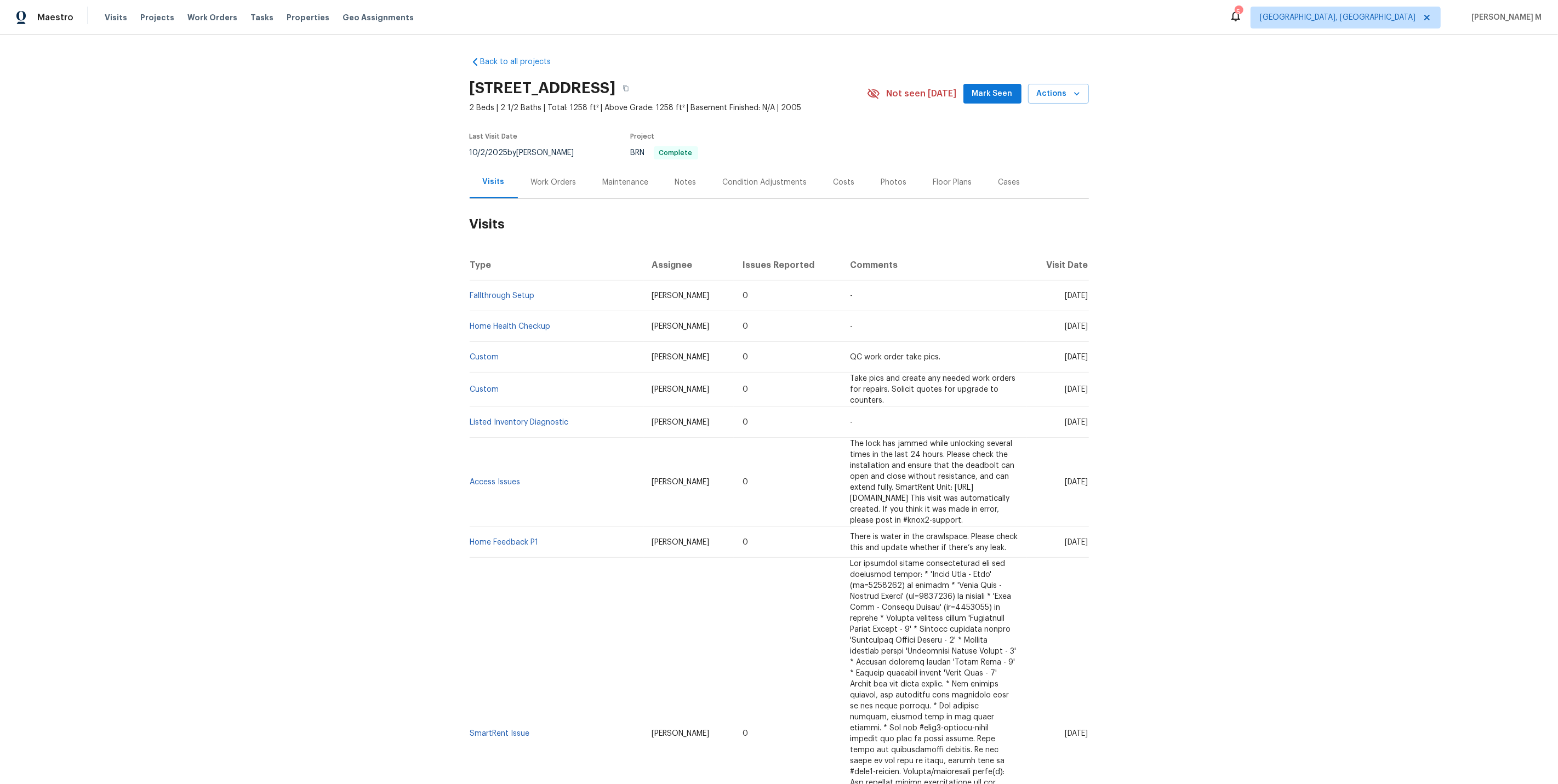
click at [552, 170] on div "Work Orders" at bounding box center [553, 182] width 72 height 32
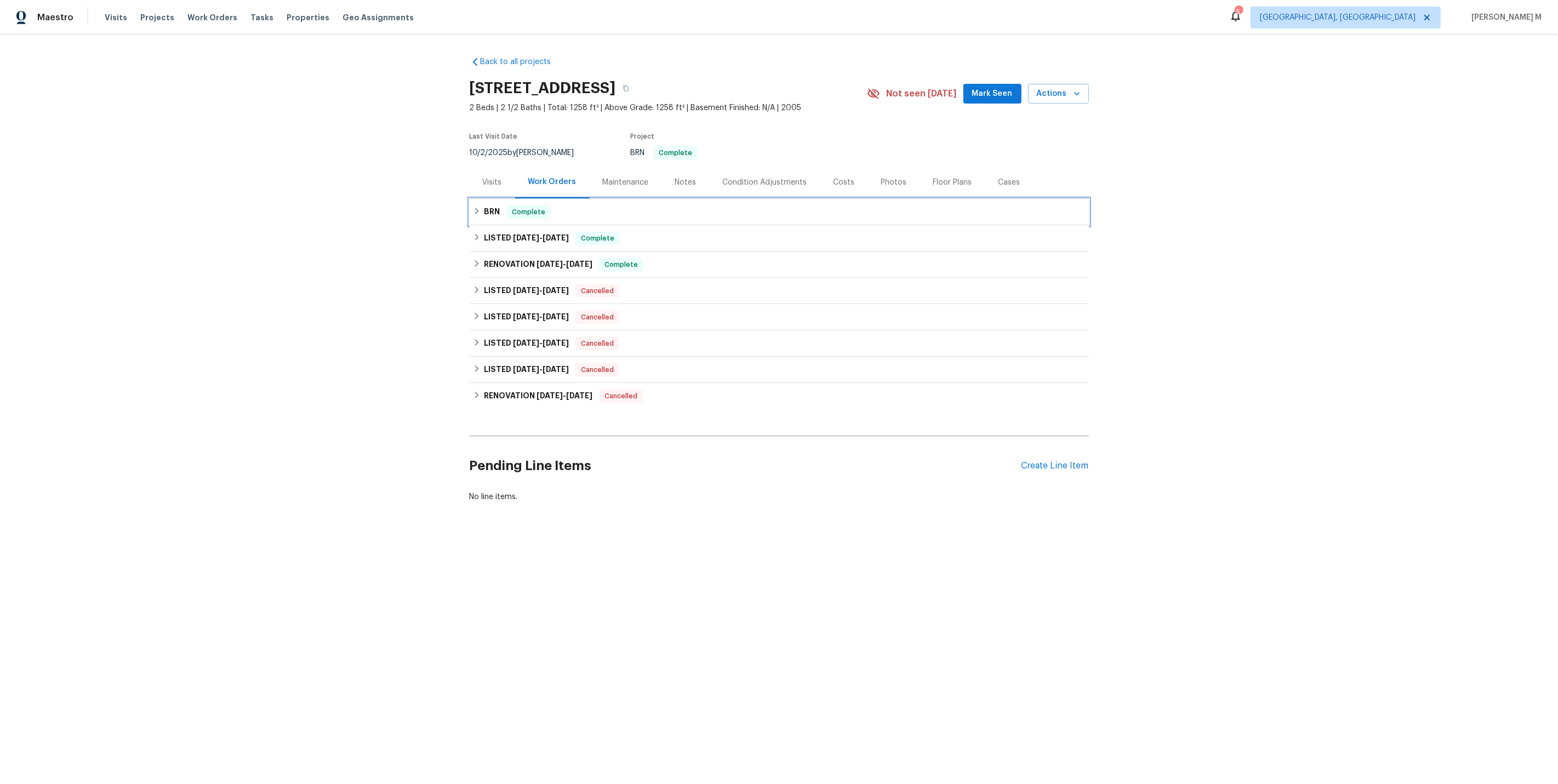
click at [513, 213] on div "BRN Complete" at bounding box center [780, 212] width 619 height 26
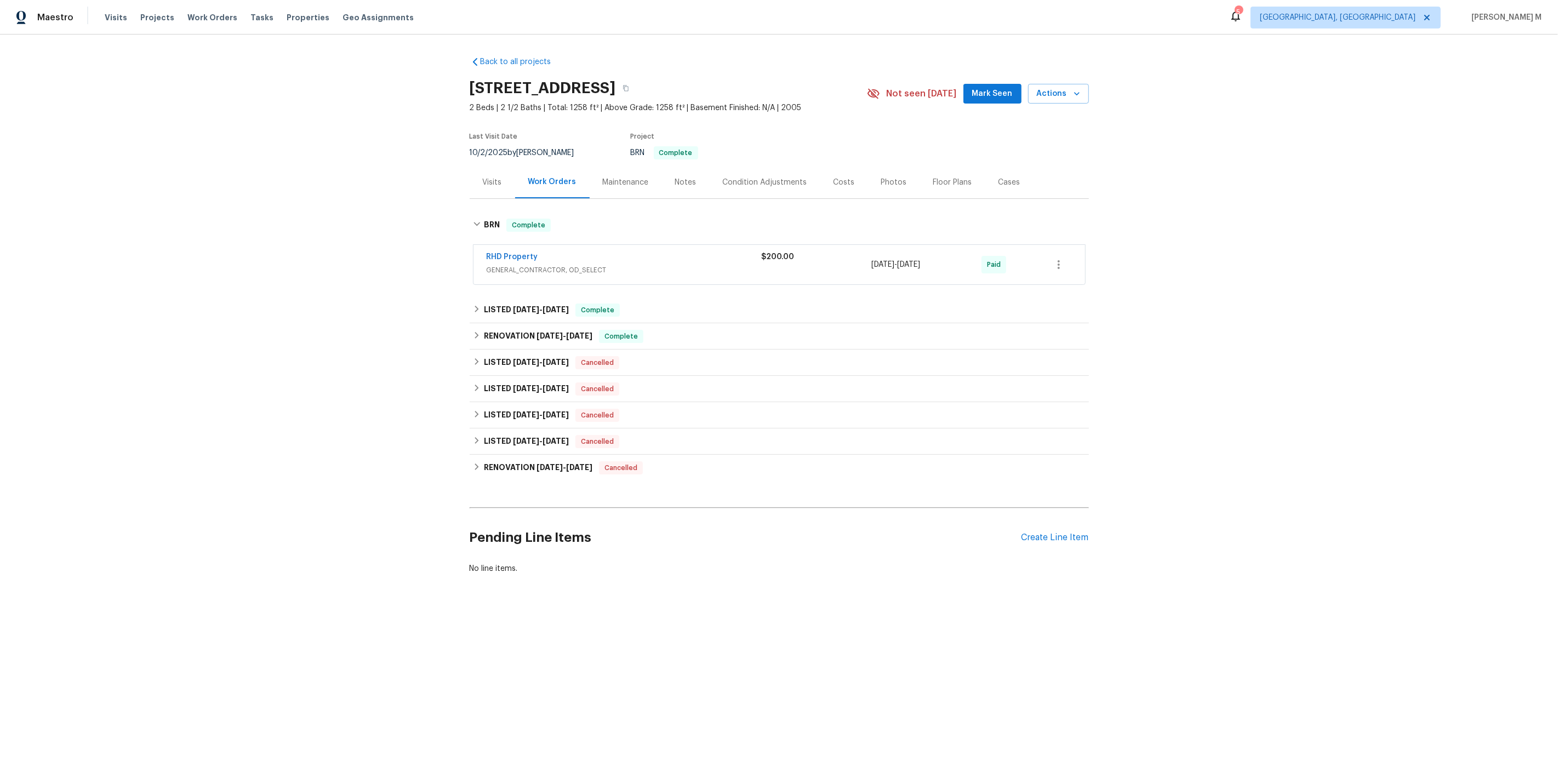
click at [522, 265] on span "GENERAL_CONTRACTOR, OD_SELECT" at bounding box center [624, 270] width 275 height 11
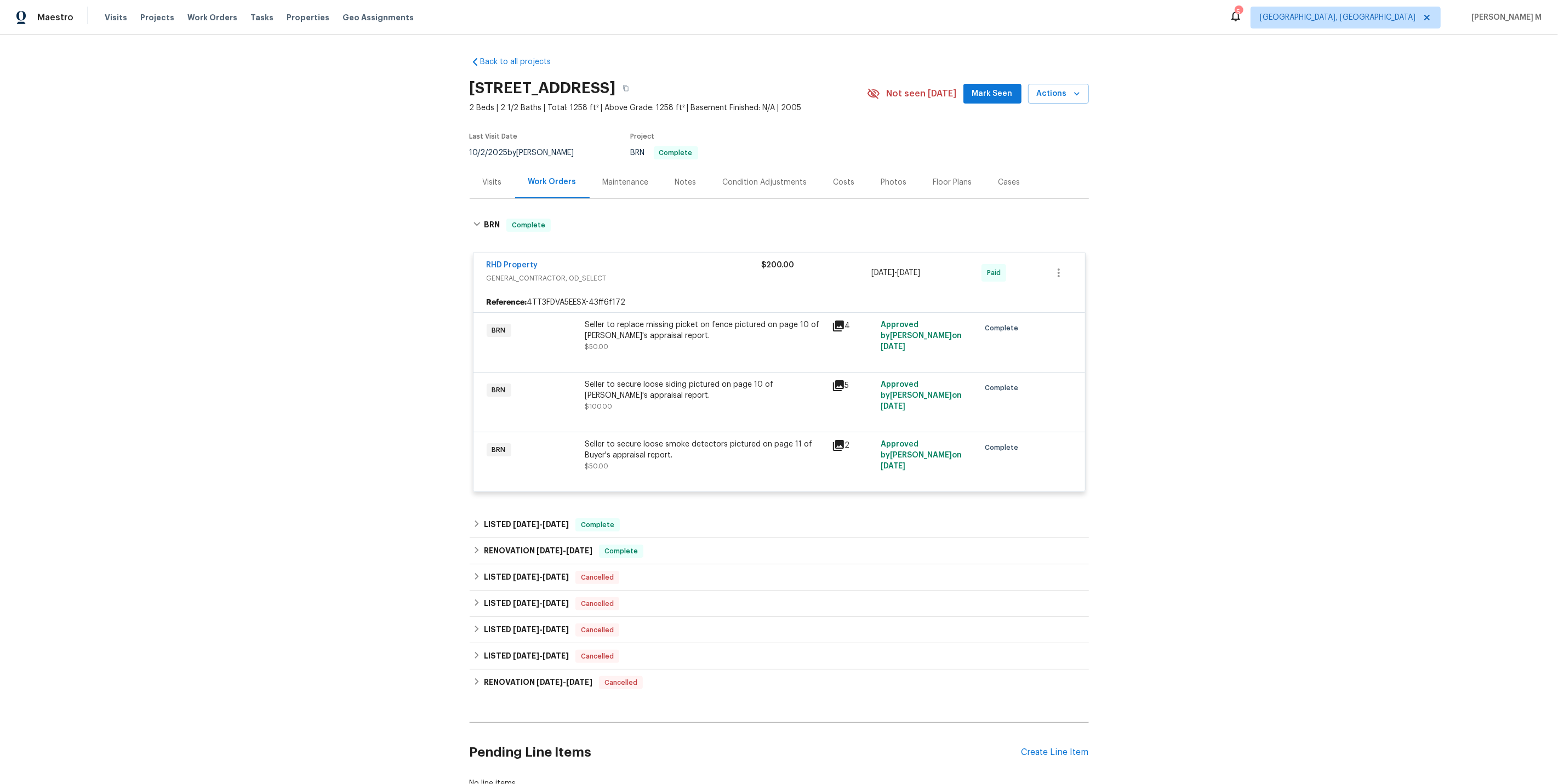
scroll to position [63, 0]
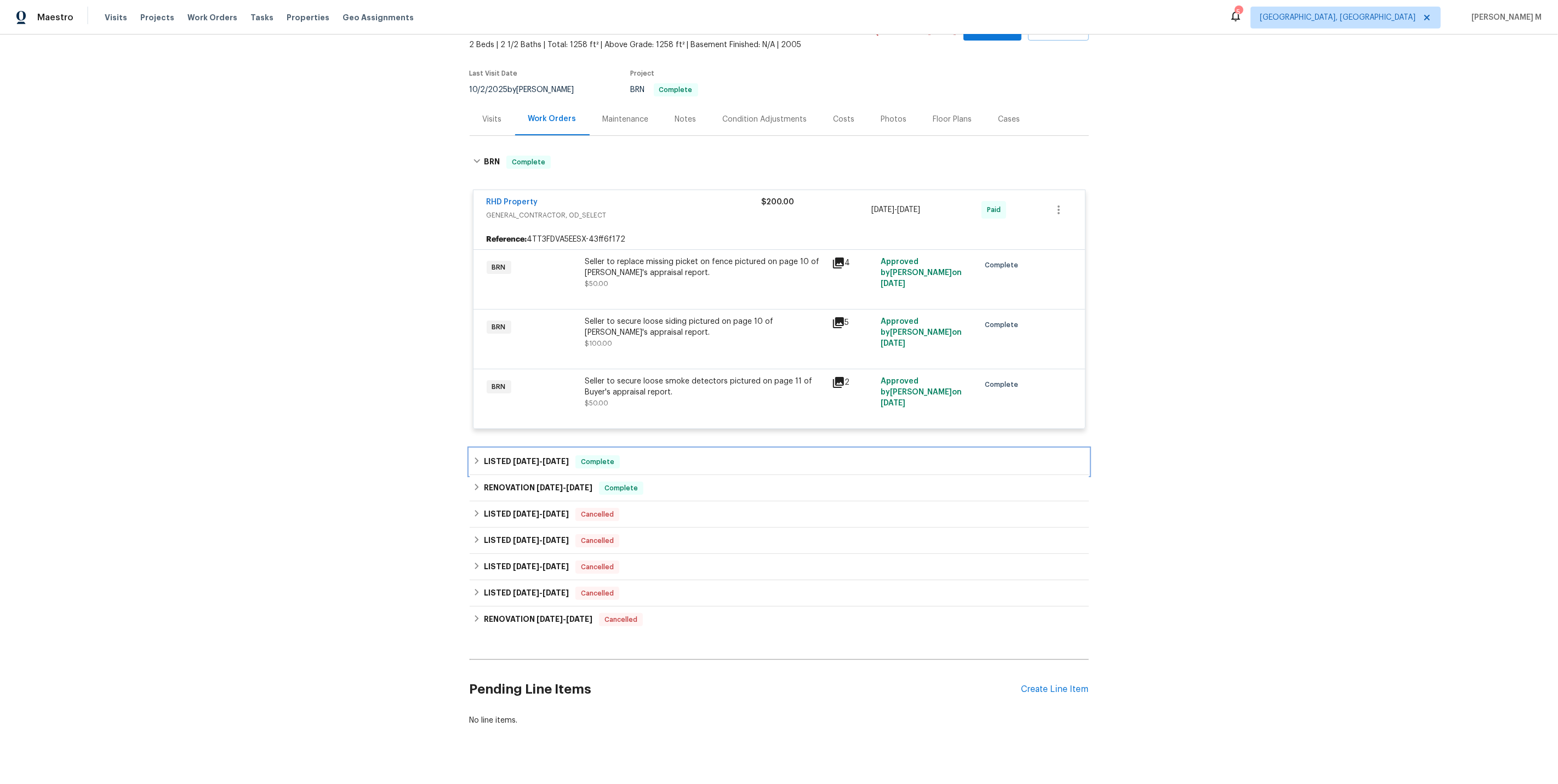
click at [515, 449] on div "LISTED [DATE] - [DATE] Complete" at bounding box center [780, 461] width 619 height 26
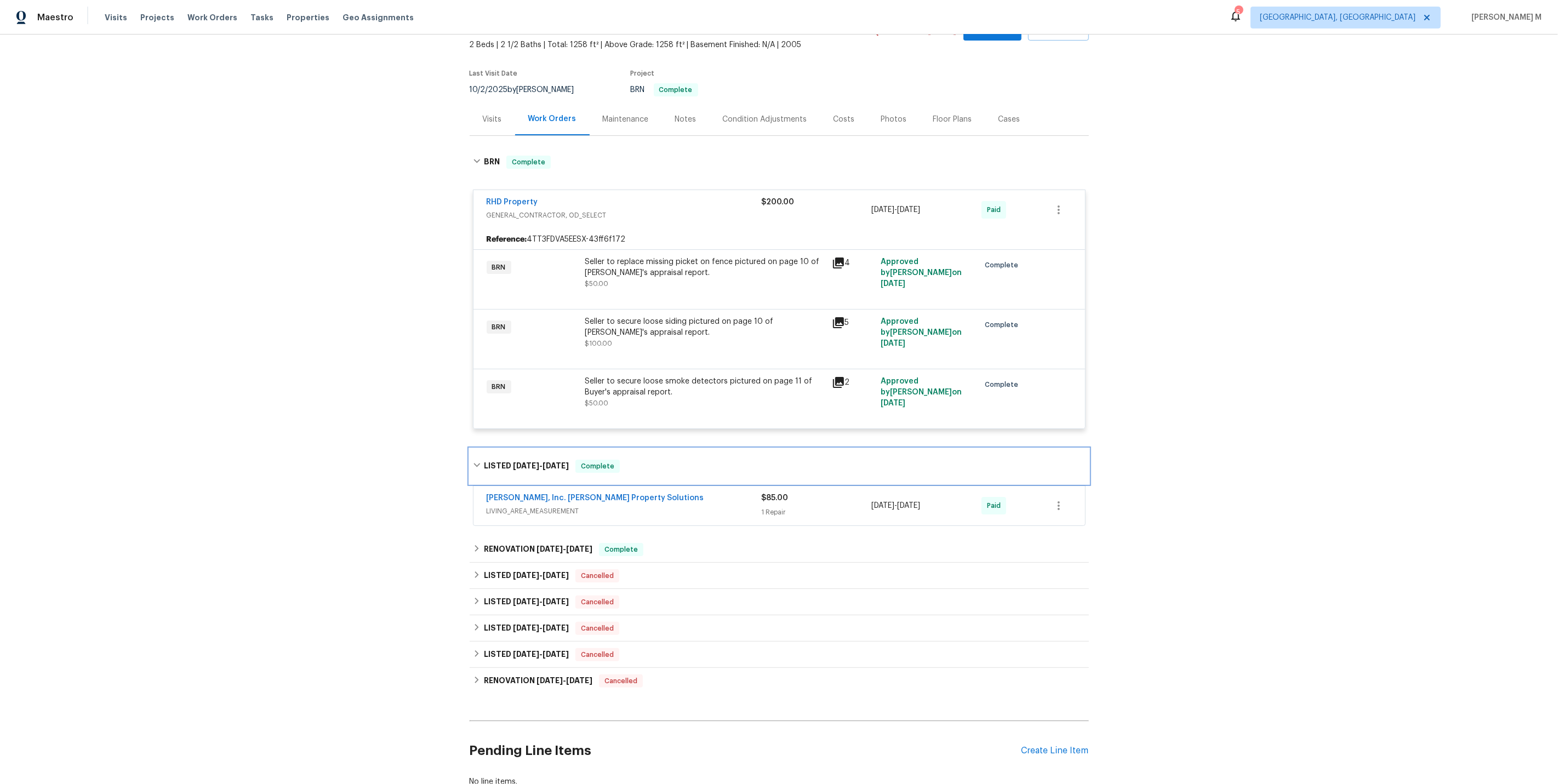
scroll to position [124, 0]
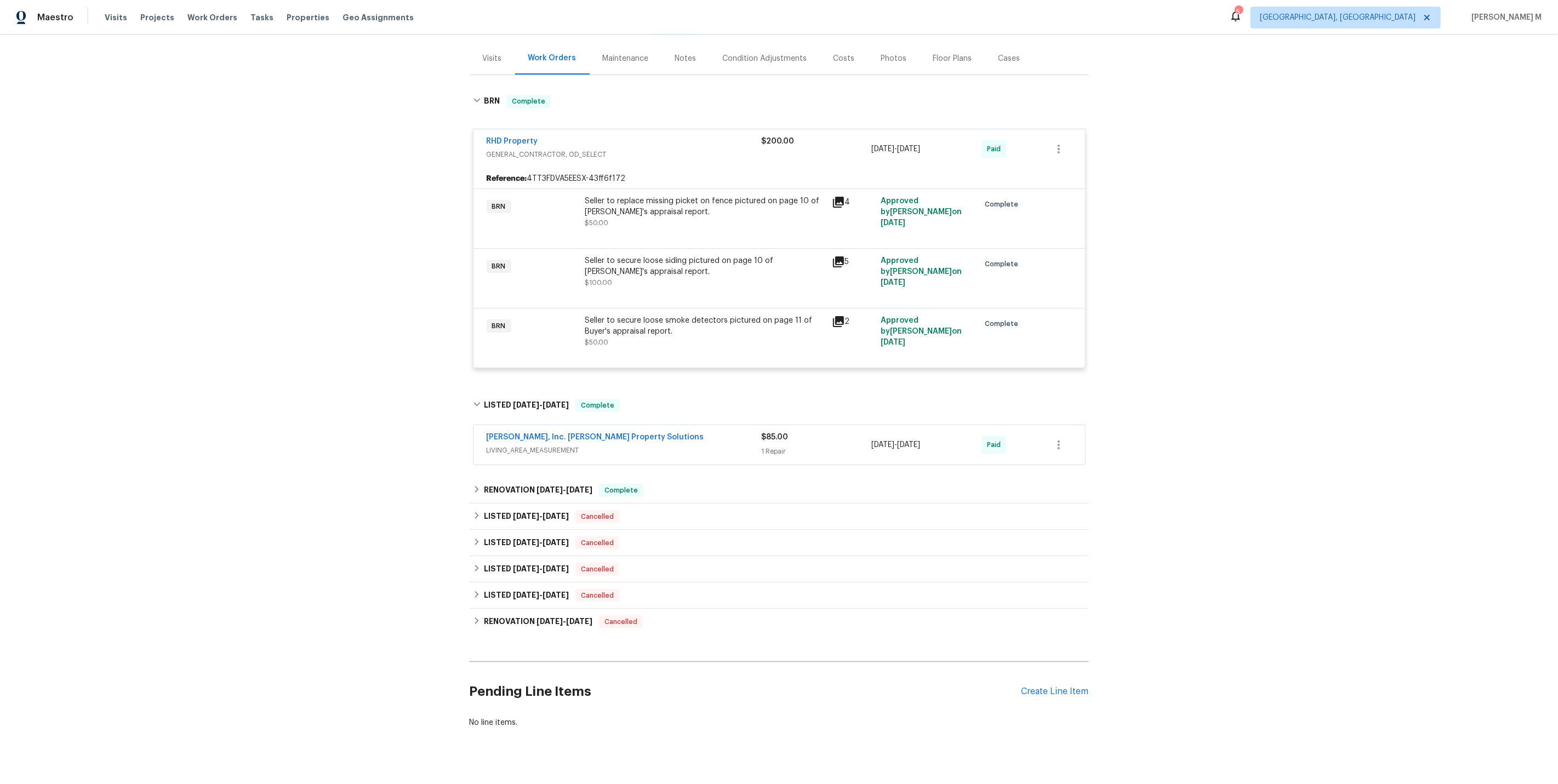
click at [521, 445] on span "LIVING_AREA_MEASUREMENT" at bounding box center [624, 450] width 275 height 11
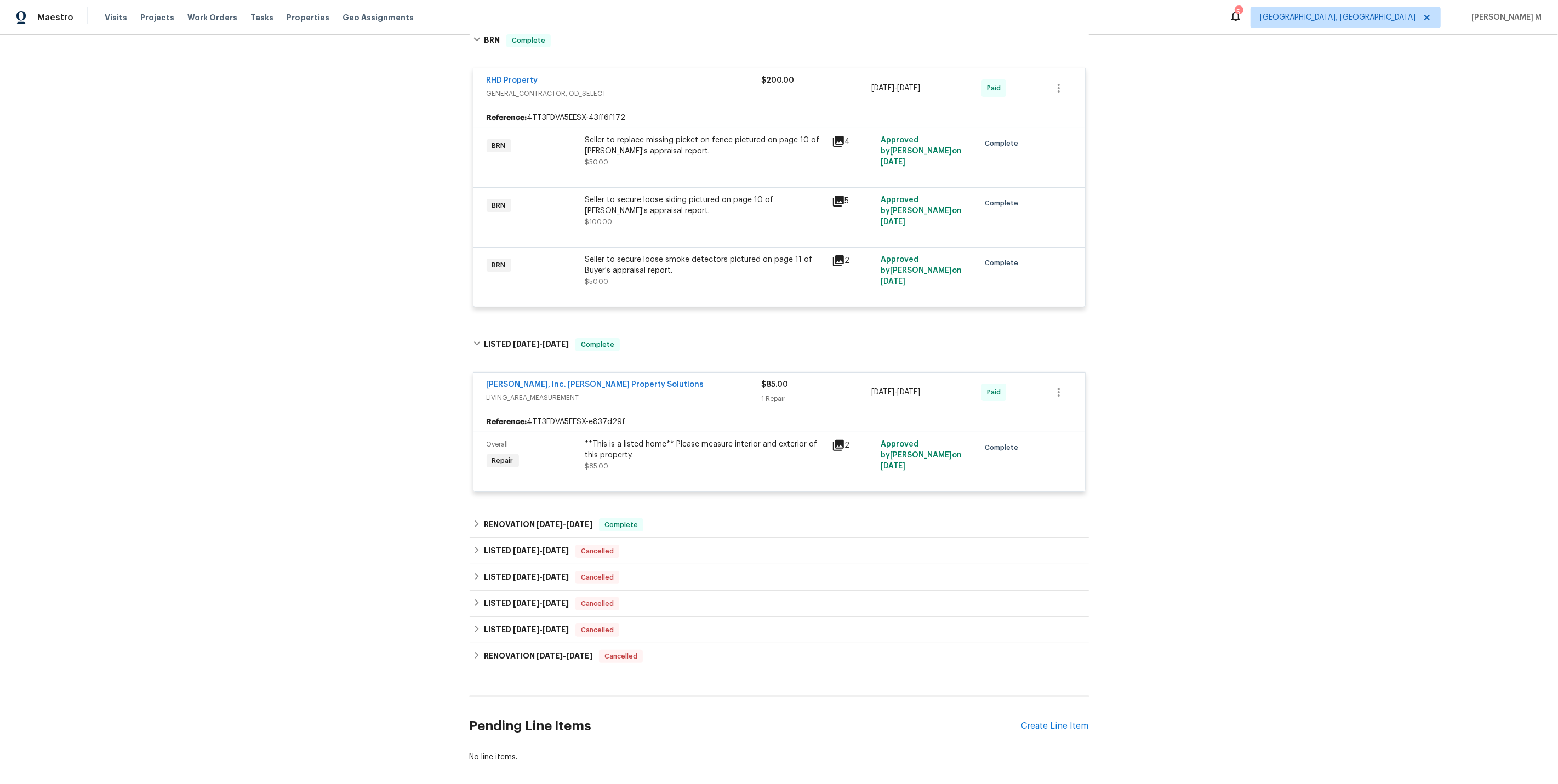
scroll to position [218, 0]
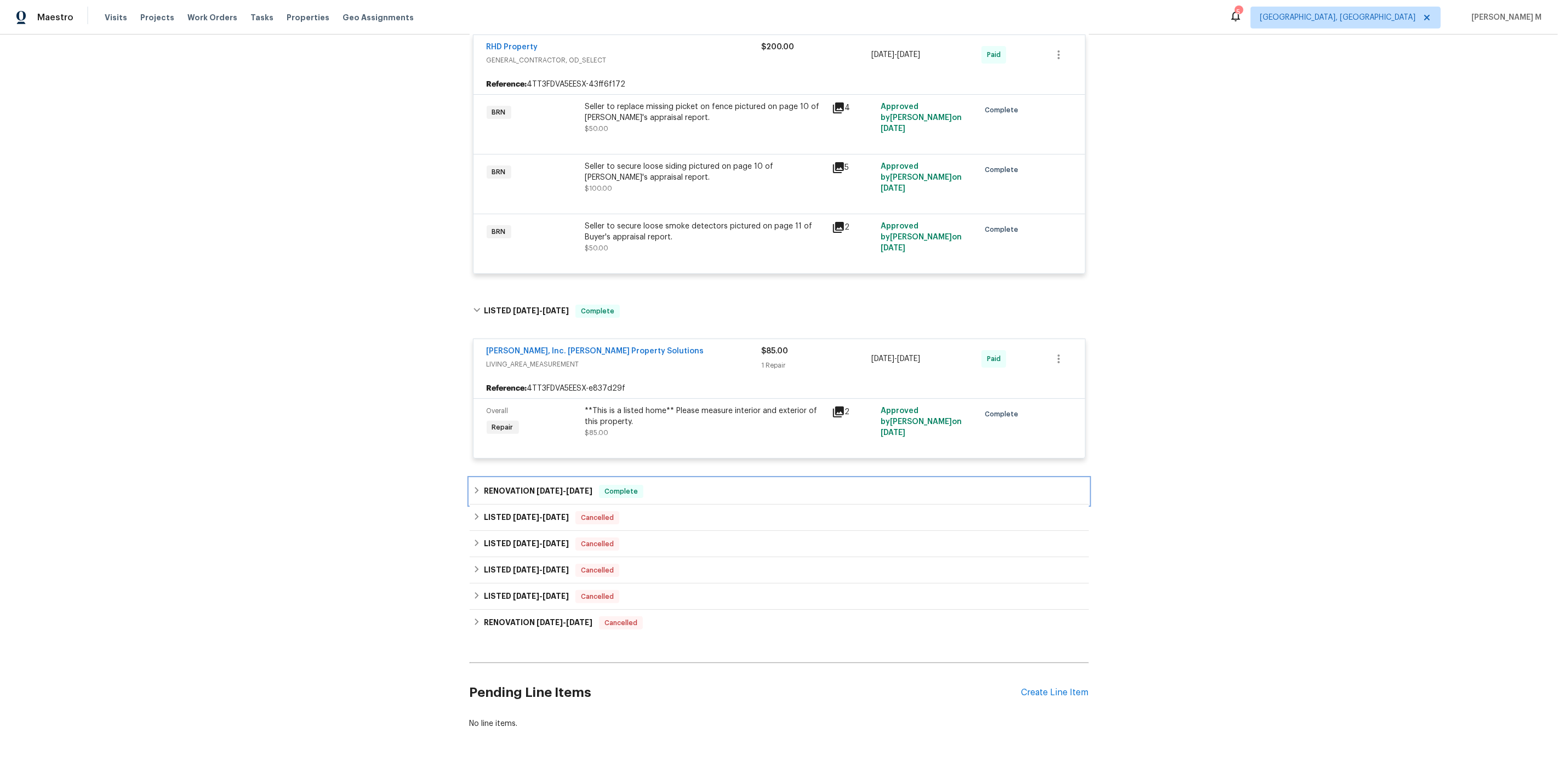
click at [538, 485] on h6 "RENOVATION [DATE] - [DATE]" at bounding box center [538, 491] width 108 height 13
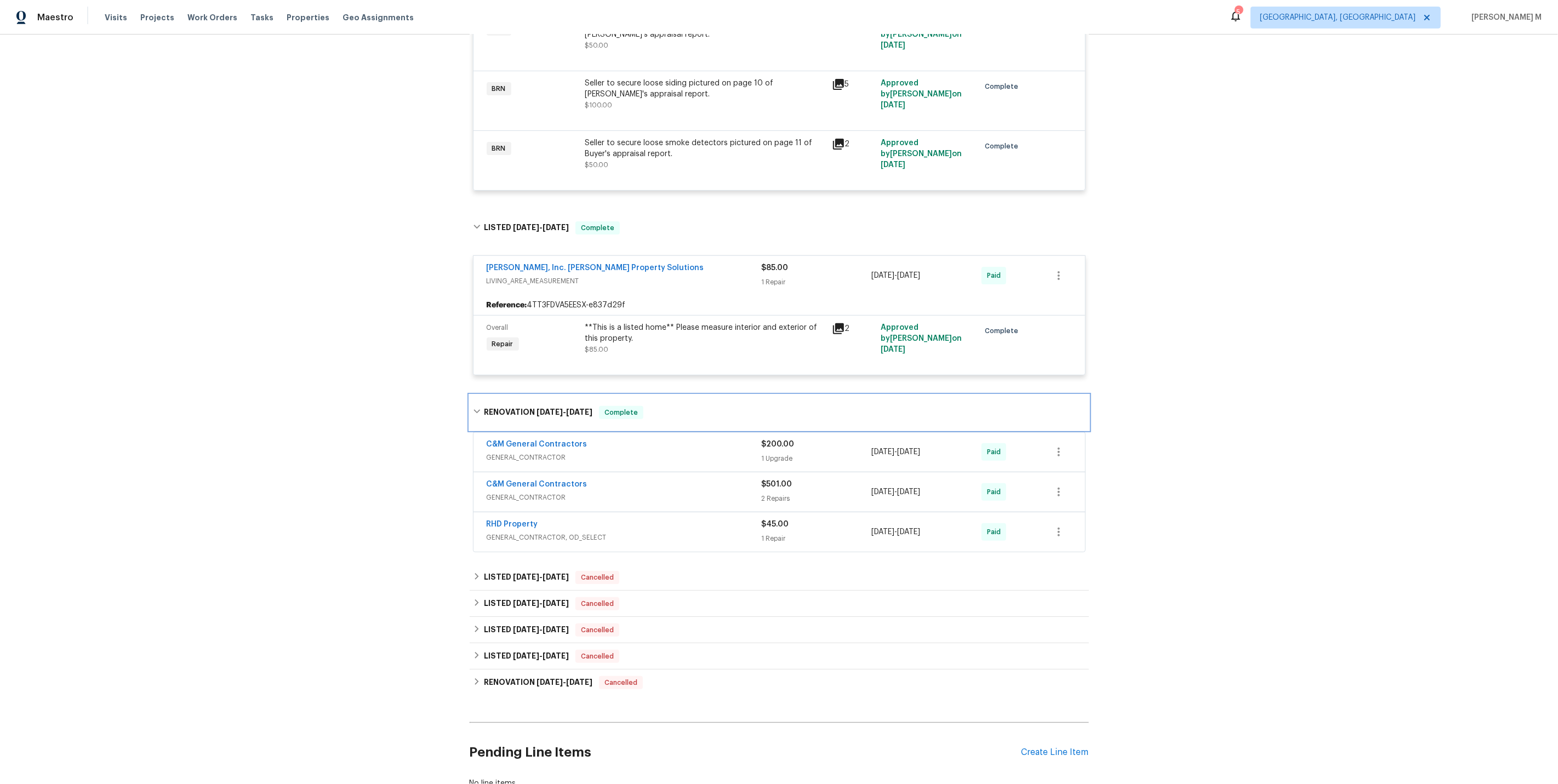
scroll to position [356, 0]
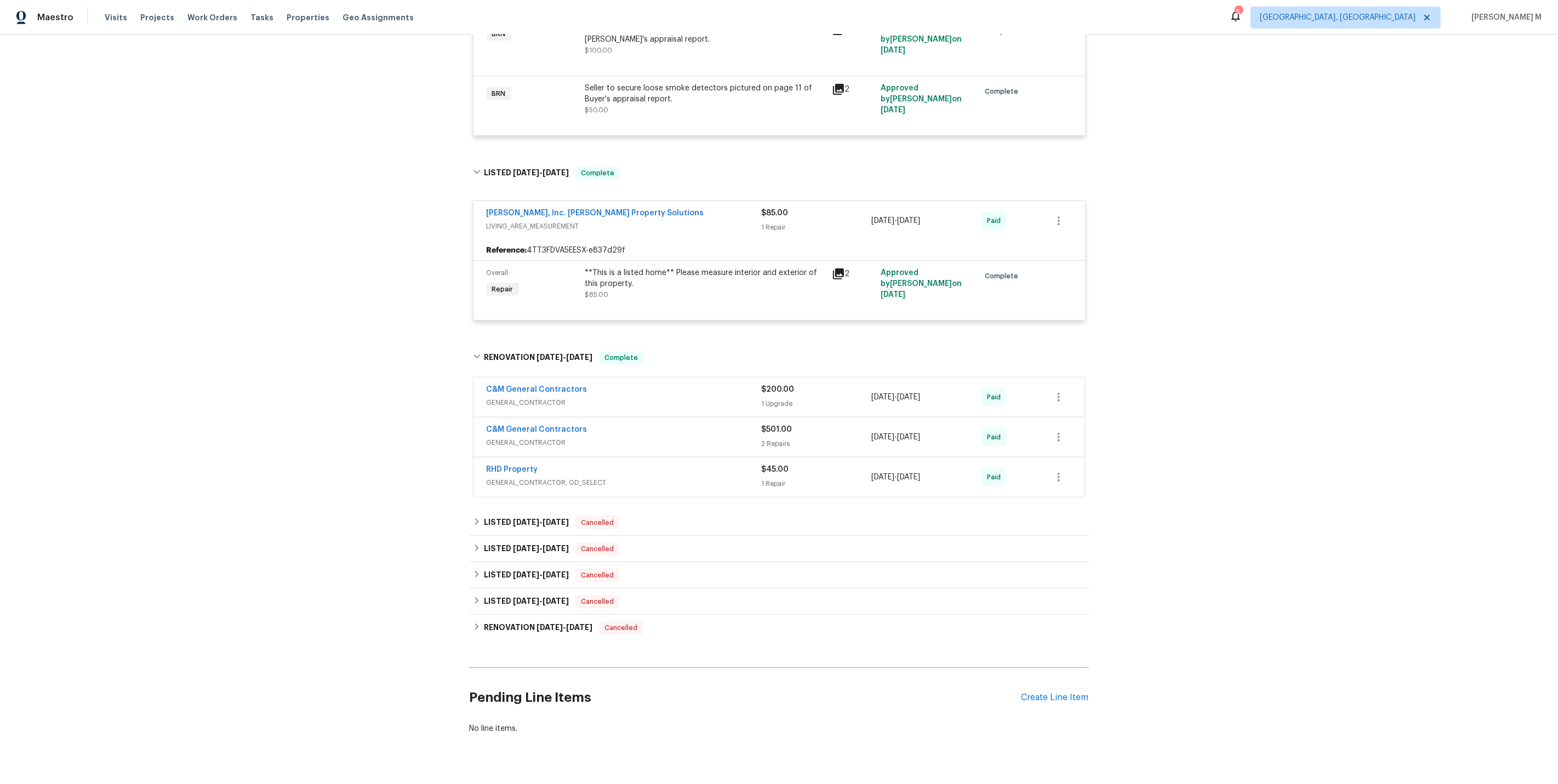
click at [517, 397] on span "GENERAL_CONTRACTOR" at bounding box center [624, 403] width 275 height 11
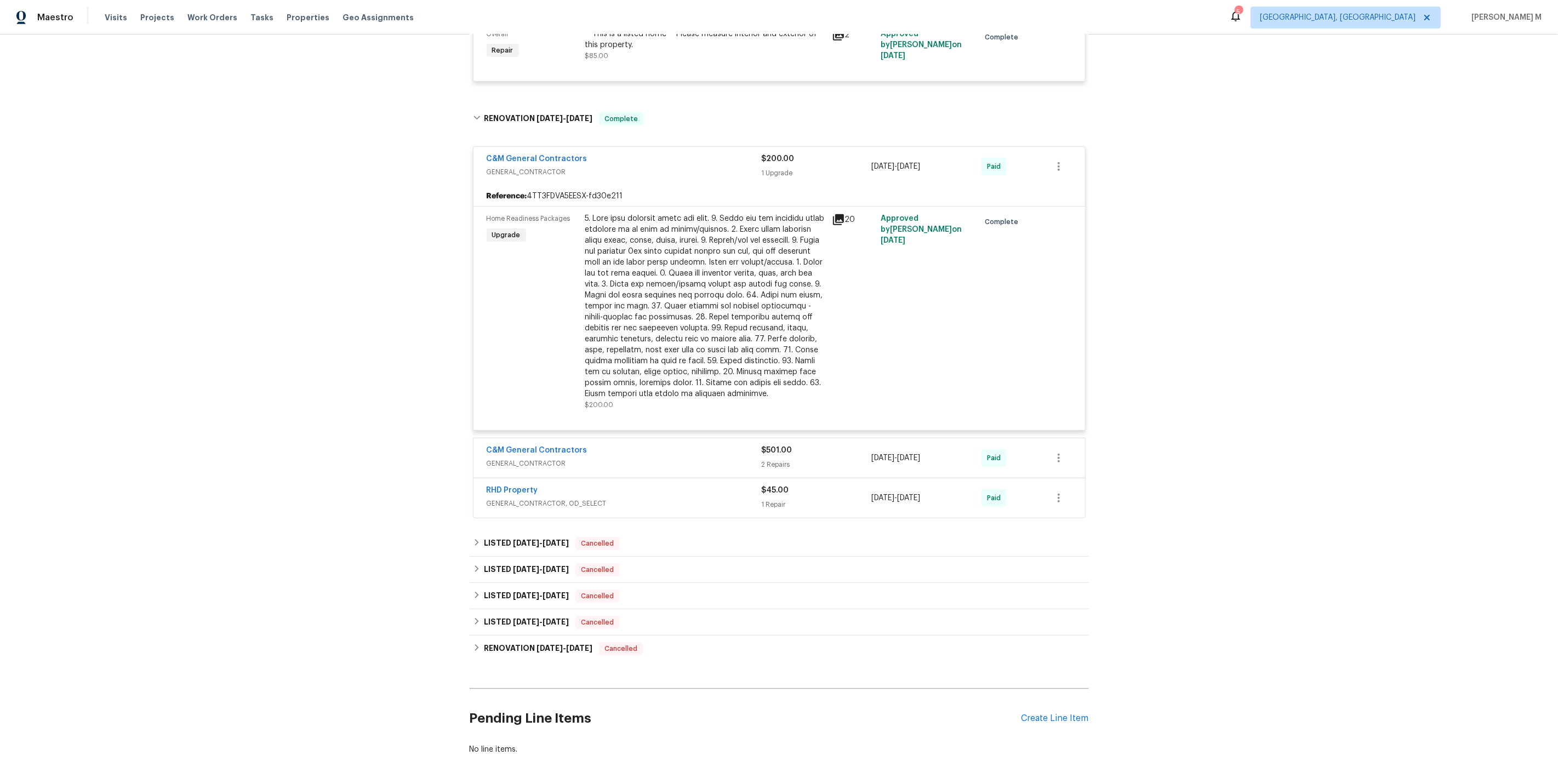
scroll to position [614, 0]
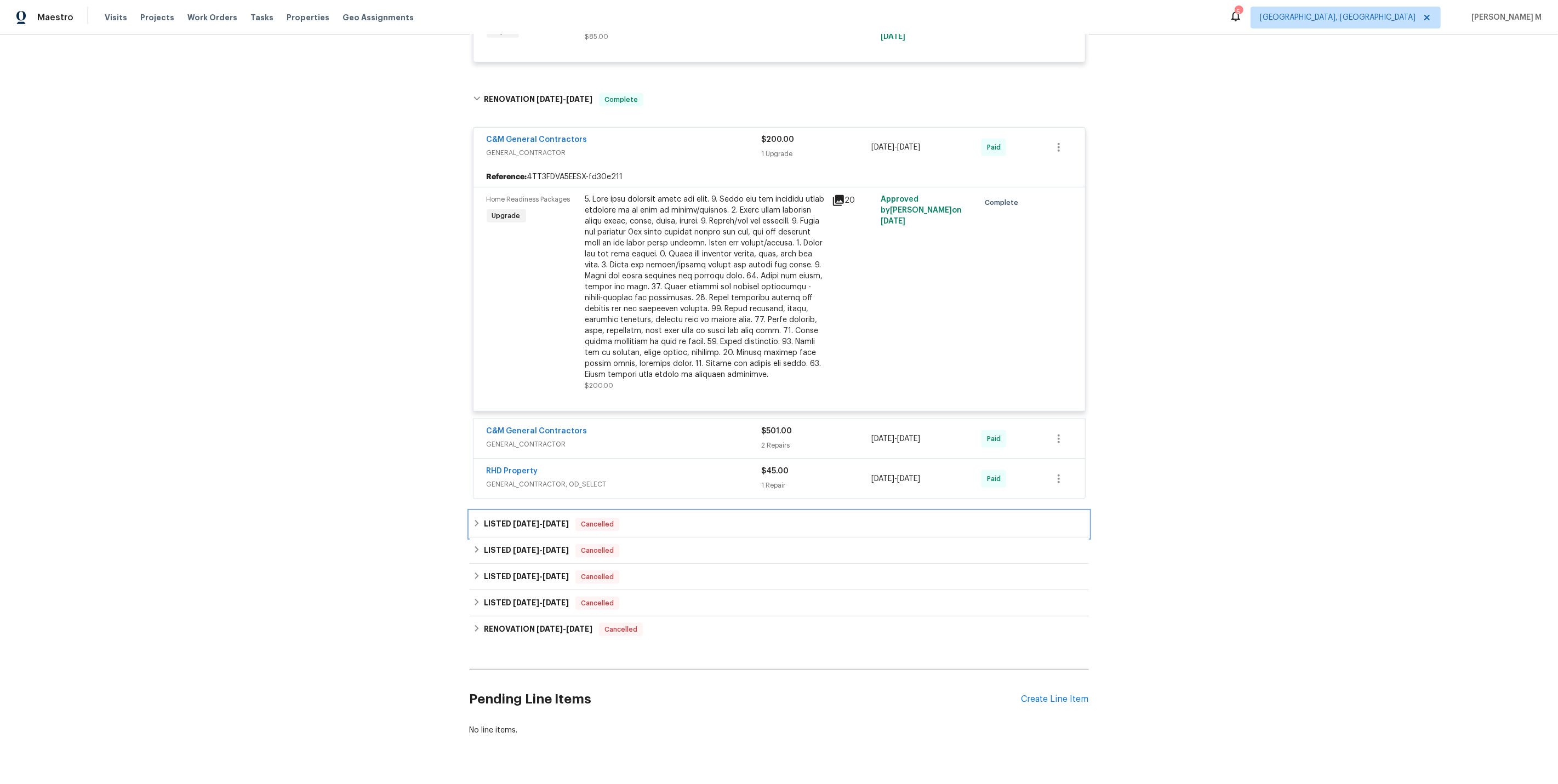
click at [535, 520] on span "[DATE] - [DATE]" at bounding box center [541, 523] width 56 height 8
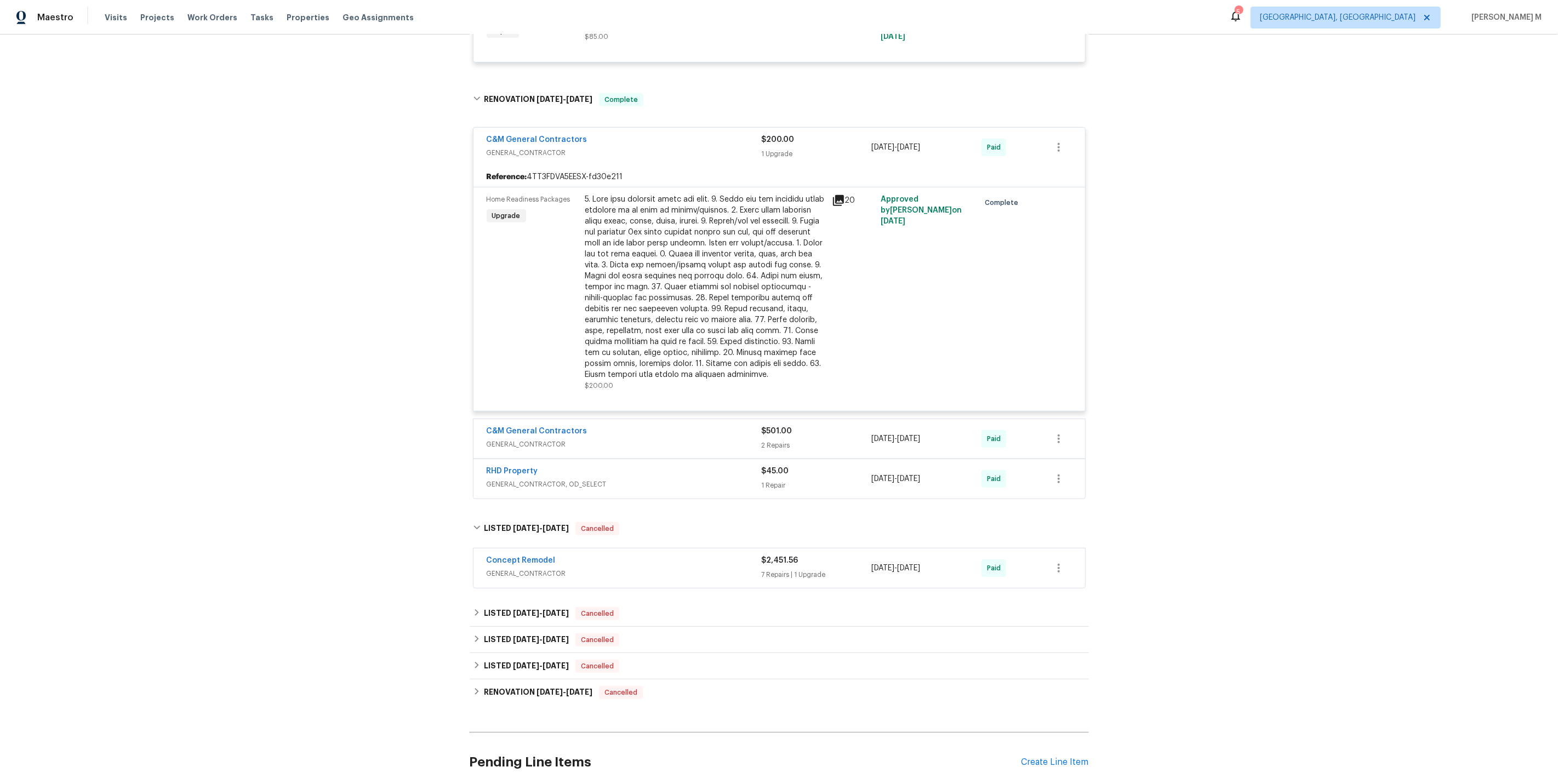
click at [521, 572] on div "Back to all projects [STREET_ADDRESS] 2 Beds | 2 1/2 Baths | Total: 1258 ft² | …" at bounding box center [780, 120] width 619 height 1373
click at [517, 609] on span "[DATE]" at bounding box center [526, 613] width 26 height 8
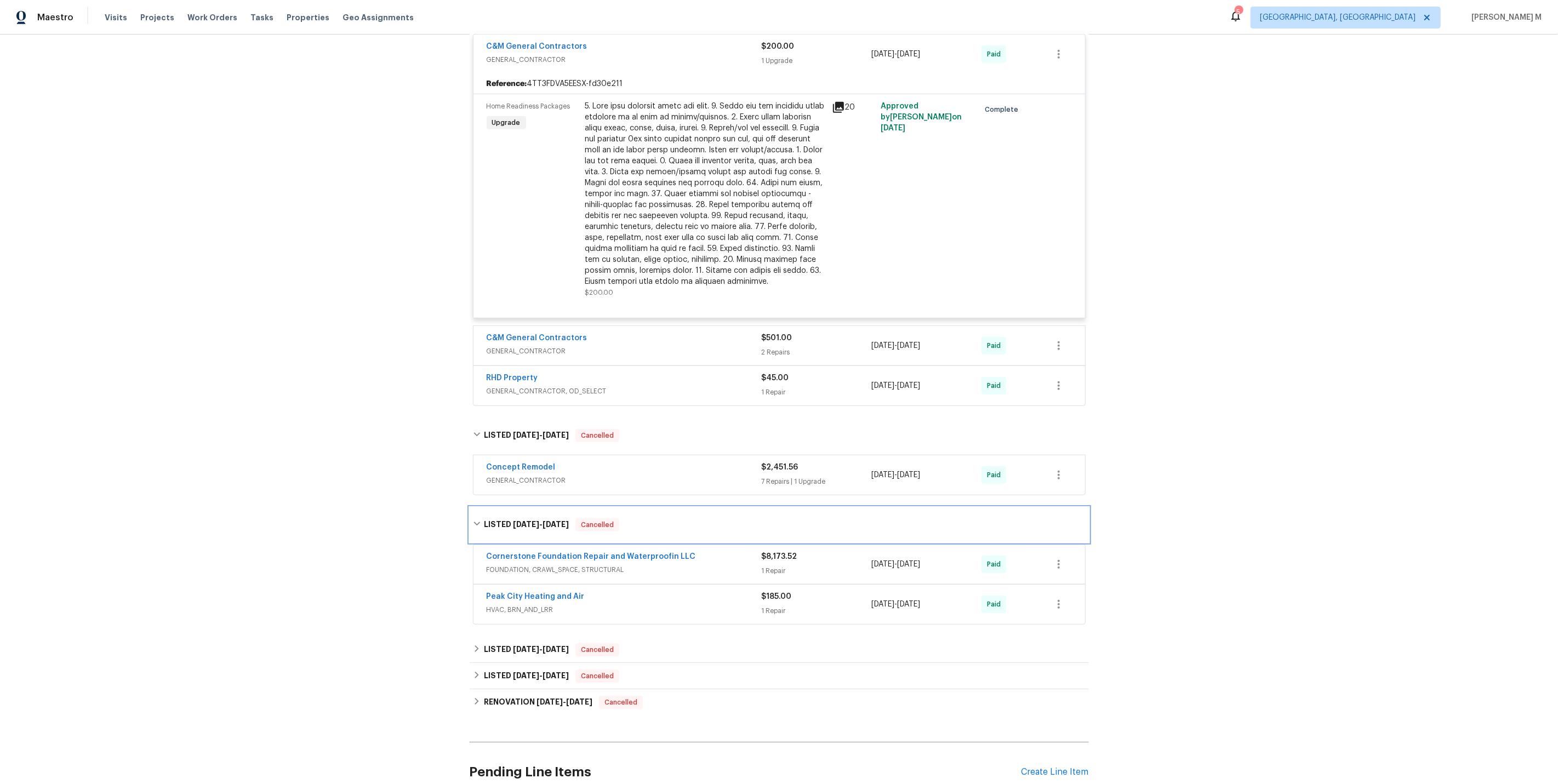
scroll to position [775, 0]
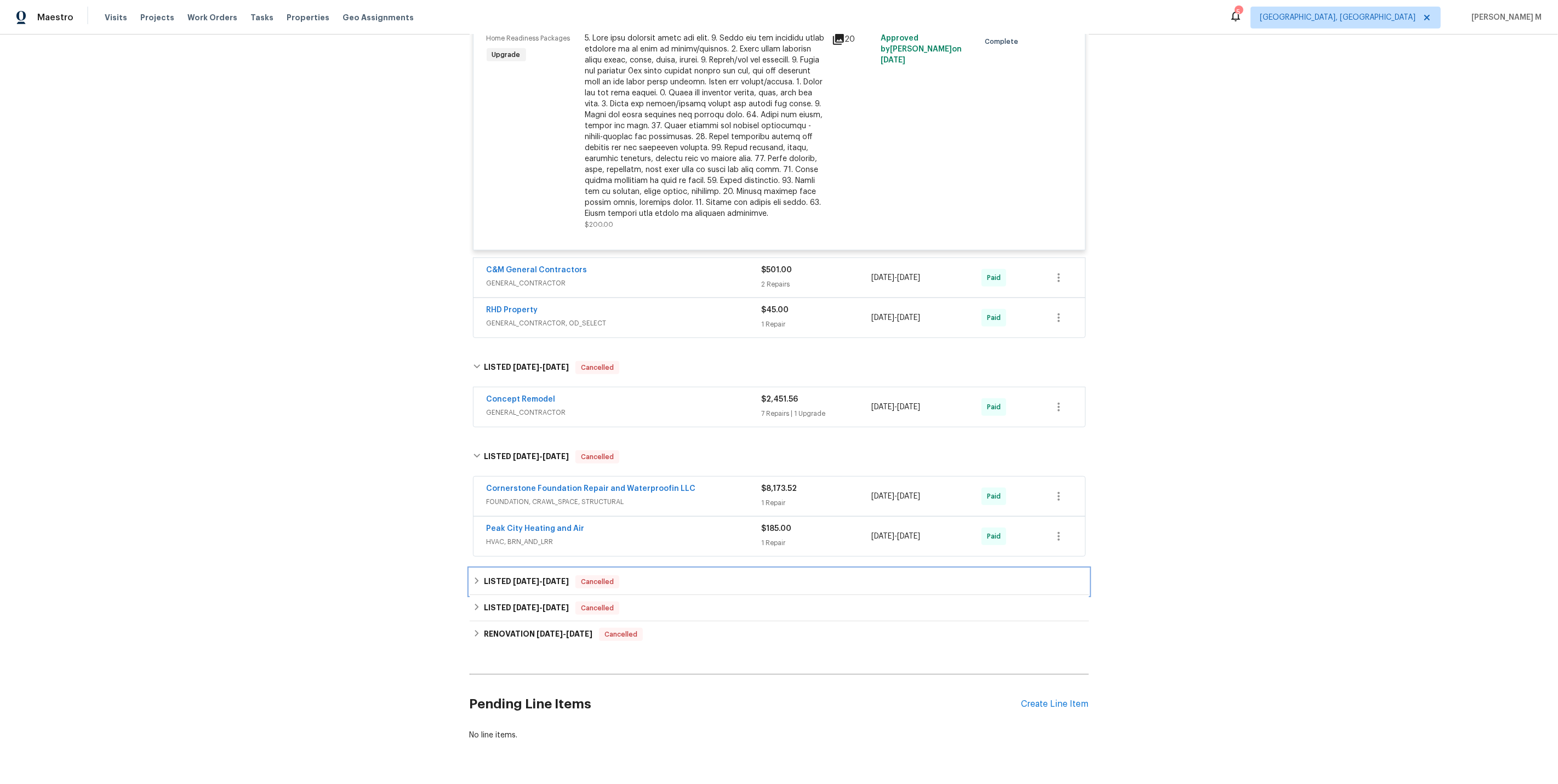
click at [517, 569] on div "LISTED [DATE] - [DATE] Cancelled" at bounding box center [780, 582] width 619 height 26
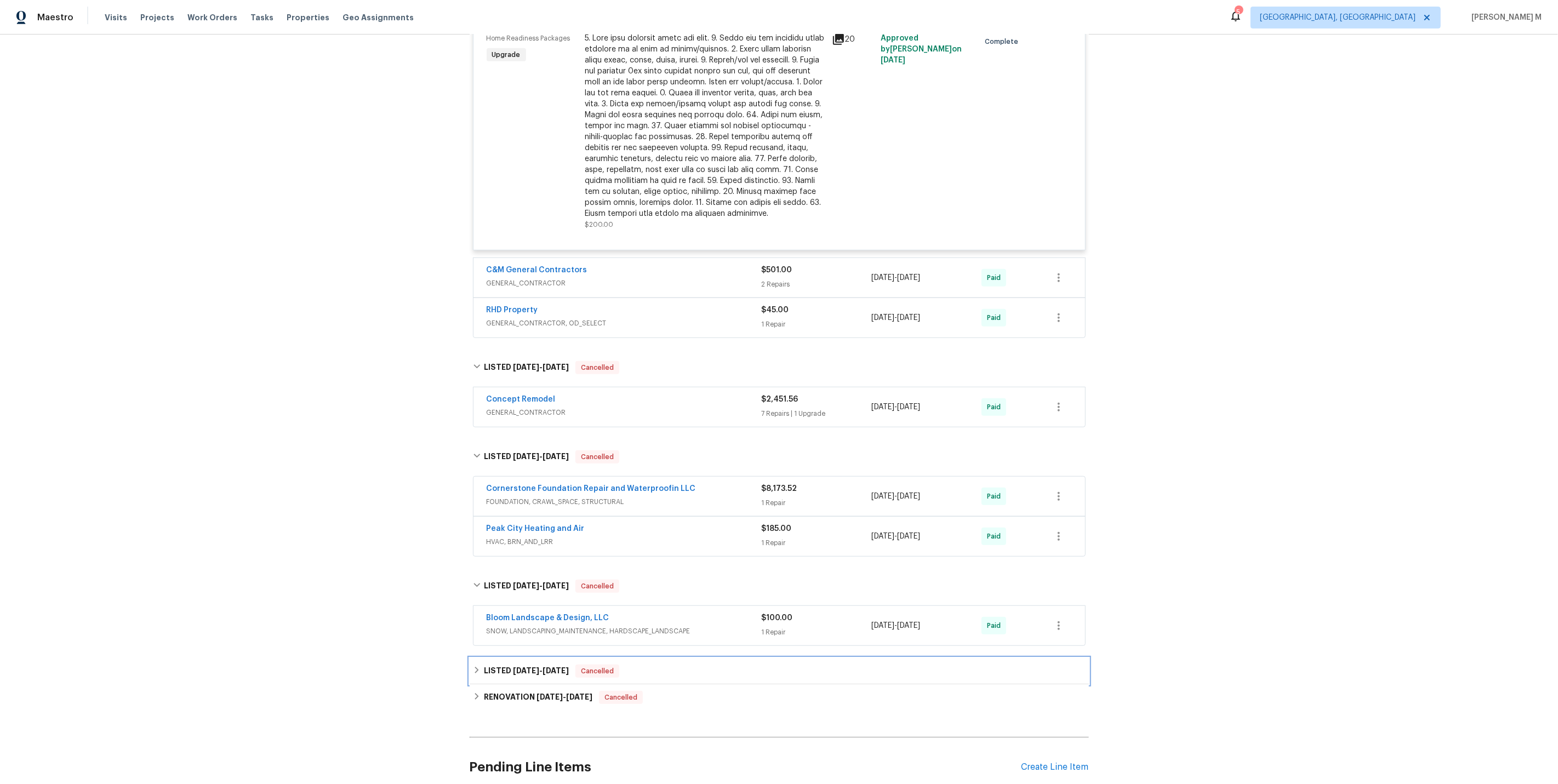
click at [512, 658] on div "LISTED [DATE] - [DATE] Cancelled" at bounding box center [780, 670] width 619 height 26
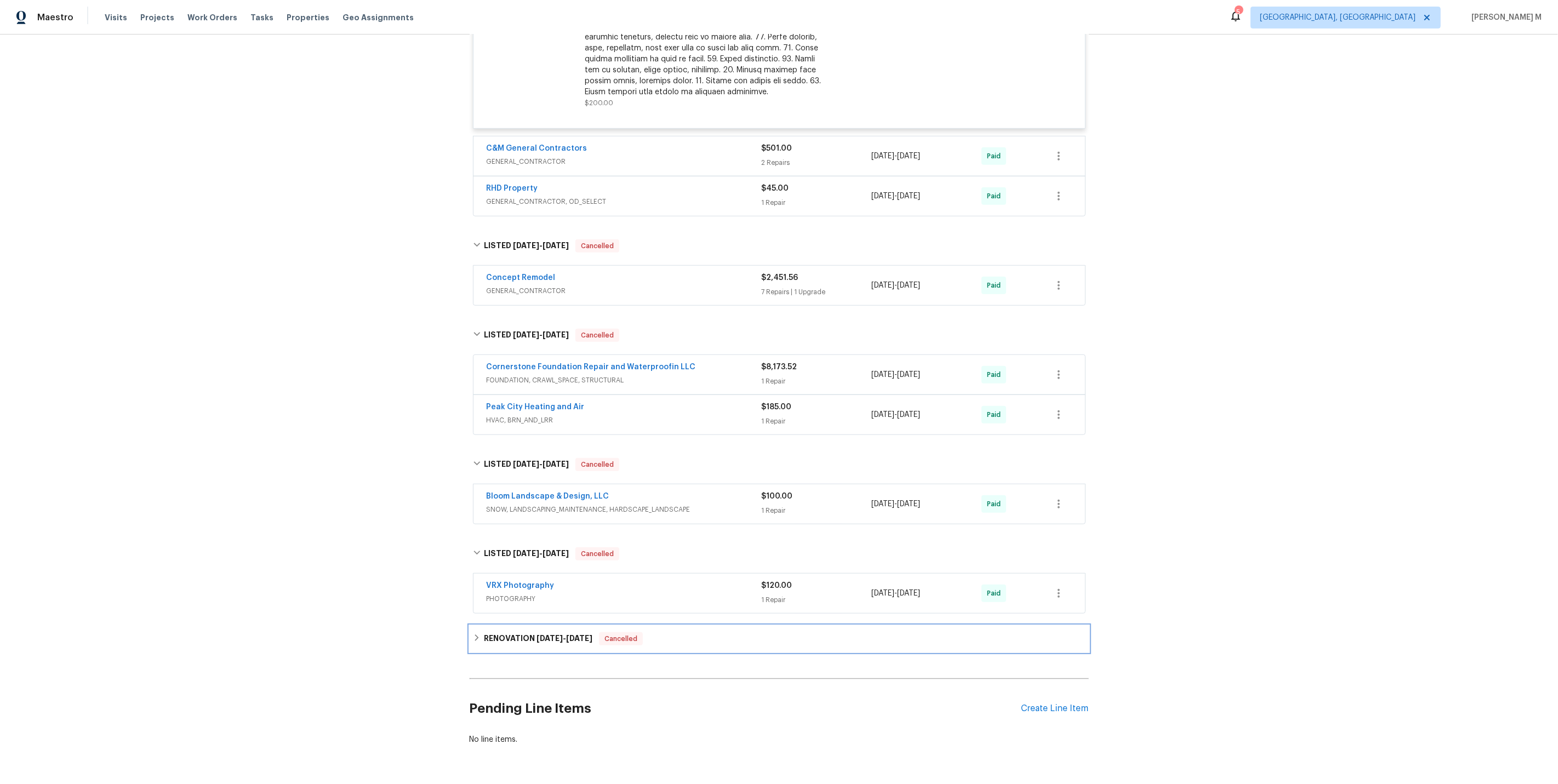
click at [512, 632] on h6 "RENOVATION [DATE] - [DATE]" at bounding box center [538, 639] width 108 height 13
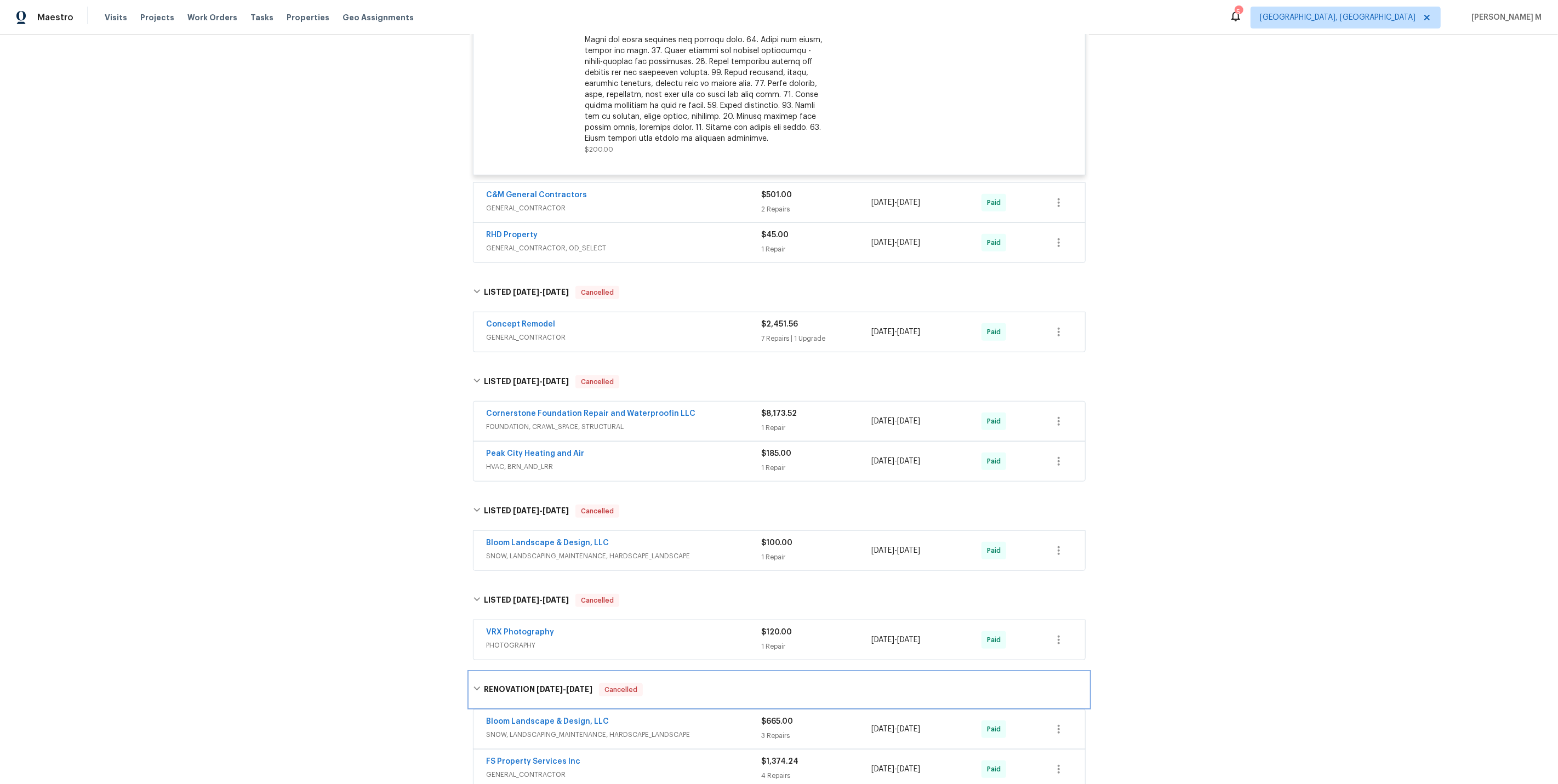
scroll to position [780, 0]
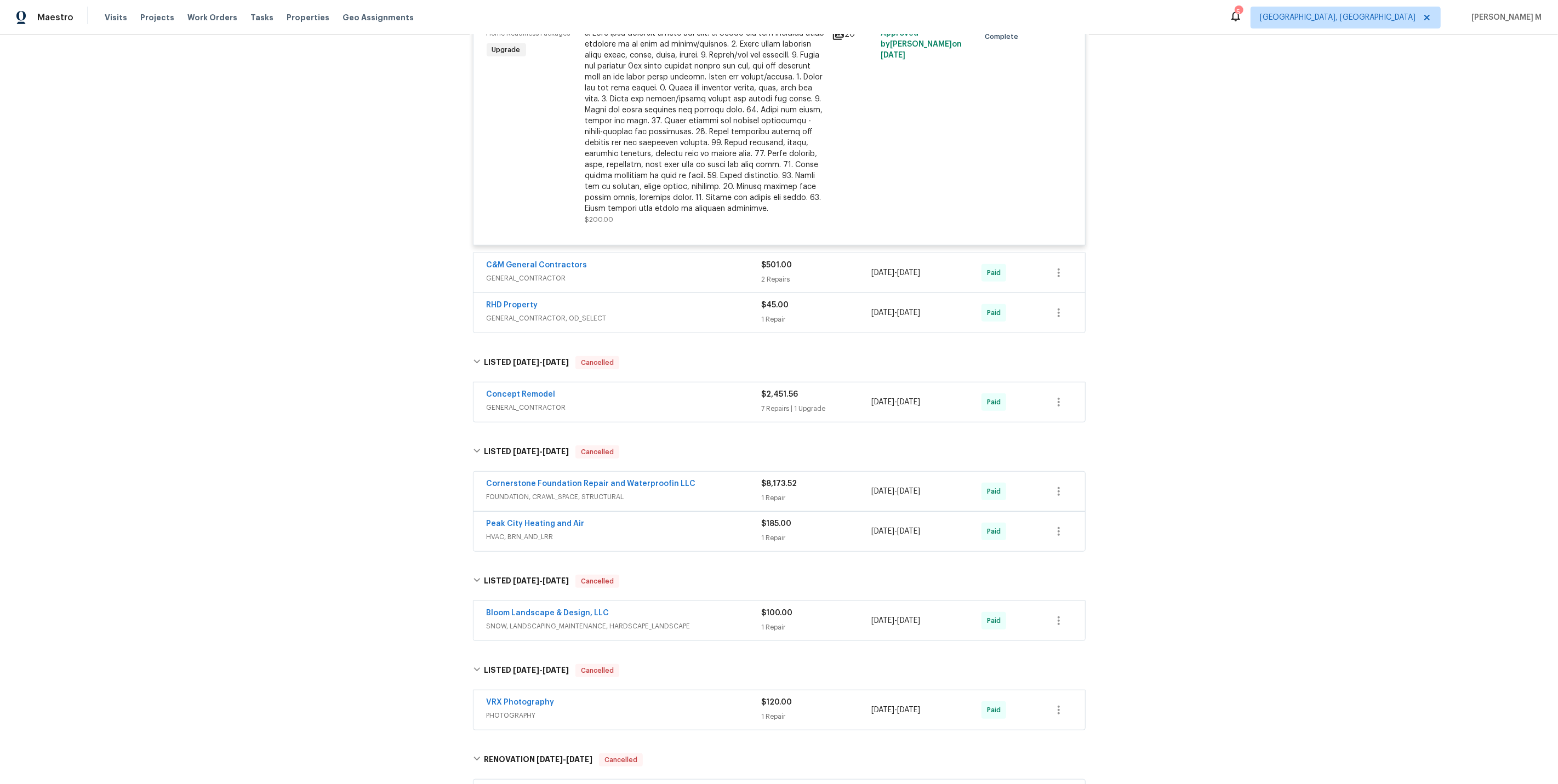
click at [545, 491] on span "FOUNDATION, CRAWL_SPACE, STRUCTURAL" at bounding box center [624, 497] width 275 height 11
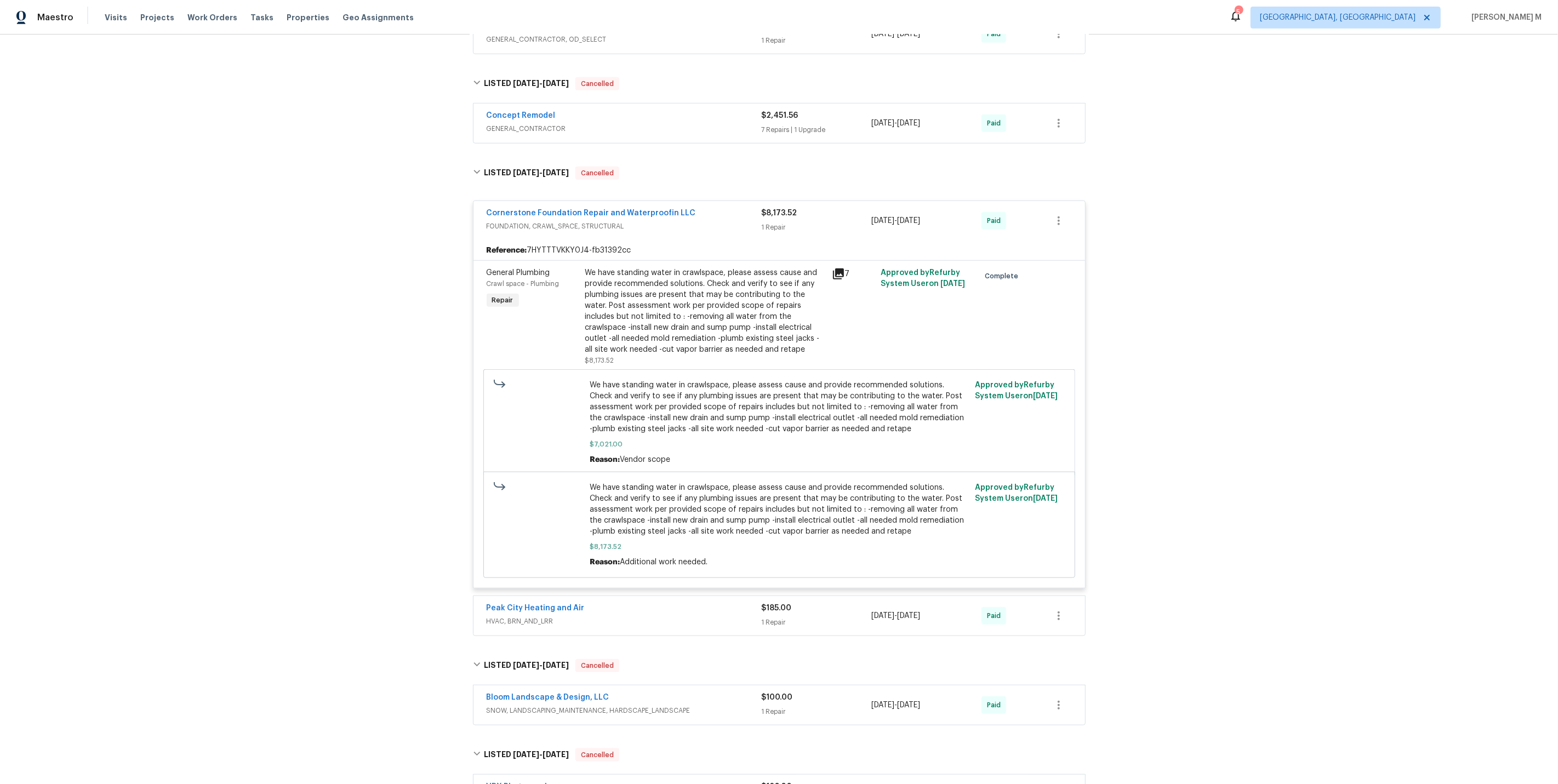
scroll to position [1071, 0]
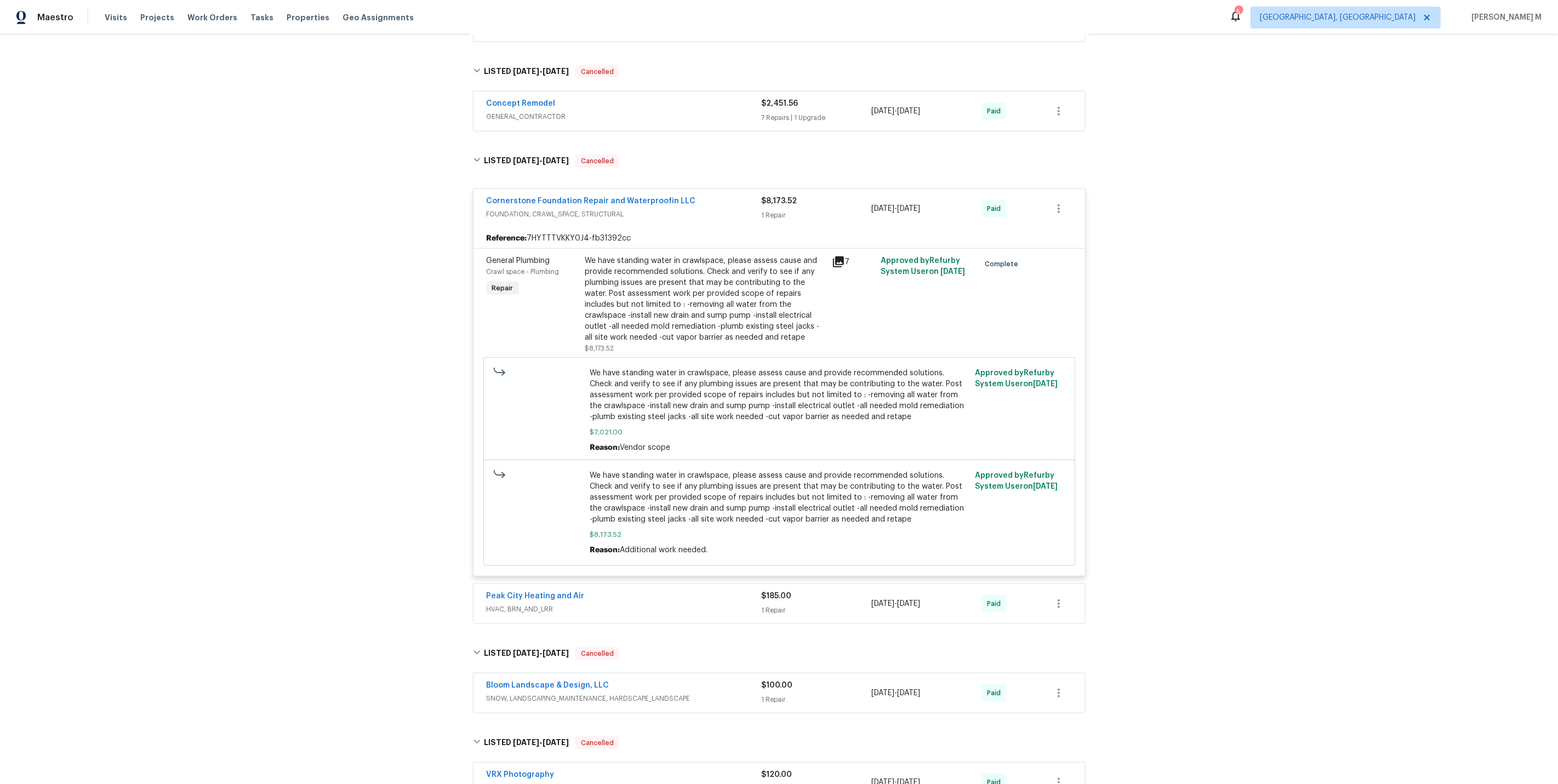
click at [712, 287] on div "We have standing water in crawlspace, please assess cause and provide recommend…" at bounding box center [705, 299] width 240 height 88
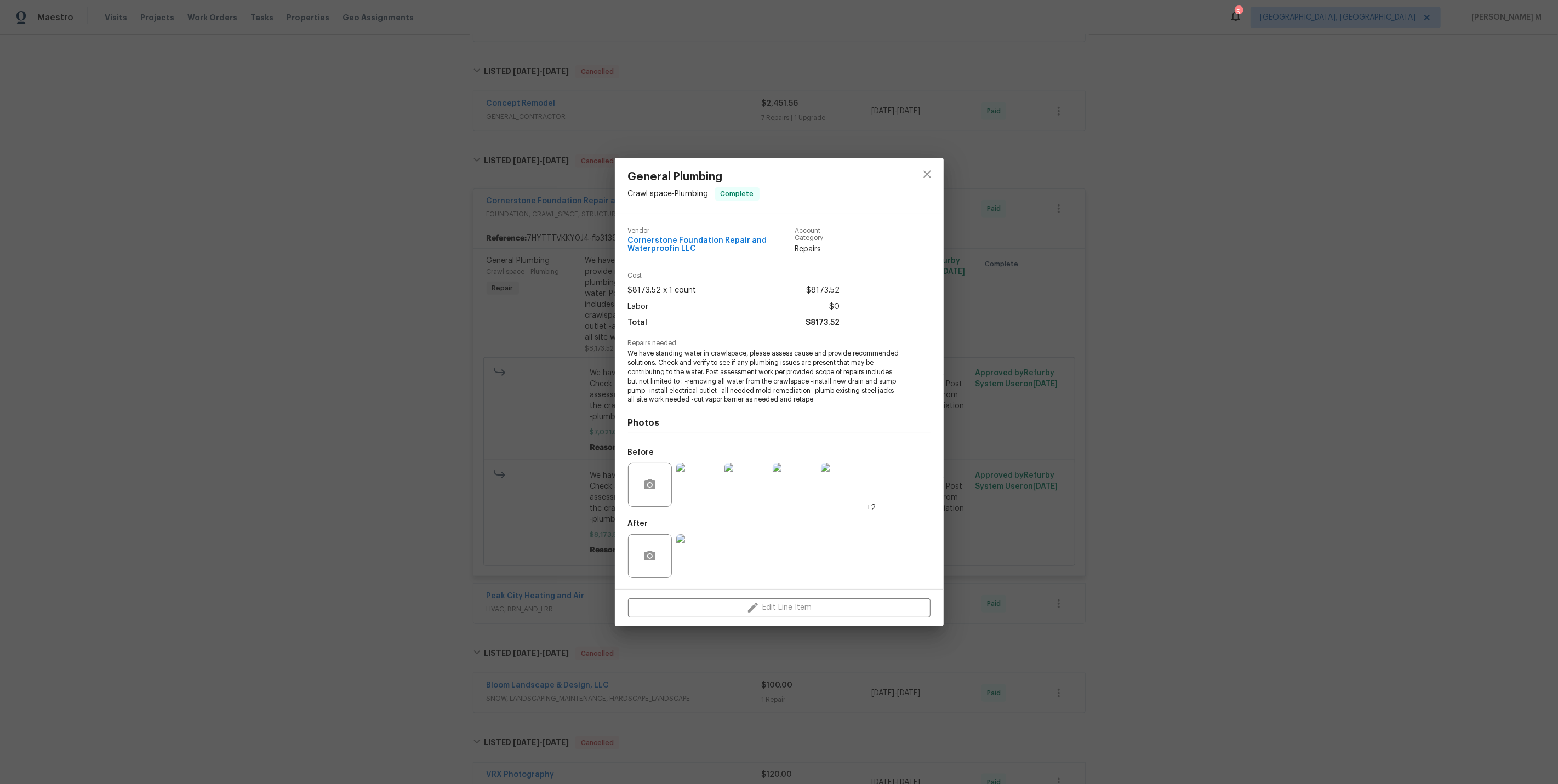
click at [697, 489] on img at bounding box center [698, 485] width 44 height 44
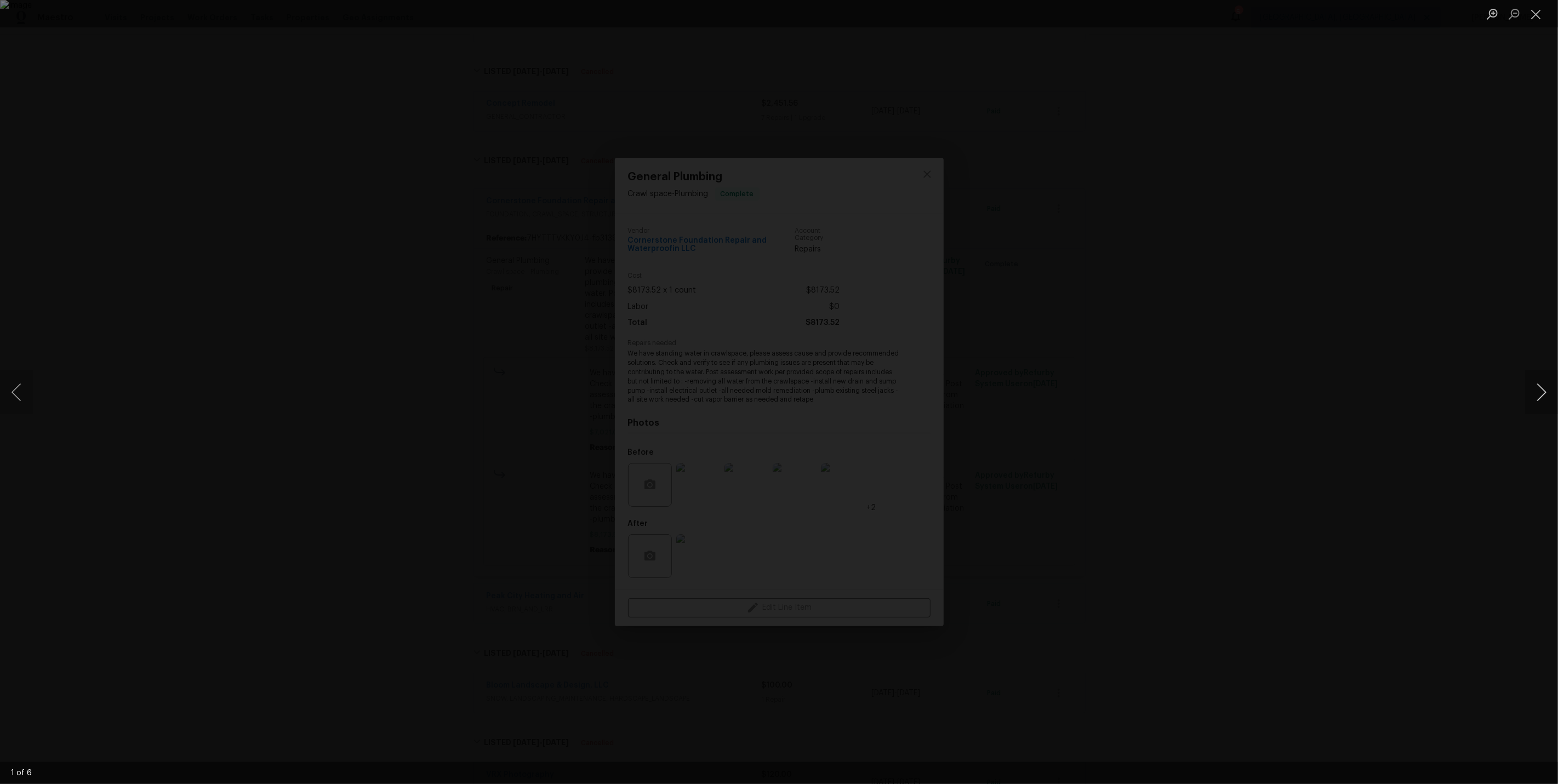
click at [1543, 394] on button "Next image" at bounding box center [1542, 392] width 33 height 44
click at [1543, 394] on button "Next image" at bounding box center [1542, 392] width 33 height 44
click at [1310, 283] on div "Lightbox" at bounding box center [779, 392] width 1558 height 784
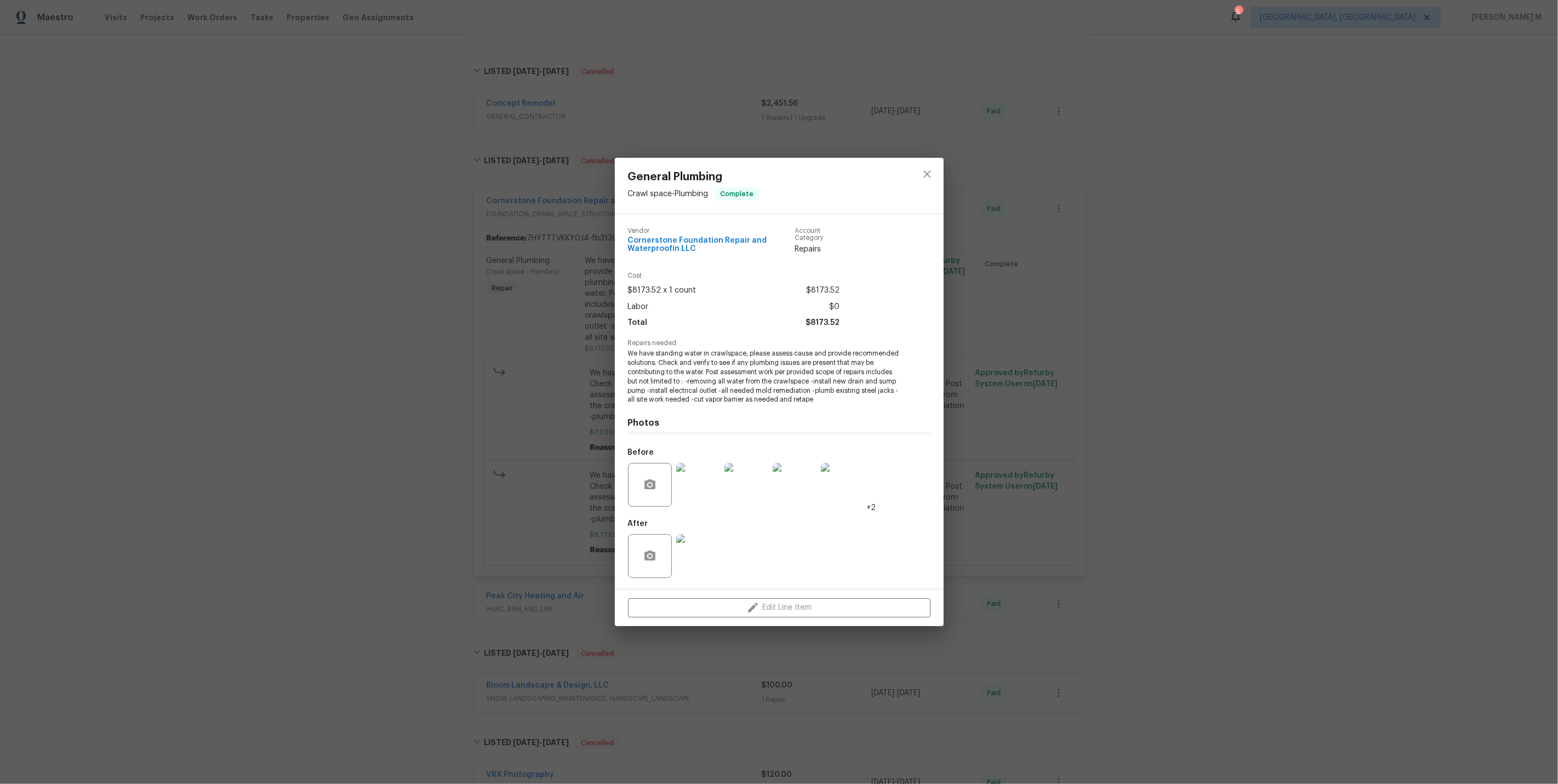
click at [1009, 375] on div "General Plumbing Crawl space - Plumbing Complete Vendor Cornerstone Foundation …" at bounding box center [779, 392] width 1558 height 784
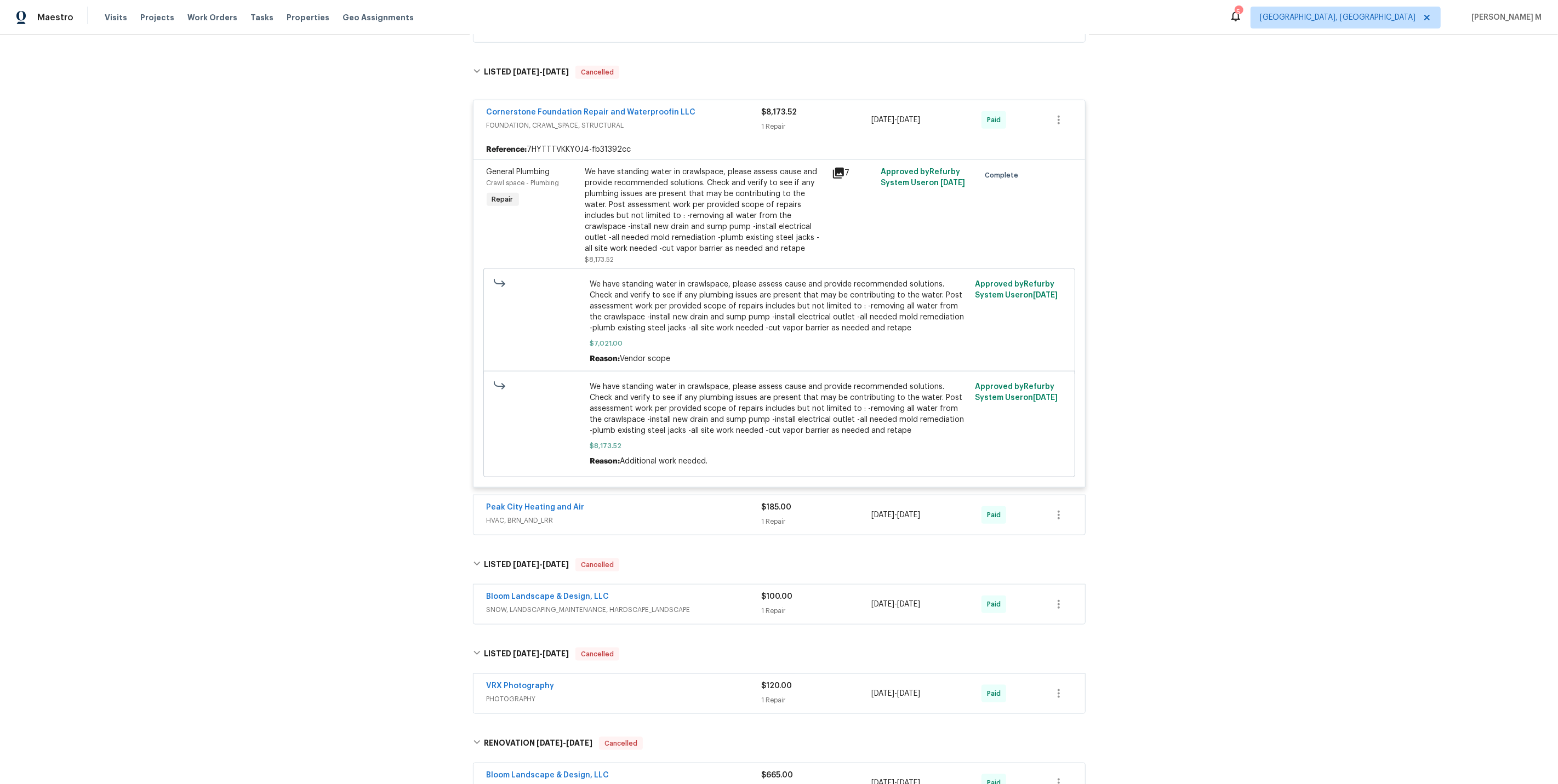
scroll to position [1156, 0]
click at [588, 112] on link "Cornerstone Foundation Repair and Waterproofin LLC" at bounding box center [592, 115] width 209 height 8
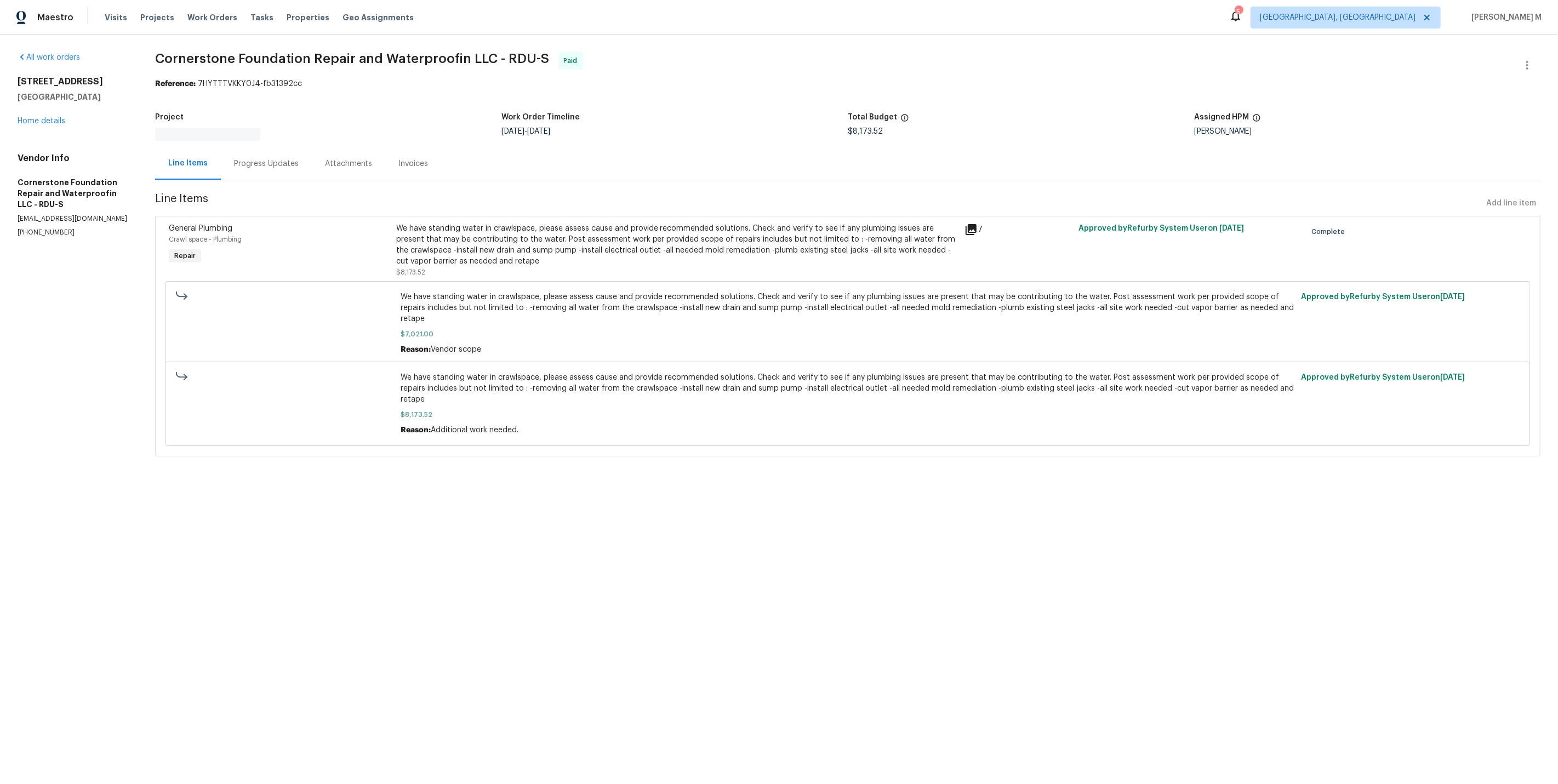
click at [312, 157] on div "Attachments" at bounding box center [349, 163] width 74 height 32
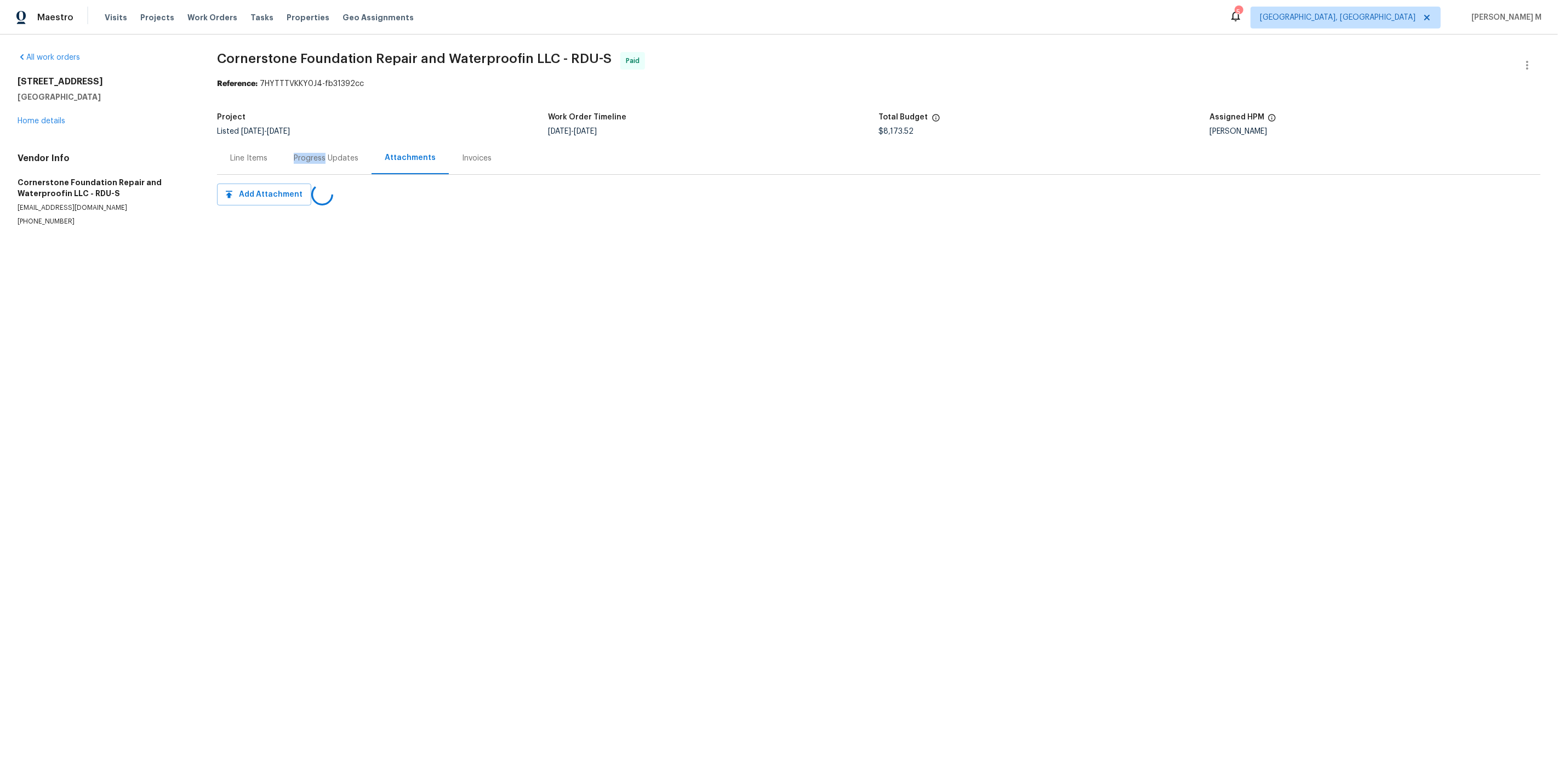
click at [308, 157] on div "Progress Updates" at bounding box center [326, 158] width 65 height 11
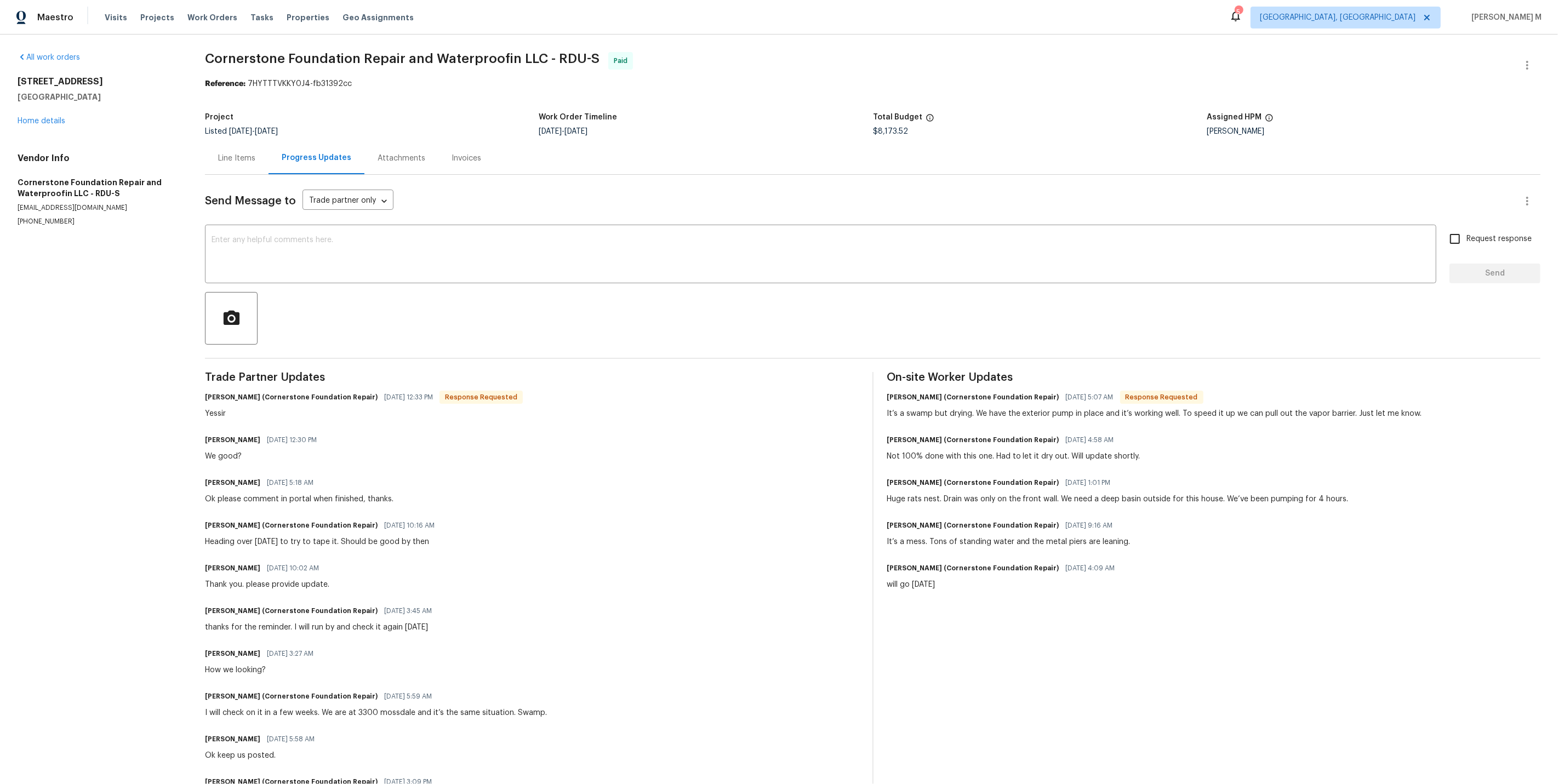
click at [716, 157] on div "Line Items Progress Updates Attachments Invoices" at bounding box center [873, 158] width 1335 height 33
